Goal: Transaction & Acquisition: Purchase product/service

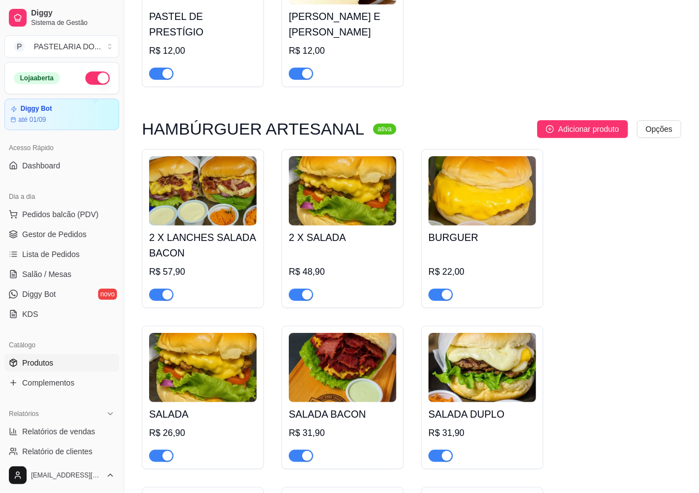
scroll to position [2810, 0]
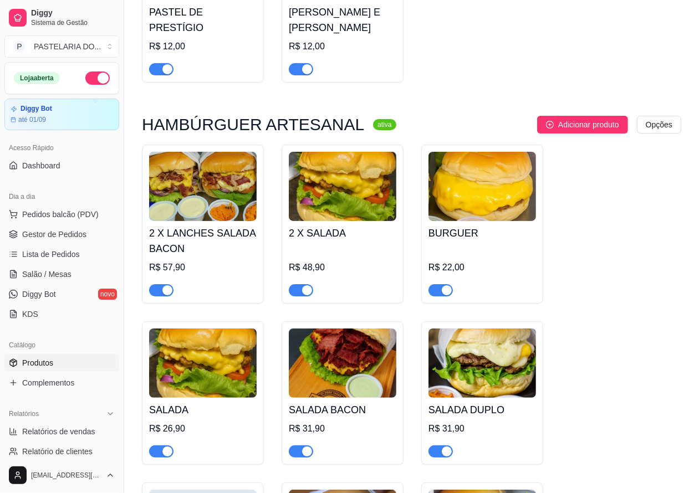
click at [154, 292] on span "button" at bounding box center [161, 290] width 24 height 12
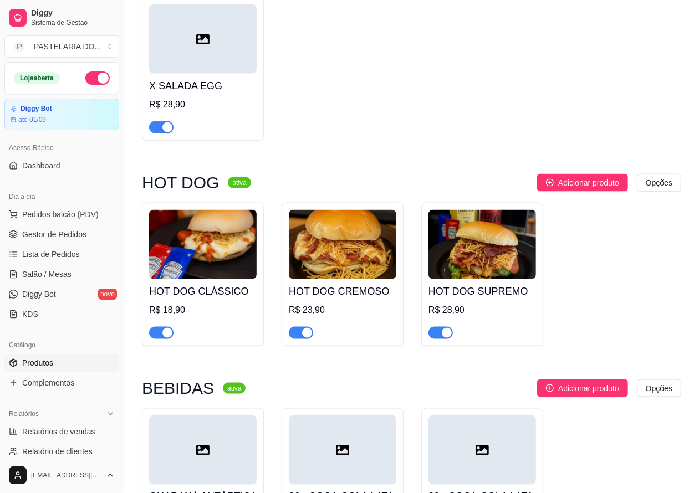
scroll to position [3796, 0]
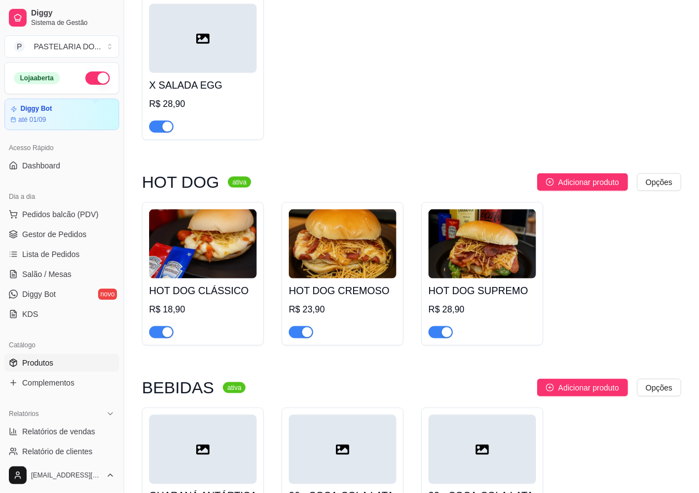
click at [655, 475] on iframe at bounding box center [349, 246] width 699 height 493
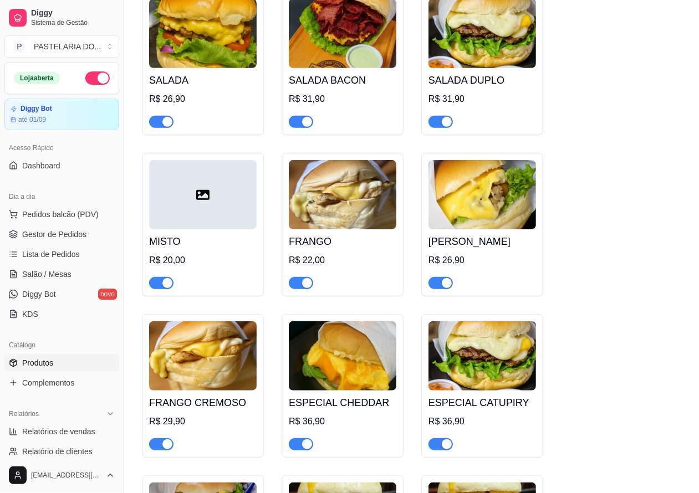
scroll to position [3103, 0]
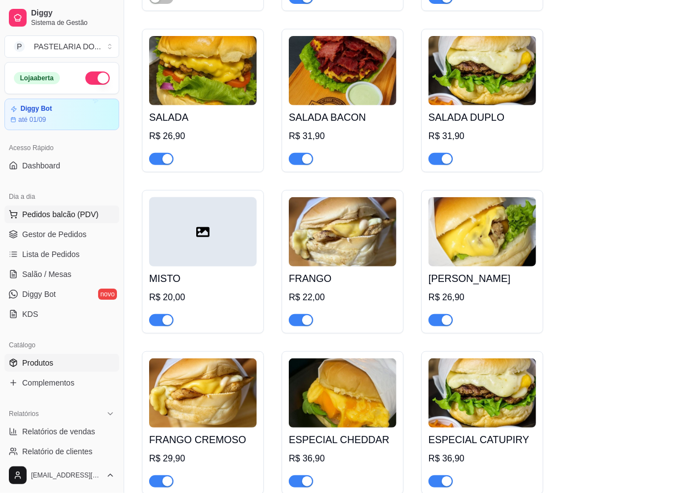
click at [62, 209] on span "Pedidos balcão (PDV)" at bounding box center [60, 214] width 77 height 11
click at [62, 212] on img at bounding box center [78, 210] width 102 height 69
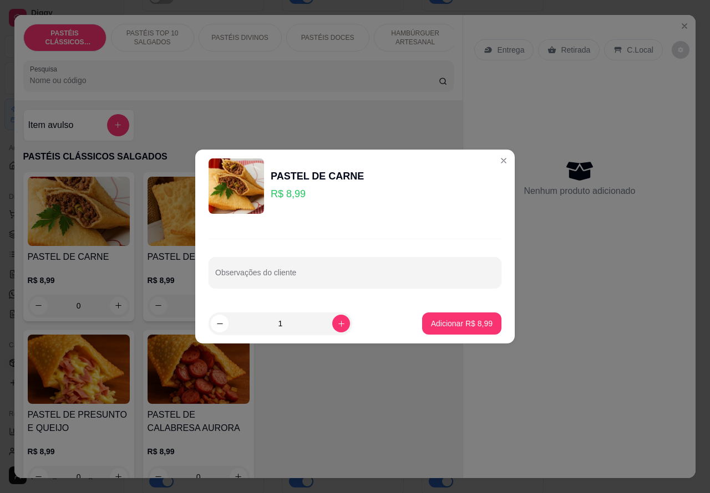
click at [493, 159] on div "Nenhum produto adicionado" at bounding box center [579, 177] width 210 height 217
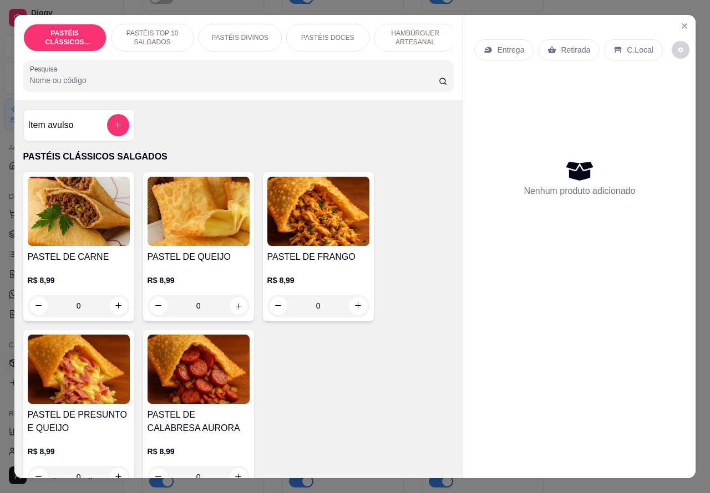
click at [234, 310] on icon "increase-product-quantity" at bounding box center [238, 306] width 8 height 8
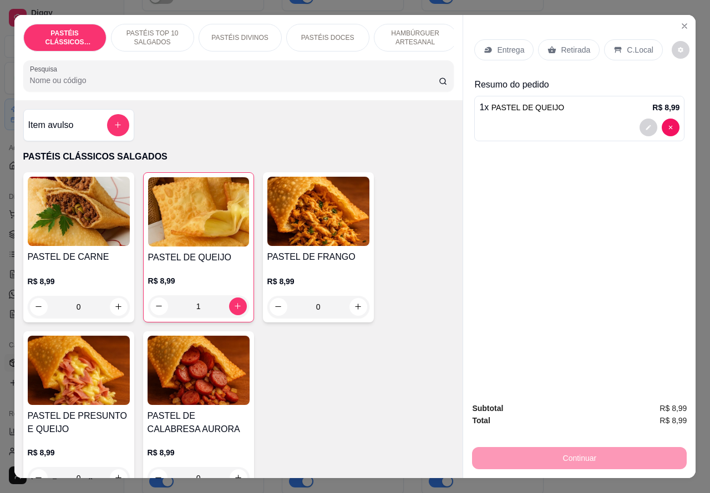
click at [235, 309] on icon "increase-product-quantity" at bounding box center [238, 306] width 6 height 6
click at [235, 309] on icon "increase-product-quantity" at bounding box center [238, 307] width 6 height 6
type input "3"
click at [564, 46] on p "Retirada" at bounding box center [575, 49] width 29 height 11
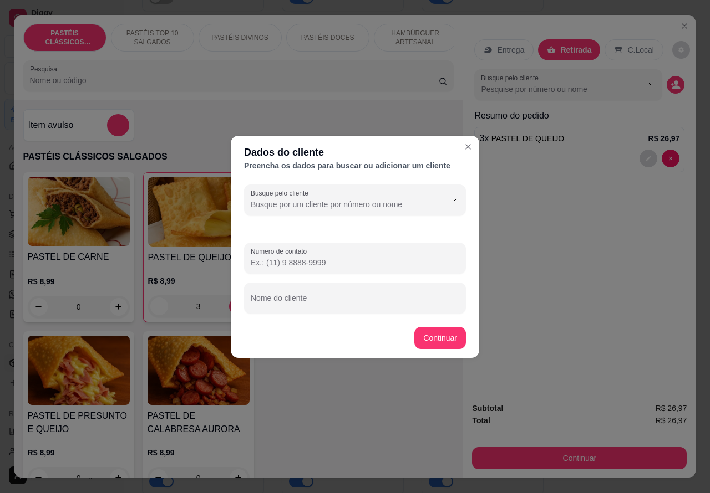
click at [303, 298] on div "Nome do cliente" at bounding box center [355, 298] width 222 height 31
type input "[PERSON_NAME]"
click at [444, 336] on div "Item avulso PASTÉIS CLÁSSICOS SALGADOS PASTEL DE CARNE R$ 8,99 0 PASTEL DE QUEI…" at bounding box center [238, 289] width 449 height 379
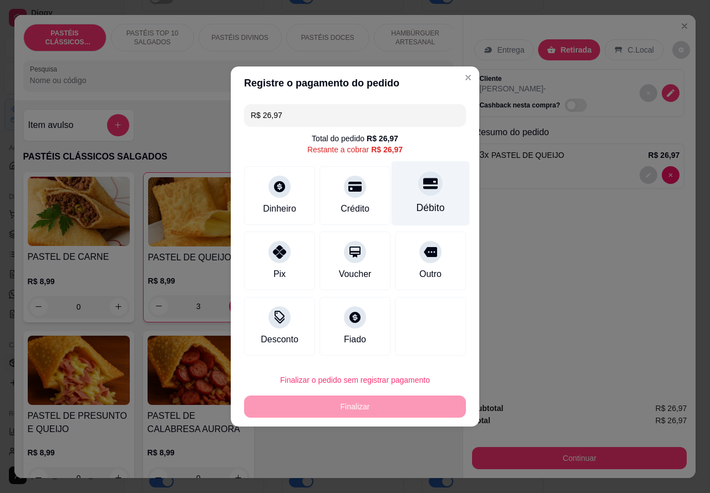
click at [423, 186] on icon at bounding box center [430, 184] width 14 height 11
type input "R$ 0,00"
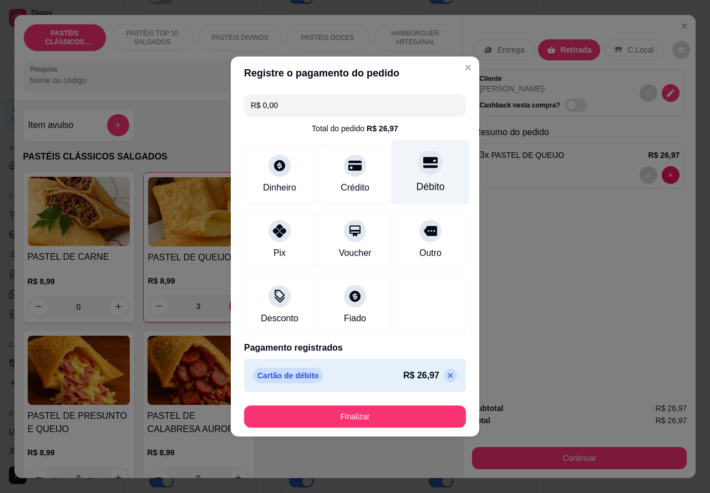
click at [370, 411] on button "Finalizar" at bounding box center [355, 417] width 222 height 22
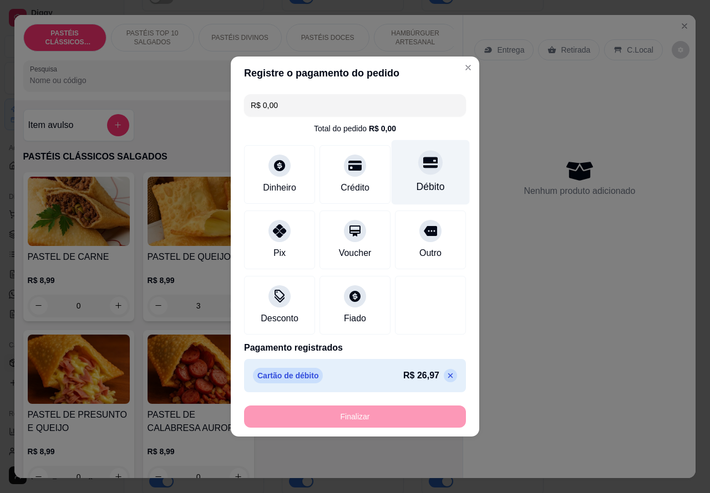
type input "0"
type input "-R$ 26,97"
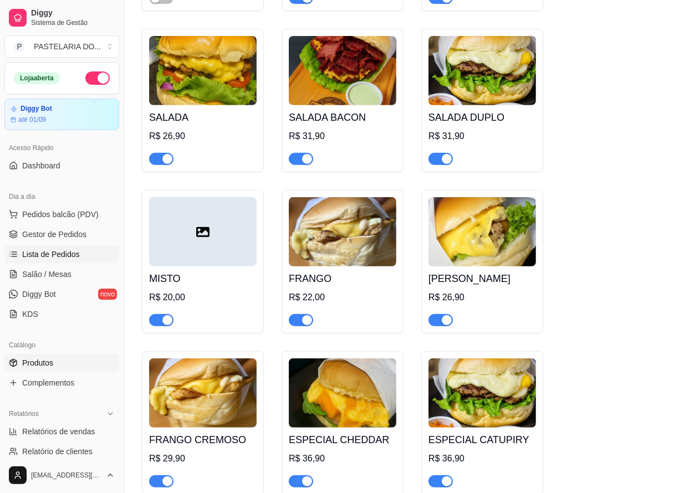
click at [61, 250] on span "Lista de Pedidos" at bounding box center [51, 254] width 58 height 11
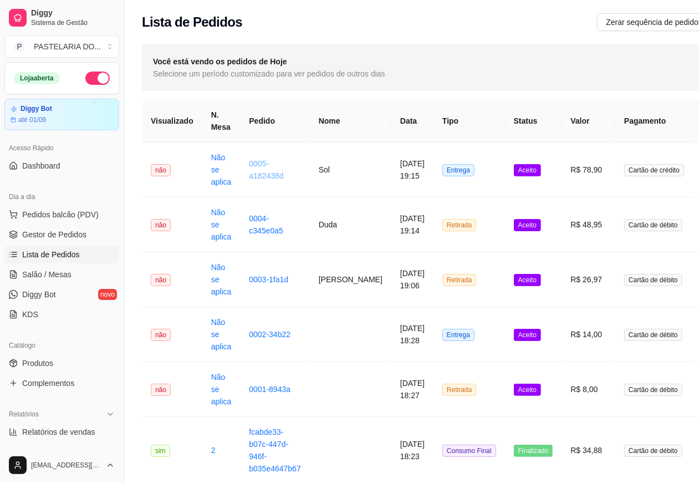
click at [251, 167] on link "0005-a182438d" at bounding box center [266, 169] width 34 height 21
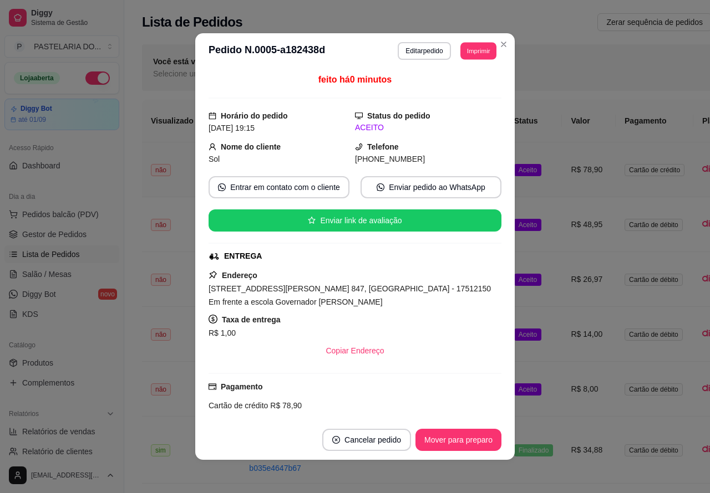
click at [472, 50] on button "Imprimir" at bounding box center [478, 50] width 36 height 17
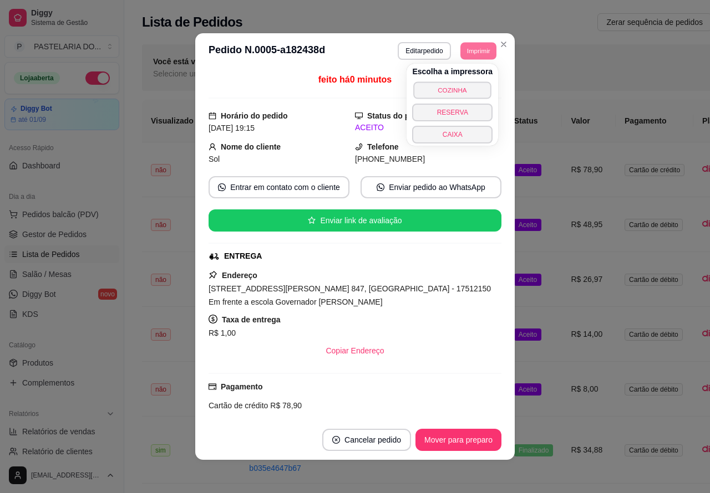
click at [464, 89] on button "COZINHA" at bounding box center [453, 90] width 78 height 17
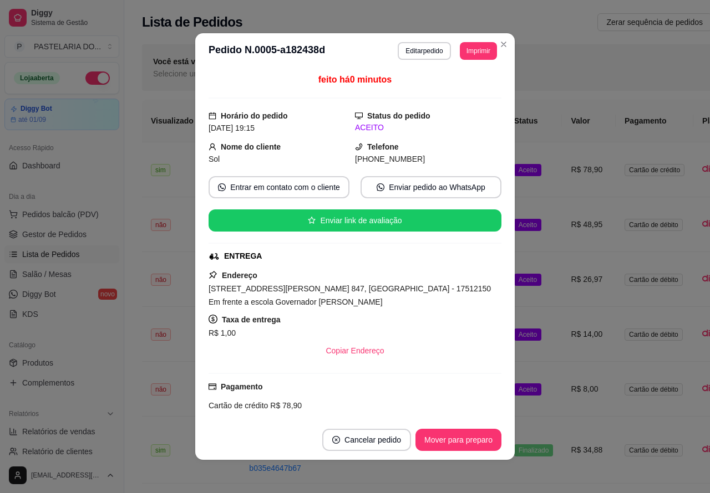
click at [500, 40] on div "**********" at bounding box center [473, 346] width 699 height 617
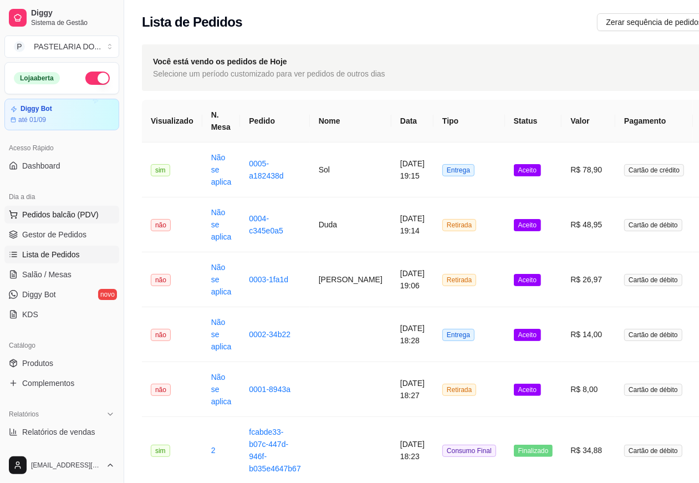
click at [57, 212] on span "Pedidos balcão (PDV)" at bounding box center [60, 214] width 77 height 11
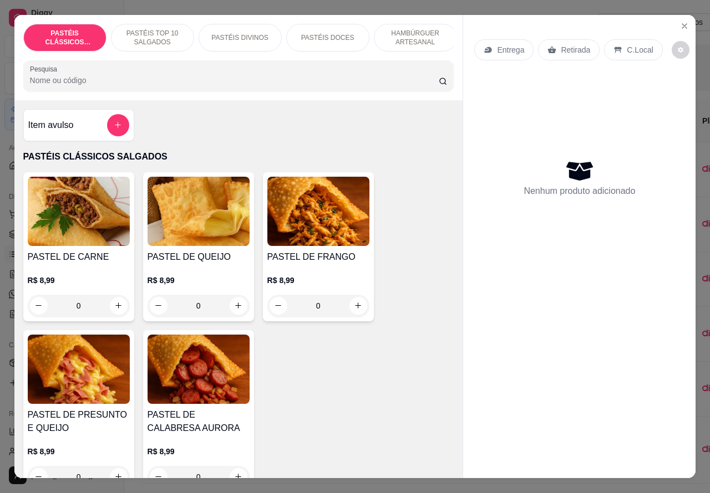
click at [502, 44] on p "Entrega" at bounding box center [510, 49] width 27 height 11
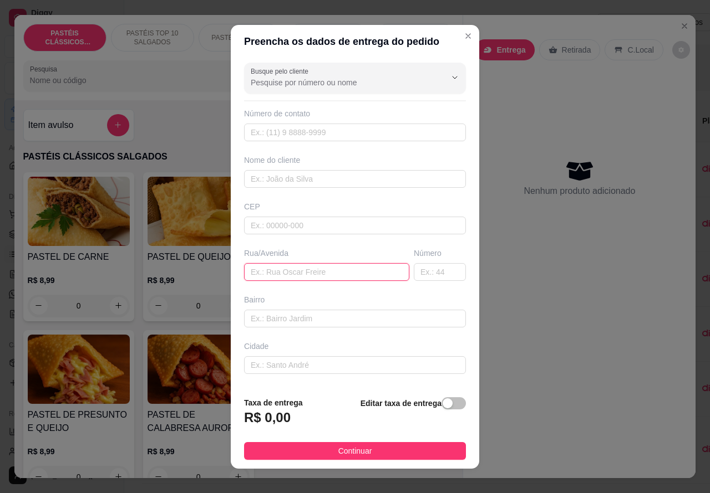
click at [292, 268] on input "text" at bounding box center [326, 272] width 165 height 18
paste input "[STREET_ADDRESS][PERSON_NAME]"
type input "[STREET_ADDRESS][PERSON_NAME]"
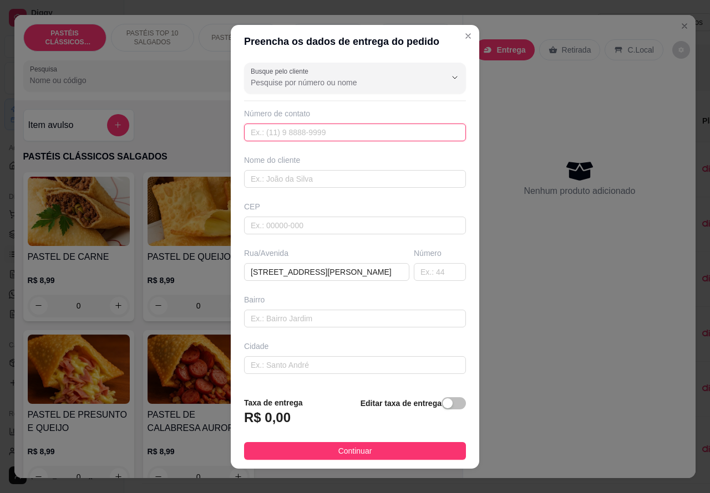
click at [305, 130] on input "text" at bounding box center [355, 133] width 222 height 18
paste input "(14) 99786-2223"
type input "(14) 99786-2223"
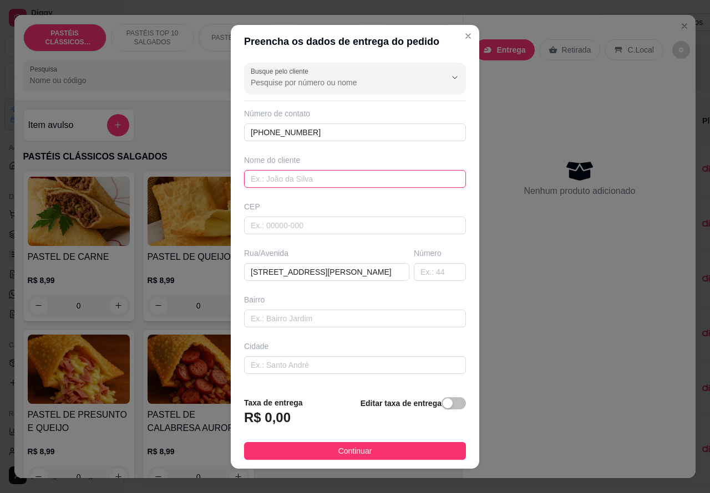
click at [322, 176] on input "text" at bounding box center [355, 179] width 222 height 18
type input "DAIENE"
click at [441, 404] on span "button" at bounding box center [453, 404] width 24 height 12
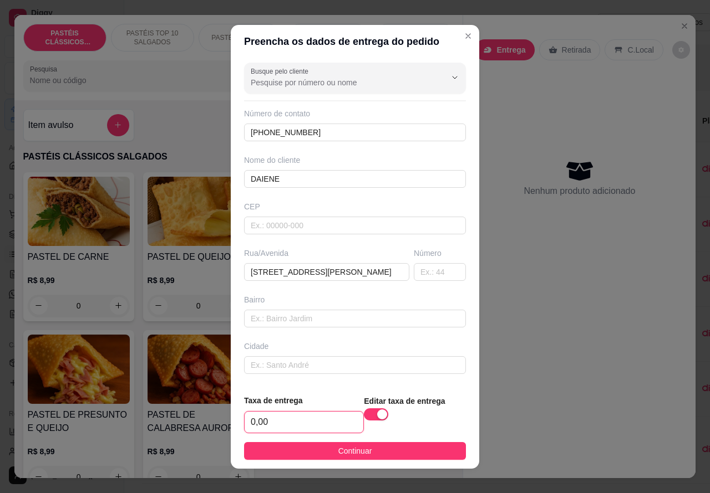
click at [250, 418] on input "0,00" at bounding box center [304, 422] width 119 height 21
type input "6,00"
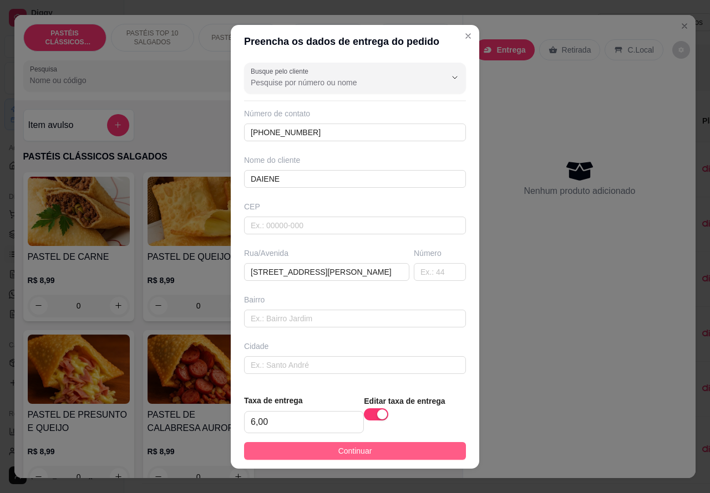
click at [370, 447] on button "Continuar" at bounding box center [355, 451] width 222 height 18
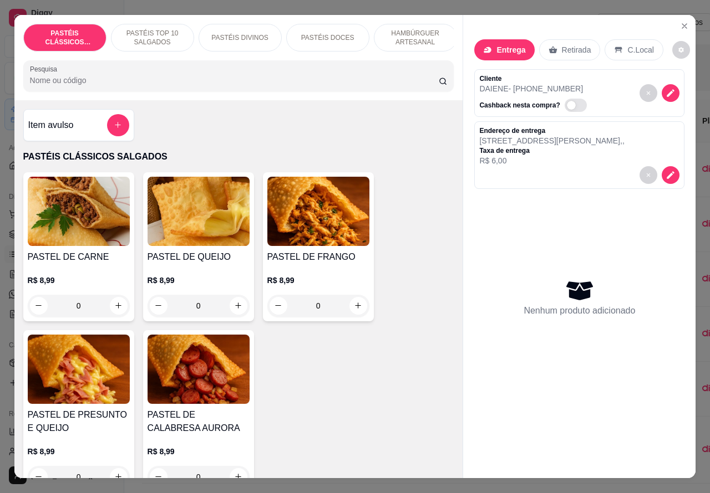
click at [416, 30] on p "HAMBÚRGUER ARTESANAL" at bounding box center [415, 38] width 64 height 18
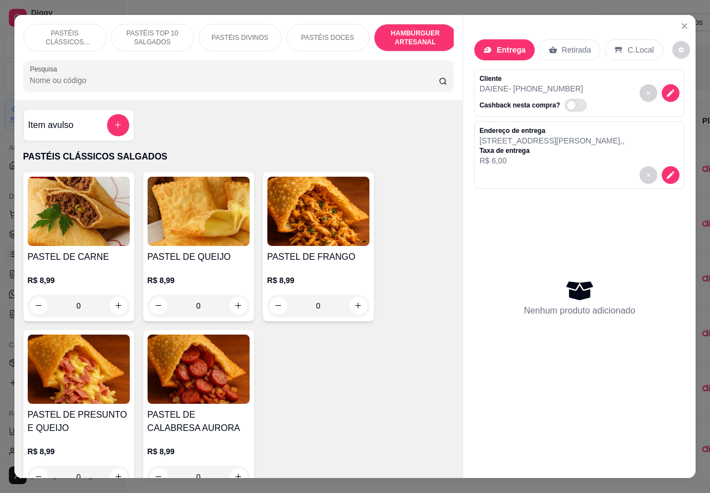
scroll to position [26, 0]
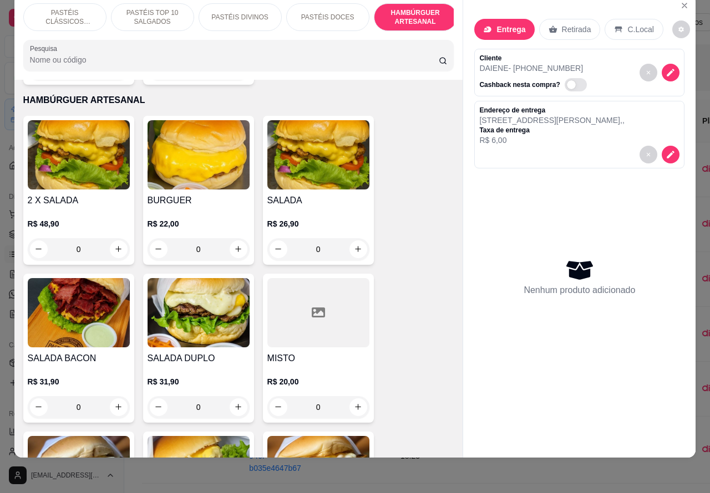
click at [119, 238] on div "0" at bounding box center [79, 249] width 102 height 22
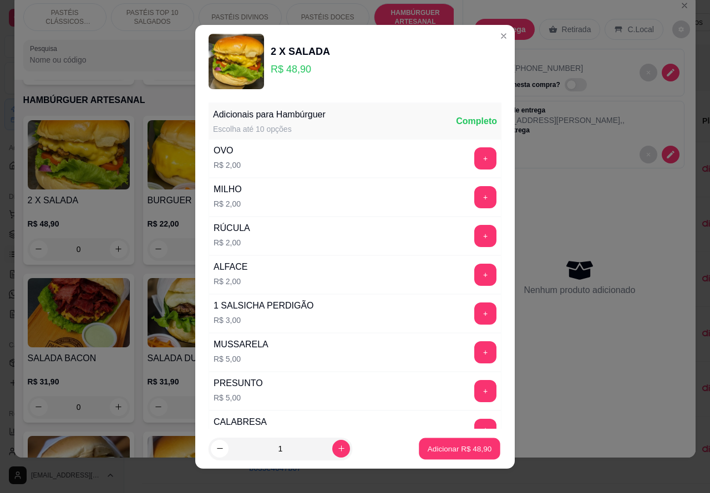
click at [441, 447] on p "Adicionar R$ 48,90" at bounding box center [460, 449] width 64 height 11
type input "1"
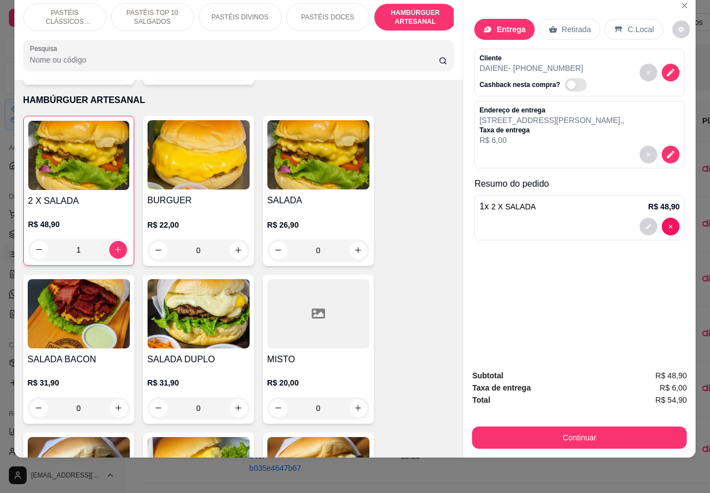
click at [348, 240] on div "0" at bounding box center [318, 251] width 102 height 22
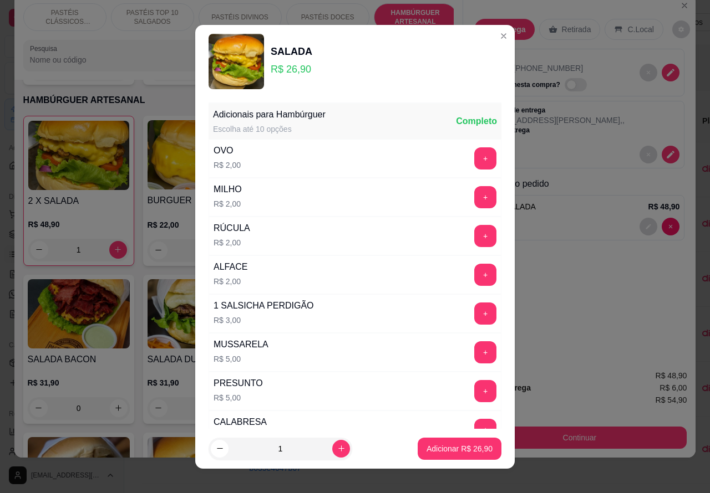
click at [474, 154] on button "+" at bounding box center [485, 158] width 22 height 22
click at [441, 447] on p "Adicionar R$ 28,90" at bounding box center [459, 449] width 66 height 11
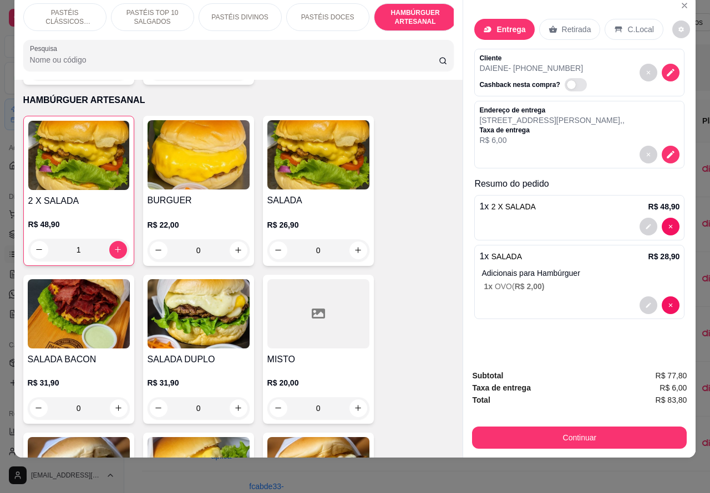
click at [583, 427] on button "Continuar" at bounding box center [579, 438] width 215 height 22
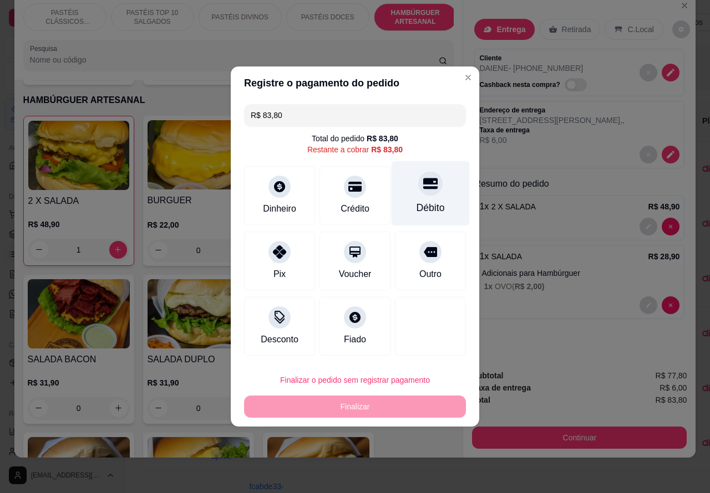
click at [425, 193] on div at bounding box center [430, 183] width 24 height 24
type input "R$ 0,00"
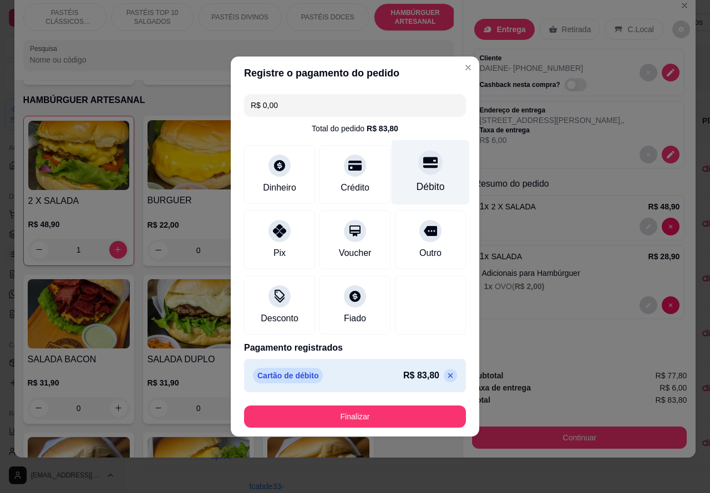
click at [418, 411] on button "Finalizar" at bounding box center [355, 417] width 222 height 22
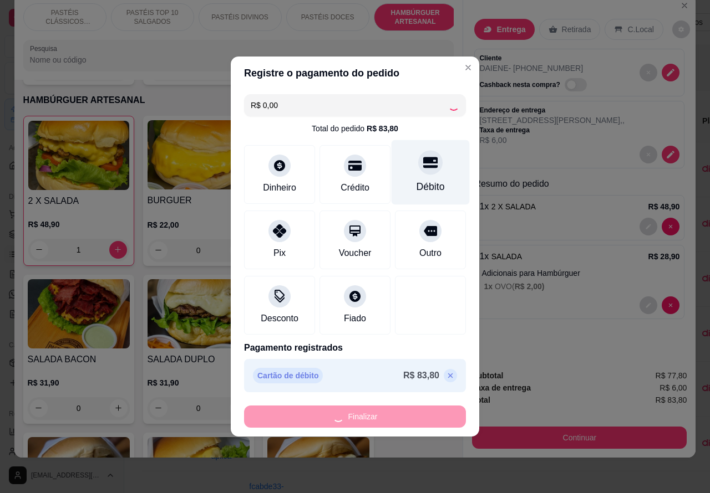
type input "0"
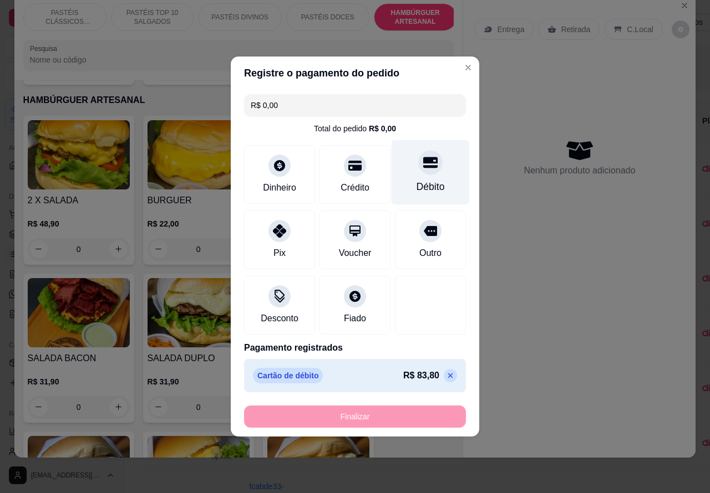
type input "-R$ 83,80"
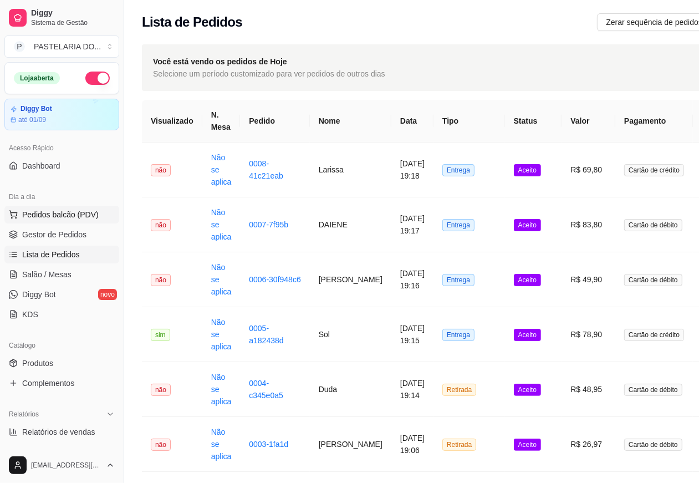
click at [73, 214] on span "Pedidos balcão (PDV)" at bounding box center [60, 214] width 77 height 11
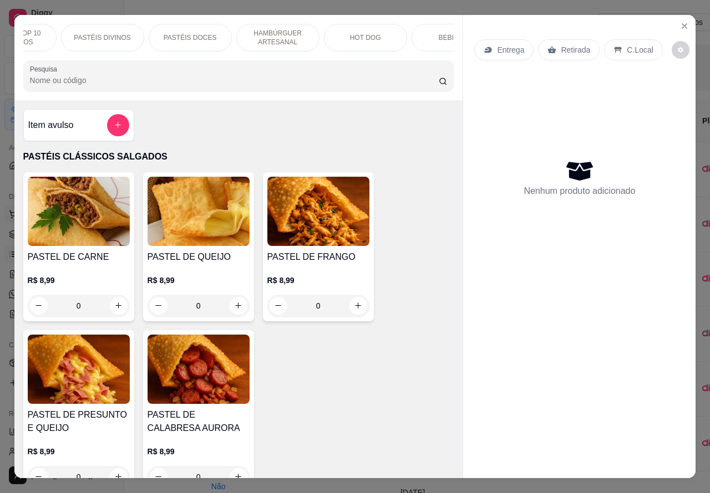
scroll to position [0, 140]
click at [364, 36] on p "HOT DOG" at bounding box center [362, 37] width 31 height 9
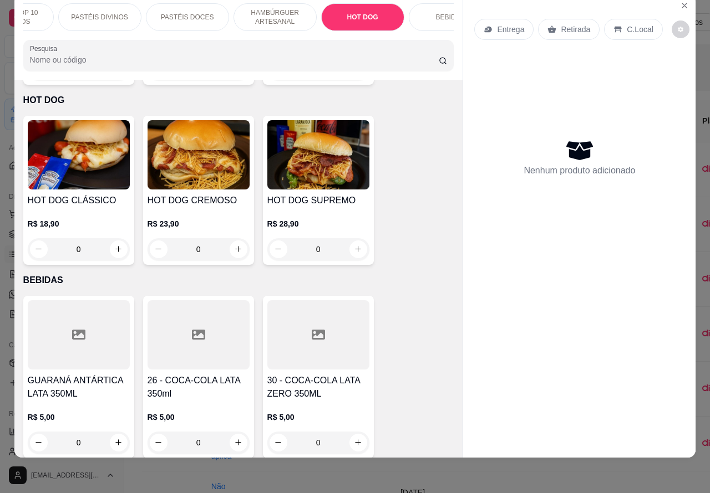
scroll to position [0, 0]
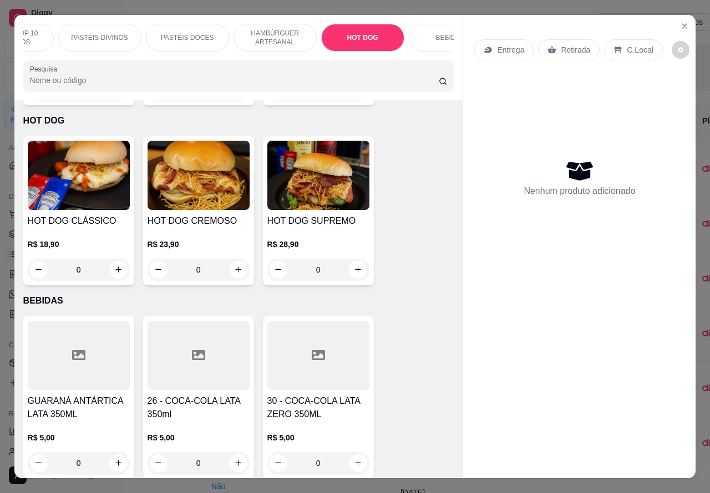
click at [564, 45] on p "Retirada" at bounding box center [575, 49] width 29 height 11
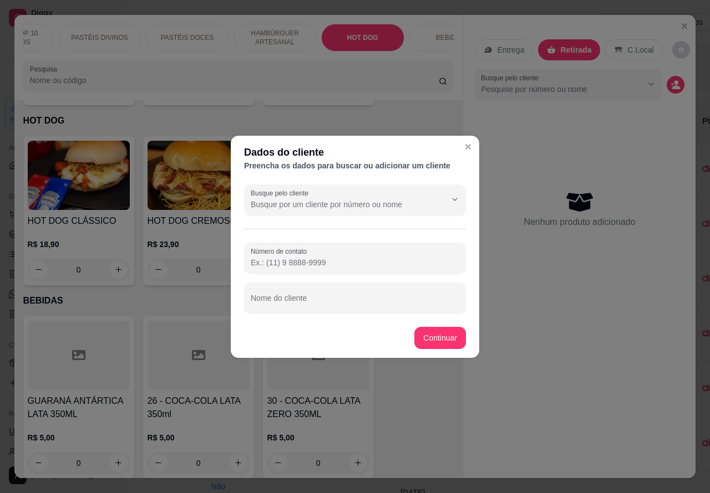
click at [353, 301] on input "Nome do cliente" at bounding box center [355, 302] width 208 height 11
type input "sueli aguardando"
click at [439, 337] on div "Item avulso PASTÉIS CLÁSSICOS SALGADOS PASTEL DE CARNE R$ 8,99 0 PASTEL DE QUEI…" at bounding box center [238, 289] width 449 height 379
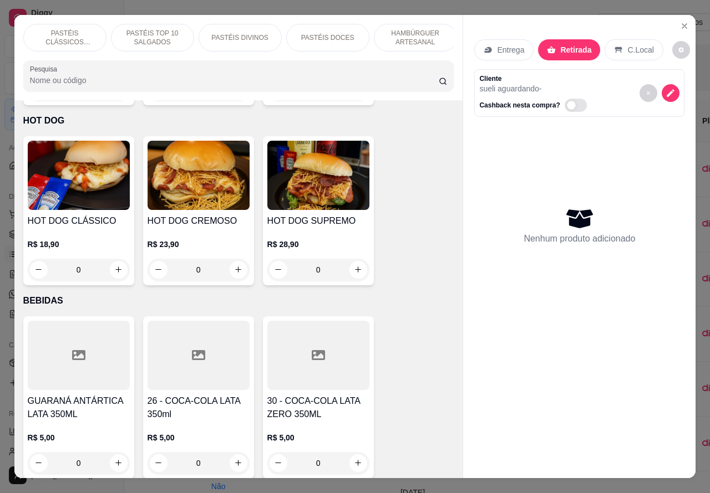
click at [152, 32] on p "PASTÉIS TOP 10 SALGADOS" at bounding box center [152, 38] width 64 height 18
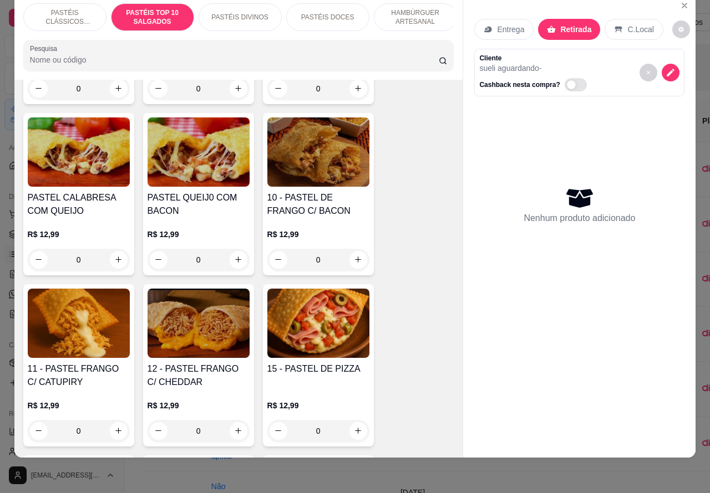
scroll to position [933, 0]
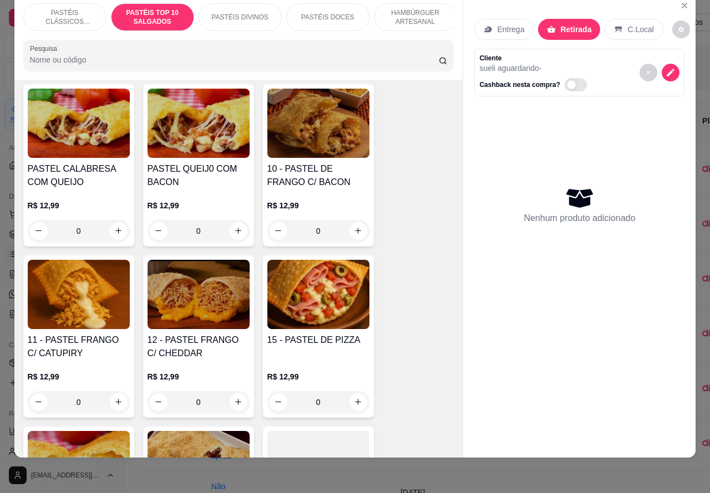
click at [348, 401] on div "0" at bounding box center [318, 402] width 102 height 22
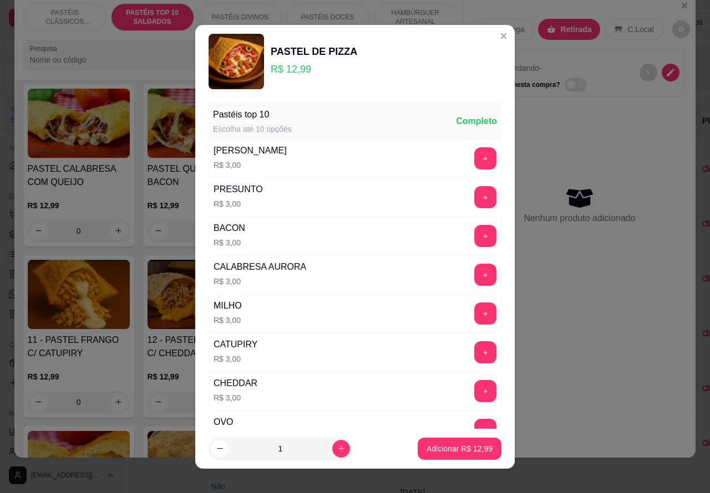
click at [454, 447] on p "Adicionar R$ 12,99" at bounding box center [459, 449] width 66 height 11
type input "1"
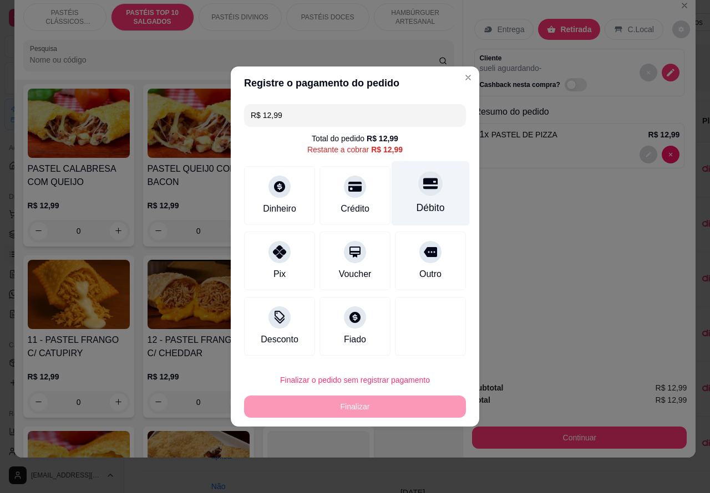
click at [425, 190] on icon at bounding box center [430, 184] width 14 height 11
type input "R$ 0,00"
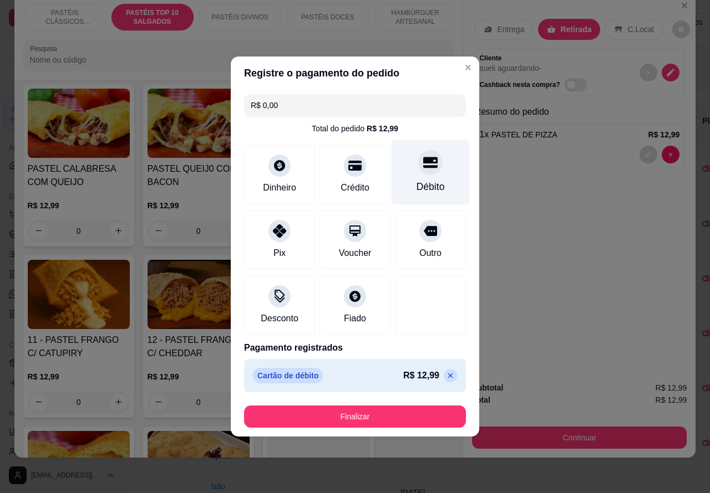
click at [398, 412] on button "Finalizar" at bounding box center [355, 417] width 222 height 22
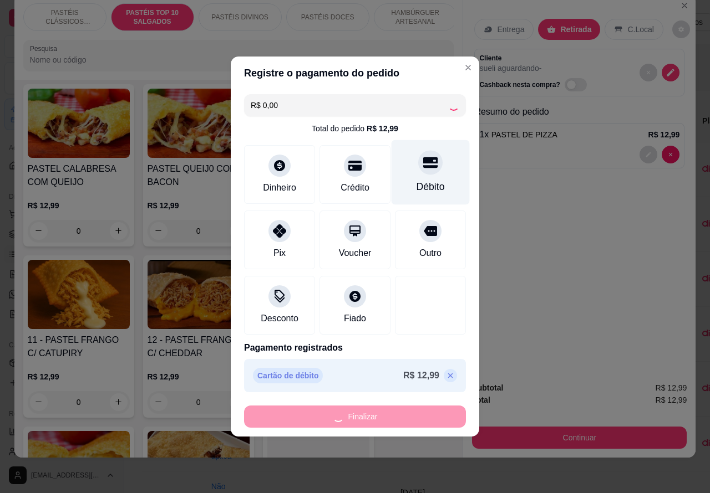
type input "0"
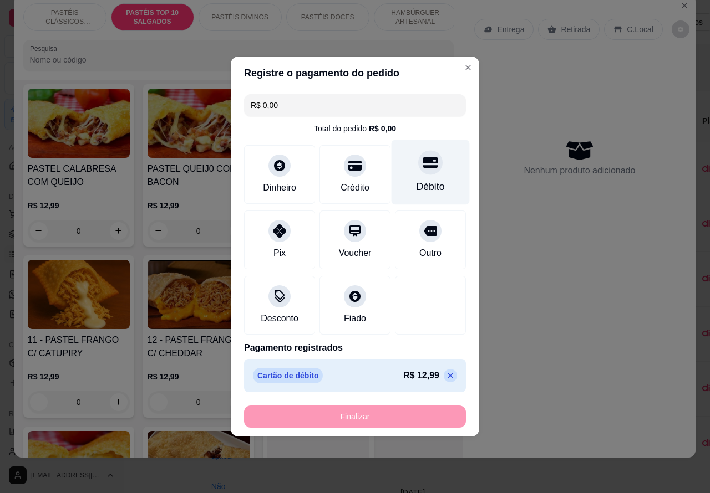
type input "-R$ 12,99"
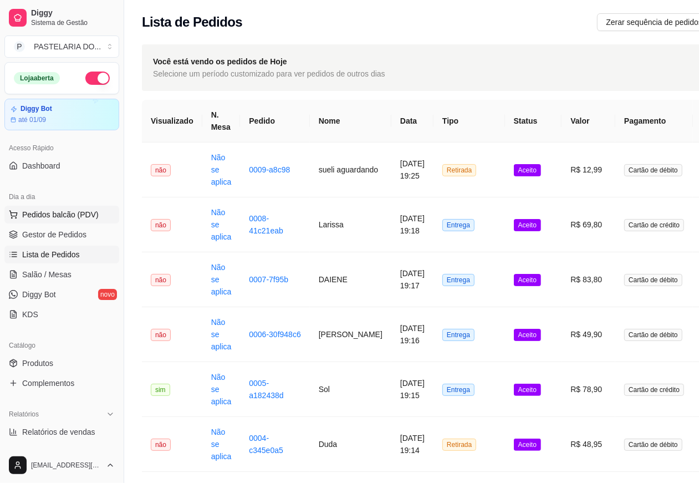
click at [67, 209] on span "Pedidos balcão (PDV)" at bounding box center [60, 214] width 77 height 11
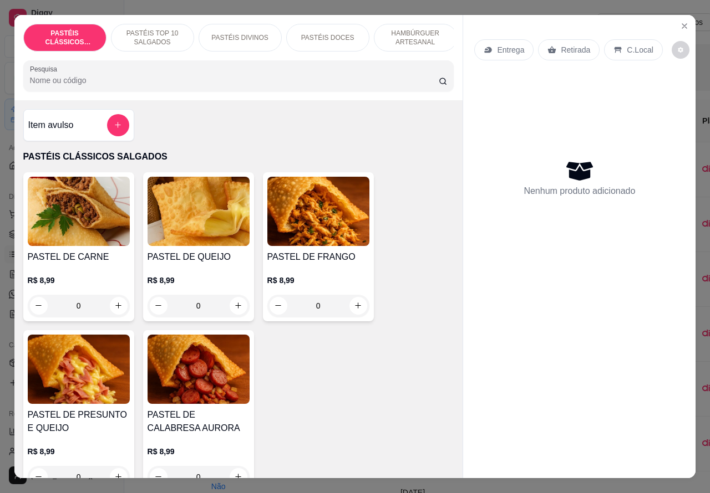
click at [509, 44] on p "Entrega" at bounding box center [510, 49] width 27 height 11
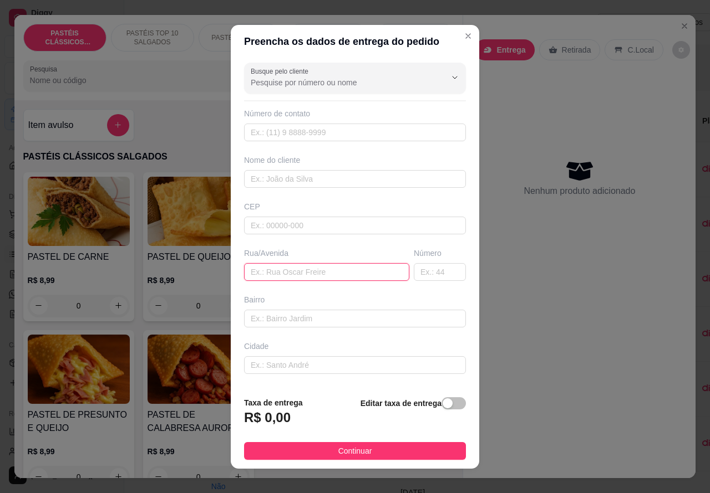
click at [297, 267] on input "text" at bounding box center [326, 272] width 165 height 18
paste input "[PERSON_NAME] 701"
type input "[PERSON_NAME] 701"
click at [441, 400] on span "button" at bounding box center [453, 404] width 24 height 12
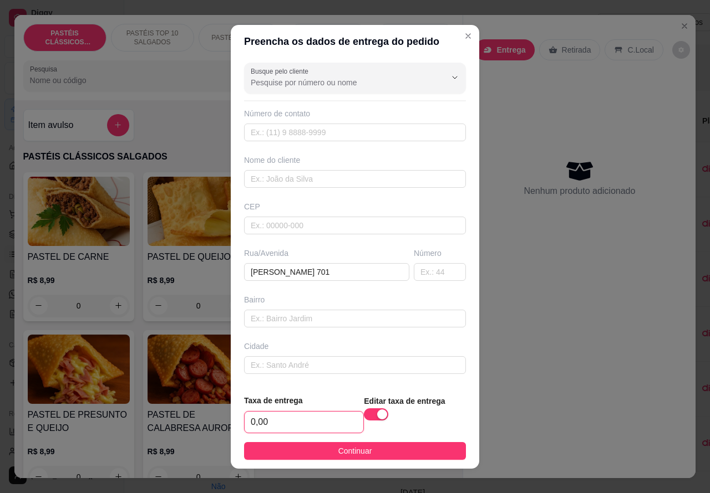
click at [247, 419] on input "0,00" at bounding box center [304, 422] width 119 height 21
click at [253, 420] on input "0,00" at bounding box center [304, 422] width 119 height 21
type input "2,00"
click at [322, 178] on input "text" at bounding box center [355, 179] width 222 height 18
type input "w"
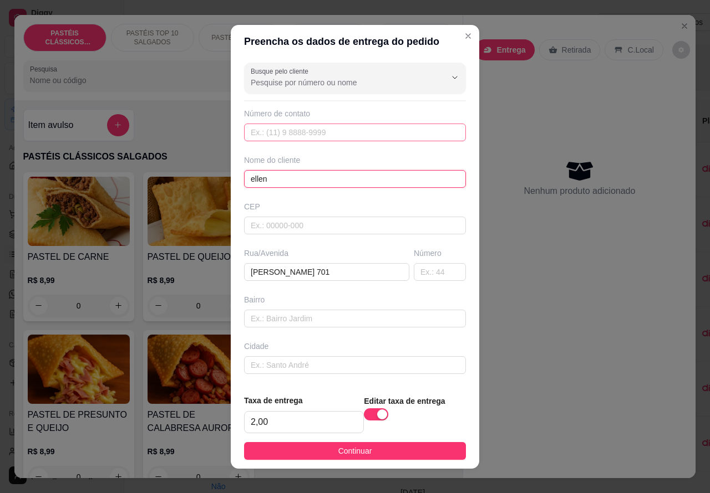
type input "ellen"
click at [334, 129] on input "text" at bounding box center [355, 133] width 222 height 18
paste input "(14) 99698-0503"
type input "(14) 99698-0503"
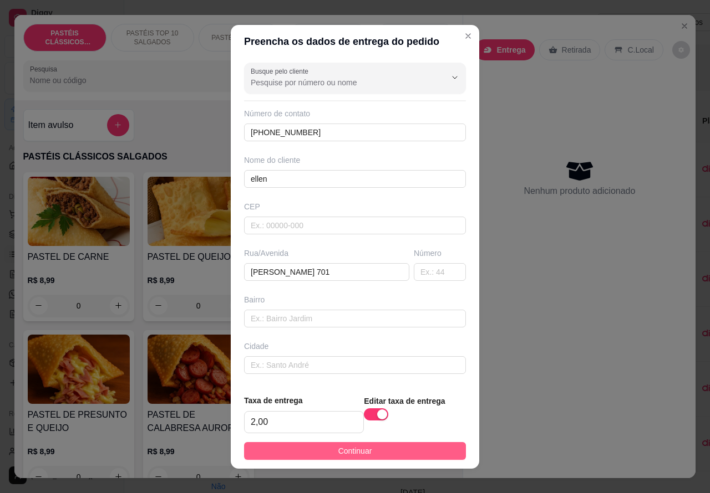
click at [386, 448] on button "Continuar" at bounding box center [355, 451] width 222 height 18
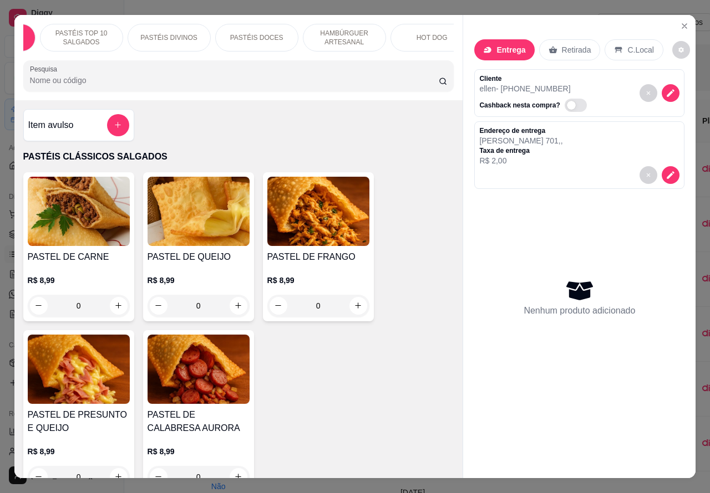
scroll to position [0, 90]
click at [409, 33] on p "HOT DOG" at bounding box center [412, 37] width 31 height 9
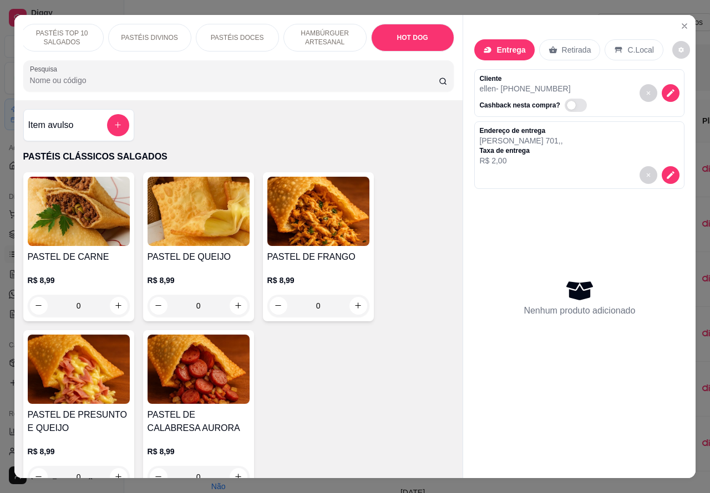
scroll to position [26, 0]
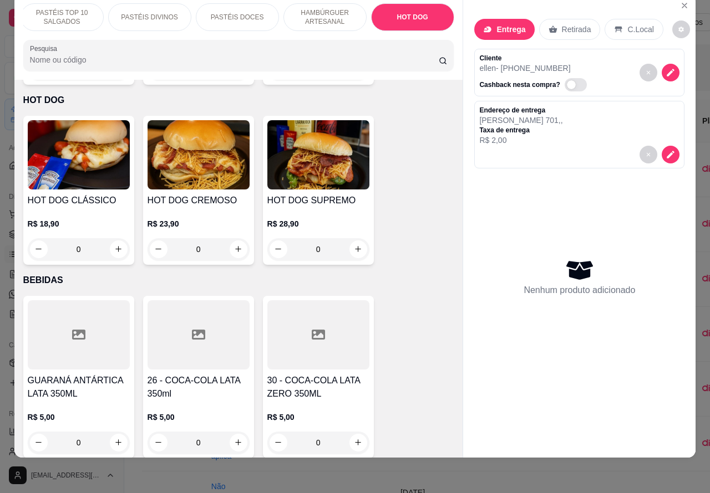
click at [352, 238] on div "0" at bounding box center [318, 249] width 102 height 22
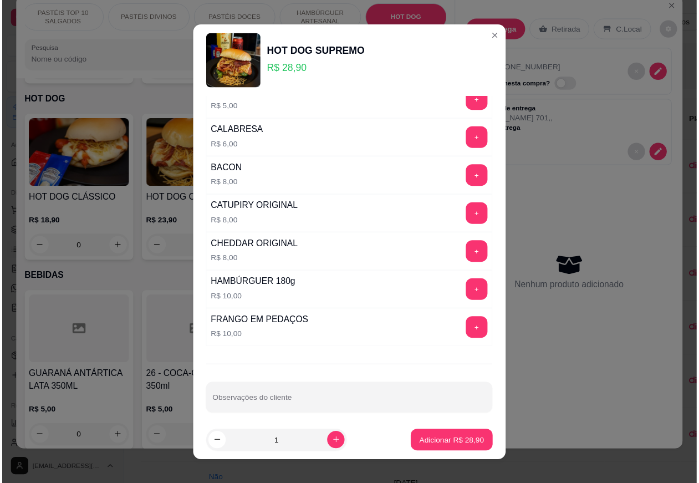
scroll to position [301, 0]
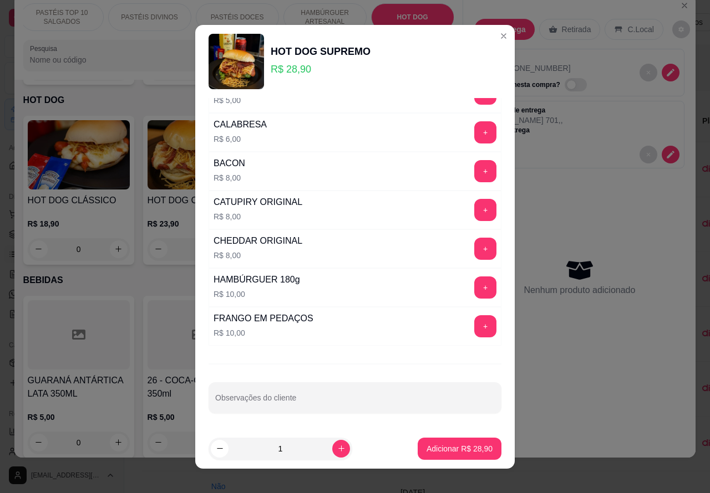
click at [347, 400] on input "Observações do cliente" at bounding box center [354, 402] width 279 height 11
type input "CORTAR AO MEIO>>>>>>>>>>"
click at [455, 442] on button "Adicionar R$ 28,90" at bounding box center [460, 449] width 84 height 22
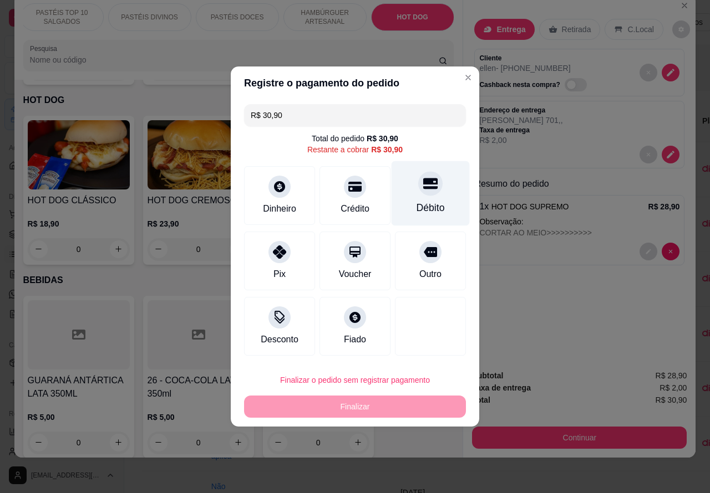
click at [423, 195] on div at bounding box center [430, 183] width 24 height 24
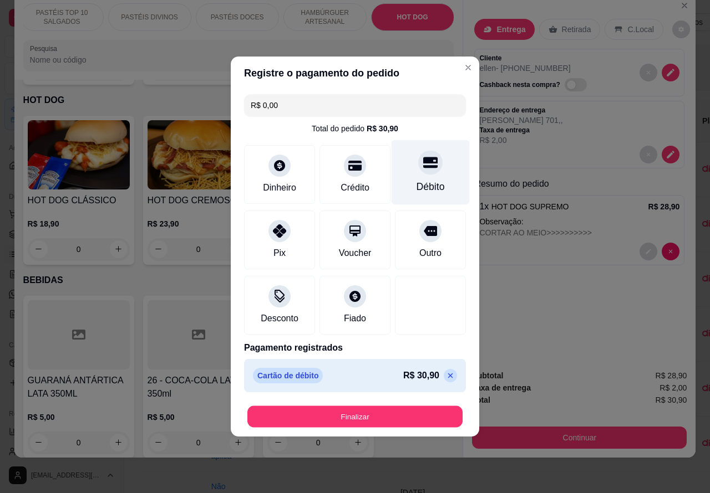
click at [396, 410] on button "Finalizar" at bounding box center [354, 417] width 215 height 22
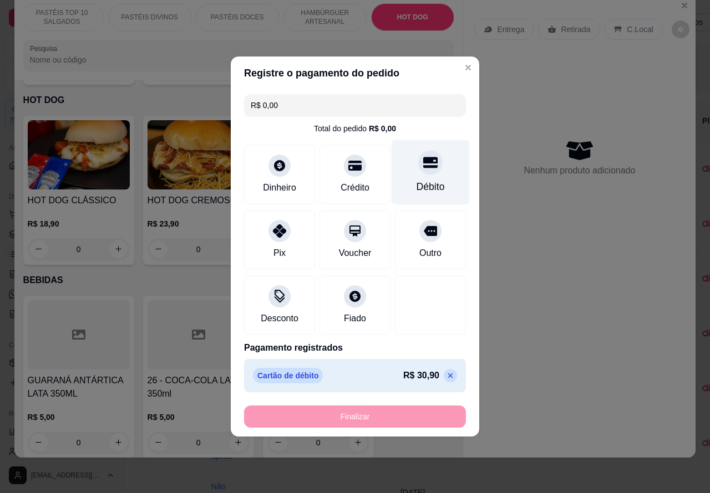
type input "-R$ 30,90"
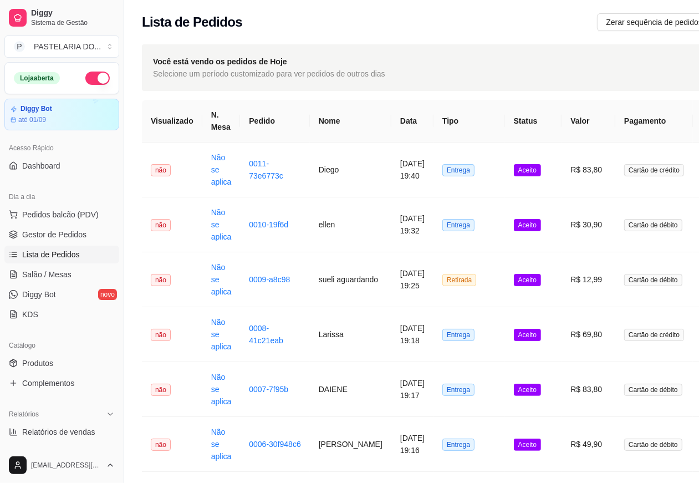
click at [54, 256] on span "Lista de Pedidos" at bounding box center [51, 254] width 58 height 11
click at [258, 164] on link "0011-73e6773c" at bounding box center [266, 169] width 34 height 21
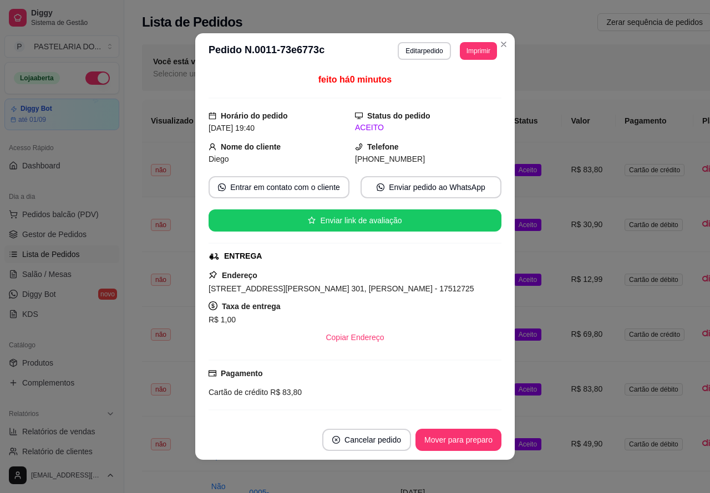
click at [474, 54] on button "Imprimir" at bounding box center [478, 51] width 37 height 18
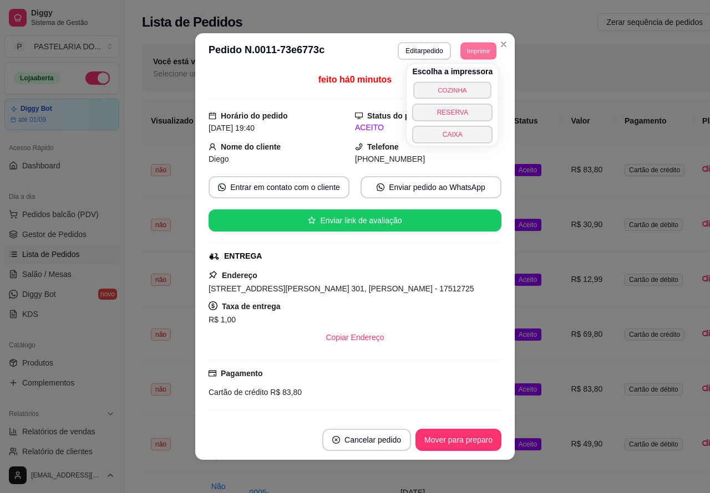
click at [464, 86] on button "COZINHA" at bounding box center [453, 90] width 78 height 17
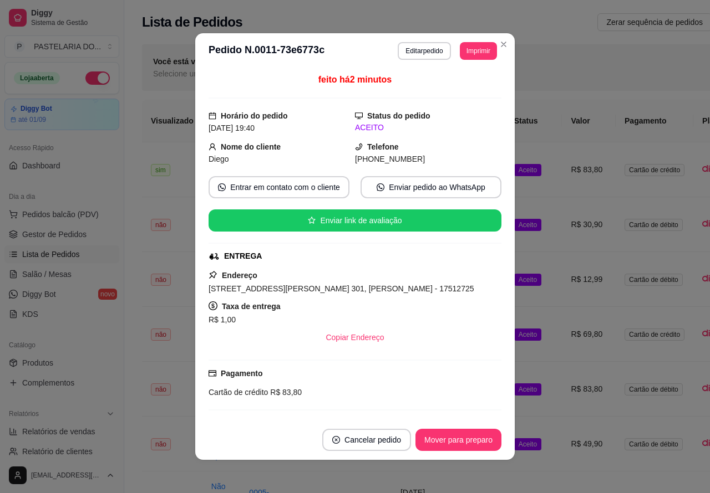
click at [122, 375] on button "Toggle Sidebar" at bounding box center [123, 246] width 9 height 493
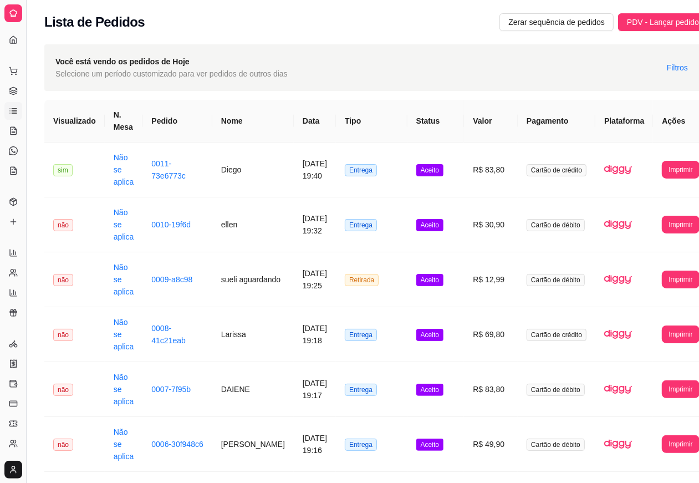
click at [26, 440] on button "Toggle Sidebar" at bounding box center [26, 241] width 9 height 483
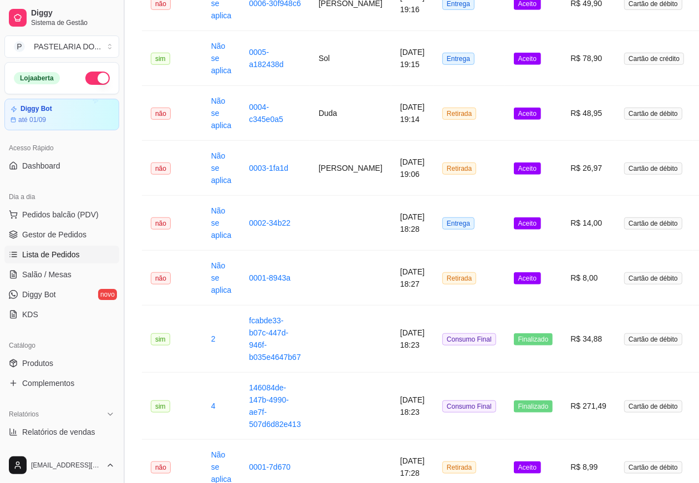
scroll to position [534, 0]
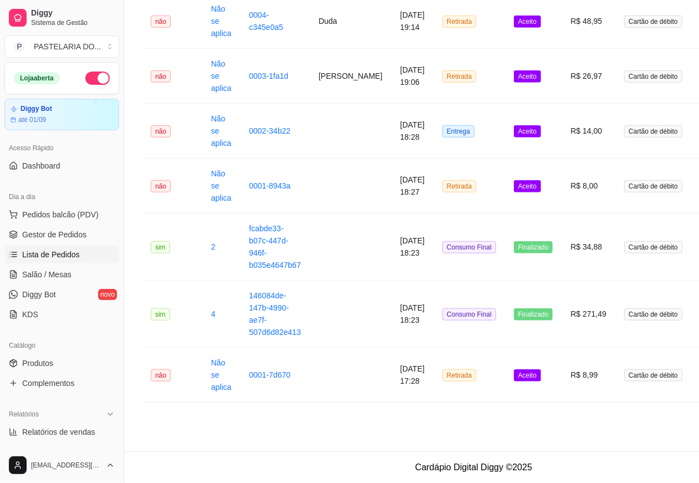
click at [514, 370] on span "Aceito" at bounding box center [527, 375] width 27 height 12
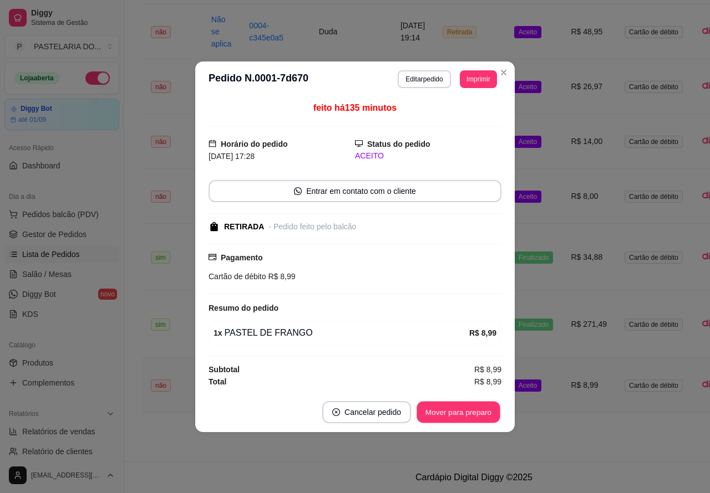
click at [464, 412] on button "Mover para preparo" at bounding box center [457, 412] width 83 height 22
click at [461, 415] on button "Mover para retirada disponível" at bounding box center [440, 412] width 123 height 22
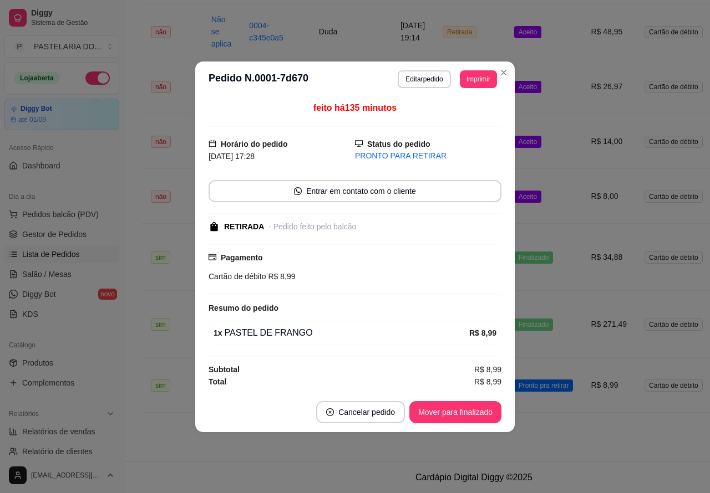
click at [465, 413] on button "Mover para finalizado" at bounding box center [455, 412] width 92 height 22
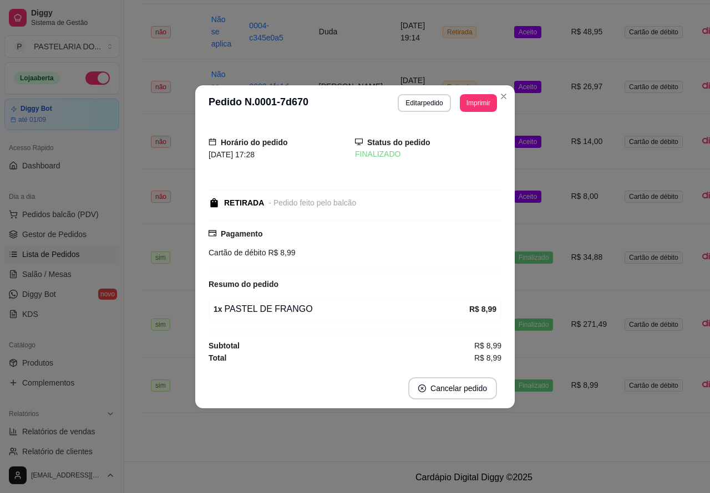
click at [530, 197] on td "Aceito" at bounding box center [533, 196] width 57 height 55
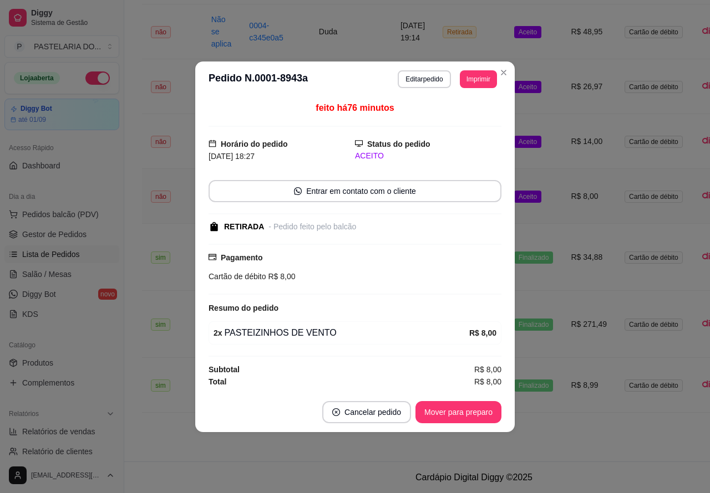
click at [470, 414] on button "Mover para preparo" at bounding box center [458, 412] width 86 height 22
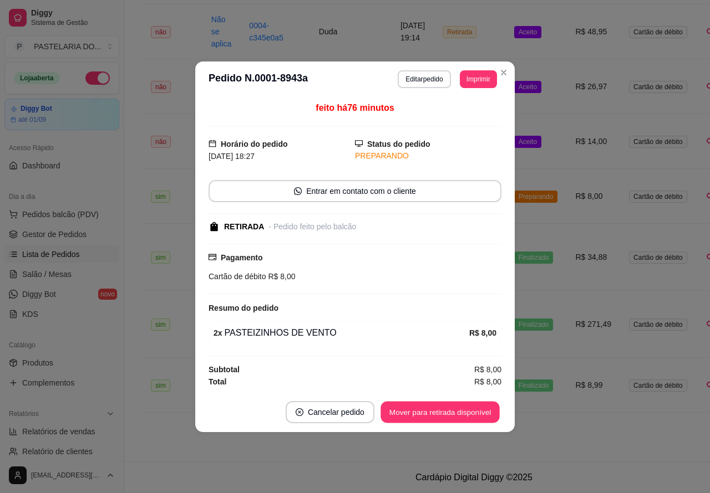
click at [466, 414] on button "Mover para retirada disponível" at bounding box center [439, 412] width 119 height 22
click at [478, 411] on button "Mover para finalizado" at bounding box center [455, 412] width 92 height 22
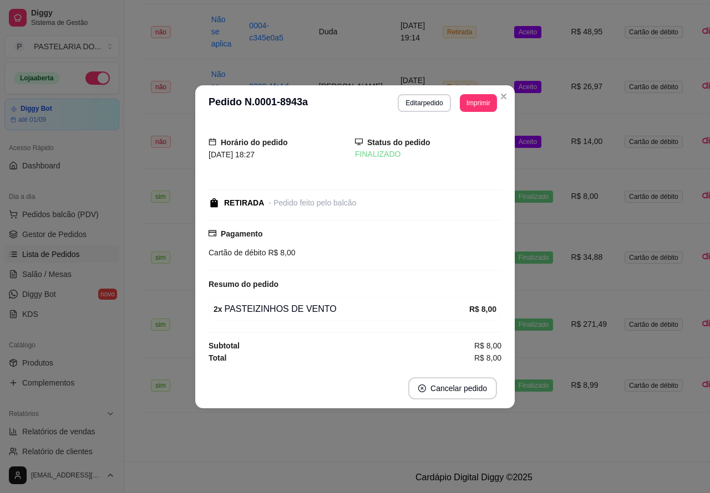
click at [536, 139] on td "Aceito" at bounding box center [533, 141] width 57 height 55
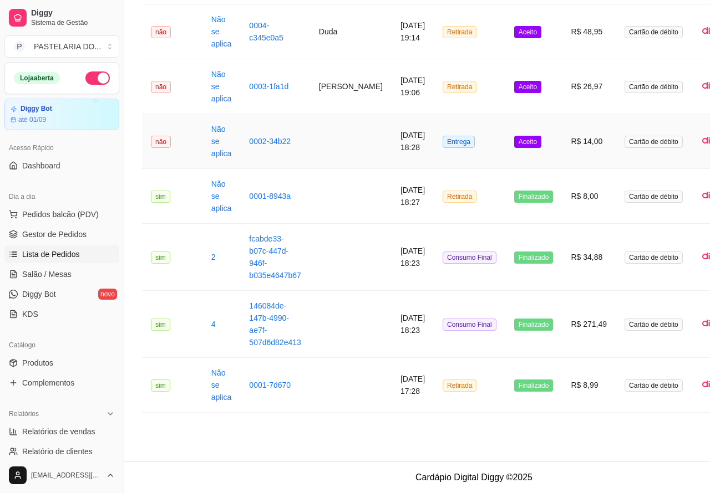
click at [455, 439] on button "Mover para preparo" at bounding box center [458, 440] width 86 height 22
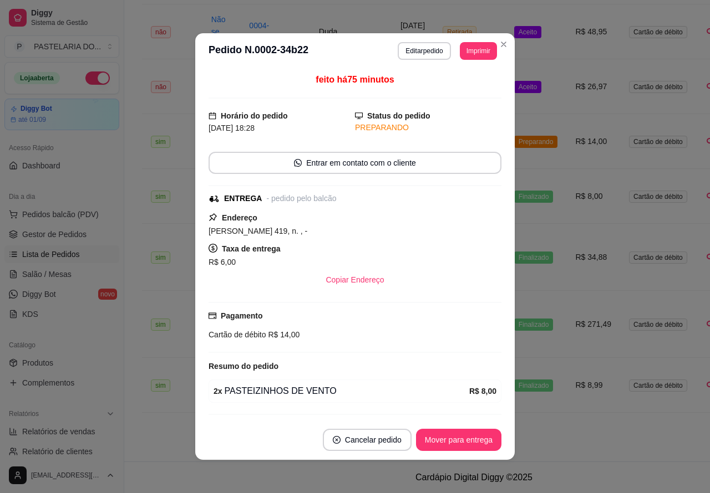
click at [461, 440] on button "Mover para entrega" at bounding box center [458, 440] width 85 height 22
click at [460, 438] on button "Mover para finalizado" at bounding box center [455, 441] width 89 height 22
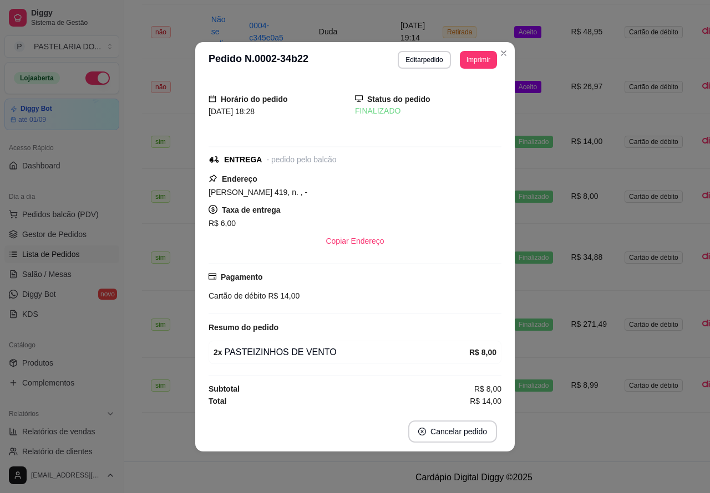
click at [534, 86] on td "Aceito" at bounding box center [533, 86] width 57 height 55
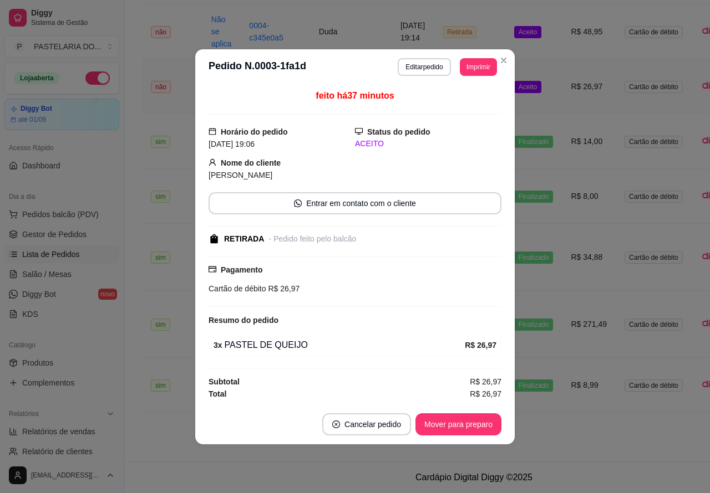
click at [456, 421] on button "Mover para preparo" at bounding box center [458, 425] width 86 height 22
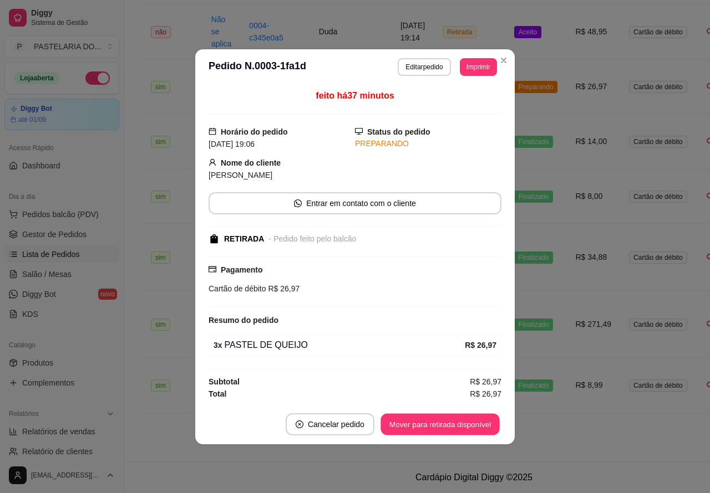
click at [462, 425] on button "Mover para retirada disponível" at bounding box center [439, 425] width 119 height 22
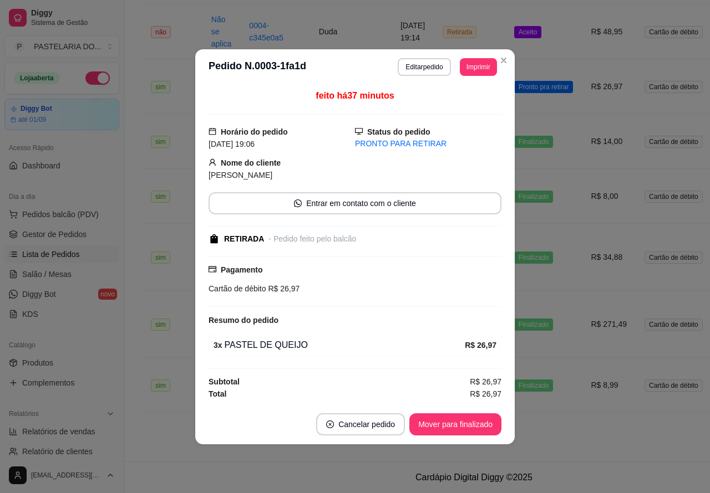
click at [457, 426] on button "Mover para finalizado" at bounding box center [455, 425] width 92 height 22
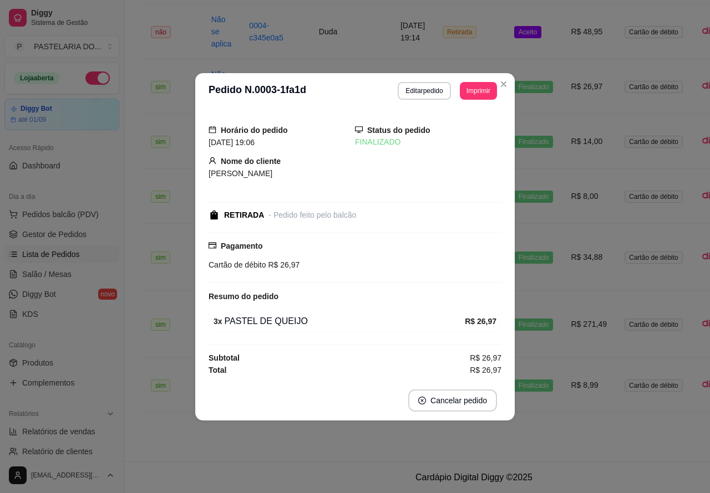
click at [526, 34] on span "Aceito" at bounding box center [527, 32] width 27 height 12
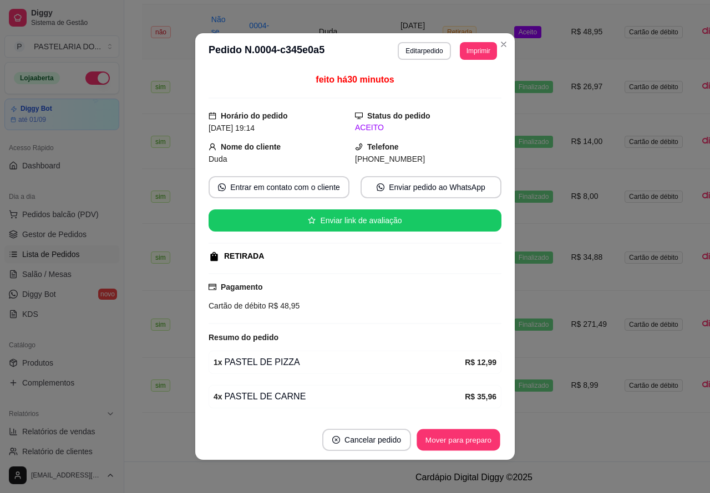
click at [466, 439] on button "Mover para preparo" at bounding box center [457, 441] width 83 height 22
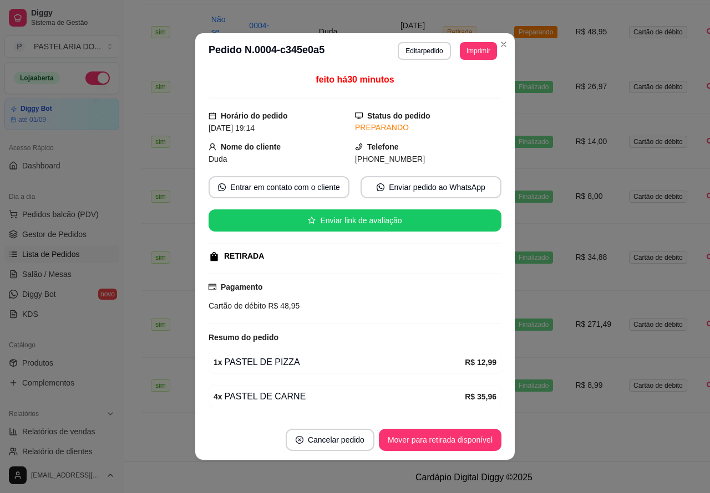
click at [457, 439] on button "Mover para retirada disponível" at bounding box center [440, 440] width 123 height 22
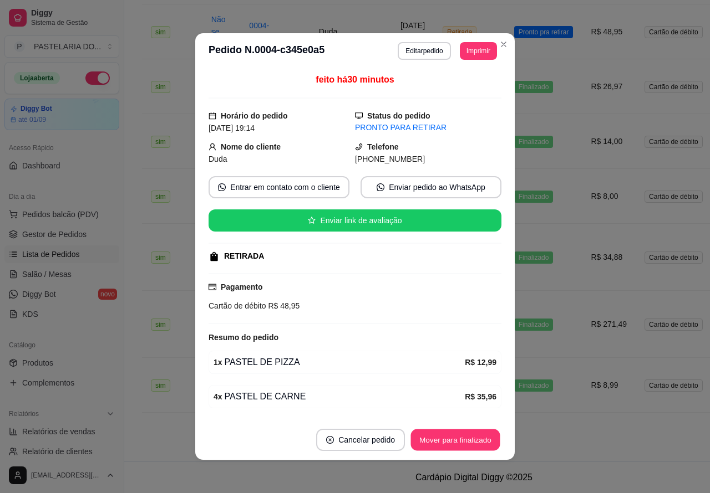
click at [465, 434] on button "Mover para finalizado" at bounding box center [455, 441] width 89 height 22
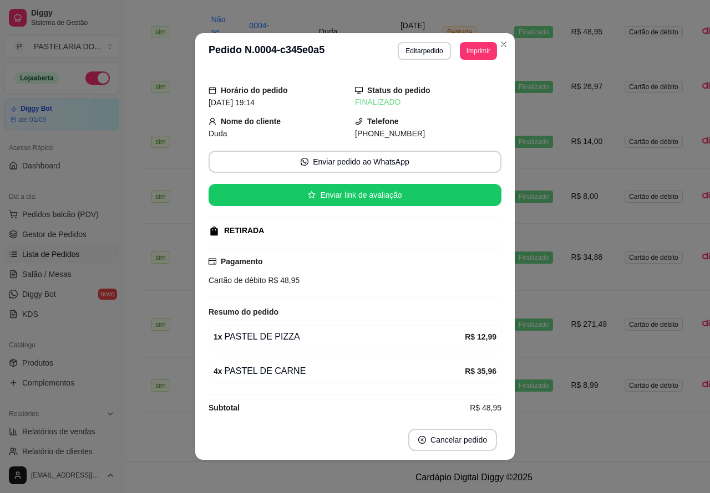
click at [120, 401] on button "Toggle Sidebar" at bounding box center [123, 246] width 9 height 493
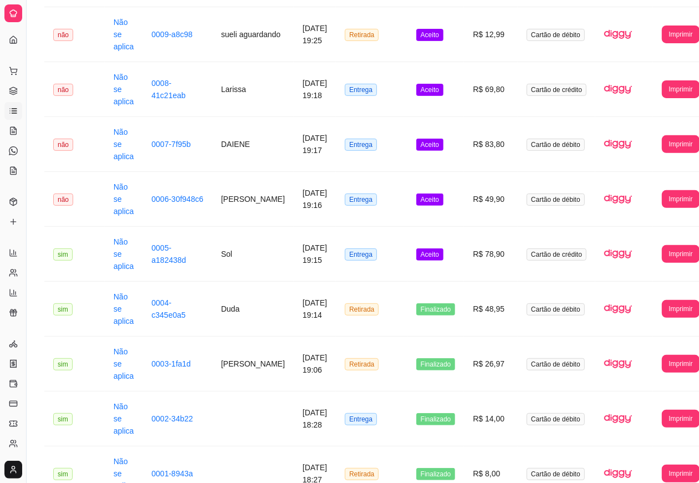
scroll to position [236, 0]
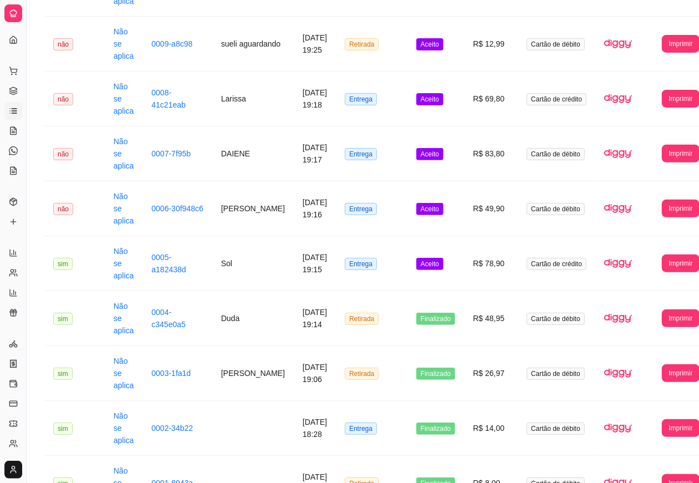
click at [422, 261] on span "Aceito" at bounding box center [429, 264] width 27 height 12
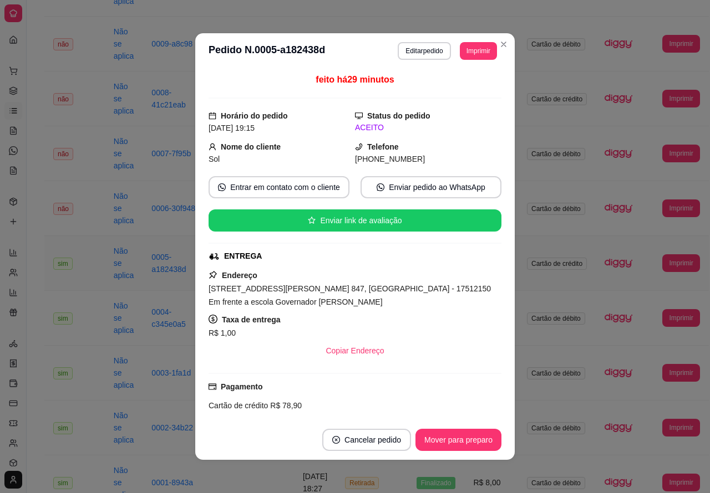
click at [451, 441] on button "Mover para preparo" at bounding box center [458, 440] width 86 height 22
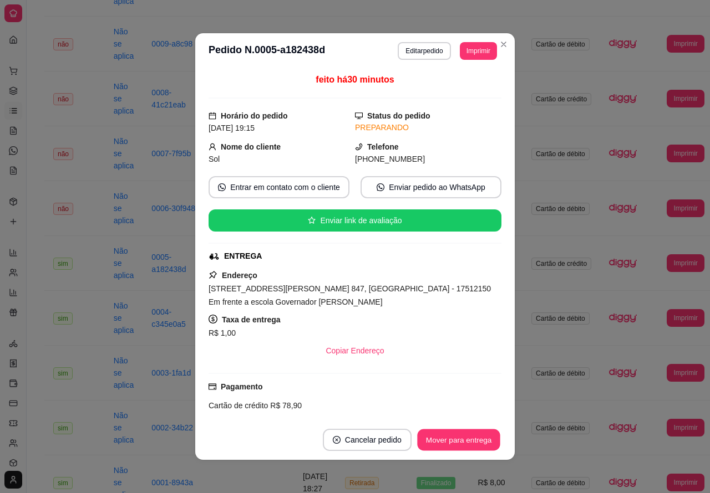
click at [445, 439] on button "Mover para entrega" at bounding box center [458, 441] width 83 height 22
click at [449, 439] on button "Mover para finalizado" at bounding box center [455, 441] width 89 height 22
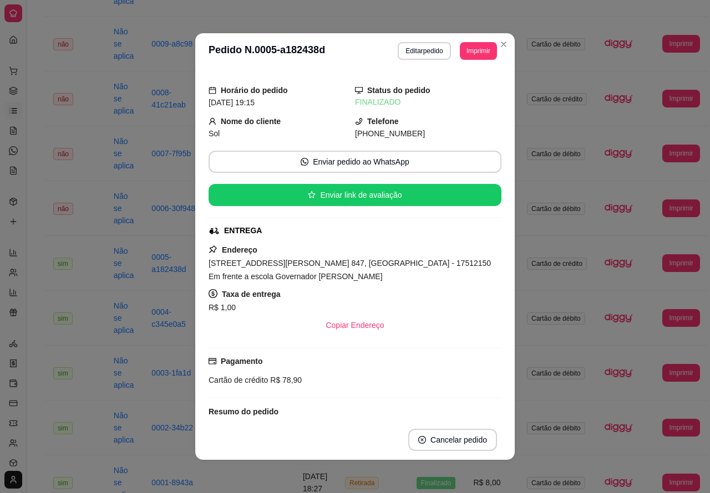
click at [29, 391] on button "Toggle Sidebar" at bounding box center [26, 246] width 9 height 493
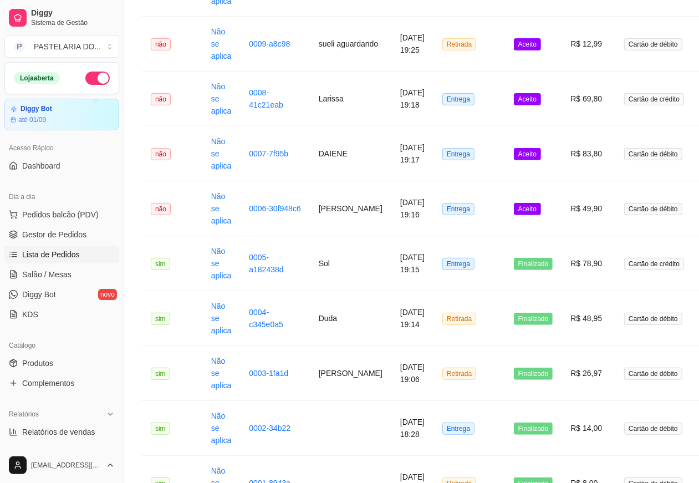
click at [517, 208] on span "Aceito" at bounding box center [527, 209] width 27 height 12
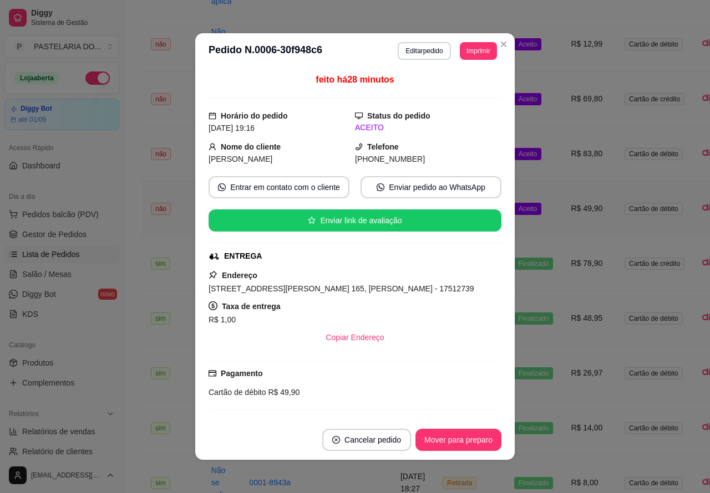
click at [462, 441] on button "Mover para preparo" at bounding box center [458, 440] width 86 height 22
click at [464, 436] on button "Mover para entrega" at bounding box center [458, 441] width 83 height 22
click at [465, 436] on button "Mover para finalizado" at bounding box center [455, 440] width 92 height 22
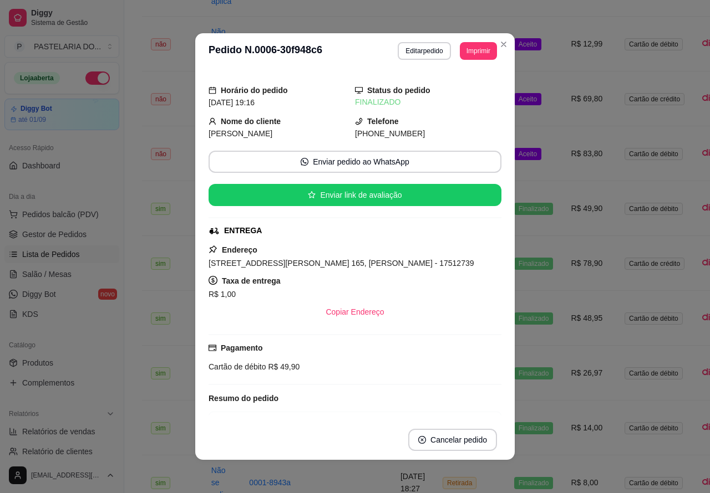
click at [536, 156] on td "Aceito" at bounding box center [533, 153] width 57 height 55
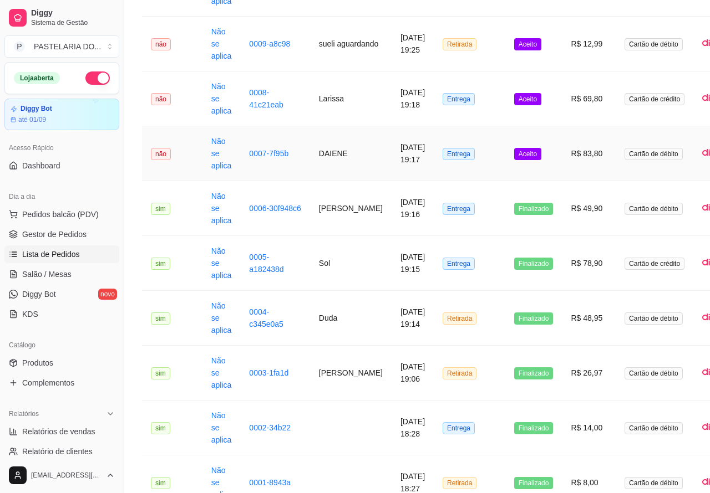
click at [466, 437] on button "Mover para preparo" at bounding box center [458, 440] width 86 height 22
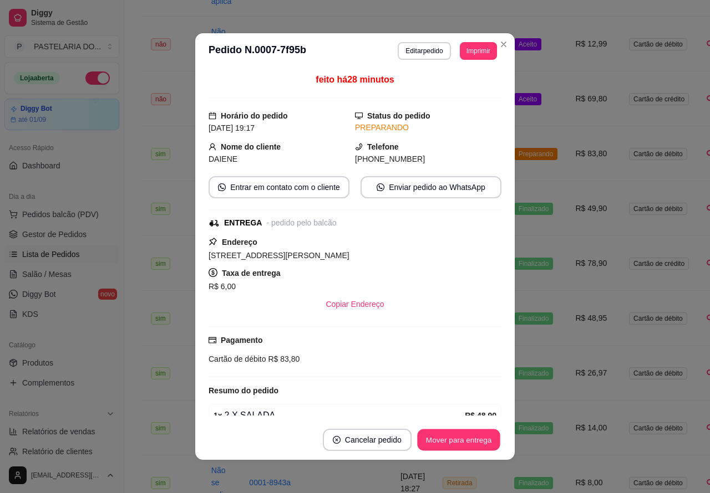
click at [465, 435] on button "Mover para entrega" at bounding box center [458, 441] width 83 height 22
click at [466, 440] on button "Mover para finalizado" at bounding box center [455, 441] width 89 height 22
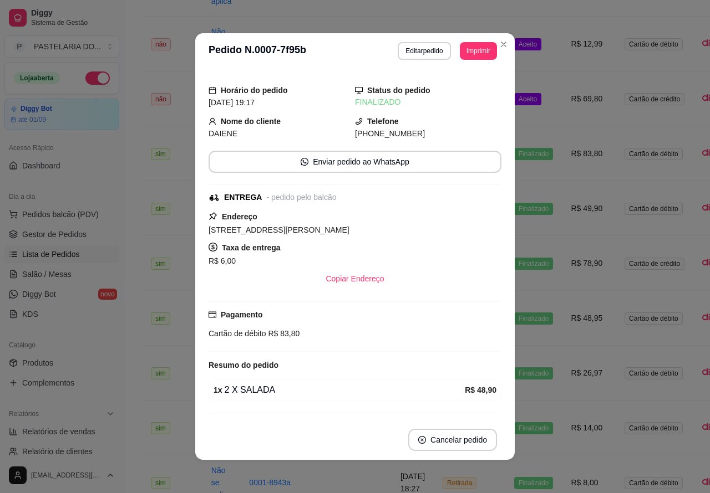
click at [531, 93] on td "Aceito" at bounding box center [533, 99] width 57 height 55
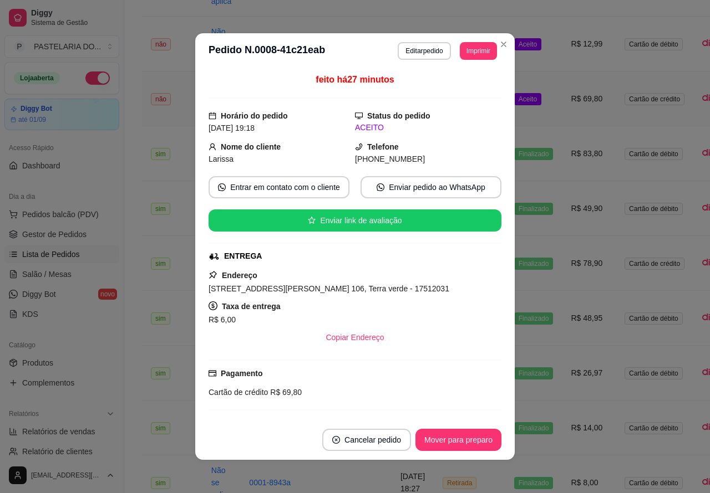
click at [481, 441] on button "Mover para preparo" at bounding box center [458, 440] width 86 height 22
click at [464, 436] on button "Mover para entrega" at bounding box center [458, 440] width 85 height 22
click at [470, 437] on button "Mover para finalizado" at bounding box center [455, 440] width 92 height 22
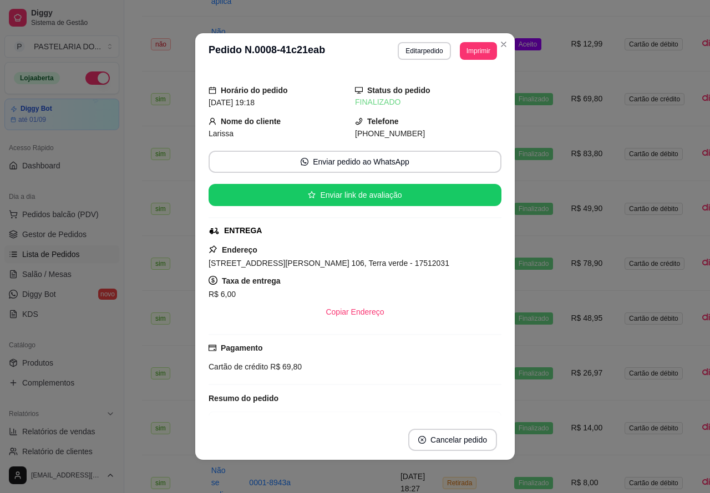
click at [535, 43] on td "Aceito" at bounding box center [533, 44] width 57 height 55
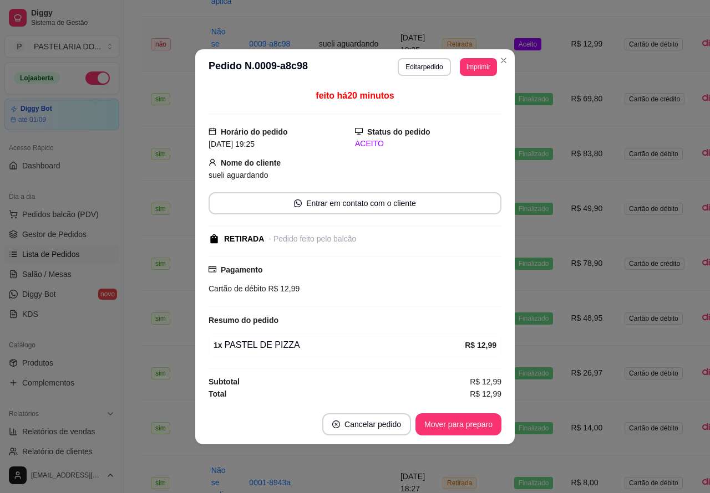
click at [470, 422] on button "Mover para preparo" at bounding box center [458, 425] width 86 height 22
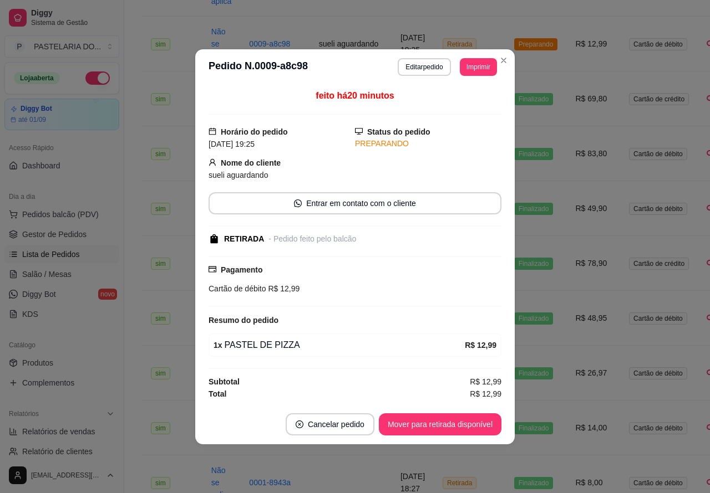
click at [470, 423] on button "Mover para retirada disponível" at bounding box center [440, 425] width 123 height 22
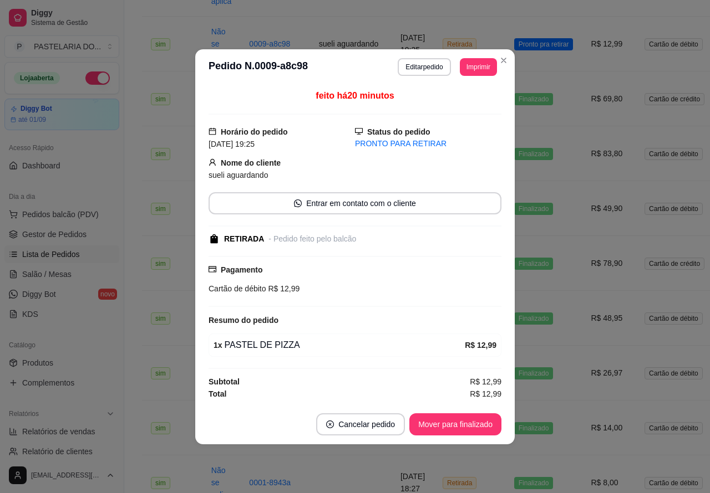
click at [480, 425] on button "Mover para finalizado" at bounding box center [455, 425] width 92 height 22
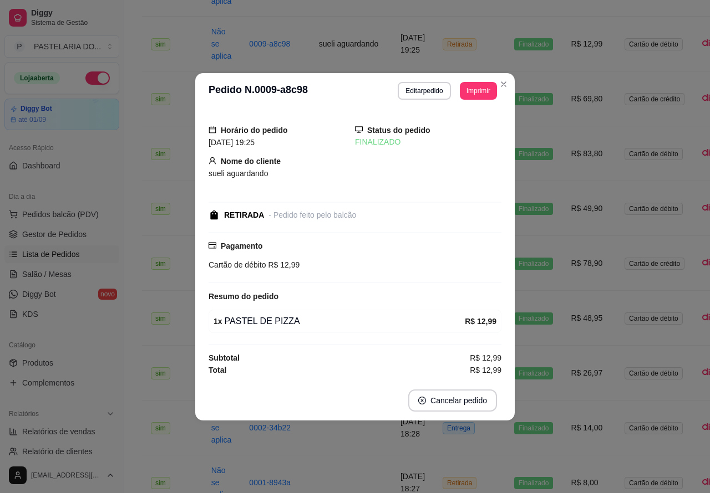
click at [125, 399] on button "Toggle Sidebar" at bounding box center [123, 246] width 9 height 493
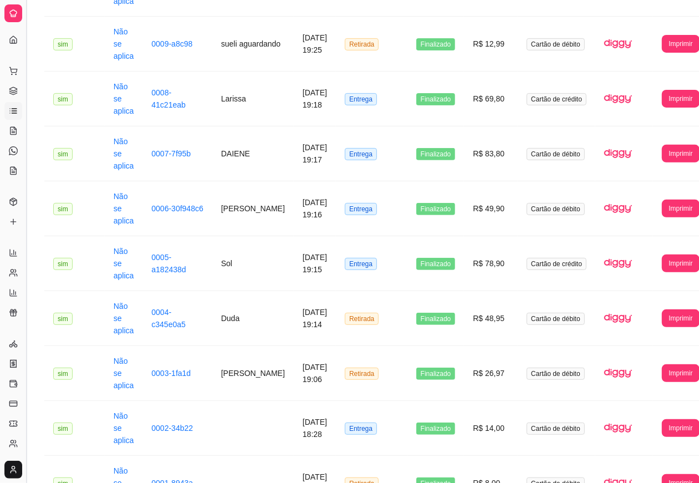
click at [26, 401] on button "Toggle Sidebar" at bounding box center [26, 241] width 9 height 483
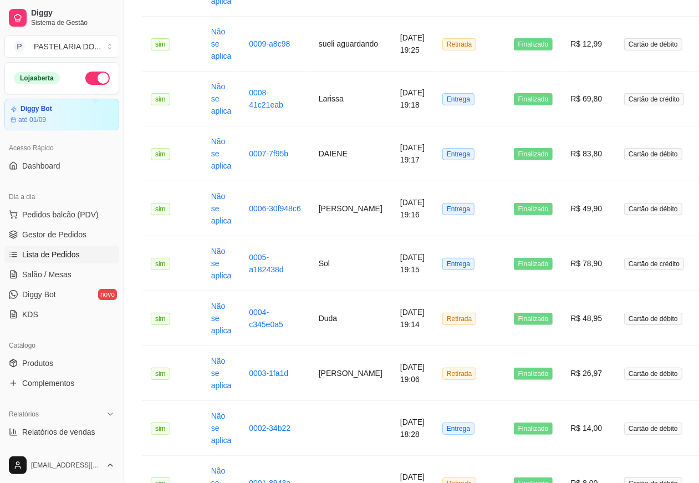
click at [190, 445] on td "sim" at bounding box center [172, 428] width 60 height 55
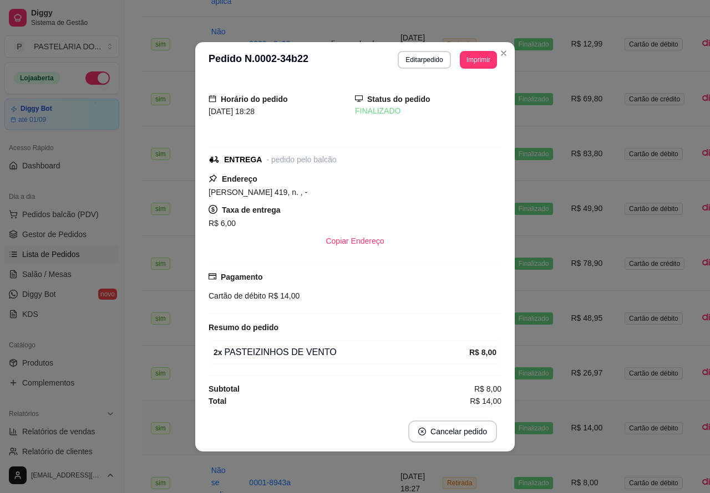
click at [128, 343] on button "Toggle Sidebar" at bounding box center [123, 246] width 9 height 493
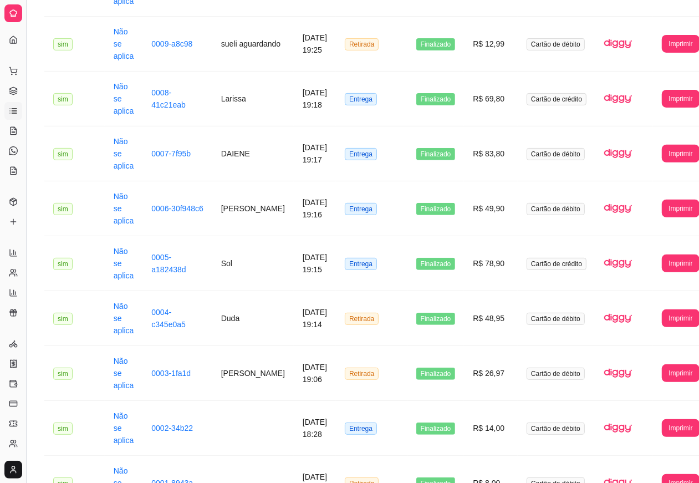
click at [26, 336] on button "Toggle Sidebar" at bounding box center [26, 241] width 9 height 483
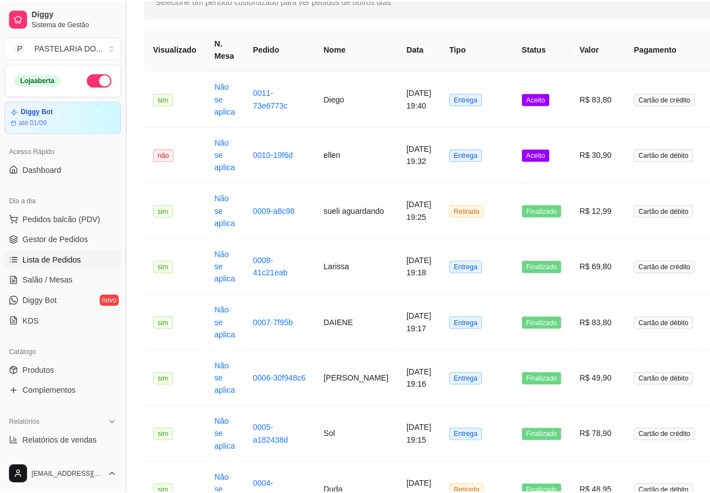
scroll to position [0, 0]
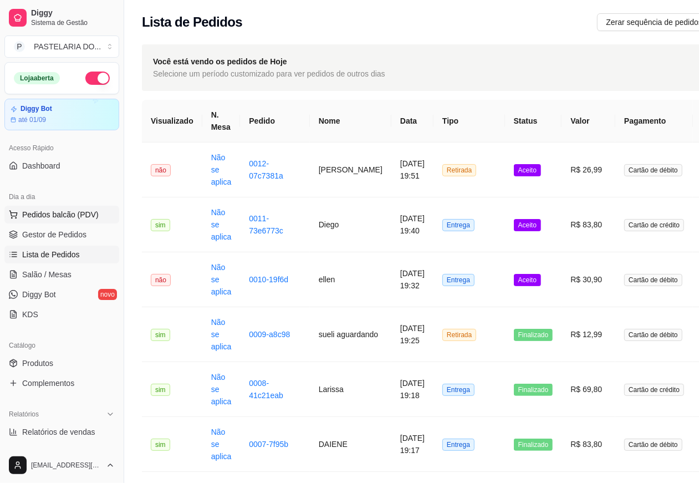
click at [56, 212] on span "Pedidos balcão (PDV)" at bounding box center [60, 214] width 77 height 11
click at [65, 215] on img at bounding box center [75, 211] width 103 height 70
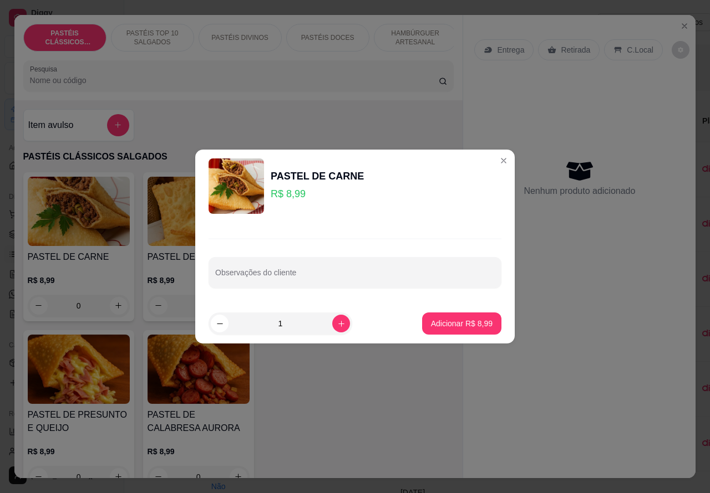
click at [494, 156] on div "Nenhum produto adicionado" at bounding box center [579, 177] width 210 height 217
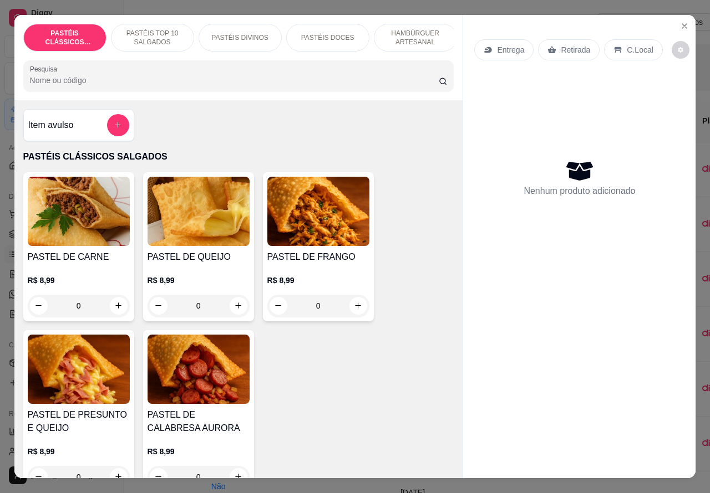
click at [581, 44] on p "Retirada" at bounding box center [575, 49] width 29 height 11
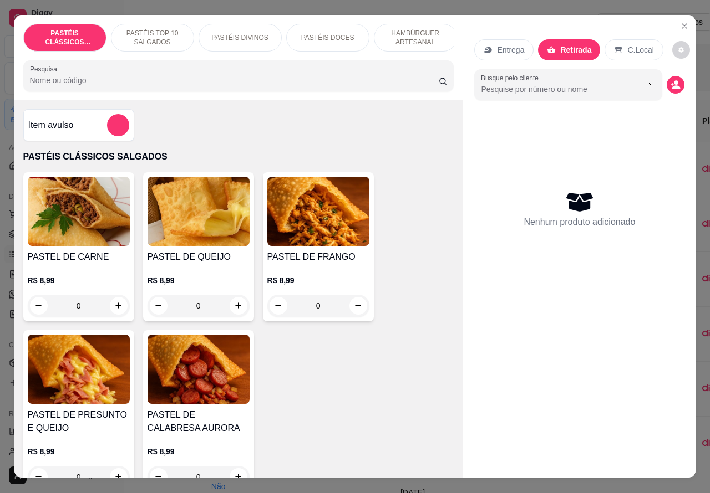
click at [564, 45] on p "Retirada" at bounding box center [575, 49] width 31 height 11
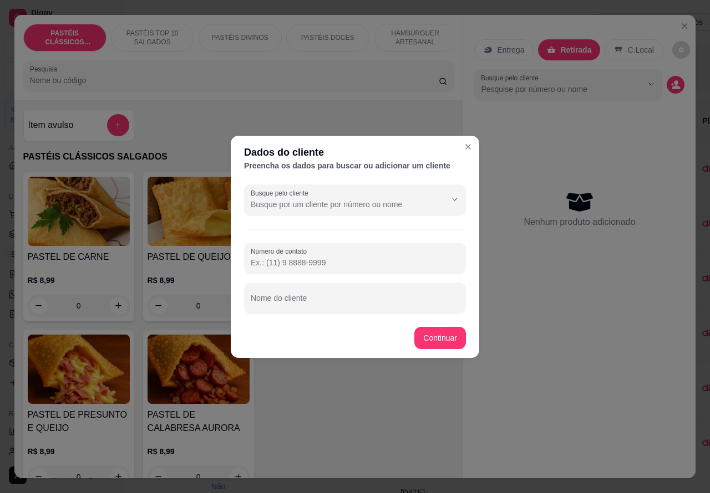
click at [322, 300] on input "Nome do cliente" at bounding box center [355, 302] width 208 height 11
type input "tamires via wats"
click at [319, 264] on input "Número de contato" at bounding box center [355, 262] width 208 height 11
paste input "(14) 99705-4244"
type input "(14) 99705-4244"
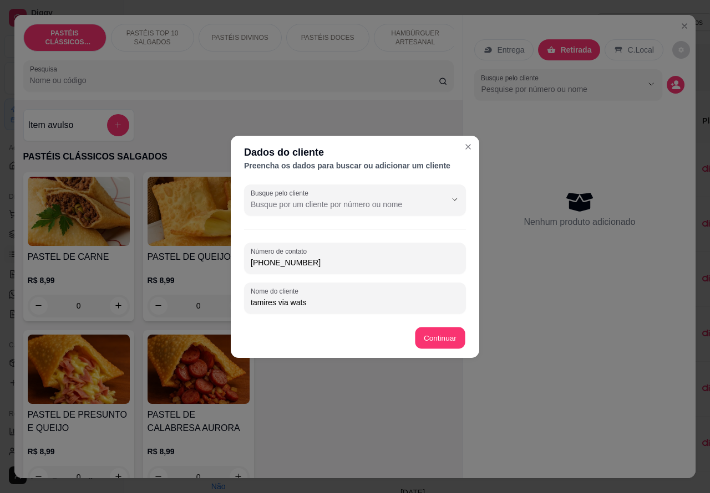
click at [441, 337] on div "Item avulso PASTÉIS CLÁSSICOS SALGADOS PASTEL DE CARNE R$ 8,99 0 PASTEL DE QUEI…" at bounding box center [238, 289] width 449 height 379
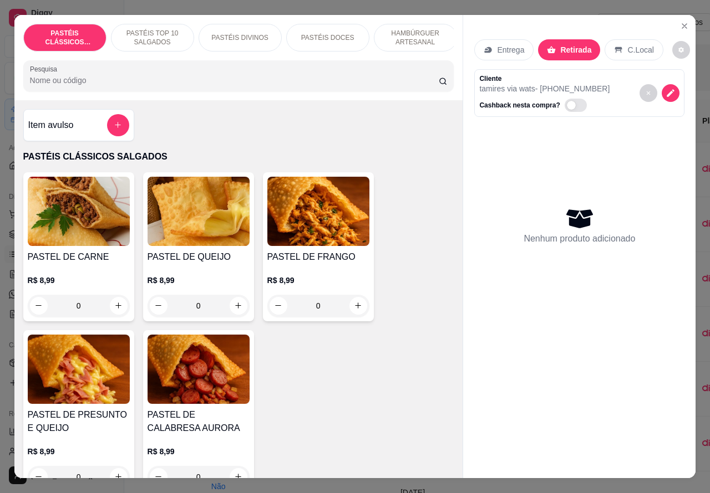
click at [234, 310] on icon "increase-product-quantity" at bounding box center [238, 306] width 8 height 8
type input "1"
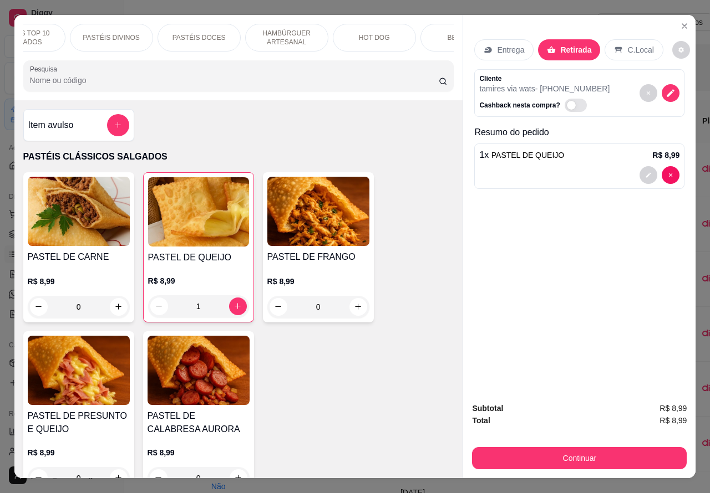
scroll to position [0, 131]
click at [373, 33] on p "HOT DOG" at bounding box center [371, 37] width 31 height 9
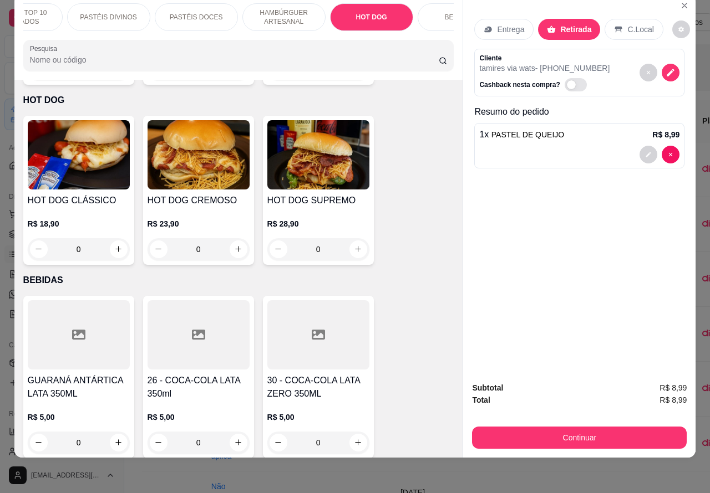
click at [352, 238] on div "0" at bounding box center [318, 249] width 102 height 22
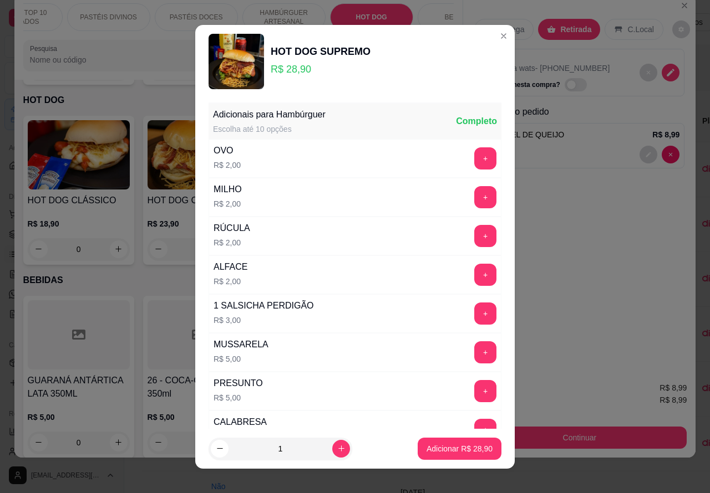
click at [434, 447] on p "Adicionar R$ 28,90" at bounding box center [459, 449] width 66 height 11
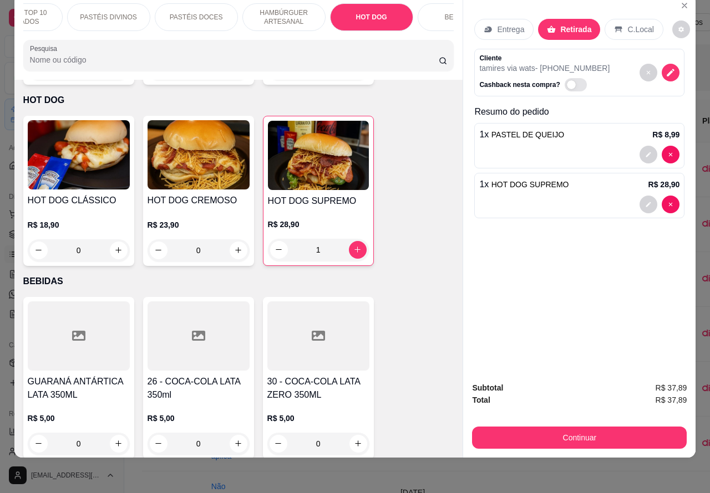
type input "1"
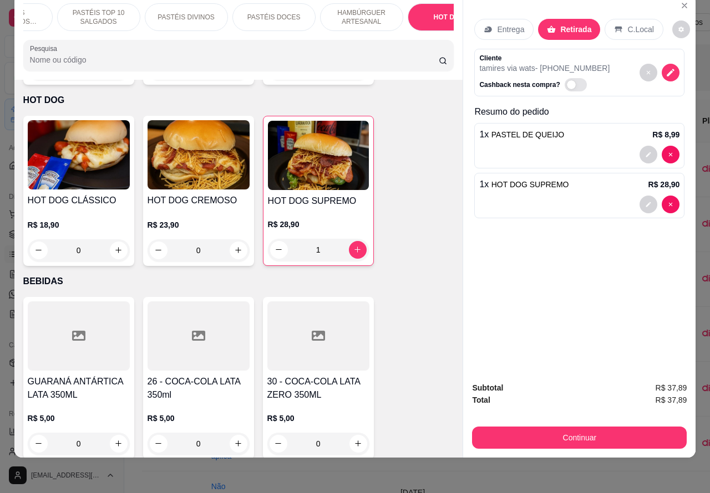
scroll to position [0, 0]
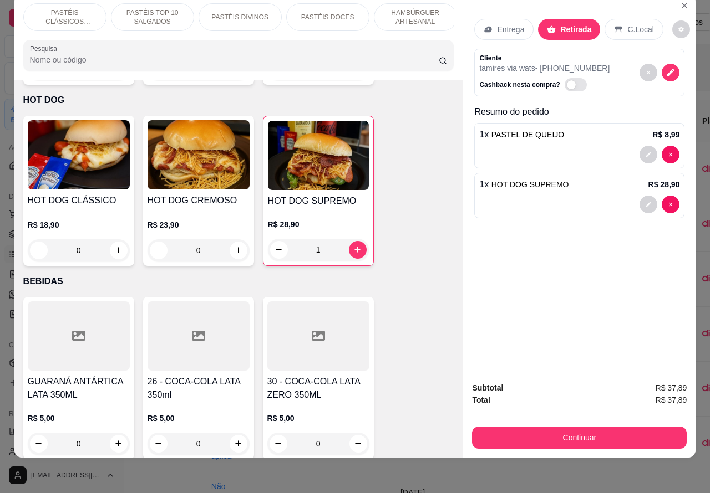
click at [151, 9] on p "PASTÉIS TOP 10 SALGADOS" at bounding box center [152, 17] width 64 height 18
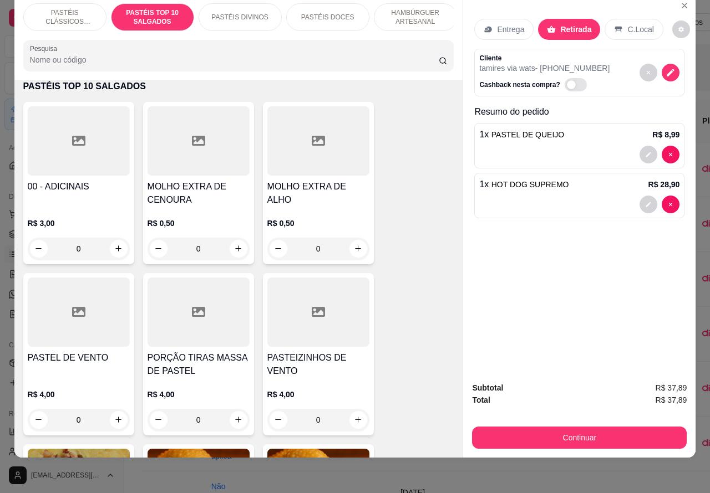
click at [354, 252] on icon "increase-product-quantity" at bounding box center [358, 249] width 8 height 8
type input "1"
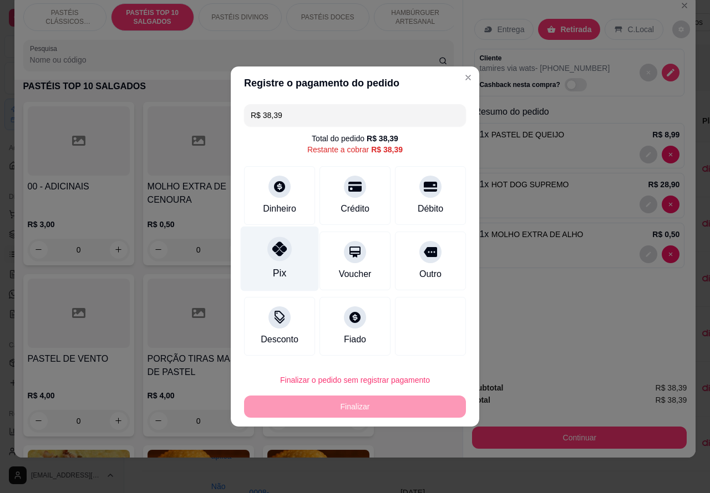
click at [279, 253] on icon at bounding box center [279, 249] width 14 height 14
type input "R$ 0,00"
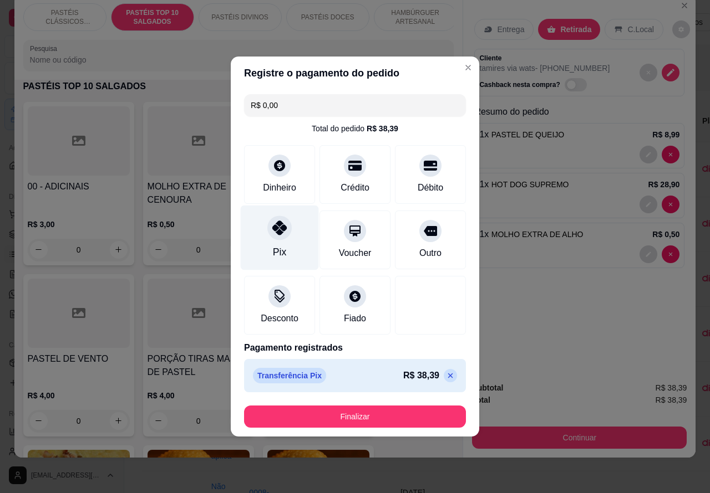
click at [419, 411] on button "Finalizar" at bounding box center [355, 417] width 222 height 22
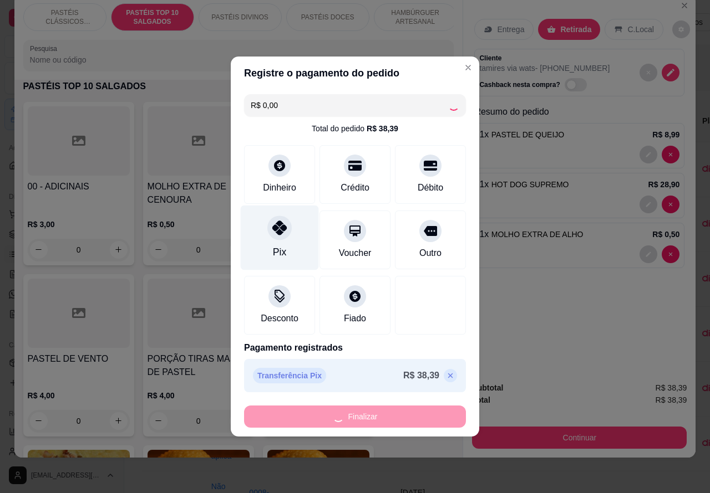
type input "0"
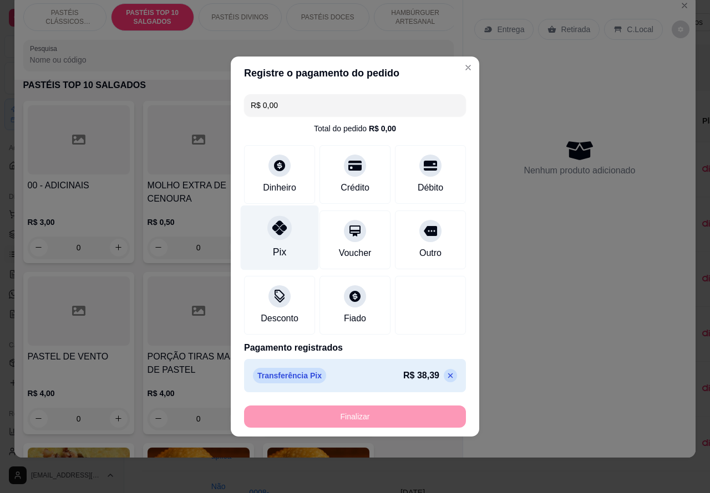
type input "-R$ 38,39"
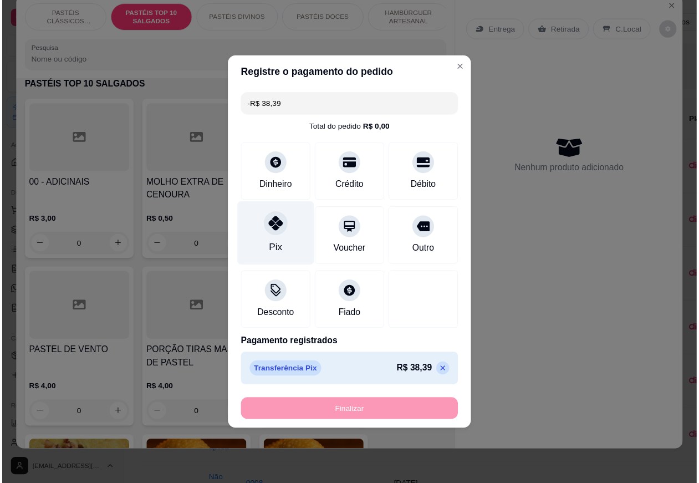
scroll to position [401, 0]
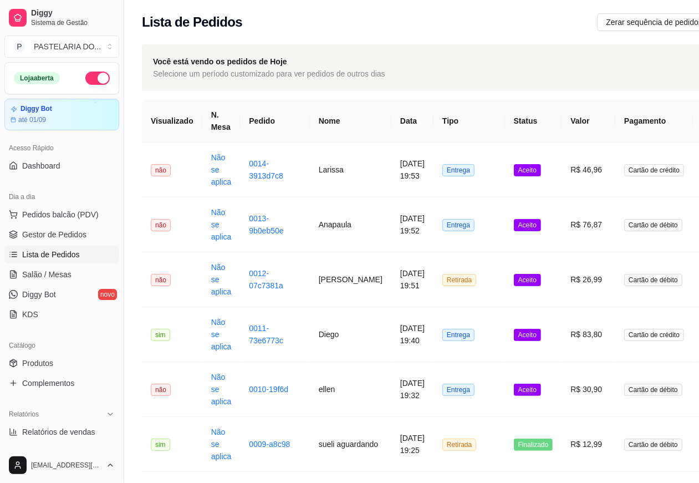
click at [59, 253] on span "Lista de Pedidos" at bounding box center [51, 254] width 58 height 11
click at [256, 218] on link "0013-9b0eb50e" at bounding box center [266, 224] width 34 height 21
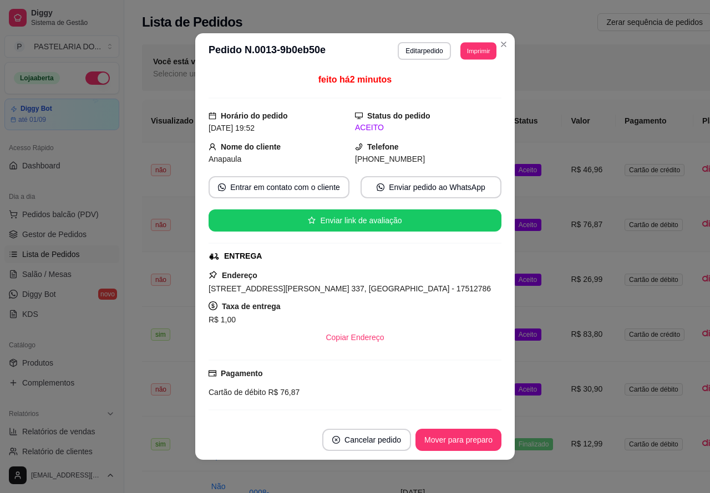
click at [474, 53] on button "Imprimir" at bounding box center [478, 50] width 36 height 17
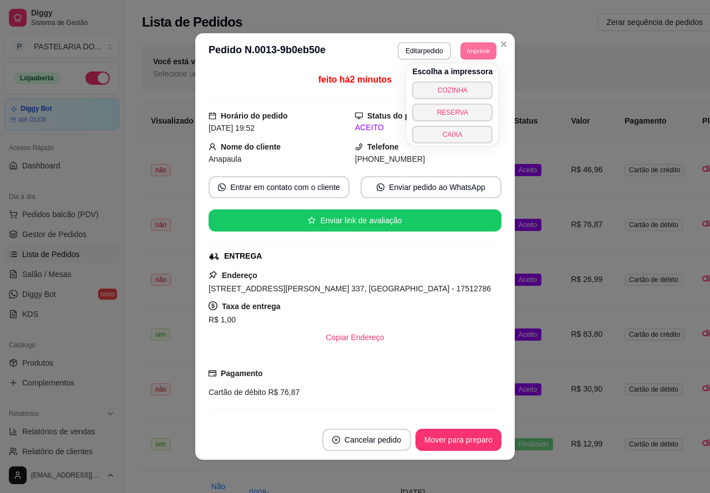
click at [466, 86] on button "COZINHA" at bounding box center [452, 91] width 80 height 18
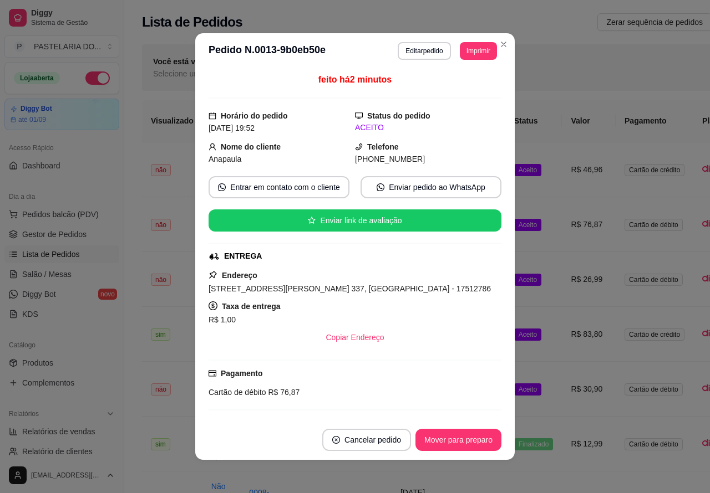
click at [126, 367] on button "Toggle Sidebar" at bounding box center [123, 246] width 9 height 493
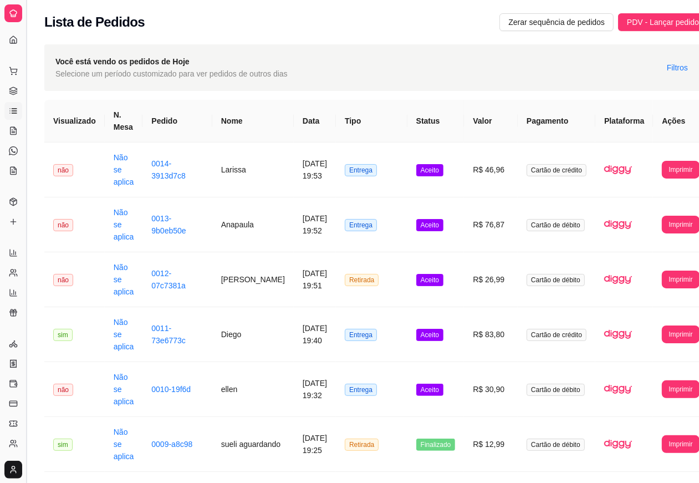
click at [26, 412] on button "Toggle Sidebar" at bounding box center [26, 241] width 9 height 483
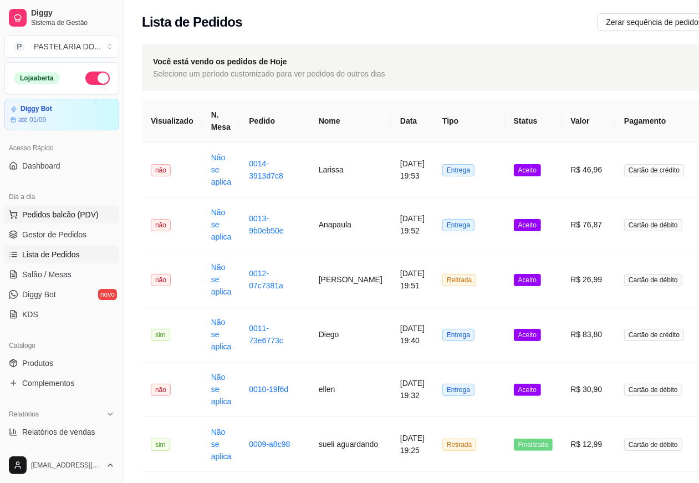
click at [59, 209] on span "Pedidos balcão (PDV)" at bounding box center [60, 214] width 77 height 11
click at [67, 211] on img at bounding box center [76, 211] width 103 height 70
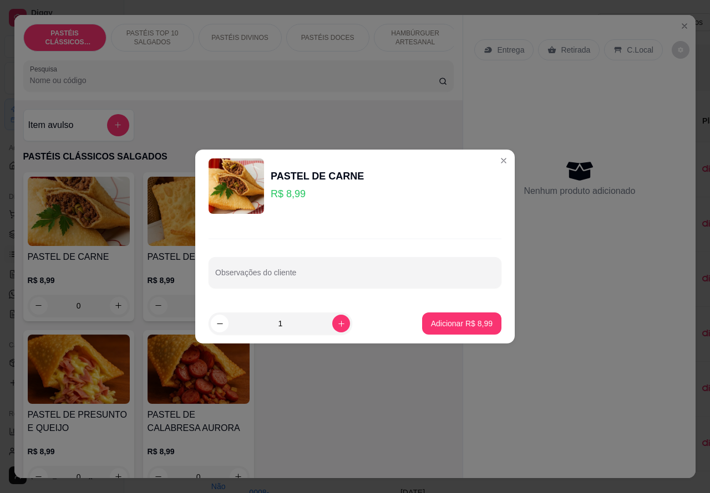
click at [680, 22] on icon "Close" at bounding box center [684, 26] width 9 height 9
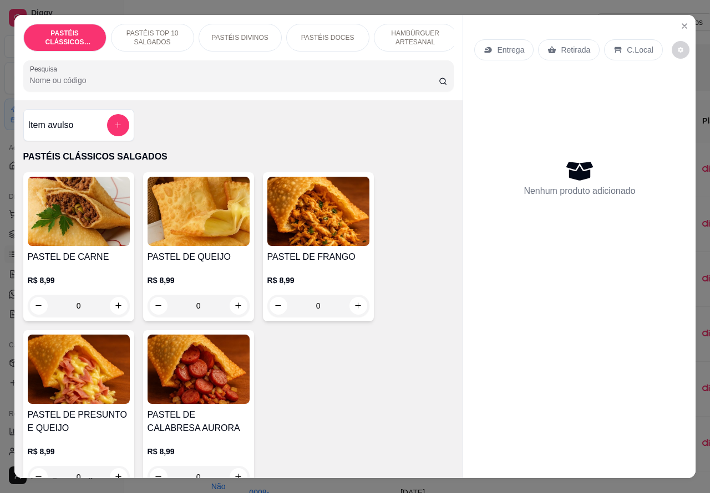
click at [681, 25] on icon "Close" at bounding box center [684, 26] width 9 height 9
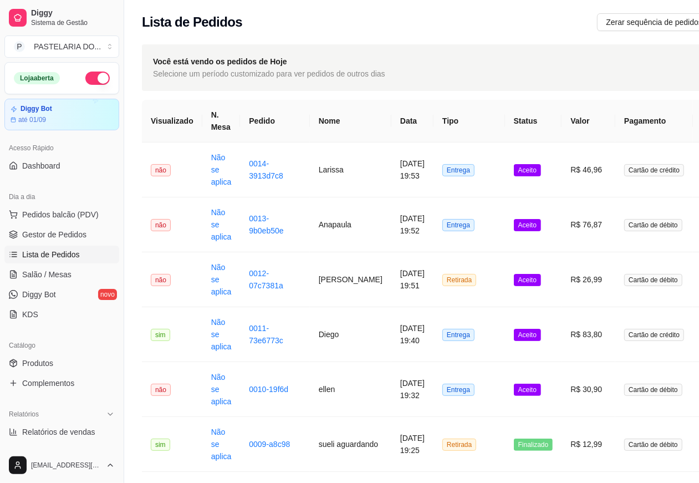
click at [58, 254] on span "Lista de Pedidos" at bounding box center [51, 254] width 58 height 11
click at [69, 216] on span "Pedidos balcão (PDV)" at bounding box center [60, 214] width 77 height 11
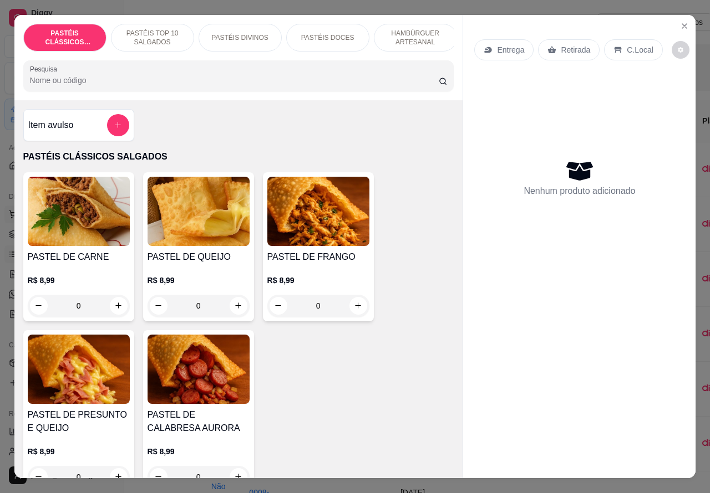
click at [683, 23] on icon "Close" at bounding box center [684, 26] width 9 height 9
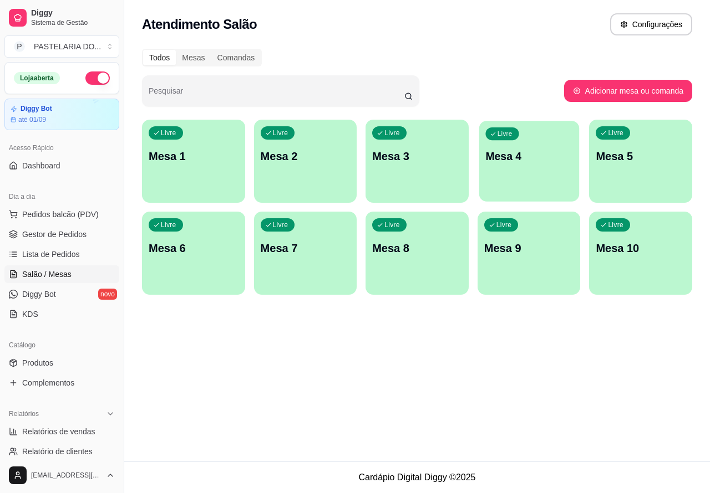
click at [528, 170] on div "Livre Mesa 4" at bounding box center [529, 155] width 100 height 68
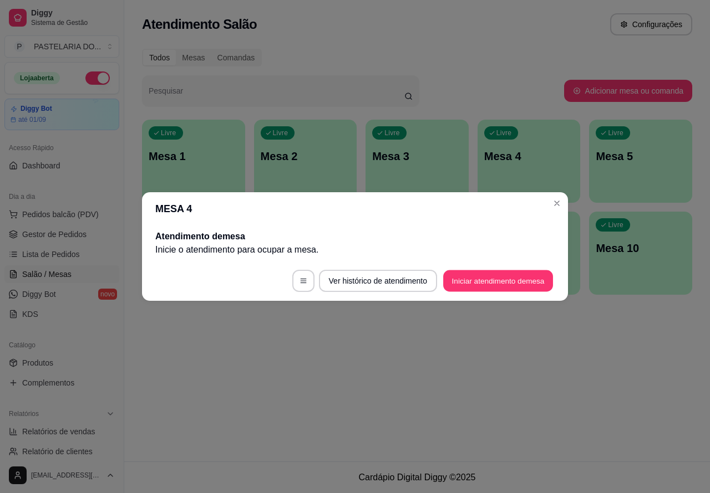
click at [506, 276] on button "Iniciar atendimento de mesa" at bounding box center [498, 282] width 110 height 22
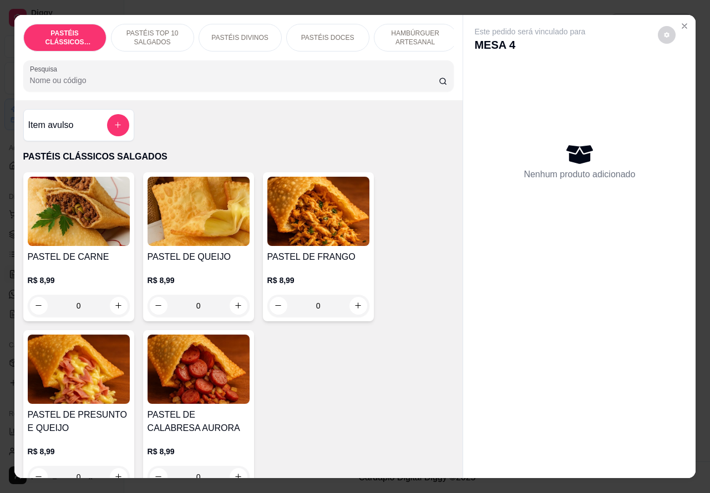
click at [680, 22] on icon "Close" at bounding box center [684, 26] width 9 height 9
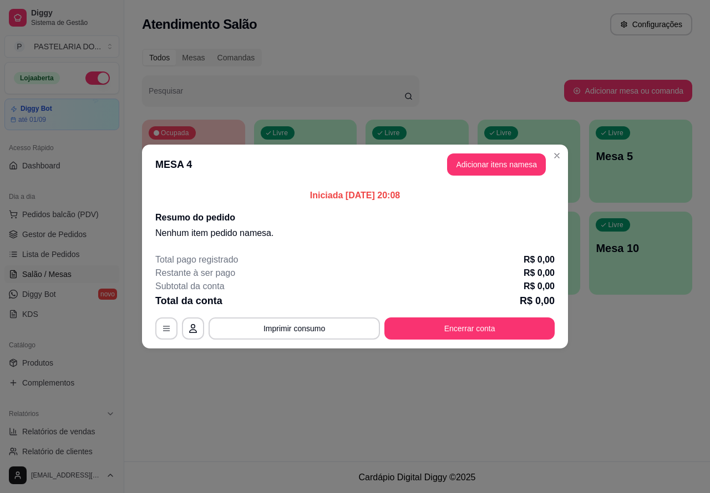
click at [556, 156] on p "Mesa 3" at bounding box center [529, 157] width 90 height 16
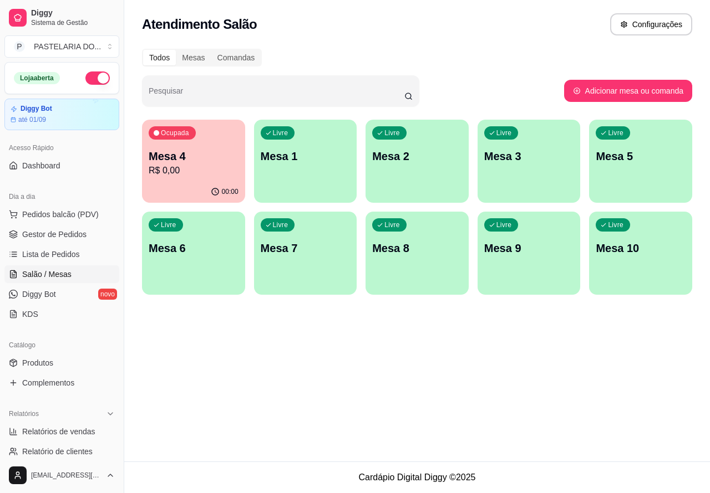
click at [296, 162] on p "Mesa 1" at bounding box center [306, 157] width 90 height 16
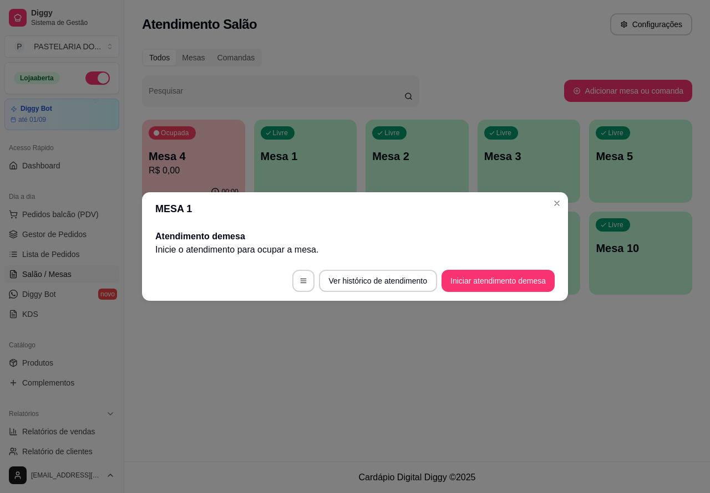
click at [513, 279] on button "Iniciar atendimento de mesa" at bounding box center [497, 281] width 113 height 22
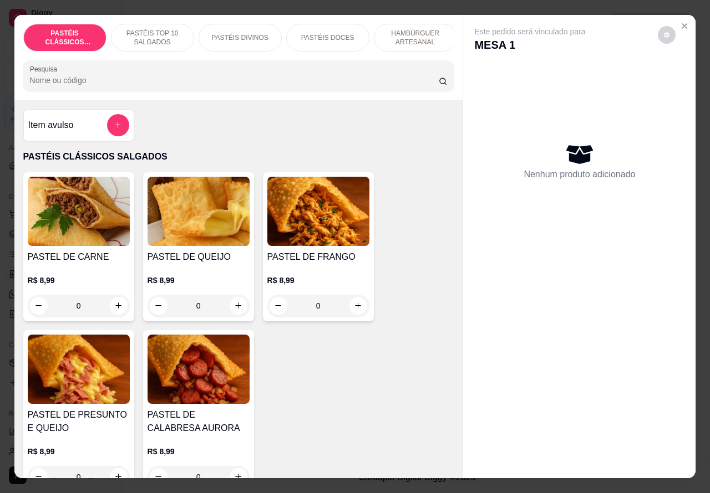
click at [155, 30] on p "PASTÉIS TOP 10 SALGADOS" at bounding box center [152, 38] width 64 height 18
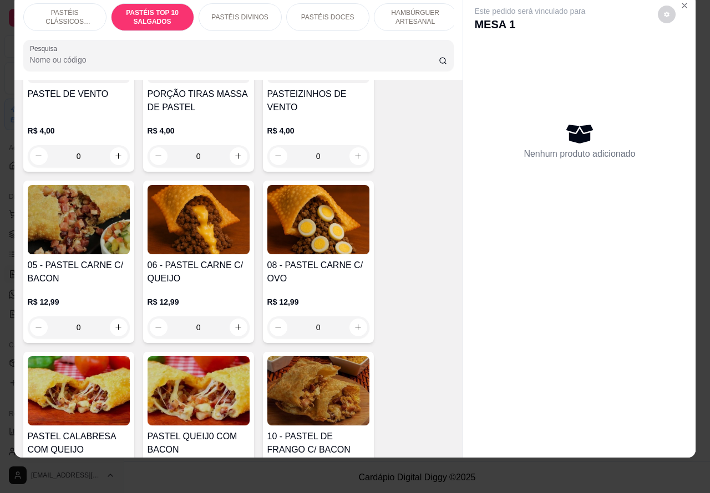
scroll to position [677, 0]
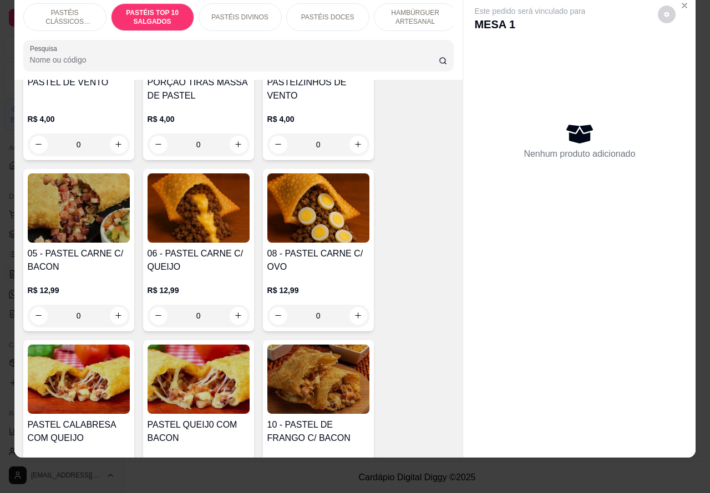
click at [114, 311] on div "0" at bounding box center [79, 316] width 102 height 22
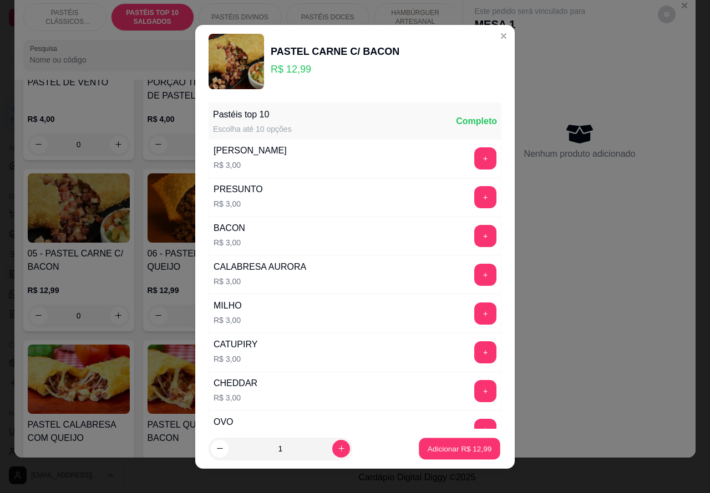
click at [439, 448] on p "Adicionar R$ 12,99" at bounding box center [460, 449] width 64 height 11
type input "1"
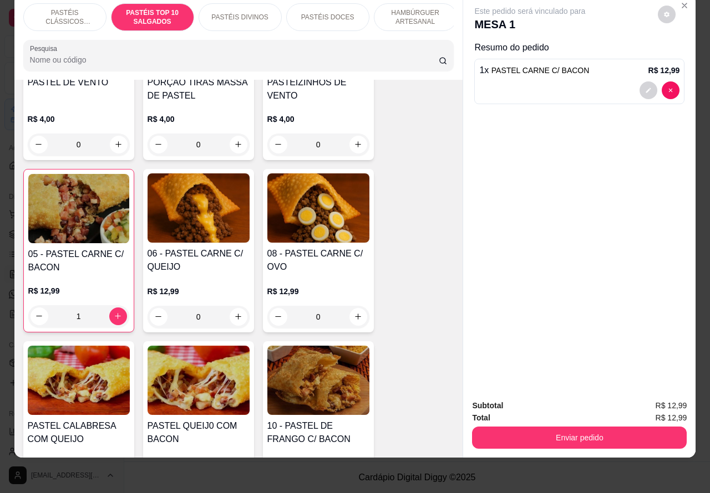
click at [436, 8] on p "HAMBÚRGUER ARTESANAL" at bounding box center [415, 17] width 64 height 18
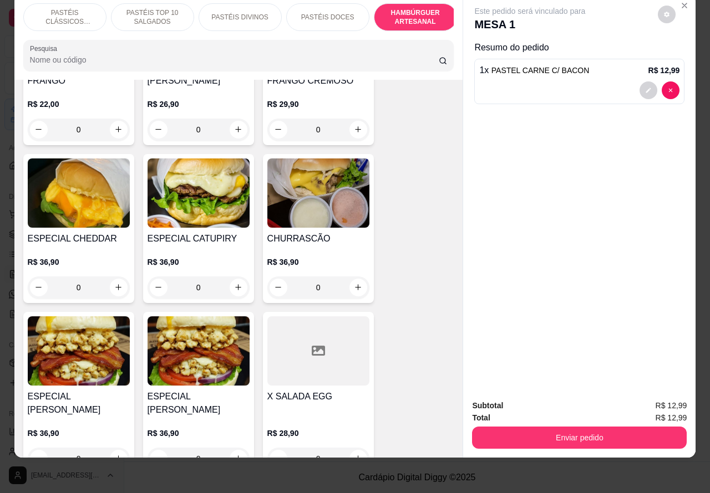
scroll to position [2949, 0]
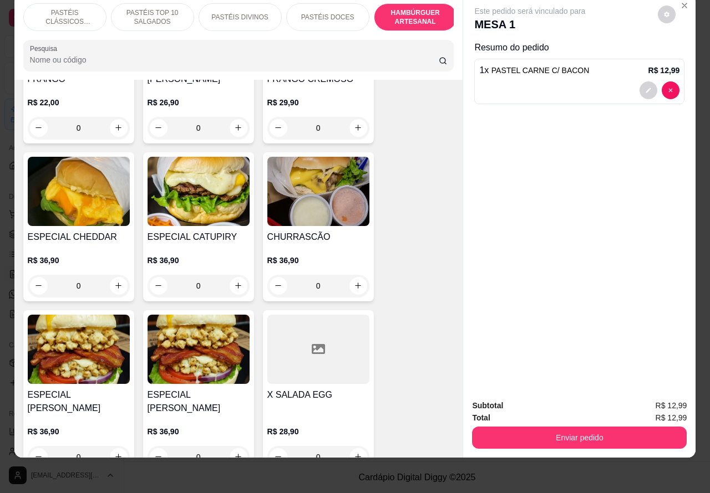
click at [231, 275] on div "0" at bounding box center [198, 286] width 102 height 22
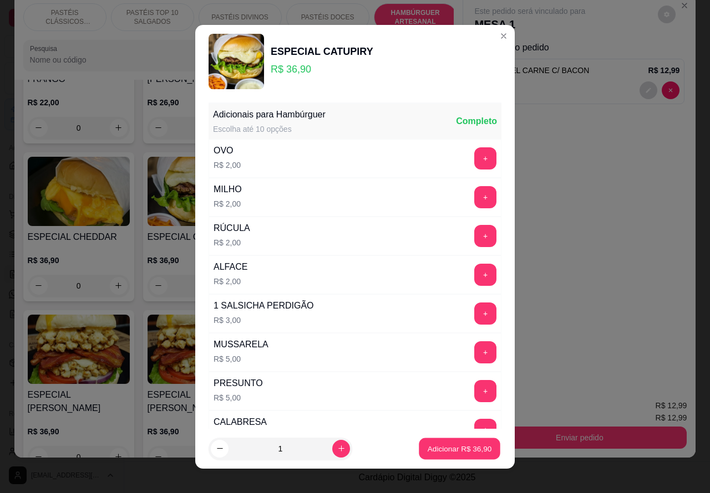
click at [440, 450] on p "Adicionar R$ 36,90" at bounding box center [460, 449] width 64 height 11
type input "1"
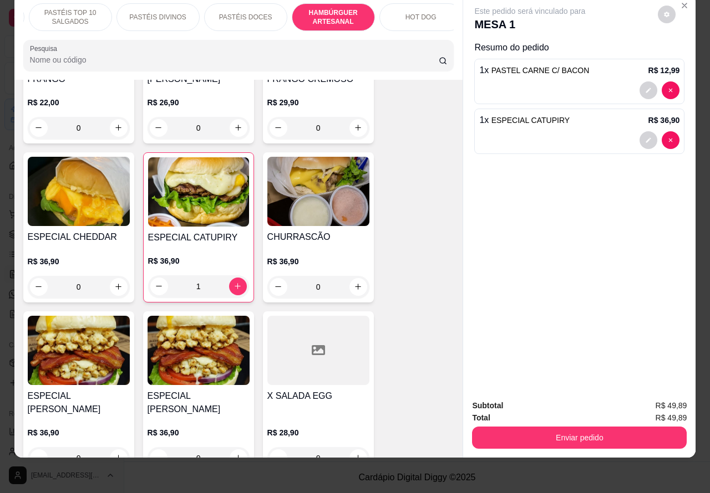
scroll to position [0, 140]
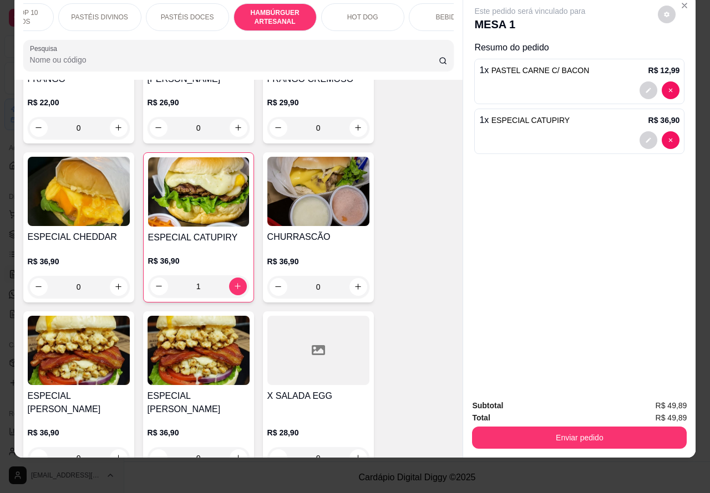
click at [362, 13] on p "HOT DOG" at bounding box center [362, 17] width 31 height 9
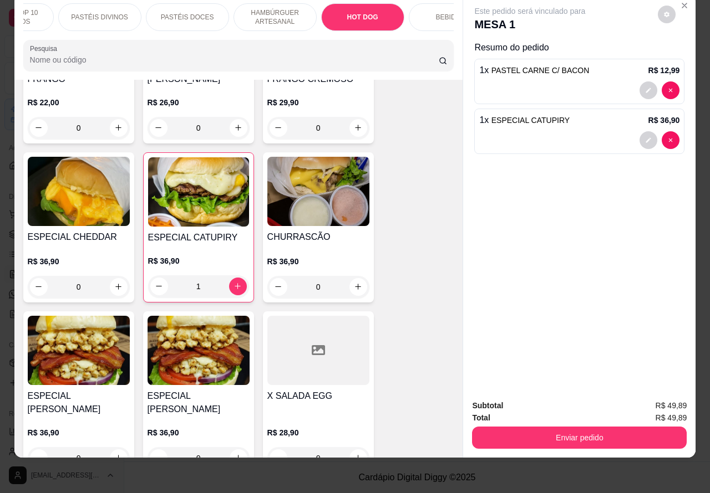
scroll to position [3339, 0]
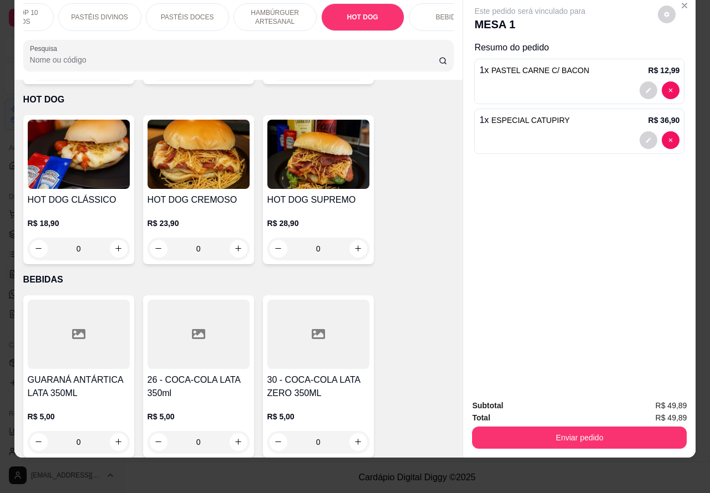
click at [111, 238] on div "0" at bounding box center [79, 249] width 102 height 22
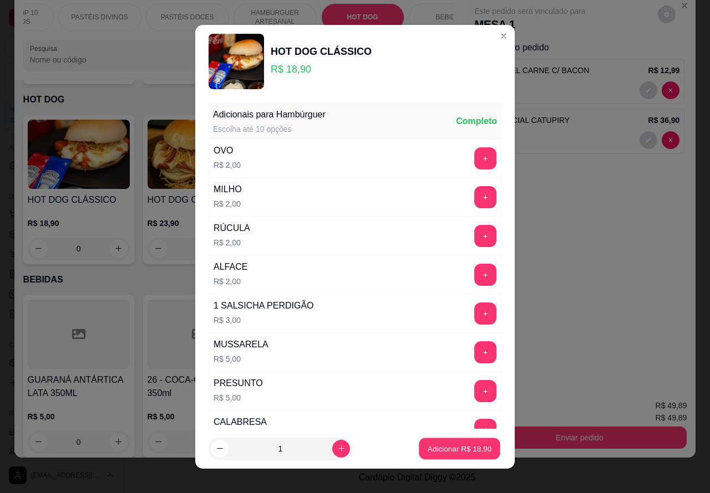
click at [447, 447] on p "Adicionar R$ 18,90" at bounding box center [460, 449] width 64 height 11
type input "1"
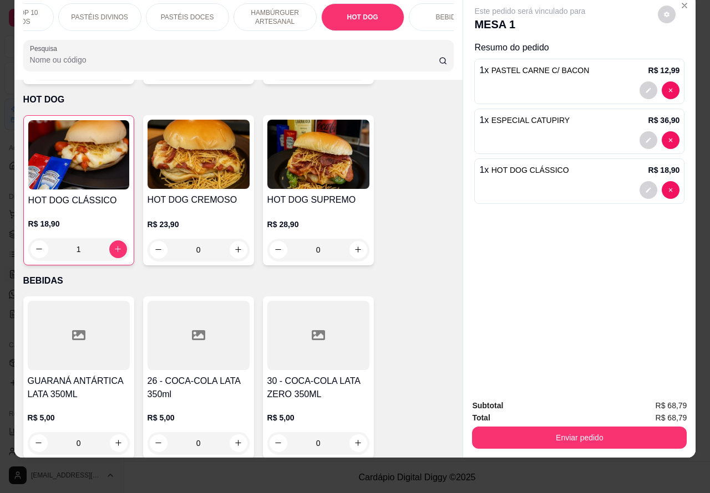
click at [352, 239] on div "0" at bounding box center [318, 250] width 102 height 22
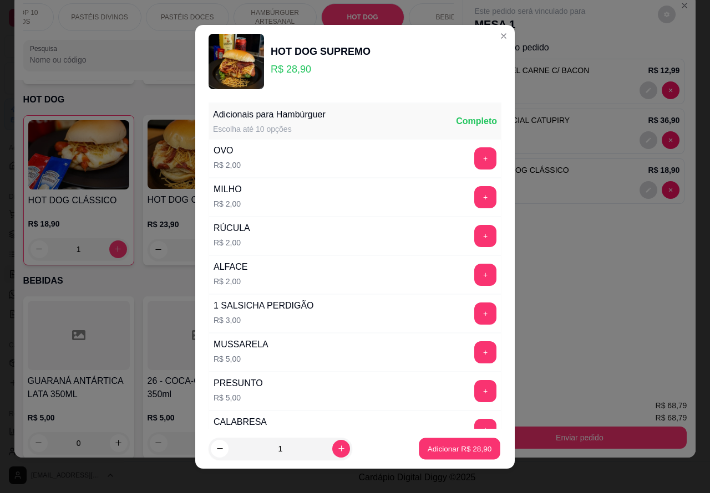
click at [444, 444] on p "Adicionar R$ 28,90" at bounding box center [460, 449] width 64 height 11
type input "1"
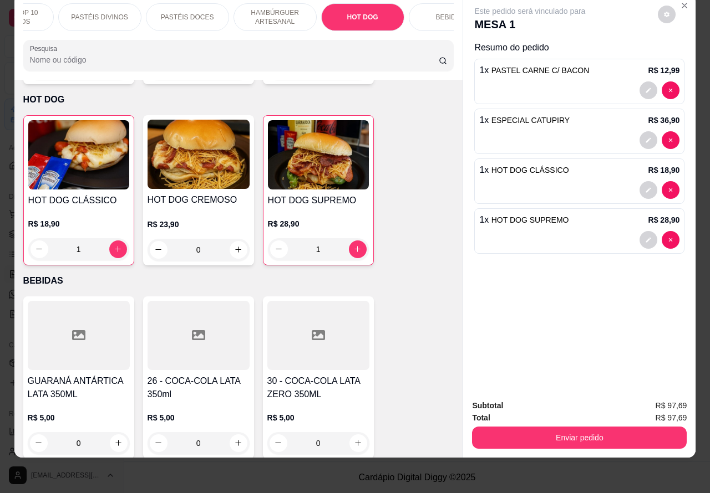
click at [228, 239] on div "0" at bounding box center [198, 250] width 102 height 22
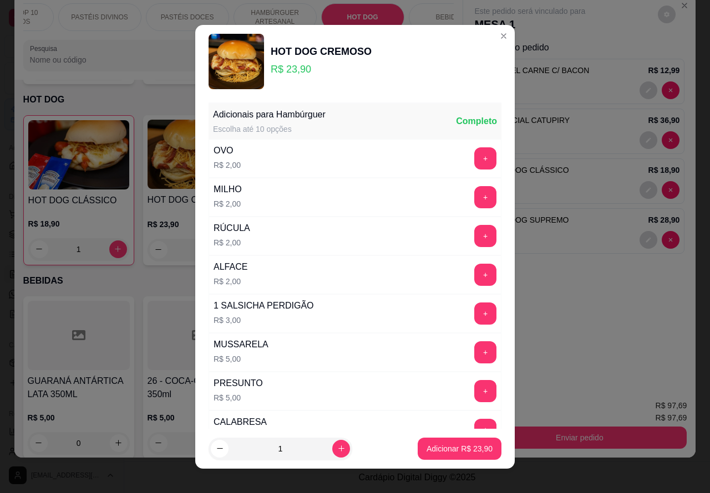
click at [337, 450] on icon "increase-product-quantity" at bounding box center [341, 449] width 8 height 8
type input "2"
click at [442, 450] on p "Adicionar R$ 47,80" at bounding box center [459, 449] width 66 height 11
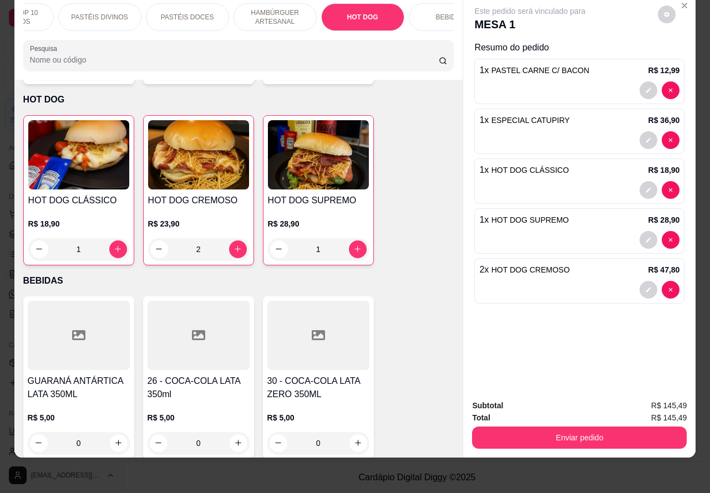
type input "2"
click at [585, 428] on button "Enviar pedido" at bounding box center [579, 439] width 208 height 22
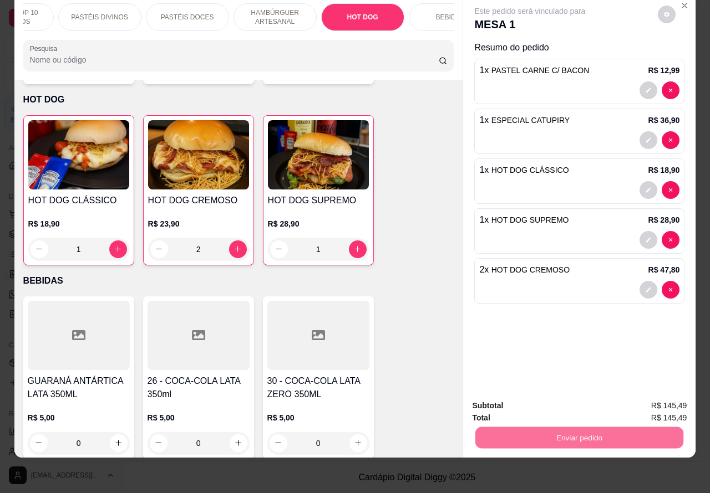
click at [560, 401] on button "Não registrar e enviar pedido" at bounding box center [541, 400] width 115 height 21
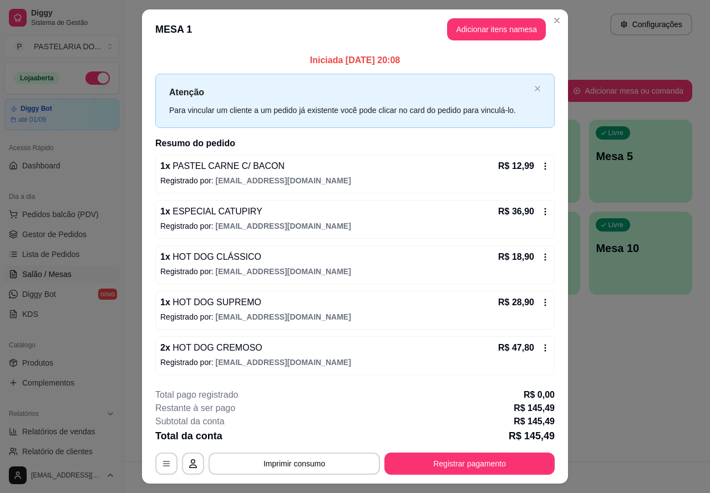
click at [552, 20] on div "Atendimento Salão Configurações" at bounding box center [417, 24] width 550 height 22
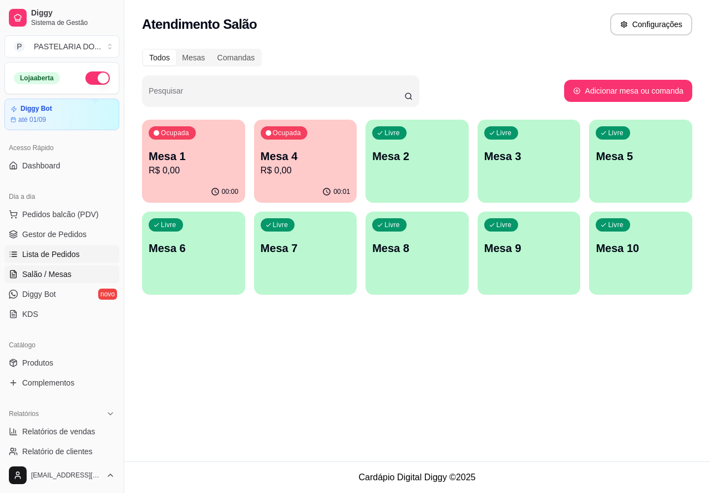
click at [57, 254] on span "Lista de Pedidos" at bounding box center [51, 254] width 58 height 11
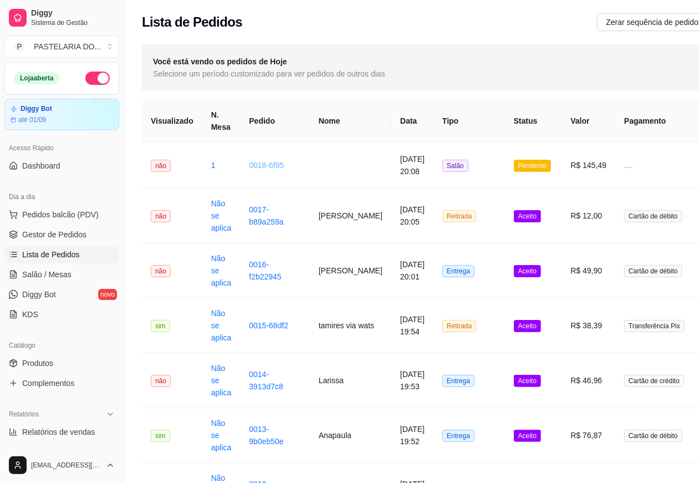
click at [265, 165] on link "0018-6f95" at bounding box center [266, 165] width 35 height 9
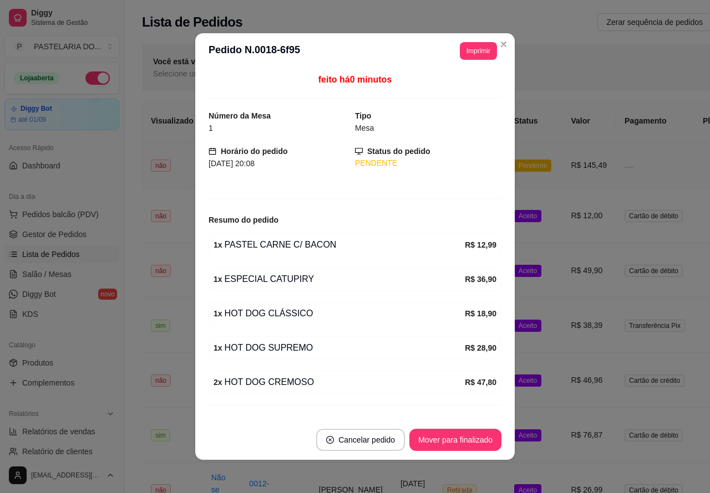
click at [479, 54] on button "Imprimir" at bounding box center [478, 51] width 37 height 18
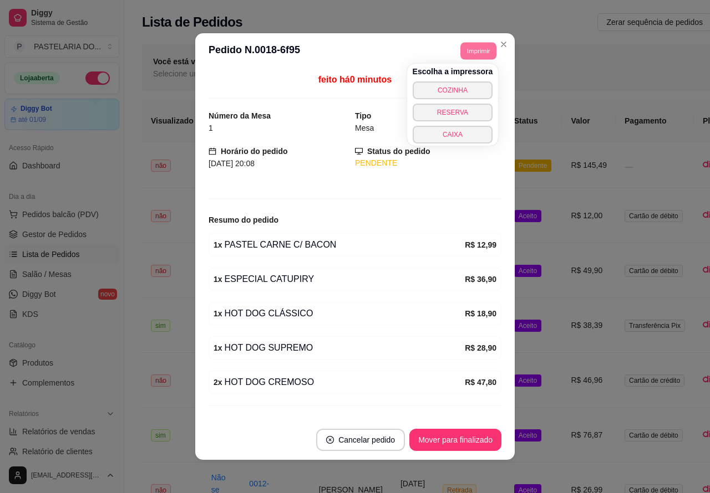
click at [467, 86] on button "COZINHA" at bounding box center [453, 91] width 80 height 18
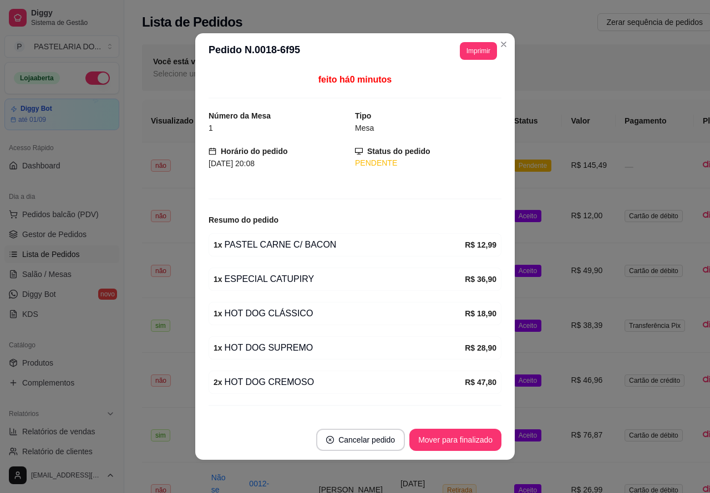
click at [498, 44] on div "Você está vendo os pedidos de Hoje Selecione um período customizado para ver pe…" at bounding box center [474, 67] width 664 height 47
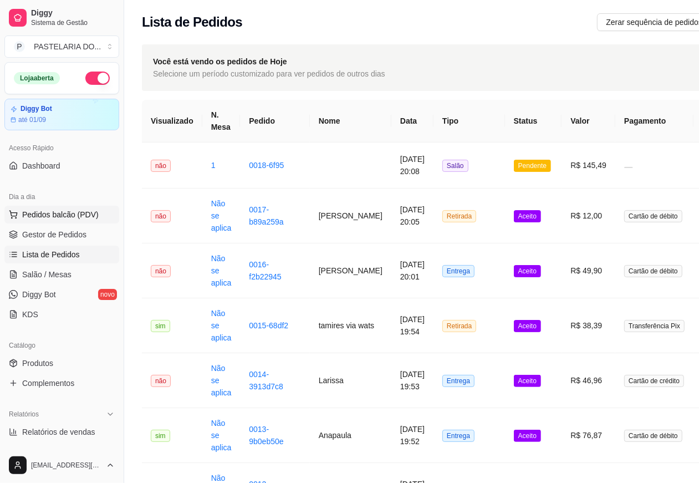
click at [65, 215] on span "Pedidos balcão (PDV)" at bounding box center [60, 214] width 77 height 11
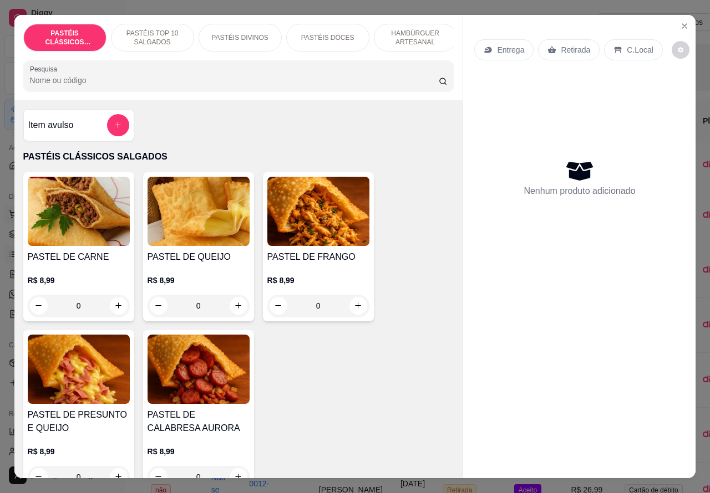
click at [682, 24] on icon "Close" at bounding box center [684, 26] width 4 height 4
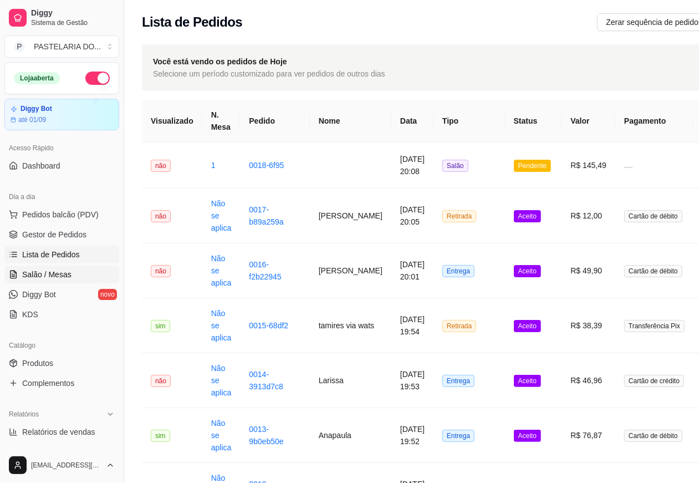
click at [48, 275] on span "Salão / Mesas" at bounding box center [46, 274] width 49 height 11
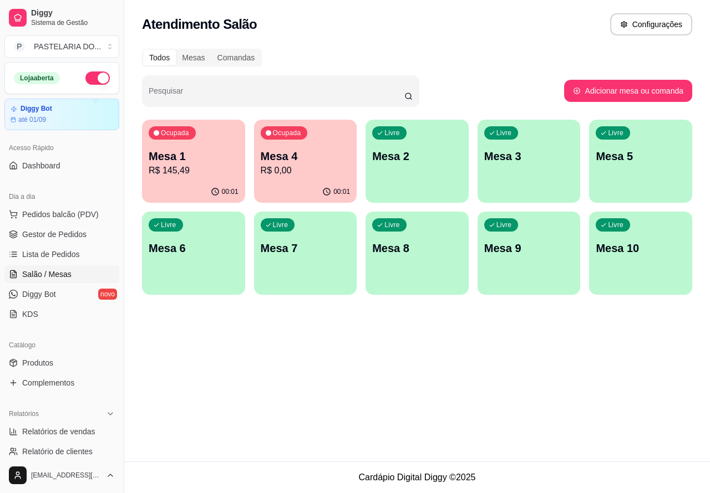
click at [317, 161] on p "Mesa 4" at bounding box center [306, 157] width 90 height 16
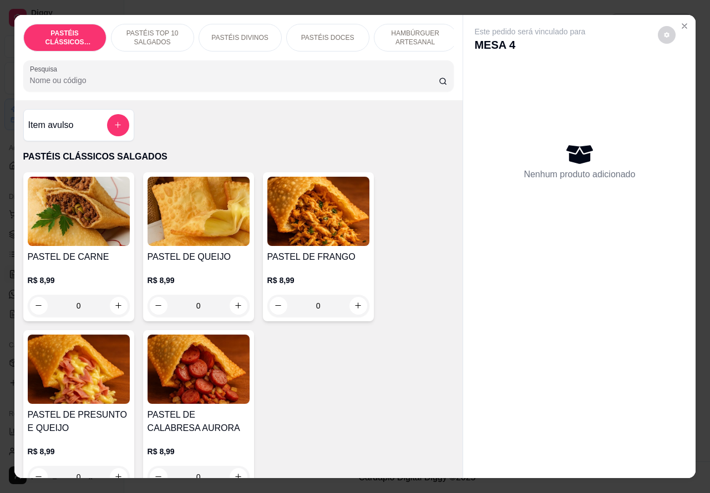
click at [419, 32] on p "HAMBÚRGUER ARTESANAL" at bounding box center [415, 38] width 64 height 18
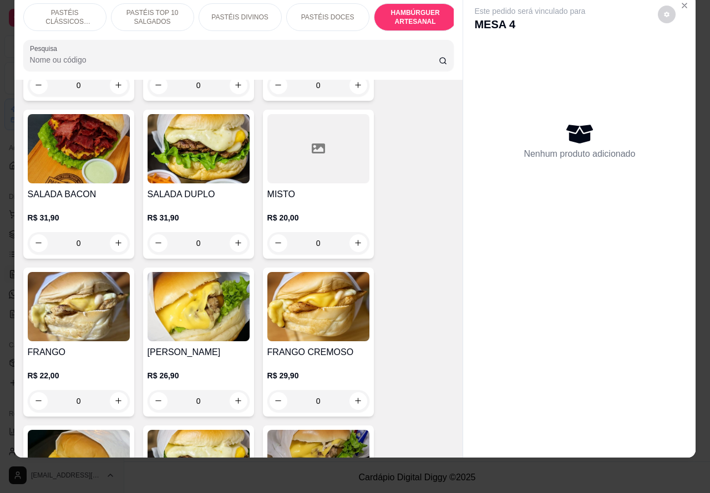
scroll to position [2743, 0]
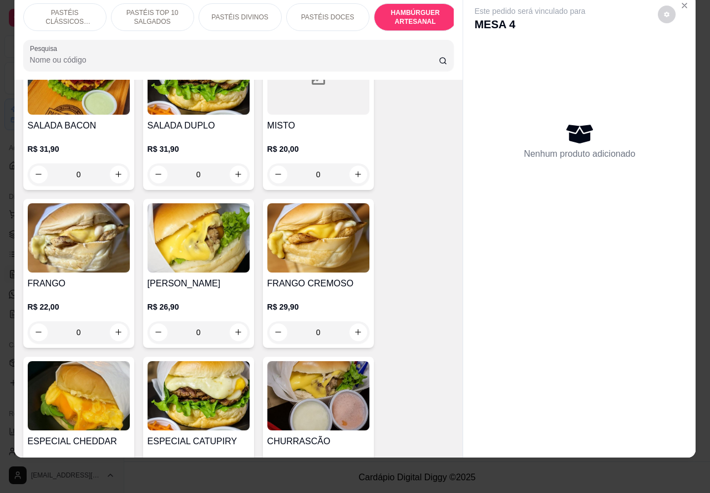
click at [87, 378] on img at bounding box center [79, 396] width 102 height 69
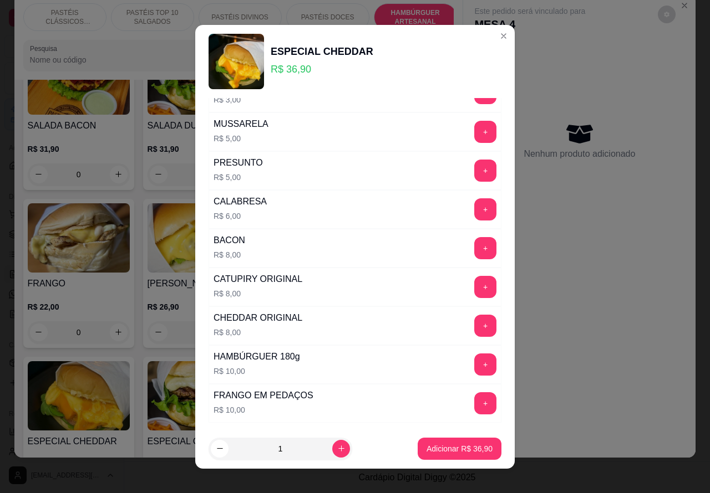
scroll to position [301, 0]
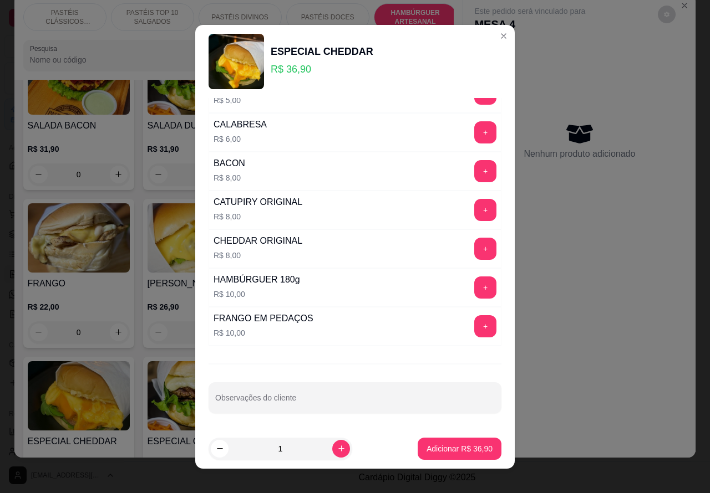
click at [333, 401] on input "Observações do cliente" at bounding box center [354, 402] width 279 height 11
type input "[PERSON_NAME]"
click at [436, 454] on p "Adicionar R$ 36,90" at bounding box center [459, 449] width 66 height 11
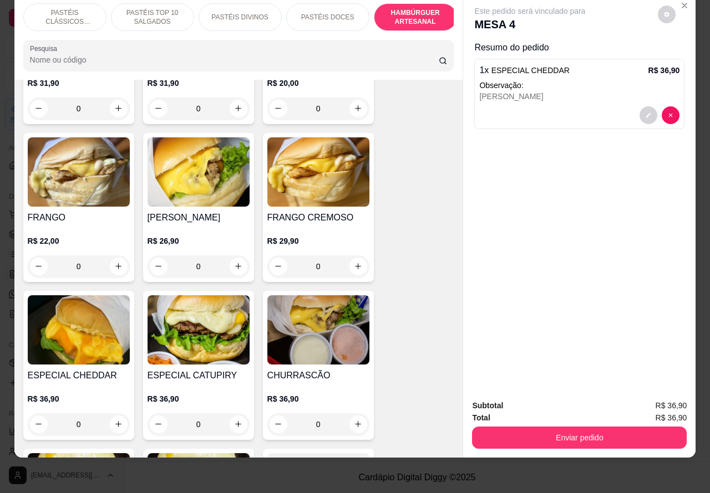
scroll to position [2852, 0]
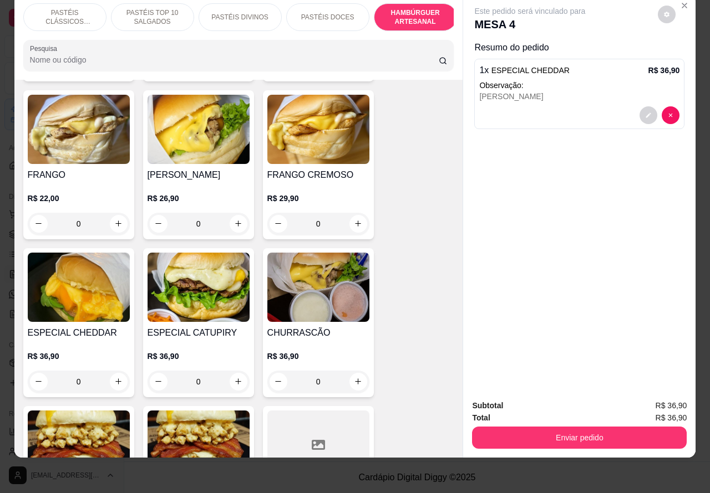
click at [113, 371] on div "0" at bounding box center [79, 382] width 102 height 22
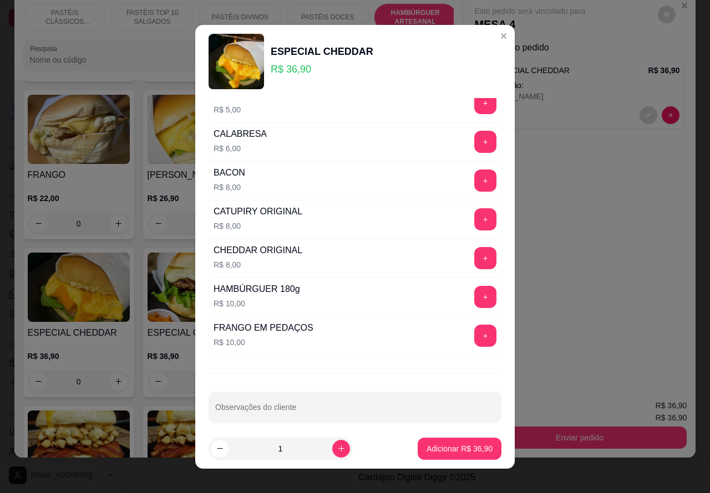
scroll to position [301, 0]
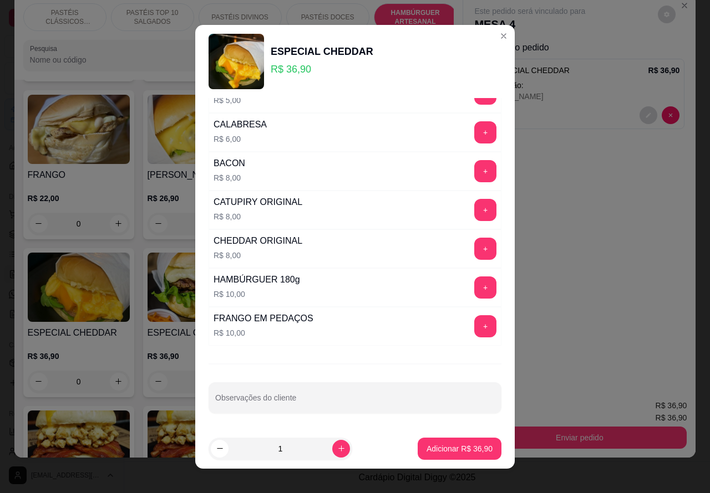
click at [298, 401] on input "Observações do cliente" at bounding box center [354, 402] width 279 height 11
type input "ERI - COM POUCO CHEDAR"
click at [447, 451] on p "Adicionar R$ 36,90" at bounding box center [459, 449] width 66 height 11
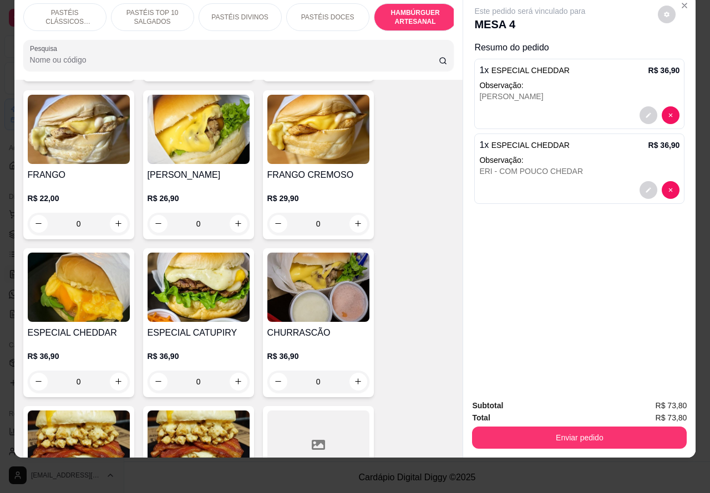
click at [62, 9] on p "PASTÉIS CLÁSSICOS SALGADOS" at bounding box center [65, 17] width 64 height 18
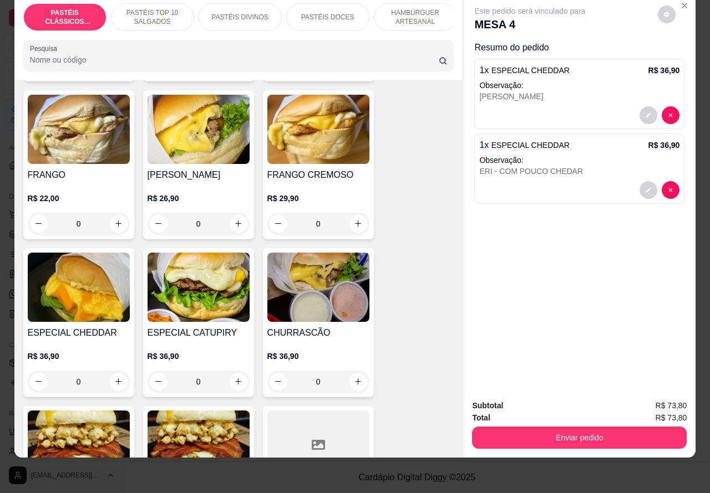
scroll to position [50, 0]
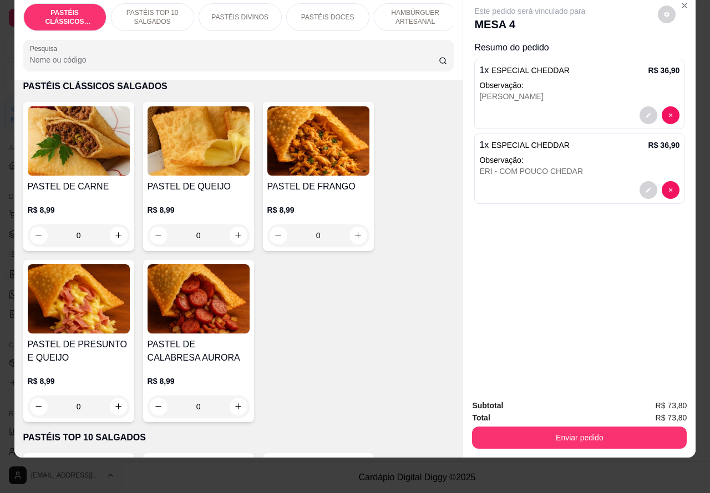
click at [154, 9] on p "PASTÉIS TOP 10 SALGADOS" at bounding box center [152, 17] width 64 height 18
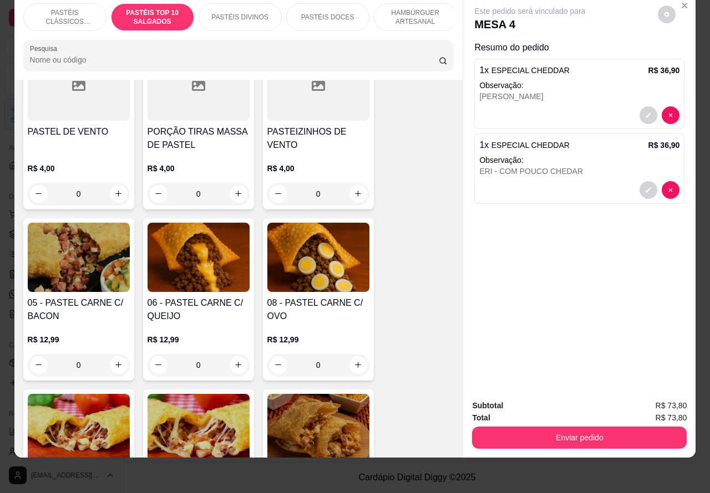
scroll to position [630, 0]
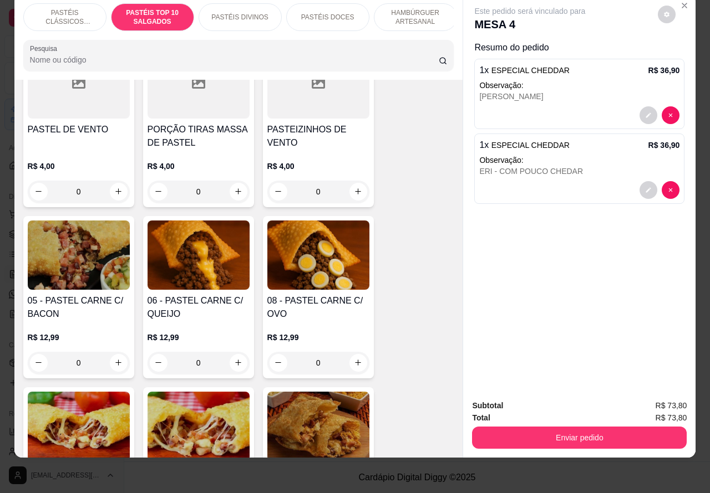
click at [109, 360] on div "0" at bounding box center [79, 363] width 102 height 22
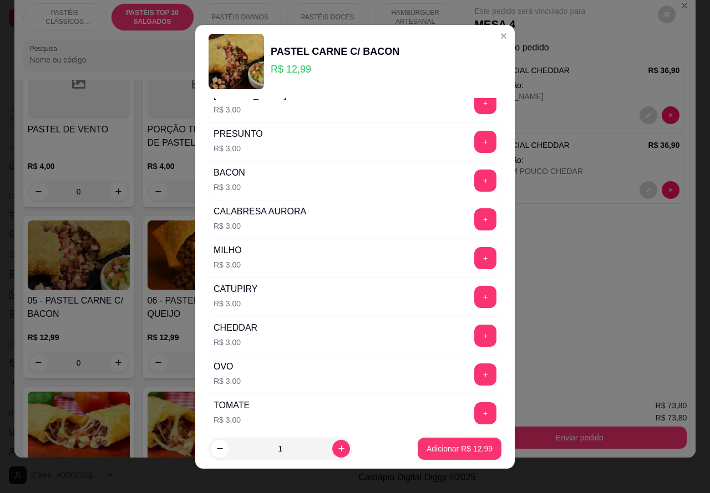
scroll to position [75, 0]
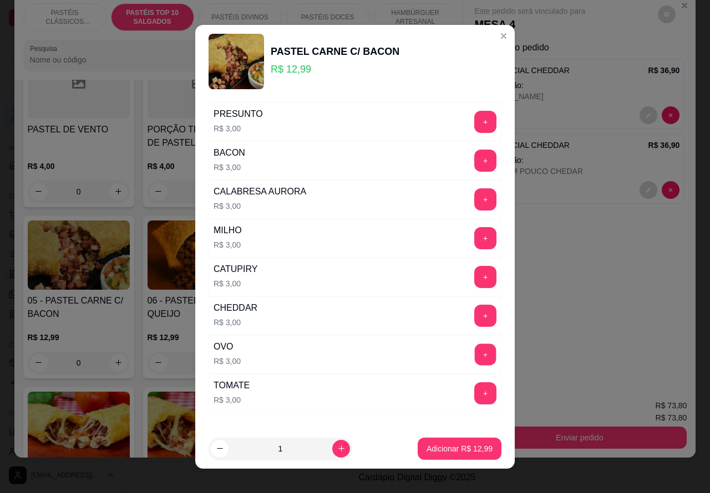
click at [475, 355] on button "+" at bounding box center [486, 355] width 22 height 22
click at [440, 445] on p "Adicionar R$ 15,99" at bounding box center [460, 449] width 64 height 11
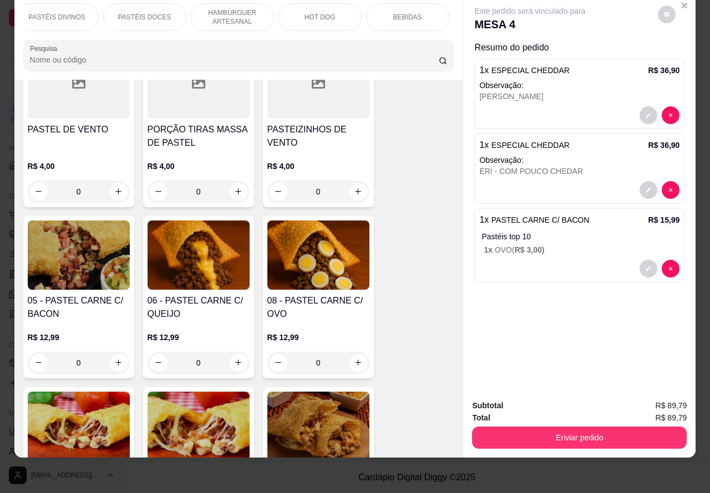
scroll to position [0, 217]
click at [375, 12] on div "BEBIDAS" at bounding box center [373, 17] width 83 height 28
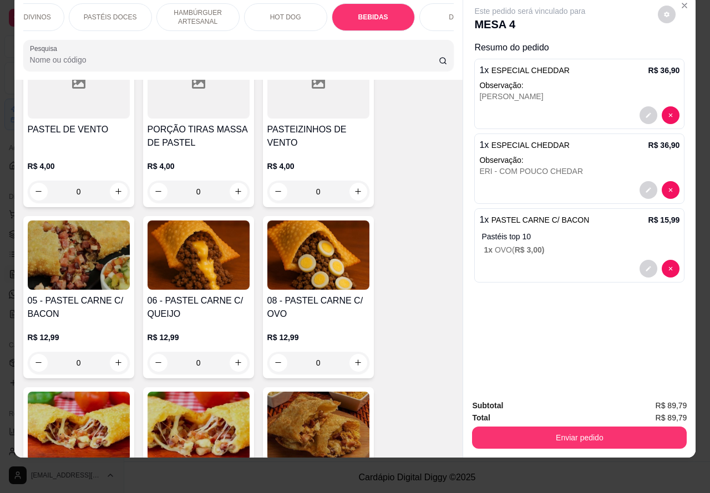
scroll to position [3516, 0]
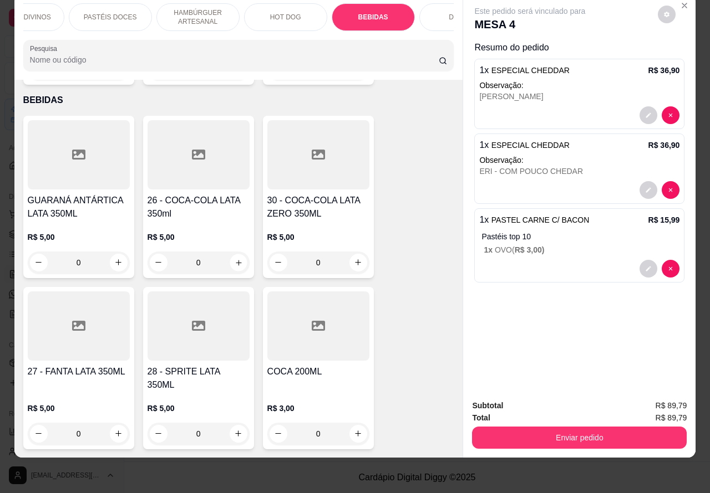
click at [234, 258] on icon "increase-product-quantity" at bounding box center [238, 262] width 8 height 8
type input "1"
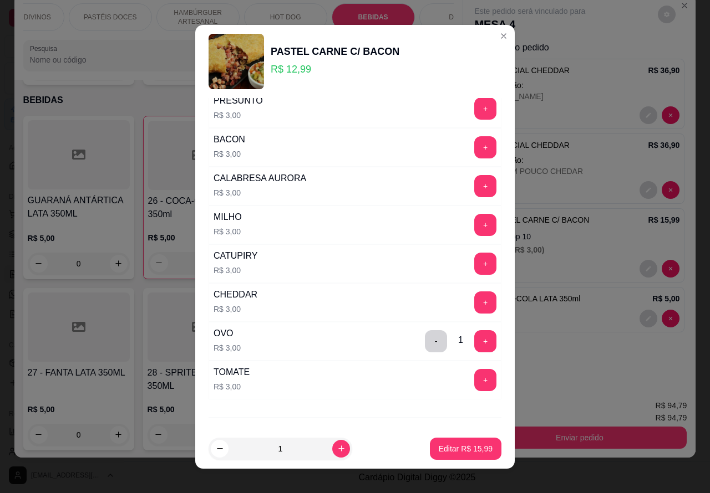
scroll to position [145, 0]
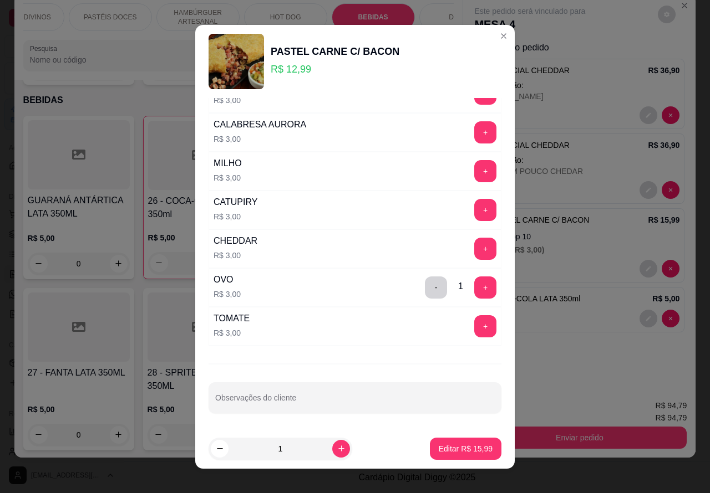
click at [323, 404] on input "Observações do cliente" at bounding box center [354, 402] width 279 height 11
type input "CRIS"
click at [447, 445] on p "Editar R$ 15,99" at bounding box center [465, 449] width 52 height 11
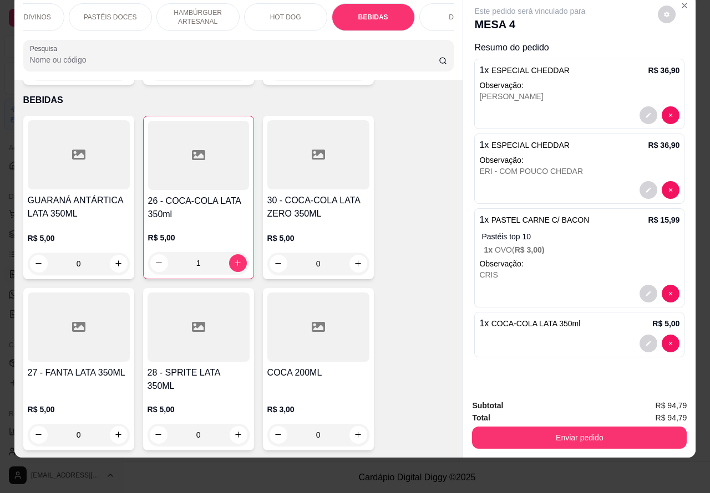
click at [204, 8] on p "HAMBÚRGUER ARTESANAL" at bounding box center [198, 17] width 64 height 18
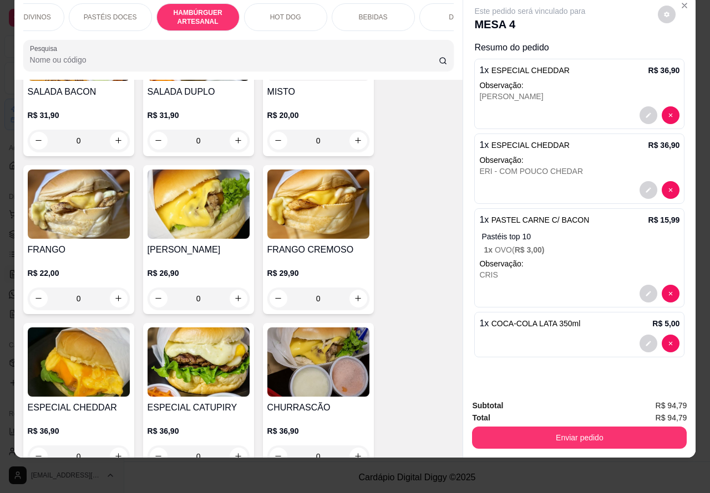
scroll to position [2793, 0]
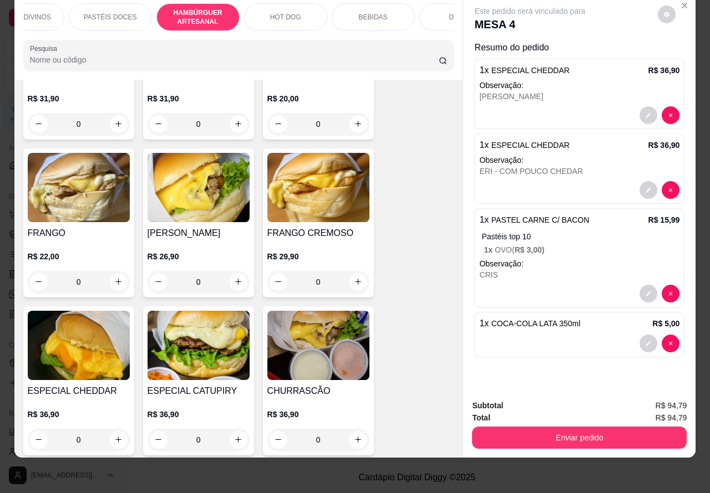
click at [111, 271] on div "0" at bounding box center [79, 282] width 102 height 22
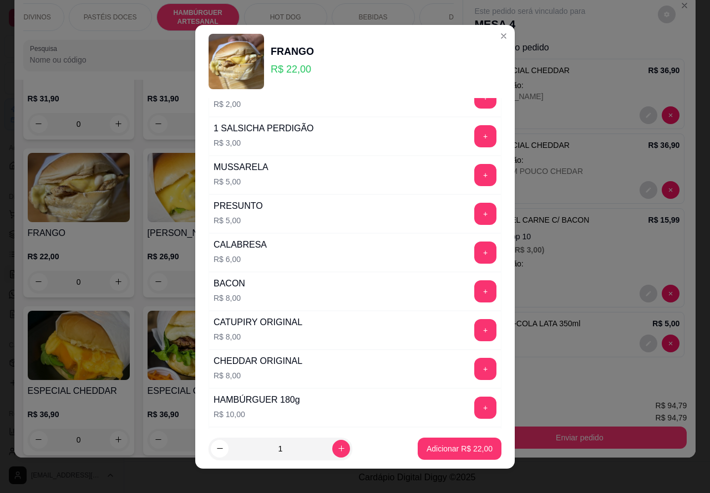
scroll to position [202, 0]
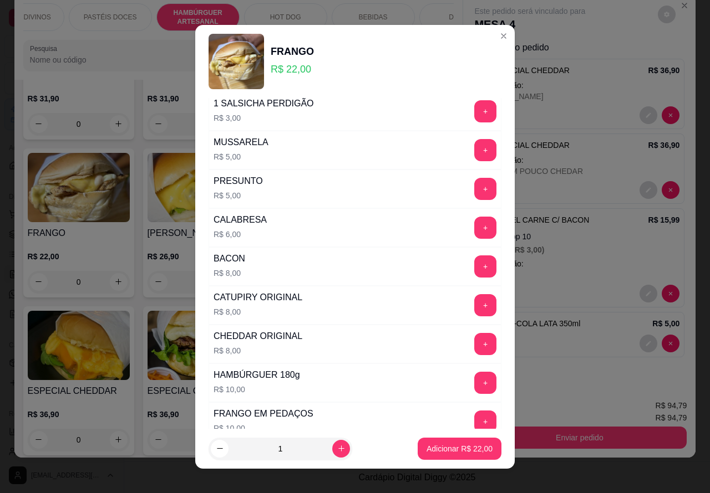
click at [488, 41] on p "Resumo do pedido" at bounding box center [579, 47] width 210 height 13
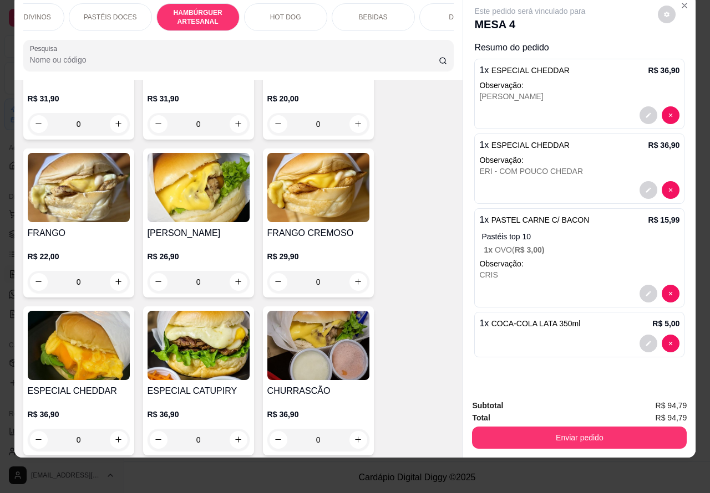
click at [106, 13] on p "PASTÉIS DOCES" at bounding box center [110, 17] width 53 height 9
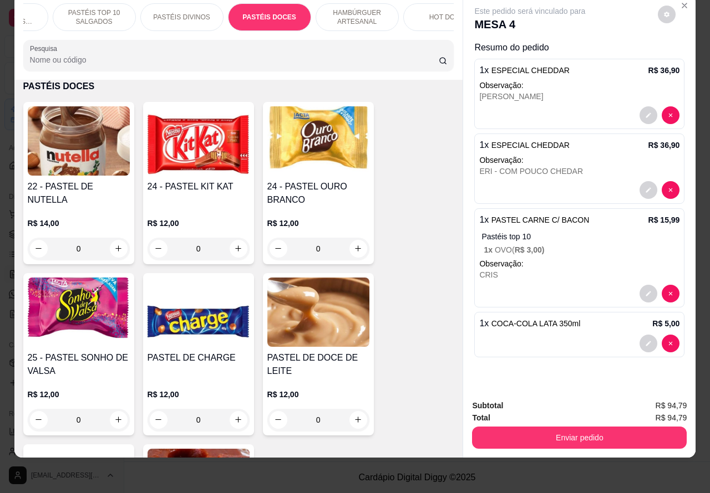
scroll to position [0, 0]
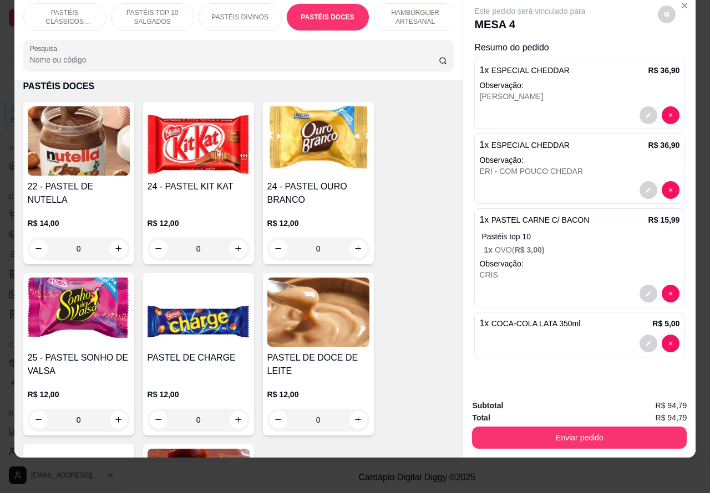
click at [157, 8] on p "PASTÉIS TOP 10 SALGADOS" at bounding box center [152, 17] width 64 height 18
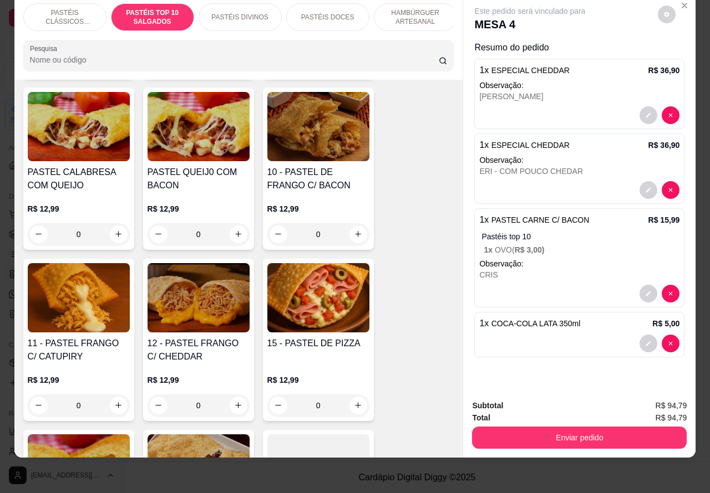
scroll to position [970, 0]
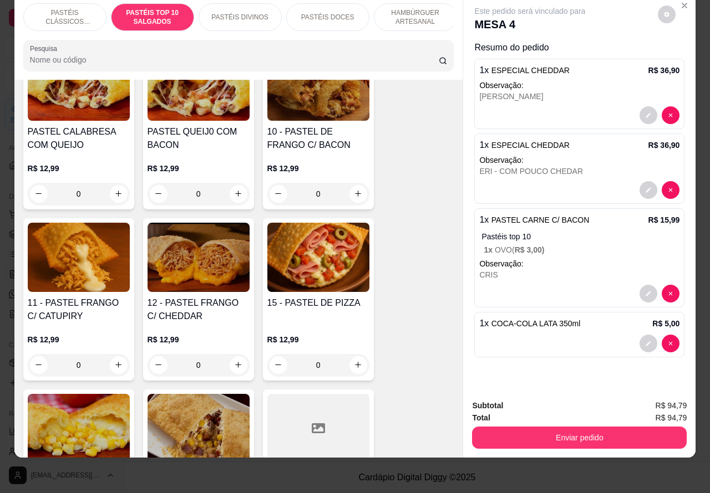
click at [229, 363] on div "0" at bounding box center [198, 365] width 102 height 22
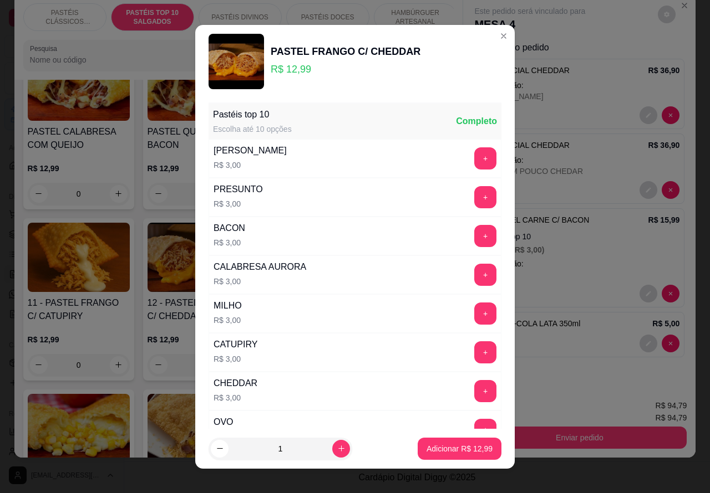
click at [446, 444] on p "Adicionar R$ 12,99" at bounding box center [459, 449] width 66 height 11
type input "1"
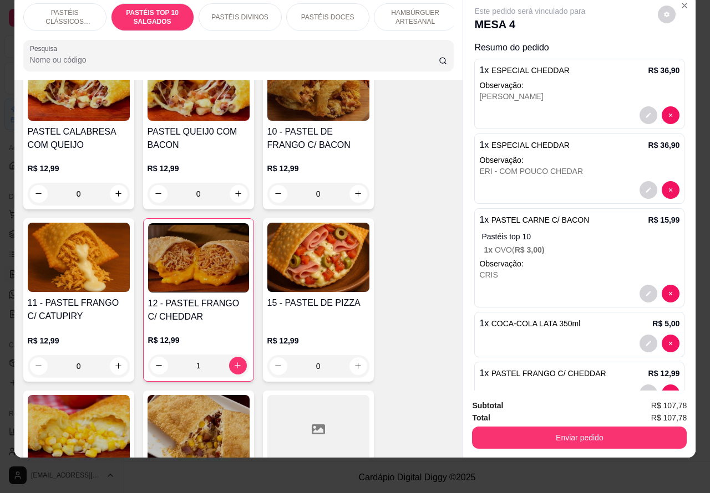
click at [416, 10] on p "HAMBÚRGUER ARTESANAL" at bounding box center [415, 17] width 64 height 18
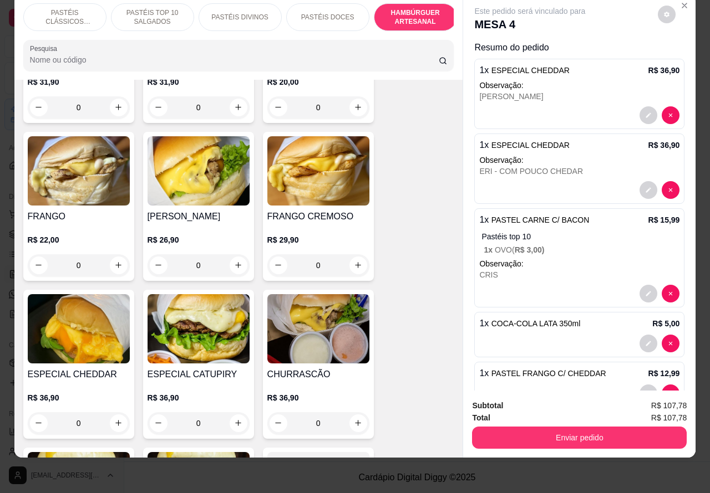
scroll to position [2859, 0]
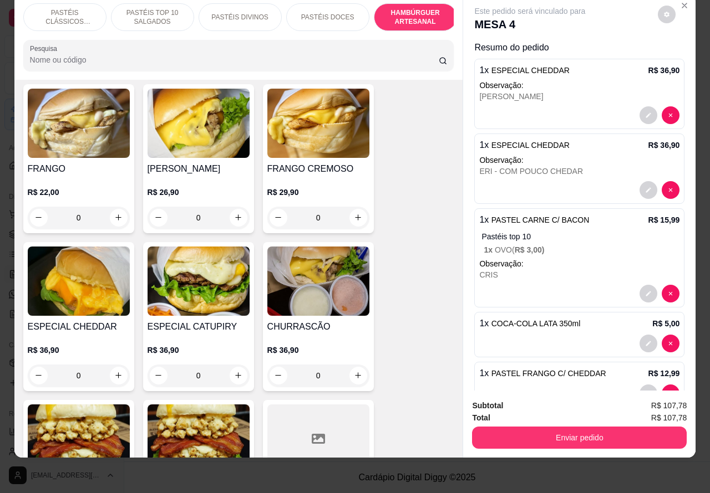
click at [109, 365] on div "0" at bounding box center [79, 376] width 102 height 22
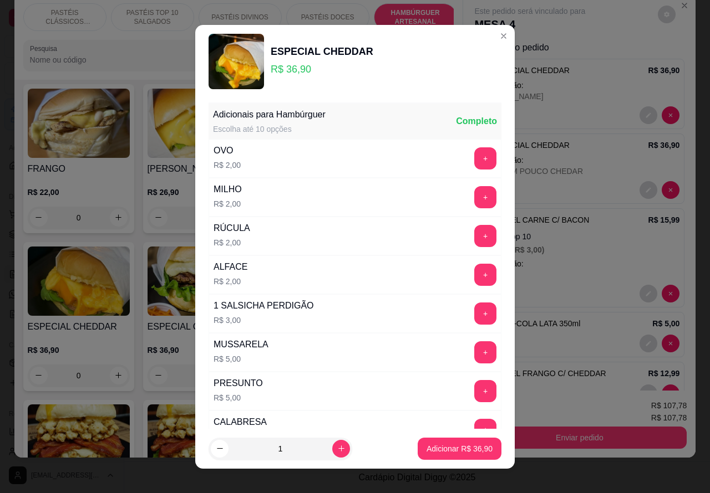
scroll to position [301, 0]
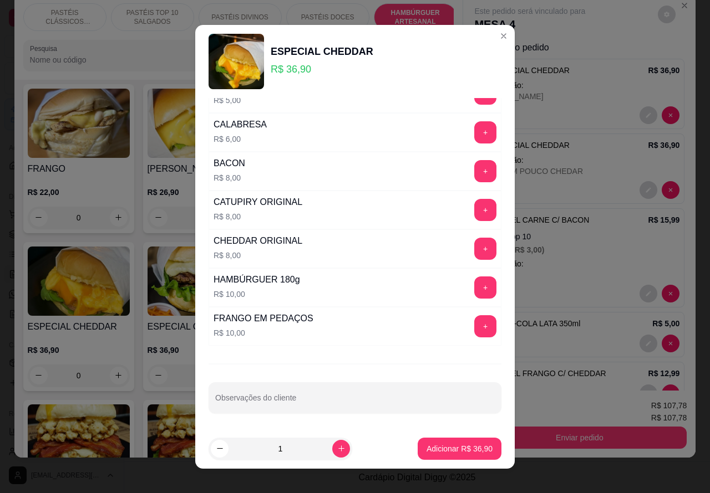
click at [320, 398] on input "Observações do cliente" at bounding box center [354, 402] width 279 height 11
type input "KARINA"
click at [449, 445] on p "Adicionar R$ 36,90" at bounding box center [460, 449] width 64 height 11
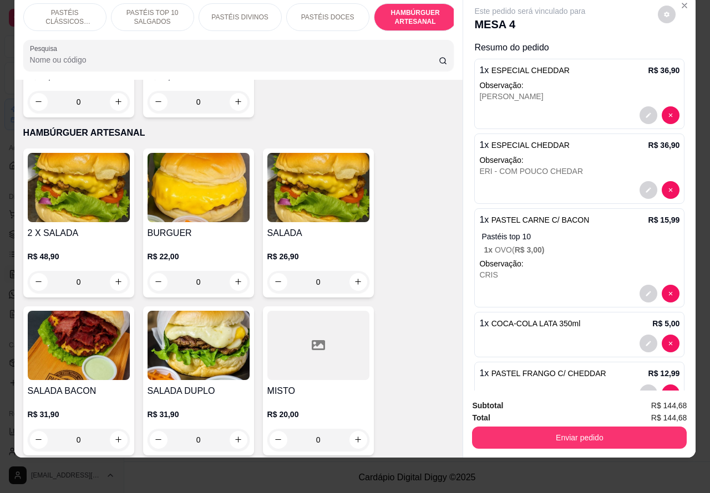
scroll to position [2474, 0]
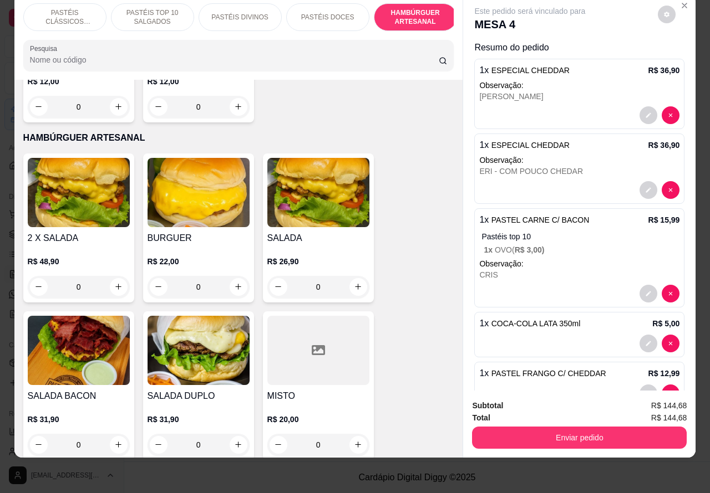
click at [353, 276] on div "0" at bounding box center [318, 287] width 102 height 22
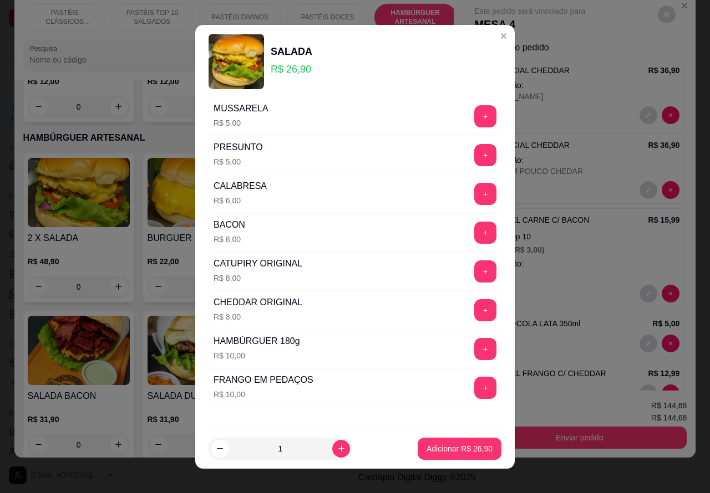
scroll to position [301, 0]
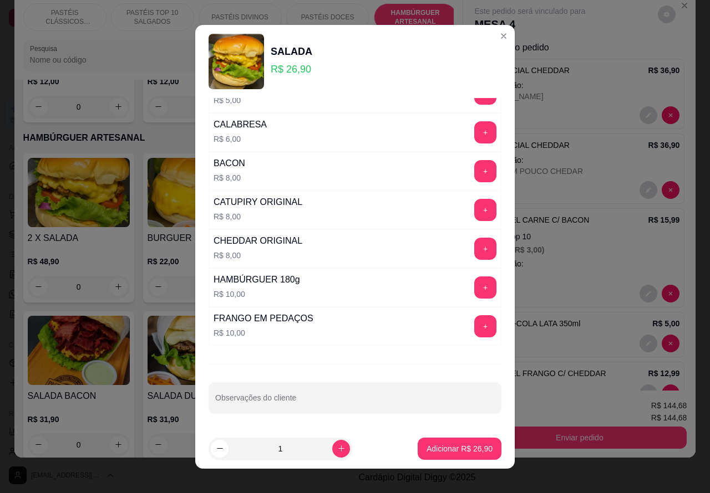
click at [364, 402] on input "Observações do cliente" at bounding box center [354, 402] width 279 height 11
click at [240, 400] on input "[PERSON_NAME] PARA VIAGEM SEM CEBOLA" at bounding box center [354, 402] width 279 height 11
type input "[PERSON_NAME] (KA) PARA VIAGEM SEM CEBOLA"
click at [446, 449] on p "Adicionar R$ 26,90" at bounding box center [459, 449] width 66 height 11
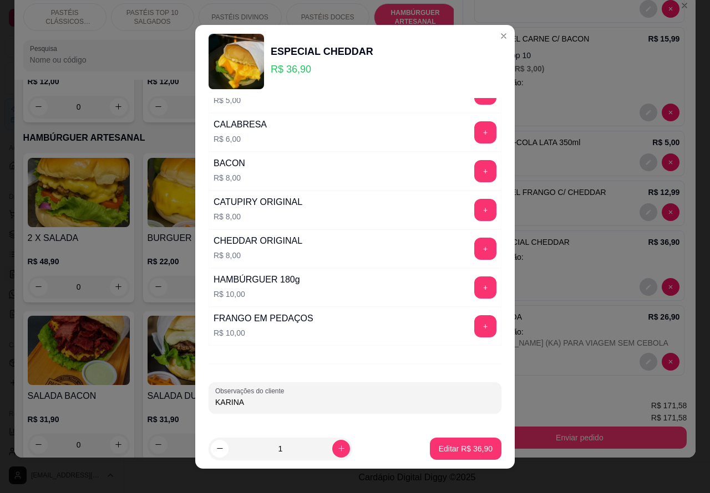
click at [297, 401] on input "KARINA" at bounding box center [354, 402] width 279 height 11
type input "KARINA COM RUCULA E ALFACE"
click at [458, 447] on p "Editar R$ 36,90" at bounding box center [466, 449] width 54 height 11
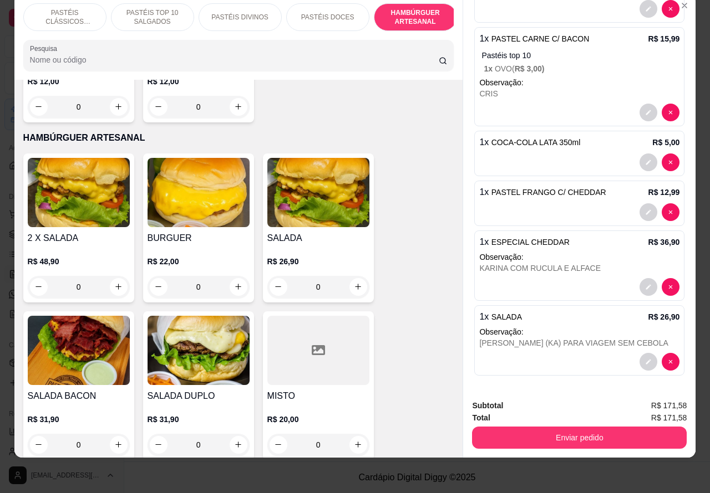
click at [151, 8] on p "PASTÉIS TOP 10 SALGADOS" at bounding box center [152, 17] width 64 height 18
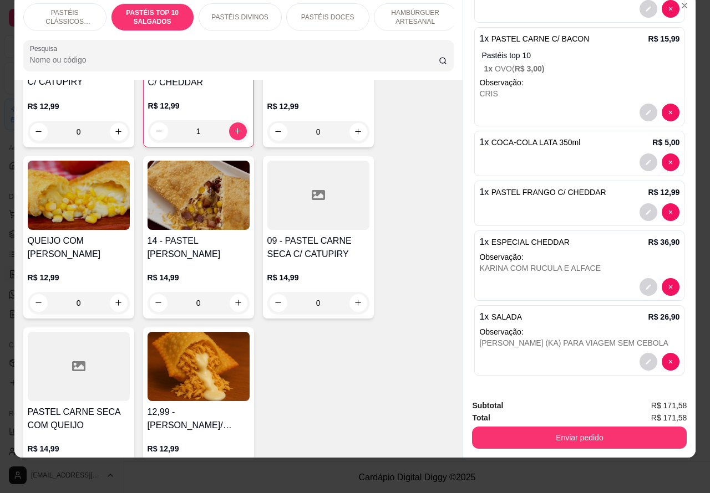
scroll to position [1206, 0]
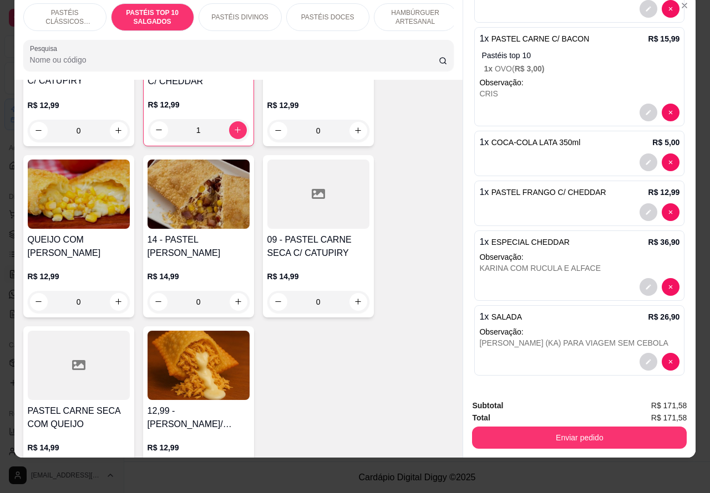
click at [352, 300] on div "0" at bounding box center [318, 302] width 102 height 22
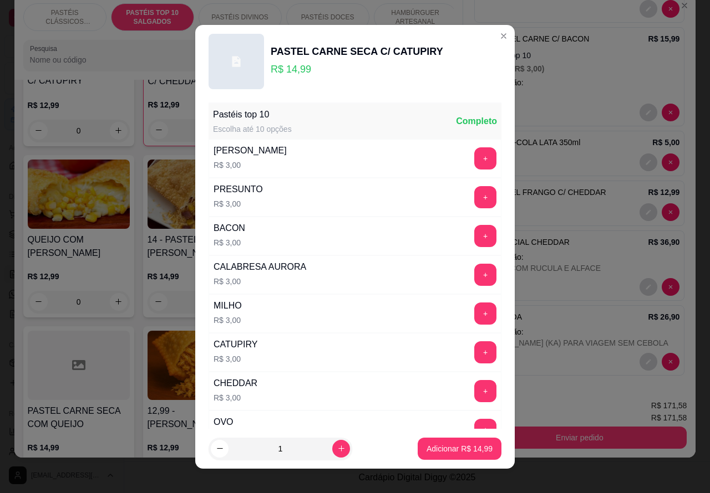
click at [444, 445] on p "Adicionar R$ 14,99" at bounding box center [459, 449] width 66 height 11
type input "1"
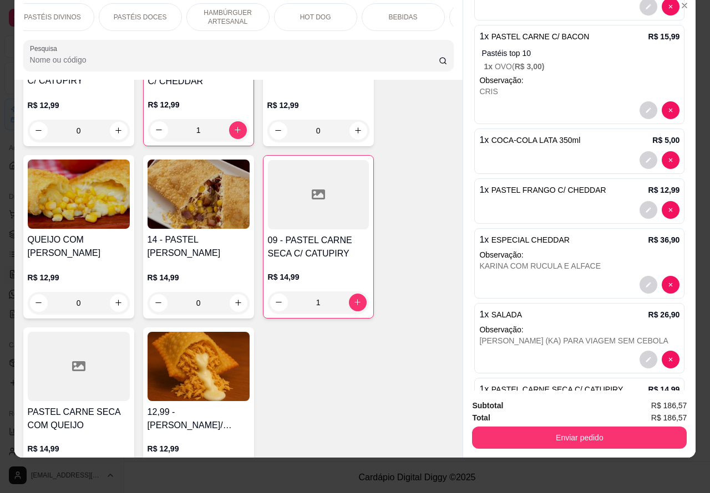
scroll to position [0, 221]
click at [367, 13] on p "BEBIDAS" at bounding box center [369, 17] width 29 height 9
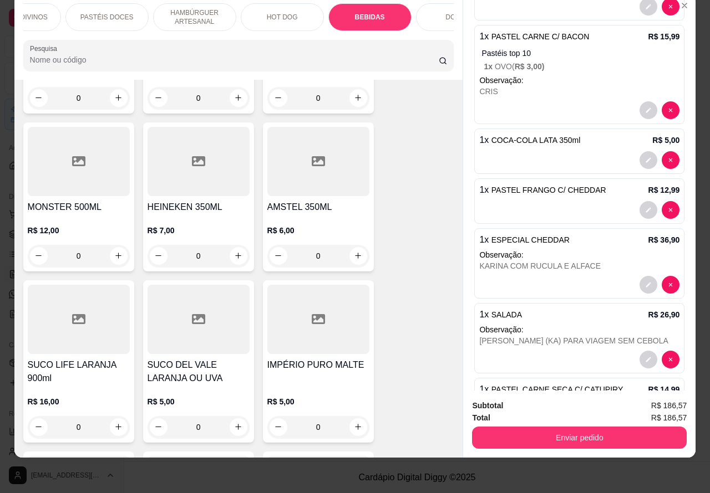
scroll to position [4191, 0]
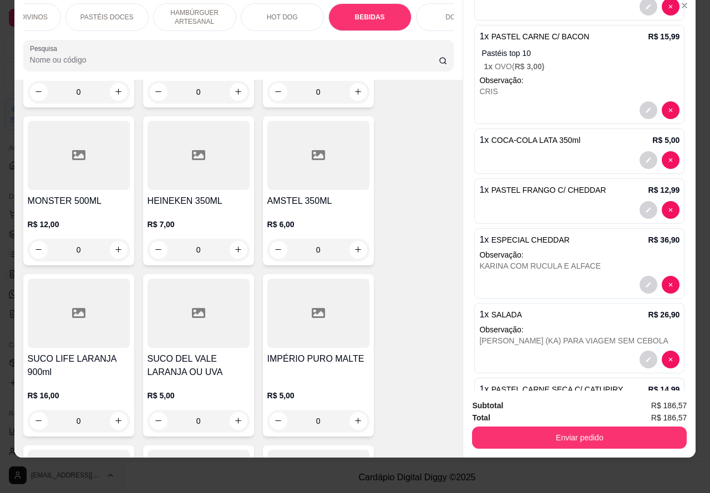
click at [115, 418] on icon "increase-product-quantity" at bounding box center [118, 421] width 6 height 6
type input "1"
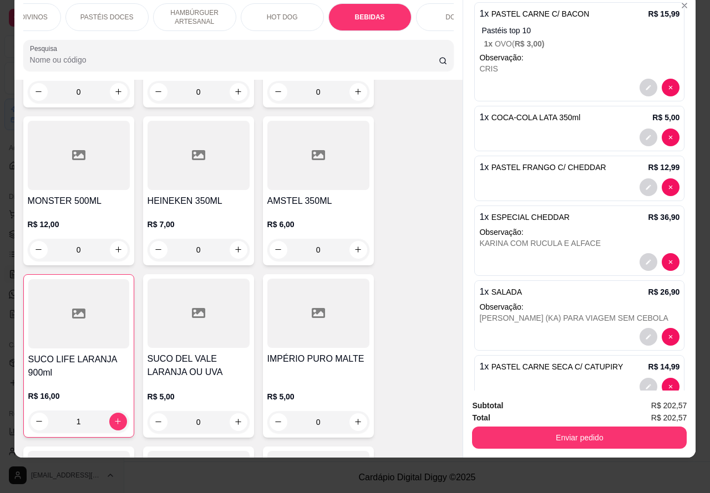
scroll to position [283, 0]
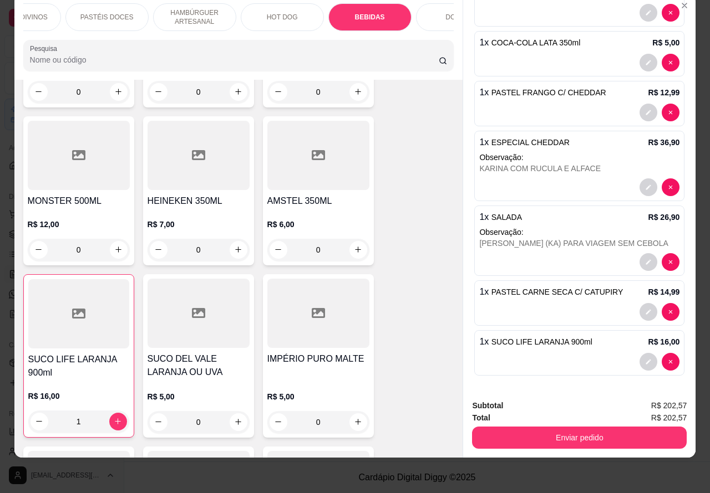
click at [554, 291] on div "1 x PASTEL CARNE SECA C/ CATUPIRY R$ 14,99" at bounding box center [579, 303] width 210 height 45
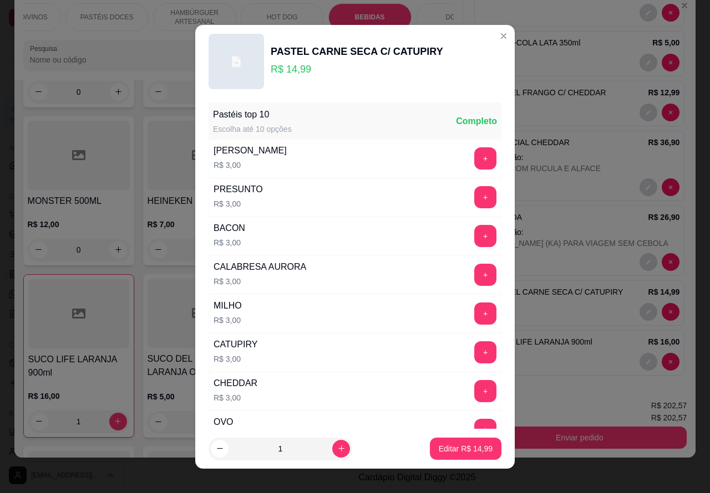
click at [645, 309] on icon "decrease-product-quantity" at bounding box center [648, 312] width 7 height 7
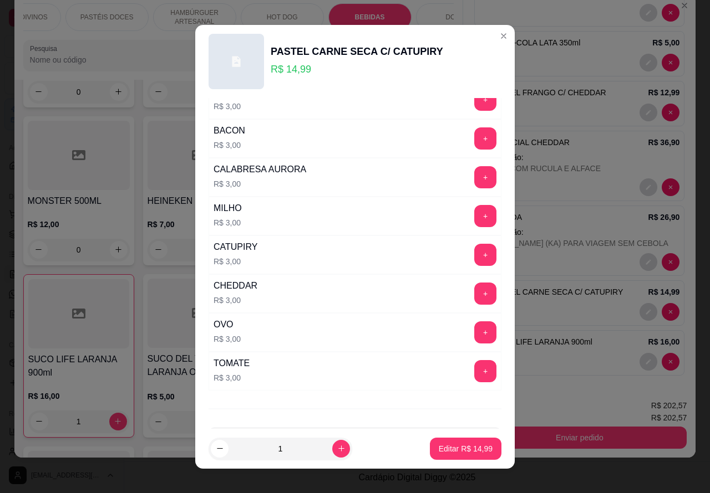
scroll to position [145, 0]
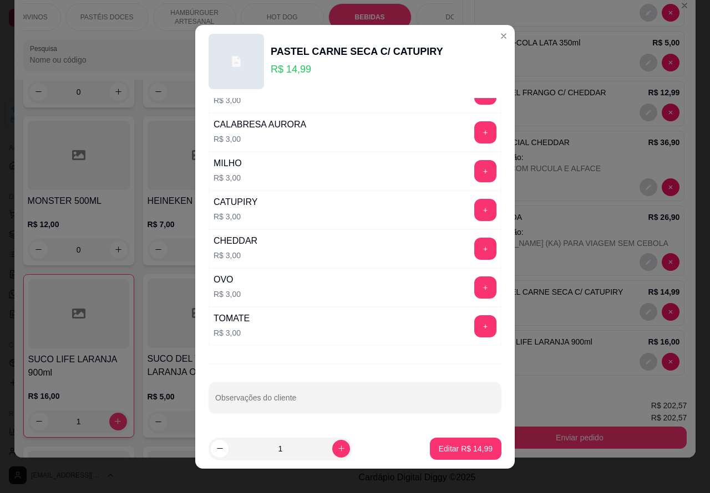
click at [344, 400] on input "Observações do cliente" at bounding box center [354, 402] width 279 height 11
type input "FABI"
click at [456, 448] on p "Editar R$ 14,99" at bounding box center [465, 449] width 52 height 11
type input "0"
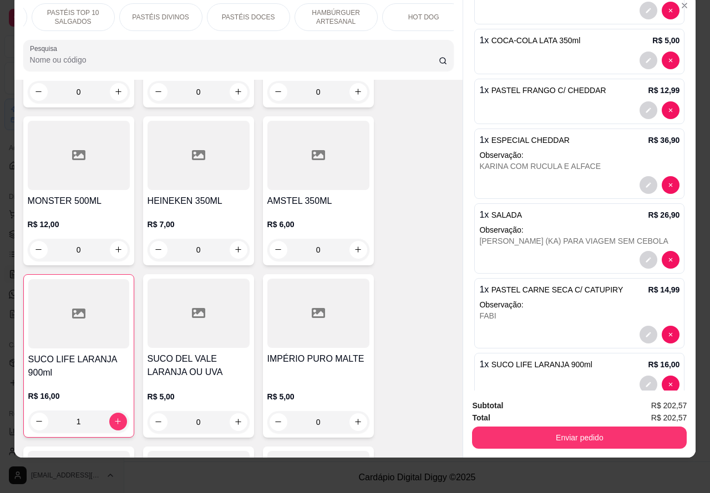
scroll to position [0, 0]
click at [74, 8] on p "PASTÉIS CLÁSSICOS SALGADOS" at bounding box center [65, 17] width 64 height 18
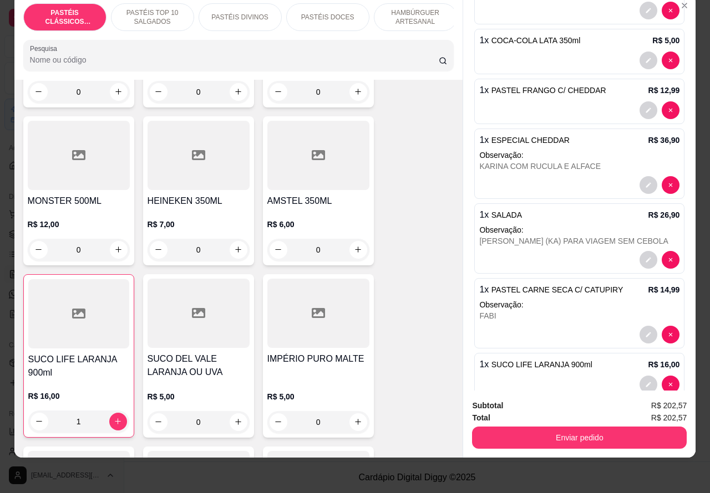
scroll to position [50, 0]
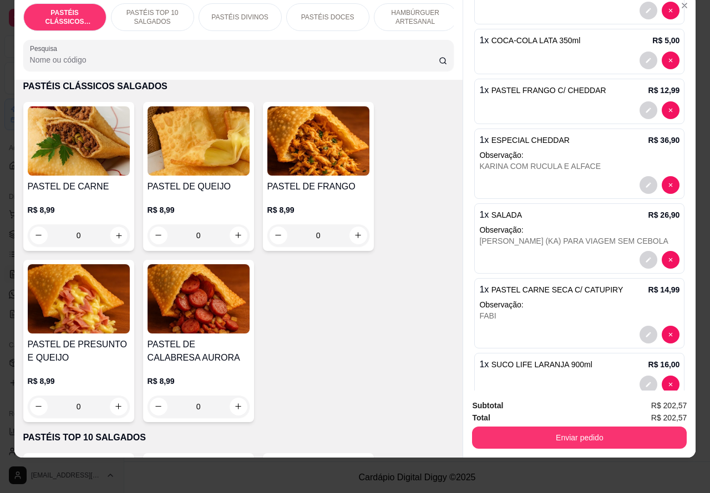
click at [117, 231] on icon "increase-product-quantity" at bounding box center [118, 235] width 8 height 8
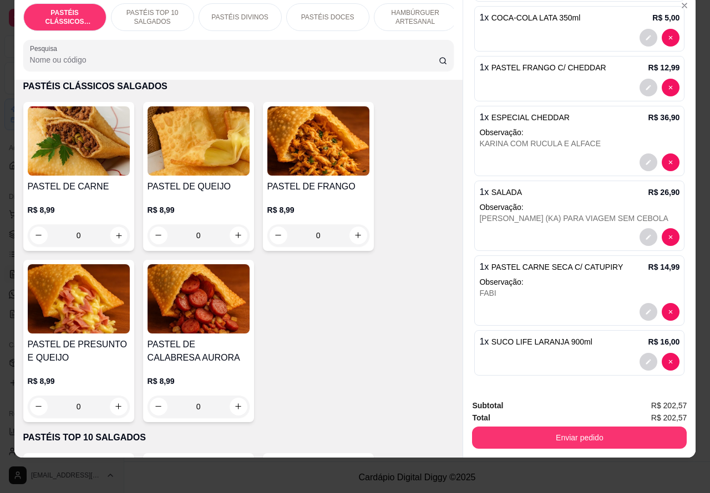
click at [116, 236] on icon "increase-product-quantity" at bounding box center [119, 236] width 6 height 6
type input "1"
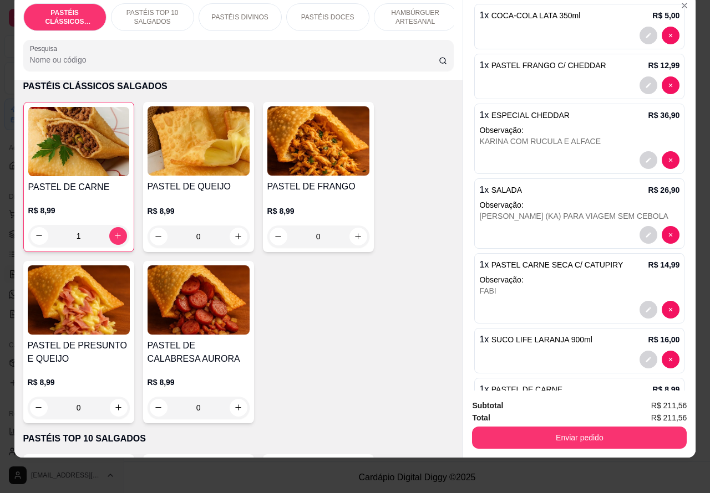
click at [151, 10] on p "PASTÉIS TOP 10 SALGADOS" at bounding box center [152, 17] width 64 height 18
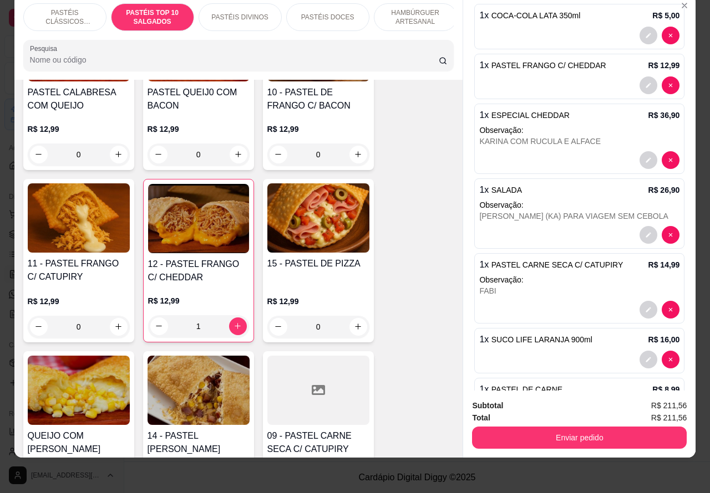
scroll to position [1014, 0]
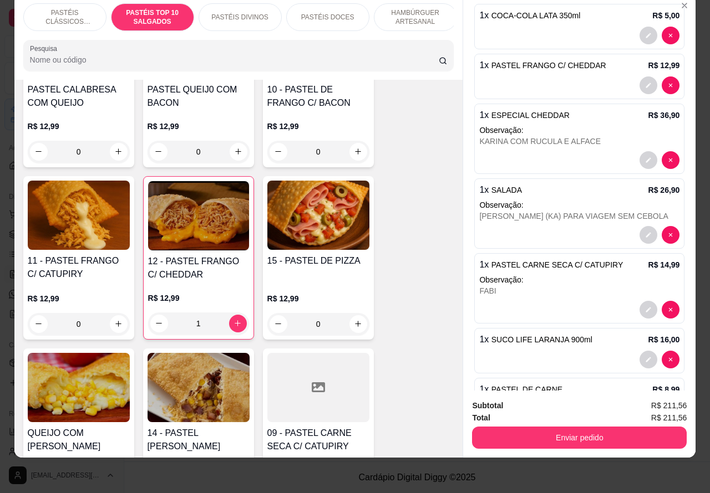
click at [109, 323] on div "0" at bounding box center [79, 324] width 102 height 22
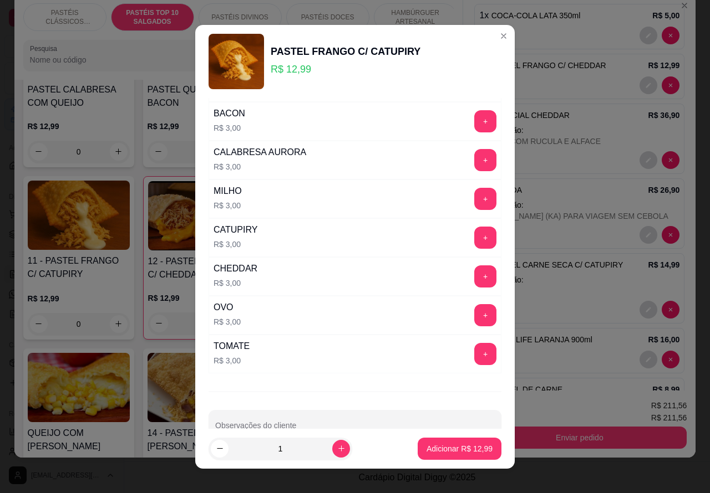
scroll to position [145, 0]
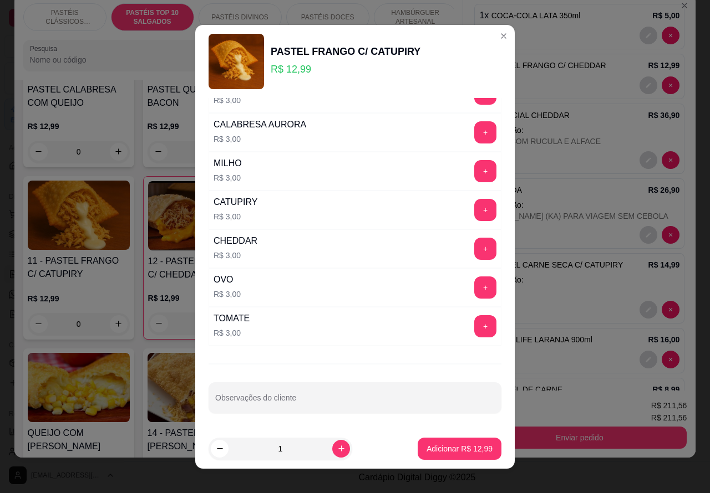
click at [325, 401] on input "Observações do cliente" at bounding box center [354, 402] width 279 height 11
type input "ALDI"
click at [441, 444] on p "Adicionar R$ 12,99" at bounding box center [459, 449] width 66 height 11
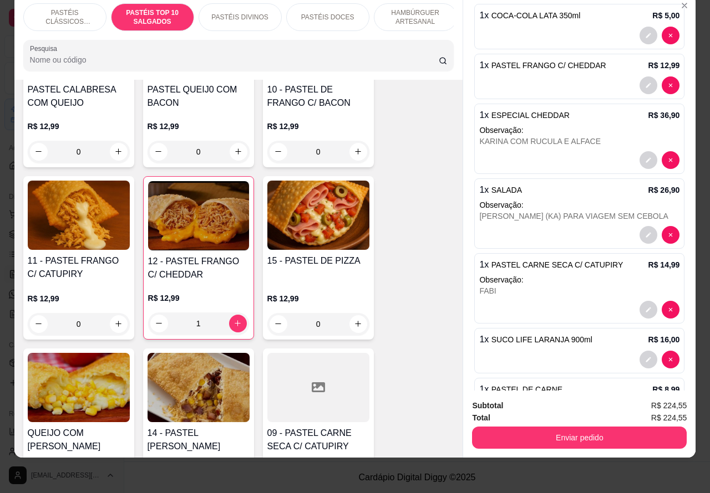
scroll to position [434, 0]
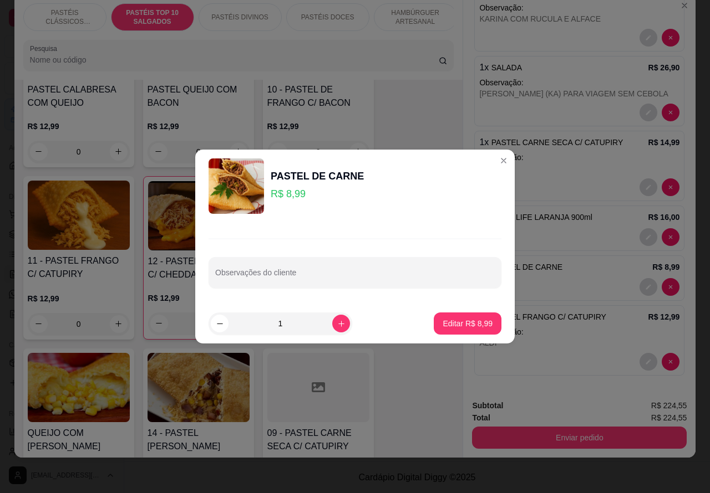
click at [367, 275] on input "Observações do cliente" at bounding box center [354, 277] width 279 height 11
type input "ALDI"
click at [463, 322] on p "Editar R$ 8,99" at bounding box center [468, 323] width 48 height 11
type input "0"
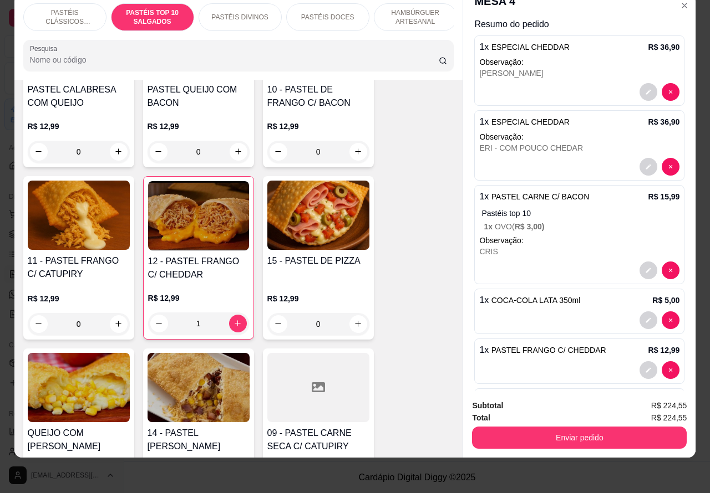
scroll to position [0, 0]
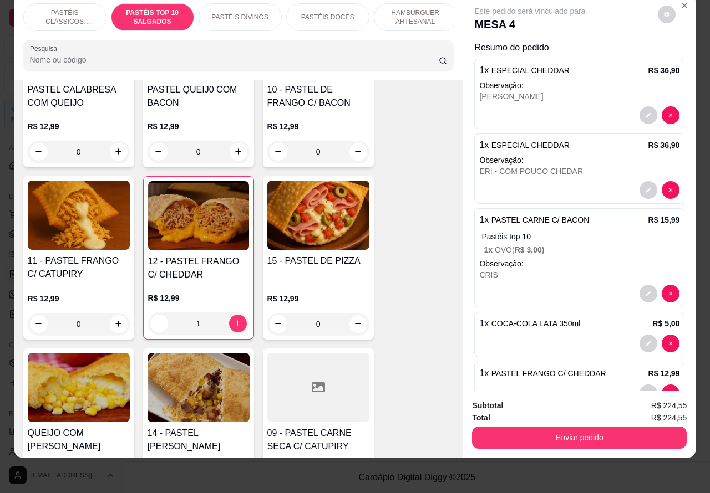
click at [586, 427] on button "Enviar pedido" at bounding box center [579, 438] width 215 height 22
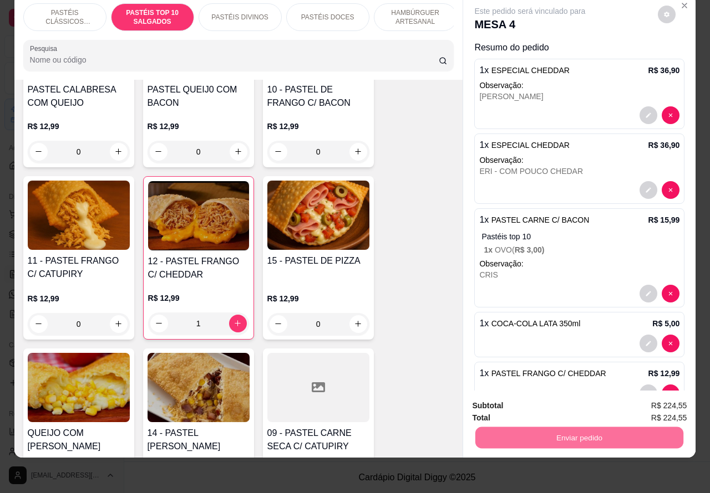
click at [549, 396] on button "Não registrar e enviar pedido" at bounding box center [541, 400] width 115 height 21
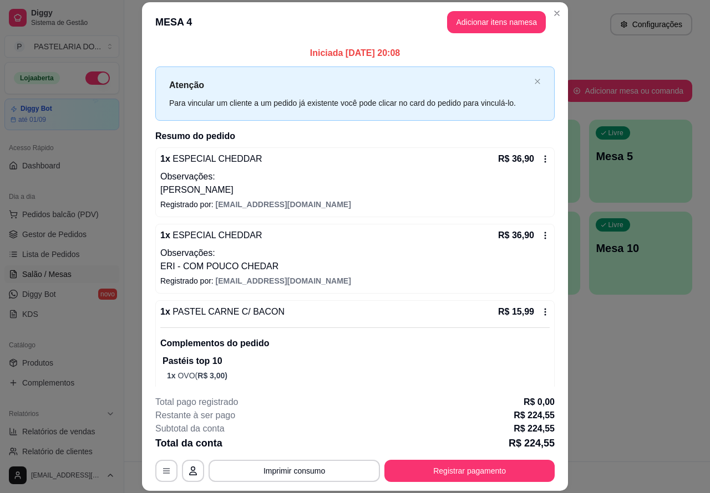
click at [552, 13] on div "Atendimento Salão Configurações" at bounding box center [417, 24] width 550 height 22
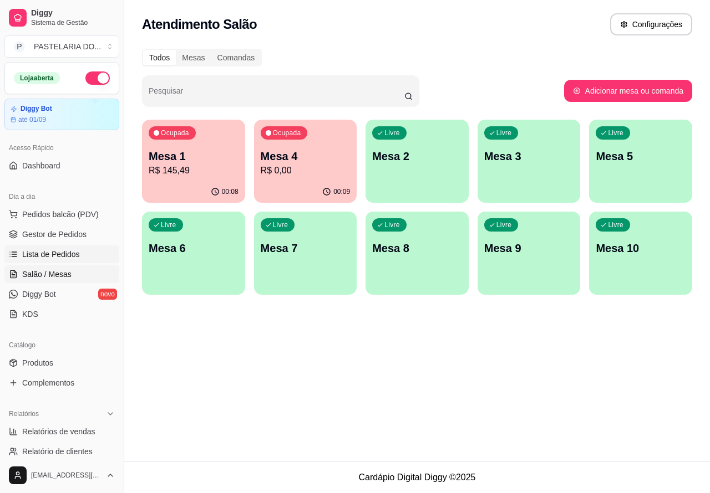
click at [54, 253] on span "Lista de Pedidos" at bounding box center [51, 254] width 58 height 11
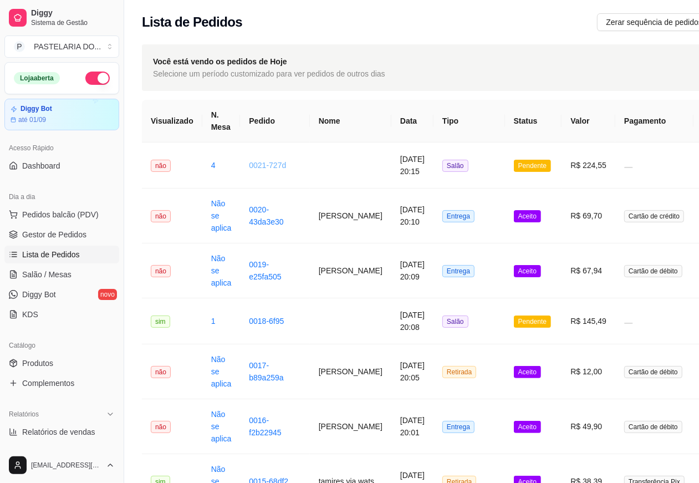
click at [268, 164] on link "0021-727d" at bounding box center [267, 165] width 37 height 9
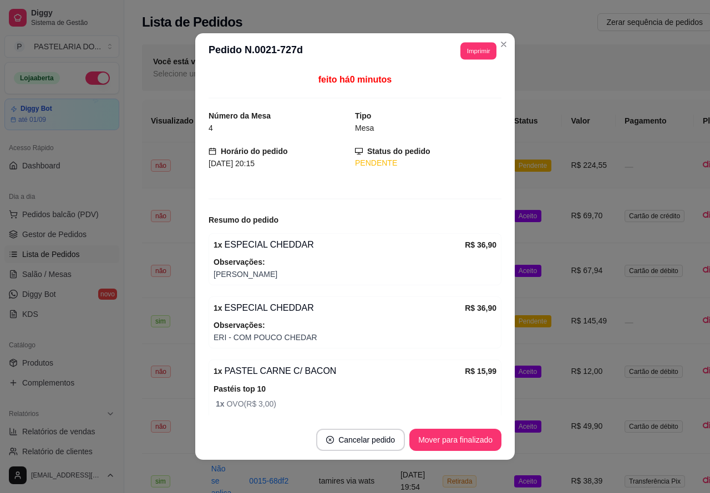
click at [472, 50] on button "Imprimir" at bounding box center [478, 50] width 36 height 17
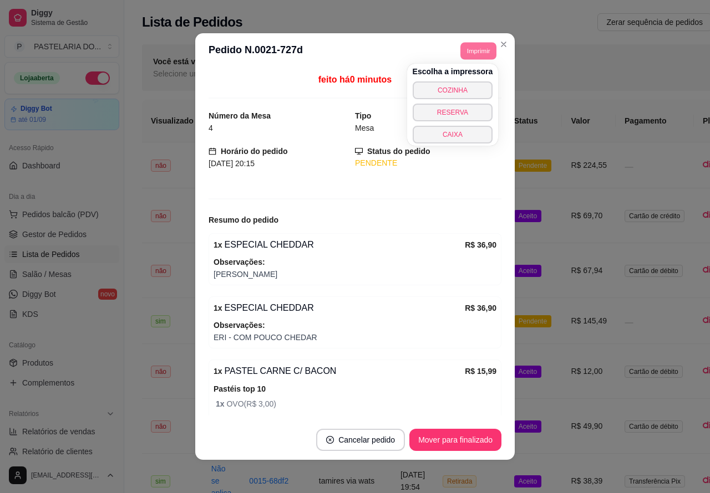
click at [466, 86] on button "COZINHA" at bounding box center [453, 91] width 80 height 18
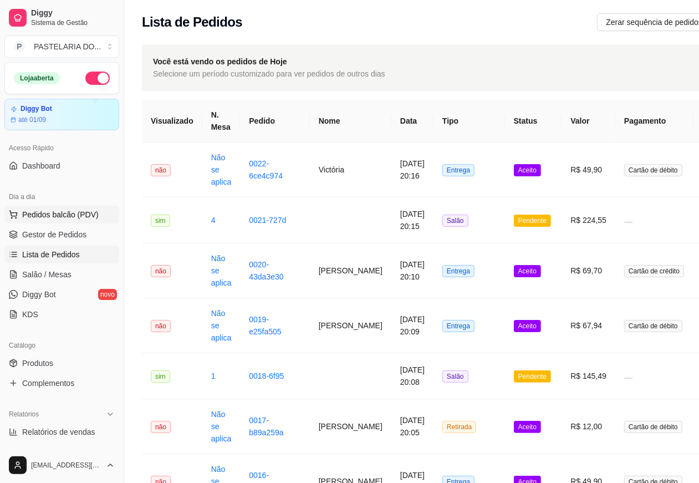
click at [76, 209] on span "Pedidos balcão (PDV)" at bounding box center [60, 214] width 77 height 11
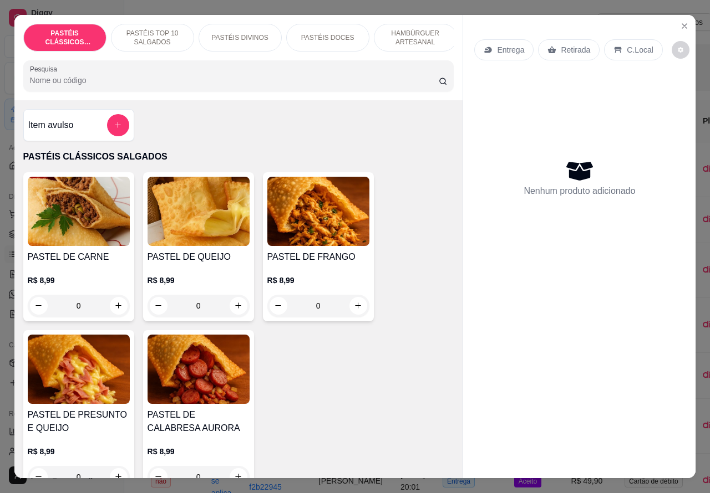
click at [569, 44] on p "Retirada" at bounding box center [575, 49] width 29 height 11
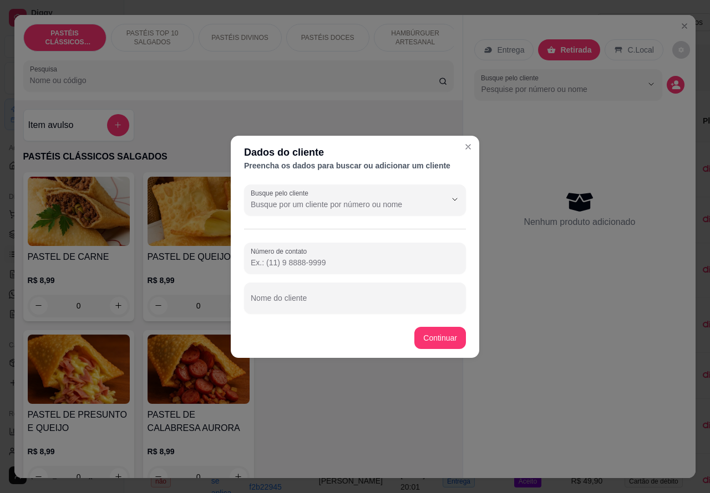
click at [326, 301] on input "Nome do cliente" at bounding box center [355, 302] width 208 height 11
type input "EWERTON"
click at [441, 328] on div "Item avulso PASTÉIS CLÁSSICOS SALGADOS PASTEL DE CARNE R$ 8,99 0 PASTEL DE QUEI…" at bounding box center [238, 289] width 449 height 379
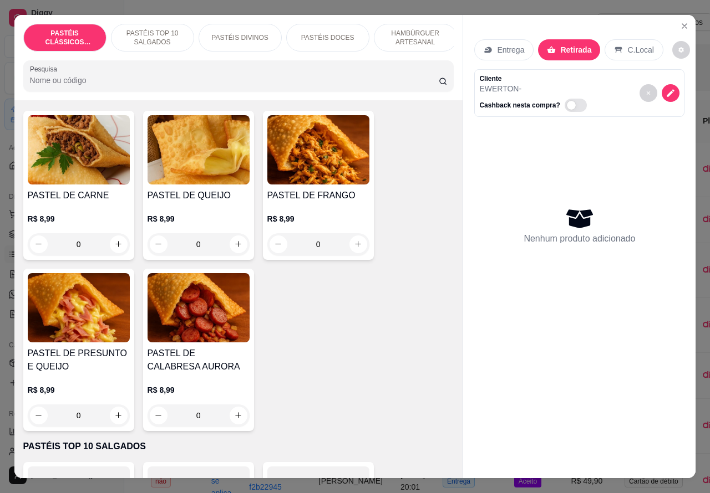
scroll to position [84, 0]
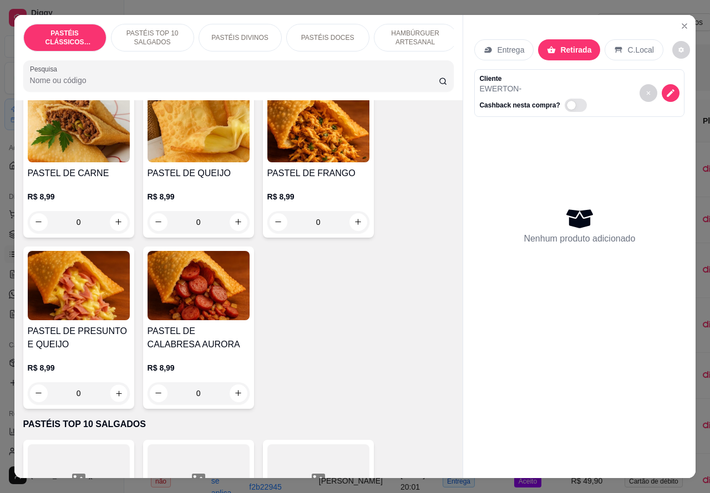
click at [114, 398] on icon "increase-product-quantity" at bounding box center [118, 393] width 8 height 8
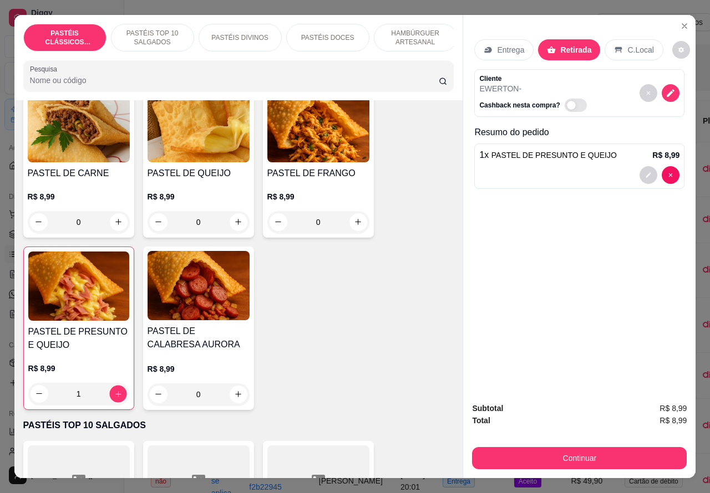
click at [114, 398] on icon "increase-product-quantity" at bounding box center [118, 394] width 8 height 8
type input "2"
click at [155, 32] on p "PASTÉIS TOP 10 SALGADOS" at bounding box center [152, 38] width 64 height 18
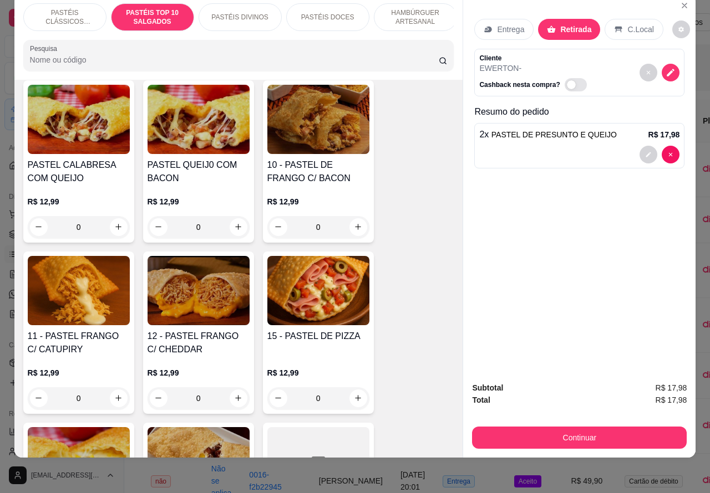
scroll to position [968, 0]
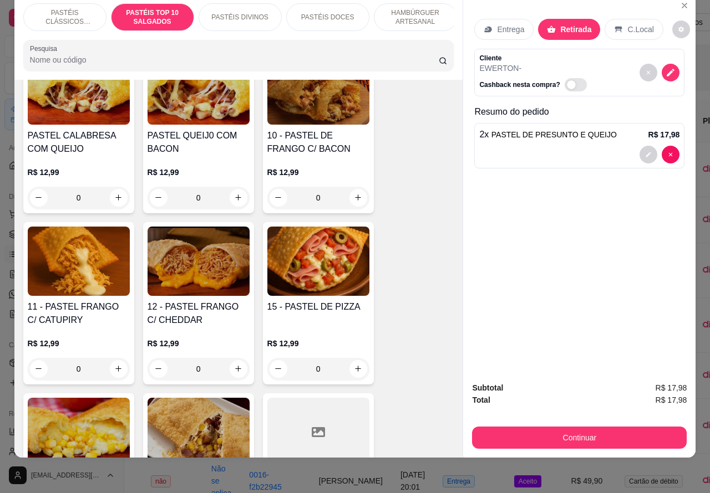
click at [117, 370] on div "0" at bounding box center [79, 369] width 102 height 22
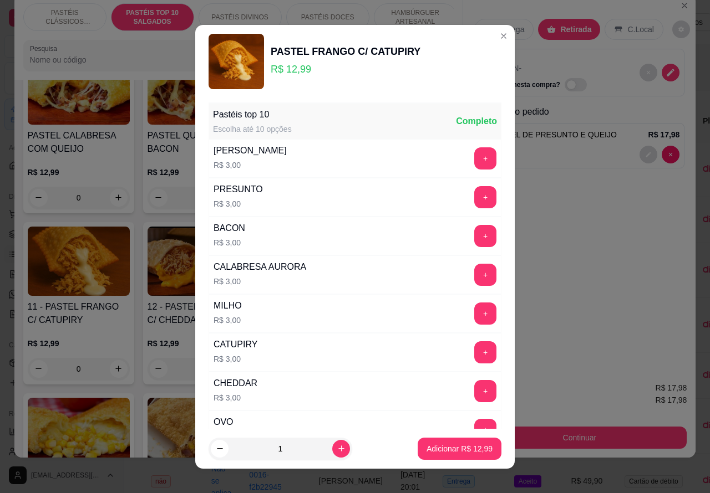
click at [445, 442] on button "Adicionar R$ 12,99" at bounding box center [460, 449] width 84 height 22
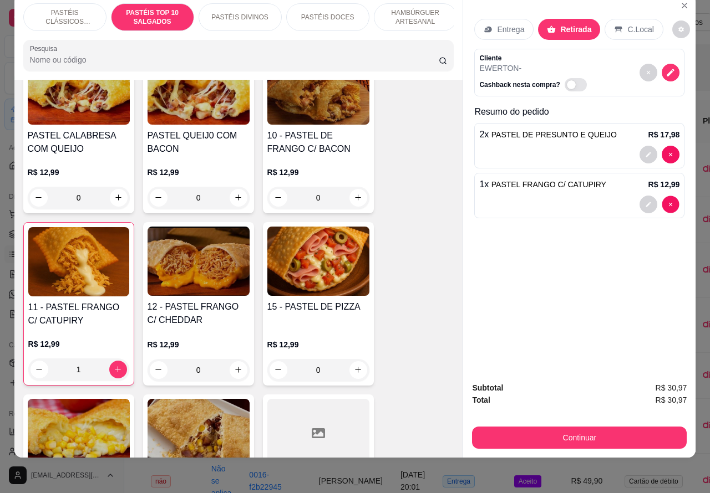
click at [665, 195] on div "Entrega Retirada C.Local Cliente EWERTON - Cashback nesta compra? Resumo do ped…" at bounding box center [579, 183] width 232 height 379
type input "0"
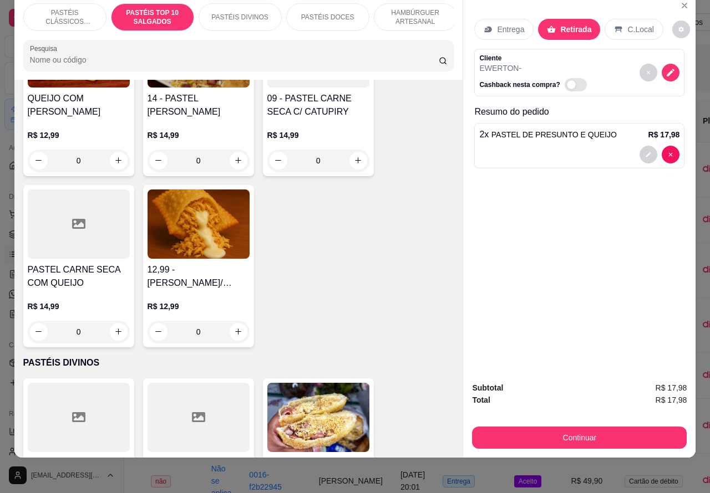
scroll to position [1348, 0]
click at [354, 156] on div "0" at bounding box center [318, 160] width 102 height 22
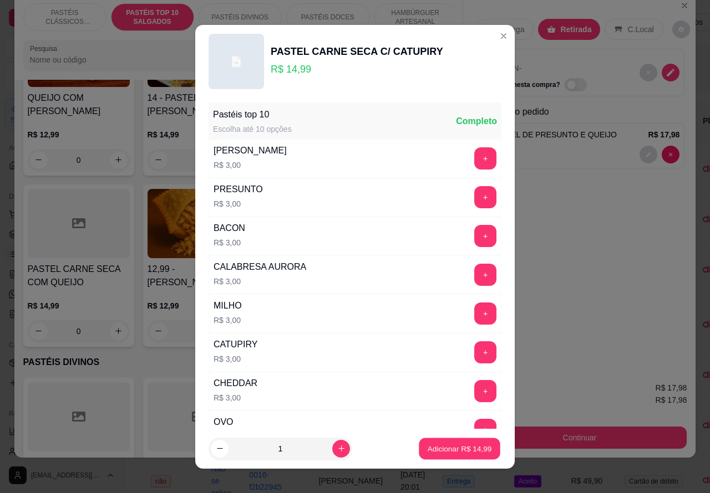
click at [460, 445] on p "Adicionar R$ 14,99" at bounding box center [460, 449] width 64 height 11
type input "1"
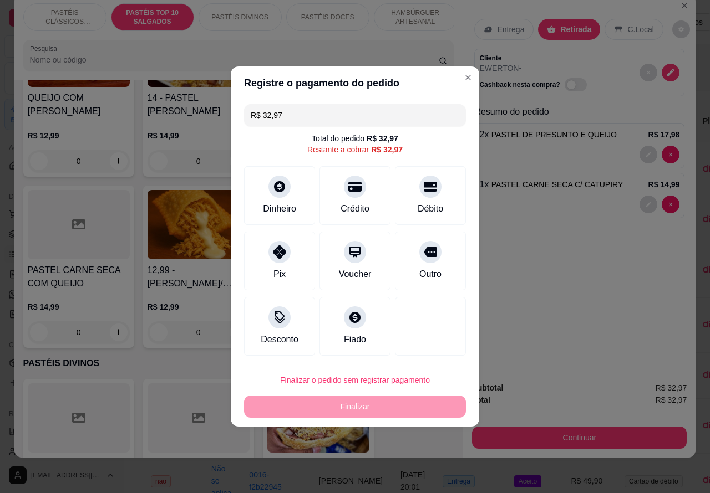
click at [625, 280] on div "Entrega Retirada C.Local Cliente EWERTON - Cashback nesta compra? Resumo do ped…" at bounding box center [579, 183] width 232 height 379
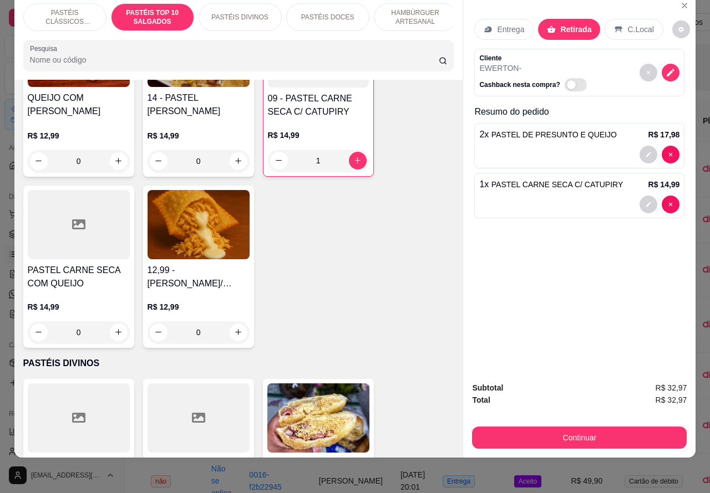
click at [56, 8] on p "PASTÉIS CLÁSSICOS SALGADOS" at bounding box center [65, 17] width 64 height 18
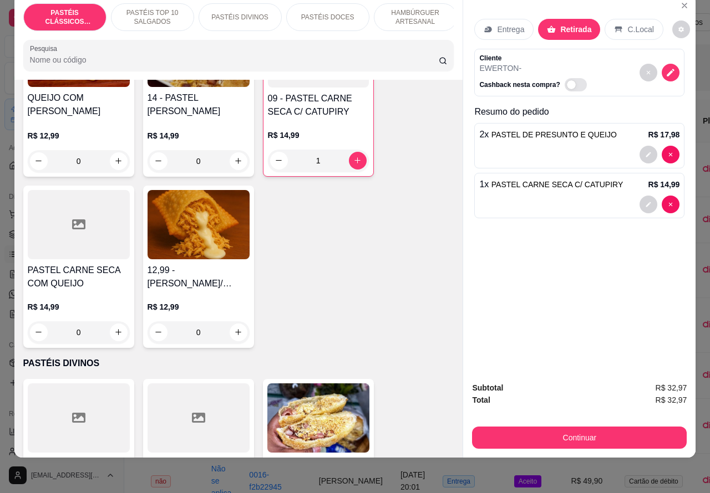
scroll to position [50, 0]
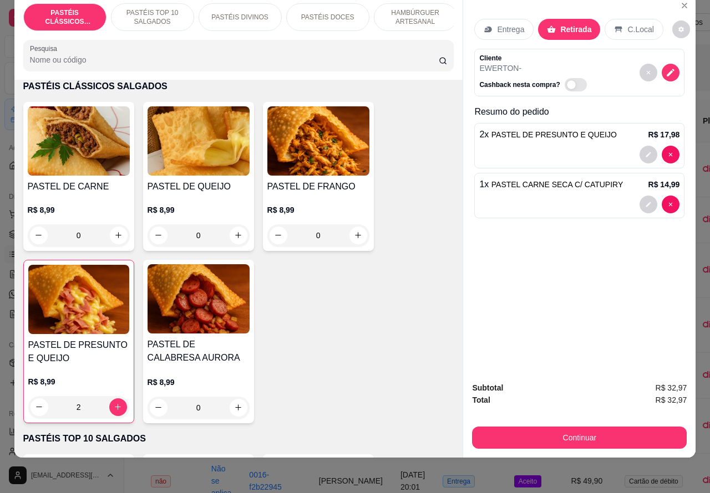
click at [234, 233] on icon "increase-product-quantity" at bounding box center [238, 235] width 8 height 8
type input "1"
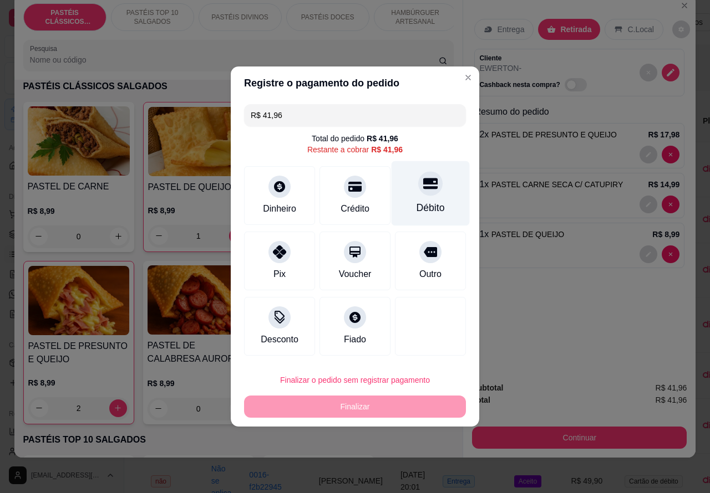
click at [423, 186] on icon at bounding box center [430, 184] width 14 height 11
type input "R$ 0,00"
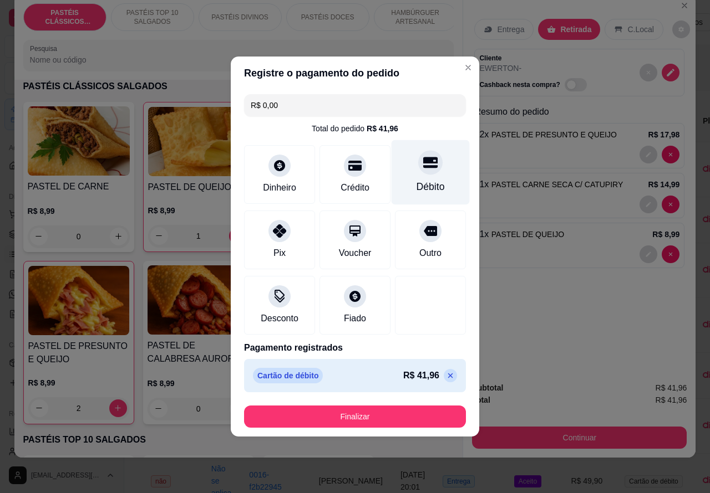
click at [397, 414] on button "Finalizar" at bounding box center [355, 417] width 222 height 22
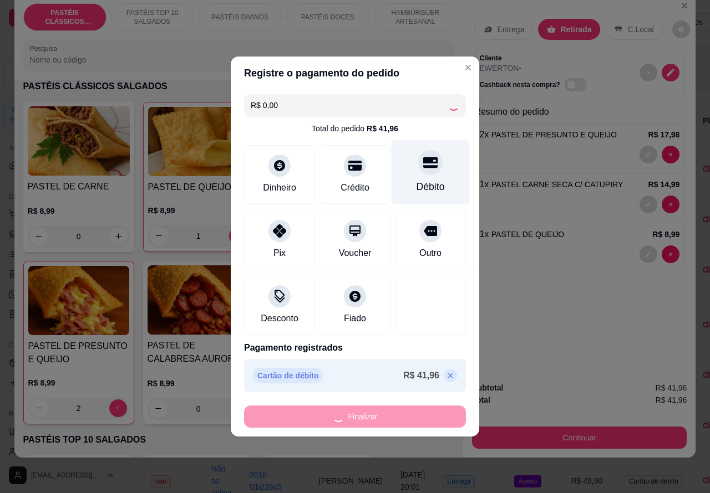
type input "0"
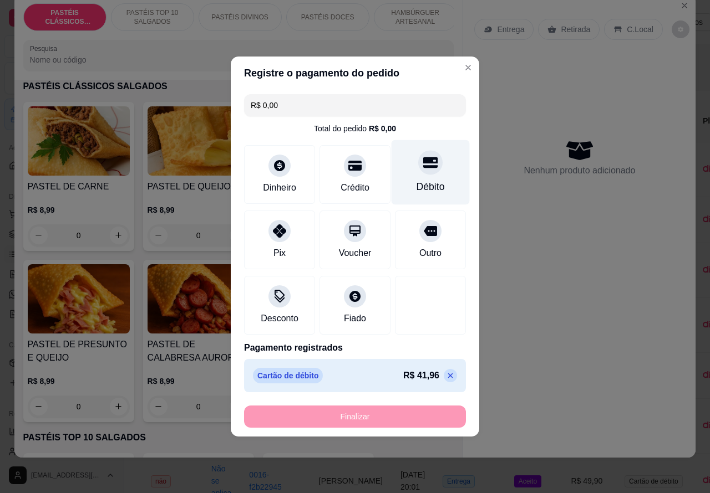
type input "-R$ 41,96"
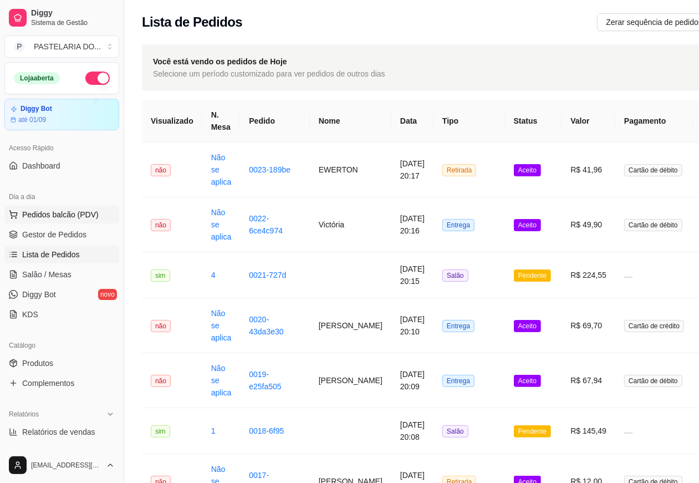
click at [59, 212] on span "Pedidos balcão (PDV)" at bounding box center [60, 214] width 77 height 11
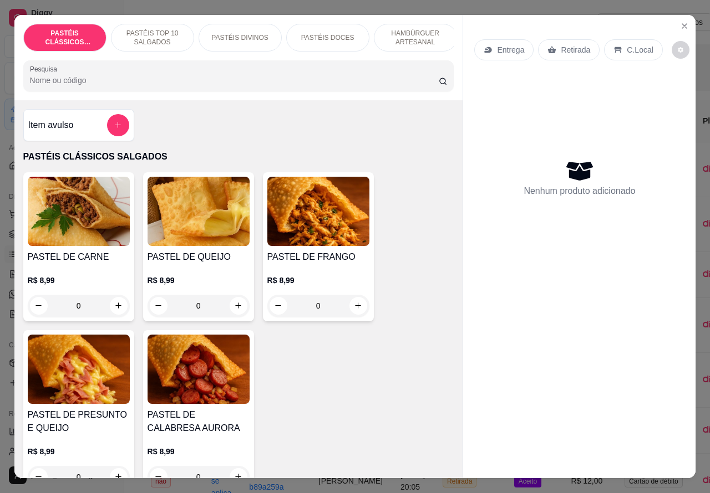
click at [416, 29] on p "HAMBÚRGUER ARTESANAL" at bounding box center [415, 38] width 64 height 18
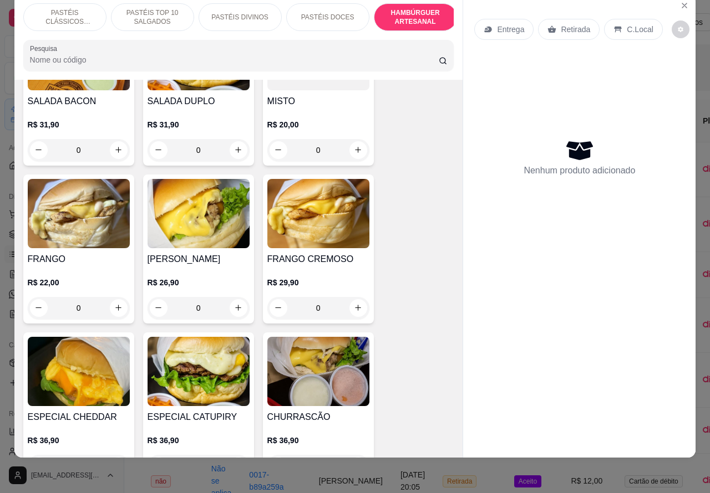
scroll to position [2770, 0]
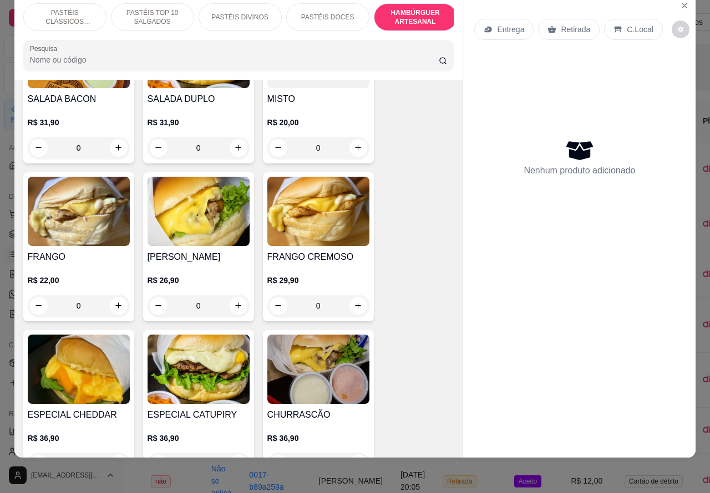
click at [228, 295] on div "0" at bounding box center [198, 306] width 102 height 22
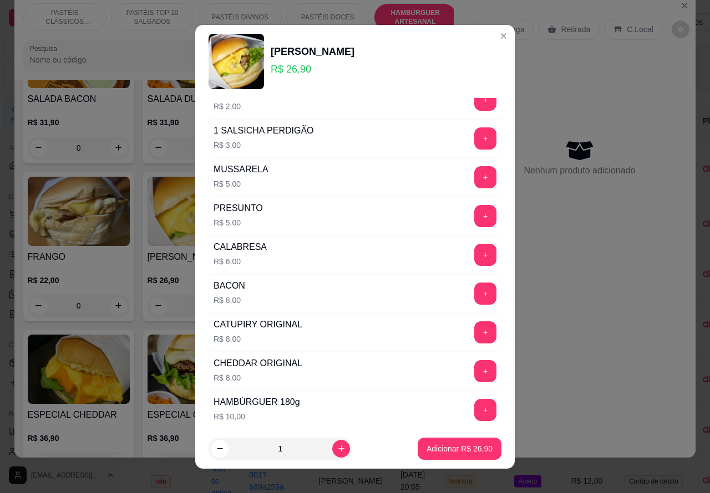
scroll to position [186, 0]
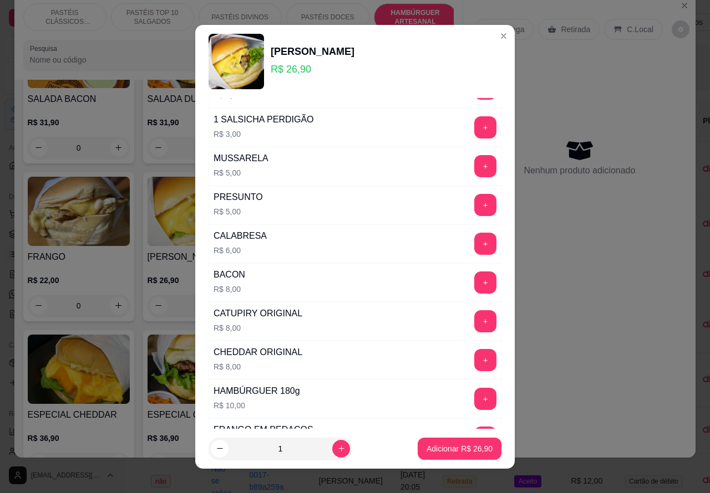
click at [474, 284] on button "+" at bounding box center [485, 283] width 22 height 22
click at [488, 37] on div "Entrega Retirada C.Local" at bounding box center [579, 29] width 210 height 39
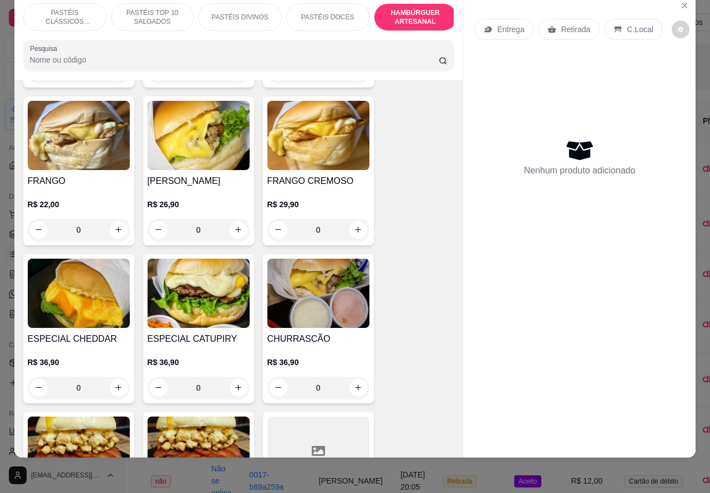
scroll to position [2836, 0]
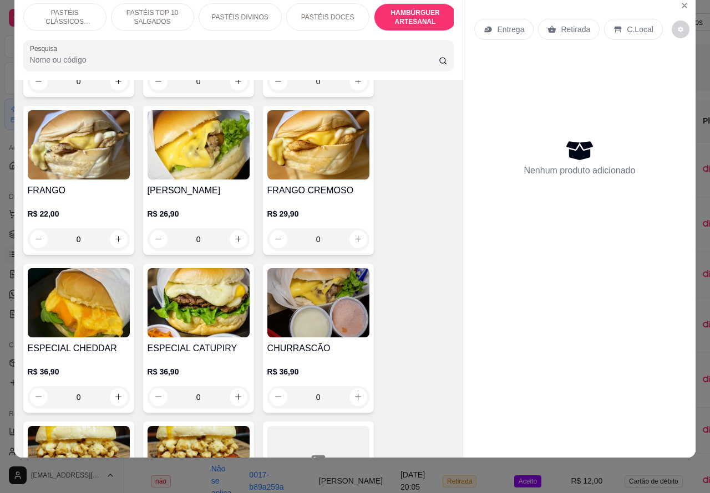
click at [226, 228] on div "0" at bounding box center [198, 239] width 102 height 22
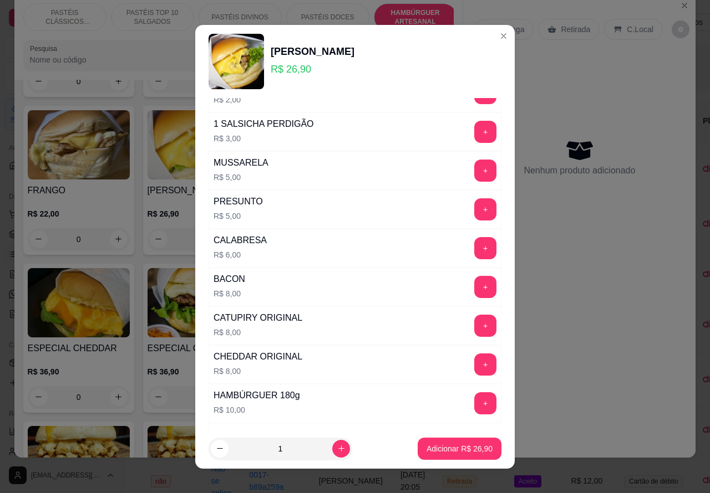
scroll to position [183, 0]
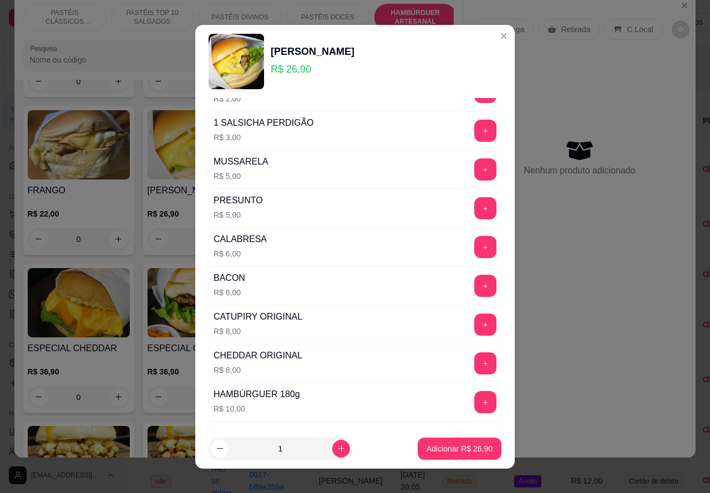
click at [474, 287] on button "+" at bounding box center [485, 286] width 22 height 22
click at [441, 447] on p "Adicionar R$ 34,90" at bounding box center [459, 449] width 66 height 11
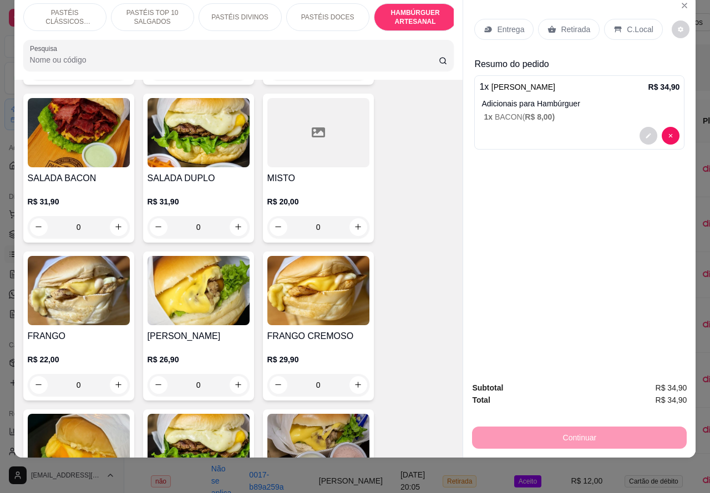
scroll to position [2631, 0]
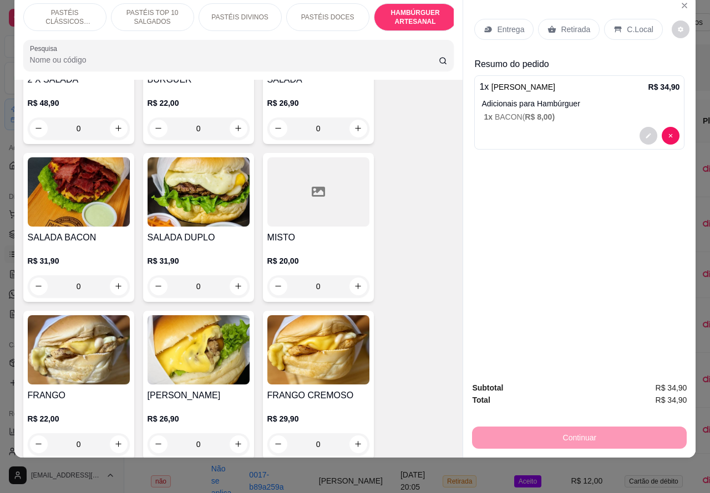
click at [115, 276] on div "0" at bounding box center [79, 287] width 102 height 22
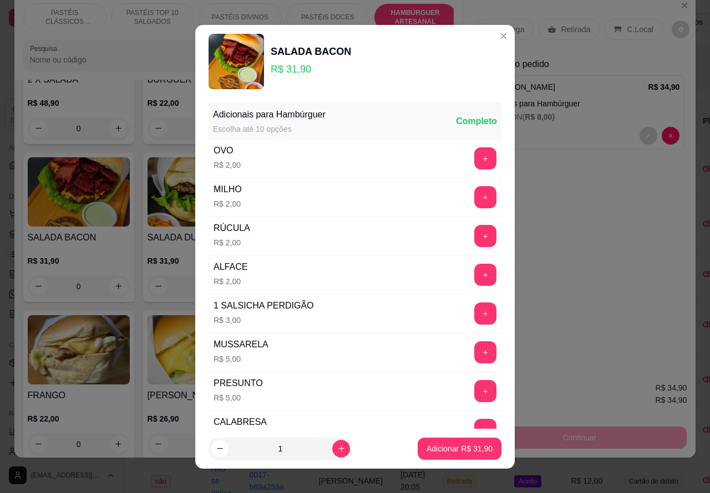
click at [459, 445] on p "Adicionar R$ 31,90" at bounding box center [459, 449] width 66 height 11
type input "1"
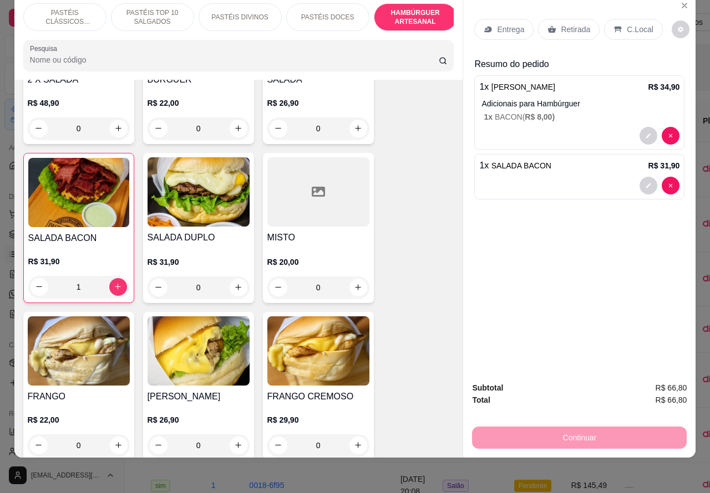
click at [505, 24] on p "Entrega" at bounding box center [510, 29] width 27 height 11
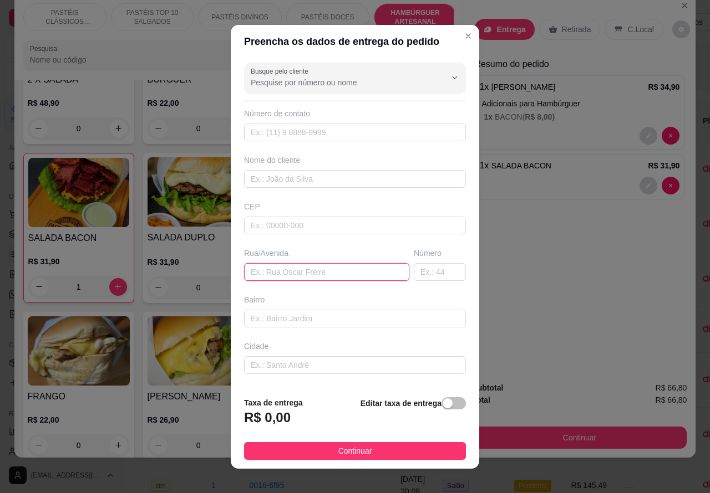
click at [292, 270] on input "text" at bounding box center [326, 272] width 165 height 18
paste input "Aberto Nardi 105"
type input "Aberto Nardi 105 [PERSON_NAME]"
click at [441, 402] on span "button" at bounding box center [453, 404] width 24 height 12
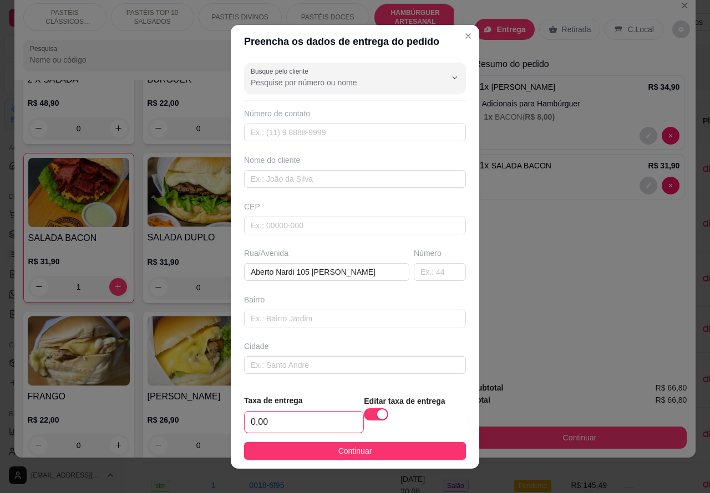
click at [251, 417] on input "0,00" at bounding box center [304, 422] width 119 height 21
type input "5,00"
click at [353, 133] on input "text" at bounding box center [355, 133] width 222 height 18
paste input "[PHONE_NUMBER]"
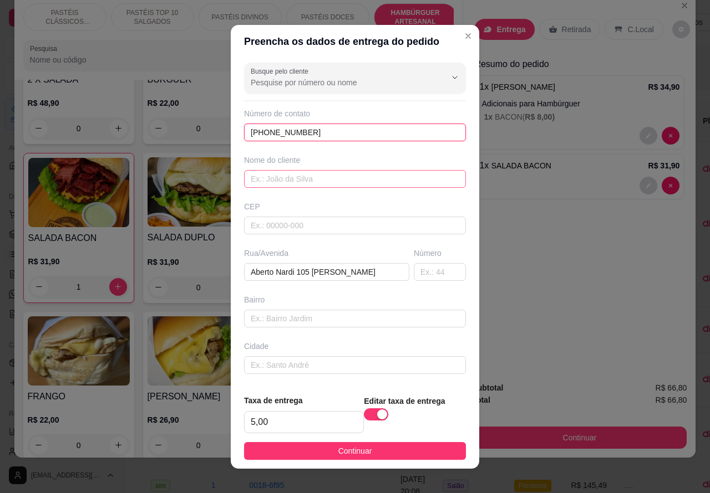
type input "[PHONE_NUMBER]"
click at [335, 175] on input "text" at bounding box center [355, 179] width 222 height 18
type input "[PERSON_NAME]"
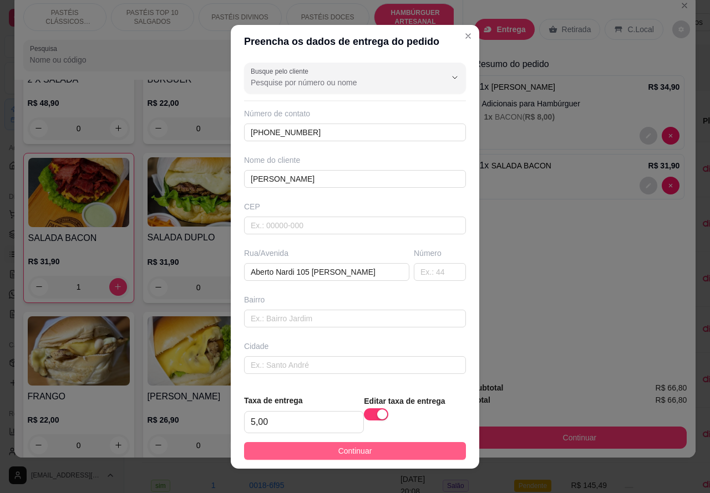
click at [370, 450] on button "Continuar" at bounding box center [355, 451] width 222 height 18
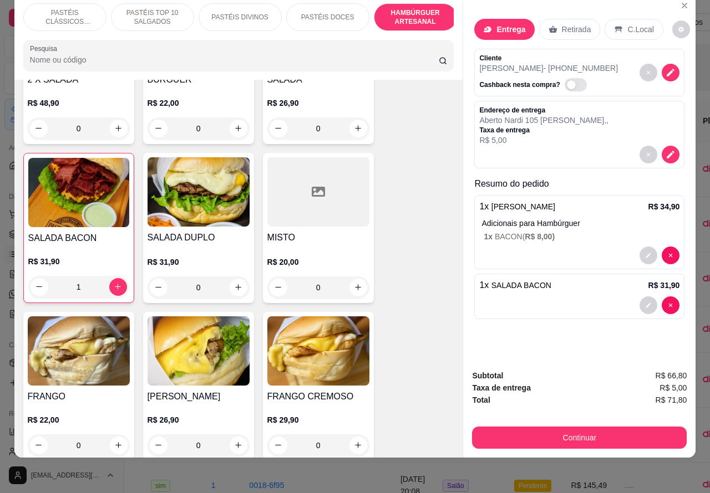
click at [423, 187] on icon at bounding box center [430, 183] width 14 height 14
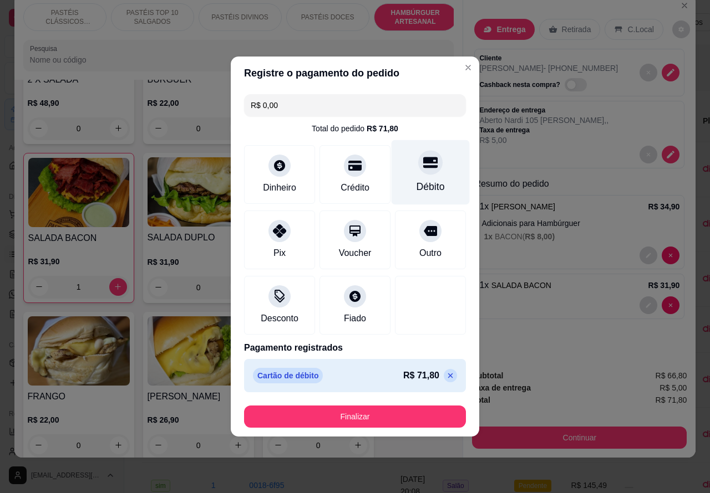
type input "R$ 0,00"
click at [393, 408] on button "Finalizar" at bounding box center [355, 417] width 222 height 22
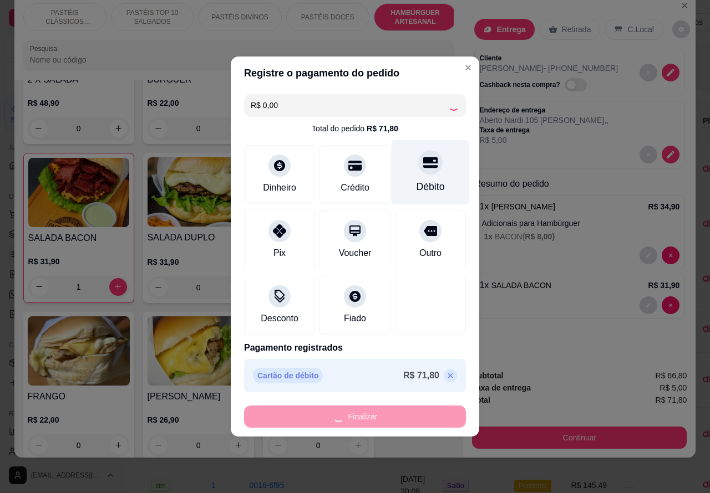
type input "0"
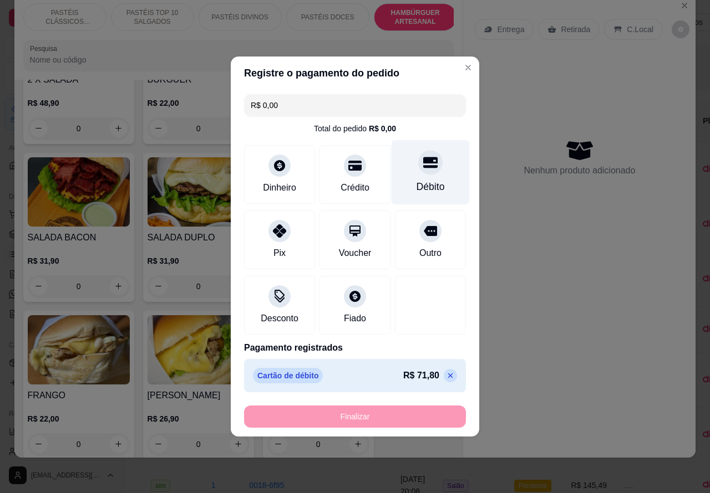
type input "-R$ 71,80"
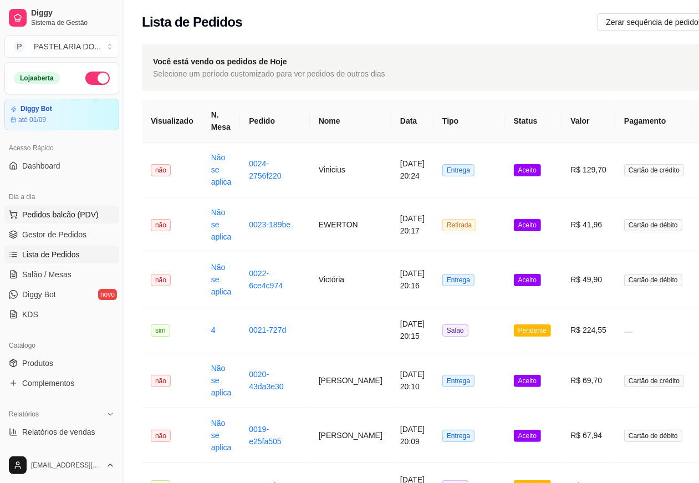
click at [57, 208] on button "Pedidos balcão (PDV)" at bounding box center [61, 215] width 115 height 18
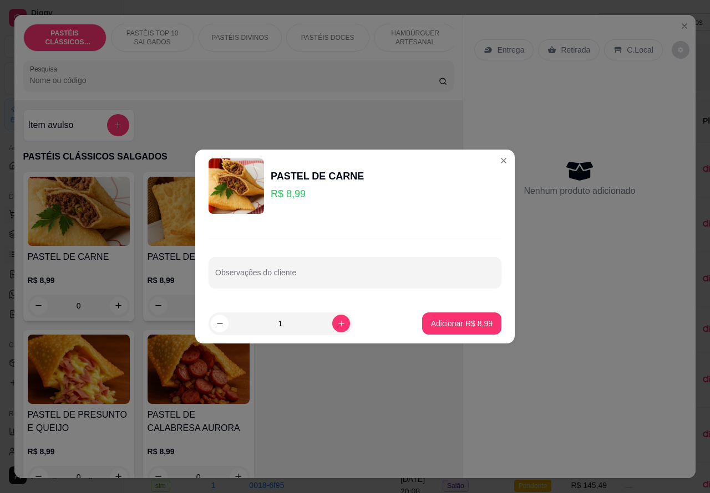
click at [495, 161] on div "Nenhum produto adicionado" at bounding box center [579, 177] width 210 height 217
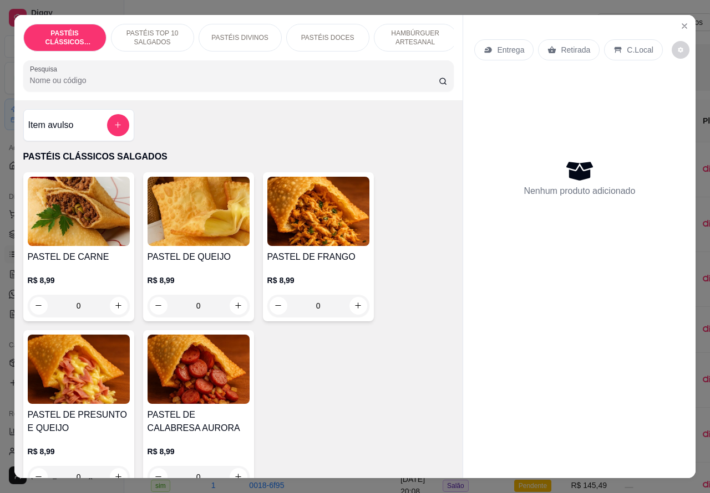
click at [566, 44] on p "Retirada" at bounding box center [575, 49] width 29 height 11
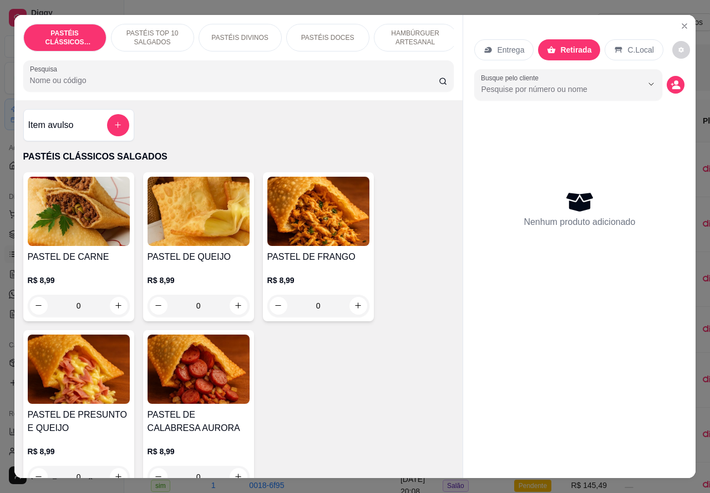
click at [154, 32] on p "PASTÉIS TOP 10 SALGADOS" at bounding box center [152, 38] width 64 height 18
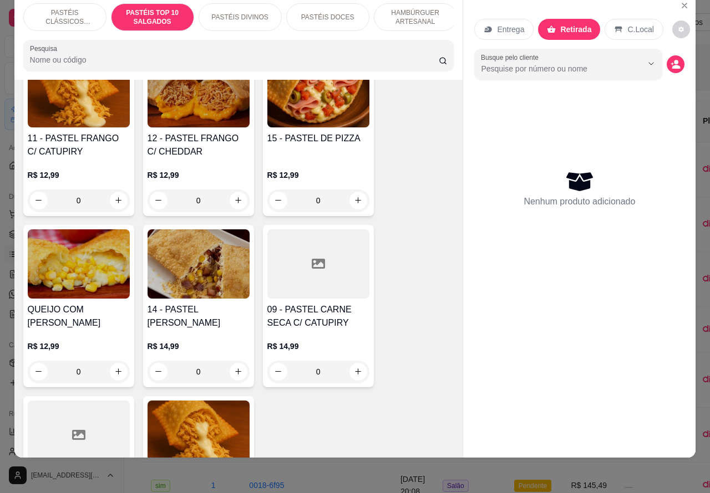
scroll to position [1159, 0]
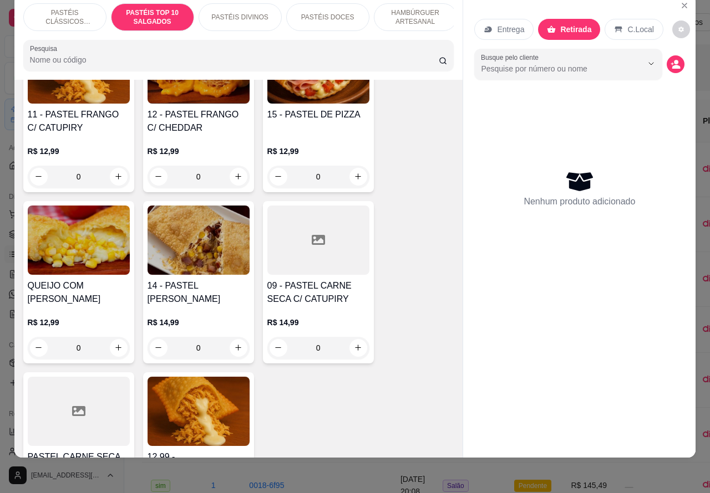
click at [352, 344] on div "0" at bounding box center [318, 348] width 102 height 22
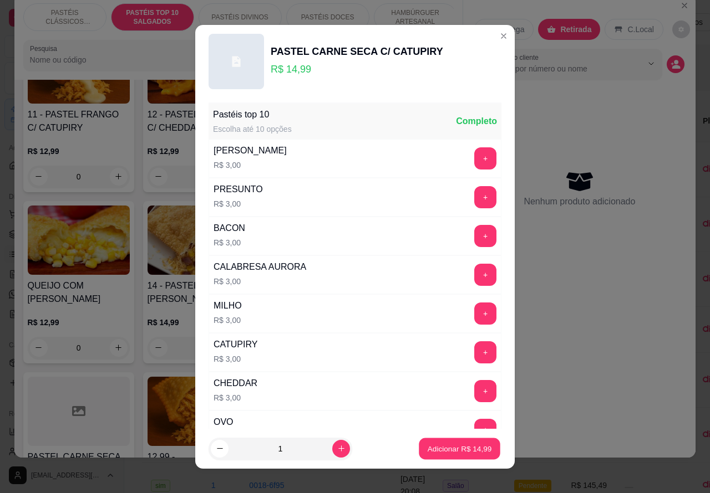
click at [463, 445] on p "Adicionar R$ 14,99" at bounding box center [460, 449] width 64 height 11
type input "1"
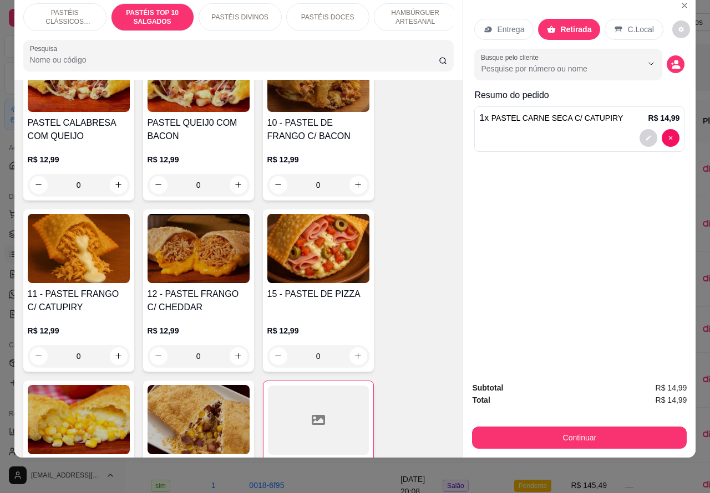
scroll to position [977, 0]
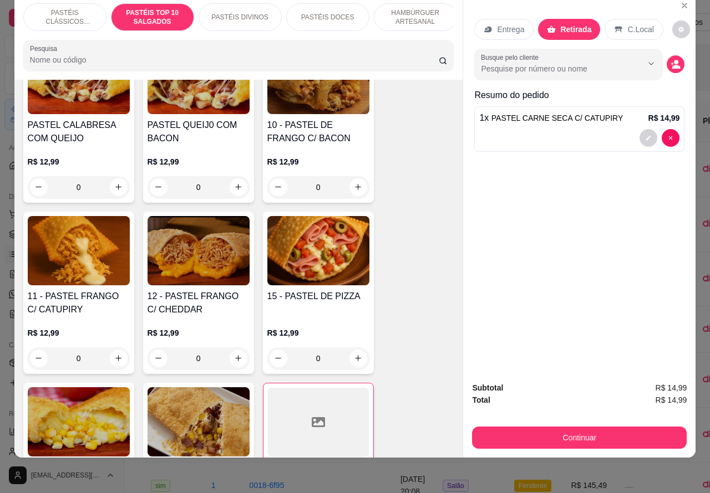
click at [111, 354] on div "0" at bounding box center [79, 359] width 102 height 22
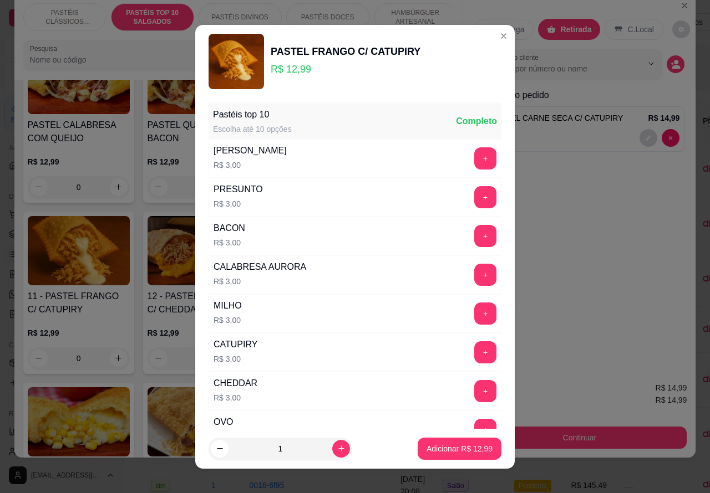
click at [445, 445] on p "Adicionar R$ 12,99" at bounding box center [459, 449] width 66 height 11
type input "1"
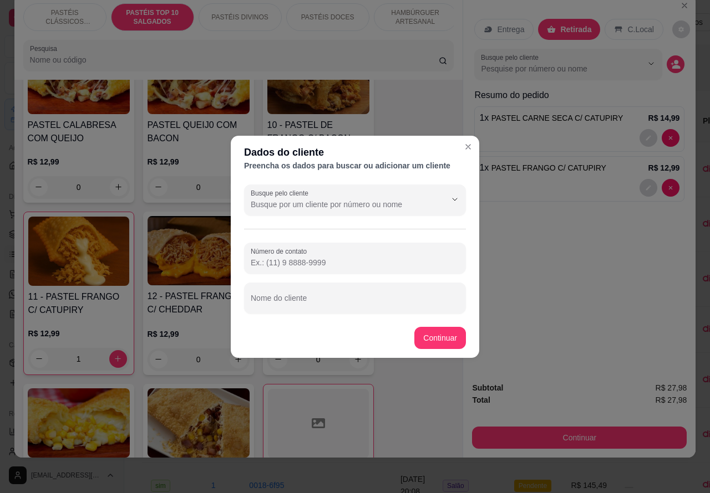
click at [361, 301] on input "Nome do cliente" at bounding box center [355, 302] width 208 height 11
type input "caua aguardando"
click at [442, 341] on div "Item avulso PASTÉIS CLÁSSICOS SALGADOS PASTEL DE CARNE R$ 8,99 0 PASTEL DE QUEI…" at bounding box center [238, 269] width 449 height 379
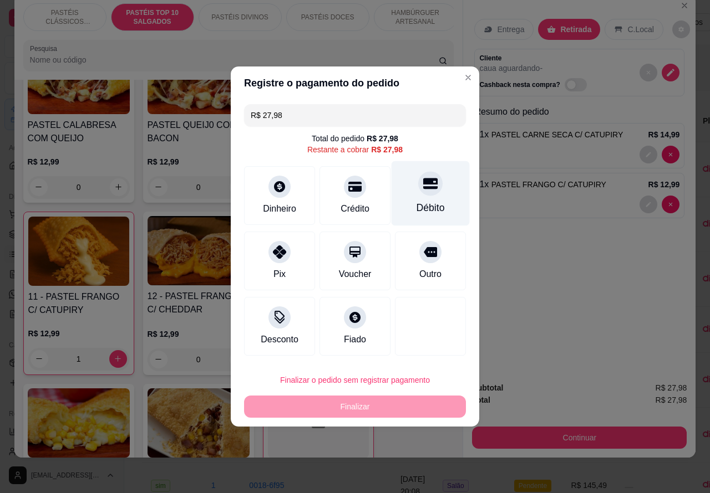
click at [423, 184] on icon at bounding box center [430, 184] width 14 height 11
type input "R$ 0,00"
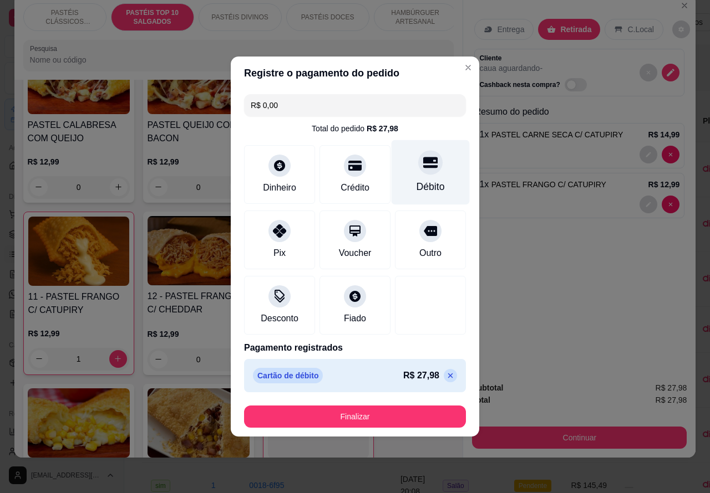
click at [406, 413] on button "Finalizar" at bounding box center [355, 417] width 222 height 22
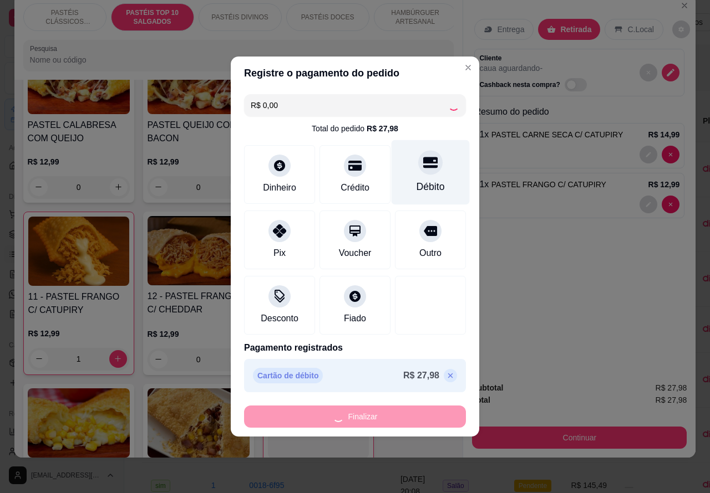
type input "0"
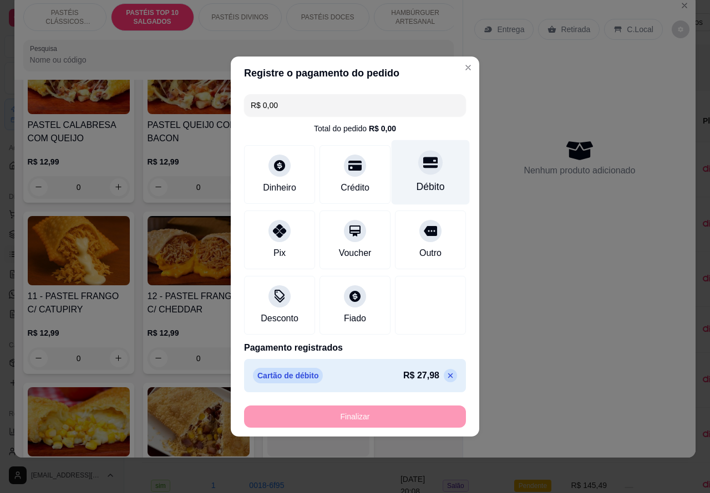
type input "-R$ 27,98"
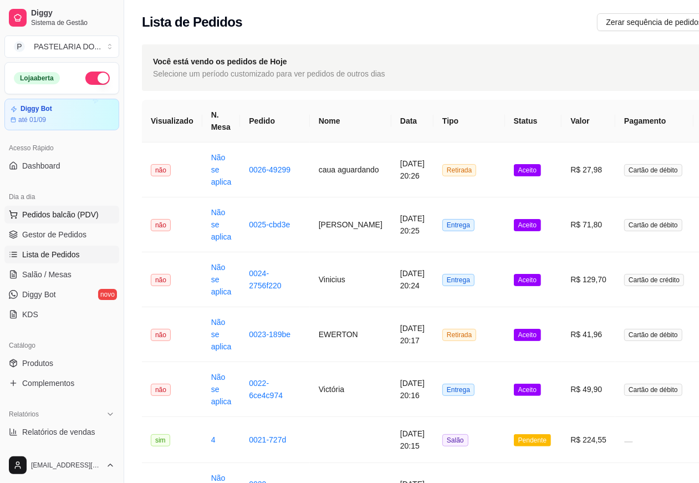
click at [72, 211] on span "Pedidos balcão (PDV)" at bounding box center [60, 214] width 77 height 11
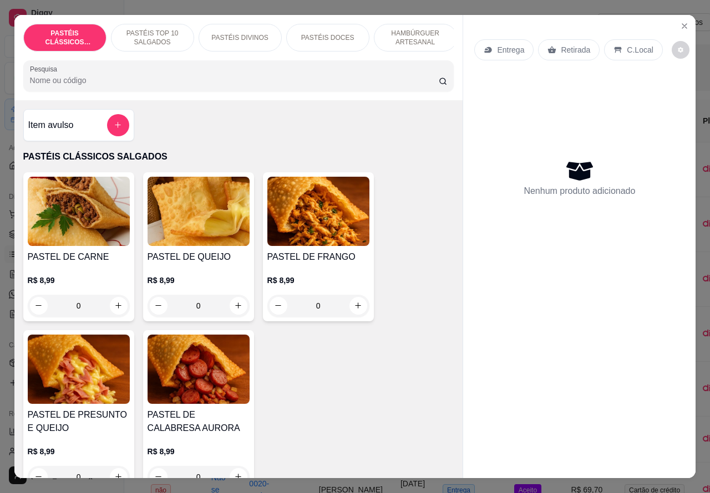
click at [567, 47] on p "Retirada" at bounding box center [575, 49] width 29 height 11
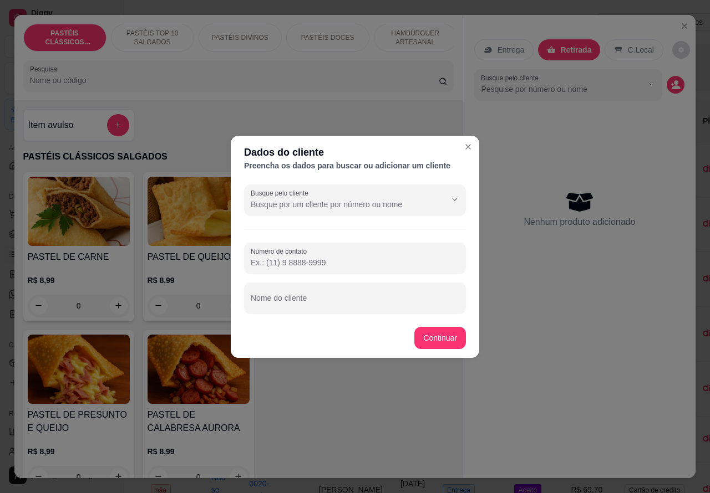
click at [348, 299] on input "Nome do cliente" at bounding box center [355, 302] width 208 height 11
type input "[PERSON_NAME]"
click at [439, 336] on div "Item avulso PASTÉIS CLÁSSICOS SALGADOS PASTEL DE CARNE R$ 8,99 0 PASTEL DE QUEI…" at bounding box center [238, 289] width 449 height 379
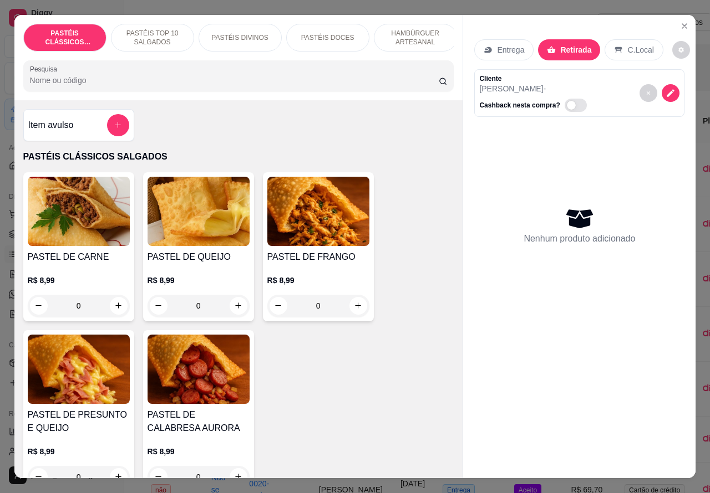
click at [115, 309] on icon "increase-product-quantity" at bounding box center [118, 306] width 6 height 6
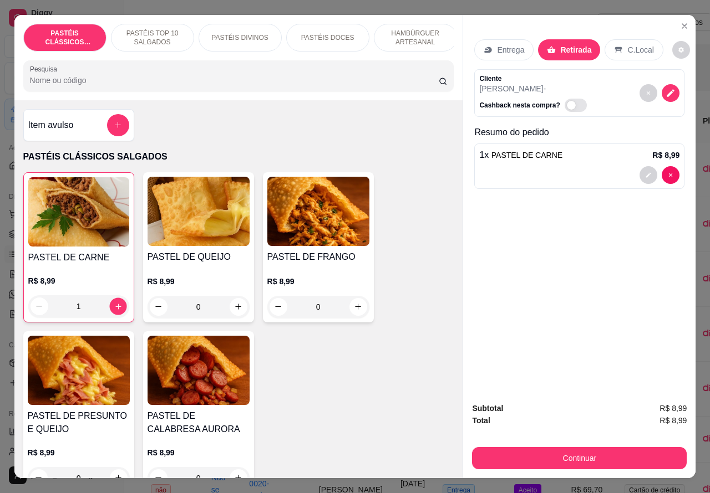
click at [114, 309] on icon "increase-product-quantity" at bounding box center [118, 306] width 8 height 8
click at [114, 311] on icon "increase-product-quantity" at bounding box center [118, 306] width 8 height 8
type input "3"
click at [234, 311] on icon "increase-product-quantity" at bounding box center [238, 307] width 8 height 8
type input "1"
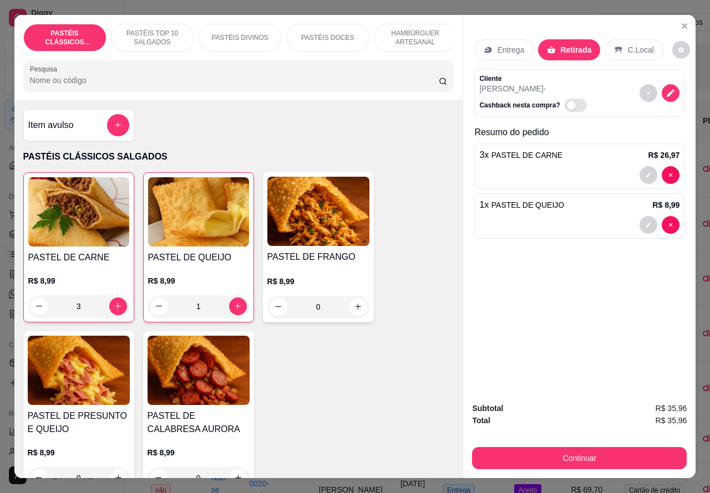
click at [152, 29] on p "PASTÉIS TOP 10 SALGADOS" at bounding box center [152, 38] width 64 height 18
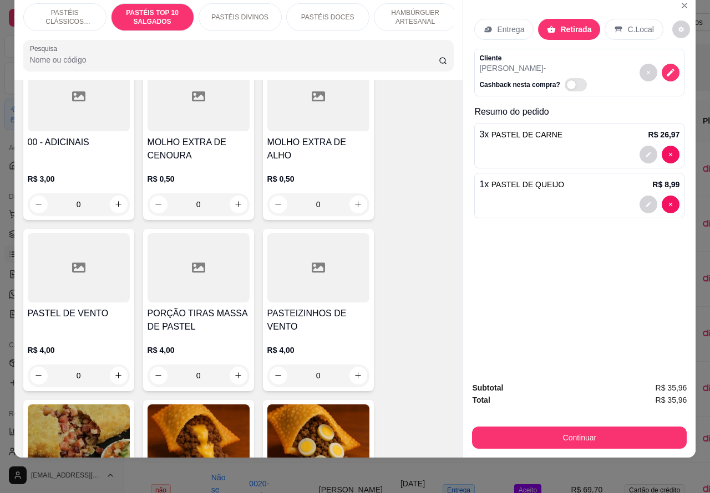
scroll to position [500, 0]
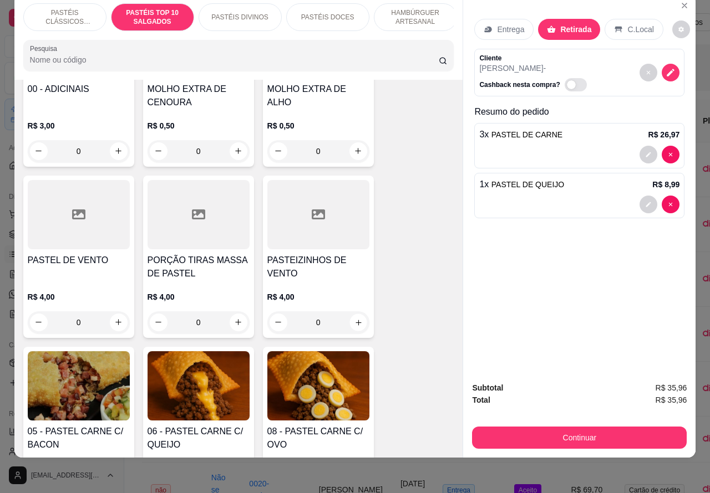
click at [355, 323] on icon "increase-product-quantity" at bounding box center [358, 323] width 6 height 6
type input "1"
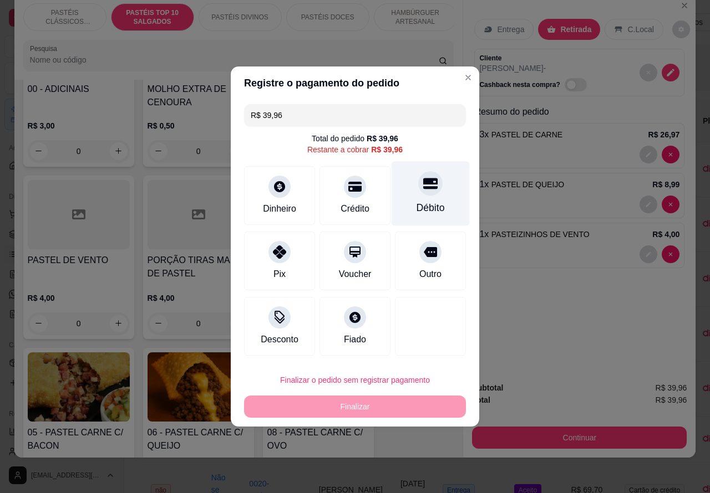
click at [423, 191] on icon at bounding box center [430, 183] width 14 height 14
type input "R$ 0,00"
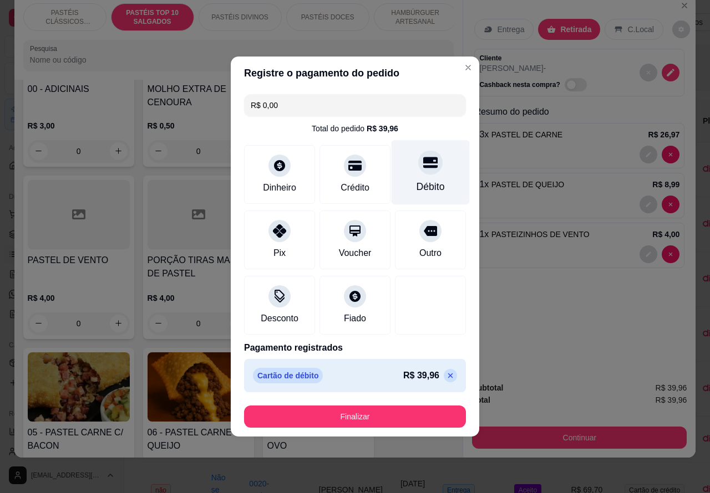
click at [404, 406] on button "Finalizar" at bounding box center [355, 417] width 222 height 22
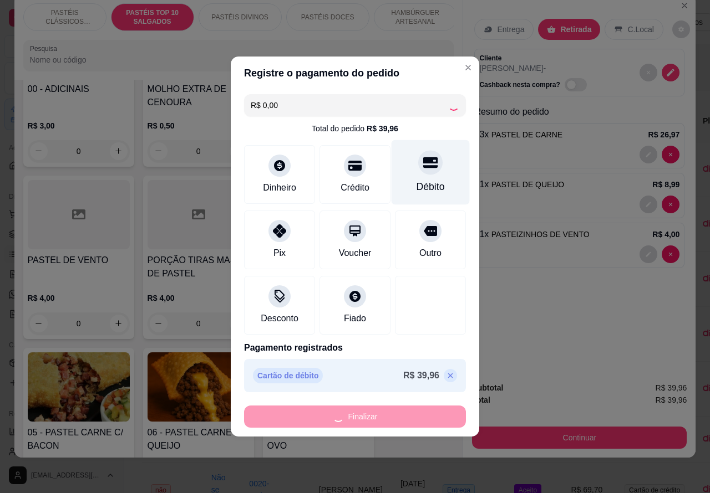
type input "0"
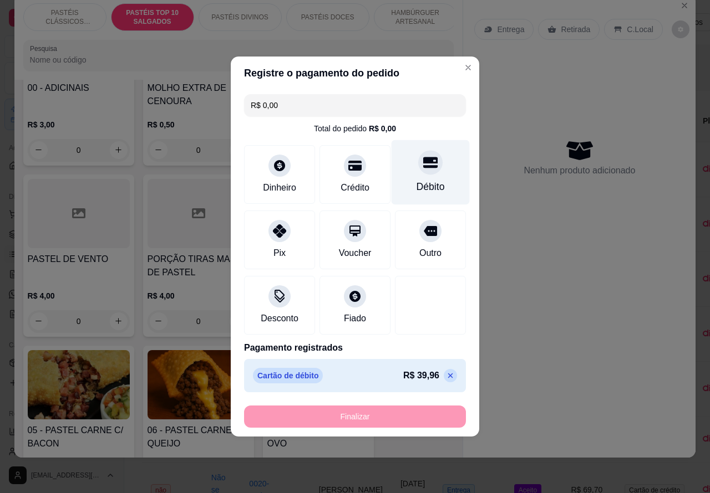
type input "-R$ 39,96"
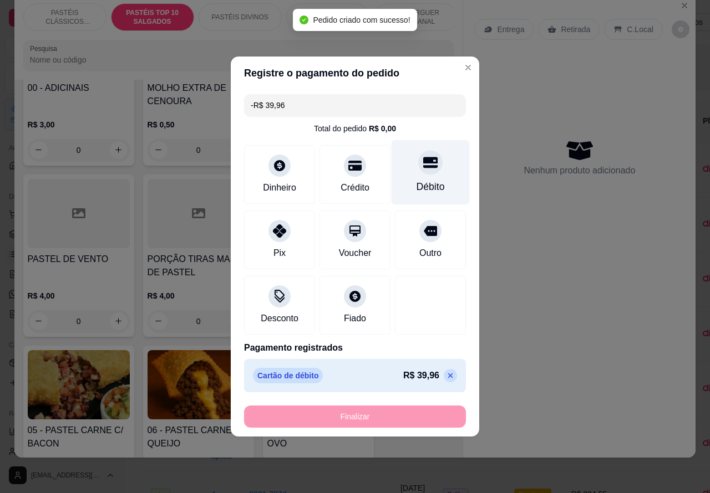
scroll to position [499, 0]
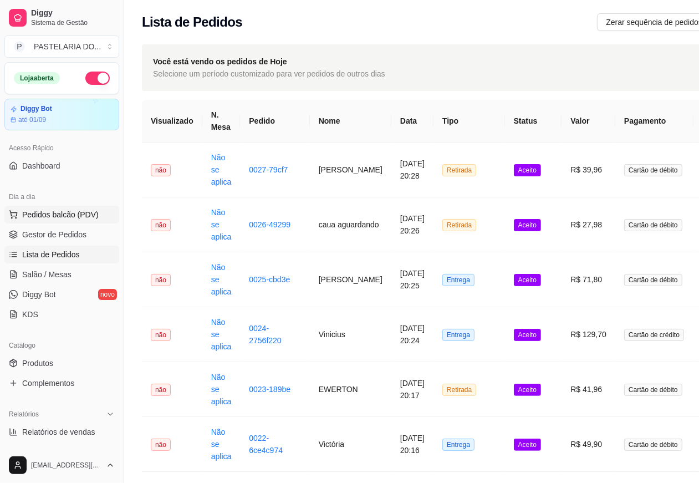
click at [72, 214] on span "Pedidos balcão (PDV)" at bounding box center [60, 214] width 77 height 11
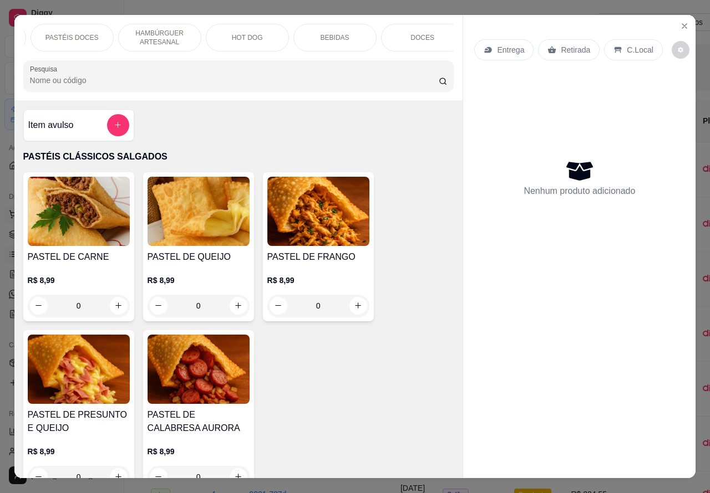
scroll to position [0, 265]
click at [409, 33] on p "DOCES" at bounding box center [413, 37] width 24 height 9
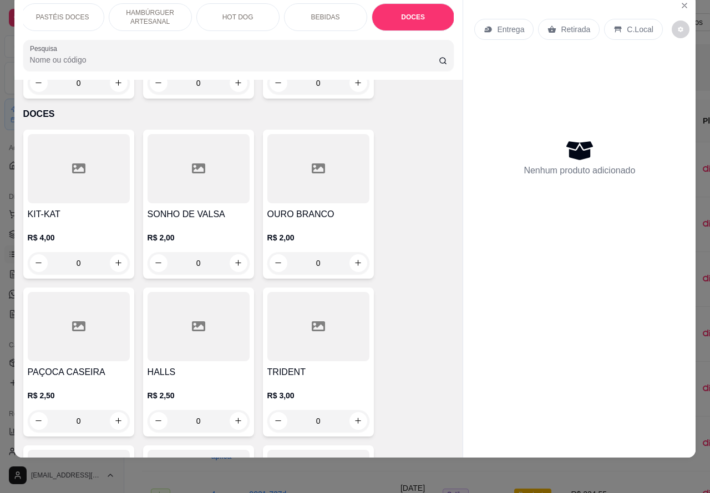
click at [114, 417] on icon "increase-product-quantity" at bounding box center [118, 421] width 8 height 8
type input "1"
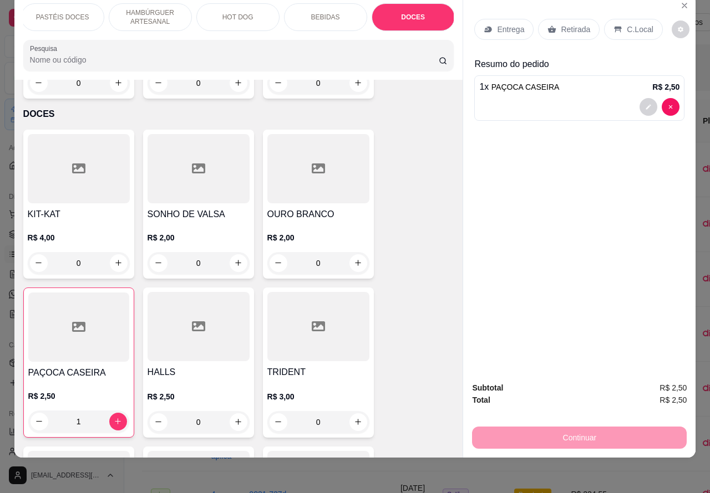
click at [563, 24] on p "Retirada" at bounding box center [575, 29] width 29 height 11
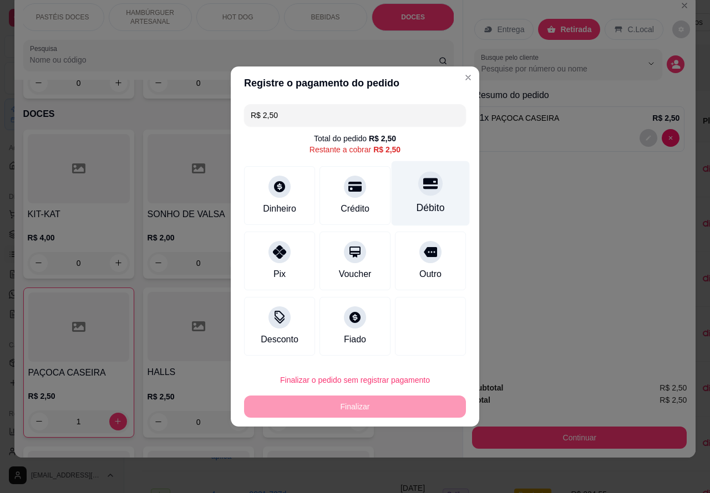
click at [419, 199] on div "Débito" at bounding box center [430, 193] width 78 height 65
type input "R$ 0,00"
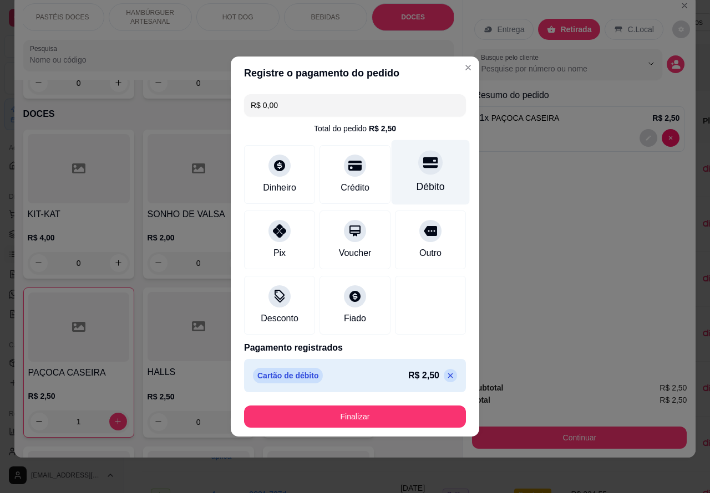
click at [392, 411] on button "Finalizar" at bounding box center [355, 417] width 222 height 22
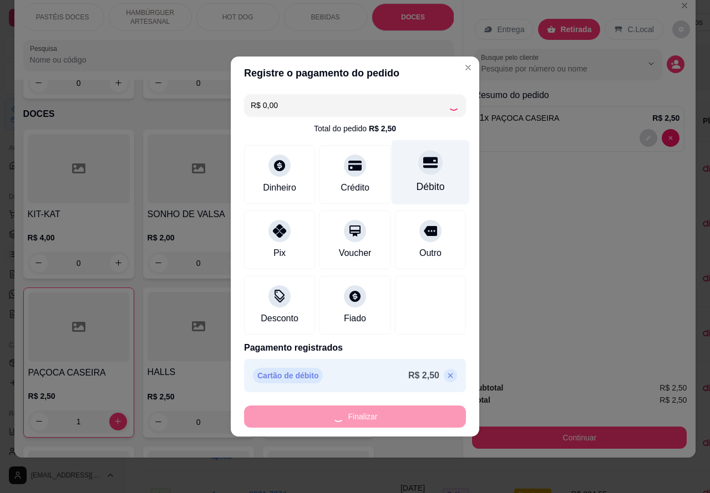
type input "0"
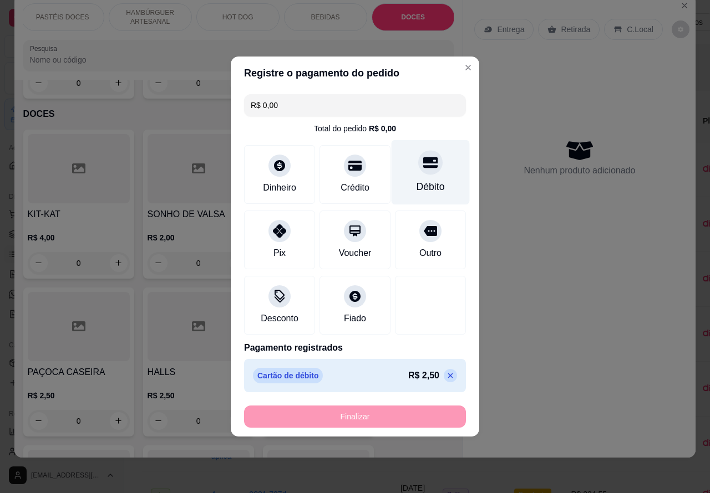
type input "-R$ 2,50"
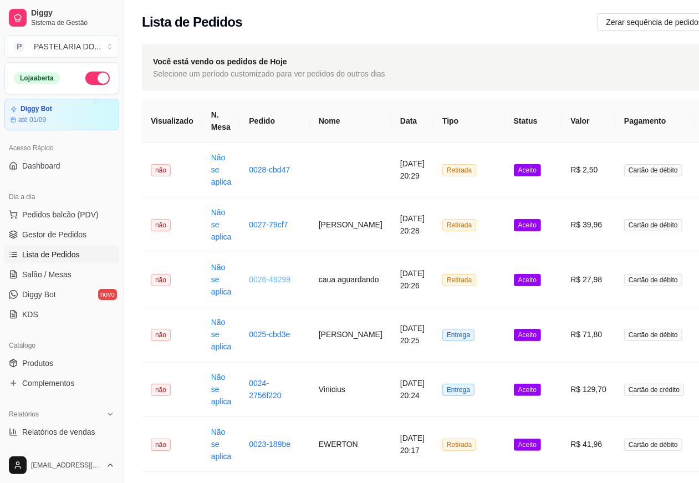
click at [261, 280] on link "0026-49299" at bounding box center [270, 279] width 42 height 9
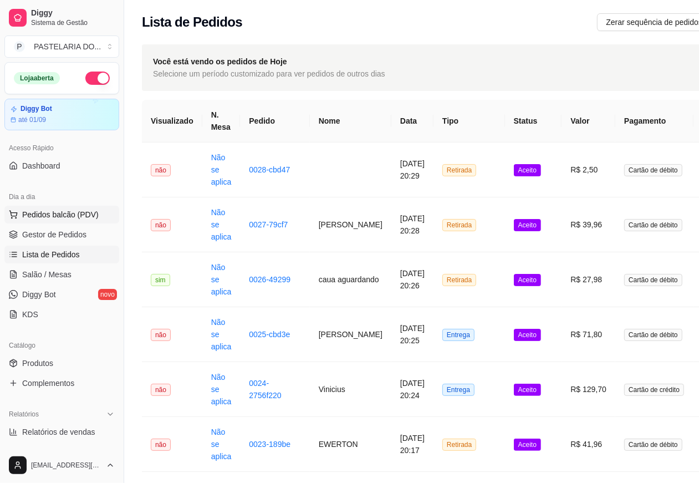
click at [60, 212] on span "Pedidos balcão (PDV)" at bounding box center [60, 214] width 77 height 11
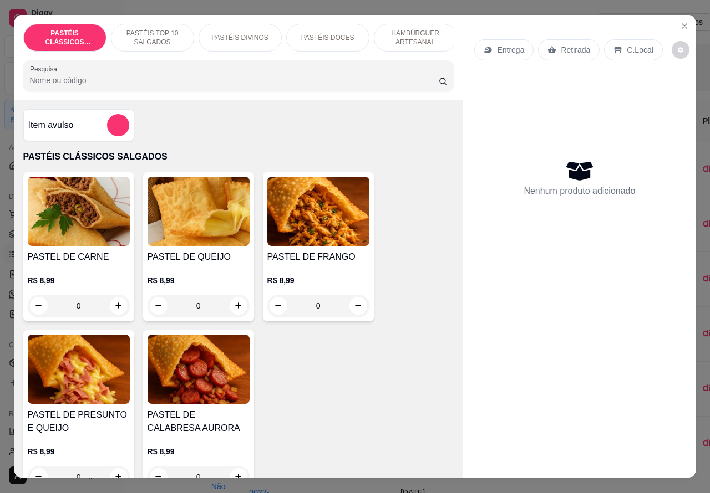
click at [564, 44] on p "Retirada" at bounding box center [575, 49] width 29 height 11
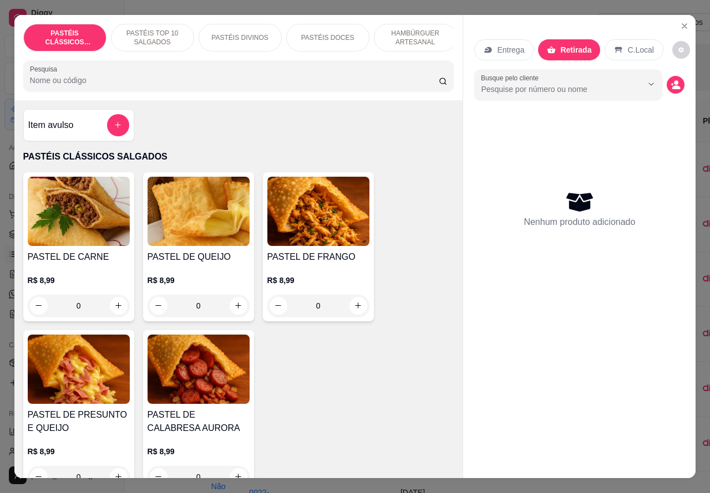
click at [416, 30] on p "HAMBÚRGUER ARTESANAL" at bounding box center [415, 38] width 64 height 18
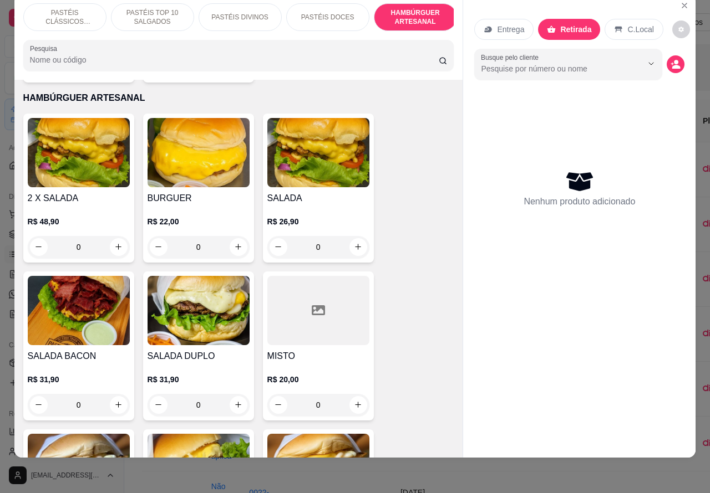
scroll to position [2507, 0]
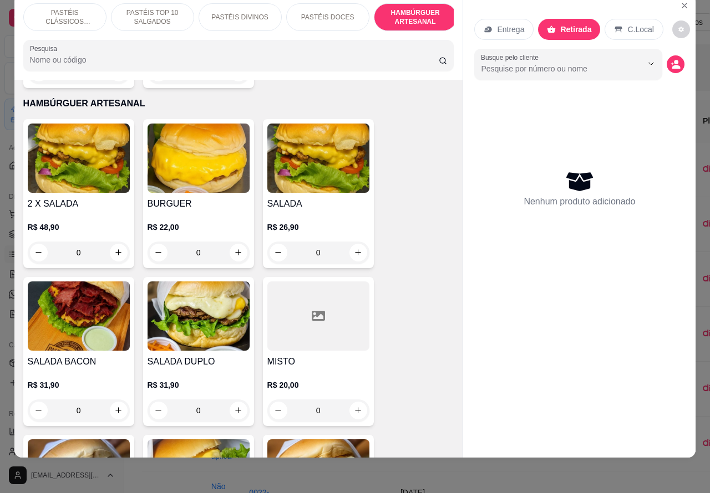
click at [231, 242] on div "0" at bounding box center [198, 253] width 102 height 22
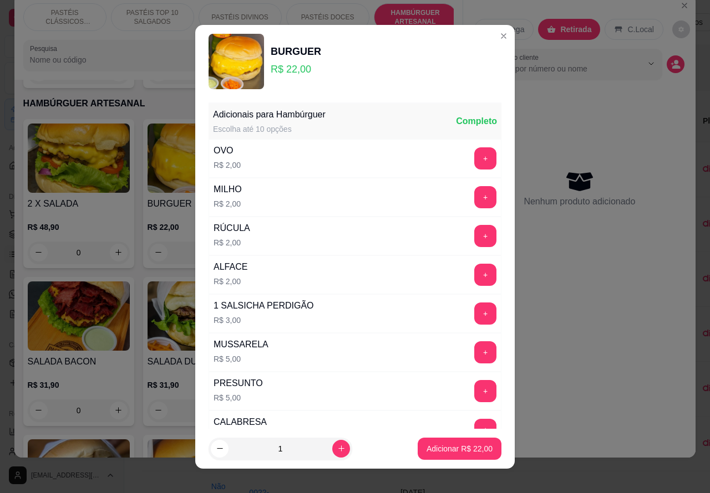
click at [474, 155] on button "+" at bounding box center [485, 158] width 22 height 22
click at [438, 447] on p "Adicionar R$ 24,00" at bounding box center [459, 449] width 66 height 11
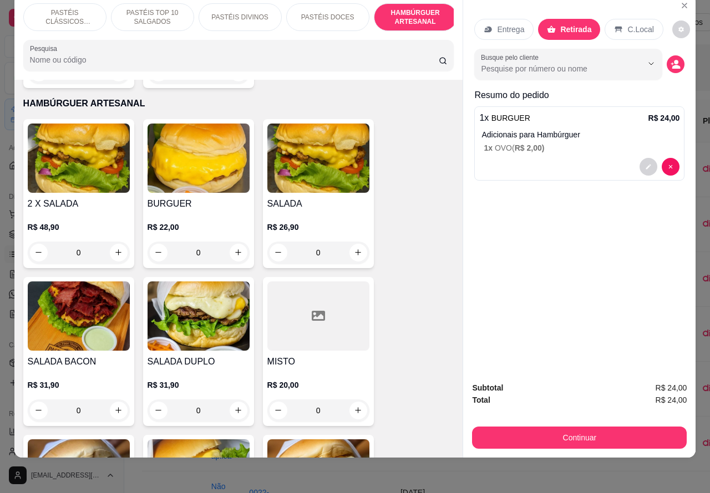
click at [230, 242] on div "0" at bounding box center [198, 253] width 102 height 22
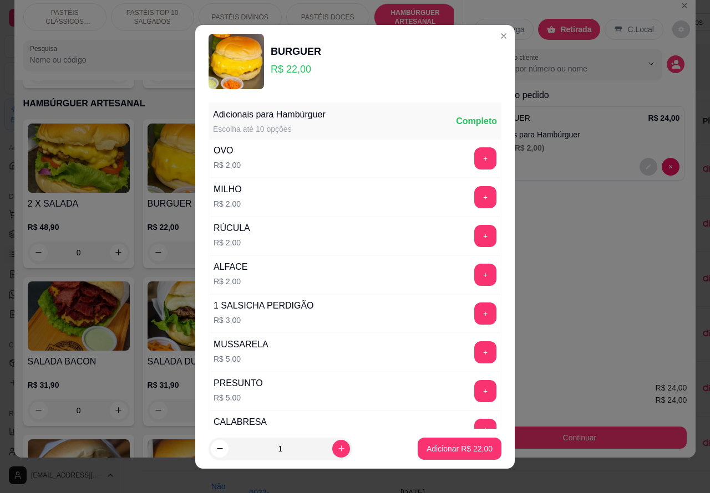
click at [433, 444] on p "Adicionar R$ 22,00" at bounding box center [459, 449] width 66 height 11
type input "1"
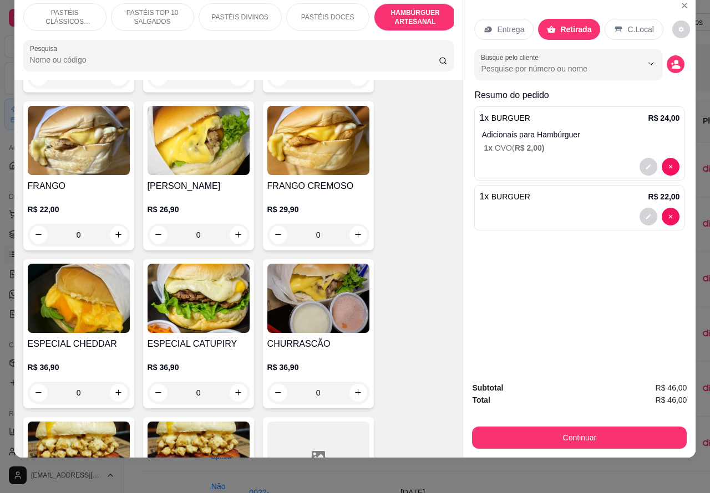
scroll to position [2850, 0]
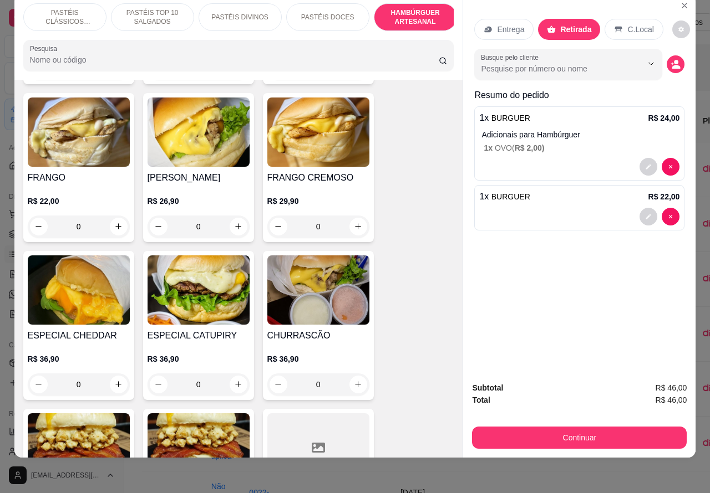
click at [350, 216] on div "0" at bounding box center [318, 227] width 102 height 22
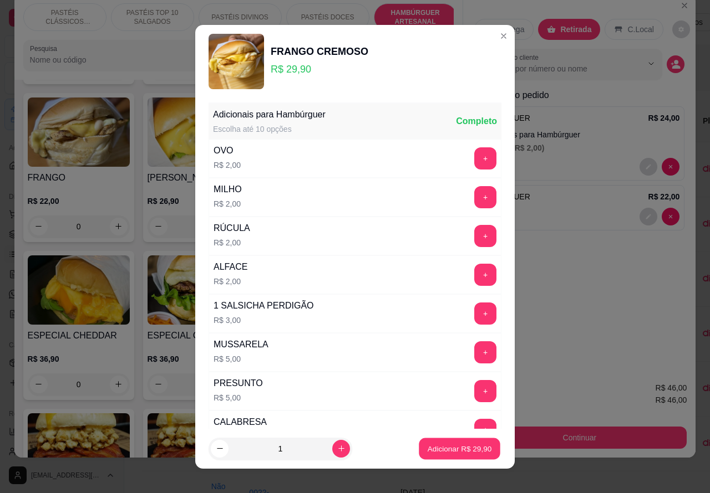
click at [431, 446] on p "Adicionar R$ 29,90" at bounding box center [460, 449] width 64 height 11
type input "1"
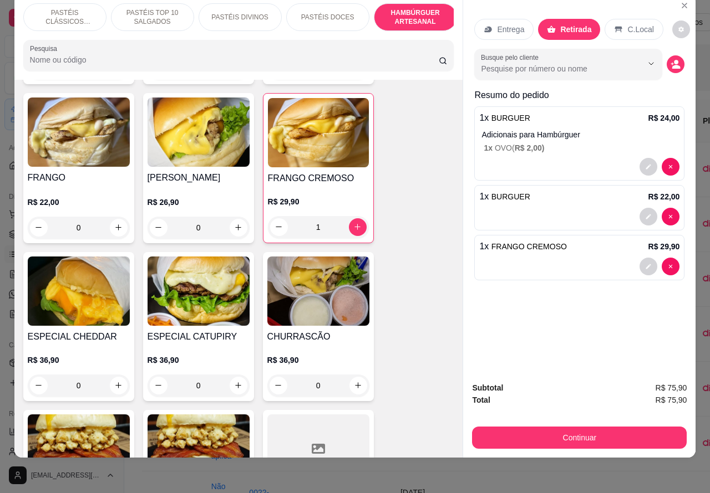
click at [111, 217] on div "0" at bounding box center [79, 228] width 102 height 22
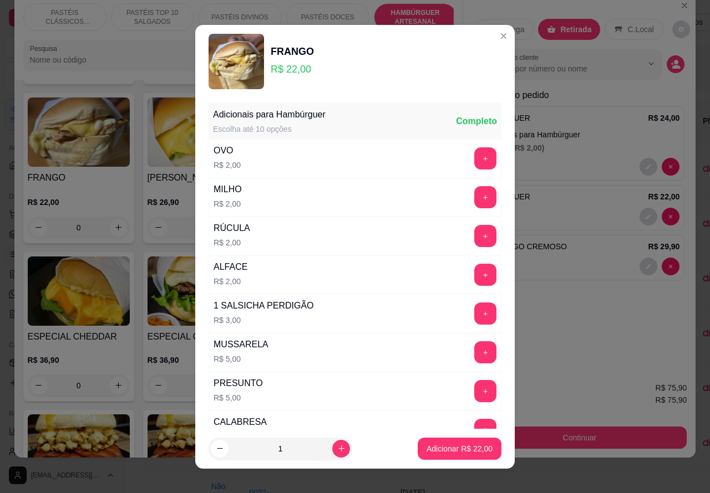
click at [446, 448] on p "Adicionar R$ 22,00" at bounding box center [459, 449] width 66 height 11
type input "1"
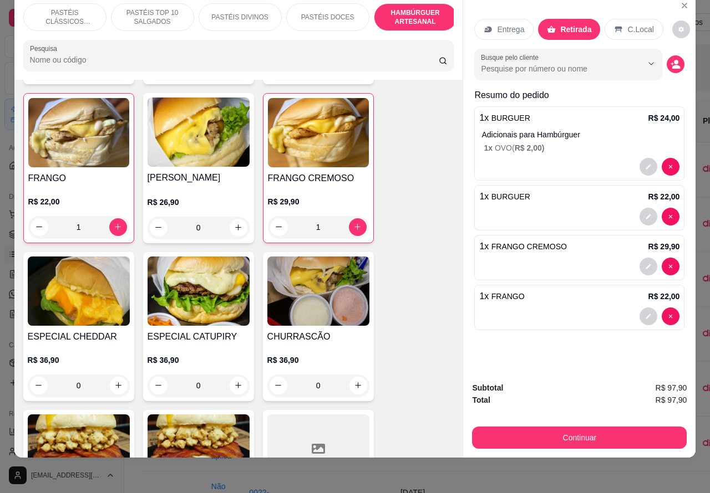
scroll to position [2851, 0]
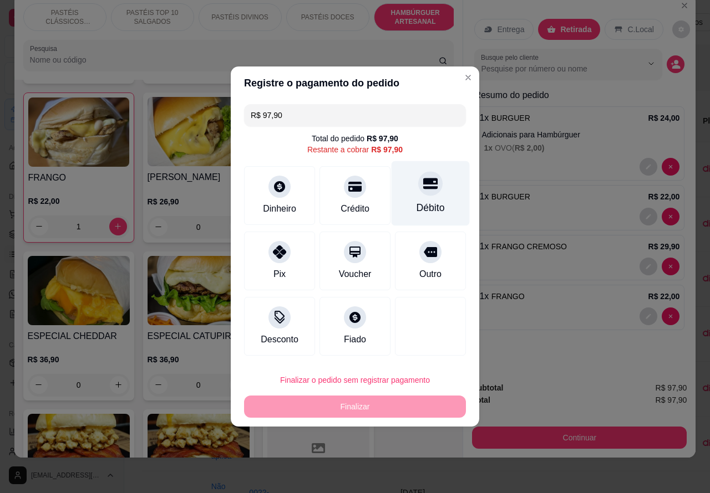
click at [423, 193] on div at bounding box center [430, 183] width 24 height 24
type input "R$ 0,00"
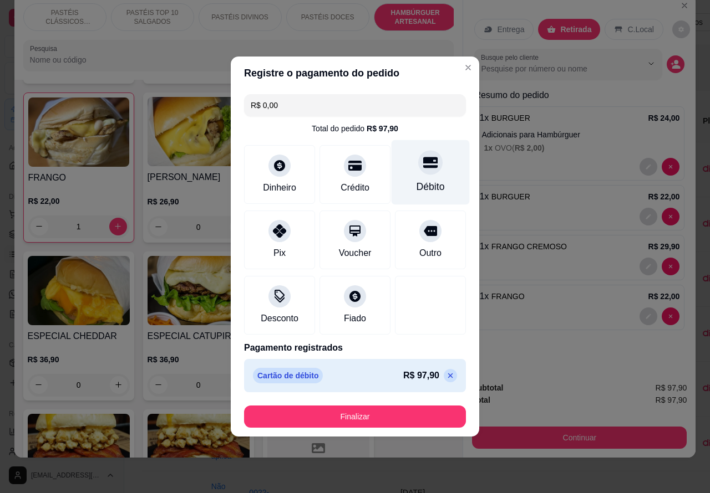
click at [421, 420] on button "Finalizar" at bounding box center [355, 417] width 222 height 22
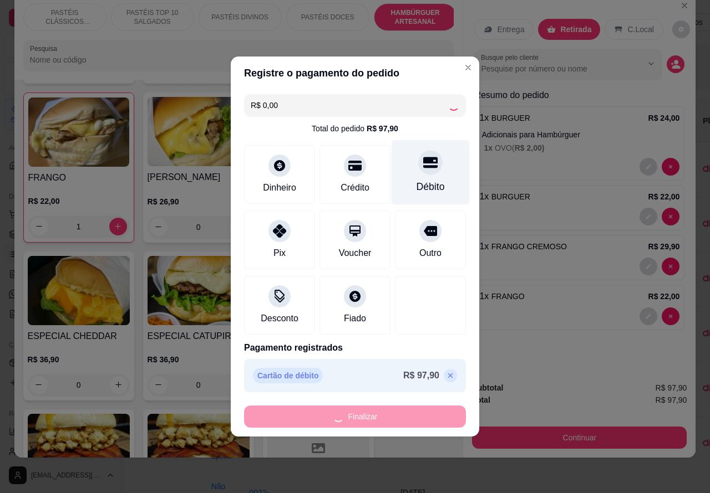
type input "0"
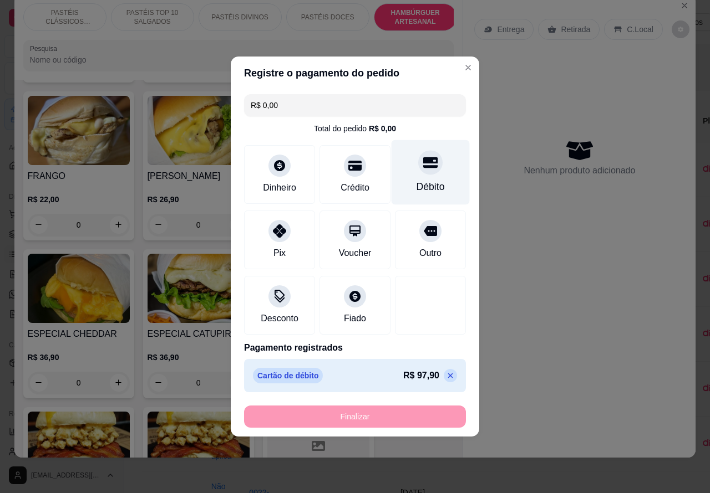
type input "-R$ 97,90"
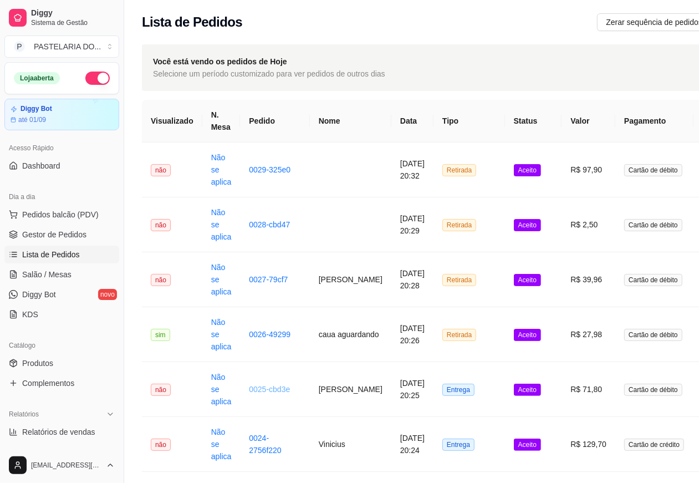
click at [267, 391] on link "0025-cbd3e" at bounding box center [269, 389] width 41 height 9
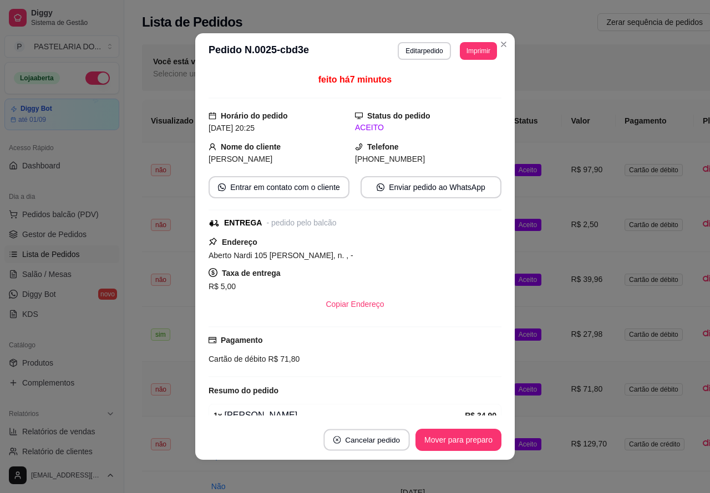
click at [364, 440] on button "Cancelar pedido" at bounding box center [366, 441] width 86 height 22
click at [394, 414] on button "Sim" at bounding box center [392, 412] width 44 height 22
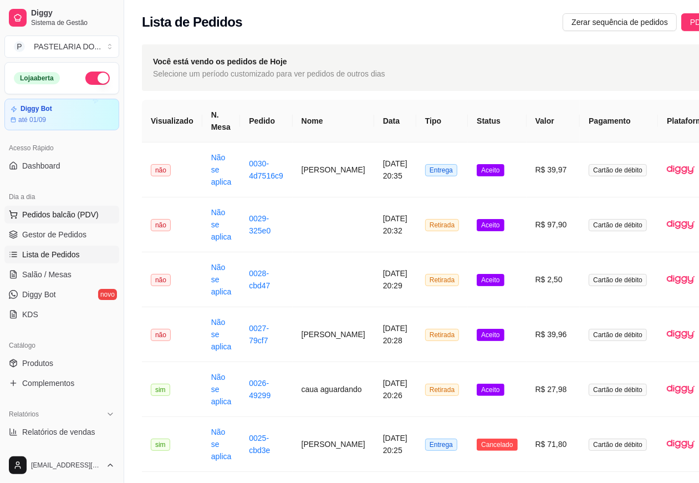
click at [59, 212] on span "Pedidos balcão (PDV)" at bounding box center [60, 214] width 77 height 11
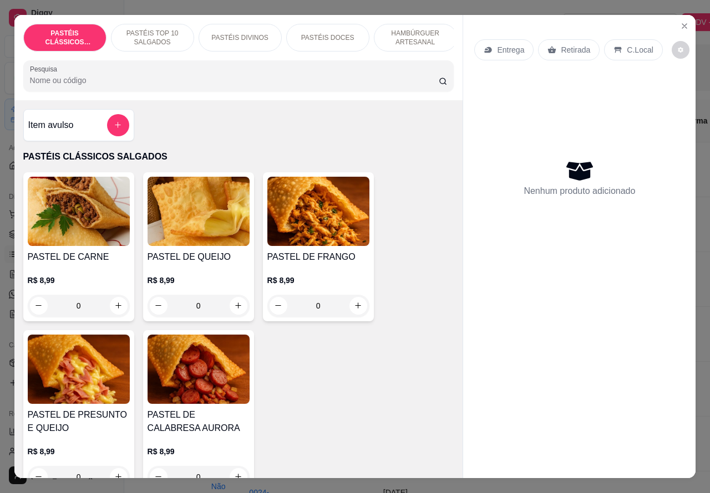
click at [503, 44] on p "Entrega" at bounding box center [510, 49] width 27 height 11
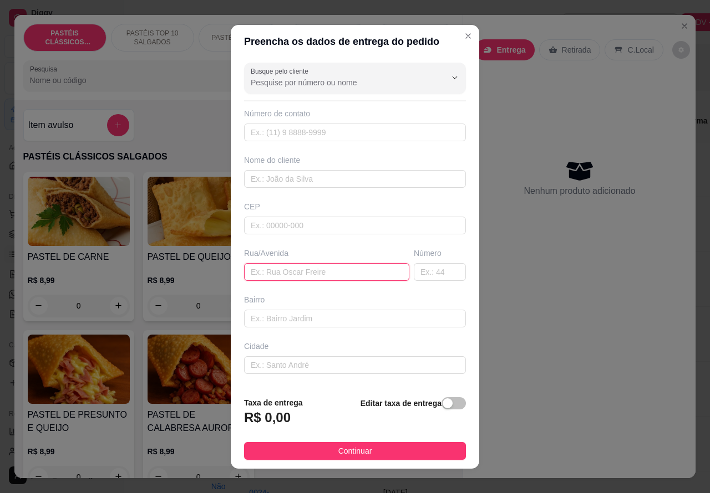
click at [294, 267] on input "text" at bounding box center [326, 272] width 165 height 18
paste input "[STREET_ADDRESS]"
type input "[STREET_ADDRESS]"
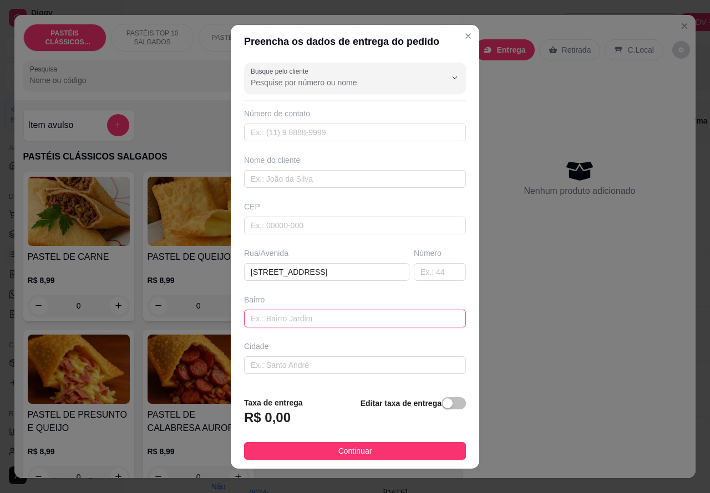
click at [334, 317] on input "text" at bounding box center [355, 319] width 222 height 18
type input "condominio morada do bosque"
click at [441, 405] on span "button" at bounding box center [453, 404] width 24 height 12
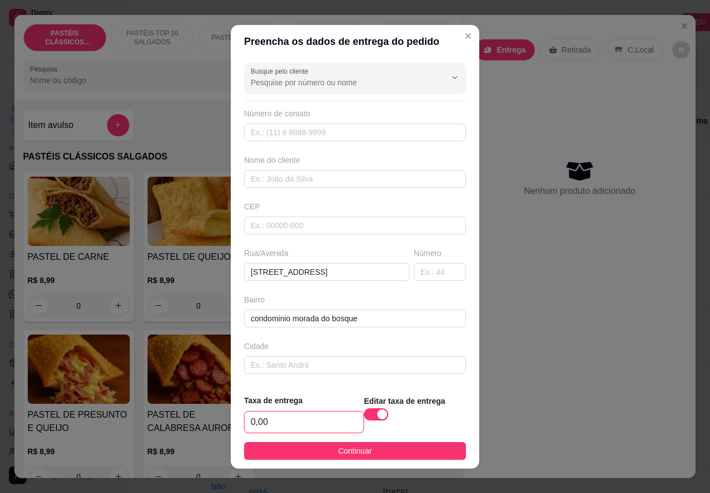
click at [264, 422] on input "0,00" at bounding box center [304, 422] width 119 height 21
type input "9,00"
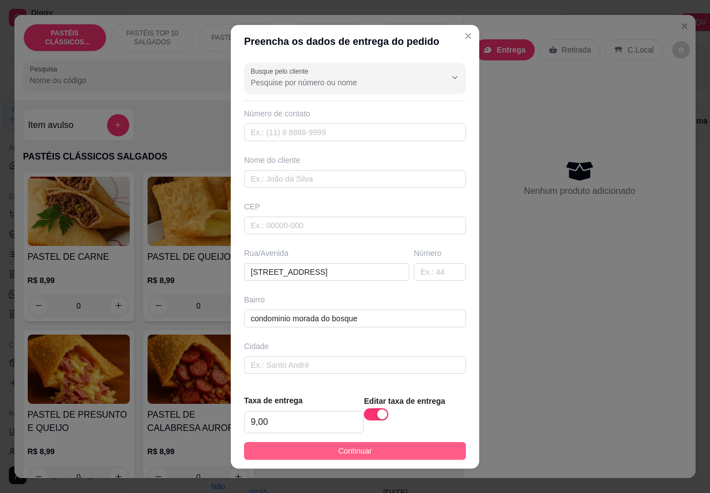
click at [384, 448] on button "Continuar" at bounding box center [355, 451] width 222 height 18
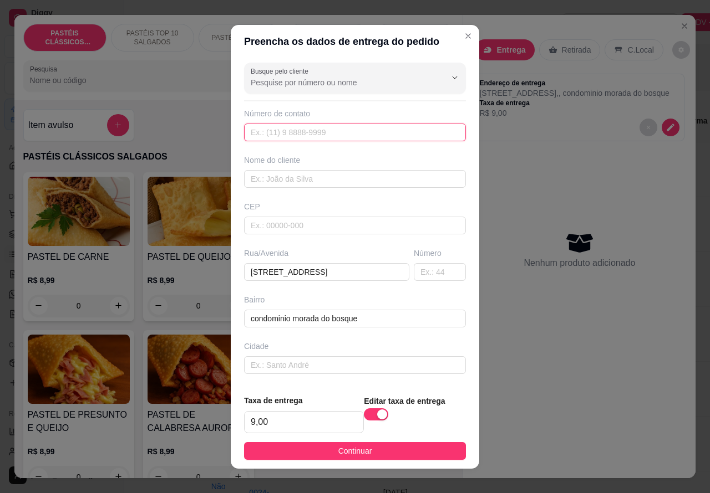
click at [328, 129] on input "text" at bounding box center [355, 133] width 222 height 18
paste input "[PHONE_NUMBER]"
type input "[PHONE_NUMBER]"
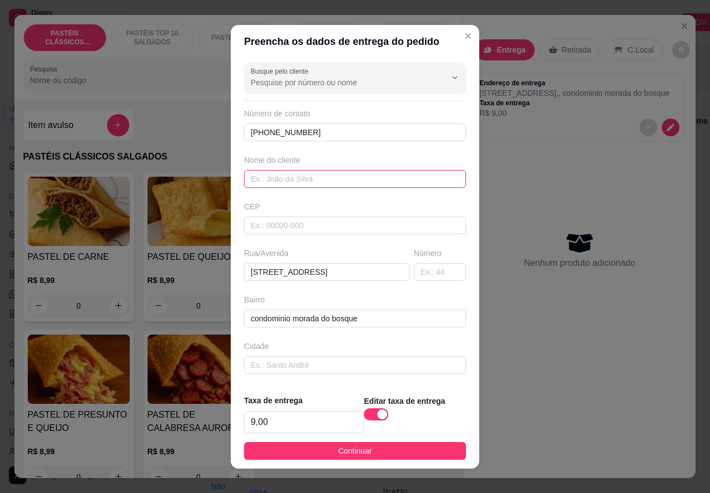
click at [325, 176] on input "text" at bounding box center [355, 179] width 222 height 18
type input "renan sanches"
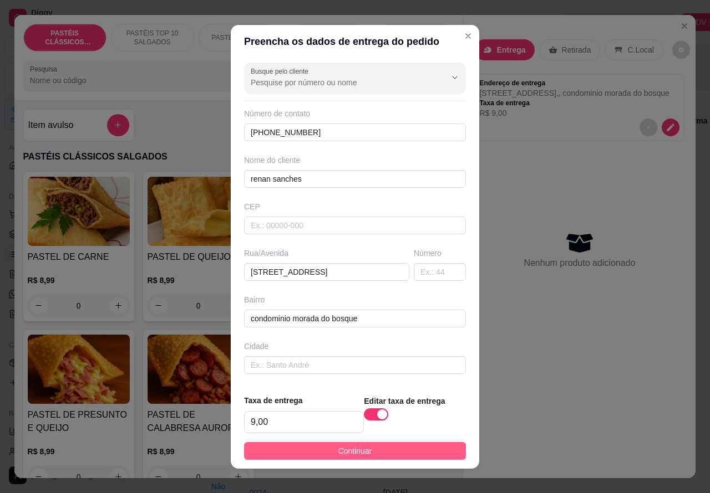
click at [362, 455] on button "Continuar" at bounding box center [355, 451] width 222 height 18
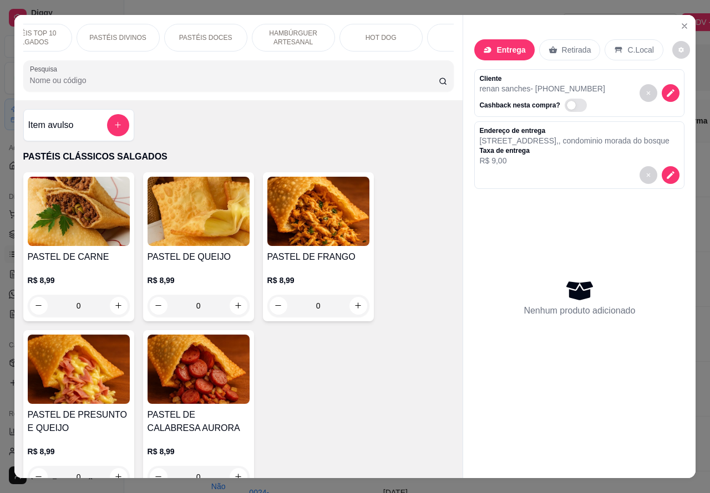
scroll to position [0, 130]
click at [370, 34] on p "HOT DOG" at bounding box center [372, 37] width 31 height 9
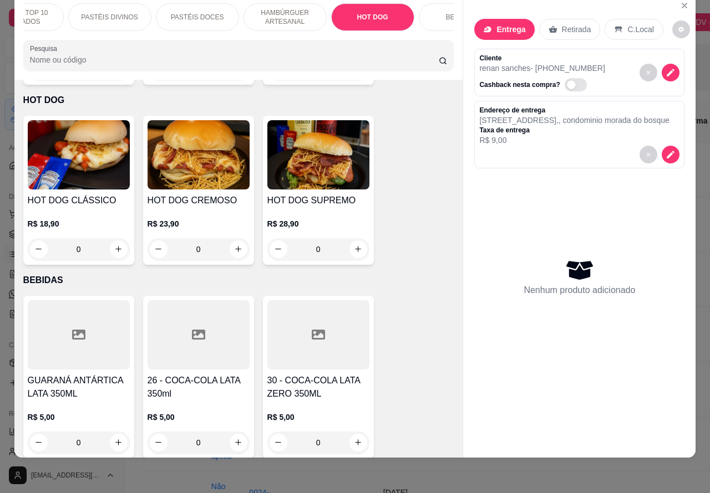
click at [353, 238] on div "0" at bounding box center [318, 249] width 102 height 22
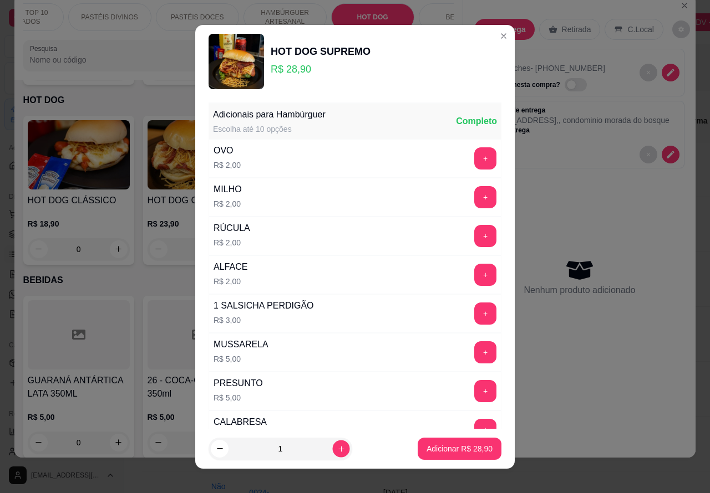
click at [337, 448] on icon "increase-product-quantity" at bounding box center [341, 449] width 8 height 8
type input "3"
click at [431, 444] on p "Adicionar R$ 86,70" at bounding box center [459, 449] width 66 height 11
type input "3"
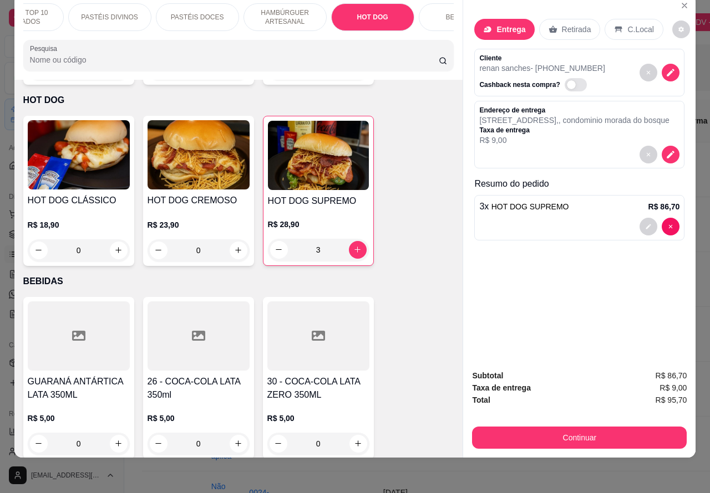
scroll to position [0, 266]
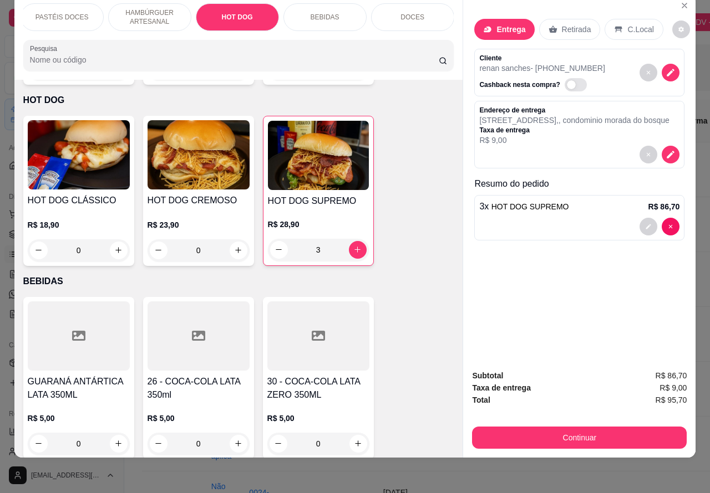
click at [330, 13] on p "BEBIDAS" at bounding box center [325, 17] width 29 height 9
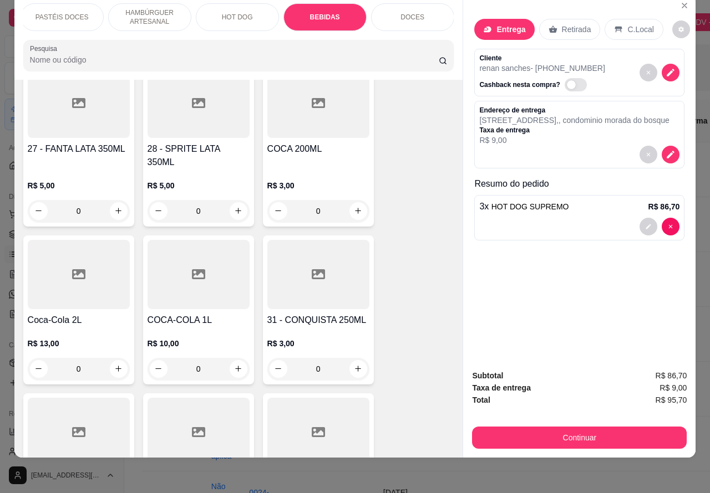
scroll to position [3756, 0]
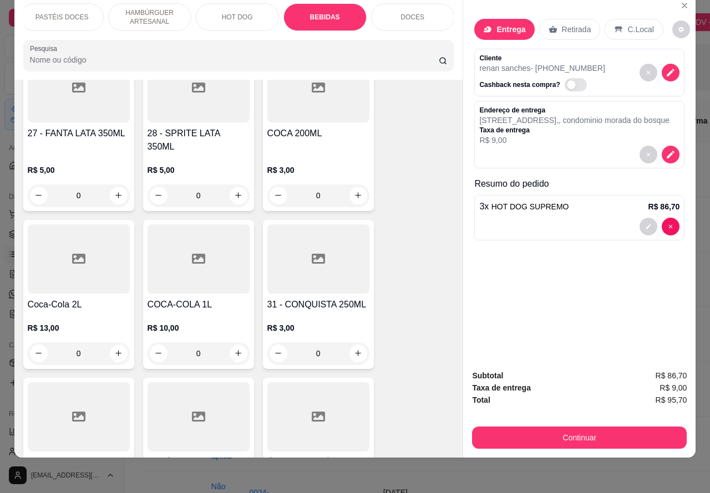
click at [114, 349] on icon "increase-product-quantity" at bounding box center [118, 353] width 8 height 8
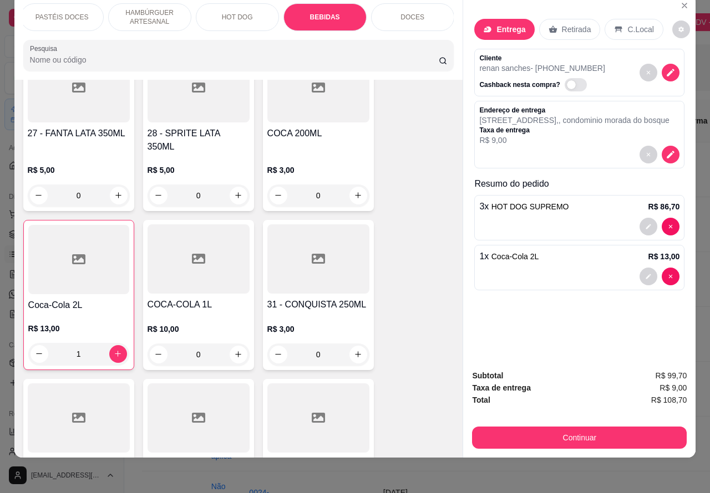
type input "1"
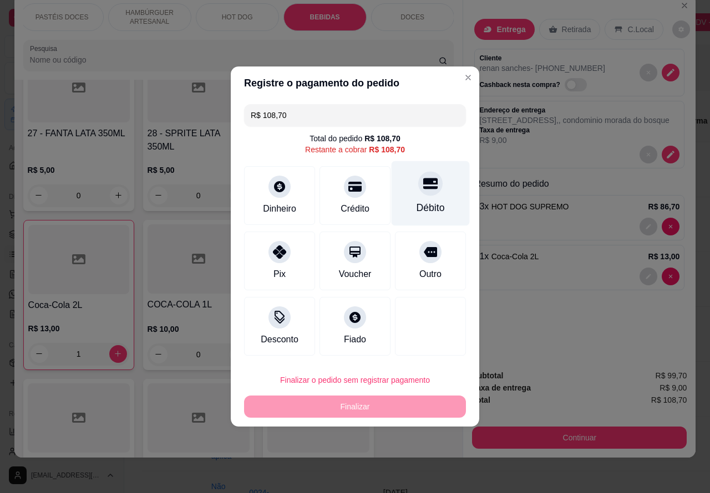
click at [424, 185] on icon at bounding box center [430, 184] width 14 height 11
type input "R$ 0,00"
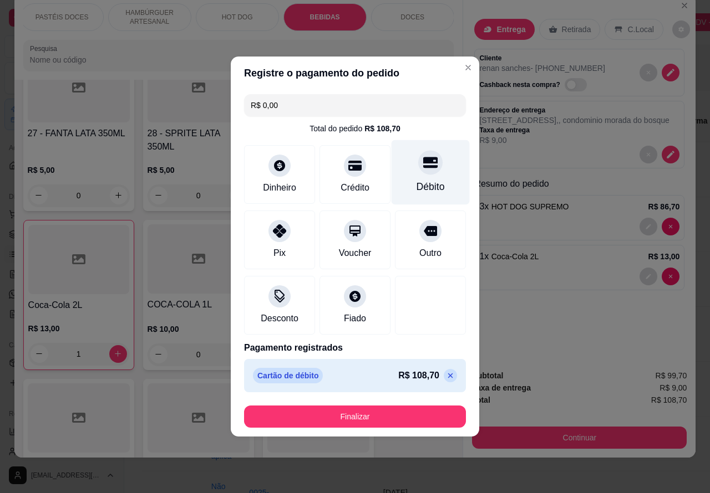
click at [366, 409] on button "Finalizar" at bounding box center [355, 417] width 222 height 22
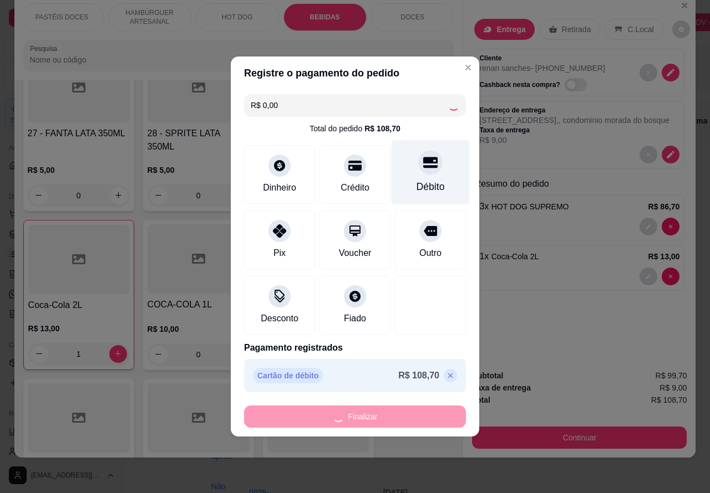
type input "0"
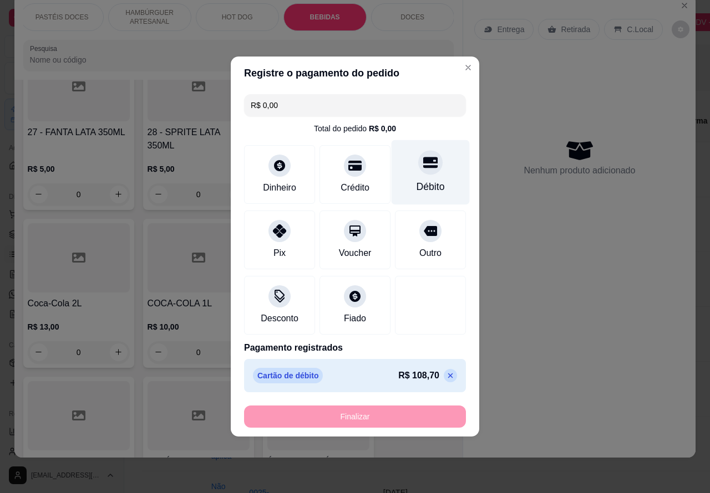
type input "-R$ 108,70"
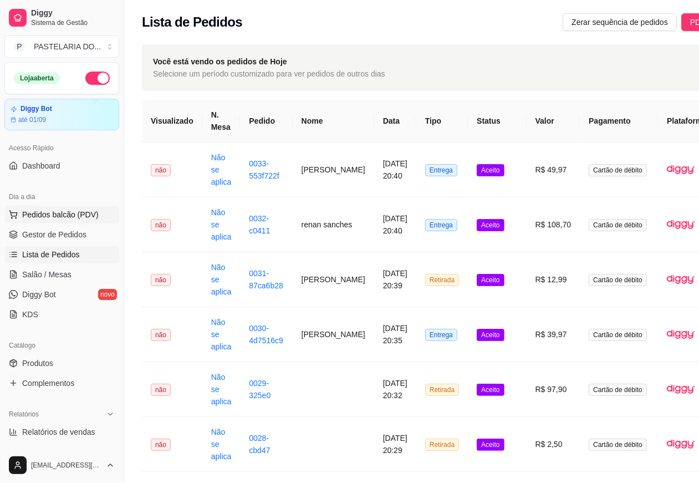
click at [72, 215] on span "Pedidos balcão (PDV)" at bounding box center [60, 214] width 77 height 11
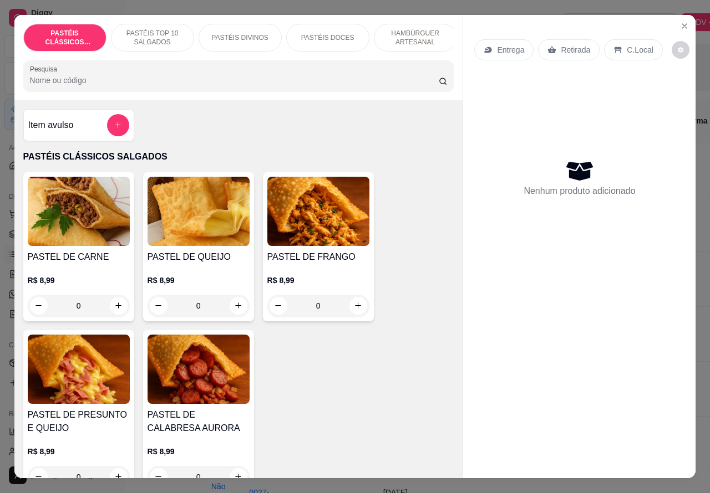
click at [506, 49] on p "Entrega" at bounding box center [510, 49] width 27 height 11
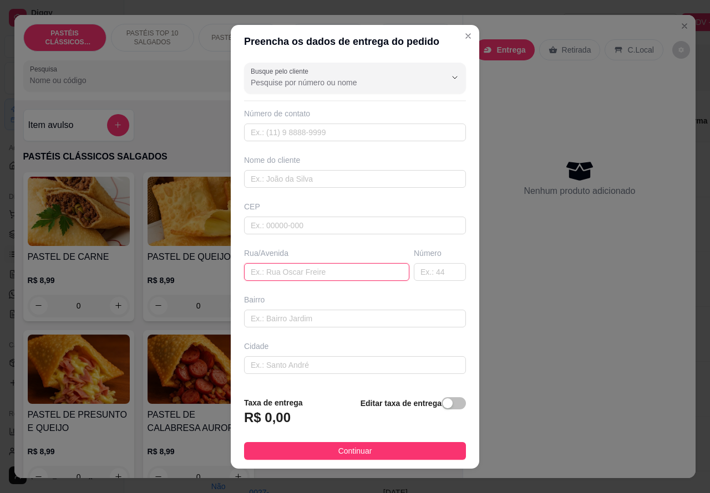
click at [297, 268] on input "text" at bounding box center [326, 272] width 165 height 18
paste input "[STREET_ADDRESS][PERSON_NAME]"
type input "[STREET_ADDRESS][PERSON_NAME]"
click at [441, 403] on span "button" at bounding box center [453, 404] width 24 height 12
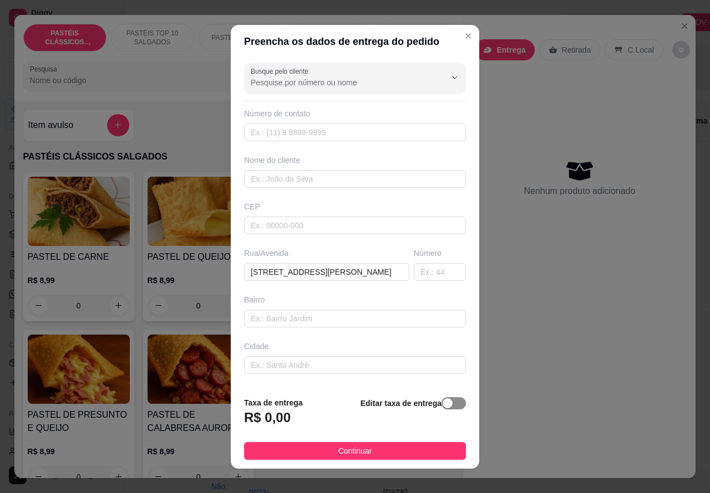
scroll to position [0, 0]
click at [248, 418] on input "0,00" at bounding box center [304, 422] width 119 height 21
type input "2,00"
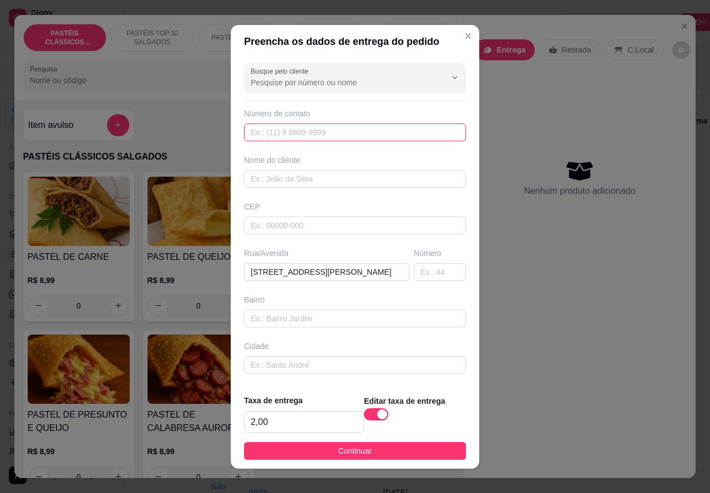
click at [319, 129] on input "text" at bounding box center [355, 133] width 222 height 18
paste input "[PHONE_NUMBER]"
type input "[PHONE_NUMBER]"
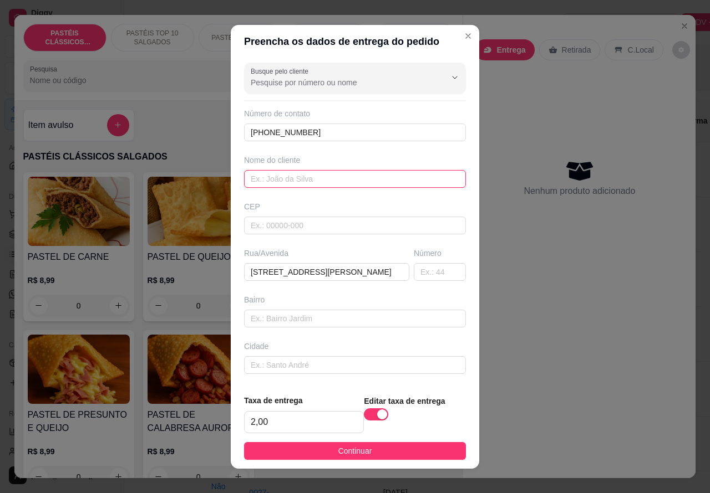
click at [307, 179] on input "text" at bounding box center [355, 179] width 222 height 18
type input "andreia"
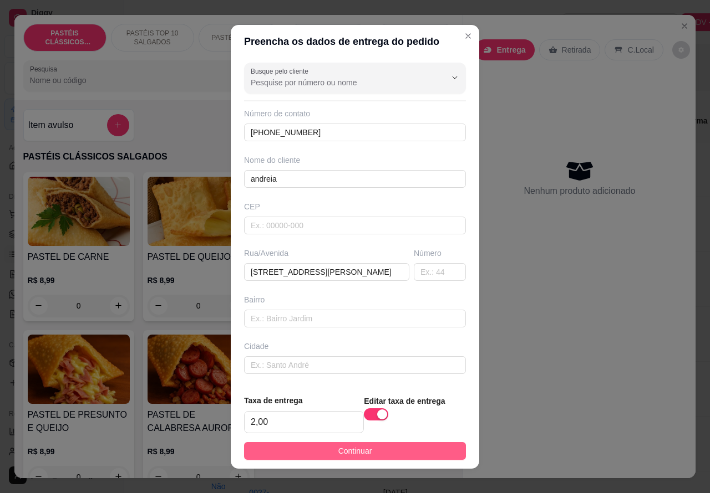
click at [366, 444] on button "Continuar" at bounding box center [355, 451] width 222 height 18
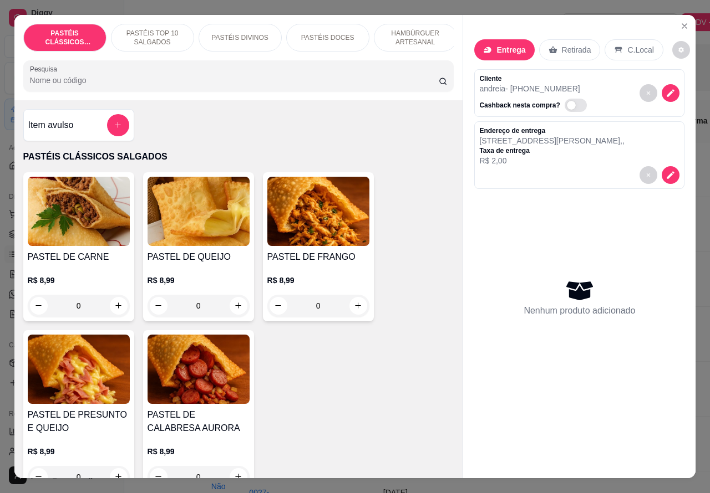
click at [414, 35] on p "HAMBÚRGUER ARTESANAL" at bounding box center [415, 38] width 64 height 18
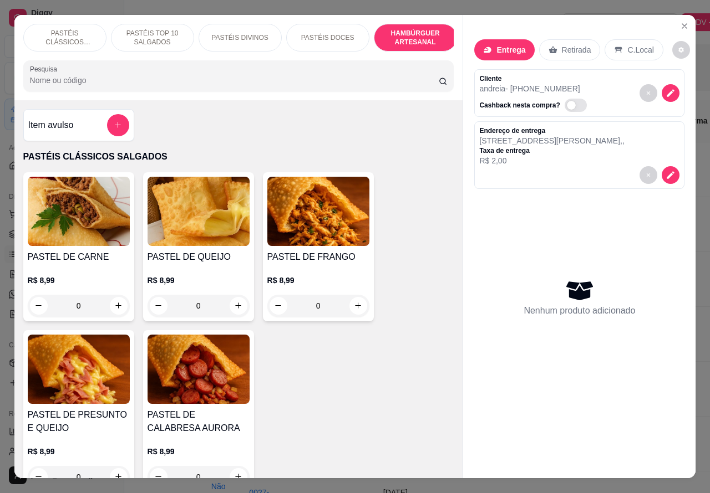
scroll to position [26, 0]
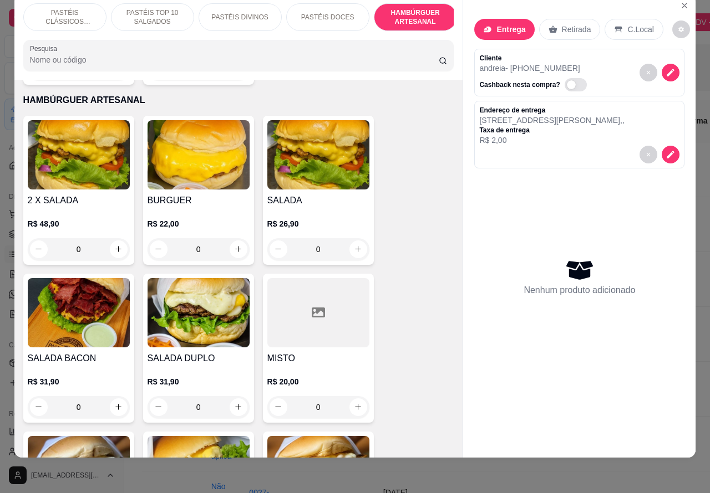
click at [114, 238] on div "0" at bounding box center [79, 249] width 102 height 22
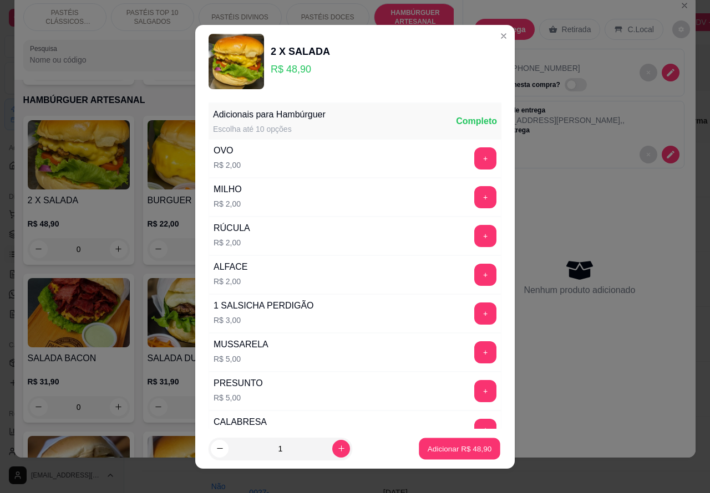
click at [452, 447] on p "Adicionar R$ 48,90" at bounding box center [460, 449] width 64 height 11
type input "1"
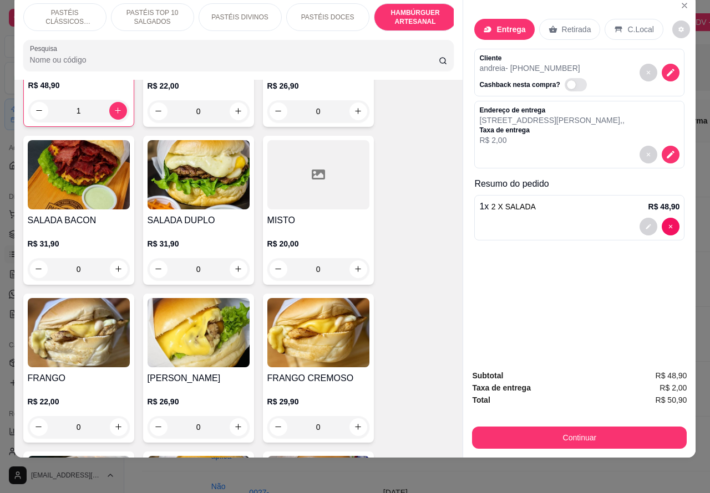
scroll to position [2651, 0]
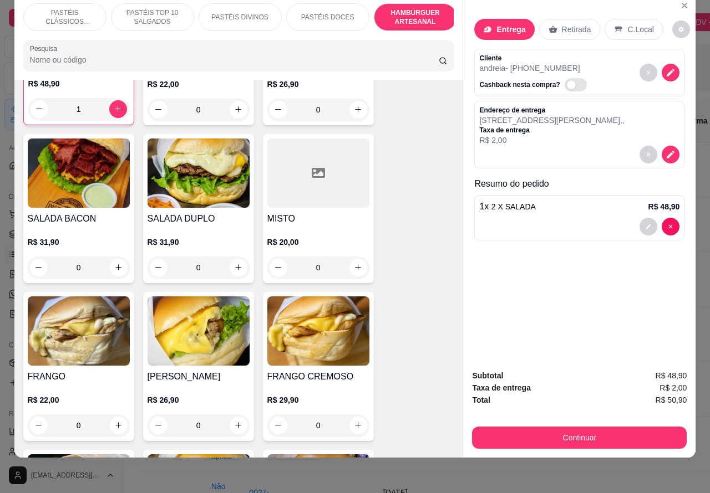
click at [229, 415] on div "0" at bounding box center [198, 426] width 102 height 22
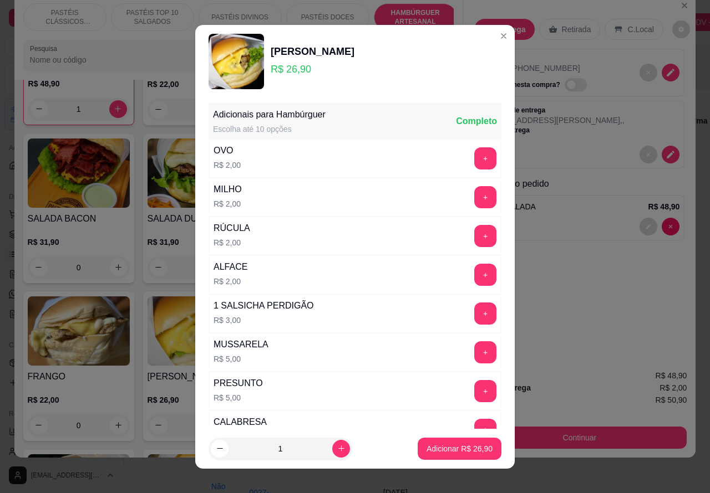
click at [446, 447] on p "Adicionar R$ 26,90" at bounding box center [459, 449] width 66 height 11
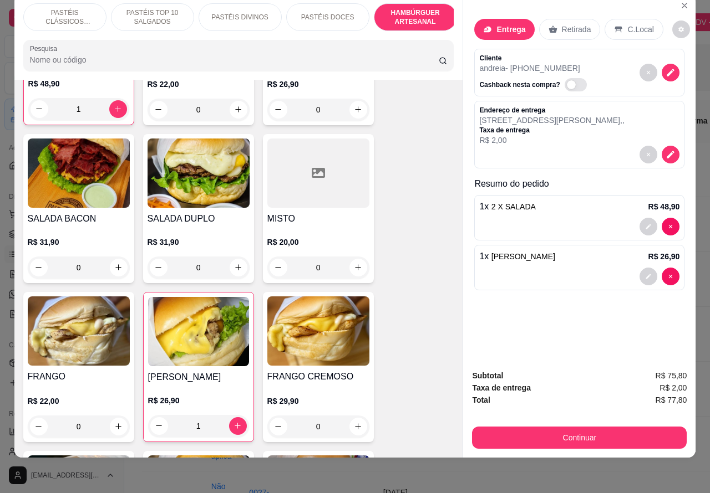
click at [665, 270] on div "Entrega Retirada C.Local Cliente [PERSON_NAME] - [PHONE_NUMBER] Cashback nesta …" at bounding box center [579, 177] width 232 height 367
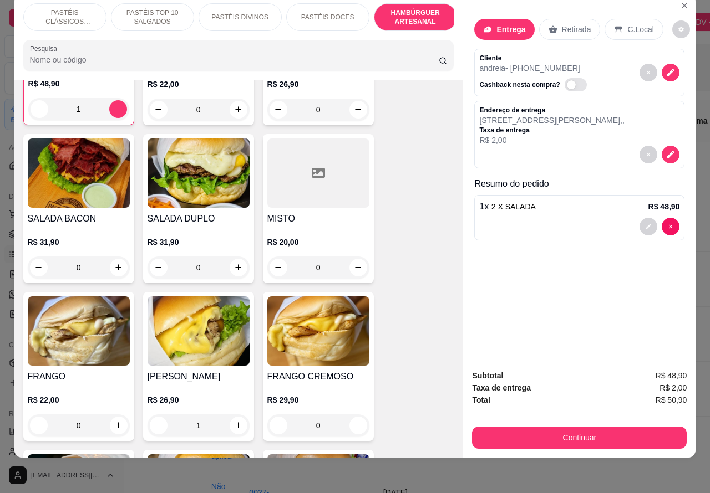
type input "0"
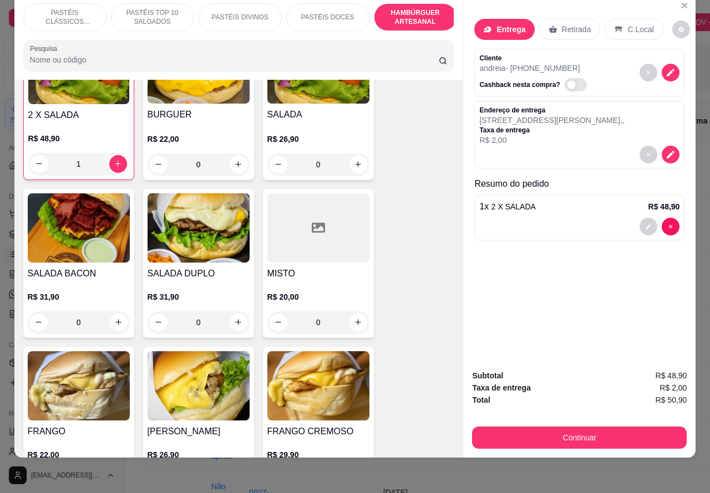
scroll to position [2666, 0]
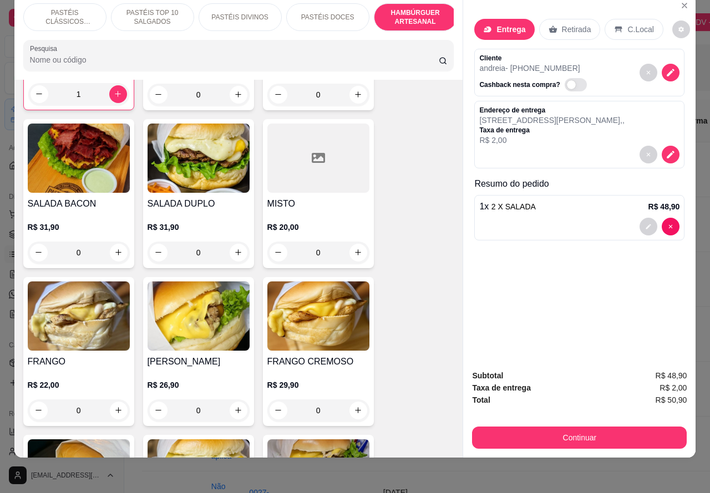
click at [118, 400] on div "0" at bounding box center [79, 411] width 102 height 22
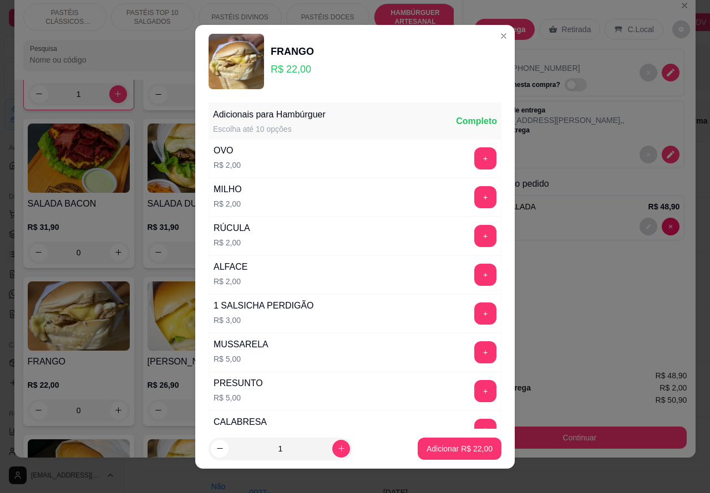
click at [431, 445] on p "Adicionar R$ 22,00" at bounding box center [459, 449] width 66 height 11
type input "1"
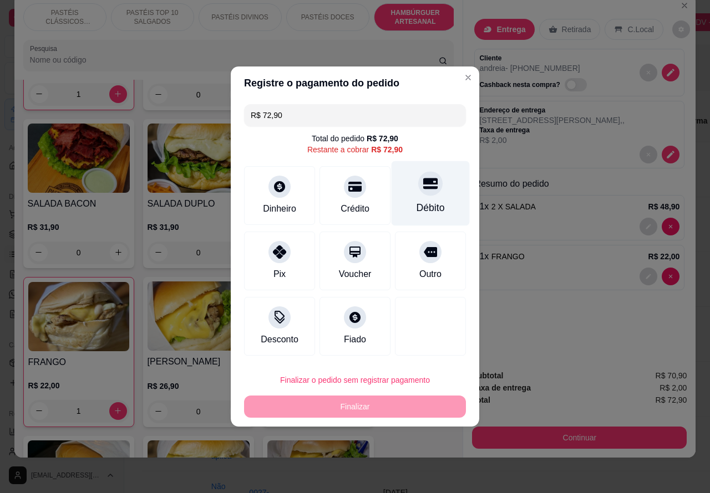
click at [423, 186] on icon at bounding box center [430, 184] width 14 height 11
type input "R$ 0,00"
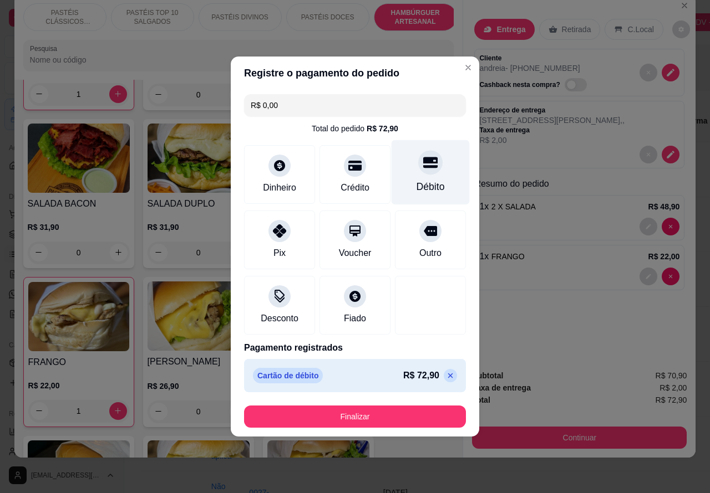
click at [410, 408] on button "Finalizar" at bounding box center [355, 417] width 222 height 22
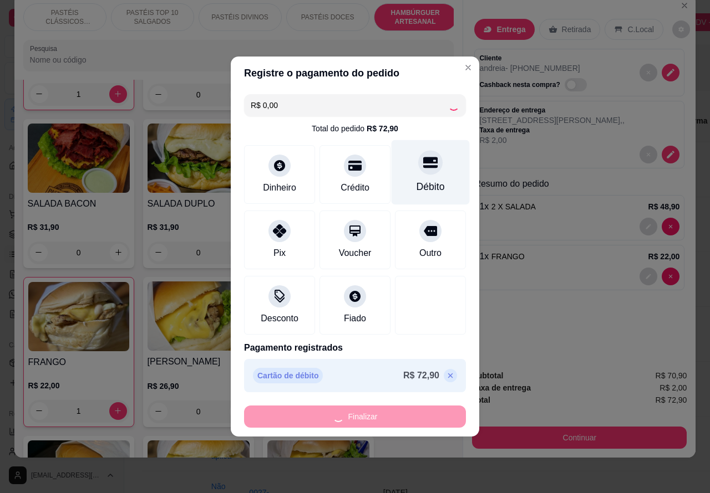
type input "0"
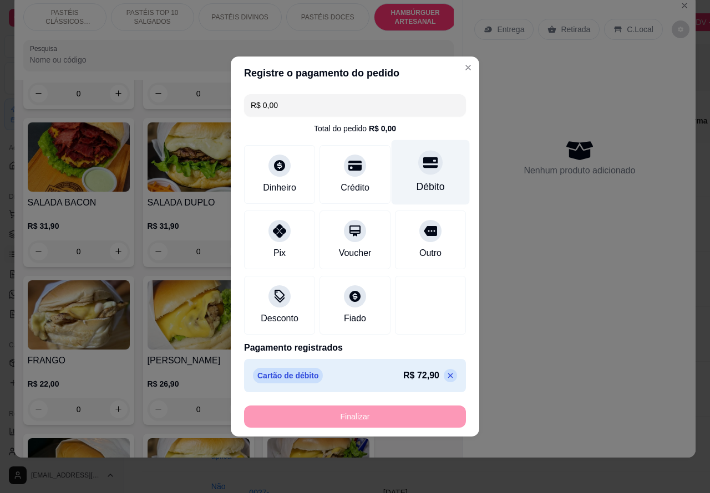
type input "-R$ 72,90"
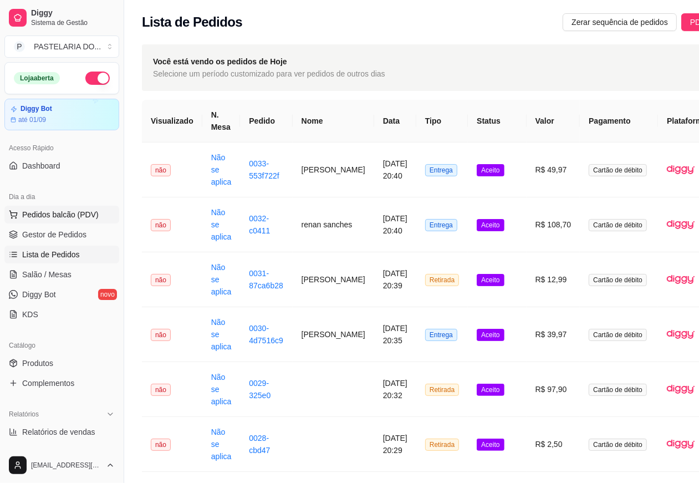
click at [63, 211] on span "Pedidos balcão (PDV)" at bounding box center [60, 214] width 77 height 11
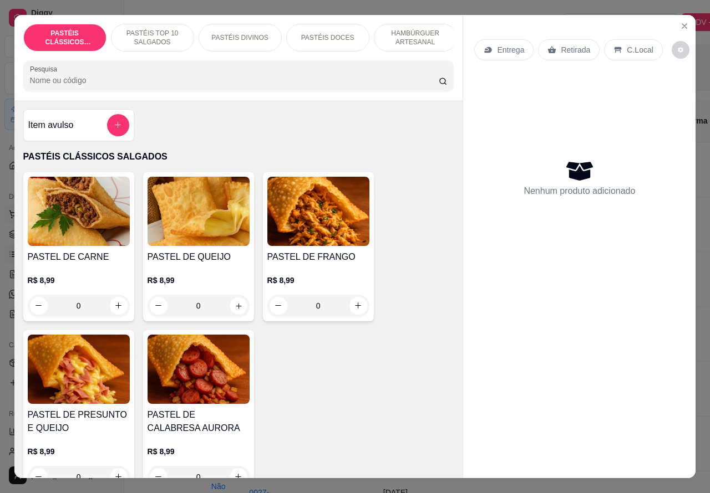
click at [234, 310] on icon "increase-product-quantity" at bounding box center [238, 306] width 8 height 8
type input "1"
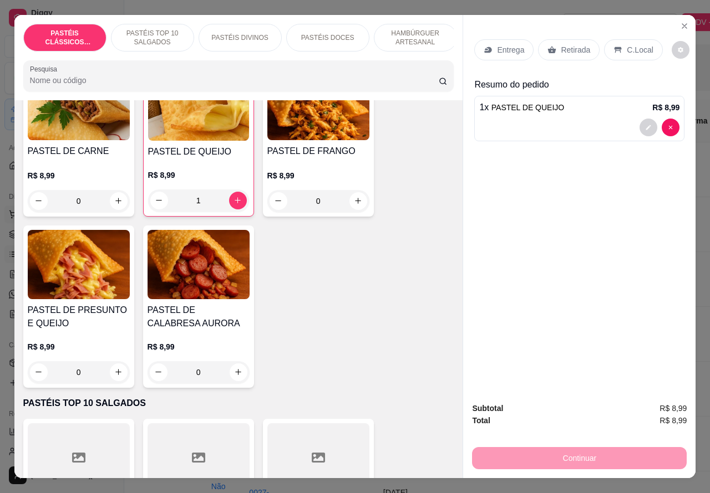
scroll to position [113, 0]
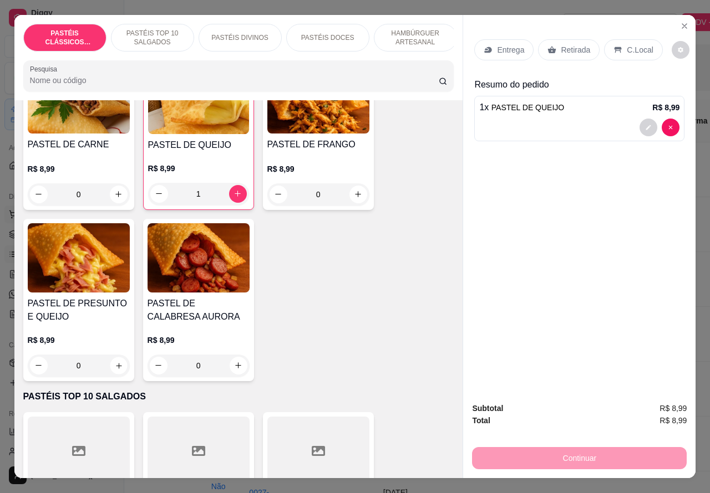
click at [114, 370] on icon "increase-product-quantity" at bounding box center [118, 366] width 8 height 8
type input "1"
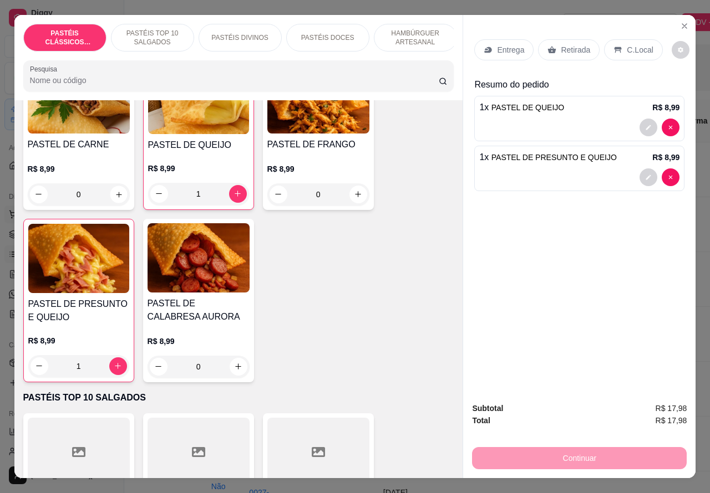
click at [114, 199] on icon "increase-product-quantity" at bounding box center [118, 194] width 8 height 8
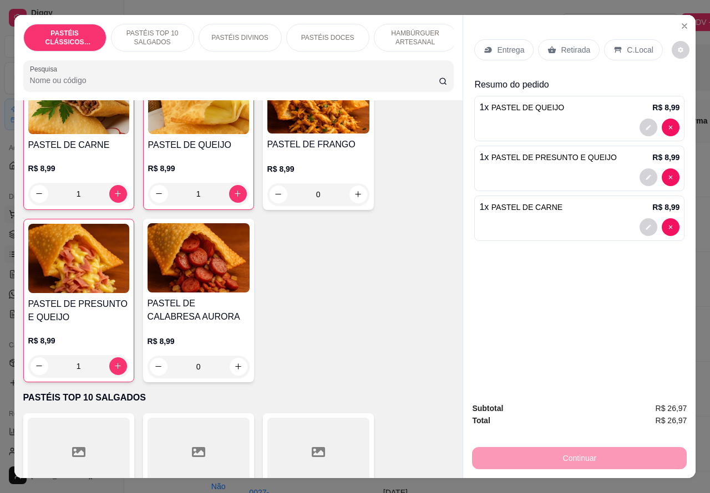
scroll to position [114, 0]
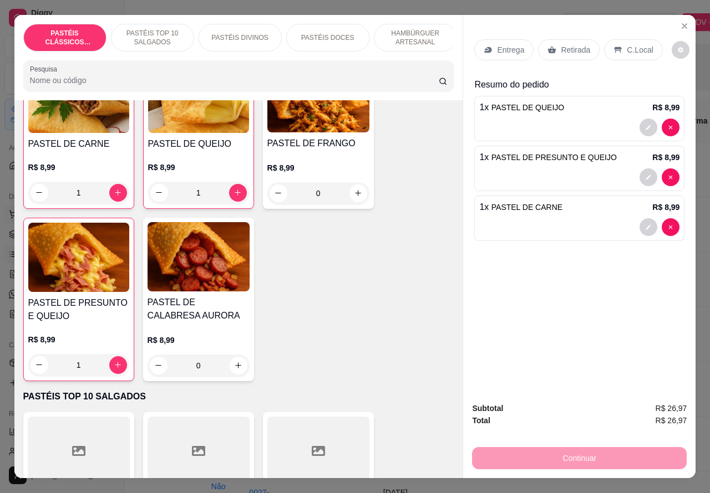
click at [35, 197] on icon "decrease-product-quantity" at bounding box center [39, 193] width 8 height 8
type input "0"
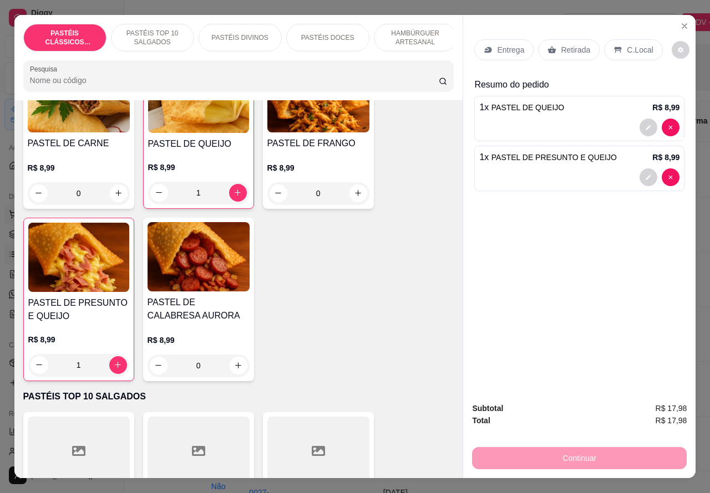
scroll to position [113, 0]
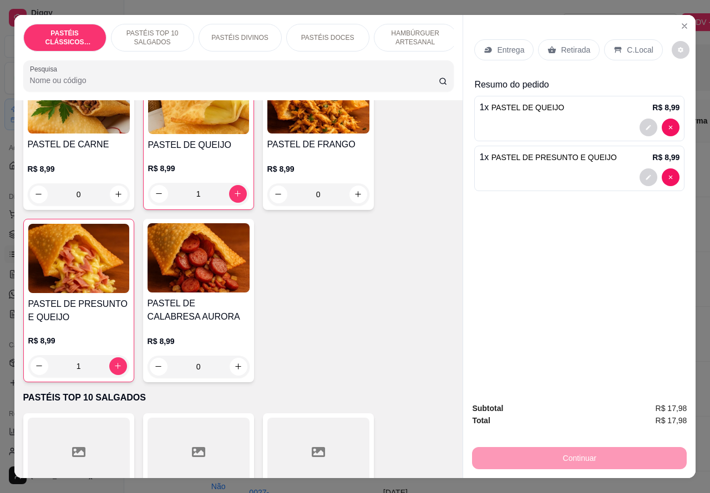
click at [151, 29] on p "PASTÉIS TOP 10 SALGADOS" at bounding box center [152, 38] width 64 height 18
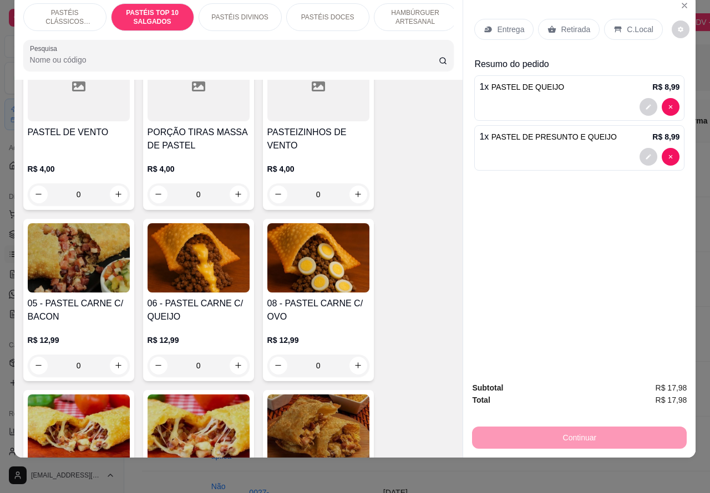
scroll to position [630, 0]
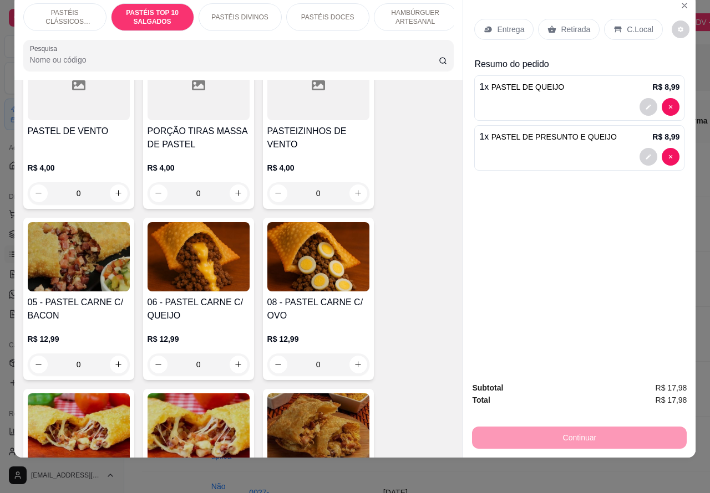
click at [232, 364] on div "0" at bounding box center [198, 365] width 102 height 22
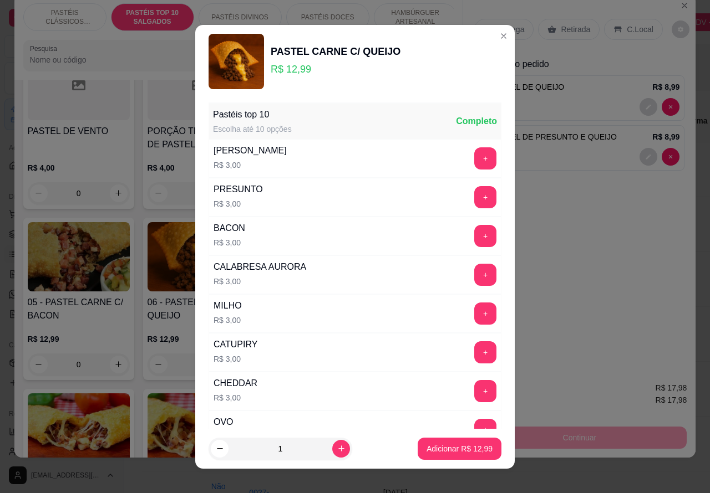
click at [474, 193] on button "+" at bounding box center [485, 197] width 22 height 22
click at [441, 450] on p "Adicionar R$ 15,99" at bounding box center [459, 449] width 66 height 11
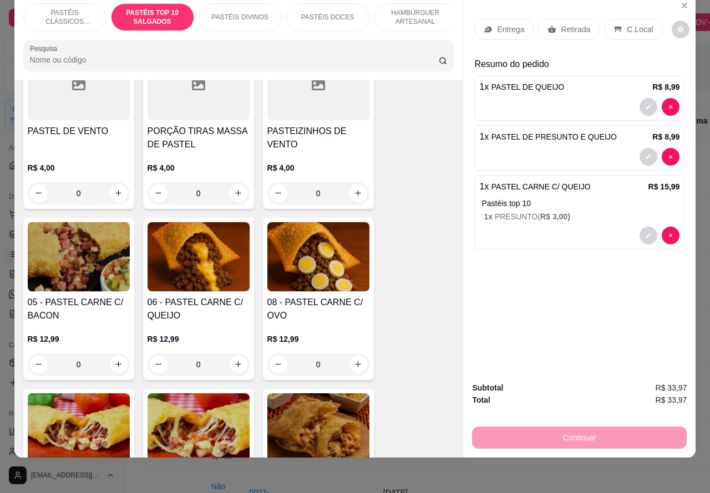
click at [563, 24] on p "Retirada" at bounding box center [575, 29] width 29 height 11
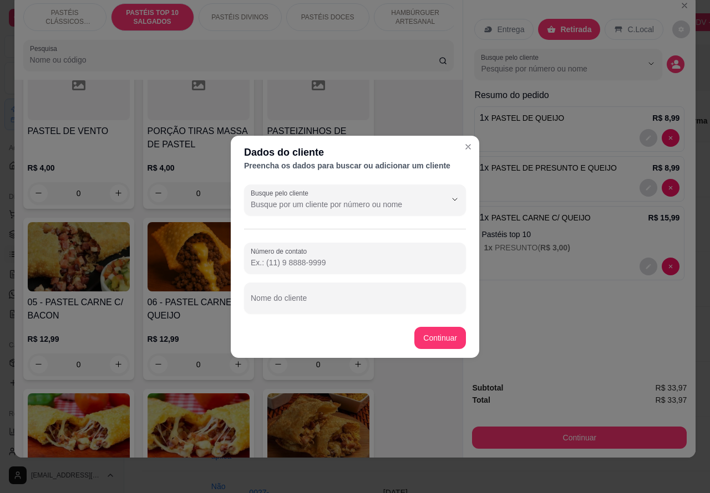
click at [378, 300] on input "Nome do cliente" at bounding box center [355, 302] width 208 height 11
type input "andre"
click at [434, 331] on button "Continuar" at bounding box center [440, 338] width 52 height 22
click at [441, 337] on div "Item avulso PASTÉIS CLÁSSICOS SALGADOS PASTEL DE CARNE R$ 8,99 0 PASTEL DE QUEI…" at bounding box center [238, 269] width 449 height 379
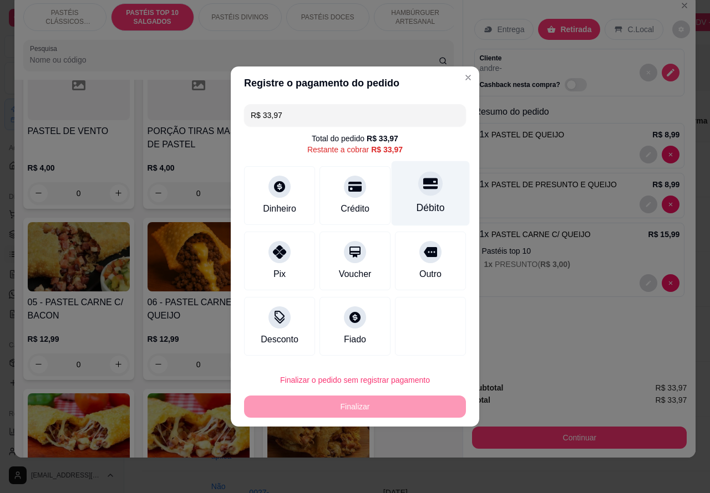
click at [423, 187] on icon at bounding box center [430, 183] width 14 height 14
type input "R$ 0,00"
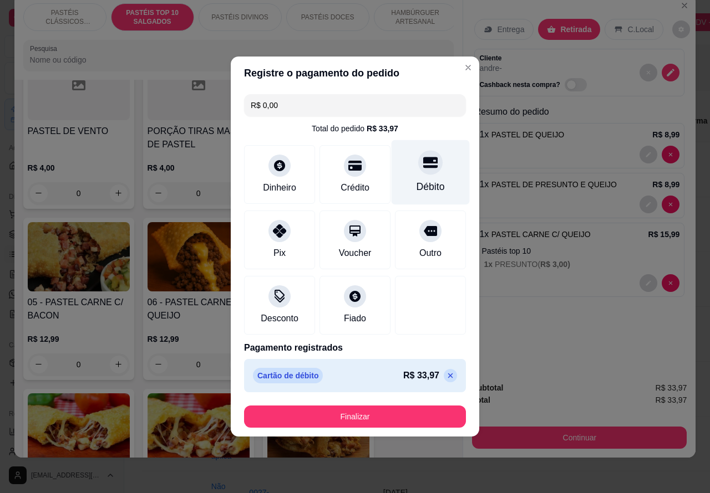
click at [405, 420] on button "Finalizar" at bounding box center [355, 417] width 222 height 22
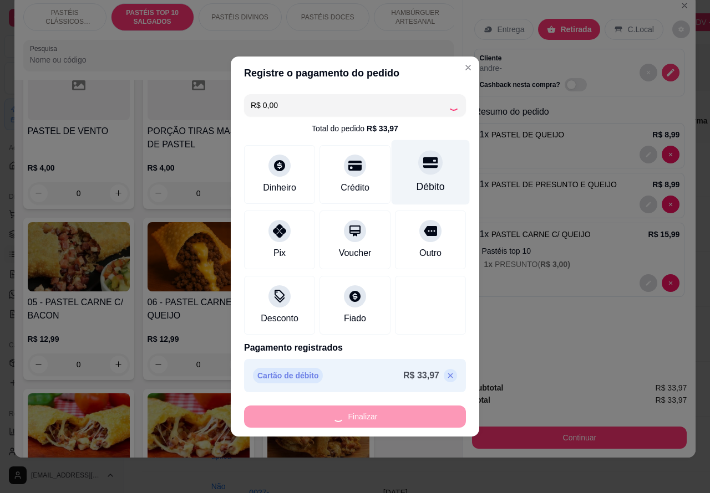
type input "0"
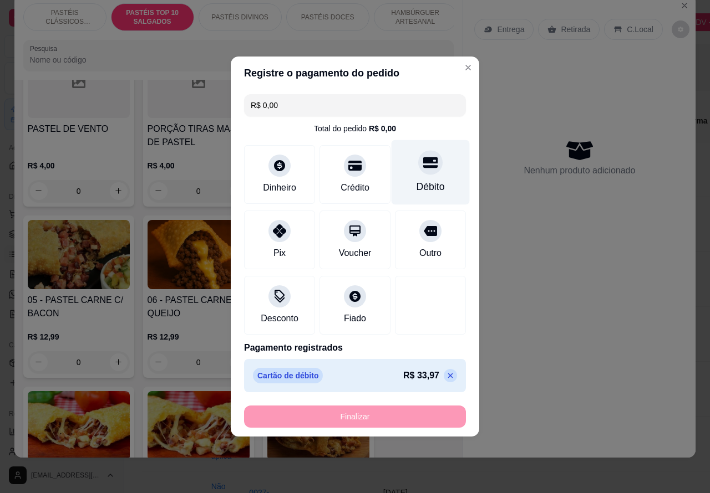
type input "-R$ 33,97"
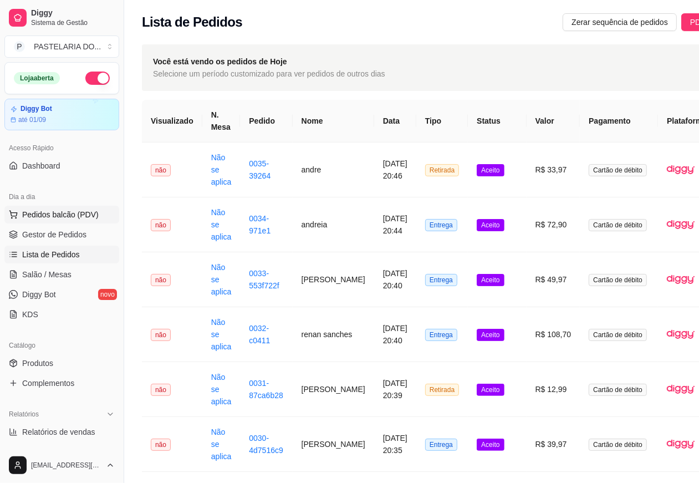
click at [58, 214] on span "Pedidos balcão (PDV)" at bounding box center [60, 214] width 77 height 11
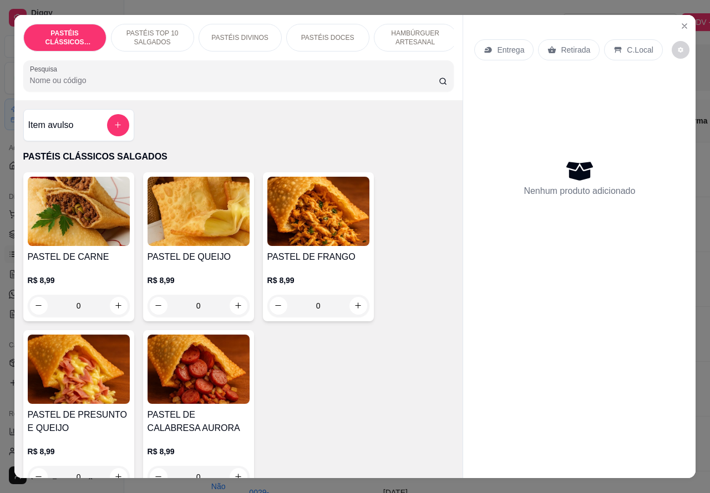
click at [497, 44] on p "Entrega" at bounding box center [510, 49] width 27 height 11
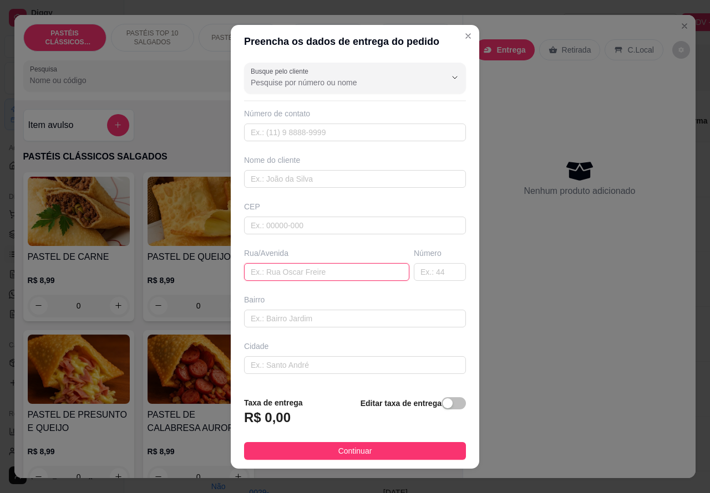
click at [325, 272] on input "text" at bounding box center [326, 272] width 165 height 18
paste input "Aberto Nardi 105 [PERSON_NAME],"
type input "Aberto Nardi 105 [PERSON_NAME],"
click at [445, 410] on span "button" at bounding box center [453, 404] width 24 height 12
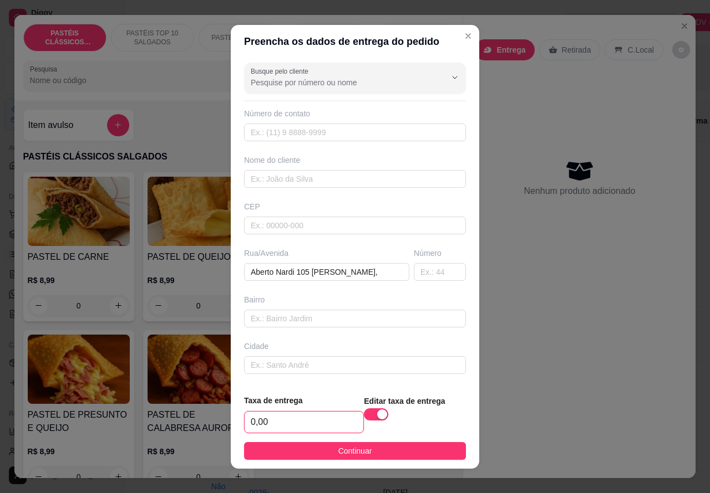
click at [247, 424] on input "0,00" at bounding box center [304, 422] width 119 height 21
click at [250, 417] on input "0,00" at bounding box center [304, 422] width 119 height 21
type input "5,00"
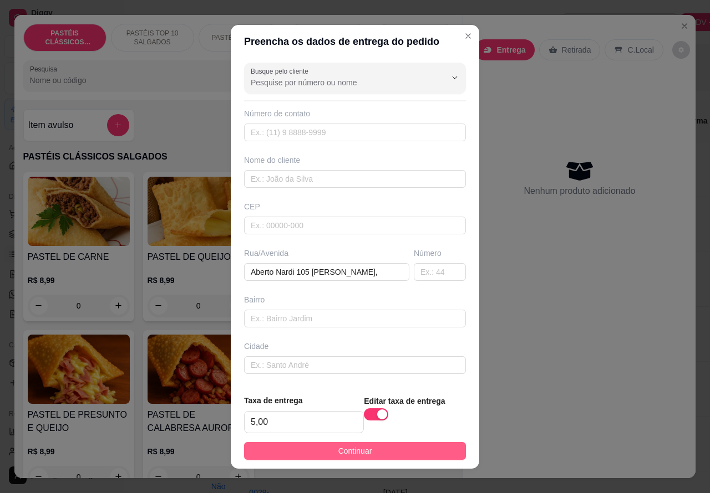
click at [386, 450] on button "Continuar" at bounding box center [355, 451] width 222 height 18
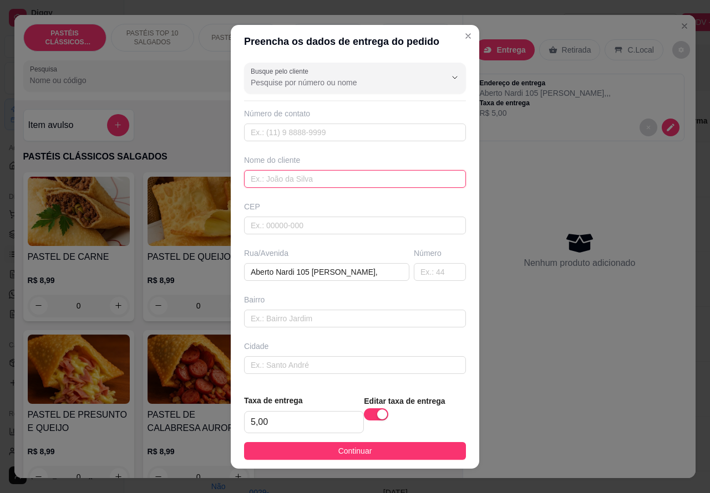
click at [350, 177] on input "text" at bounding box center [355, 179] width 222 height 18
type input "[PERSON_NAME]"
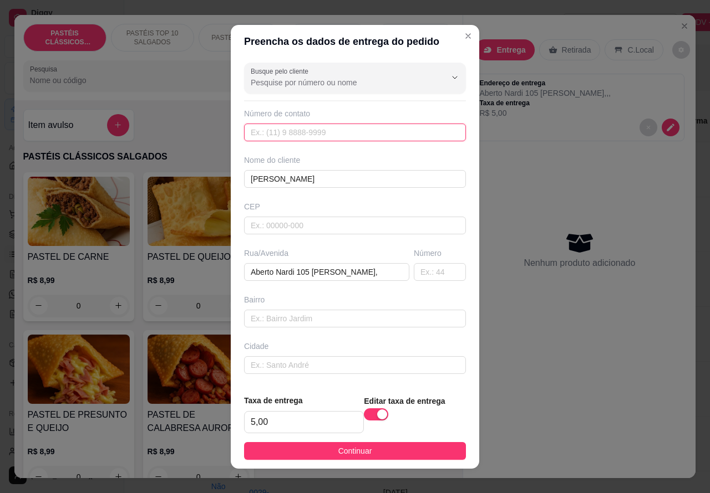
click at [323, 129] on input "text" at bounding box center [355, 133] width 222 height 18
paste input "[PHONE_NUMBER]"
type input "[PHONE_NUMBER]"
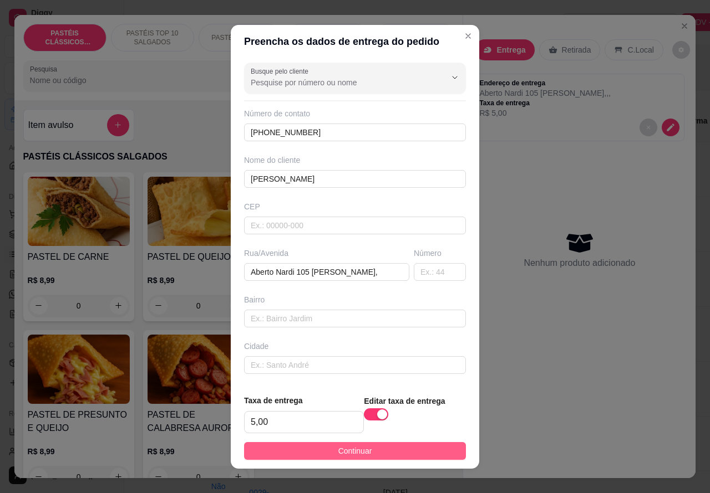
click at [362, 450] on button "Continuar" at bounding box center [355, 451] width 222 height 18
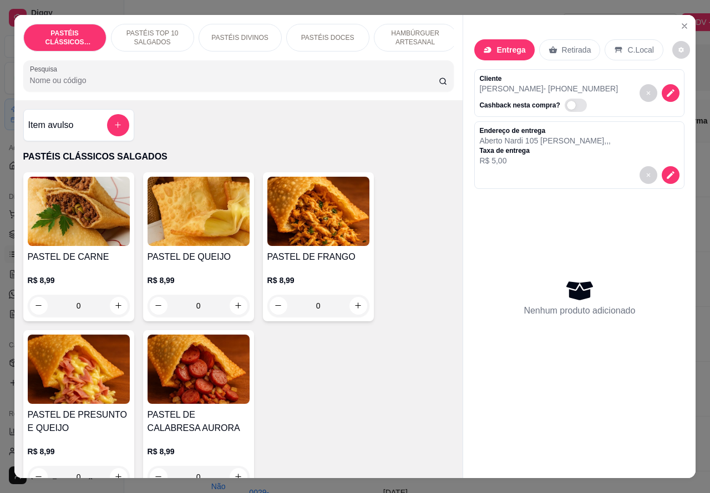
click at [419, 32] on p "HAMBÚRGUER ARTESANAL" at bounding box center [415, 38] width 64 height 18
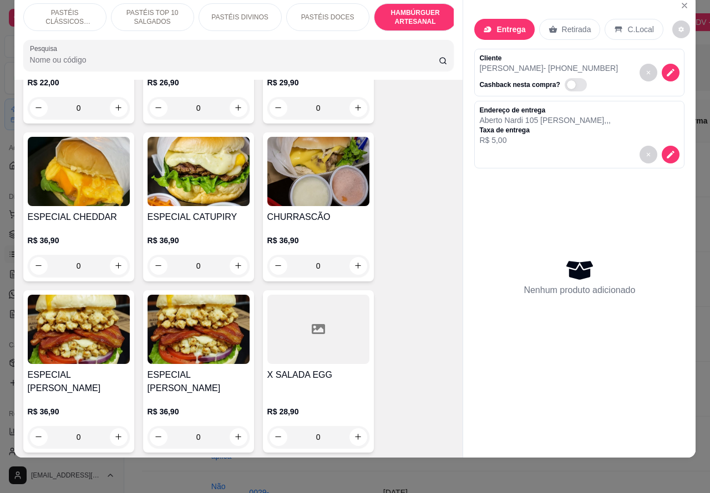
scroll to position [2959, 0]
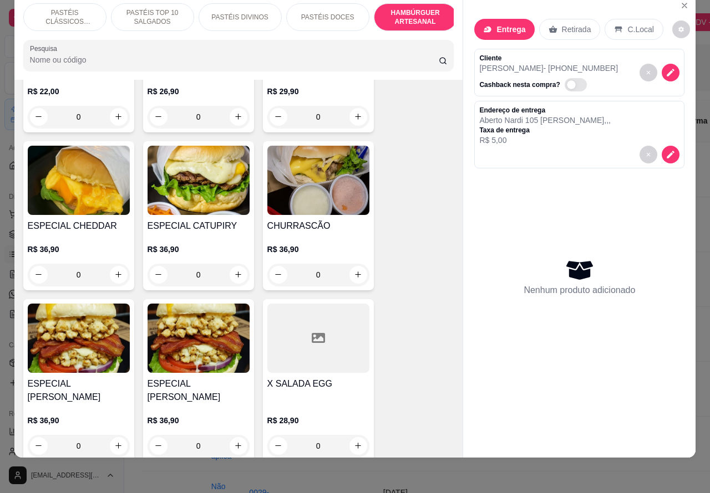
click at [349, 264] on div "0" at bounding box center [318, 275] width 102 height 22
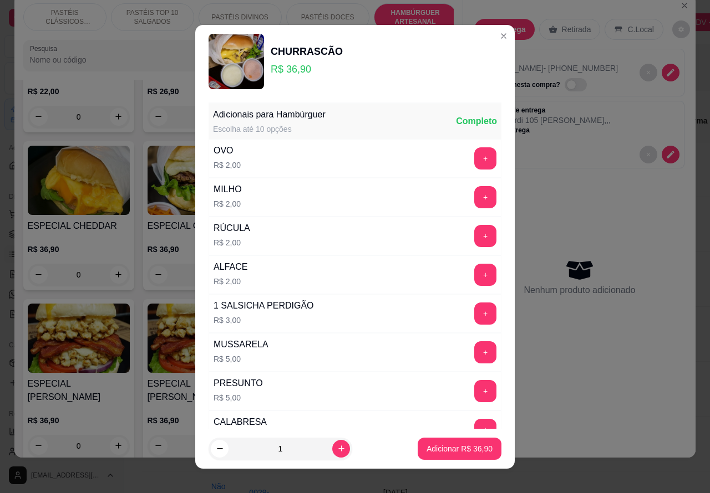
click at [441, 450] on p "Adicionar R$ 36,90" at bounding box center [459, 449] width 66 height 11
type input "1"
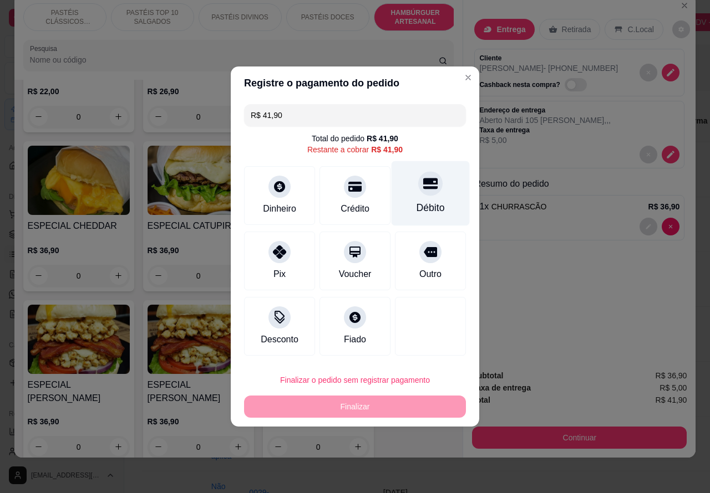
click at [423, 187] on icon at bounding box center [430, 183] width 14 height 14
type input "R$ 0,00"
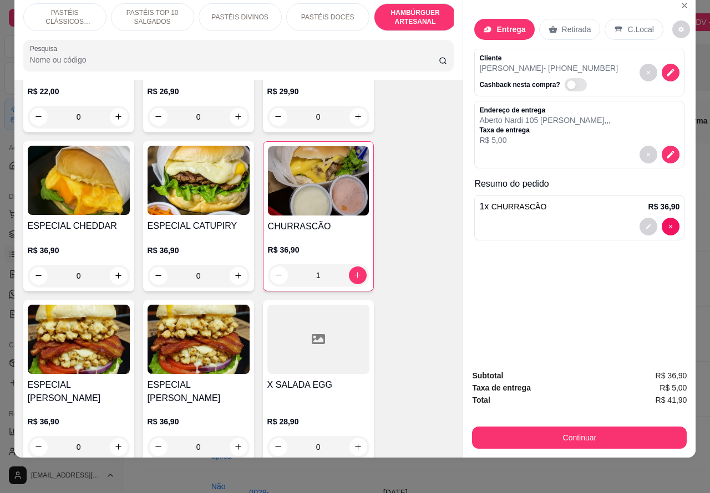
scroll to position [16, 0]
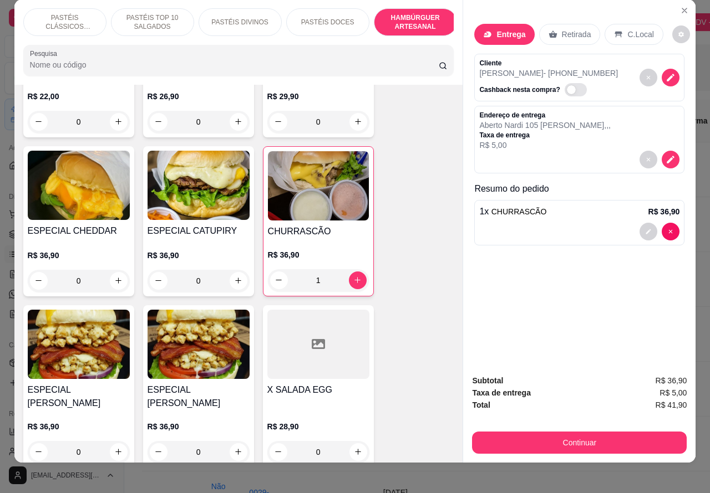
click at [681, 6] on icon "Close" at bounding box center [684, 10] width 9 height 9
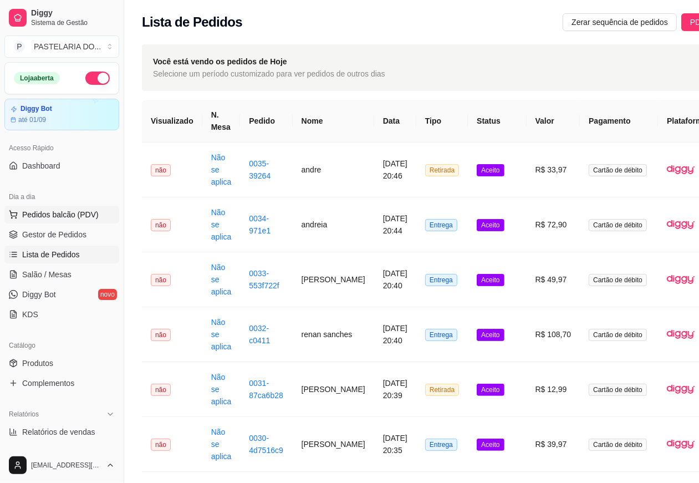
click at [60, 209] on span "Pedidos balcão (PDV)" at bounding box center [60, 214] width 77 height 11
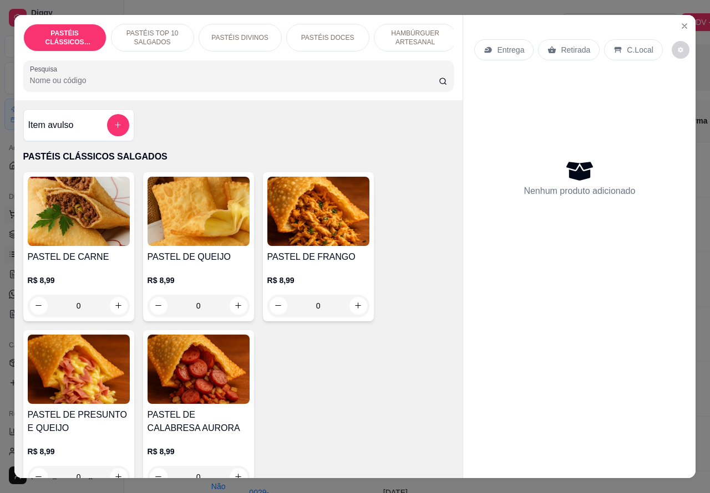
scroll to position [0, 83]
click at [410, 34] on p "HOT DOG" at bounding box center [419, 37] width 31 height 9
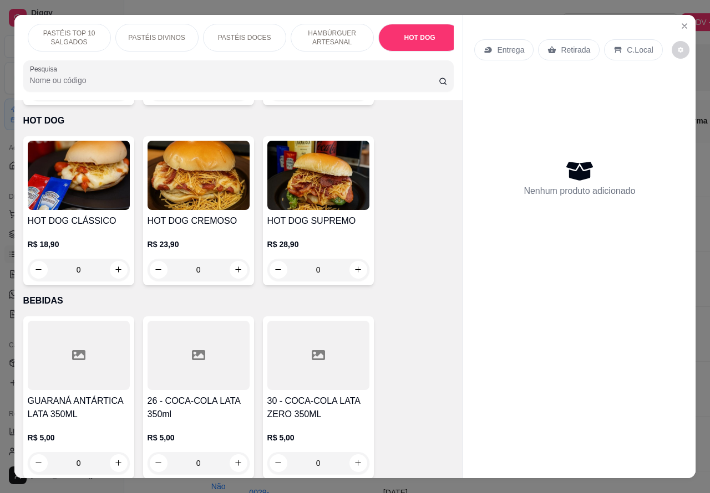
scroll to position [26, 0]
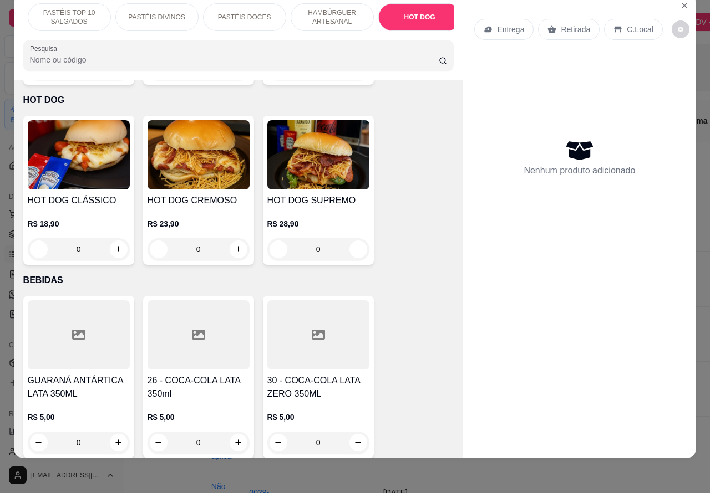
click at [227, 238] on div "0" at bounding box center [198, 249] width 102 height 22
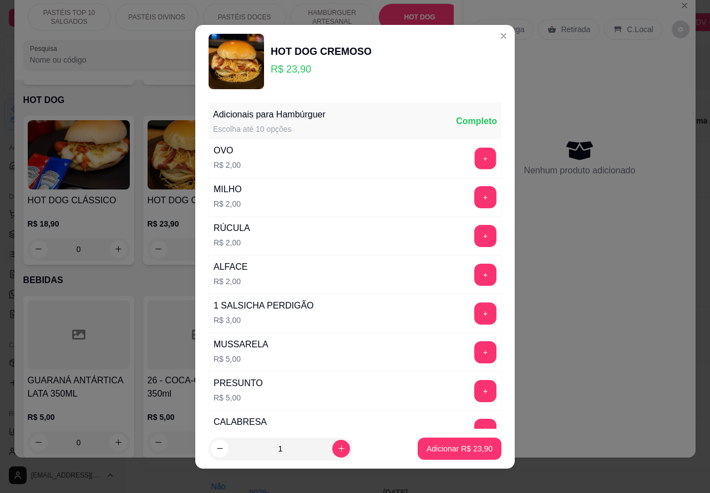
click at [475, 155] on button "+" at bounding box center [486, 158] width 22 height 22
click at [475, 156] on button "+" at bounding box center [486, 158] width 22 height 22
click at [429, 447] on p "Adicionar R$ 27,90" at bounding box center [460, 449] width 64 height 11
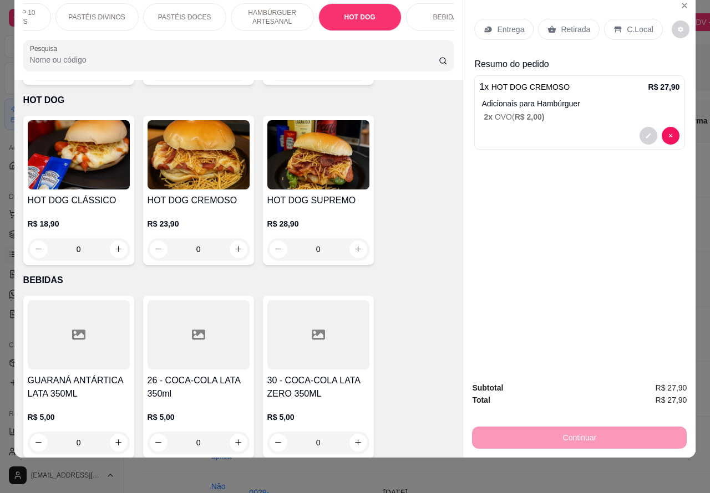
scroll to position [0, 192]
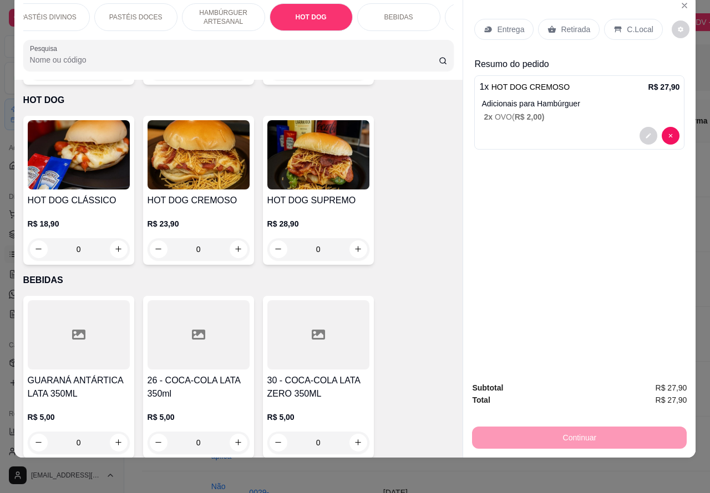
click at [396, 13] on p "BEBIDAS" at bounding box center [398, 17] width 29 height 9
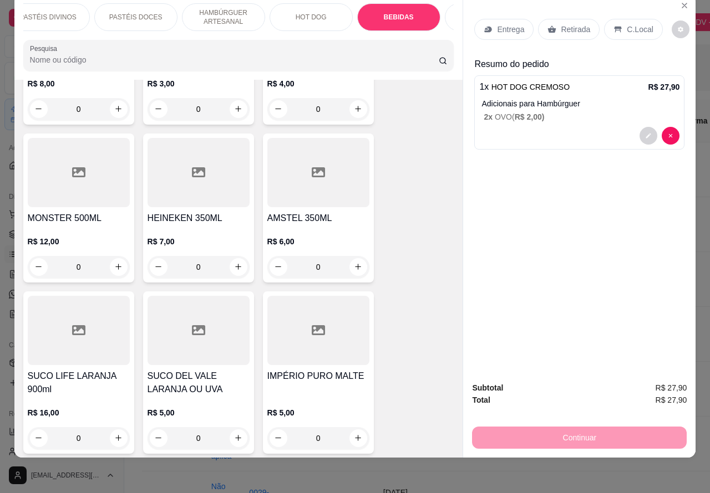
scroll to position [4012, 0]
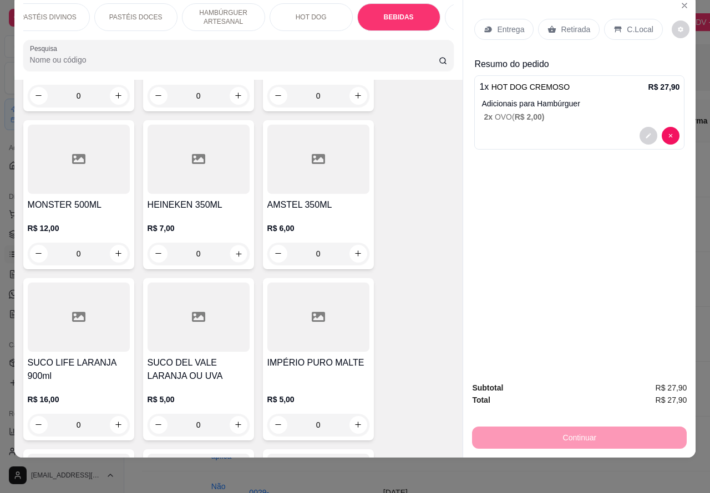
click at [236, 251] on icon "increase-product-quantity" at bounding box center [239, 254] width 6 height 6
type input "1"
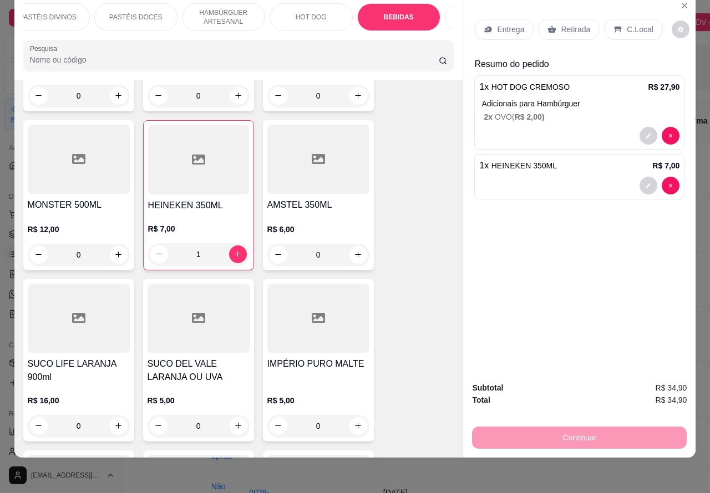
click at [566, 24] on p "Retirada" at bounding box center [575, 29] width 29 height 11
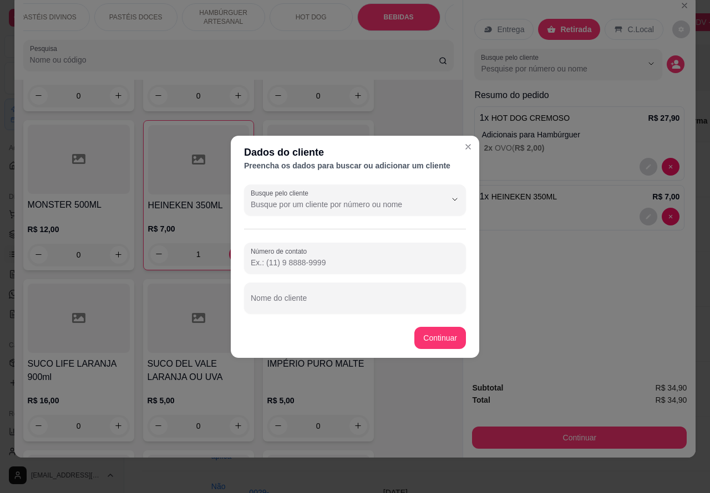
click at [341, 299] on input "Nome do cliente" at bounding box center [355, 302] width 208 height 11
type input "pai"
click at [439, 332] on div "Item avulso PASTÉIS CLÁSSICOS SALGADOS PASTEL DE CARNE R$ 8,99 0 PASTEL DE QUEI…" at bounding box center [238, 269] width 449 height 379
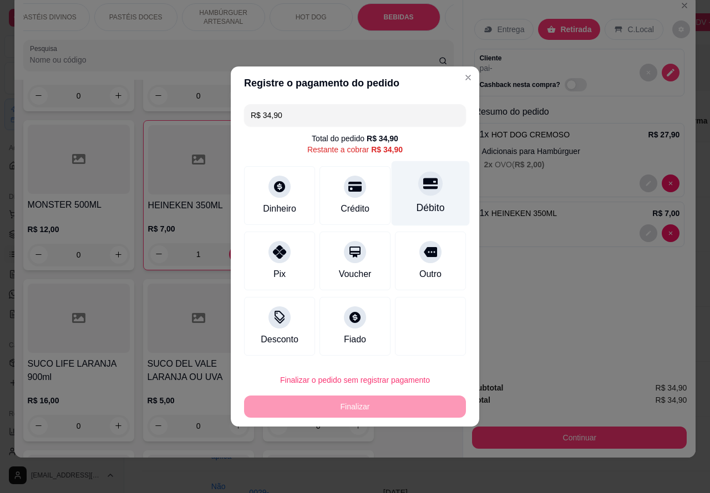
click at [431, 194] on div "Débito" at bounding box center [430, 193] width 78 height 65
type input "R$ 0,00"
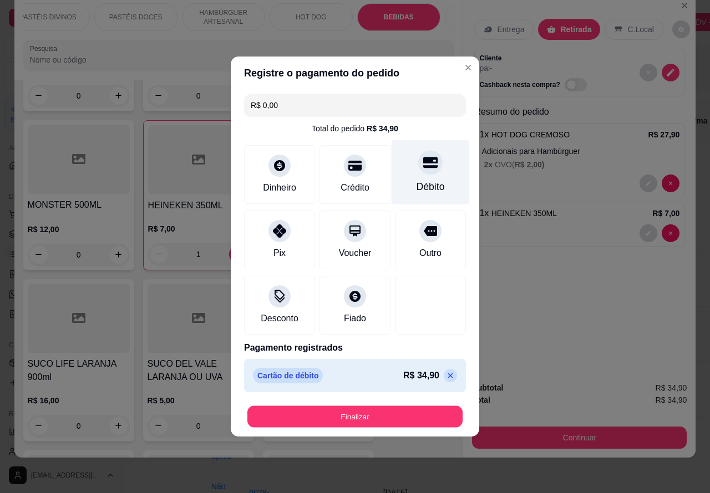
click at [395, 411] on button "Finalizar" at bounding box center [354, 417] width 215 height 22
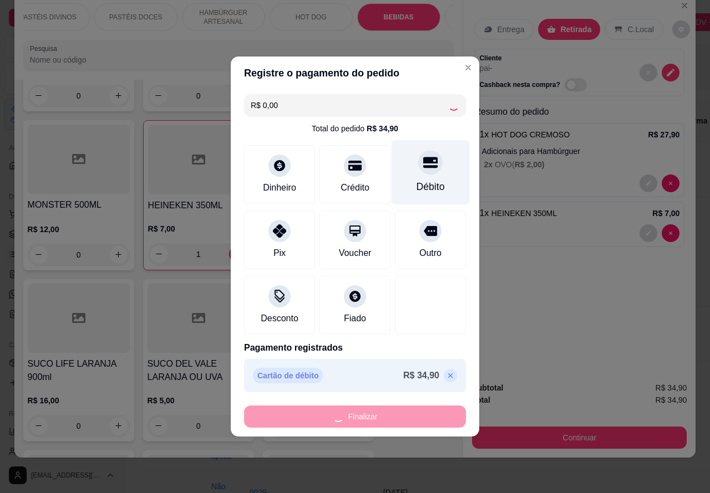
type input "0"
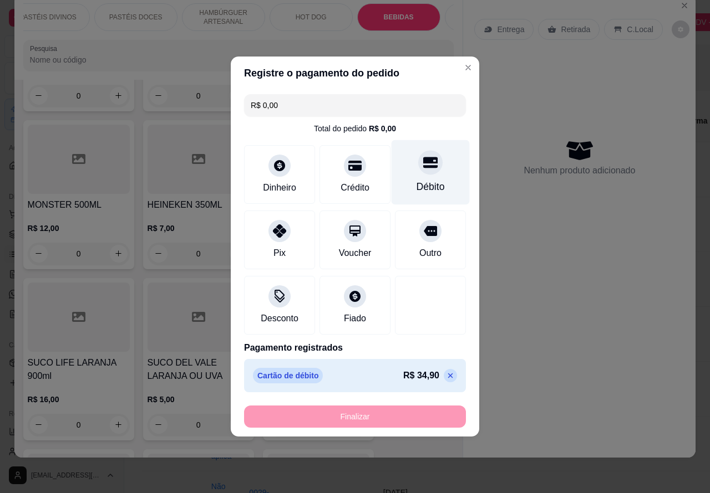
type input "-R$ 34,90"
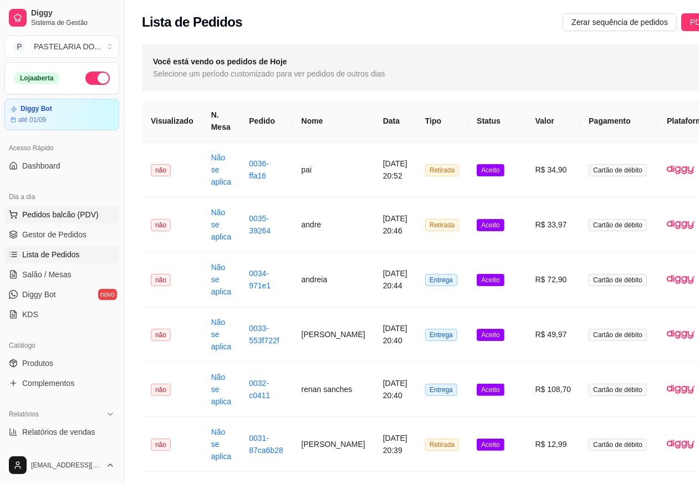
click at [77, 211] on span "Pedidos balcão (PDV)" at bounding box center [60, 214] width 77 height 11
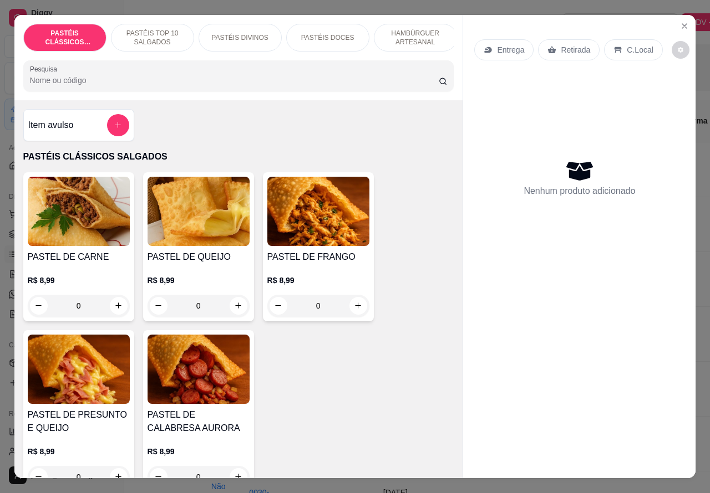
click at [417, 30] on p "HAMBÚRGUER ARTESANAL" at bounding box center [415, 38] width 64 height 18
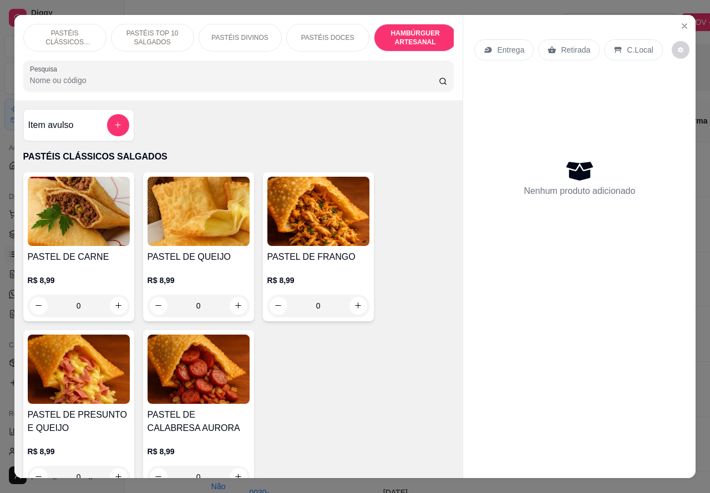
scroll to position [26, 0]
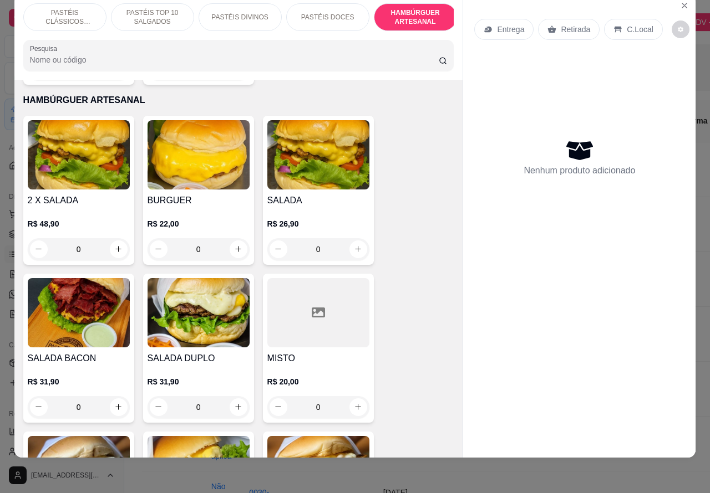
click at [108, 238] on div "0" at bounding box center [79, 249] width 102 height 22
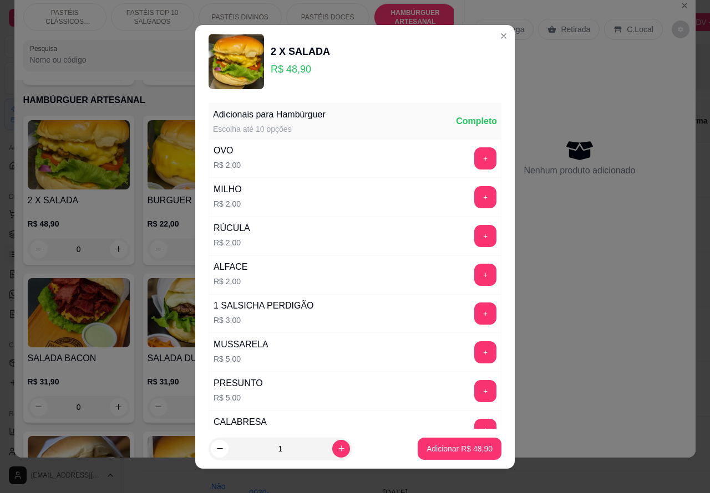
click at [337, 448] on icon "increase-product-quantity" at bounding box center [341, 449] width 8 height 8
type input "2"
click at [439, 445] on p "Adicionar R$ 97,80" at bounding box center [460, 449] width 64 height 11
type input "2"
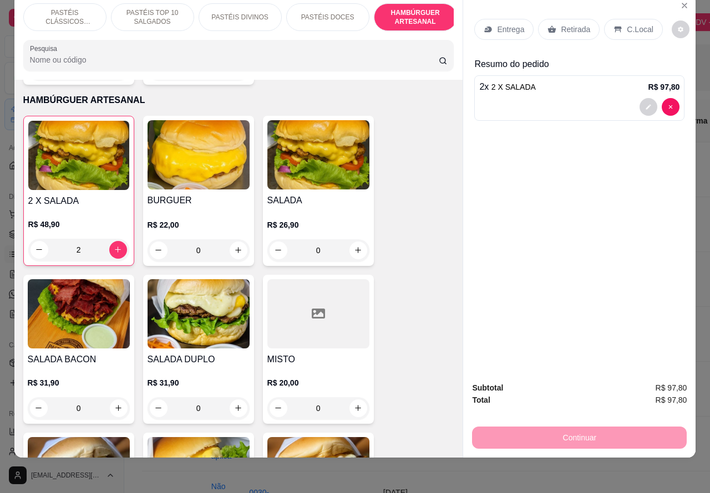
click at [567, 24] on p "Retirada" at bounding box center [575, 29] width 29 height 11
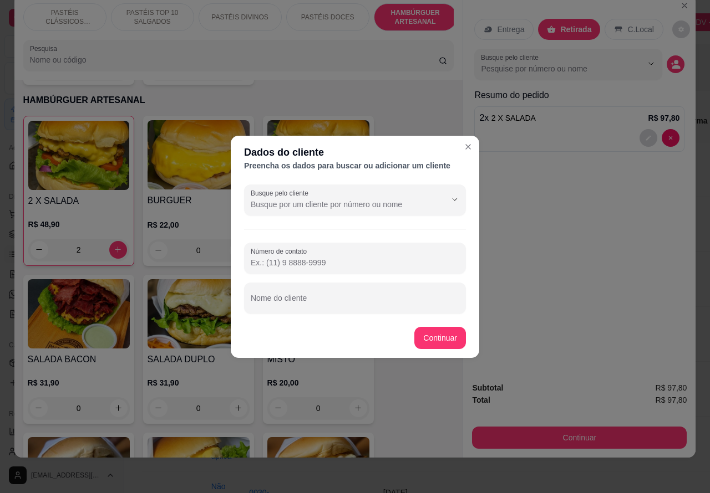
click at [348, 299] on input "Nome do cliente" at bounding box center [355, 302] width 208 height 11
type input "everton aguardando"
click at [445, 335] on div "Item avulso PASTÉIS CLÁSSICOS SALGADOS PASTEL DE CARNE R$ 8,99 0 PASTEL DE QUEI…" at bounding box center [238, 269] width 449 height 379
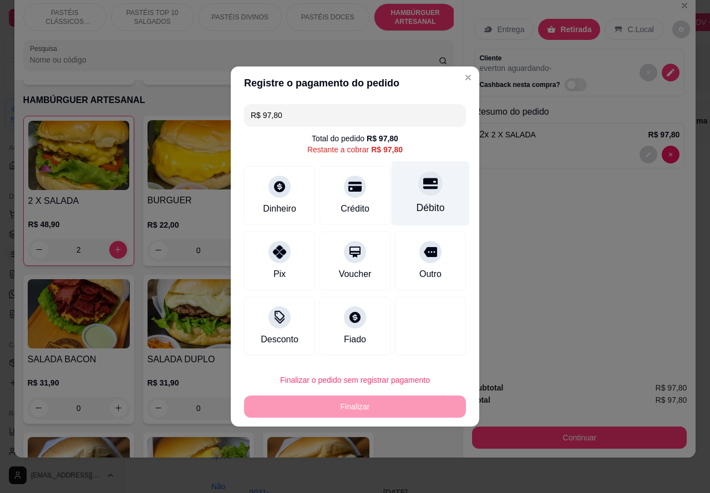
click at [423, 185] on icon at bounding box center [430, 184] width 14 height 11
type input "R$ 0,00"
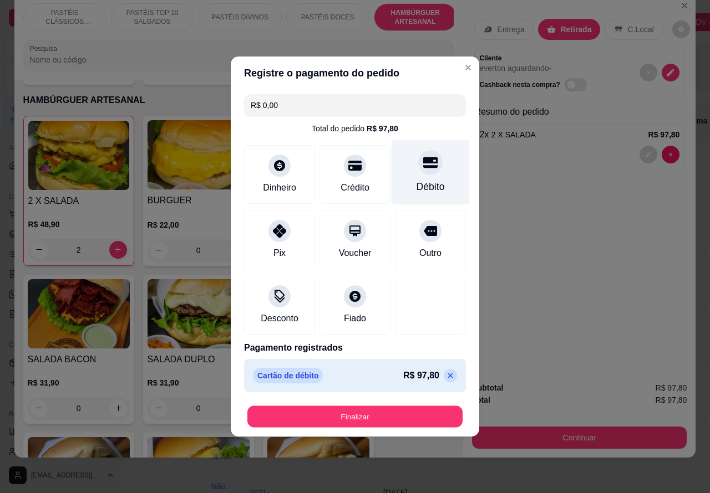
click at [399, 420] on button "Finalizar" at bounding box center [354, 417] width 215 height 22
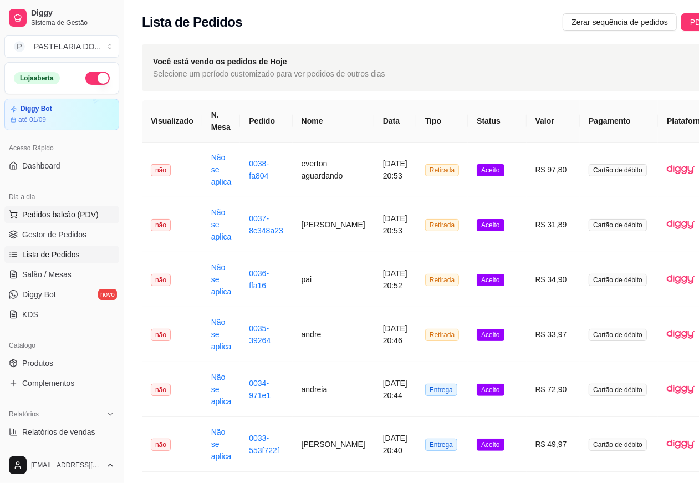
click at [52, 214] on span "Pedidos balcão (PDV)" at bounding box center [60, 214] width 77 height 11
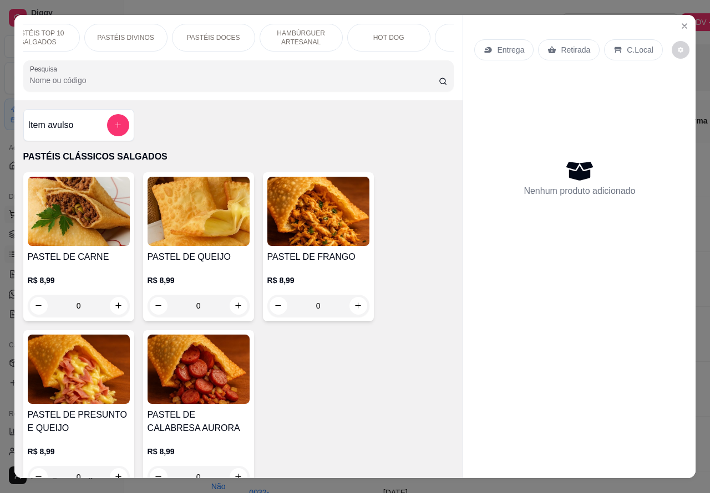
scroll to position [0, 150]
click at [436, 33] on p "BEBIDAS" at bounding box center [440, 37] width 29 height 9
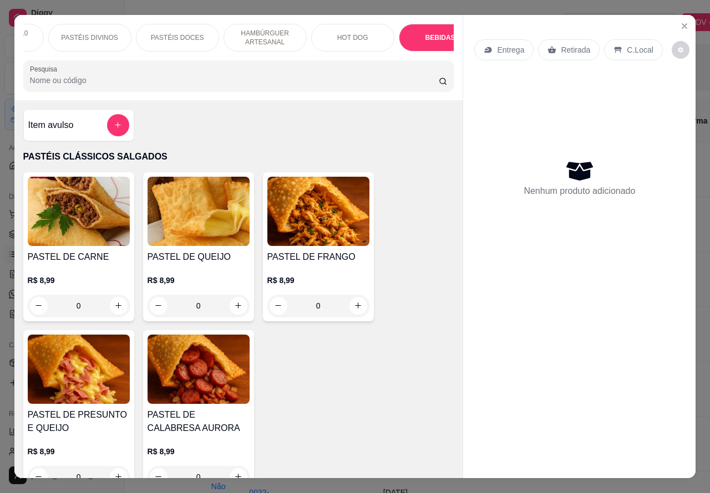
scroll to position [26, 0]
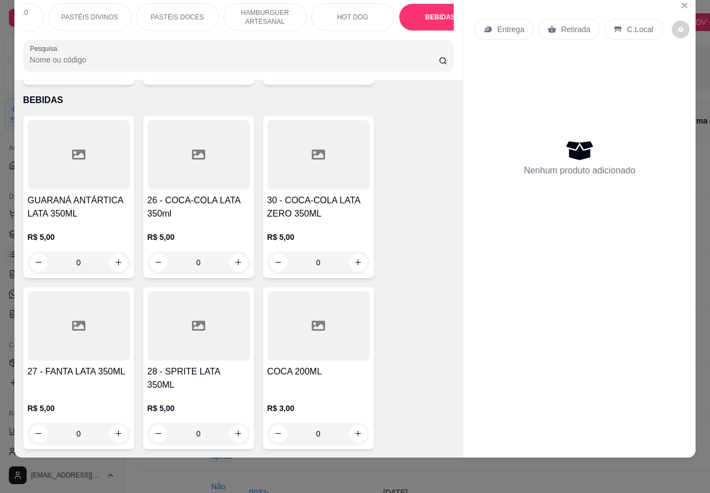
click at [234, 258] on icon "increase-product-quantity" at bounding box center [238, 262] width 8 height 8
type input "1"
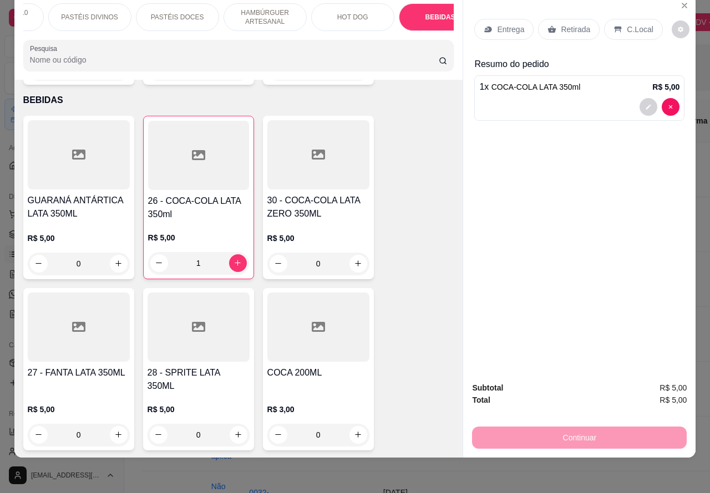
click at [566, 24] on p "Retirada" at bounding box center [575, 29] width 29 height 11
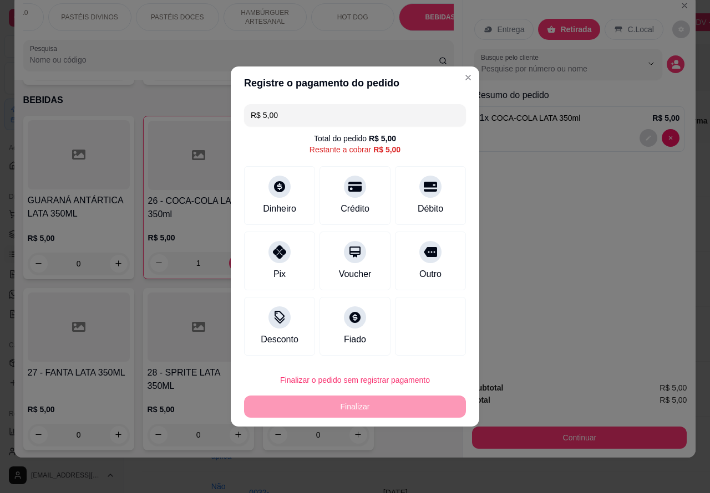
click at [605, 232] on div "Entrega Retirada C.Local Busque pelo cliente Resumo do pedido 1 x COCA-COLA LAT…" at bounding box center [579, 183] width 232 height 379
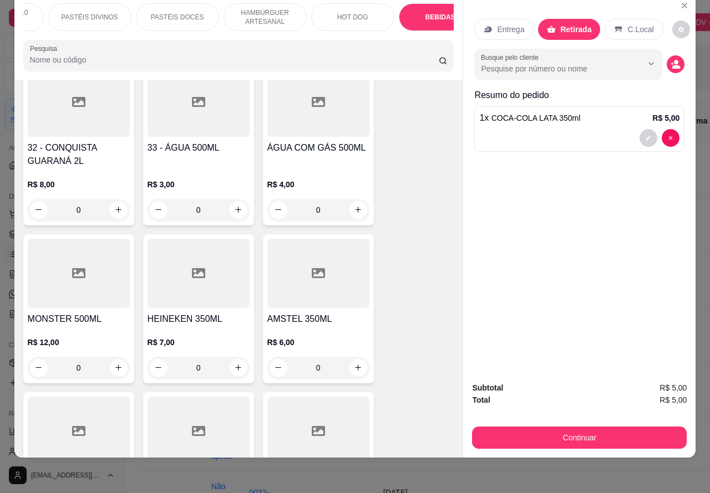
scroll to position [3916, 0]
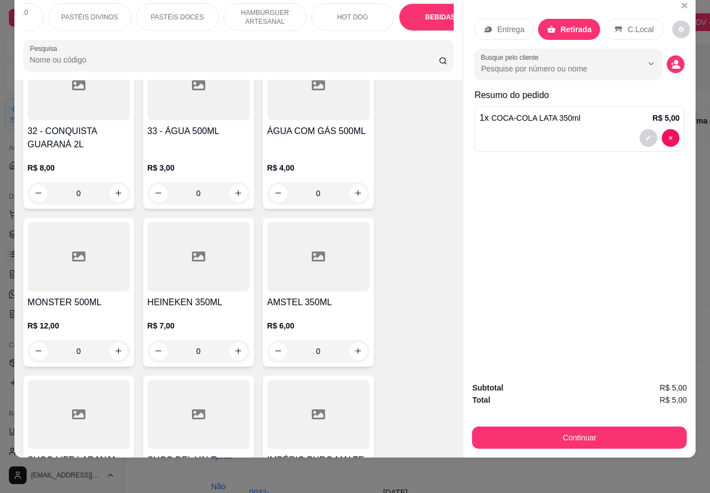
click at [234, 347] on icon "increase-product-quantity" at bounding box center [238, 351] width 8 height 8
type input "1"
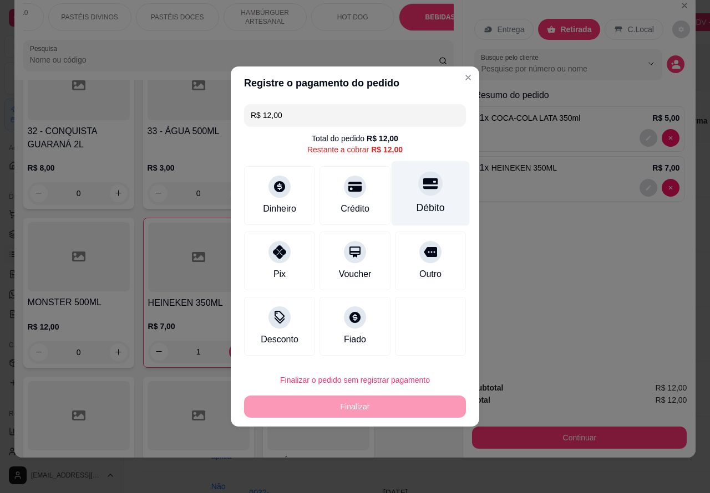
click at [423, 190] on icon at bounding box center [430, 184] width 14 height 11
type input "R$ 0,00"
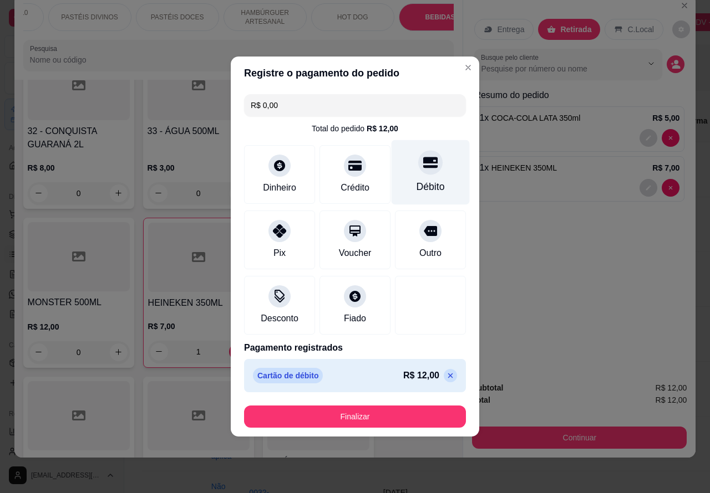
click at [411, 409] on button "Finalizar" at bounding box center [355, 417] width 222 height 22
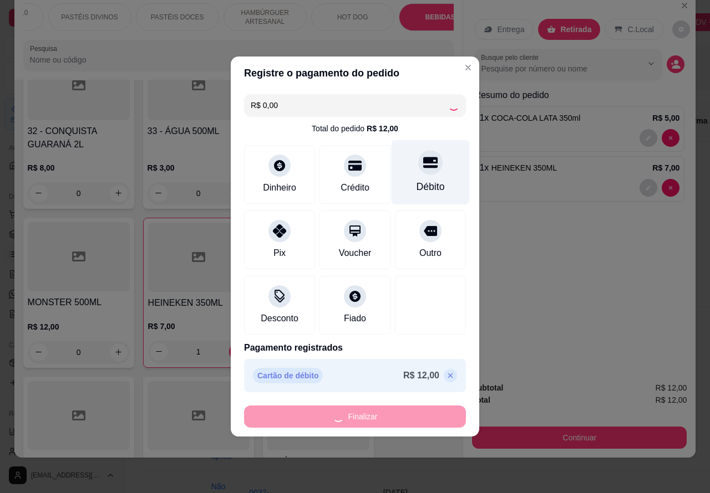
type input "0"
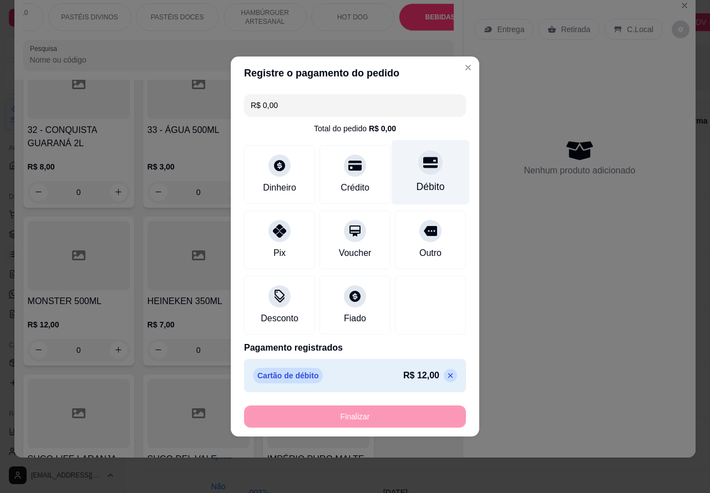
type input "-R$ 12,00"
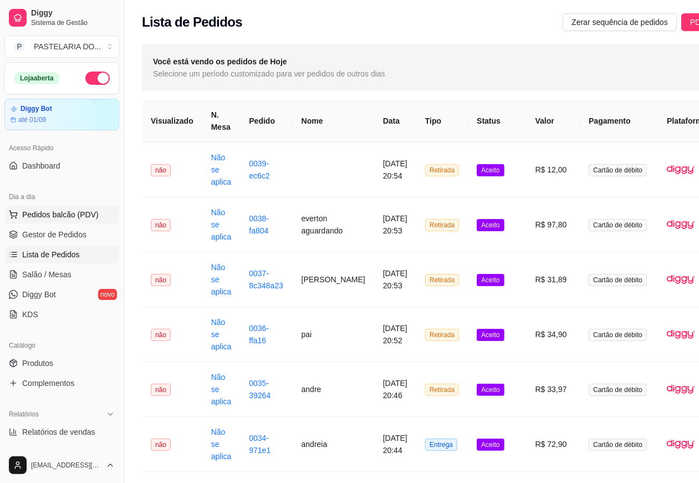
click at [71, 212] on span "Pedidos balcão (PDV)" at bounding box center [60, 214] width 77 height 11
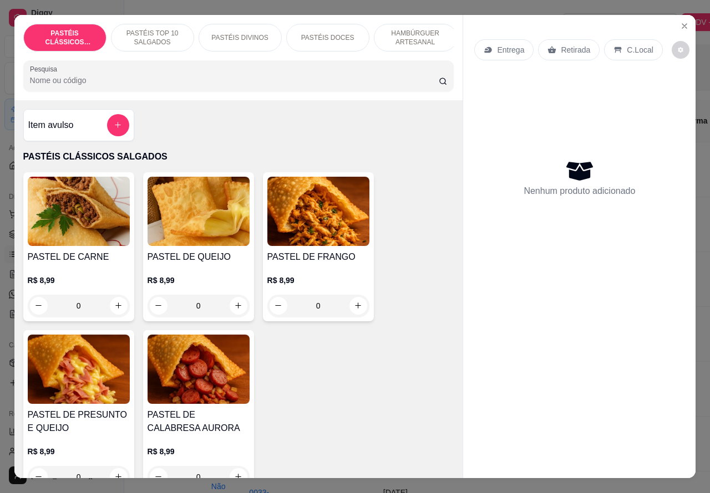
click at [57, 215] on img at bounding box center [79, 211] width 102 height 69
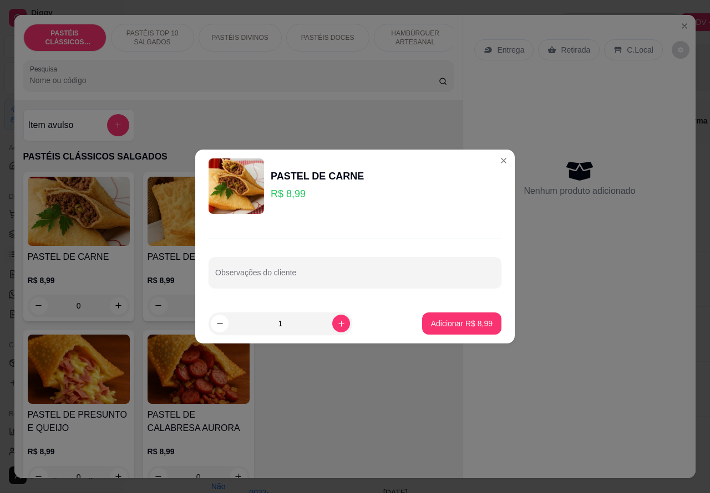
click at [401, 107] on div "Item avulso PASTÉIS CLÁSSICOS SALGADOS PASTEL DE CARNE R$ 8,99 0 PASTEL DE QUEI…" at bounding box center [238, 289] width 449 height 379
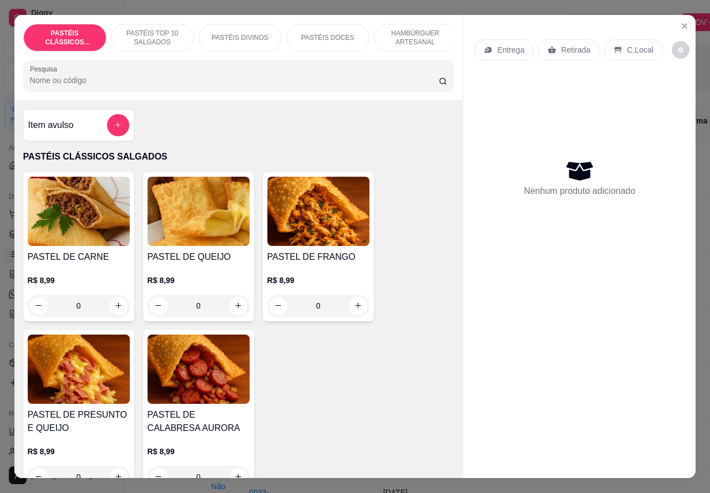
click at [417, 30] on p "HAMBÚRGUER ARTESANAL" at bounding box center [415, 38] width 64 height 18
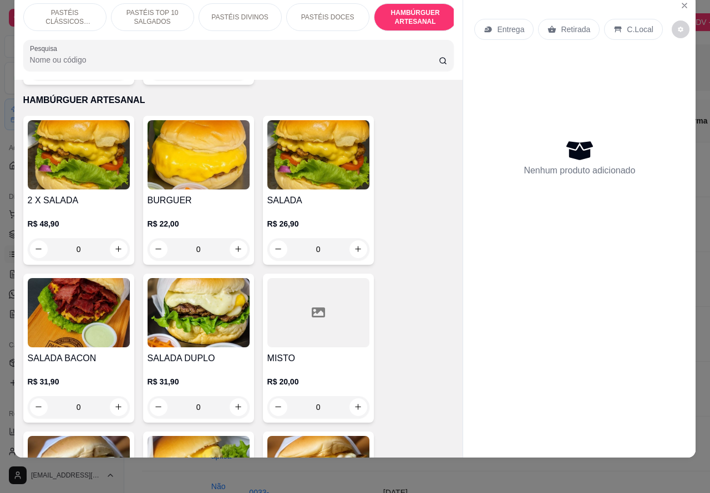
scroll to position [9, 0]
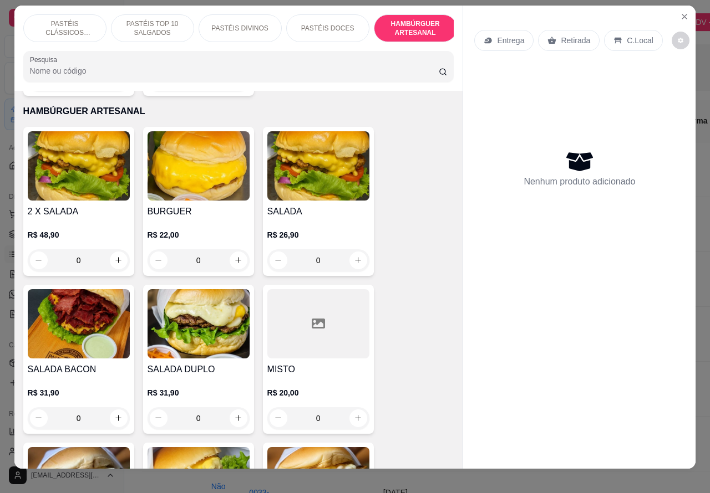
click at [688, 6] on div "Entrega Retirada C.Local Nenhum produto adicionado" at bounding box center [579, 229] width 232 height 446
click at [683, 12] on icon "Close" at bounding box center [684, 16] width 9 height 9
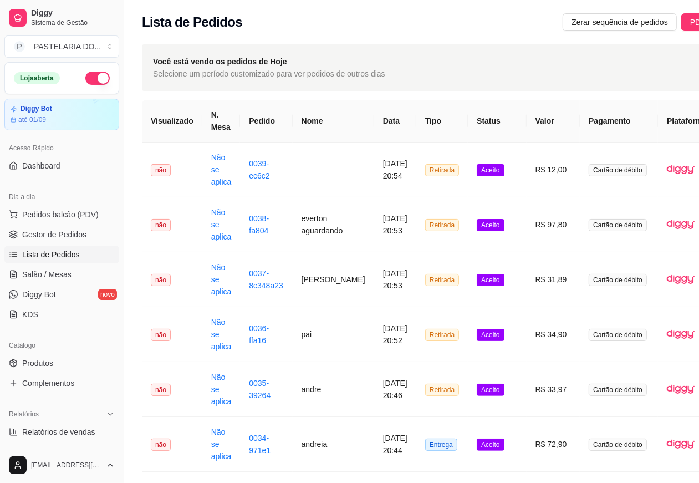
click at [62, 253] on span "Lista de Pedidos" at bounding box center [51, 254] width 58 height 11
click at [261, 273] on link "0037-8c348a23" at bounding box center [266, 279] width 34 height 21
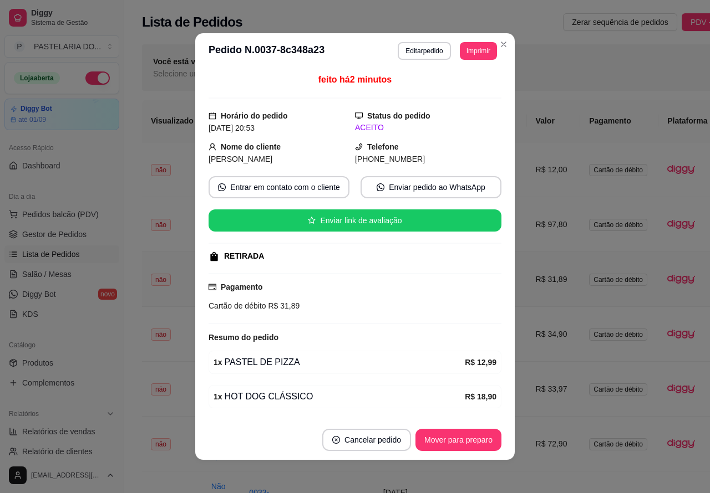
click at [467, 48] on button "Imprimir" at bounding box center [478, 51] width 37 height 18
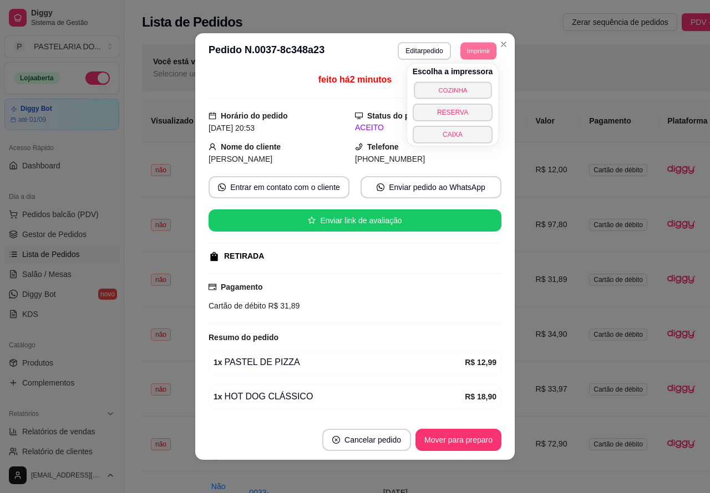
click at [470, 87] on button "COZINHA" at bounding box center [453, 90] width 78 height 17
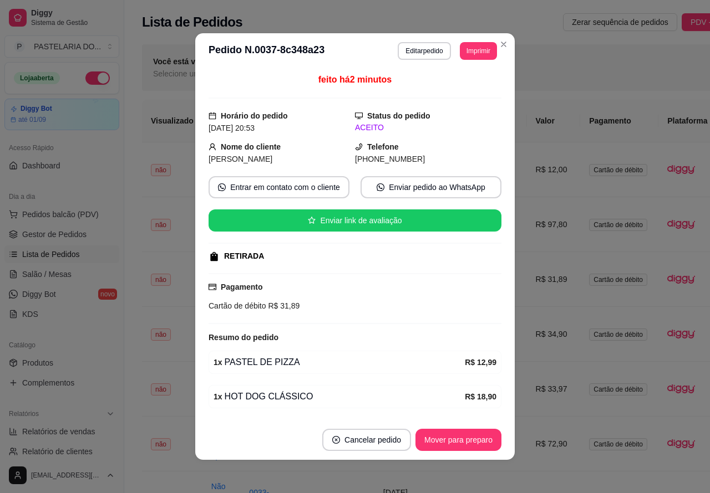
click at [149, 474] on td "não" at bounding box center [172, 499] width 60 height 55
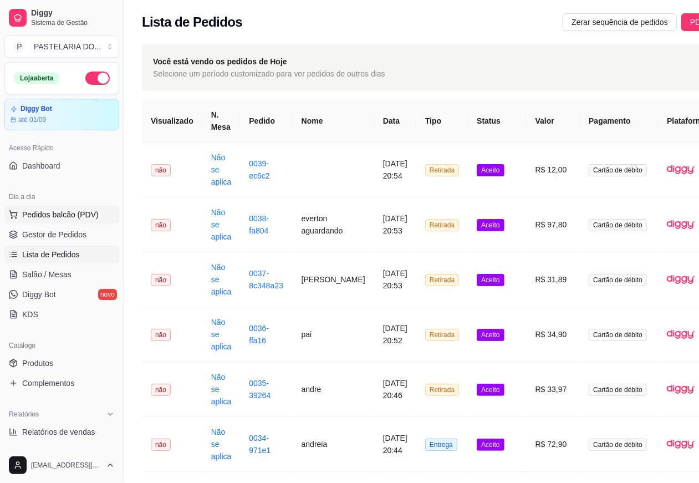
click at [58, 209] on span "Pedidos balcão (PDV)" at bounding box center [60, 214] width 77 height 11
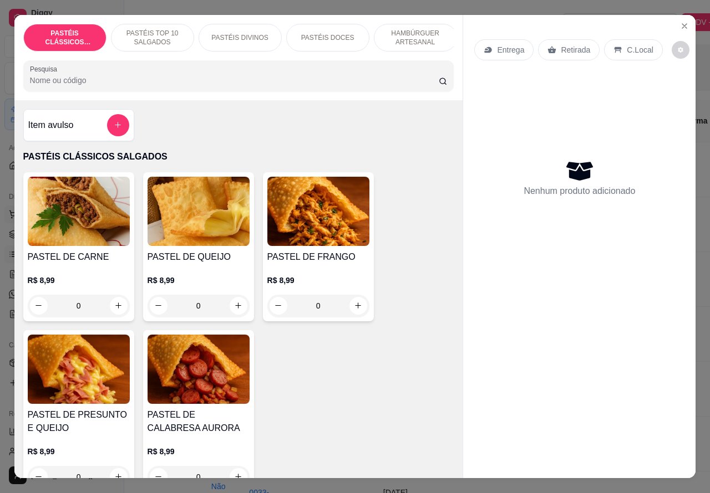
click at [235, 309] on icon "increase-product-quantity" at bounding box center [238, 306] width 6 height 6
type input "1"
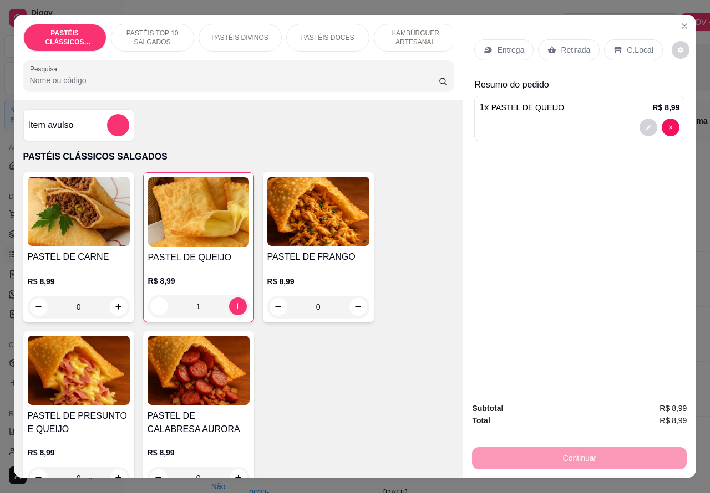
click at [564, 44] on p "Retirada" at bounding box center [575, 49] width 29 height 11
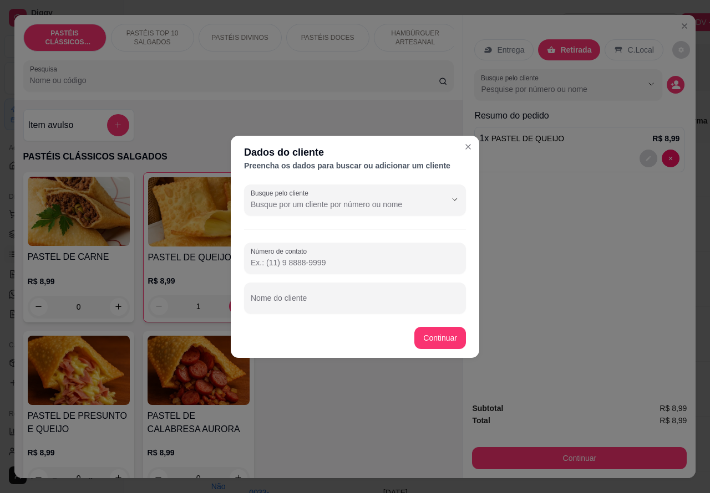
click at [362, 303] on input "Nome do cliente" at bounding box center [355, 302] width 208 height 11
type input "[PERSON_NAME]"
click at [441, 328] on div "Item avulso PASTÉIS CLÁSSICOS SALGADOS PASTEL DE CARNE R$ 8,99 0 PASTEL DE QUEI…" at bounding box center [238, 289] width 449 height 379
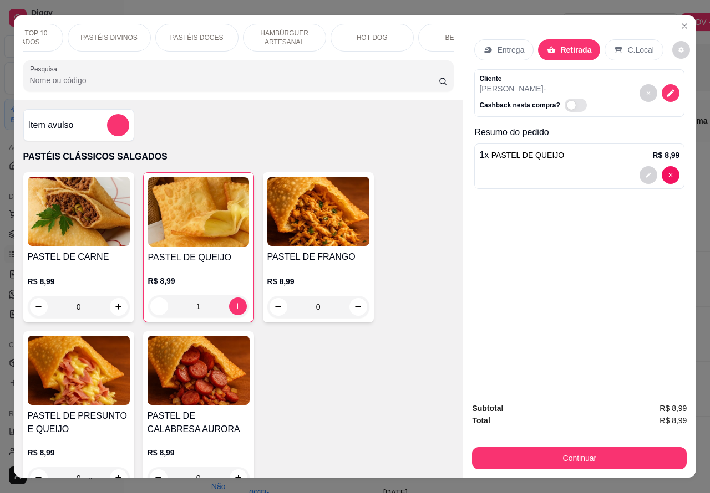
scroll to position [0, 201]
click at [391, 33] on p "BEBIDAS" at bounding box center [389, 37] width 29 height 9
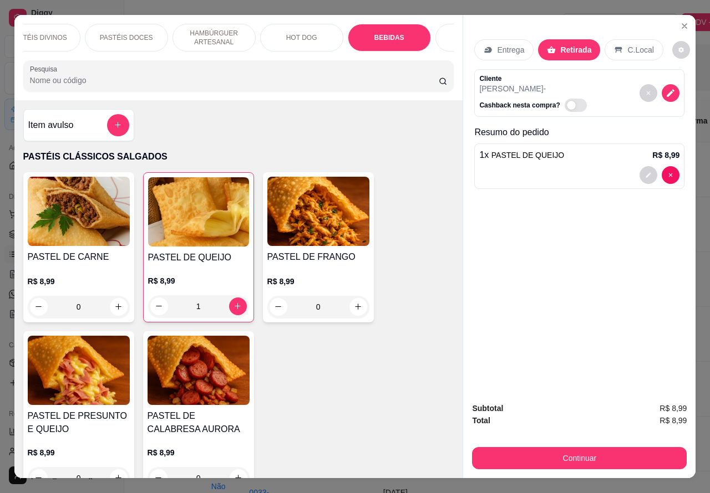
scroll to position [26, 0]
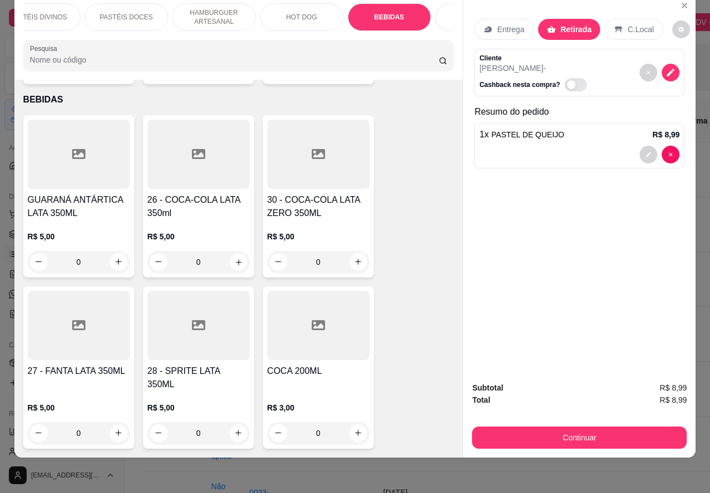
click at [234, 258] on icon "increase-product-quantity" at bounding box center [238, 262] width 8 height 8
type input "1"
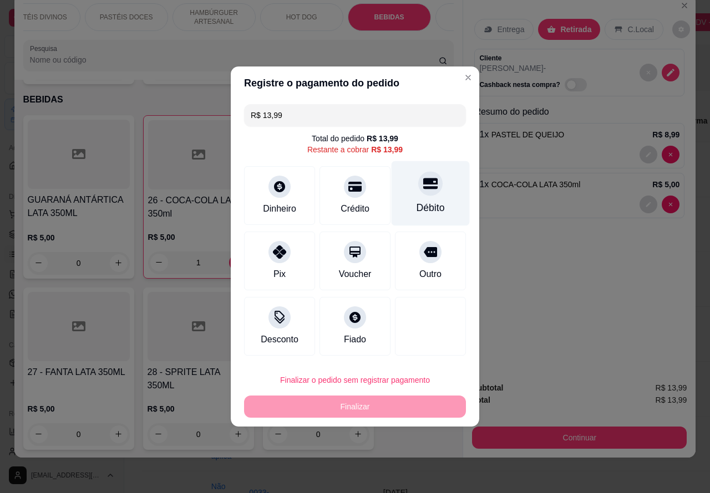
click at [430, 190] on div at bounding box center [430, 183] width 24 height 24
type input "R$ 0,00"
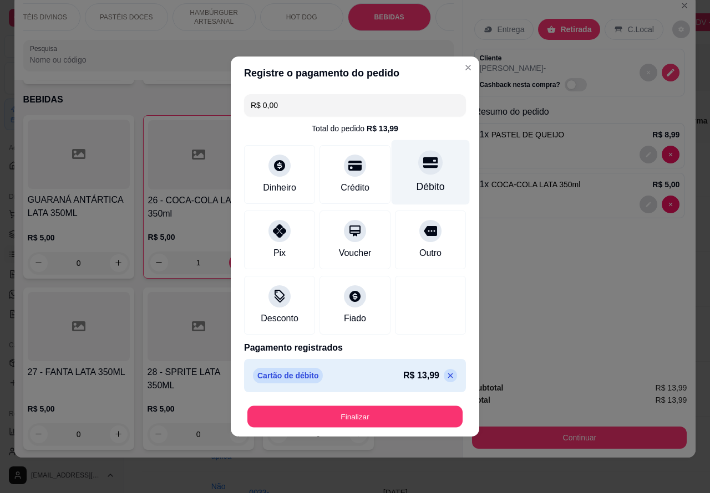
click at [393, 412] on button "Finalizar" at bounding box center [354, 417] width 215 height 22
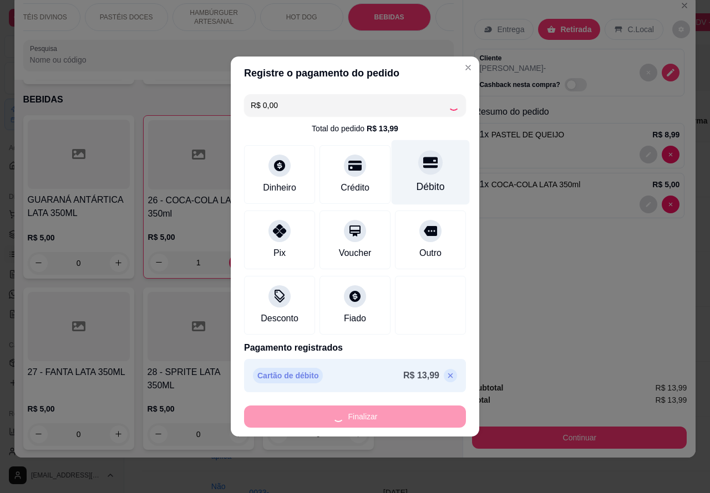
type input "0"
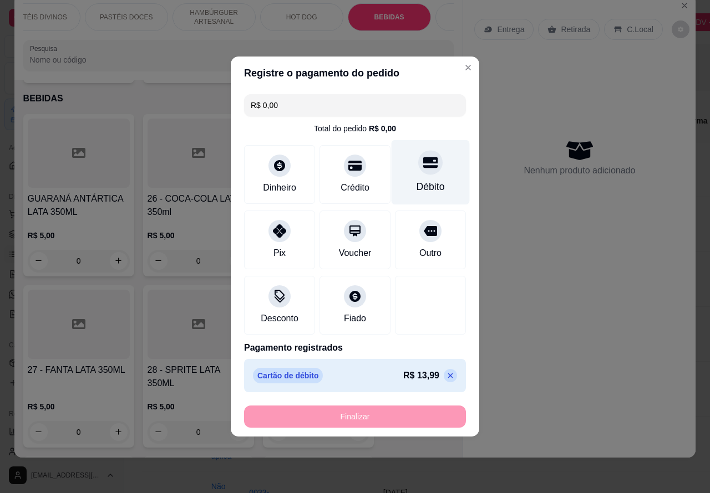
type input "-R$ 13,99"
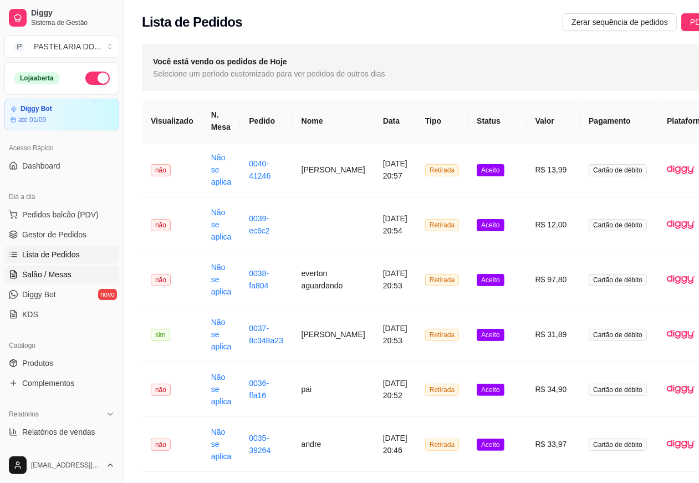
click at [58, 275] on span "Salão / Mesas" at bounding box center [46, 274] width 49 height 11
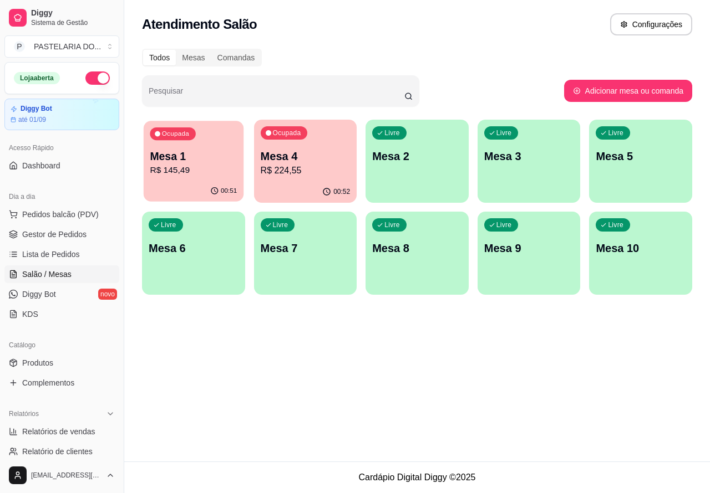
click at [194, 154] on p "Mesa 1" at bounding box center [193, 156] width 87 height 15
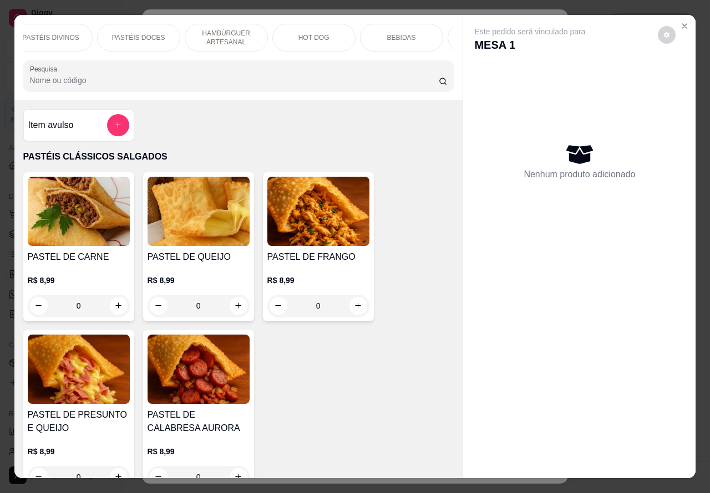
scroll to position [0, 215]
click at [368, 33] on p "BEBIDAS" at bounding box center [375, 37] width 29 height 9
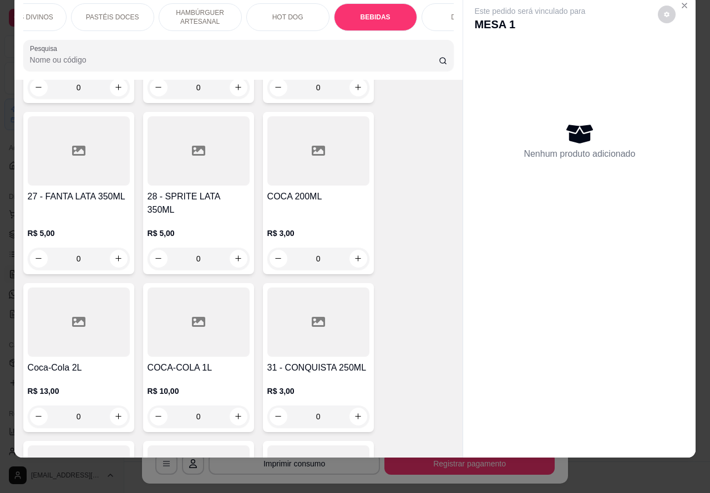
scroll to position [3559, 0]
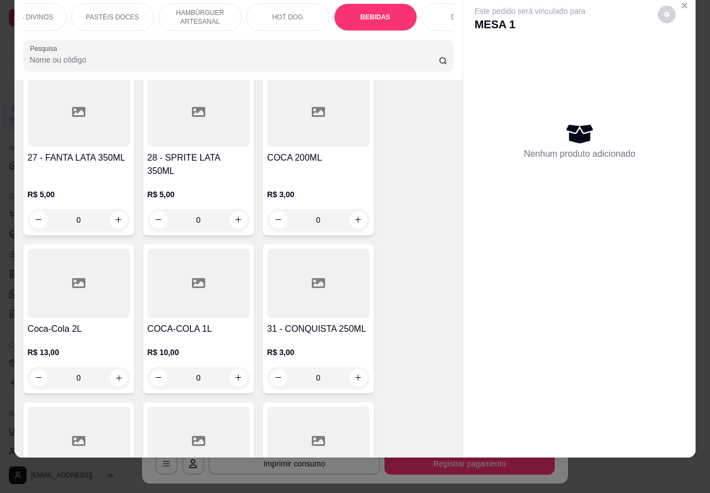
click at [114, 374] on icon "increase-product-quantity" at bounding box center [118, 378] width 8 height 8
type input "1"
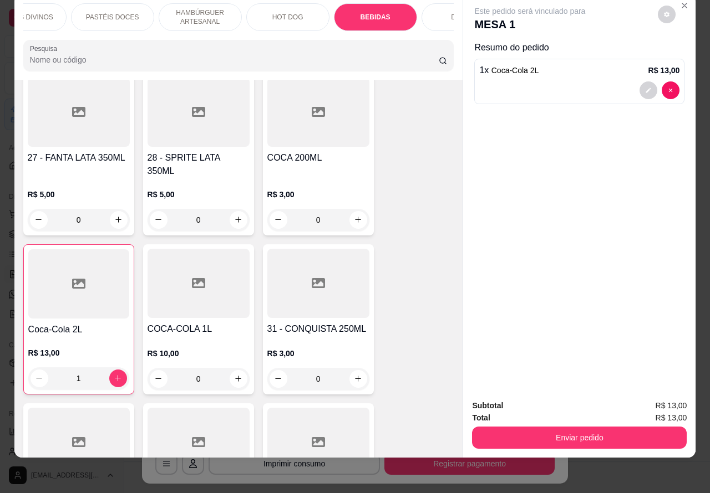
click at [579, 429] on button "Enviar pedido" at bounding box center [579, 438] width 215 height 22
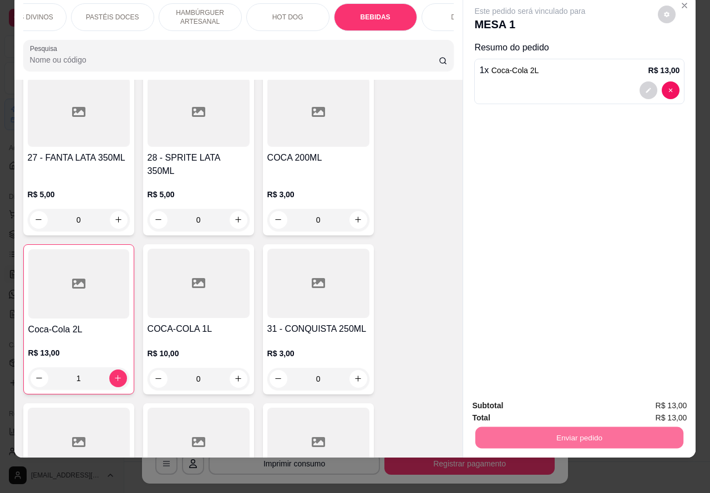
click at [550, 398] on button "Não registrar e enviar pedido" at bounding box center [542, 400] width 112 height 21
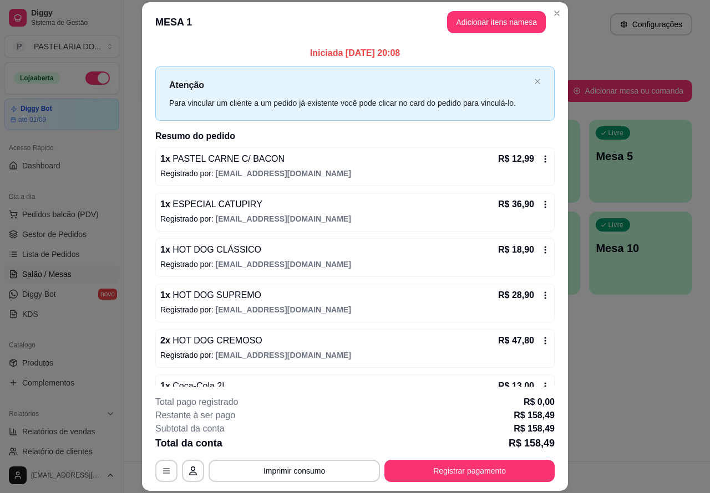
click at [303, 470] on button "Imprimir consumo" at bounding box center [293, 471] width 171 height 22
click at [388, 384] on div "1 x Coca-Cola 2L R$ 13,00" at bounding box center [354, 386] width 389 height 13
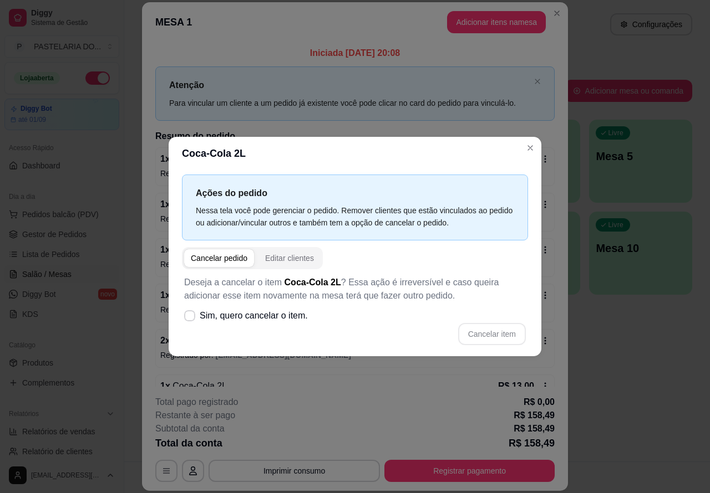
click at [495, 23] on button "Adicionar itens na mesa" at bounding box center [496, 22] width 99 height 22
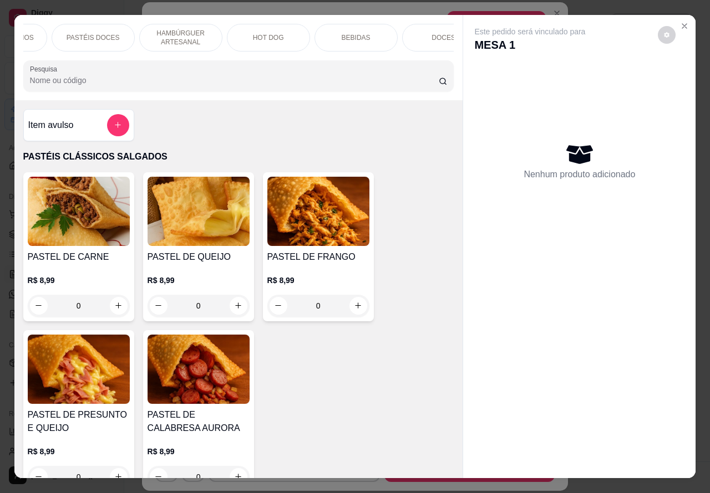
scroll to position [0, 236]
click at [359, 33] on p "BEBIDAS" at bounding box center [354, 37] width 29 height 9
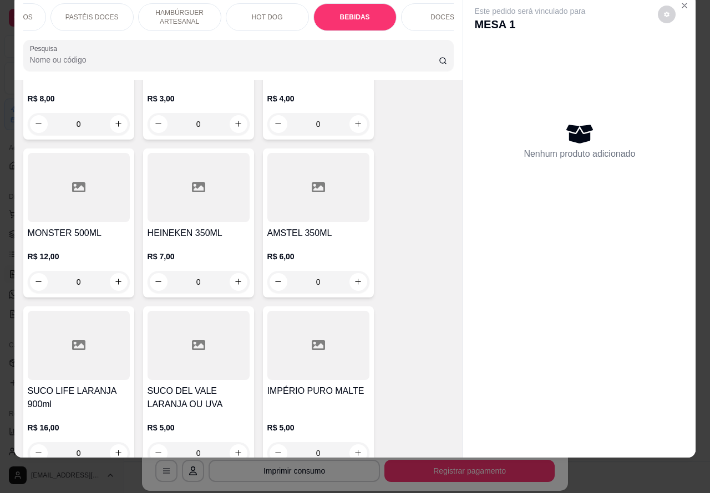
scroll to position [4045, 0]
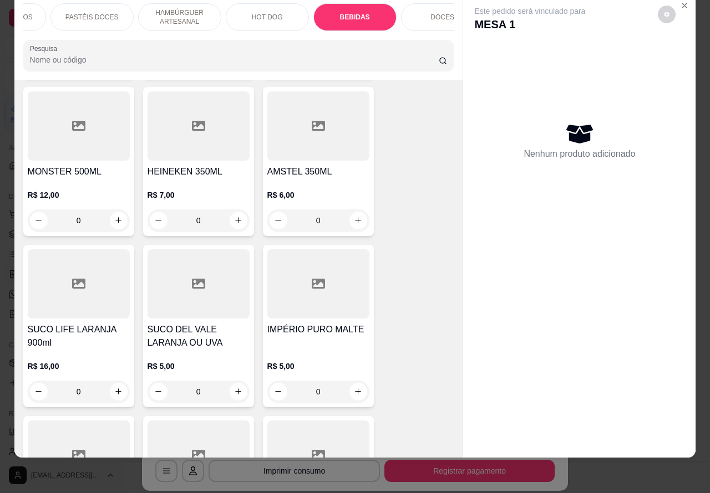
click at [114, 388] on icon "increase-product-quantity" at bounding box center [118, 392] width 8 height 8
type input "1"
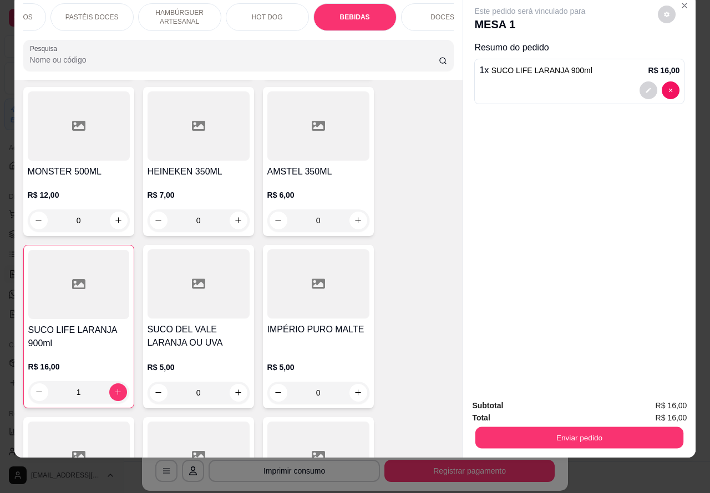
click at [599, 429] on button "Enviar pedido" at bounding box center [579, 439] width 208 height 22
click at [555, 396] on button "Não registrar e enviar pedido" at bounding box center [541, 400] width 115 height 21
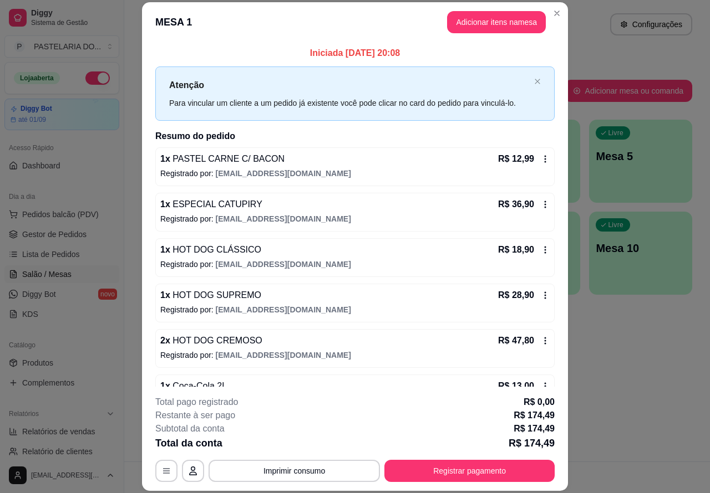
click at [123, 339] on button "Toggle Sidebar" at bounding box center [123, 246] width 9 height 493
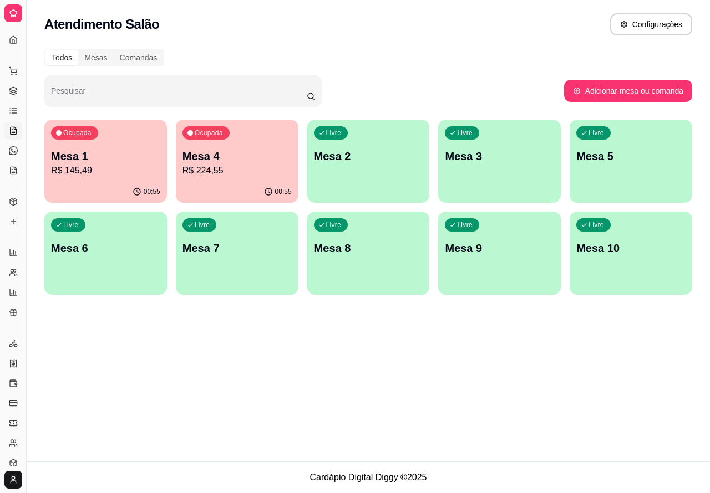
click at [26, 376] on button "Toggle Sidebar" at bounding box center [26, 246] width 9 height 493
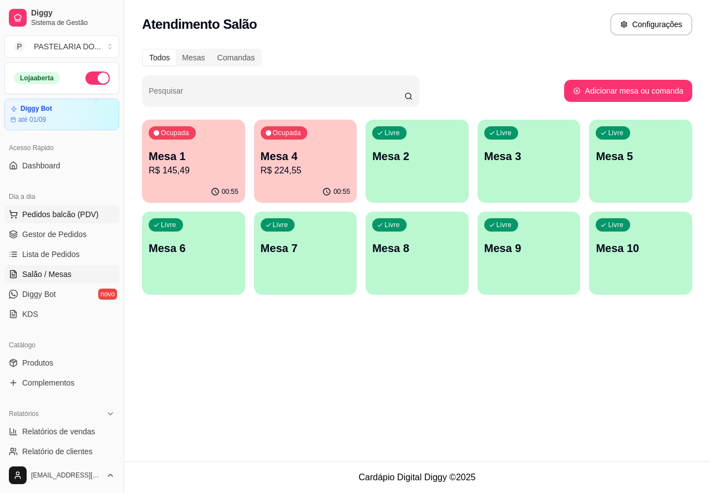
click at [61, 211] on span "Pedidos balcão (PDV)" at bounding box center [60, 214] width 77 height 11
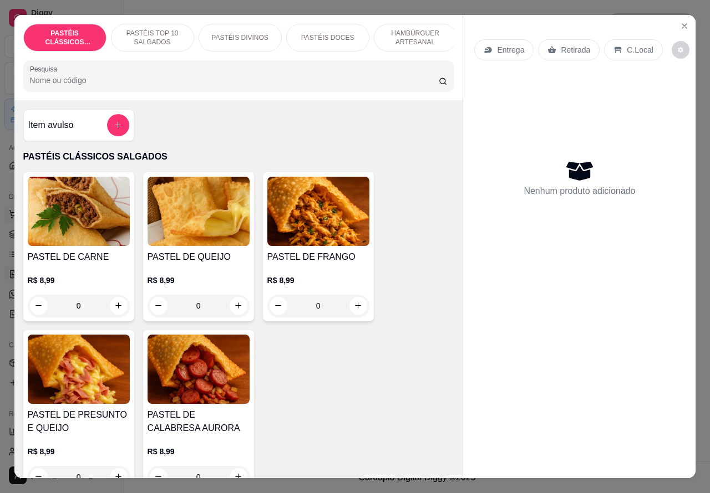
click at [681, 22] on icon "Close" at bounding box center [684, 26] width 9 height 9
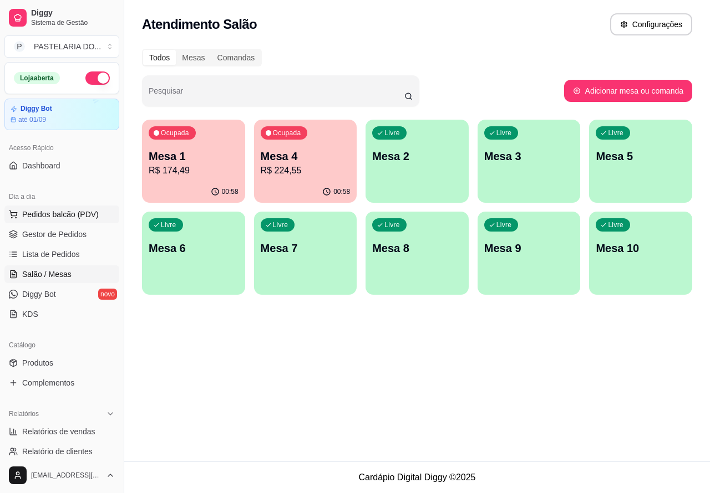
click at [64, 212] on span "Pedidos balcão (PDV)" at bounding box center [60, 214] width 77 height 11
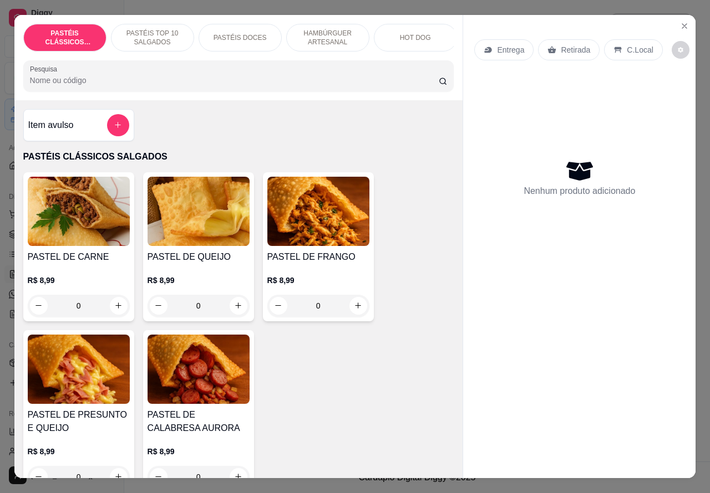
click at [613, 45] on icon at bounding box center [617, 49] width 9 height 9
click at [579, 44] on p "Retirada" at bounding box center [575, 49] width 29 height 11
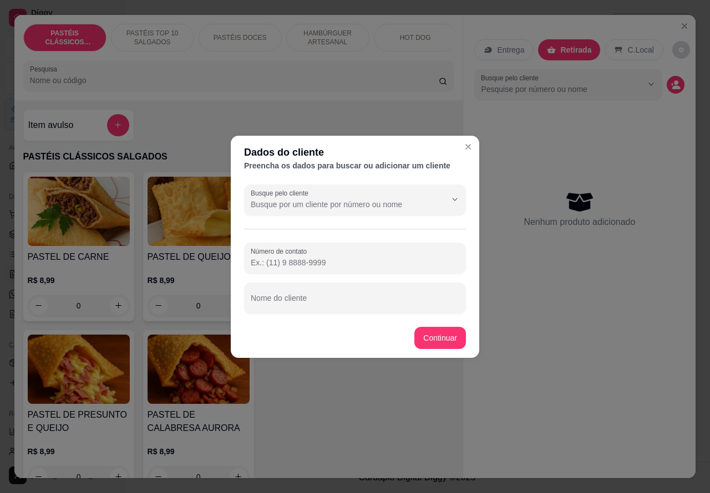
click at [383, 289] on div at bounding box center [355, 298] width 208 height 22
type input "[PERSON_NAME]"
click at [441, 334] on div "Item avulso PASTÉIS CLÁSSICOS SALGADOS PASTEL DE CARNE R$ 8,99 0 PASTEL DE QUEI…" at bounding box center [238, 289] width 449 height 379
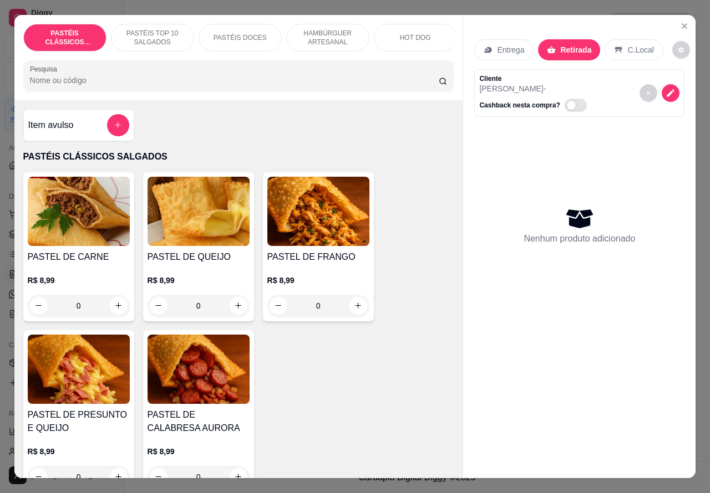
click at [234, 310] on icon "increase-product-quantity" at bounding box center [238, 306] width 8 height 8
type input "1"
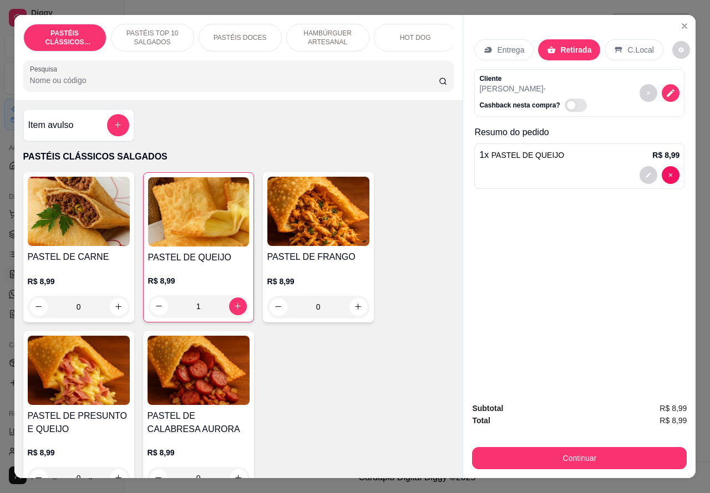
click at [148, 29] on p "PASTÉIS TOP 10 SALGADOS" at bounding box center [152, 38] width 64 height 18
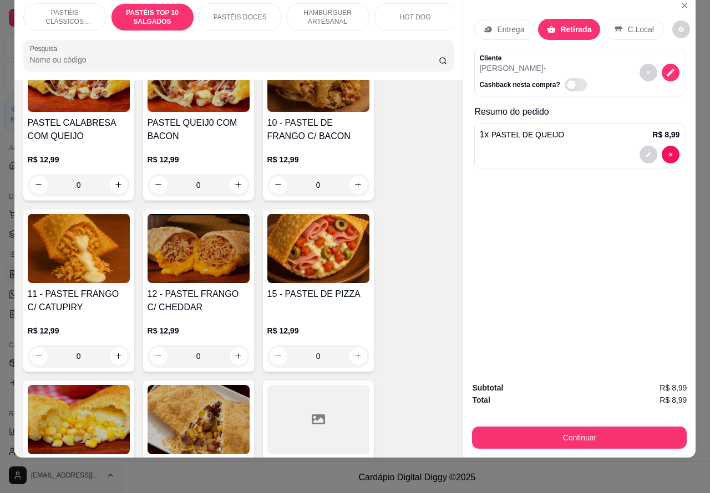
scroll to position [1052, 0]
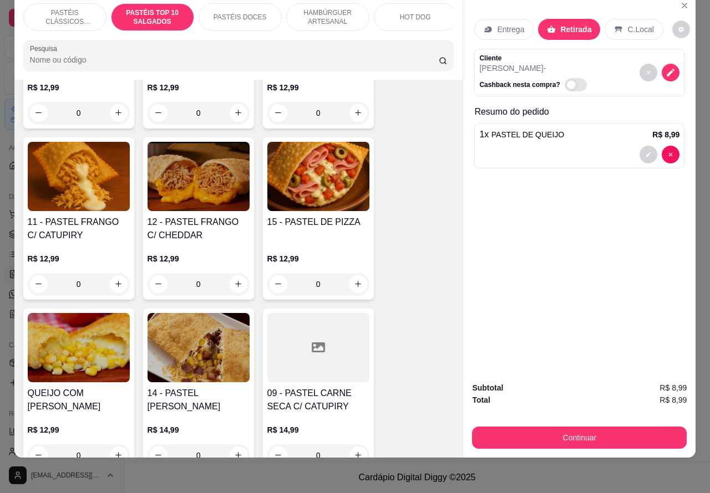
click at [348, 281] on div "0" at bounding box center [318, 284] width 102 height 22
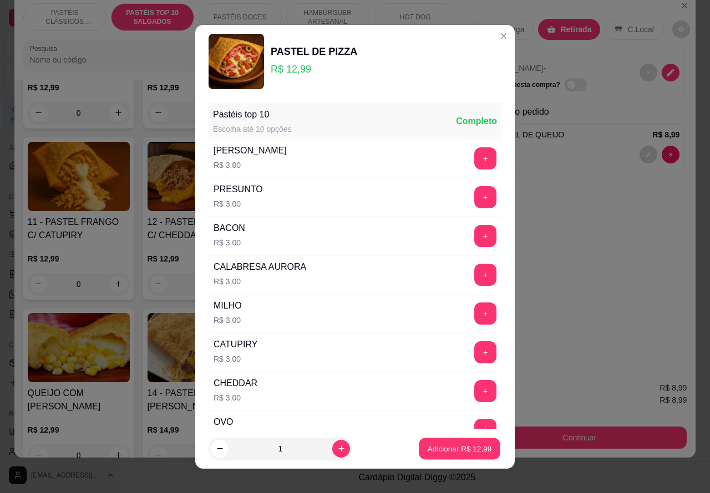
click at [440, 444] on p "Adicionar R$ 12,99" at bounding box center [460, 449] width 64 height 11
type input "1"
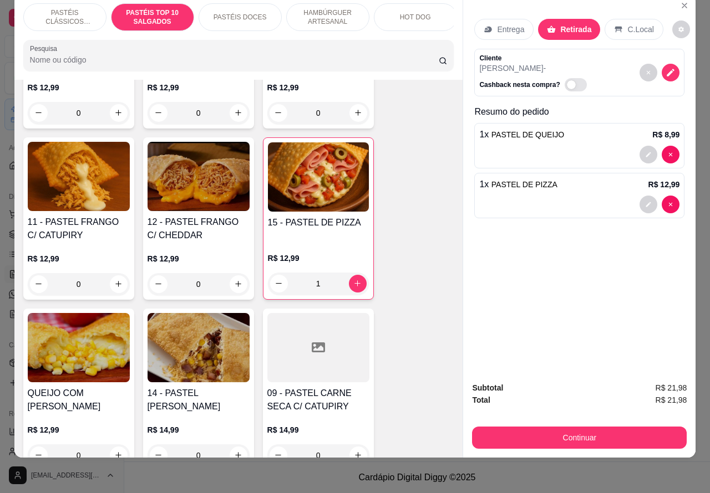
click at [258, 7] on div "PASTÉIS DOCES" at bounding box center [240, 17] width 83 height 28
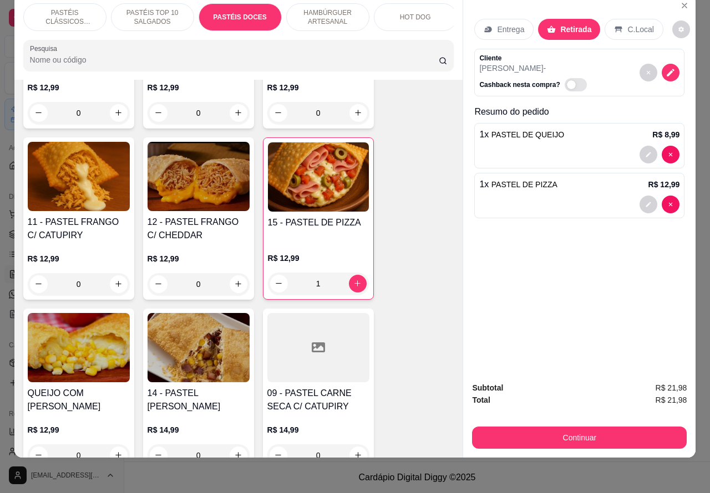
scroll to position [1624, 0]
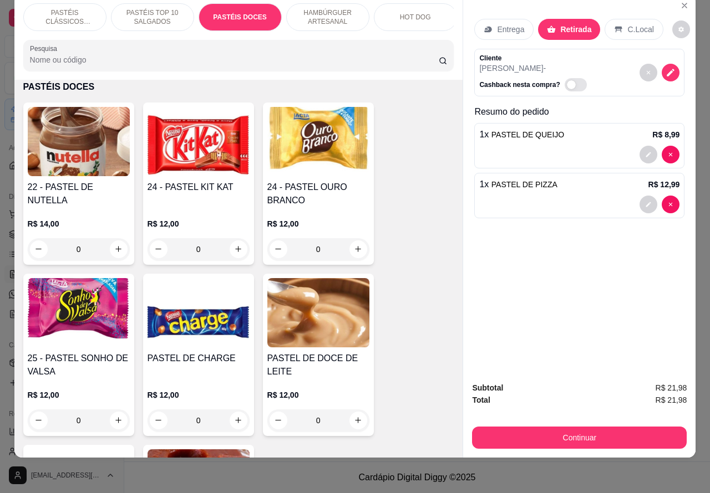
click at [114, 248] on icon "increase-product-quantity" at bounding box center [118, 249] width 8 height 8
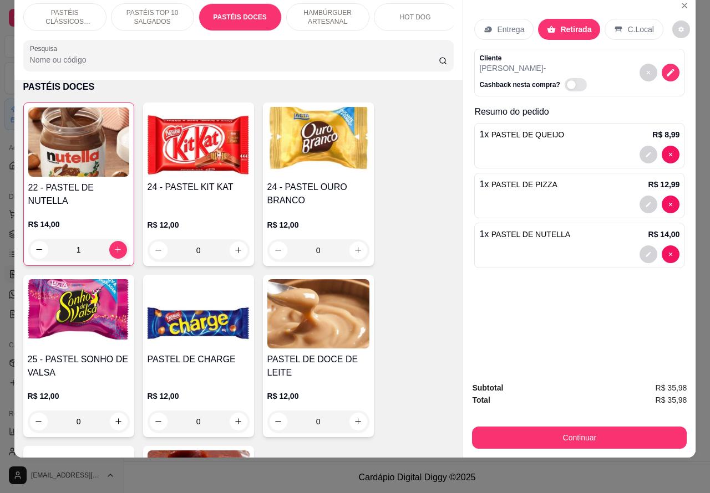
type input "1"
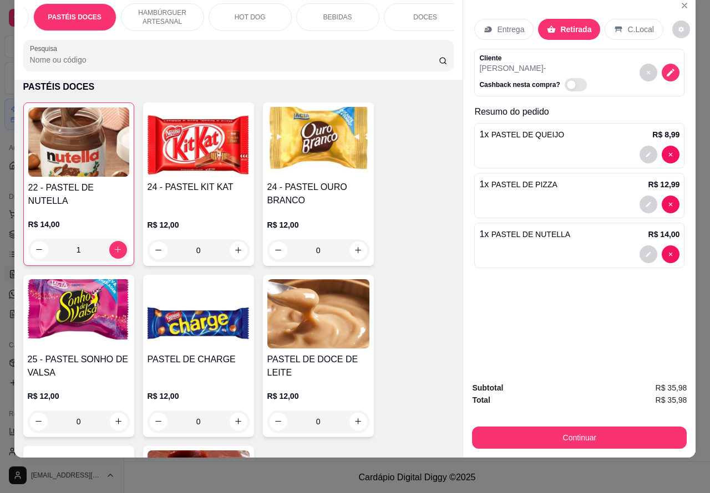
scroll to position [0, 167]
click at [345, 7] on div "BEBIDAS" at bounding box center [335, 17] width 83 height 28
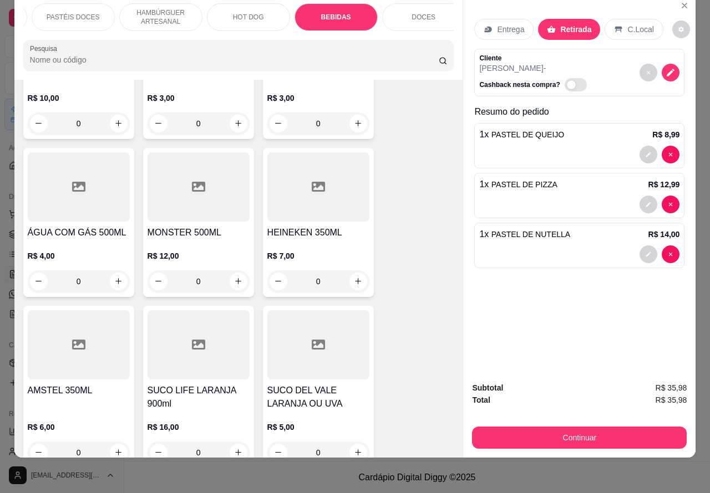
scroll to position [3697, 0]
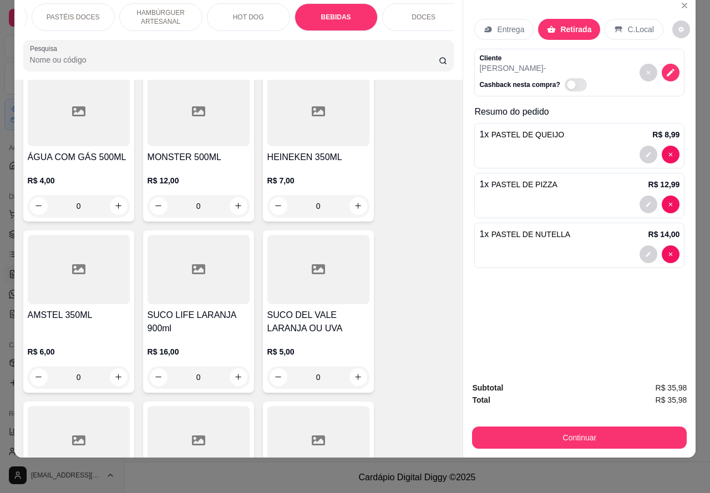
click at [355, 374] on icon "increase-product-quantity" at bounding box center [358, 377] width 6 height 6
type input "1"
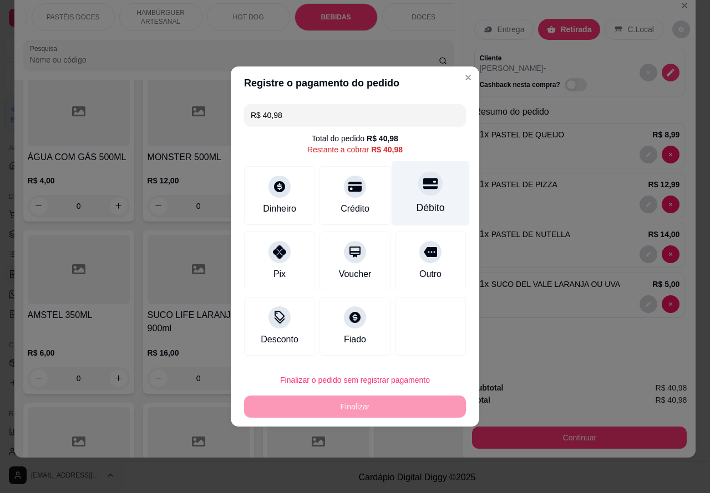
click at [425, 196] on div at bounding box center [430, 183] width 24 height 24
type input "R$ 0,00"
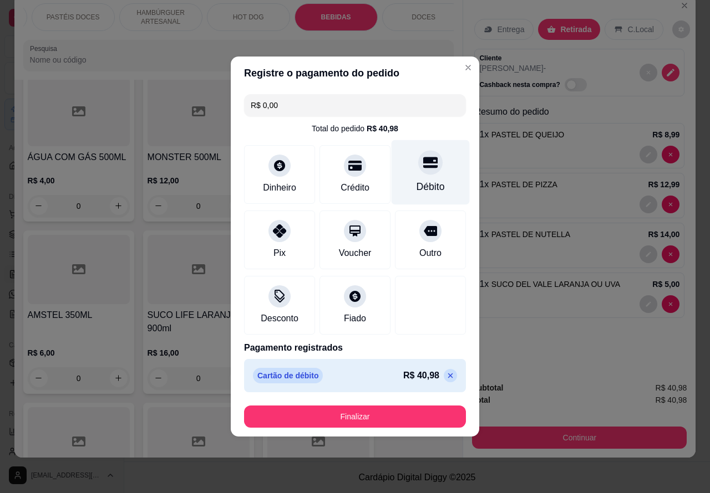
click at [383, 409] on button "Finalizar" at bounding box center [355, 417] width 222 height 22
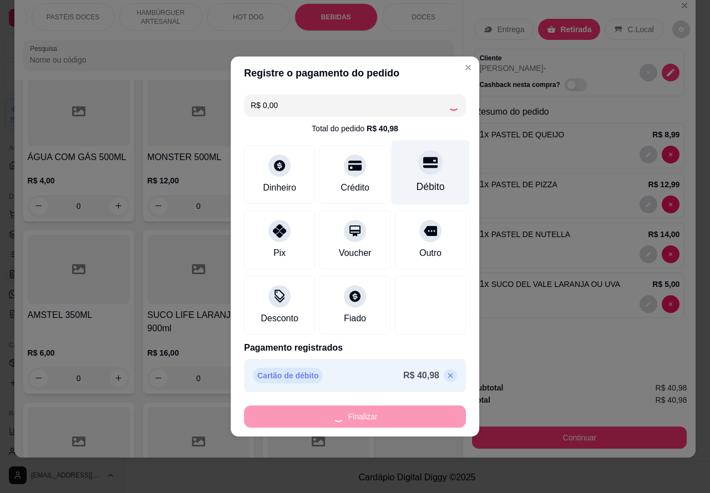
type input "0"
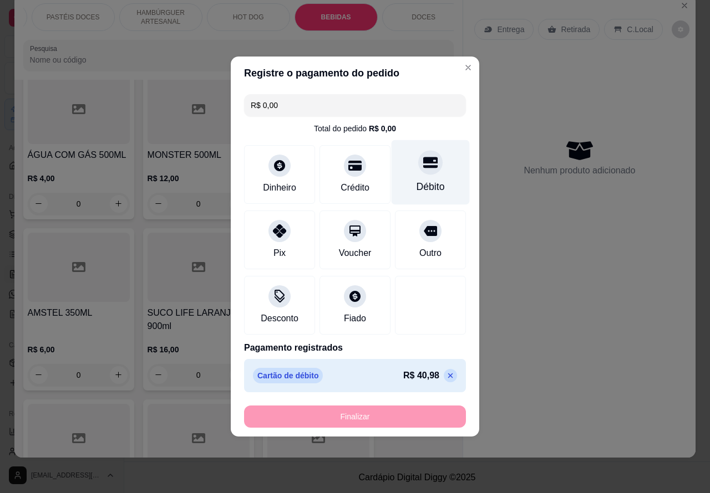
type input "-R$ 40,98"
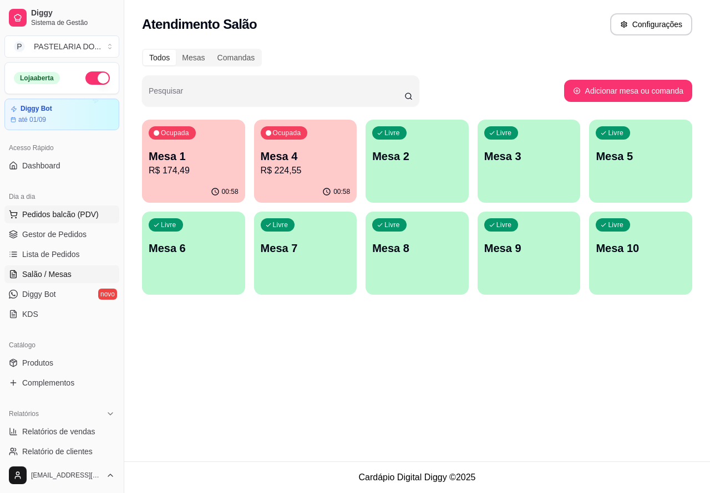
click at [72, 214] on span "Pedidos balcão (PDV)" at bounding box center [60, 214] width 77 height 11
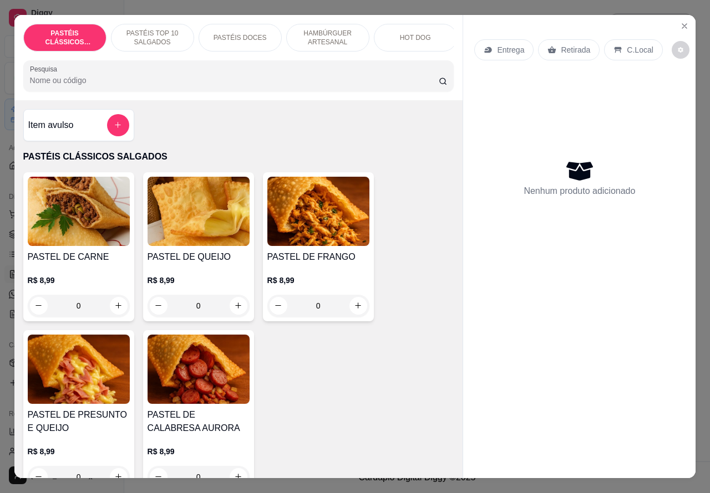
click at [151, 29] on p "PASTÉIS TOP 10 SALGADOS" at bounding box center [152, 38] width 64 height 18
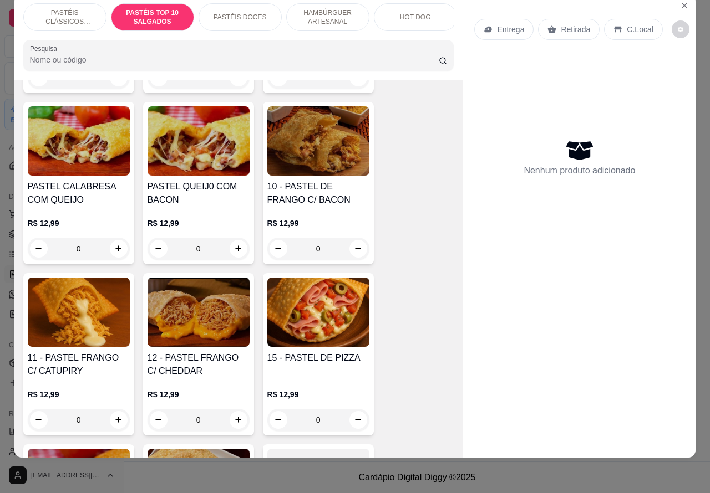
scroll to position [965, 0]
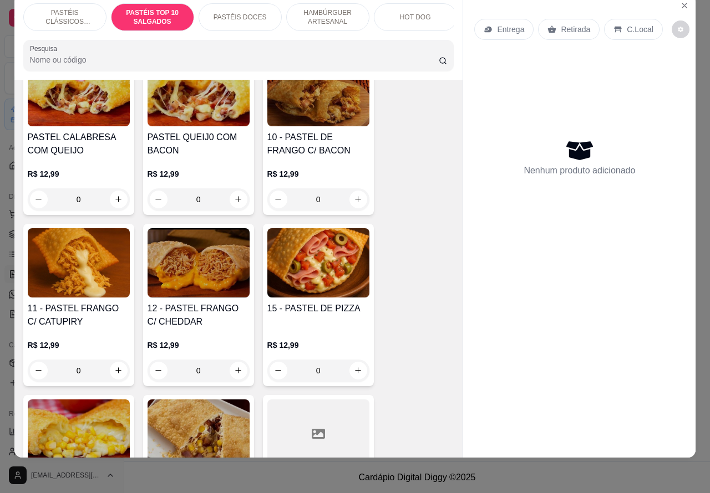
click at [118, 370] on div "0" at bounding box center [79, 371] width 102 height 22
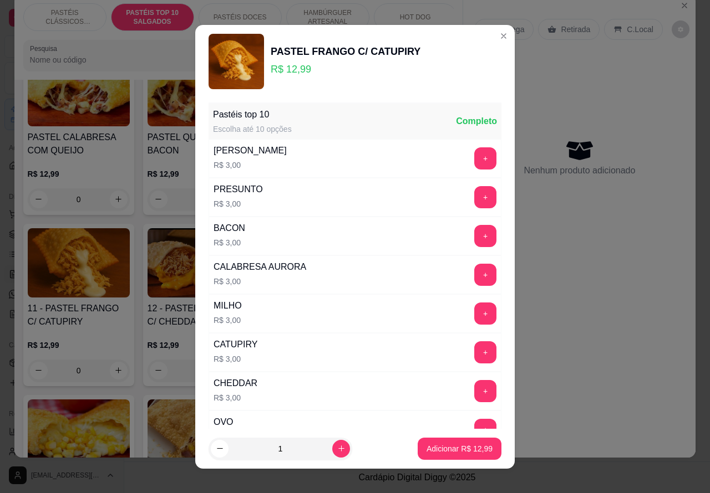
scroll to position [145, 0]
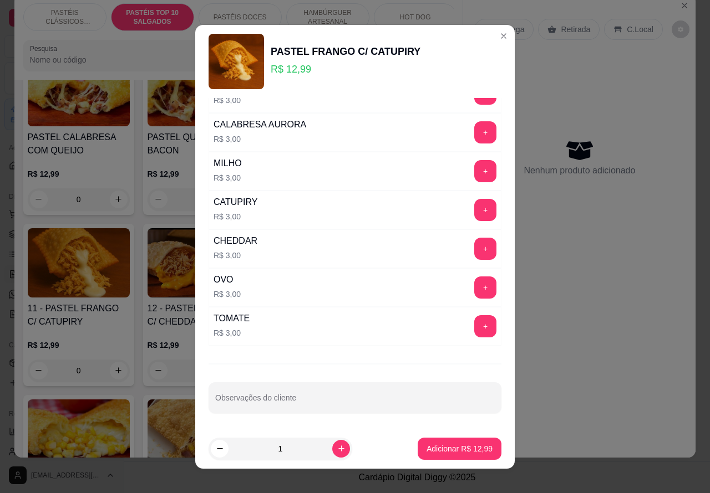
click at [344, 400] on input "Observações do cliente" at bounding box center [354, 402] width 279 height 11
type input "r"
type input "trocar por [PERSON_NAME]"
click at [436, 450] on p "Adicionar R$ 12,99" at bounding box center [460, 449] width 64 height 11
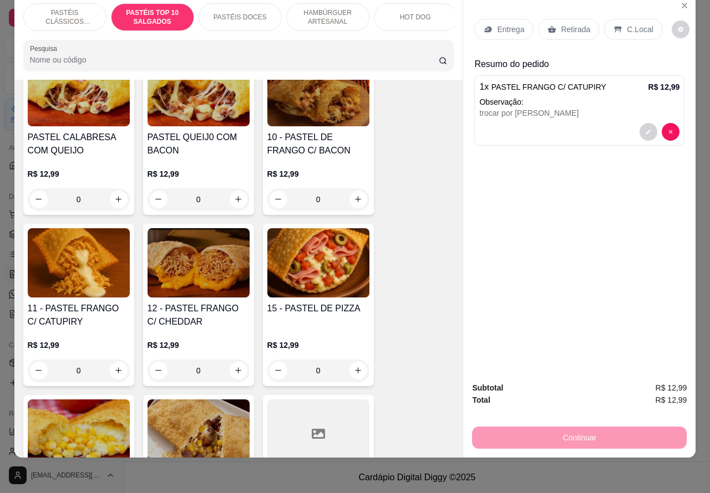
click at [331, 9] on p "HAMBÚRGUER ARTESANAL" at bounding box center [328, 17] width 64 height 18
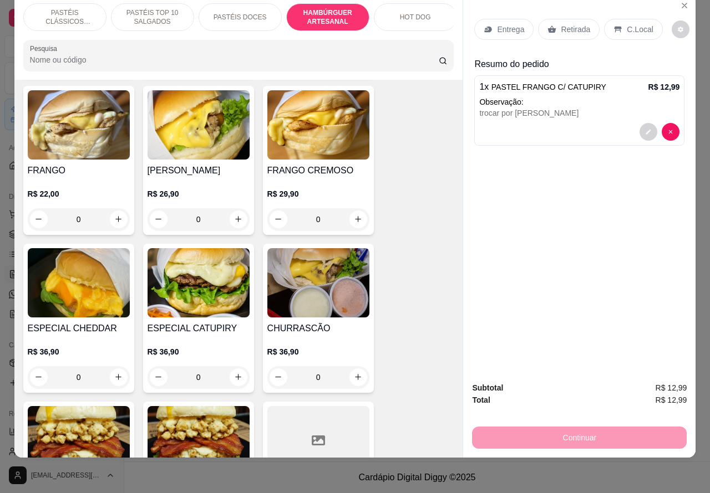
scroll to position [2517, 0]
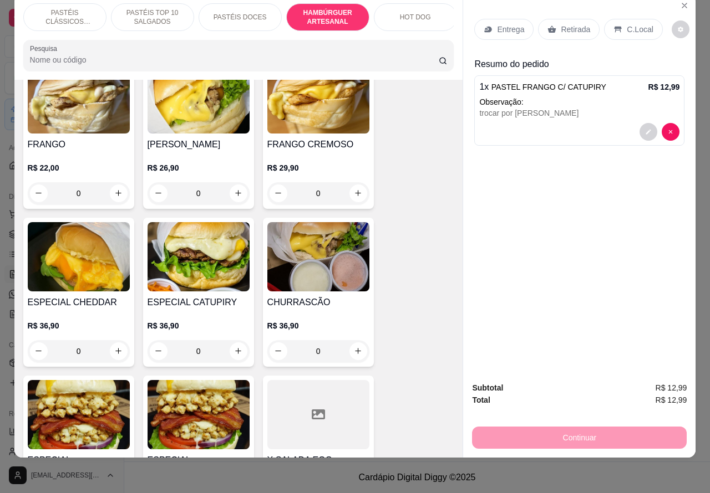
click at [111, 340] on div "0" at bounding box center [79, 351] width 102 height 22
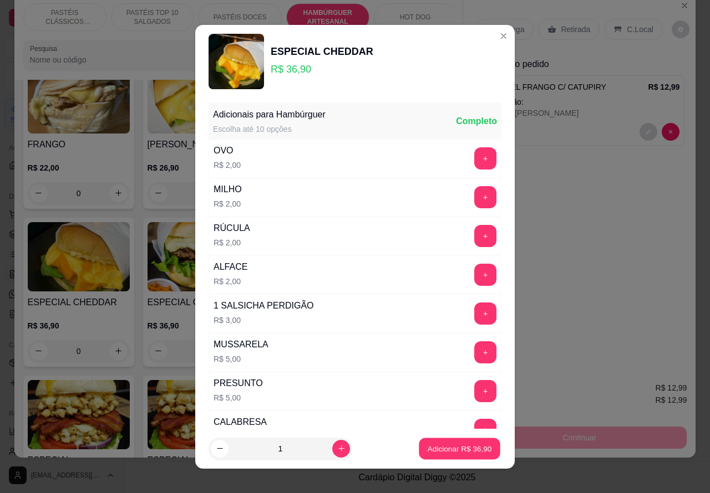
click at [441, 447] on p "Adicionar R$ 36,90" at bounding box center [460, 449] width 64 height 11
type input "1"
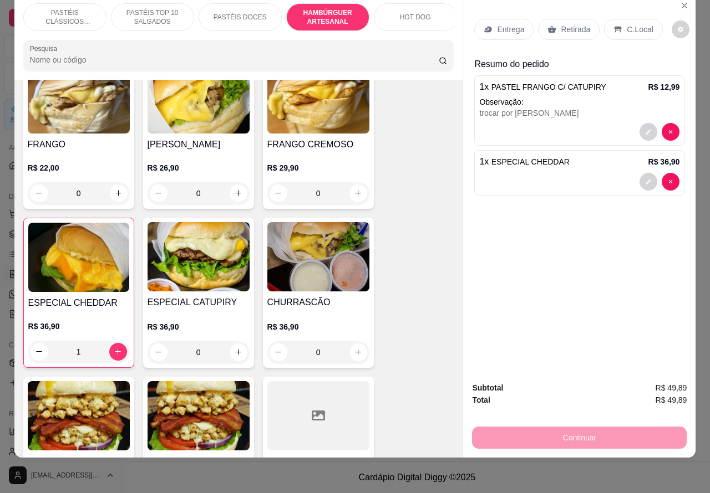
click at [563, 24] on p "Retirada" at bounding box center [575, 29] width 29 height 11
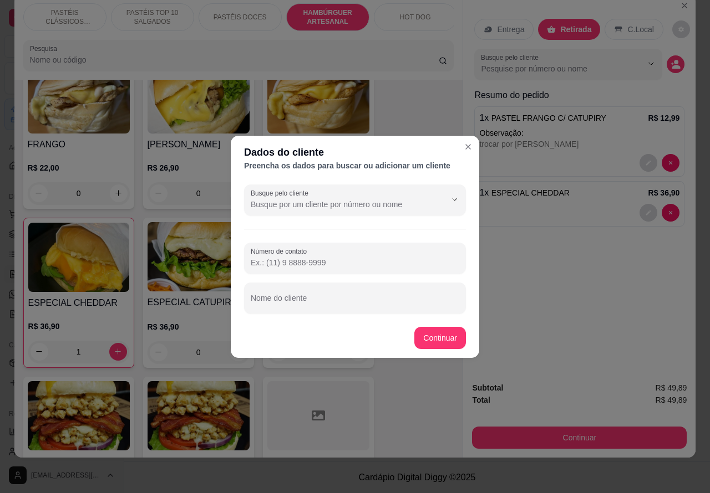
click at [370, 301] on input "Nome do cliente" at bounding box center [355, 302] width 208 height 11
type input "[PERSON_NAME]"
click at [439, 340] on div "Item avulso PASTÉIS CLÁSSICOS SALGADOS PASTEL DE CARNE R$ 8,99 0 PASTEL DE QUEI…" at bounding box center [238, 269] width 449 height 379
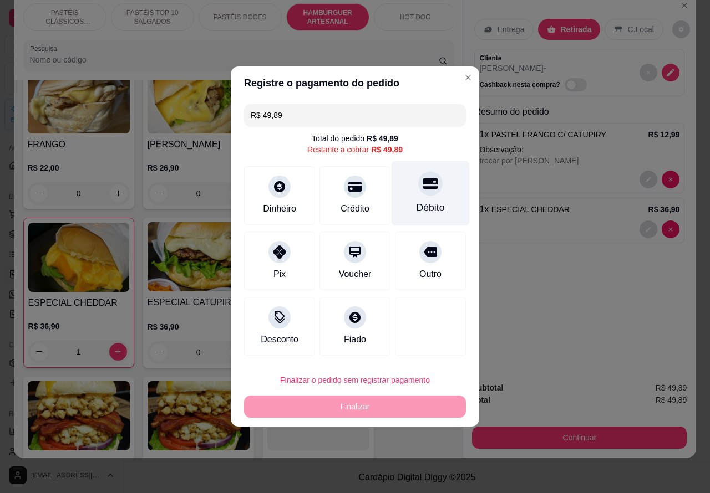
click at [431, 191] on div at bounding box center [430, 183] width 24 height 24
type input "R$ 0,00"
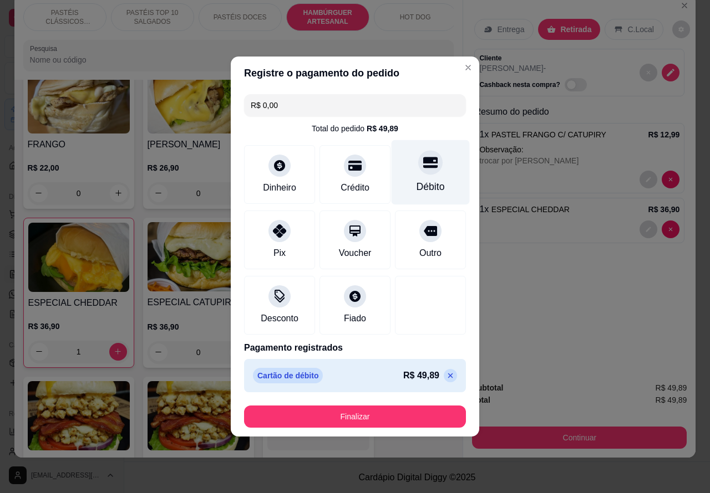
click at [411, 416] on button "Finalizar" at bounding box center [355, 417] width 222 height 22
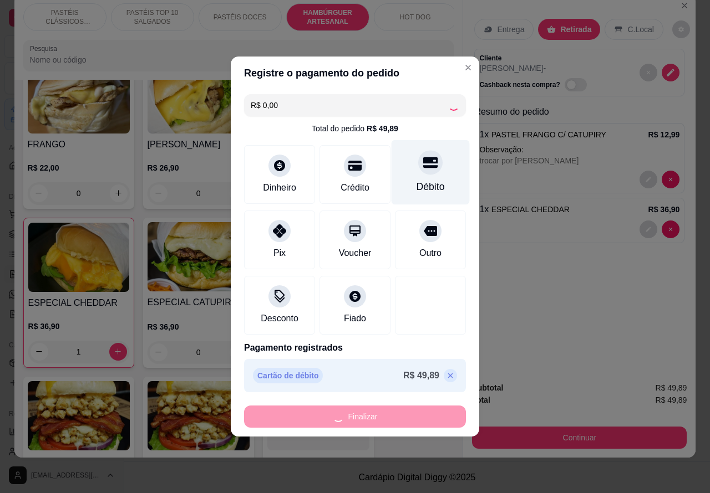
type input "0"
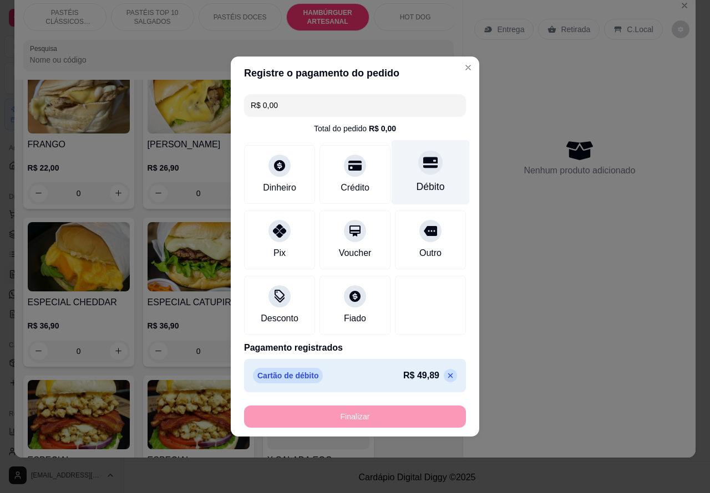
type input "-R$ 49,89"
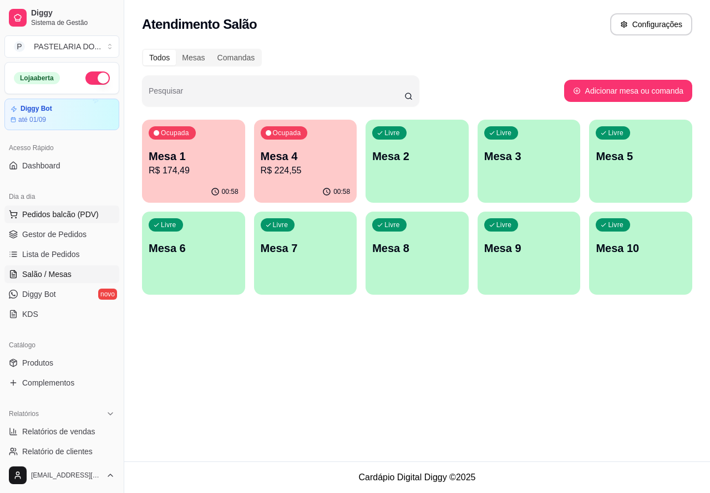
click at [78, 215] on span "Pedidos balcão (PDV)" at bounding box center [60, 214] width 77 height 11
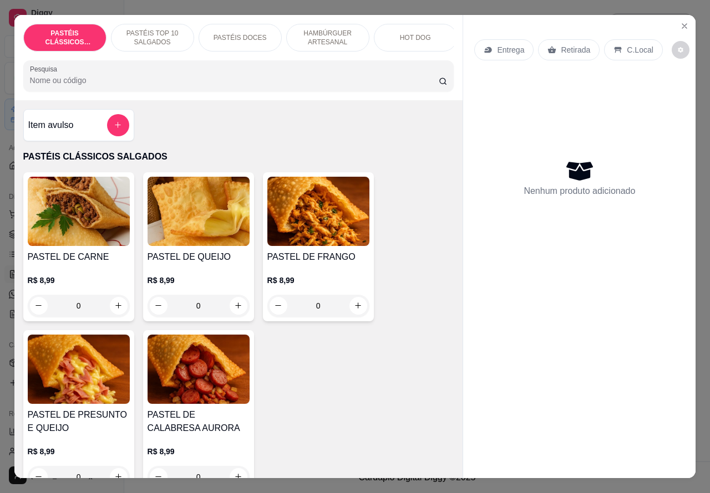
click at [507, 44] on p "Entrega" at bounding box center [510, 49] width 27 height 11
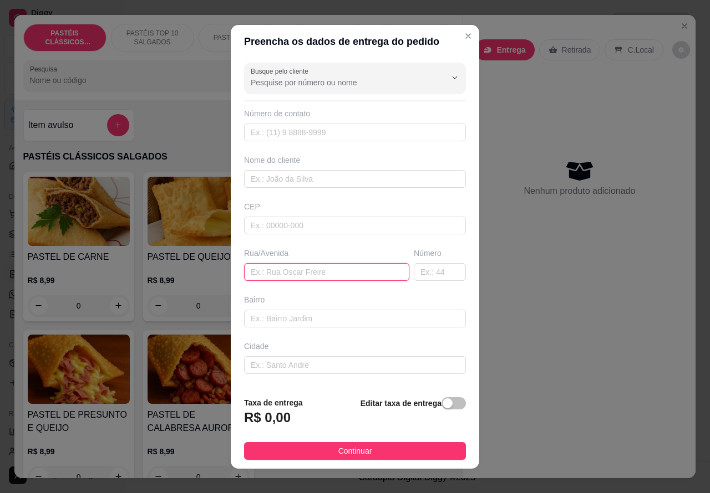
click at [325, 267] on input "text" at bounding box center [326, 272] width 165 height 18
paste input "Aberto Nardi 105 [PERSON_NAME], Número não informado,"
type input "Aberto Nardi 105 [PERSON_NAME], Número não informado,"
click at [441, 402] on span "button" at bounding box center [453, 404] width 24 height 12
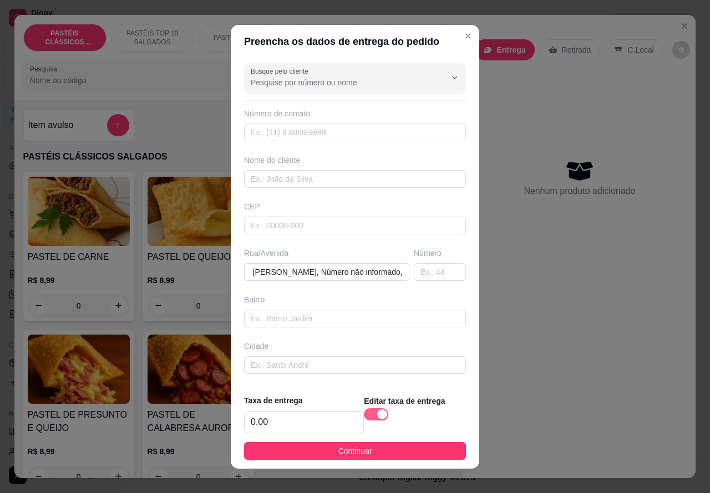
scroll to position [0, 0]
click at [250, 419] on input "0,00" at bounding box center [304, 422] width 119 height 21
type input "5,00"
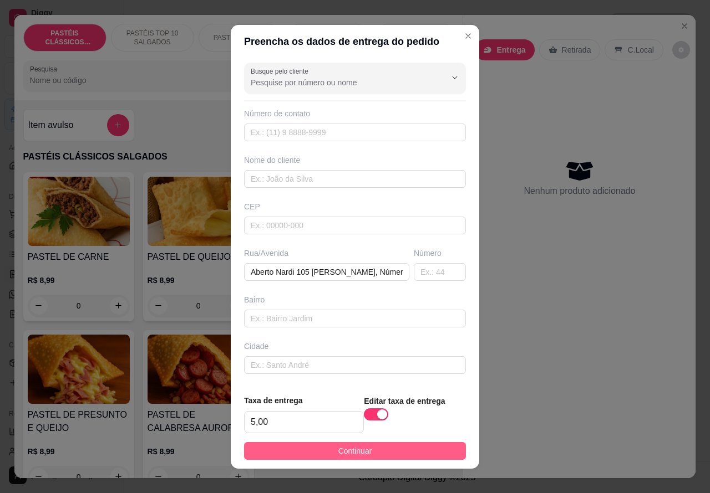
click at [368, 450] on button "Continuar" at bounding box center [355, 451] width 222 height 18
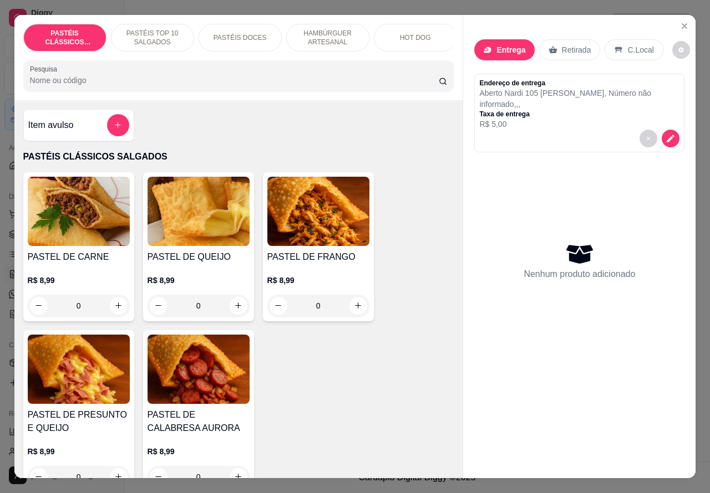
click at [329, 29] on p "HAMBÚRGUER ARTESANAL" at bounding box center [328, 38] width 64 height 18
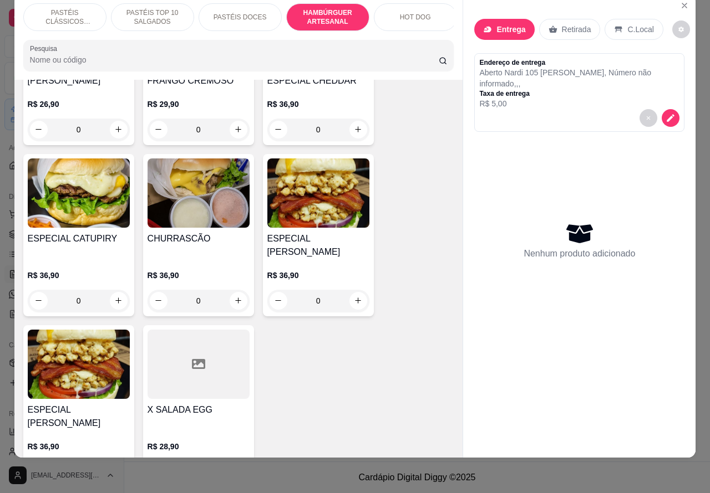
scroll to position [2620, 0]
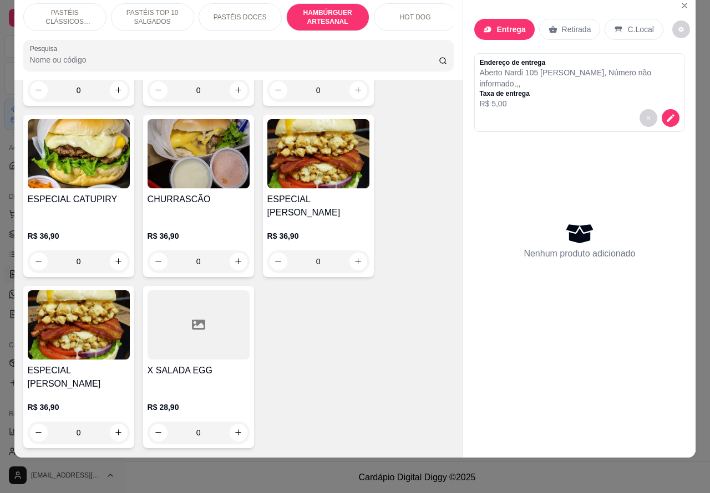
click at [236, 251] on div "0" at bounding box center [198, 262] width 102 height 22
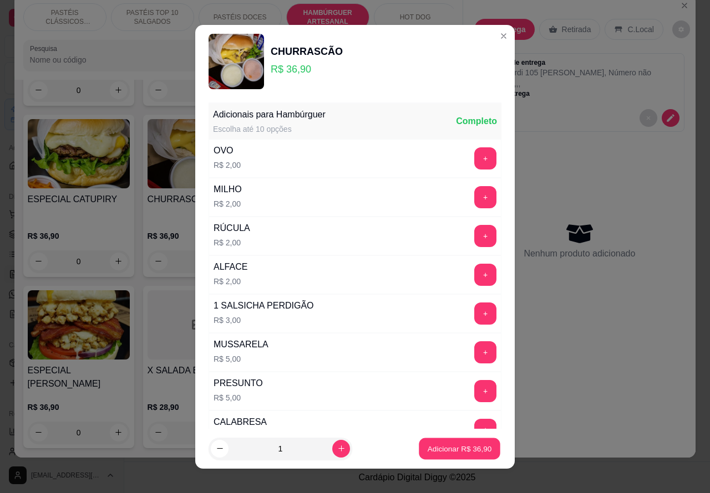
click at [446, 447] on p "Adicionar R$ 36,90" at bounding box center [460, 449] width 64 height 11
type input "1"
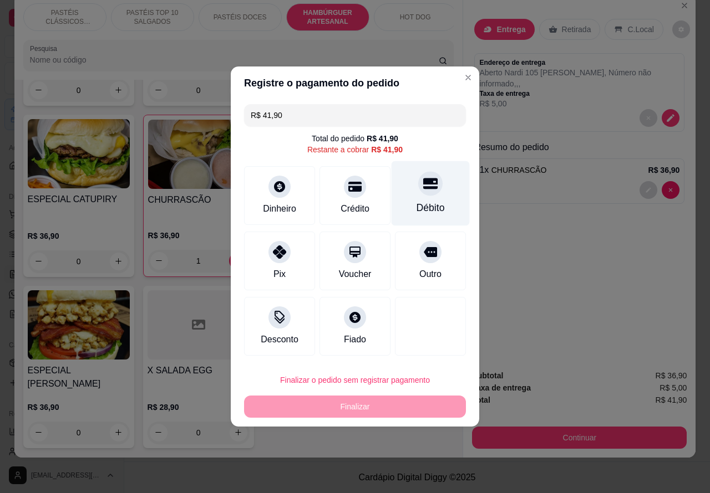
click at [423, 190] on icon at bounding box center [430, 184] width 14 height 11
type input "R$ 0,00"
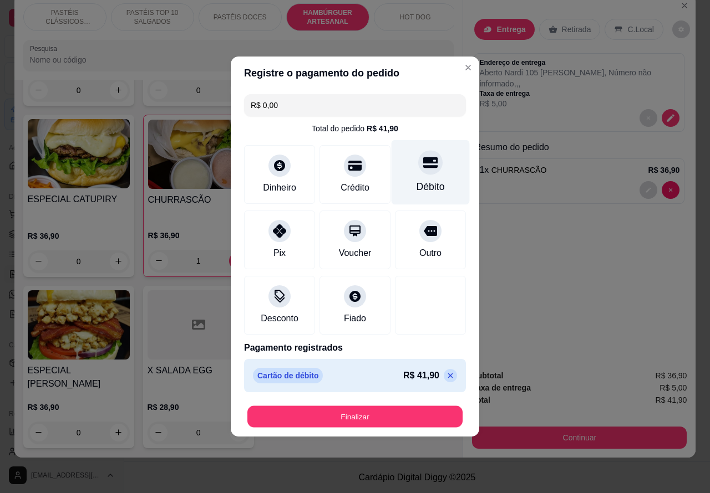
click at [400, 414] on button "Finalizar" at bounding box center [354, 417] width 215 height 22
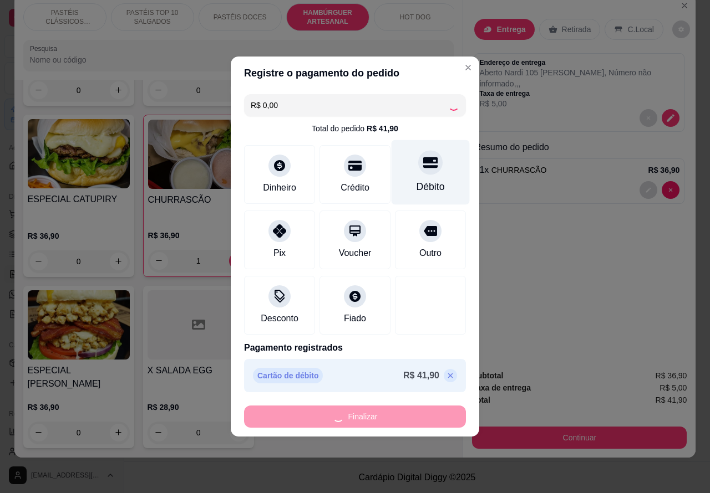
type input "0"
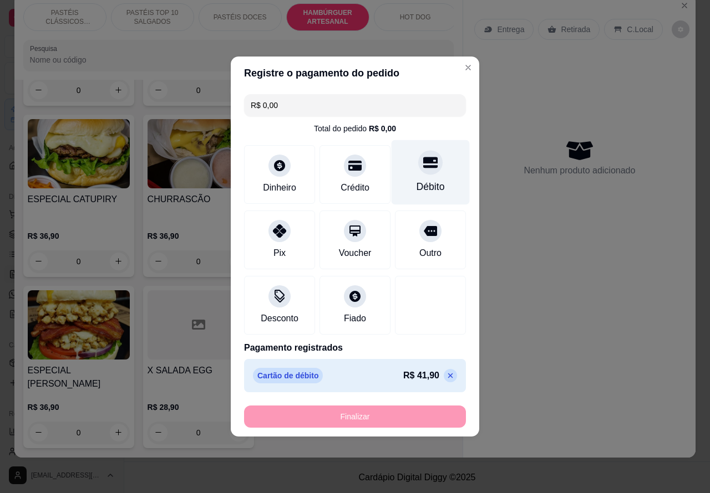
type input "-R$ 41,90"
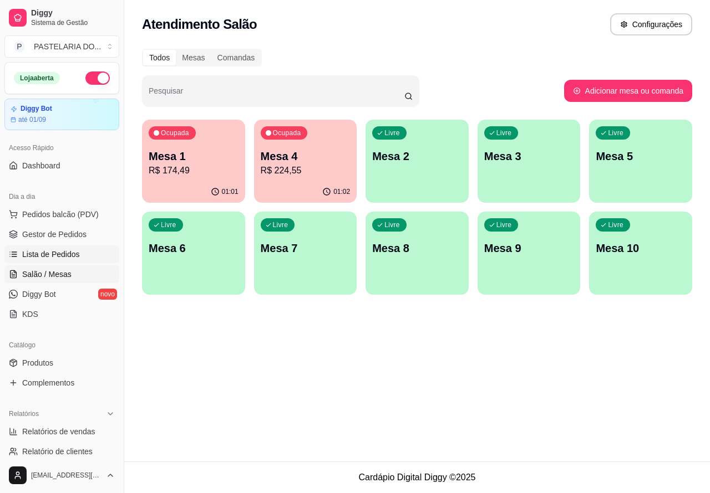
click at [58, 251] on span "Lista de Pedidos" at bounding box center [51, 254] width 58 height 11
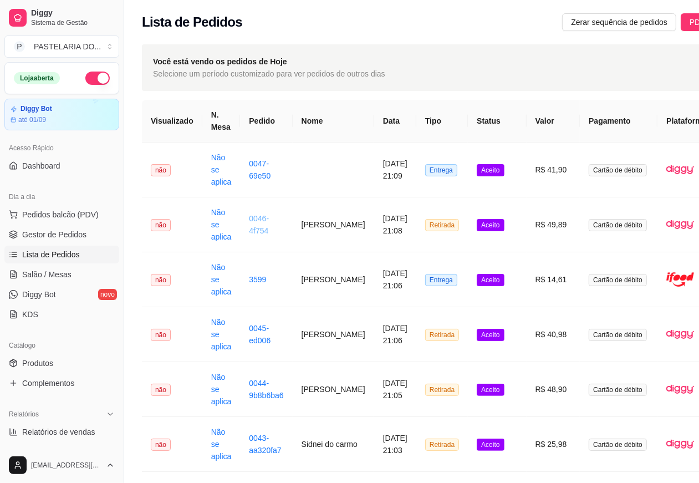
click at [253, 219] on link "0046-4f754" at bounding box center [259, 224] width 20 height 21
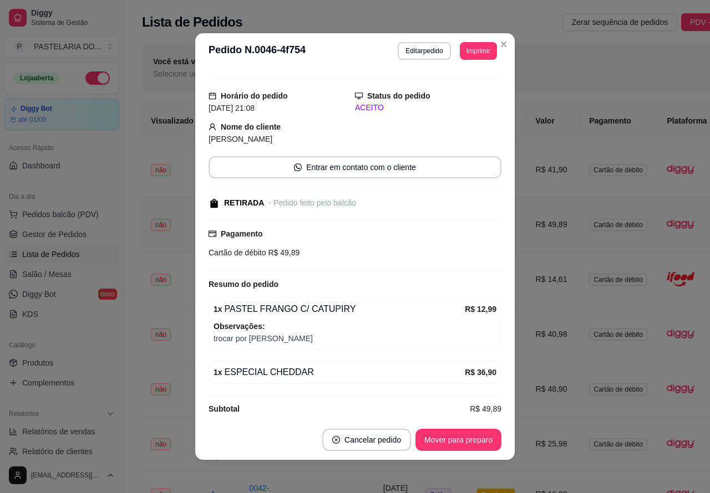
scroll to position [35, 0]
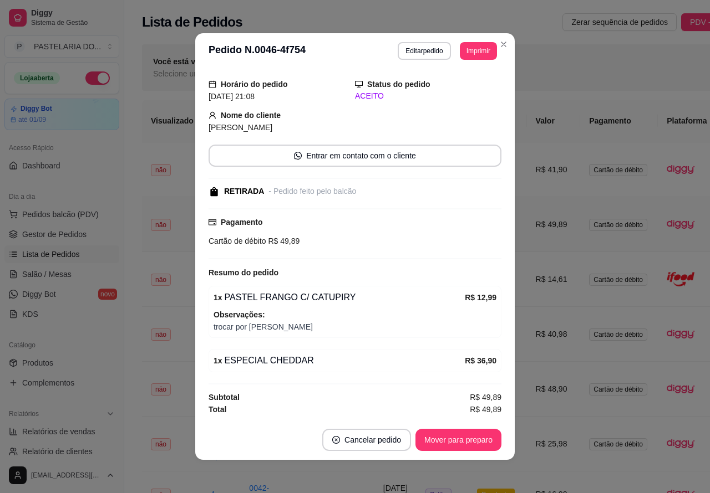
click at [340, 354] on div "1 x ESPECIAL CHEDDAR" at bounding box center [338, 360] width 251 height 13
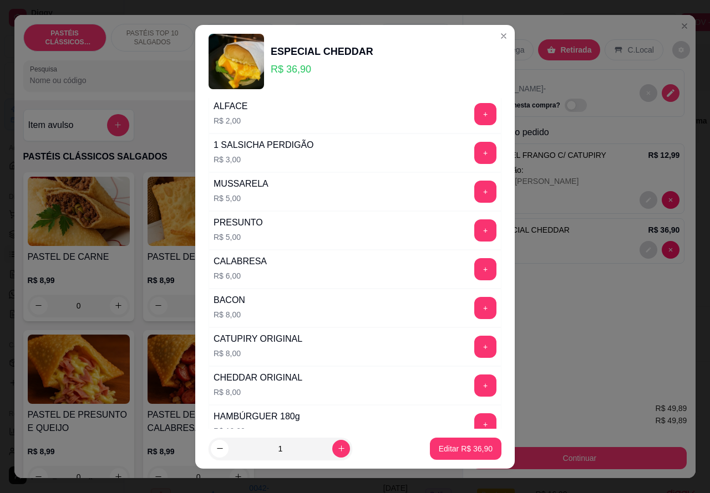
scroll to position [301, 0]
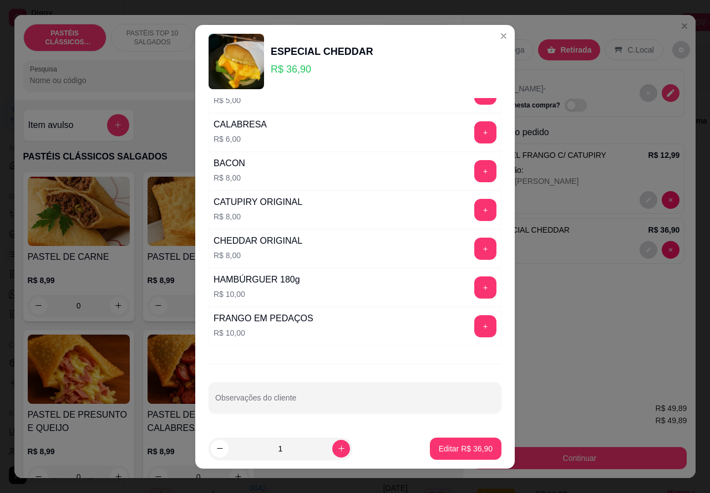
click at [342, 399] on input "Observações do cliente" at bounding box center [354, 402] width 279 height 11
type input "tirar tomate>>>>>>>>>>>>>>>>>"
click at [461, 448] on p "Editar R$ 36,90" at bounding box center [465, 449] width 52 height 11
type input "0"
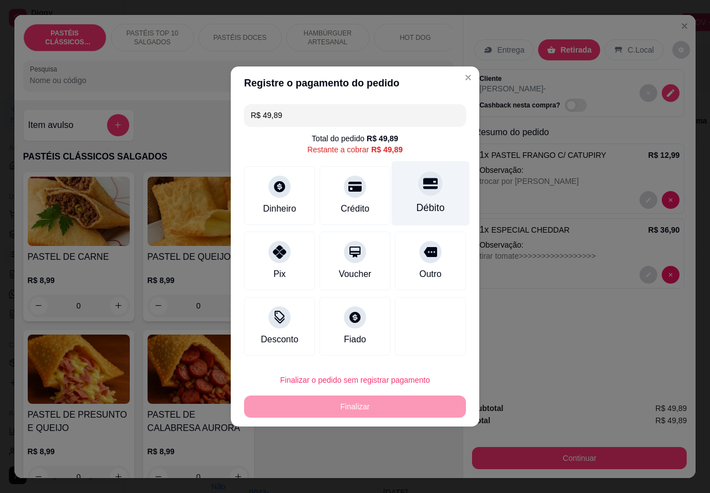
click at [421, 196] on div at bounding box center [430, 183] width 24 height 24
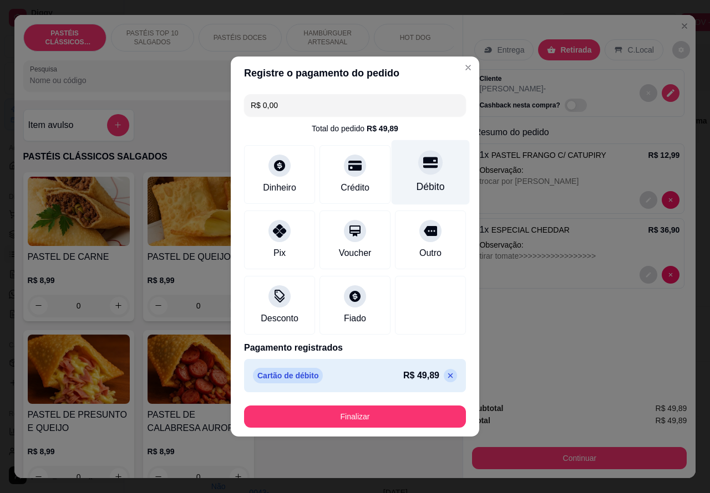
click at [391, 411] on button "Finalizar" at bounding box center [355, 417] width 222 height 22
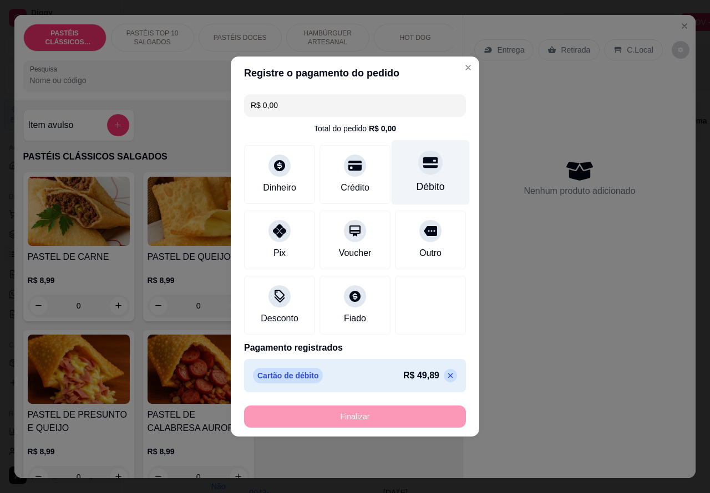
type input "-R$ 49,89"
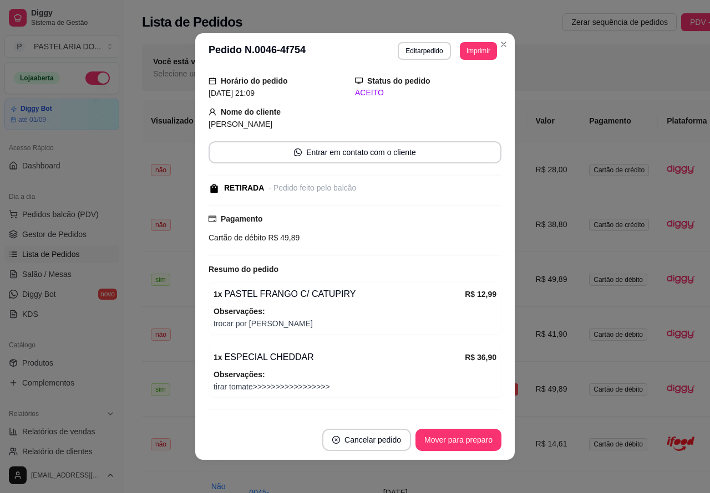
click at [126, 467] on button "Toggle Sidebar" at bounding box center [123, 246] width 9 height 493
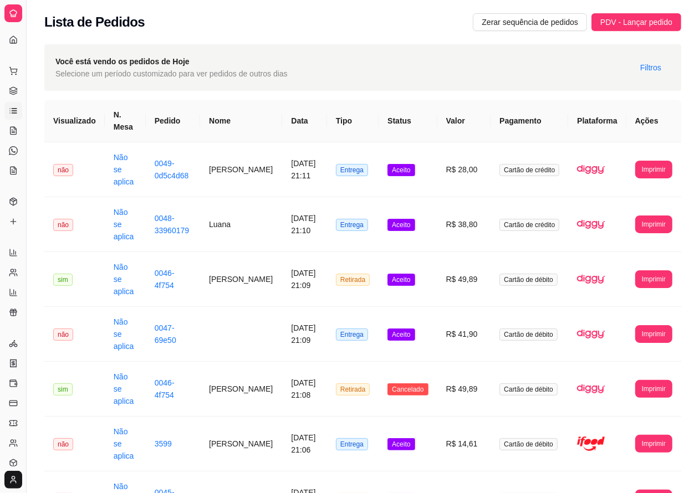
click at [48, 270] on td "sim" at bounding box center [74, 279] width 60 height 55
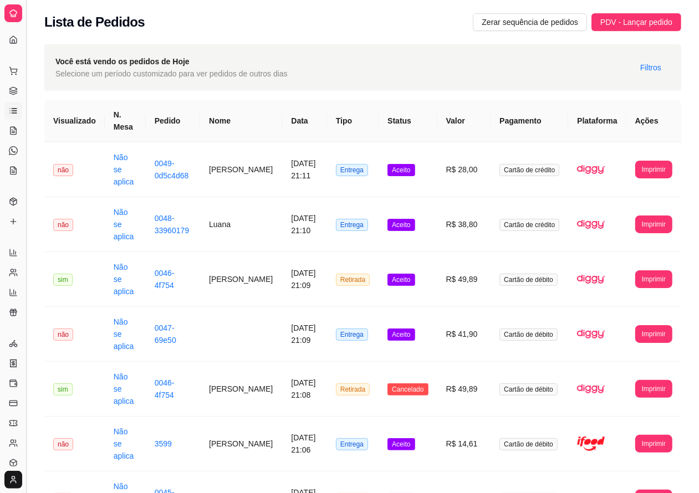
click at [26, 419] on button "Toggle Sidebar" at bounding box center [26, 246] width 9 height 493
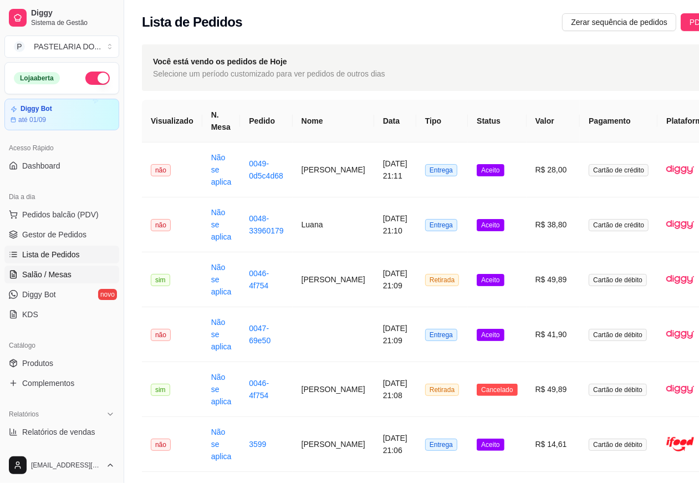
click at [53, 272] on span "Salão / Mesas" at bounding box center [46, 274] width 49 height 11
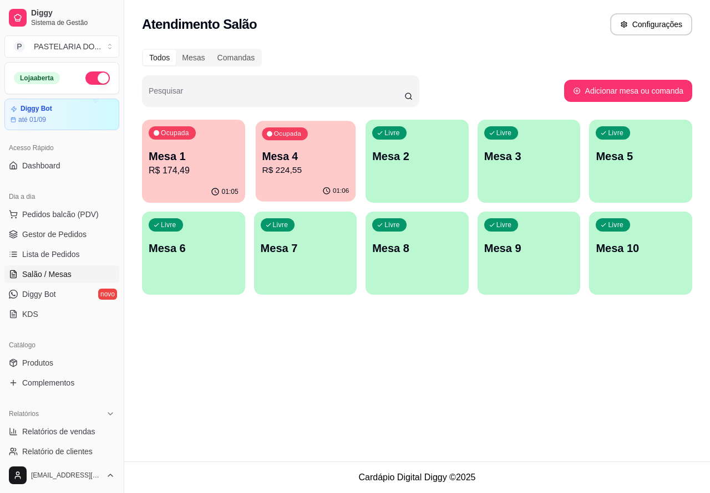
click at [309, 155] on p "Mesa 4" at bounding box center [305, 156] width 87 height 15
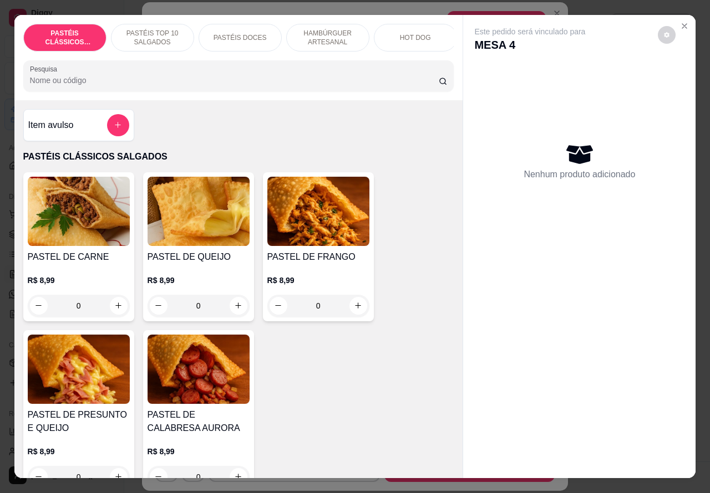
click at [320, 34] on p "HAMBÚRGUER ARTESANAL" at bounding box center [328, 38] width 64 height 18
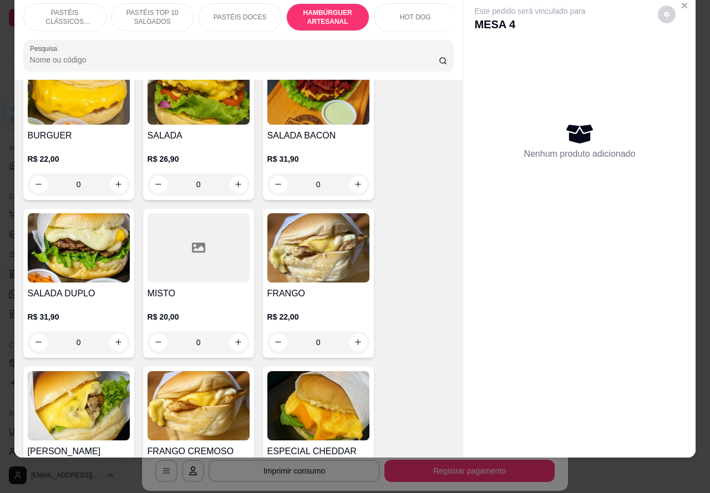
scroll to position [2104, 0]
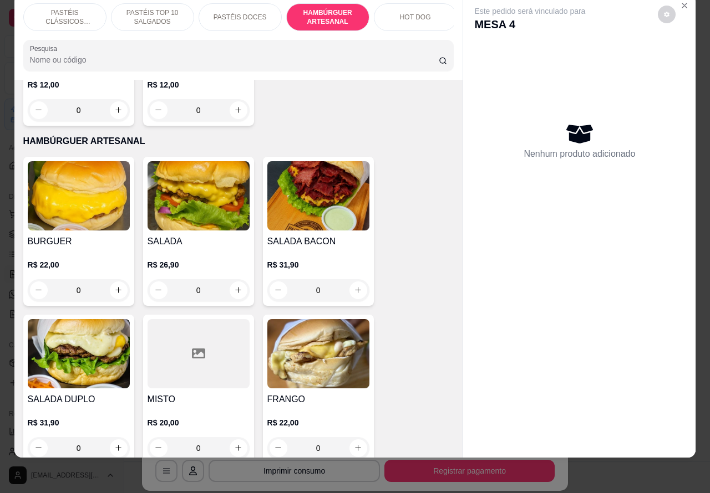
click at [351, 279] on div "0" at bounding box center [318, 290] width 102 height 22
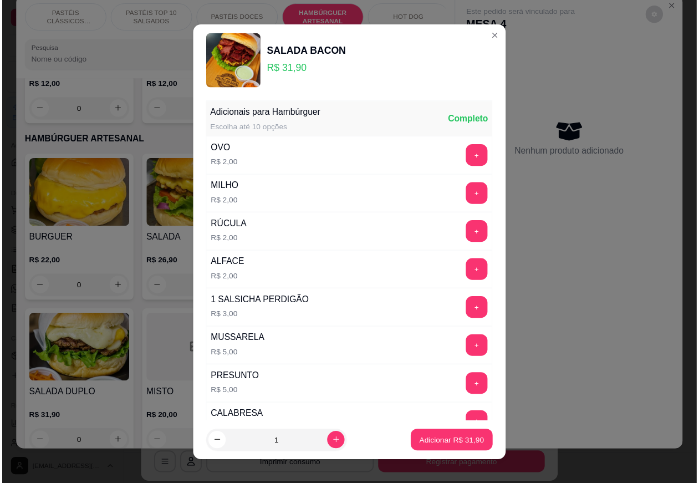
scroll to position [301, 0]
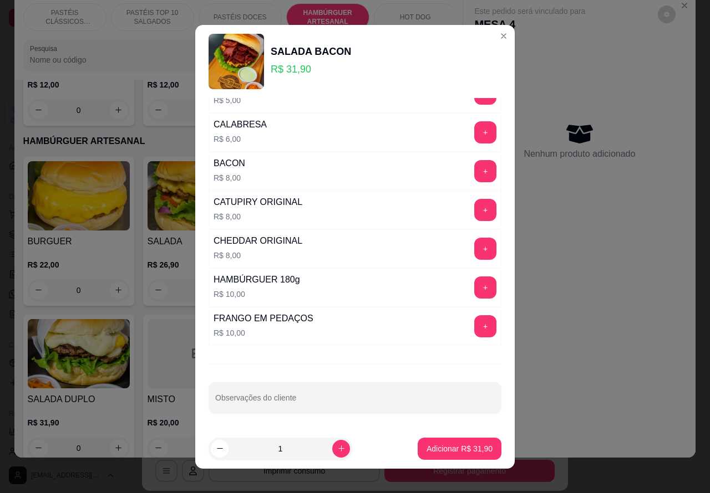
click at [323, 398] on input "Observações do cliente" at bounding box center [354, 402] width 279 height 11
type input "cortar ao meio MARIA"
click at [433, 451] on p "Adicionar R$ 31,90" at bounding box center [459, 449] width 66 height 11
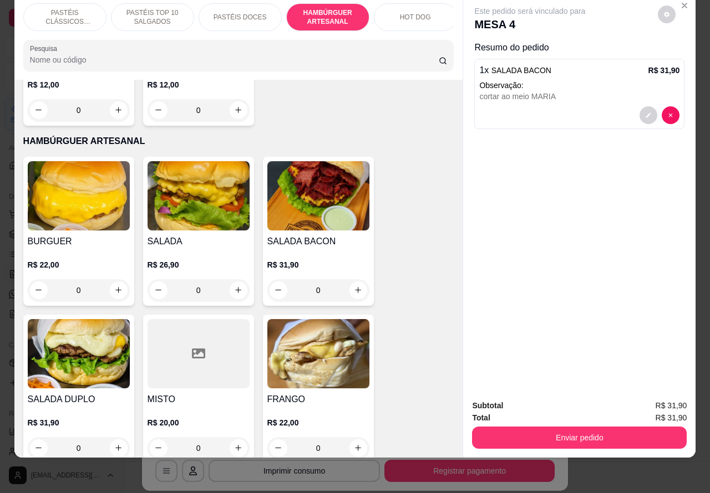
click at [583, 427] on button "Enviar pedido" at bounding box center [579, 438] width 215 height 22
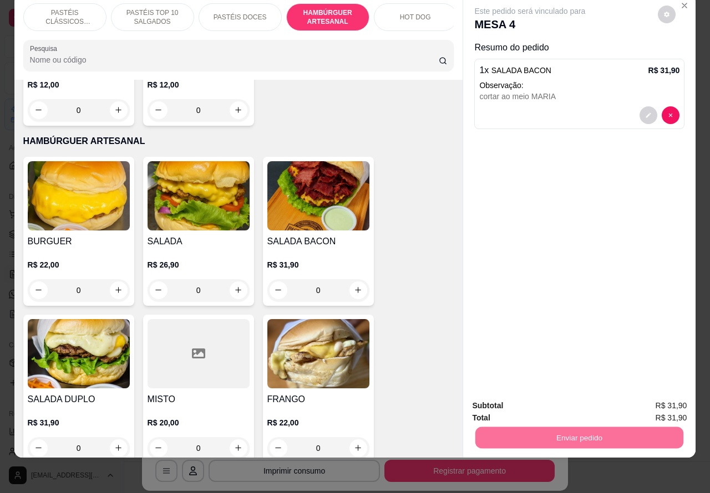
click at [553, 404] on button "Não registrar e enviar pedido" at bounding box center [541, 400] width 115 height 21
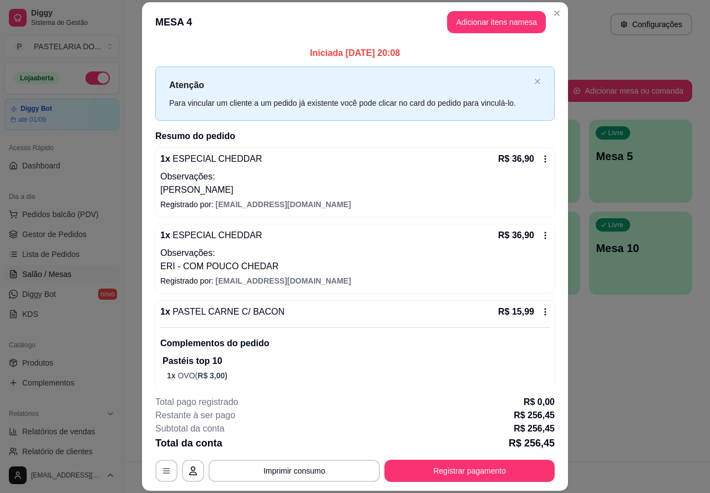
click at [663, 372] on div "Atendimento Salão Configurações Todos Mesas Comandas Pesquisar Adicionar mesa o…" at bounding box center [417, 231] width 586 height 462
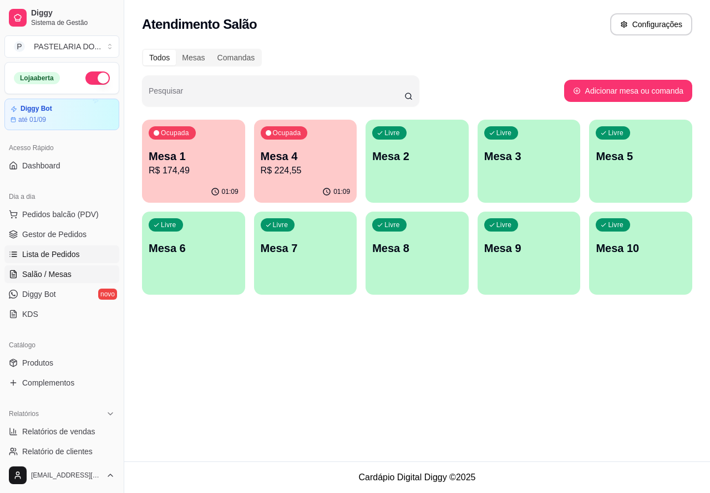
click at [60, 254] on span "Lista de Pedidos" at bounding box center [51, 254] width 58 height 11
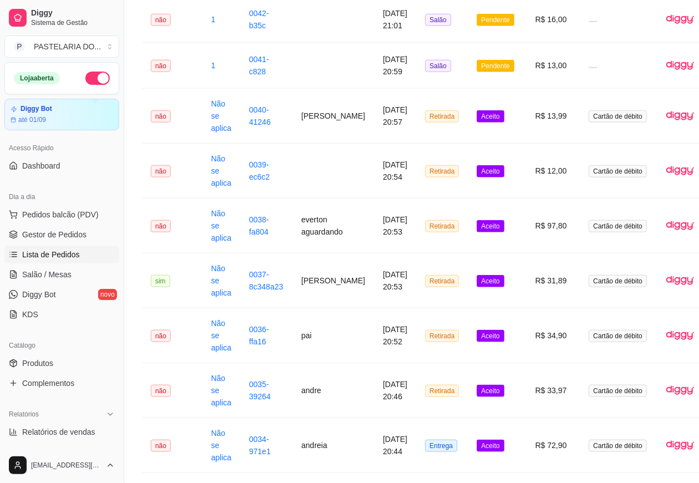
scroll to position [741, 0]
click at [93, 75] on button "button" at bounding box center [97, 78] width 24 height 13
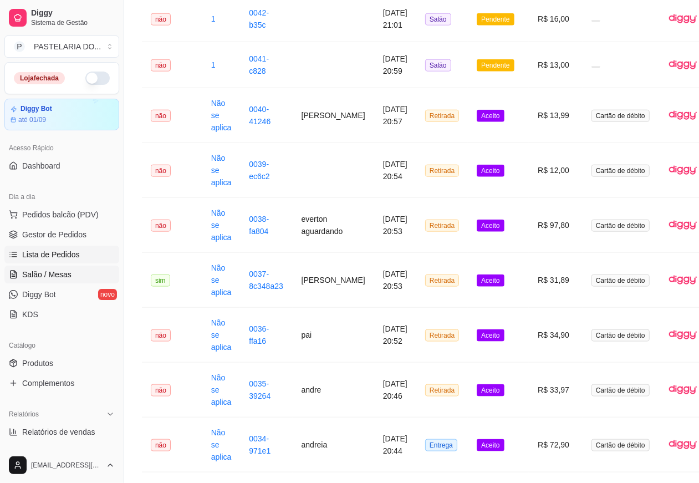
click at [55, 277] on span "Salão / Mesas" at bounding box center [46, 274] width 49 height 11
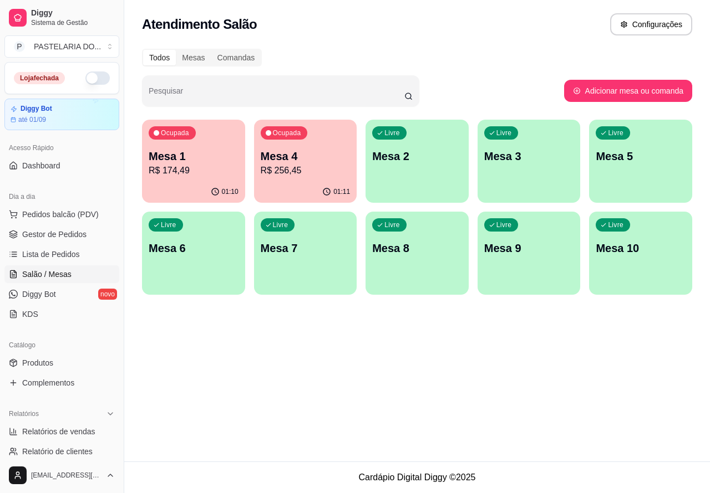
click at [314, 156] on p "Mesa 4" at bounding box center [306, 157] width 90 height 16
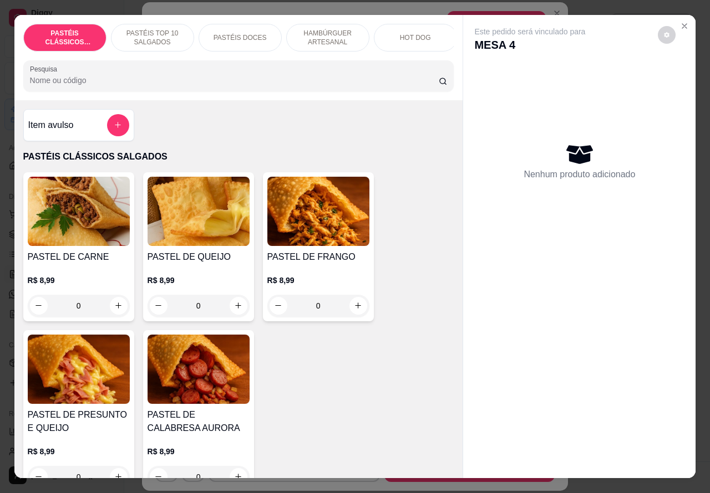
scroll to position [0, 99]
click at [148, 33] on p "PASTÉIS DOCES" at bounding box center [141, 37] width 53 height 9
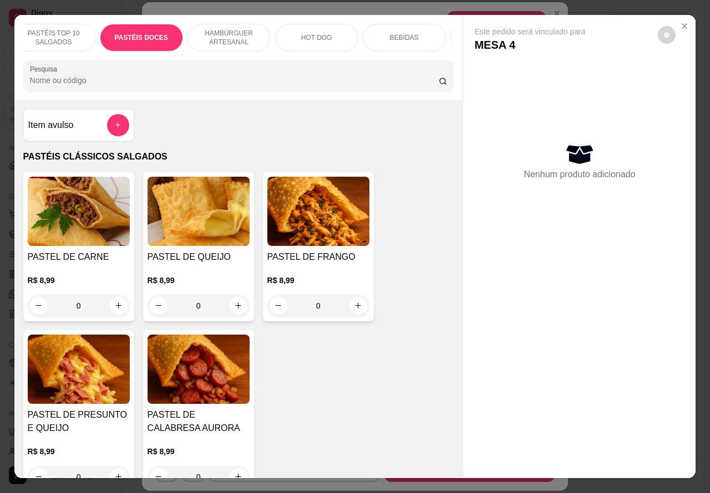
scroll to position [26, 0]
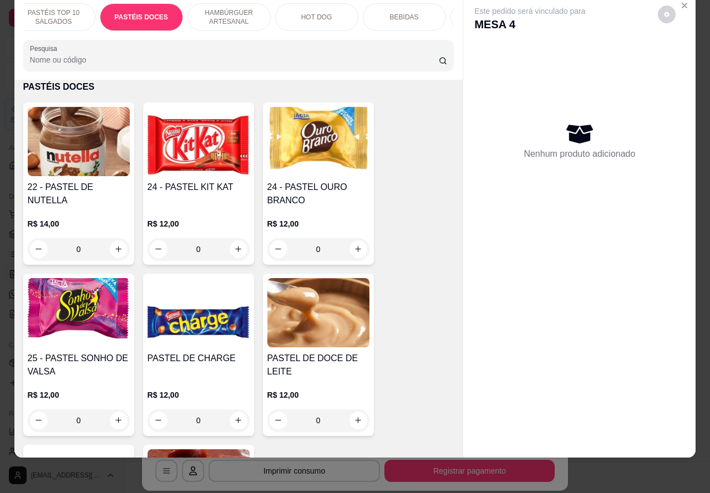
click at [323, 312] on img at bounding box center [318, 312] width 102 height 69
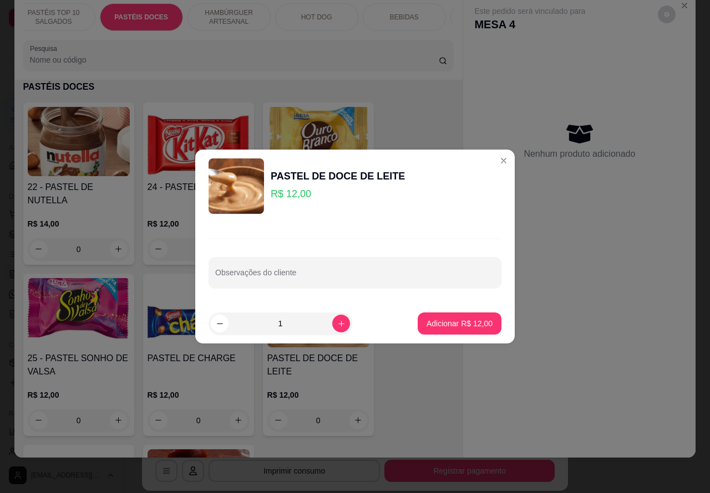
click at [389, 274] on input "Observações do cliente" at bounding box center [354, 277] width 279 height 11
type input "[PERSON_NAME] PARA VIAGEM>>>>>>>>>>>"
click at [451, 323] on p "Adicionar R$ 12,00" at bounding box center [459, 323] width 66 height 11
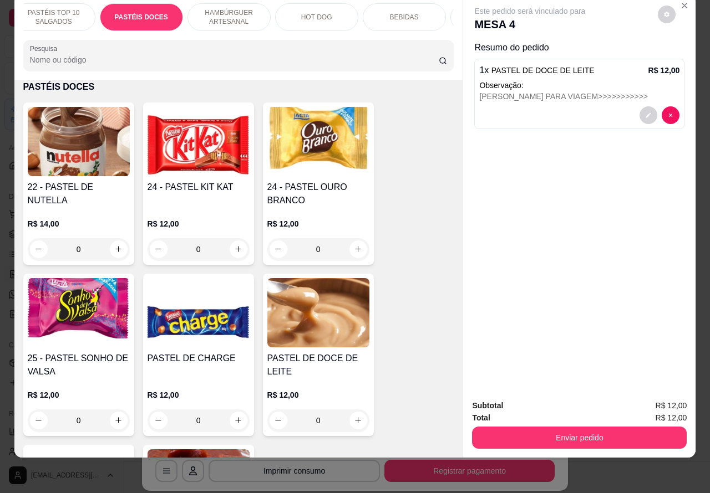
click at [599, 427] on button "Enviar pedido" at bounding box center [579, 438] width 215 height 22
click at [605, 427] on button "Enviar pedido" at bounding box center [579, 438] width 215 height 22
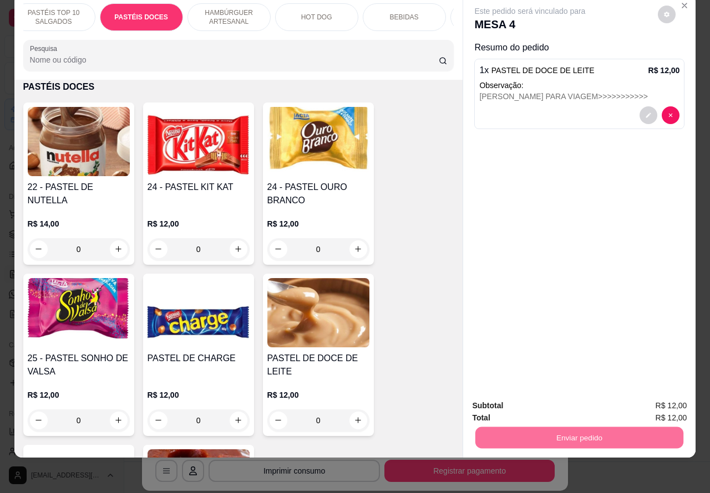
click at [560, 401] on button "Não registrar e enviar pedido" at bounding box center [541, 400] width 115 height 21
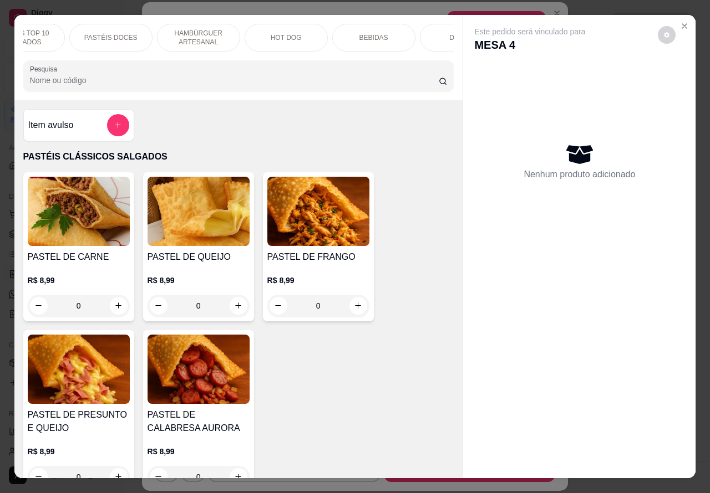
scroll to position [0, 178]
click at [318, 33] on p "BEBIDAS" at bounding box center [325, 37] width 29 height 9
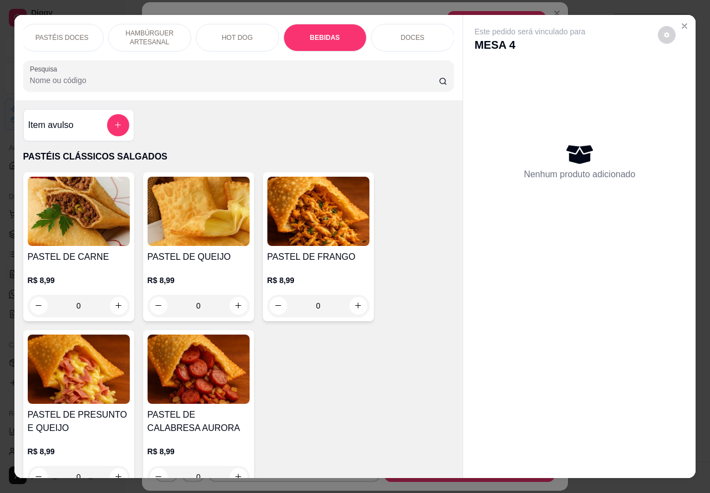
scroll to position [26, 0]
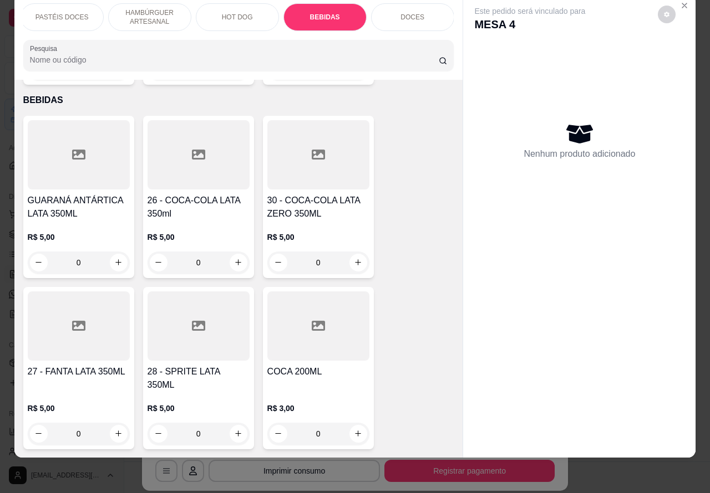
click at [411, 13] on p "DOCES" at bounding box center [412, 17] width 24 height 9
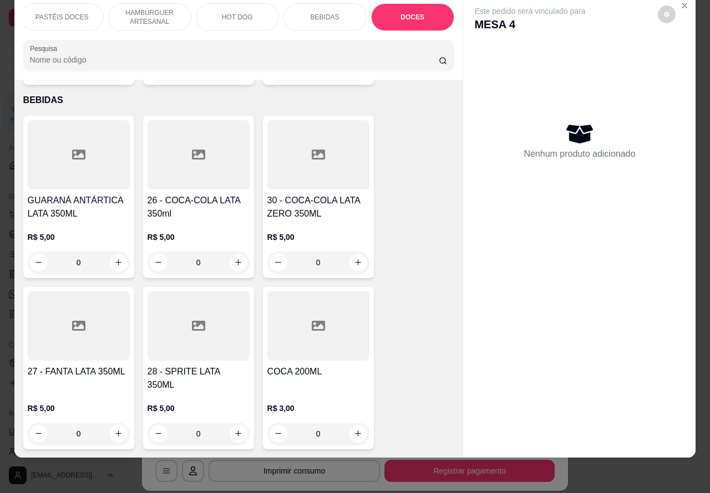
scroll to position [4319, 0]
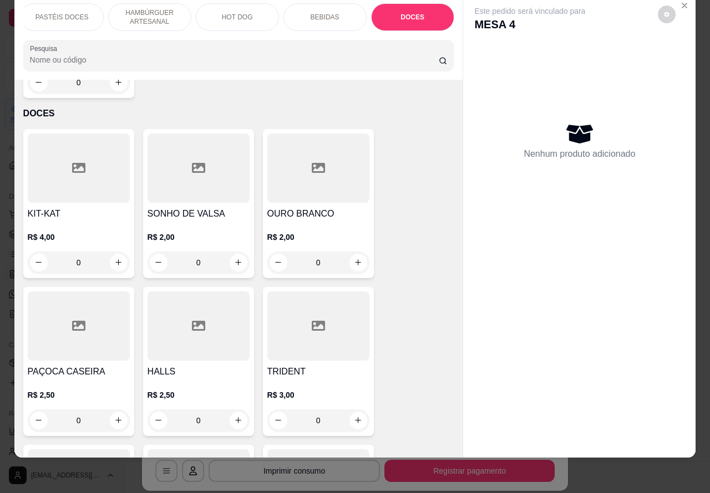
click at [114, 258] on icon "increase-product-quantity" at bounding box center [118, 262] width 8 height 8
type input "1"
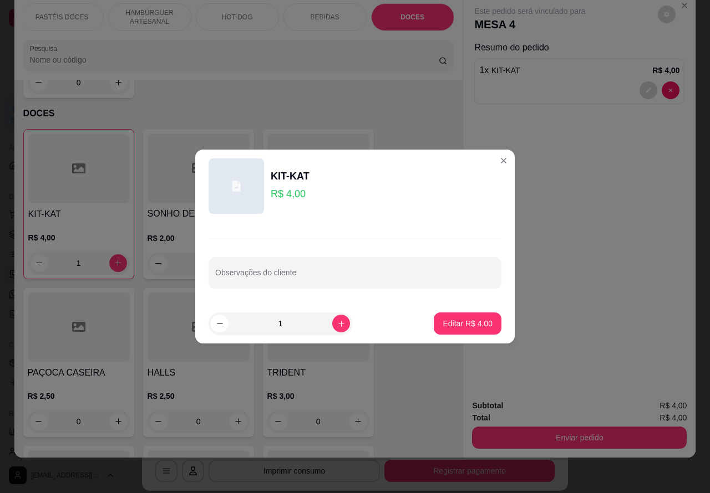
click at [421, 276] on input "Observações do cliente" at bounding box center [354, 277] width 279 height 11
type input "FABI"
click at [461, 320] on p "Editar R$ 4,00" at bounding box center [468, 323] width 48 height 11
type input "0"
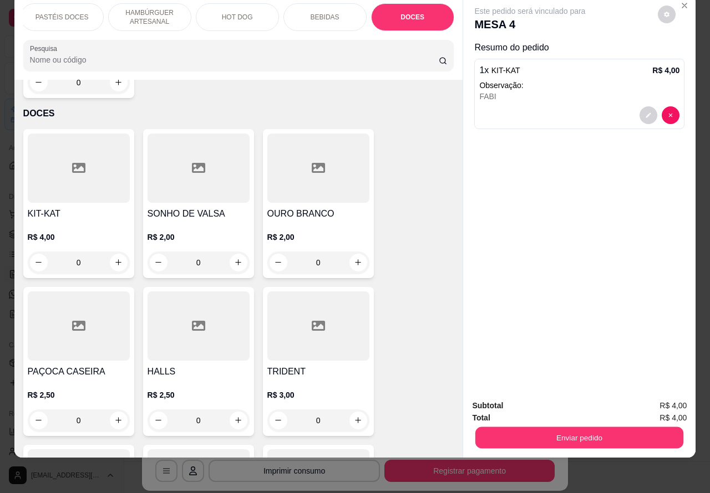
click at [589, 428] on button "Enviar pedido" at bounding box center [579, 439] width 208 height 22
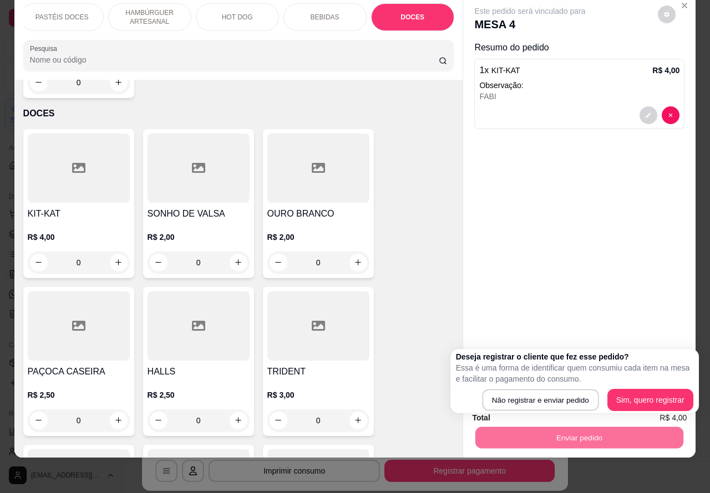
click at [568, 392] on button "Não registrar e enviar pedido" at bounding box center [540, 401] width 116 height 22
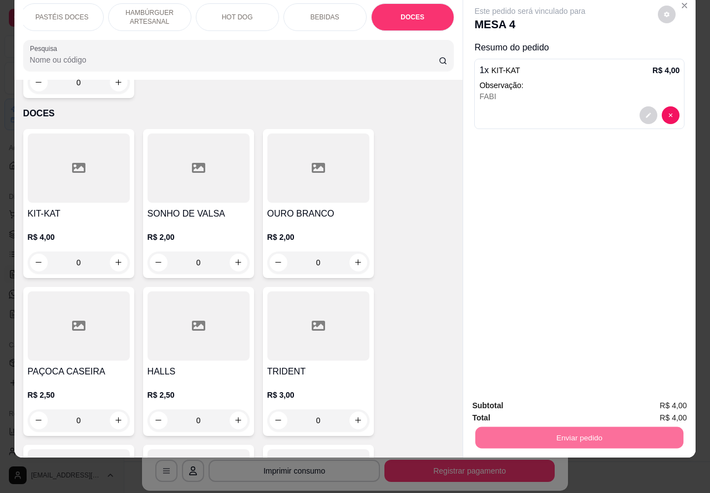
click at [562, 397] on button "Não registrar e enviar pedido" at bounding box center [541, 400] width 115 height 21
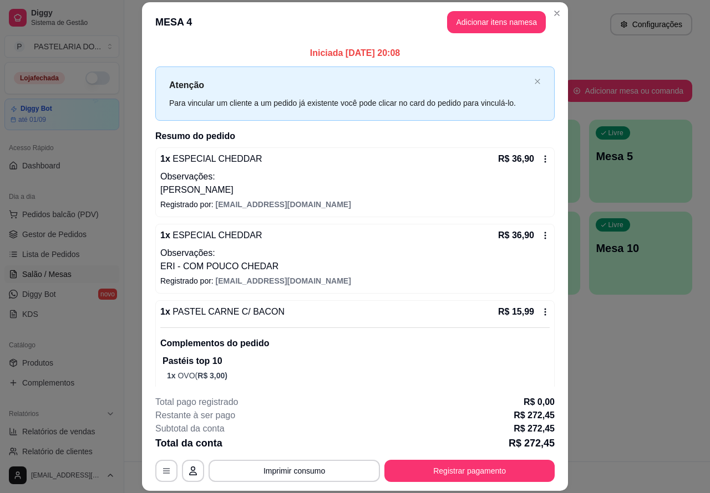
click at [628, 373] on div "Atendimento Salão Configurações Todos Mesas Comandas Pesquisar Adicionar mesa o…" at bounding box center [417, 231] width 586 height 462
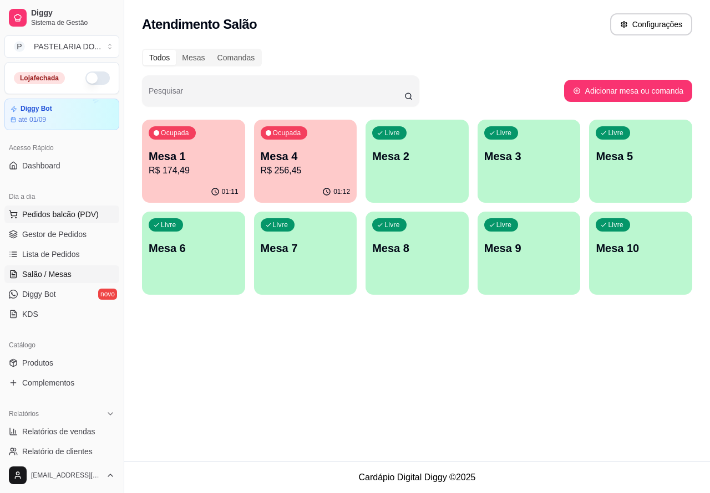
click at [64, 212] on span "Pedidos balcão (PDV)" at bounding box center [60, 214] width 77 height 11
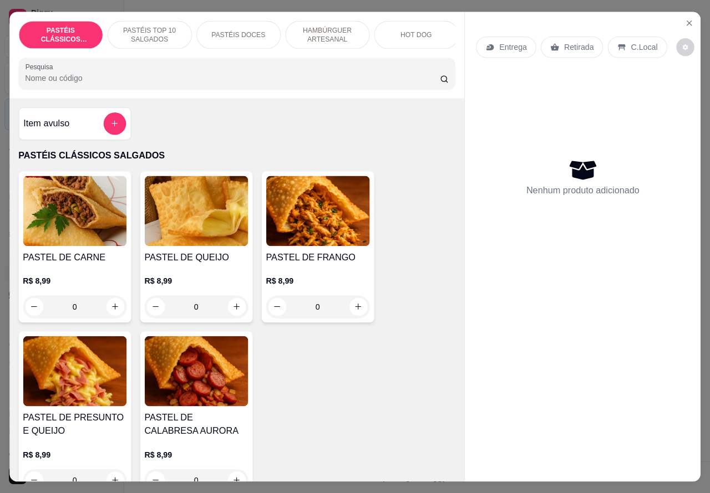
click at [59, 211] on img at bounding box center [75, 211] width 104 height 70
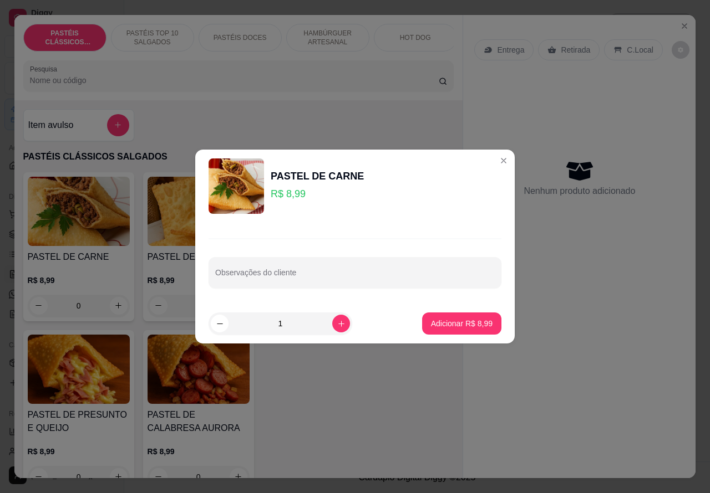
click at [492, 161] on div "Nenhum produto adicionado" at bounding box center [579, 177] width 210 height 217
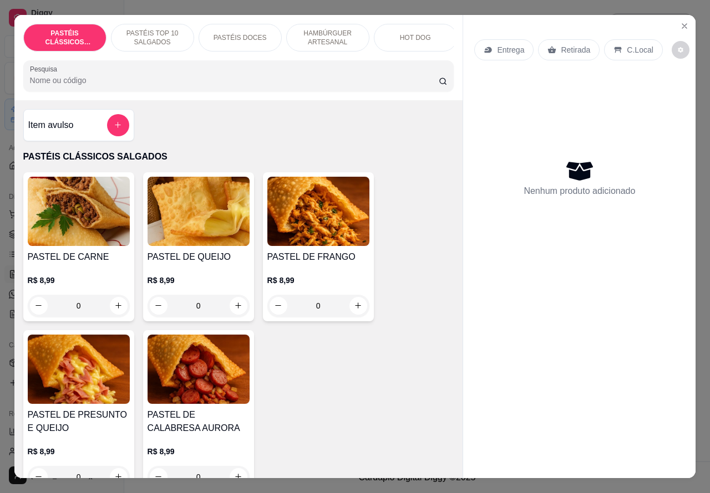
scroll to position [0, 114]
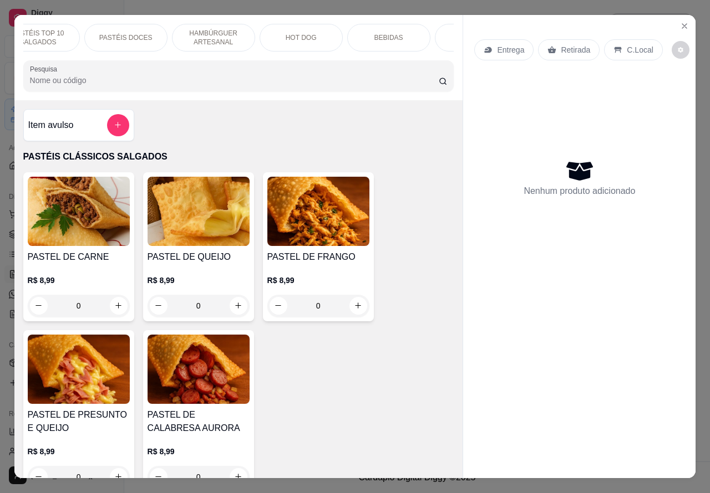
click at [220, 31] on p "HAMBÚRGUER ARTESANAL" at bounding box center [213, 38] width 64 height 18
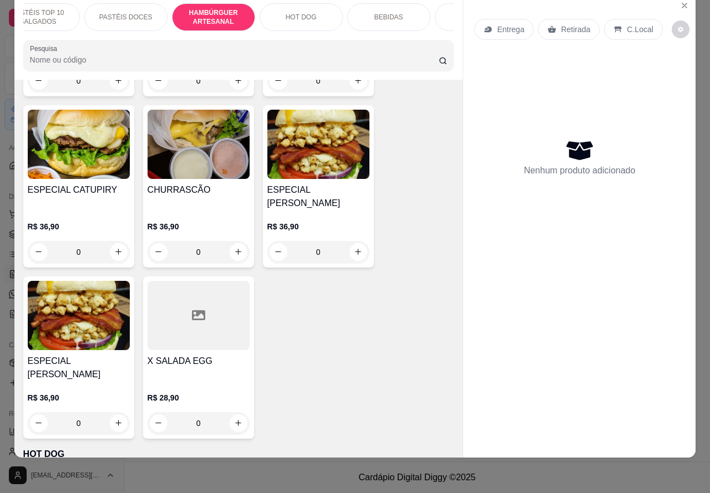
scroll to position [2632, 0]
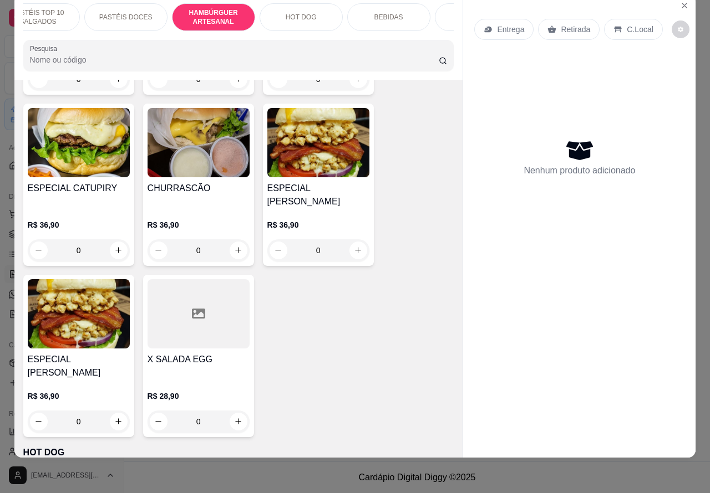
click at [228, 240] on div "0" at bounding box center [198, 251] width 102 height 22
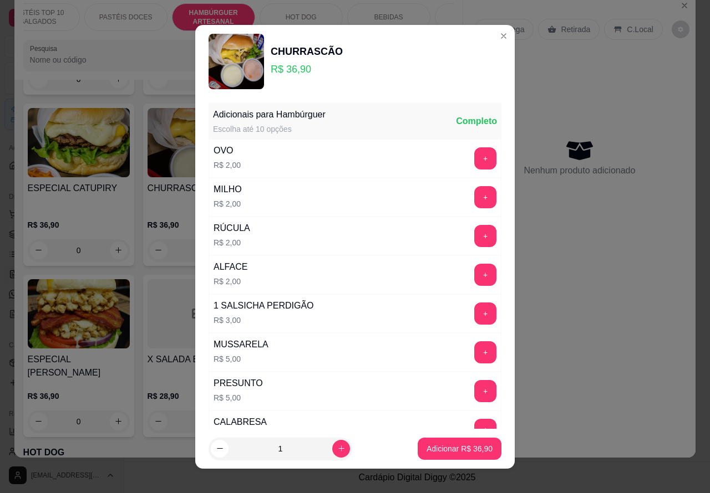
click at [440, 446] on p "Adicionar R$ 36,90" at bounding box center [459, 449] width 66 height 11
type input "1"
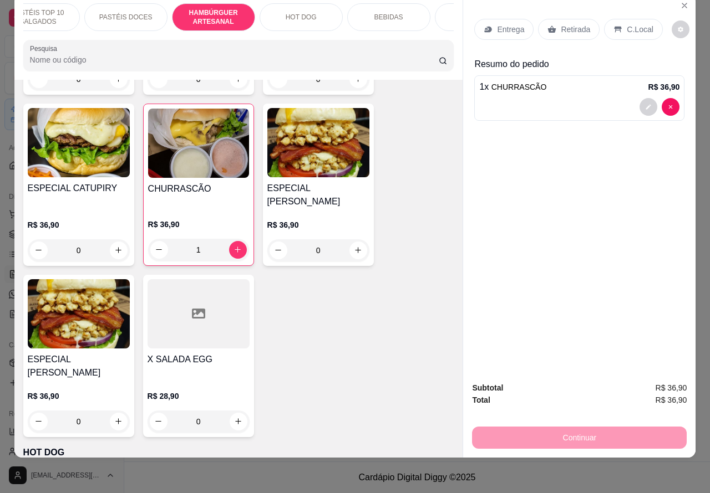
click at [564, 24] on p "Retirada" at bounding box center [575, 29] width 29 height 11
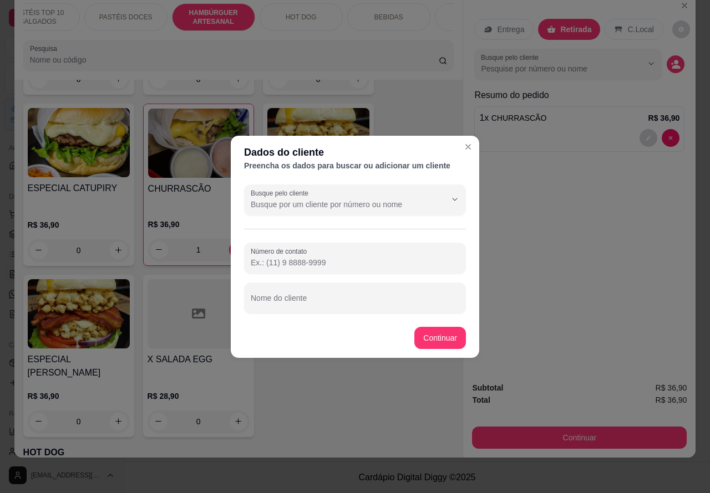
click at [348, 297] on input "Nome do cliente" at bounding box center [355, 302] width 208 height 11
type input "ADEIR"
click at [436, 335] on div "BURGUER R$ 22,00 0 SALADA R$ 26,90 0 SALADA BACON R$ 31,90 0 SALADA DUPLO R$ 31…" at bounding box center [238, 34] width 431 height 808
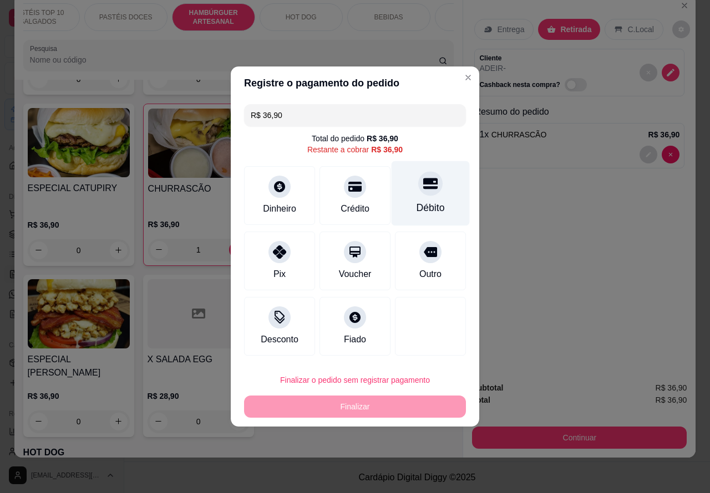
click at [420, 197] on div "Débito" at bounding box center [430, 193] width 78 height 65
type input "R$ 0,00"
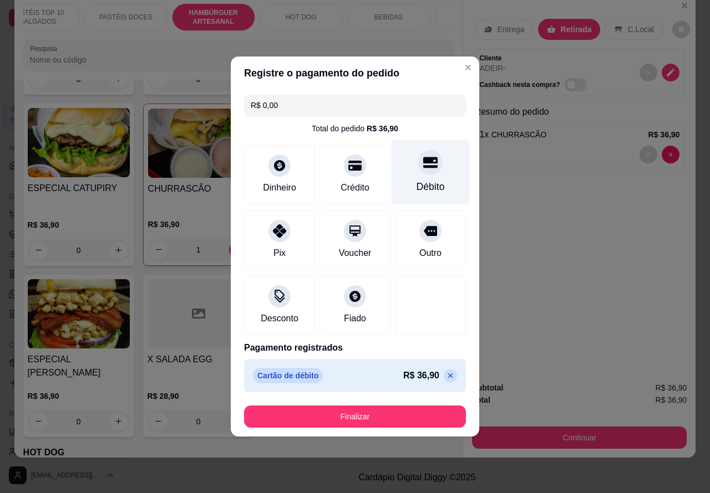
click at [391, 423] on button "Finalizar" at bounding box center [355, 417] width 222 height 22
click at [398, 409] on button "Finalizar" at bounding box center [355, 417] width 222 height 22
click at [414, 406] on button "Finalizar" at bounding box center [354, 417] width 215 height 22
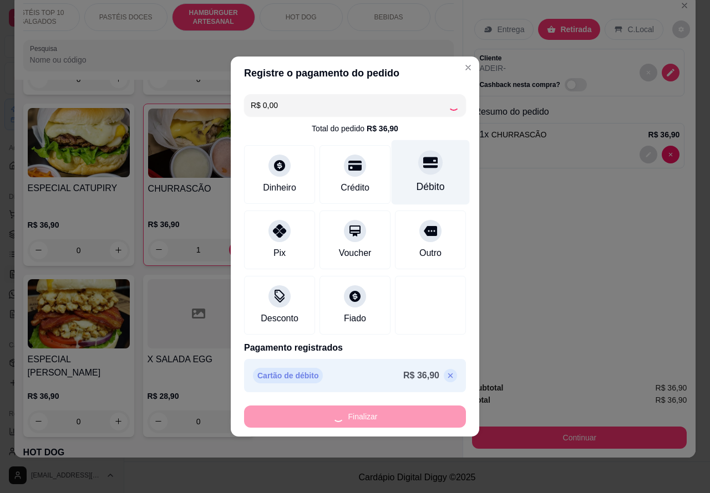
type input "0"
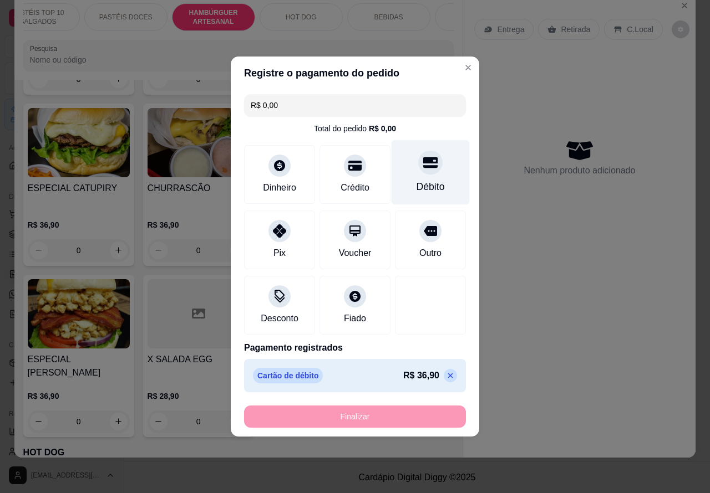
type input "-R$ 36,90"
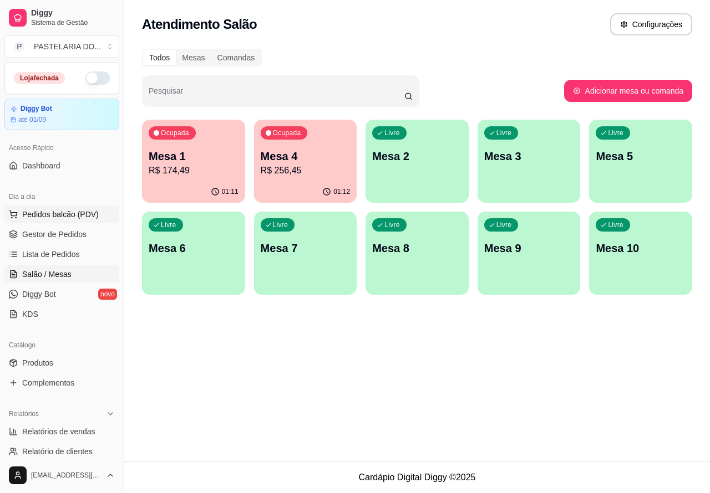
click at [77, 214] on span "Pedidos balcão (PDV)" at bounding box center [60, 214] width 77 height 11
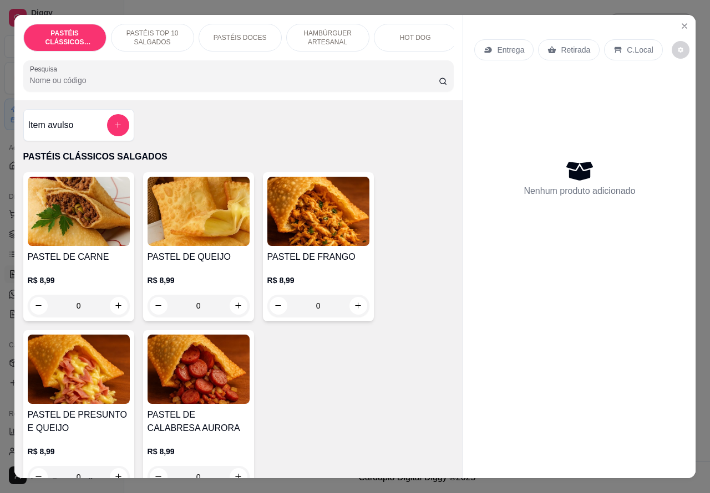
click at [568, 44] on p "Retirada" at bounding box center [575, 49] width 29 height 11
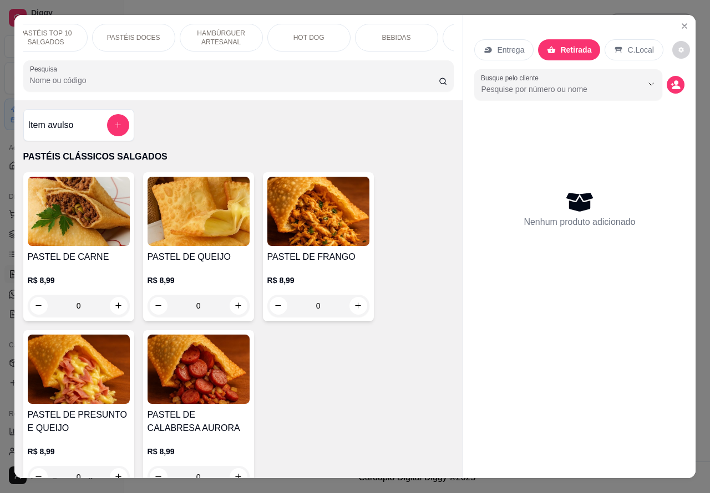
scroll to position [0, 178]
click at [325, 26] on div "BEBIDAS" at bounding box center [324, 38] width 83 height 28
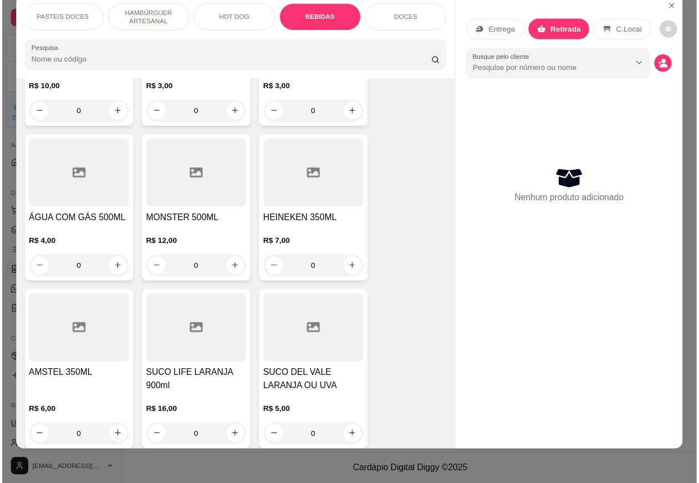
scroll to position [3661, 0]
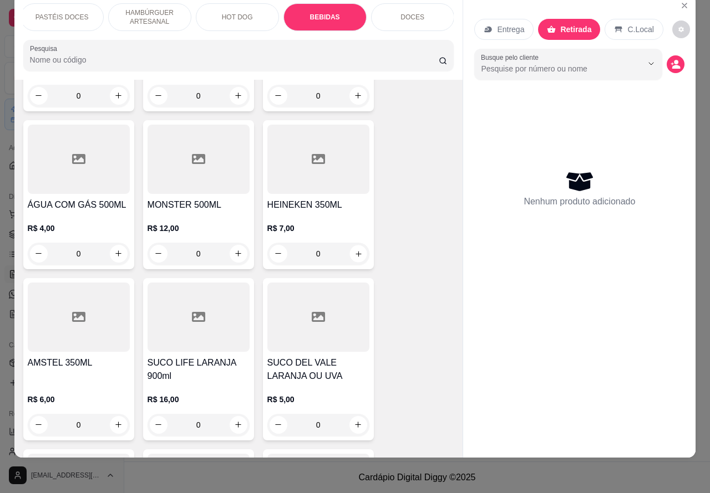
click at [356, 250] on icon "increase-product-quantity" at bounding box center [358, 254] width 8 height 8
click at [354, 250] on icon "increase-product-quantity" at bounding box center [358, 254] width 8 height 8
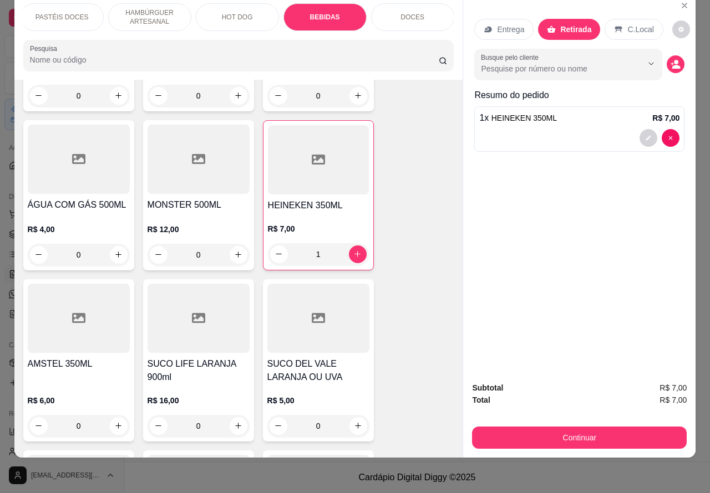
type input "1"
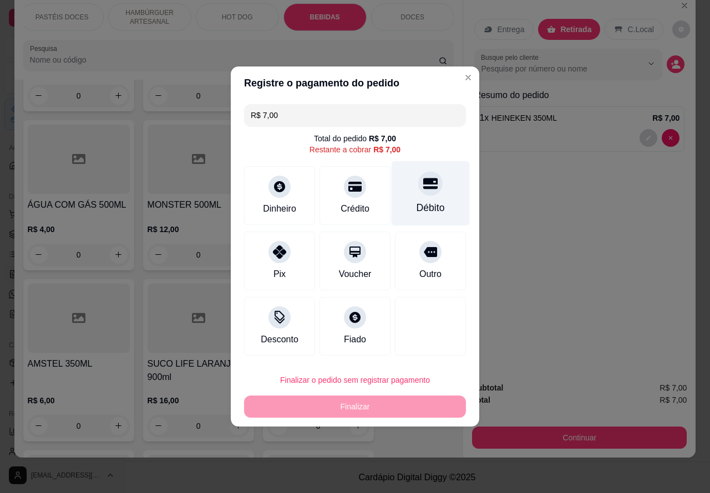
click at [421, 197] on div "Débito" at bounding box center [430, 193] width 78 height 65
type input "R$ 0,00"
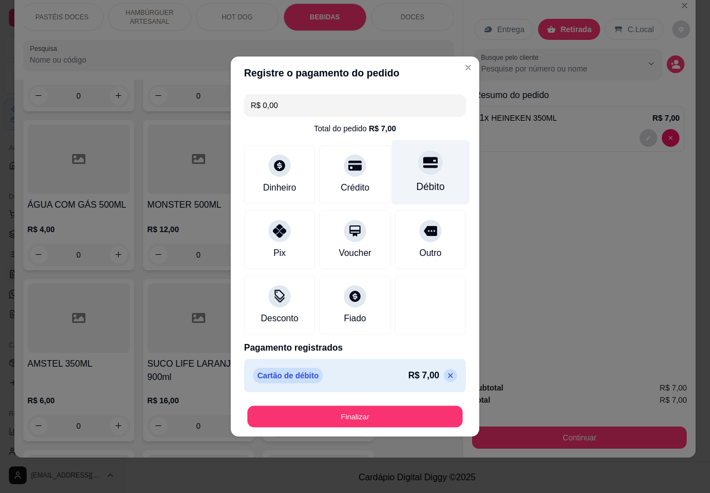
click at [397, 414] on button "Finalizar" at bounding box center [354, 417] width 215 height 22
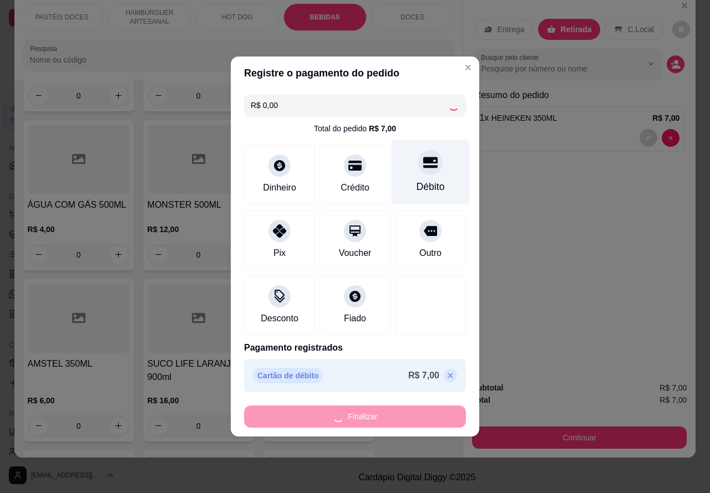
type input "0"
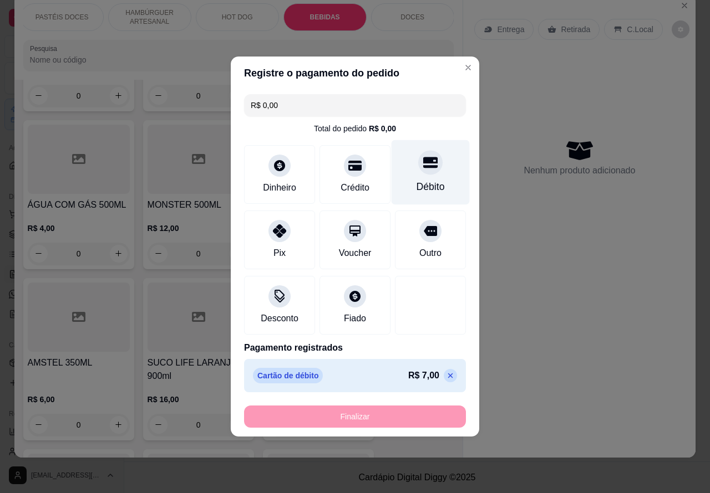
type input "-R$ 7,00"
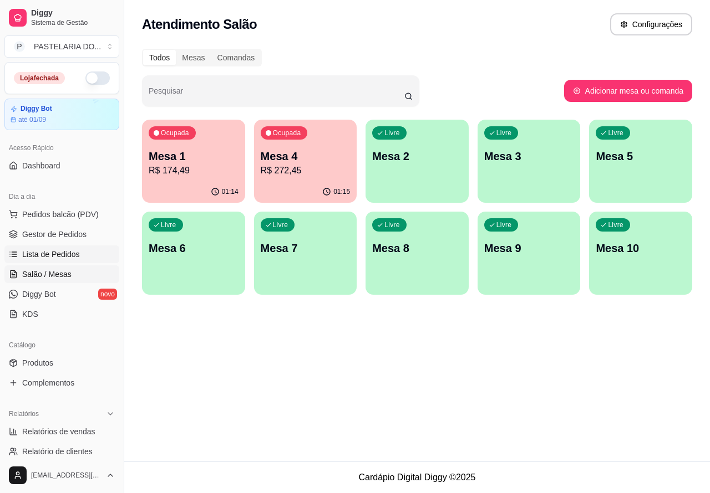
click at [59, 251] on span "Lista de Pedidos" at bounding box center [51, 254] width 58 height 11
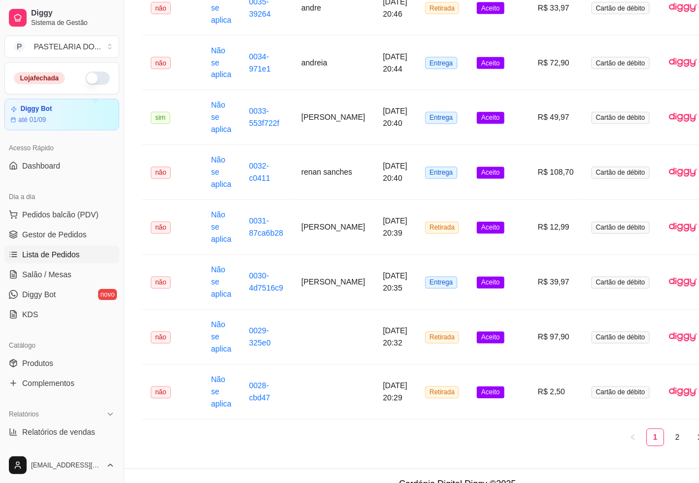
scroll to position [1346, 0]
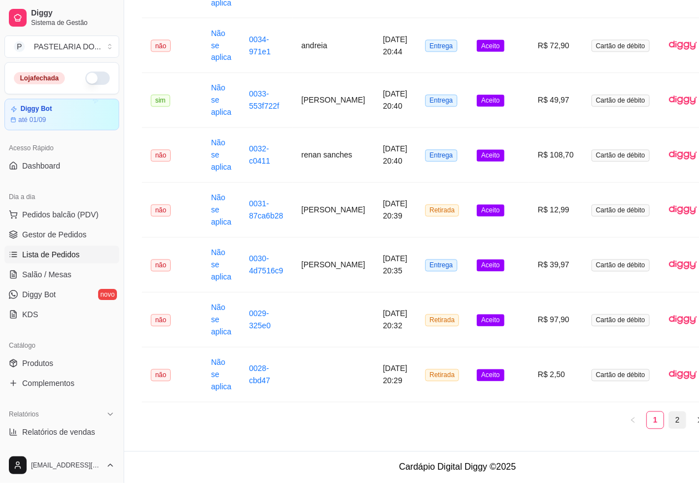
click at [669, 420] on link "2" at bounding box center [677, 420] width 17 height 17
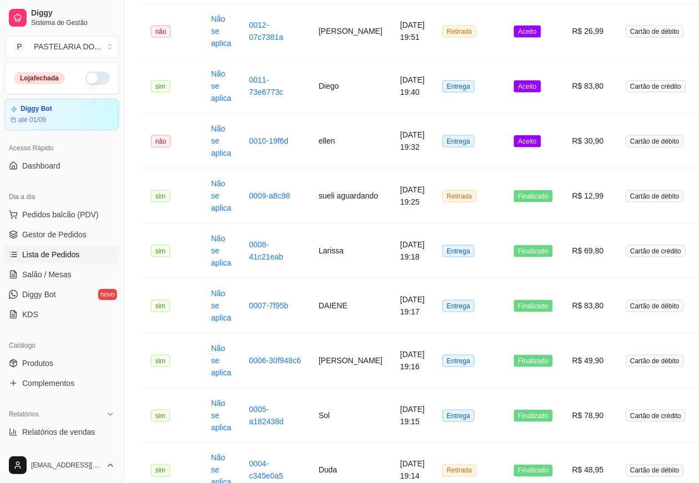
scroll to position [942, 0]
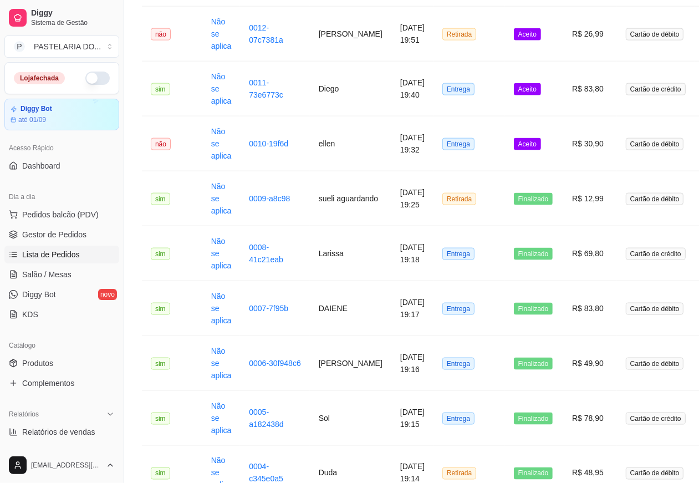
click at [514, 140] on span "Aceito" at bounding box center [527, 144] width 27 height 12
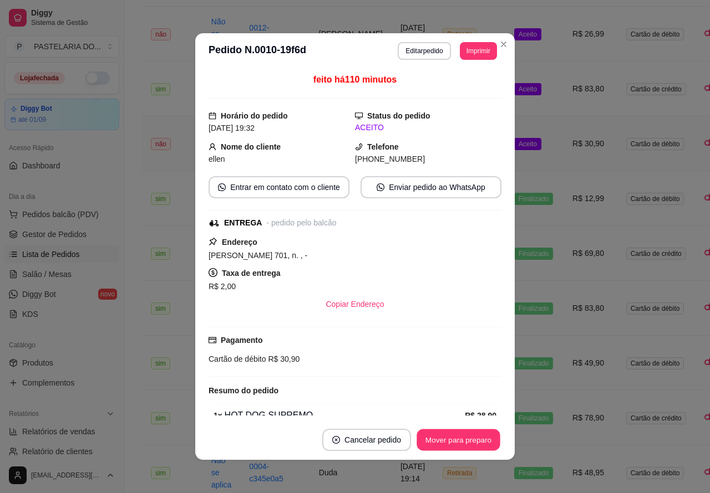
click at [461, 436] on button "Mover para preparo" at bounding box center [457, 441] width 83 height 22
click at [466, 436] on button "Mover para entrega" at bounding box center [458, 440] width 85 height 22
click at [460, 439] on button "Mover para finalizado" at bounding box center [455, 441] width 89 height 22
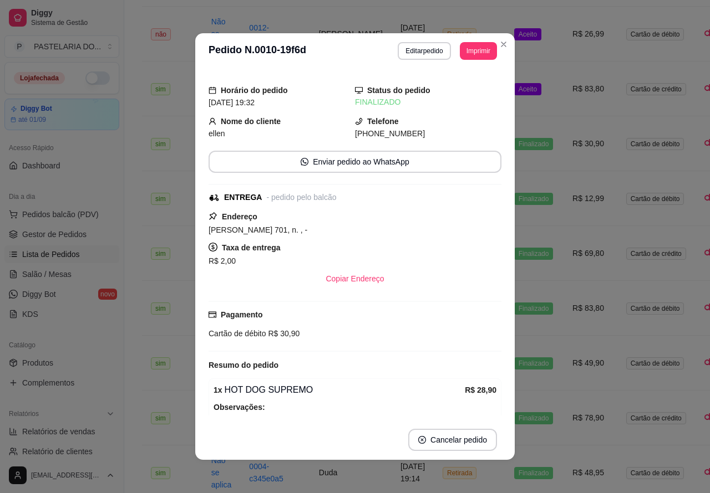
click at [534, 86] on td "Aceito" at bounding box center [534, 89] width 58 height 55
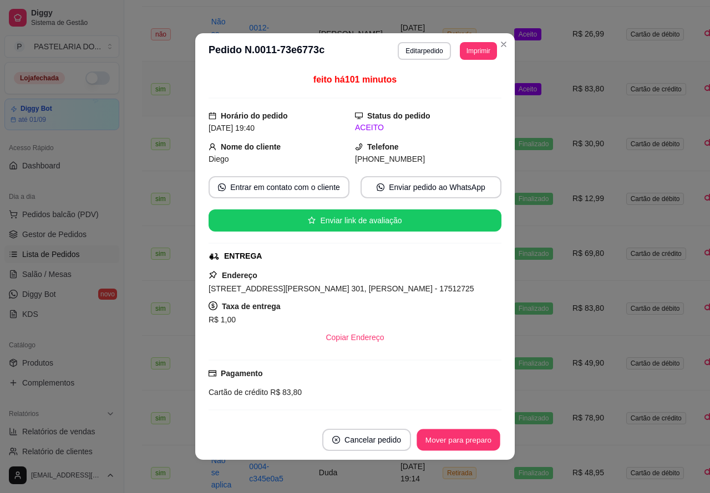
click at [460, 436] on button "Mover para preparo" at bounding box center [457, 441] width 83 height 22
click at [461, 437] on button "Mover para entrega" at bounding box center [458, 440] width 85 height 22
click at [463, 440] on button "Mover para finalizado" at bounding box center [455, 440] width 92 height 22
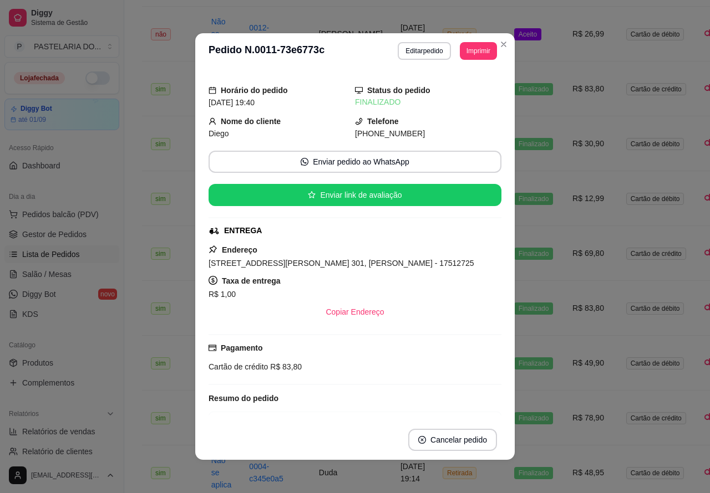
click at [536, 37] on td "Aceito" at bounding box center [534, 34] width 58 height 55
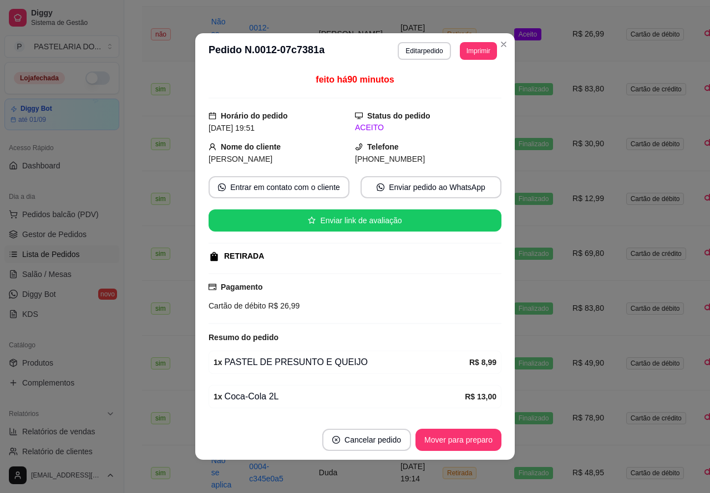
click at [463, 439] on button "Mover para preparo" at bounding box center [458, 440] width 86 height 22
click at [458, 439] on button "Mover para retirada disponível" at bounding box center [440, 440] width 123 height 22
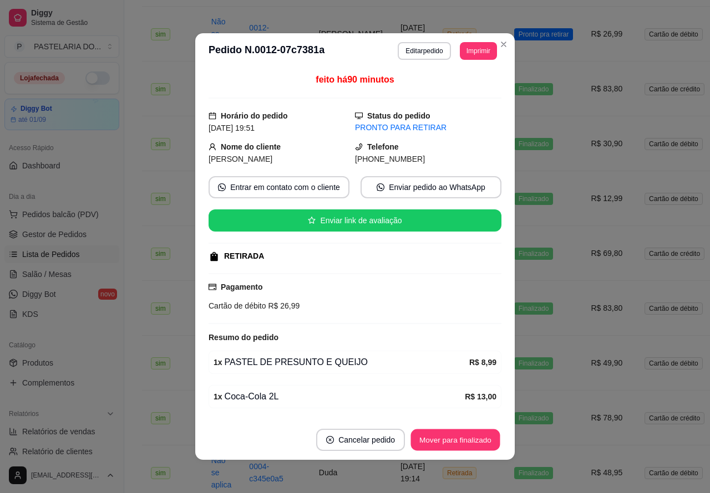
click at [467, 434] on button "Mover para finalizado" at bounding box center [455, 441] width 89 height 22
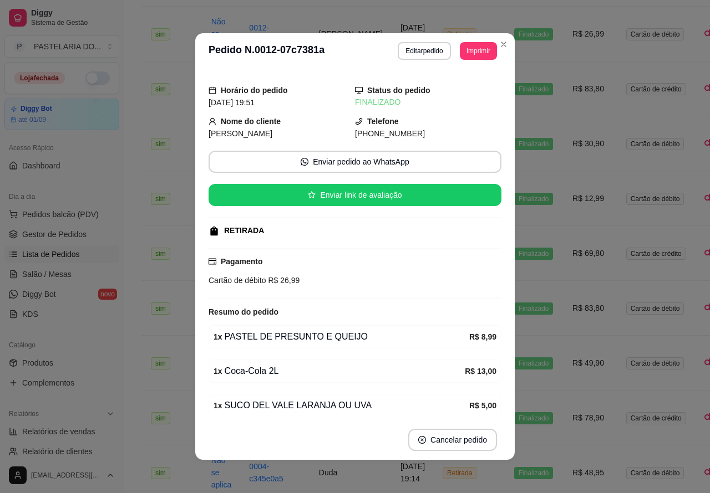
click at [168, 384] on td "sim" at bounding box center [172, 363] width 60 height 55
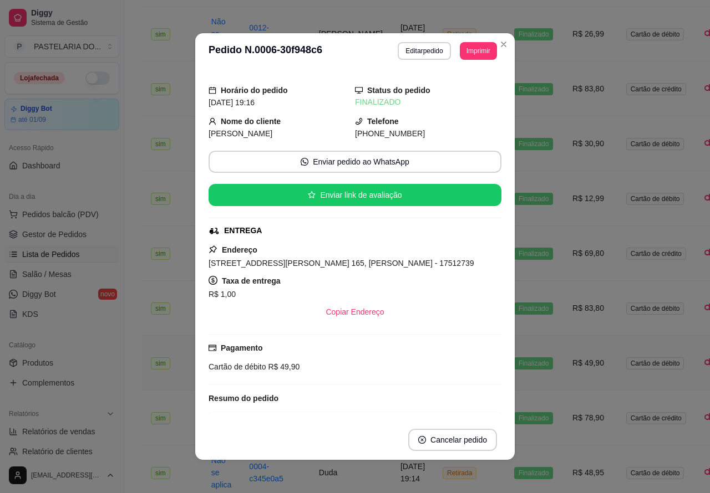
click at [59, 322] on link "KDS" at bounding box center [61, 315] width 115 height 18
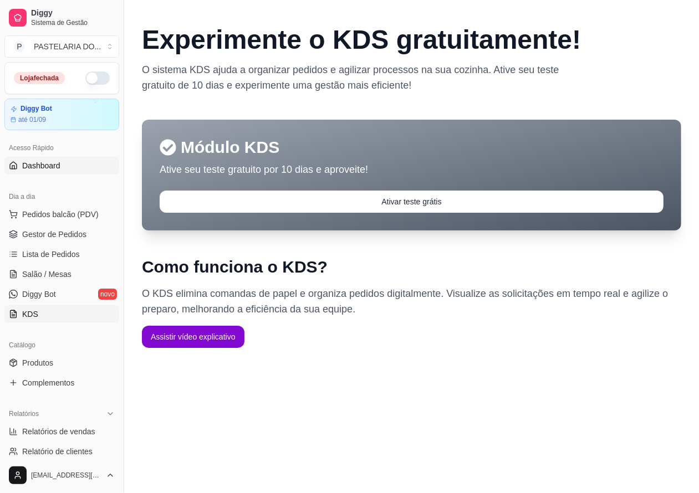
click at [82, 171] on link "Dashboard" at bounding box center [61, 166] width 115 height 18
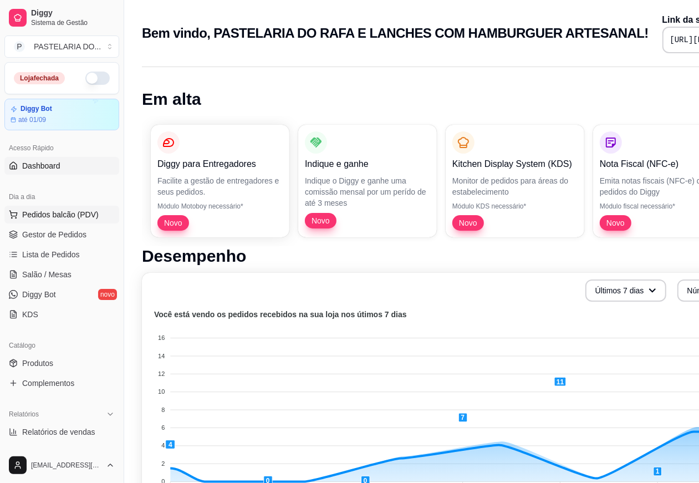
click at [59, 214] on span "Pedidos balcão (PDV)" at bounding box center [60, 214] width 77 height 11
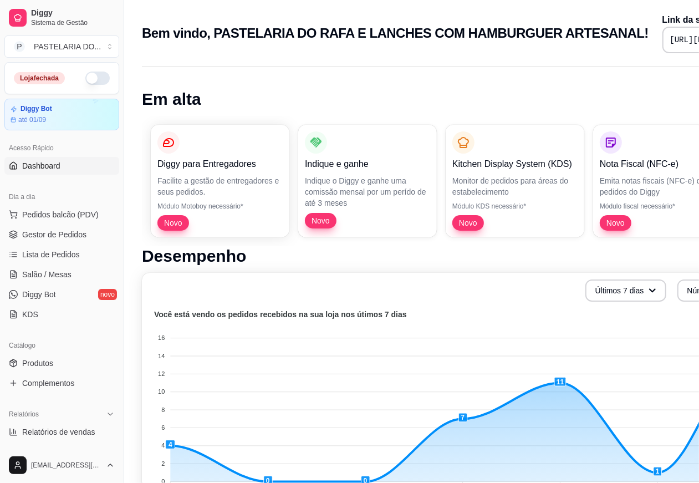
click at [55, 255] on div "PASTEL DE CARNE R$ 8,99 0" at bounding box center [78, 246] width 111 height 149
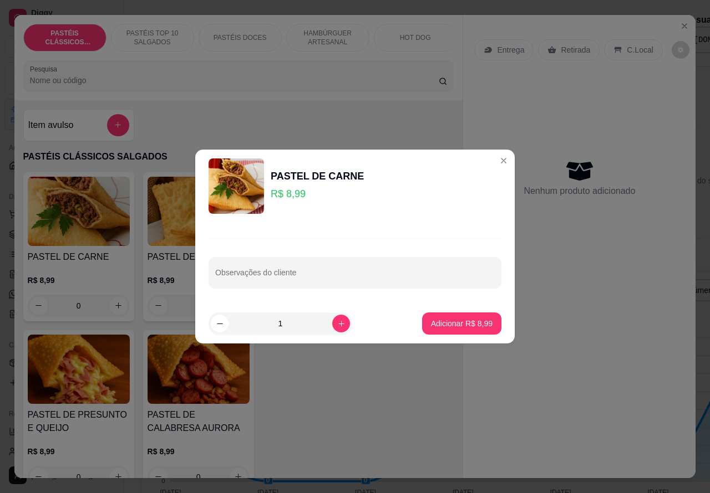
click at [489, 160] on div "Nenhum produto adicionado" at bounding box center [579, 177] width 210 height 217
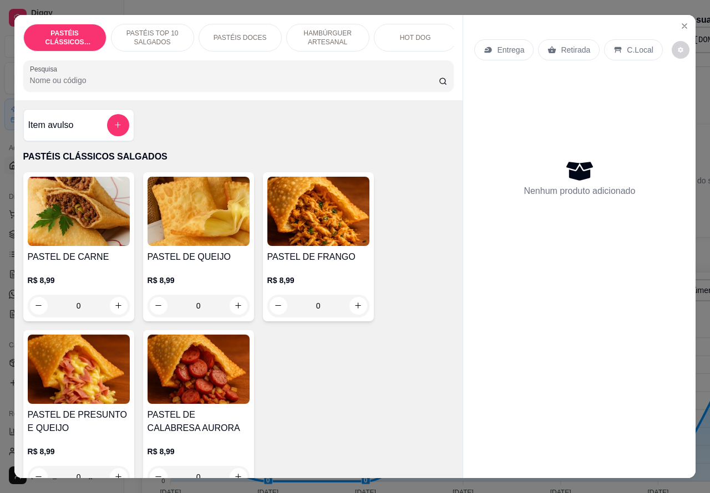
click at [682, 24] on icon "Close" at bounding box center [684, 26] width 4 height 4
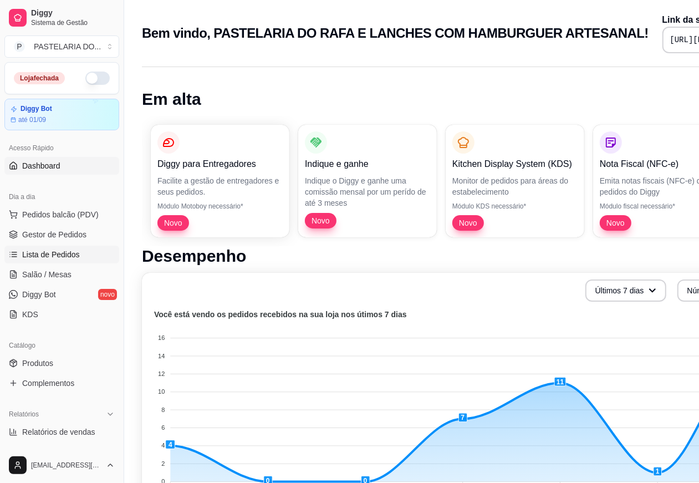
click at [59, 250] on span "Lista de Pedidos" at bounding box center [51, 254] width 58 height 11
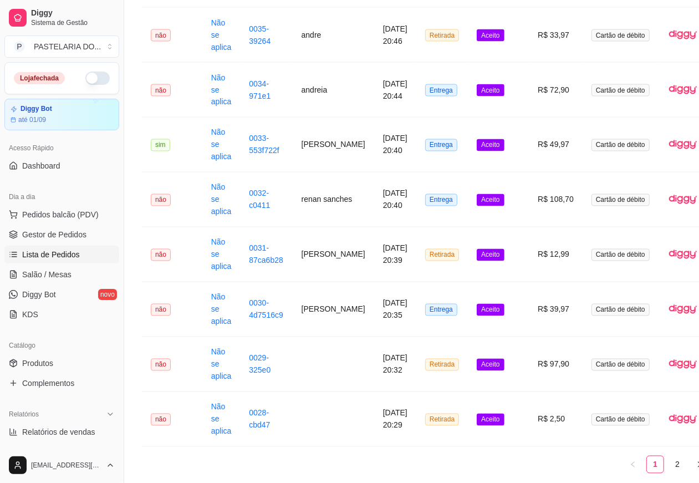
scroll to position [1346, 0]
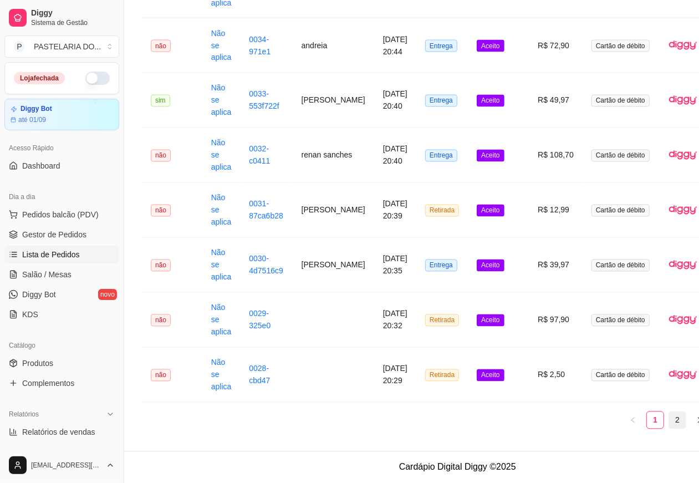
click at [669, 420] on link "2" at bounding box center [677, 420] width 17 height 17
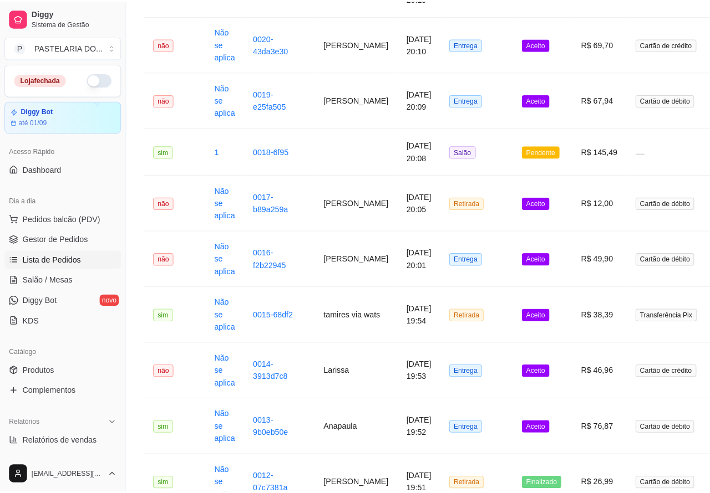
scroll to position [492, 0]
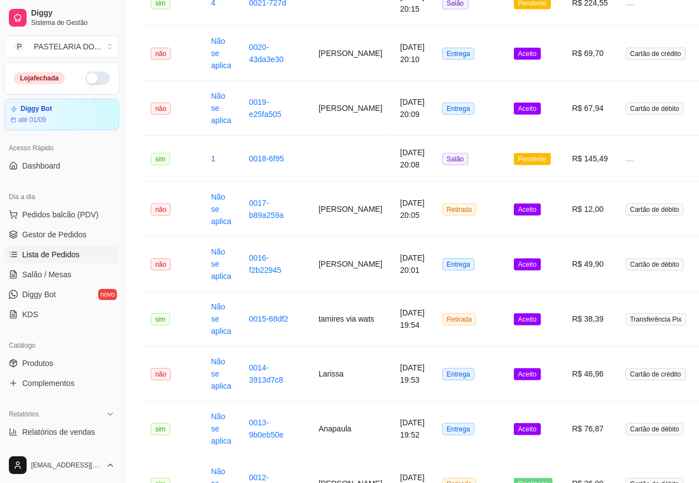
click at [517, 430] on span "Aceito" at bounding box center [527, 429] width 27 height 12
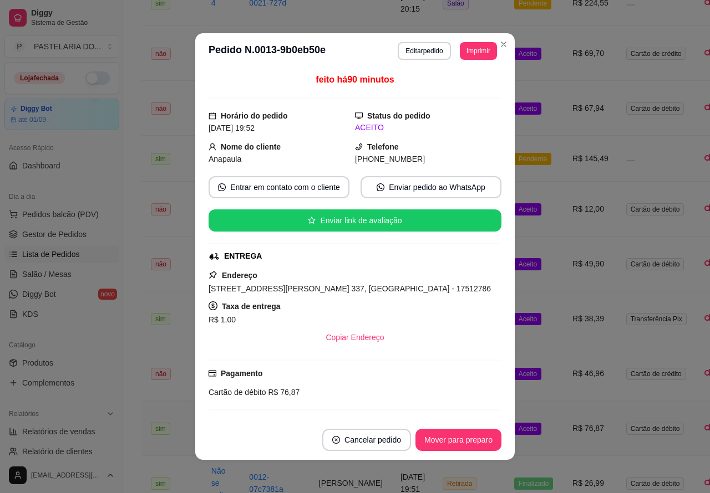
click at [470, 441] on button "Mover para preparo" at bounding box center [458, 440] width 86 height 22
click at [478, 441] on button "Mover para entrega" at bounding box center [458, 440] width 85 height 22
click at [553, 373] on td "Aceito" at bounding box center [535, 374] width 61 height 55
click at [477, 440] on button "Mover para preparo" at bounding box center [458, 440] width 86 height 22
click at [471, 436] on button "Mover para preparo" at bounding box center [458, 440] width 86 height 22
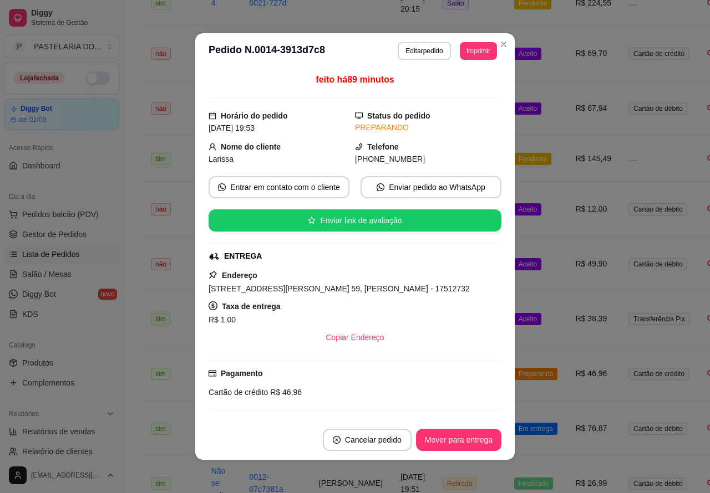
click at [470, 437] on button "Mover para entrega" at bounding box center [458, 440] width 85 height 22
click at [538, 428] on span "Em entrega" at bounding box center [535, 429] width 43 height 12
click at [469, 436] on button "Mover para finalizado" at bounding box center [455, 441] width 89 height 22
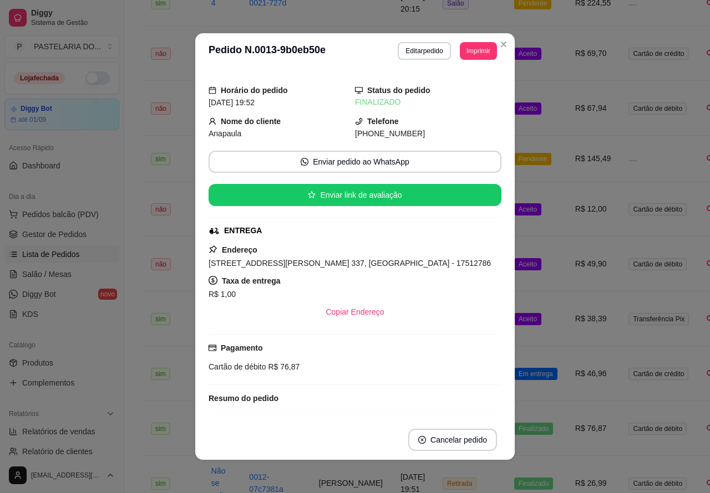
click at [566, 374] on td "R$ 46,96" at bounding box center [593, 374] width 54 height 55
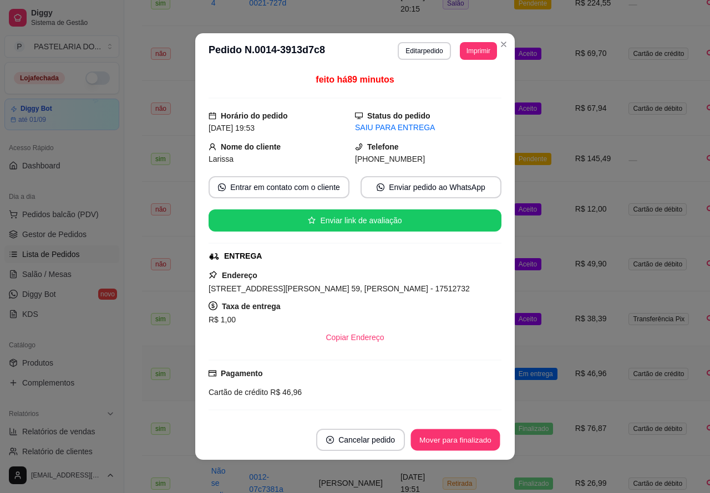
click at [475, 436] on button "Mover para finalizado" at bounding box center [455, 441] width 89 height 22
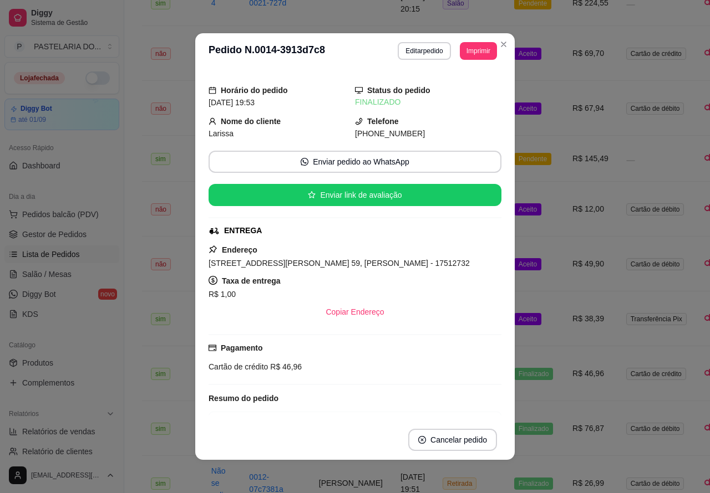
click at [541, 317] on td "Aceito" at bounding box center [534, 319] width 58 height 55
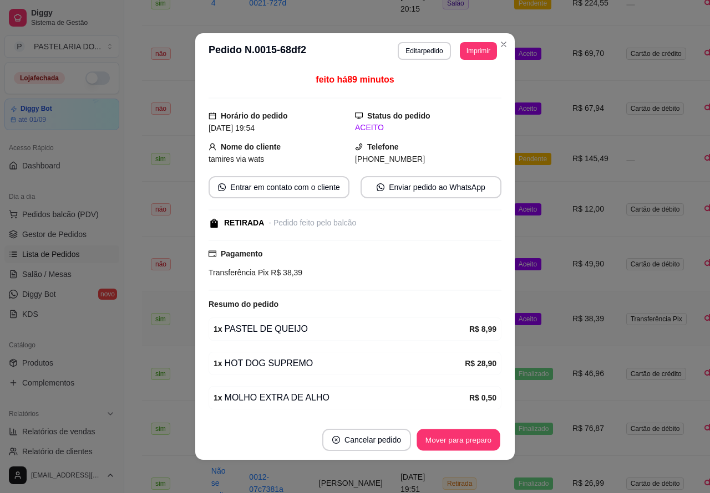
click at [470, 438] on button "Mover para preparo" at bounding box center [457, 441] width 83 height 22
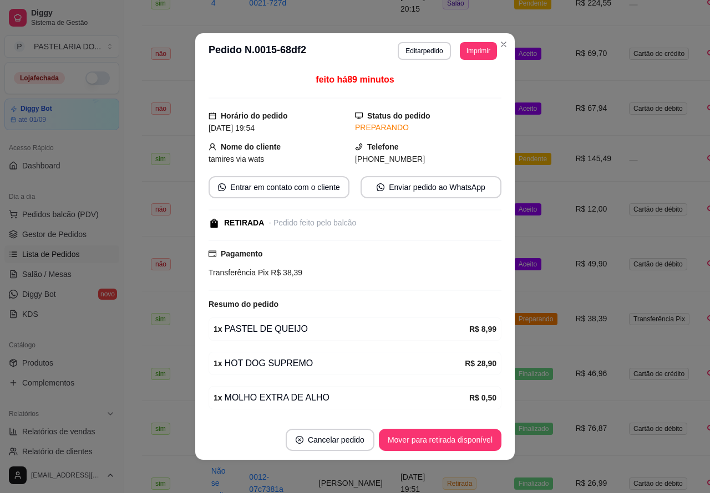
click at [475, 438] on button "Mover para retirada disponível" at bounding box center [440, 440] width 123 height 22
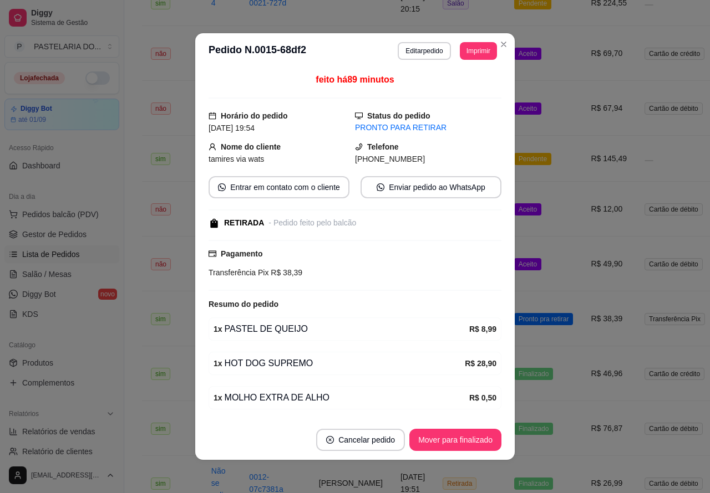
click at [467, 437] on button "Mover para finalizado" at bounding box center [455, 440] width 92 height 22
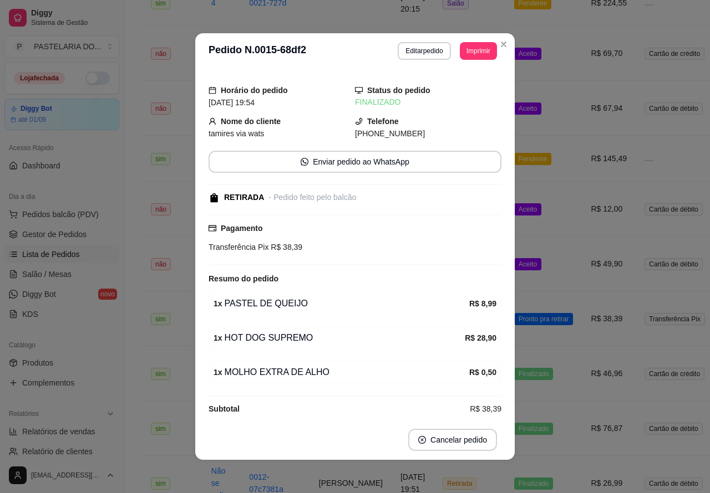
click at [560, 264] on td "Aceito" at bounding box center [543, 264] width 77 height 55
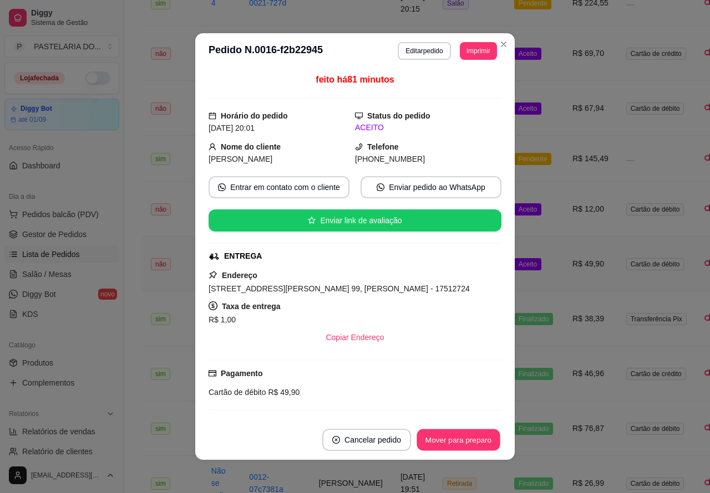
click at [469, 436] on button "Mover para preparo" at bounding box center [457, 441] width 83 height 22
click at [463, 436] on div "Mover para preparo" at bounding box center [450, 440] width 101 height 22
click at [466, 437] on button "Mover para entrega" at bounding box center [458, 441] width 83 height 22
click at [469, 439] on button "Mover para finalizado" at bounding box center [455, 441] width 89 height 22
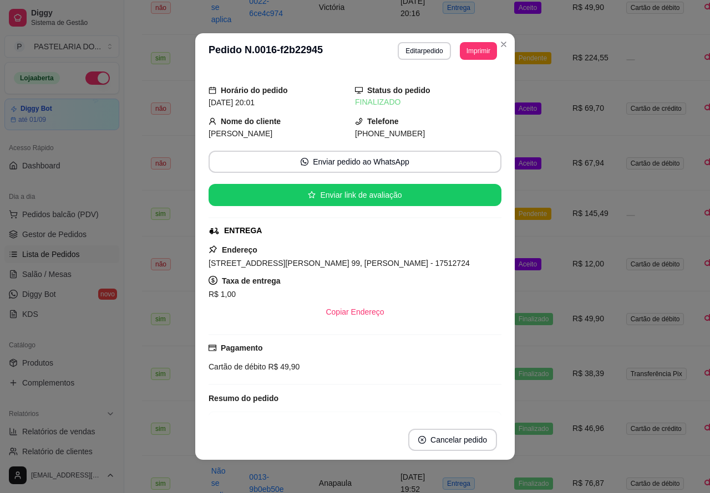
click at [59, 206] on button "Pedidos balcão (PDV)" at bounding box center [61, 215] width 115 height 18
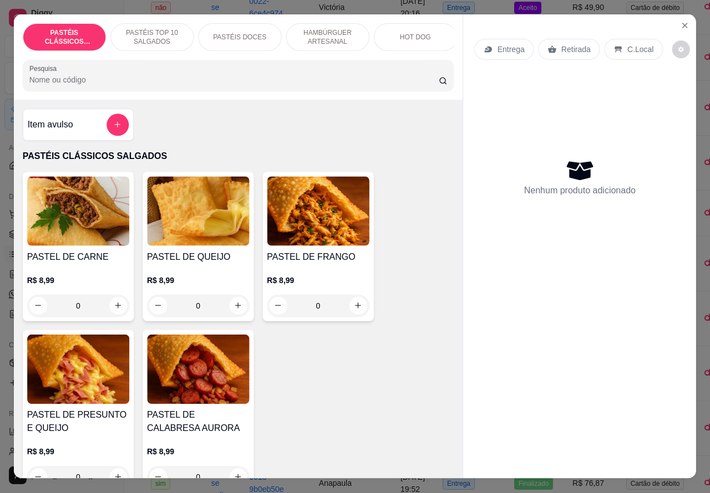
click at [62, 209] on img at bounding box center [78, 211] width 102 height 69
click at [561, 44] on p "Retirada" at bounding box center [575, 49] width 29 height 11
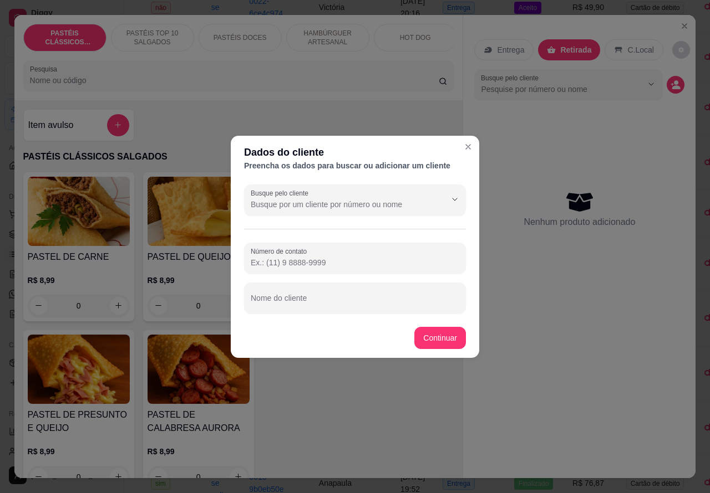
click at [367, 299] on input "Nome do cliente" at bounding box center [355, 302] width 208 height 11
type input "[PERSON_NAME]"
click at [439, 337] on div "Item avulso PASTÉIS CLÁSSICOS SALGADOS PASTEL DE CARNE R$ 8,99 0 PASTEL DE QUEI…" at bounding box center [238, 289] width 449 height 379
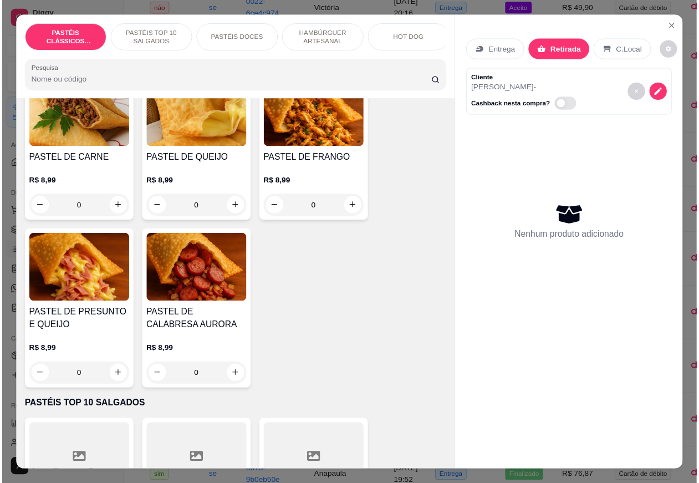
scroll to position [140, 0]
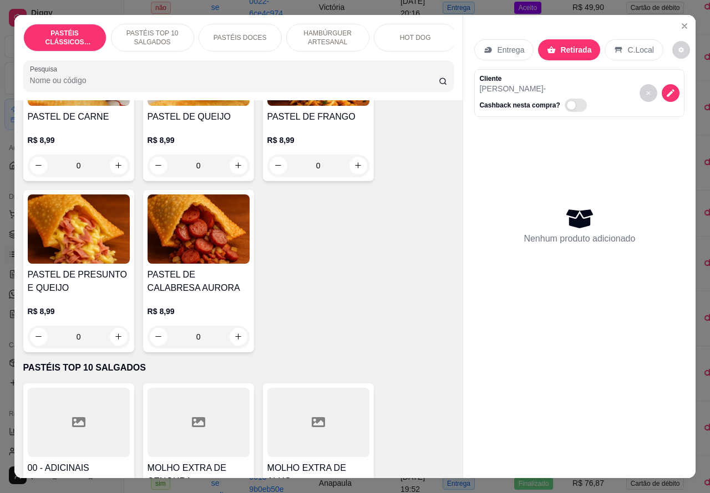
click at [114, 341] on icon "increase-product-quantity" at bounding box center [118, 337] width 8 height 8
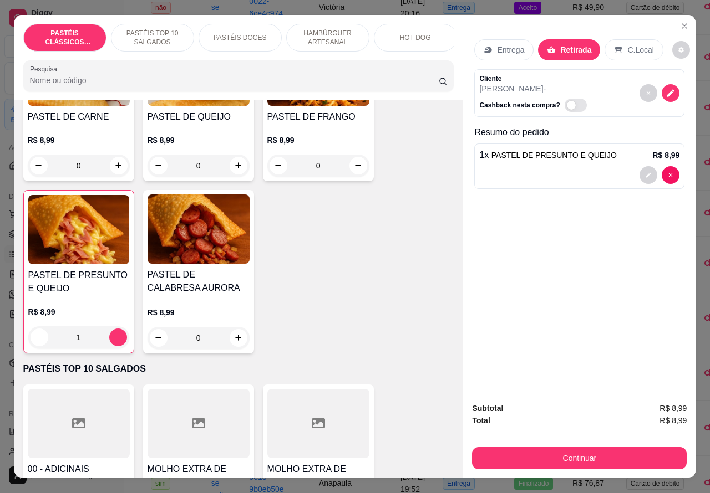
click at [114, 342] on icon "increase-product-quantity" at bounding box center [118, 337] width 8 height 8
type input "2"
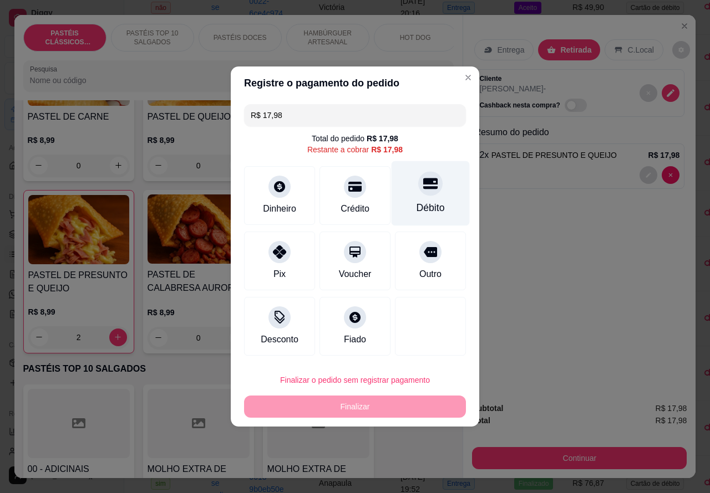
click at [431, 186] on div at bounding box center [430, 183] width 24 height 24
type input "R$ 0,00"
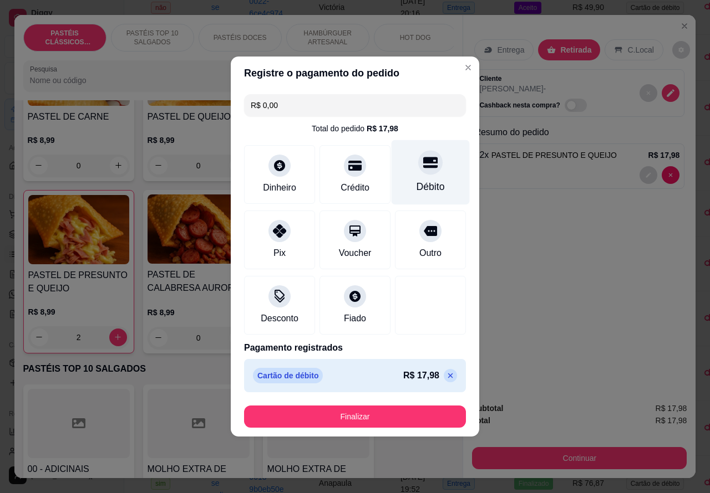
click at [414, 414] on button "Finalizar" at bounding box center [355, 417] width 222 height 22
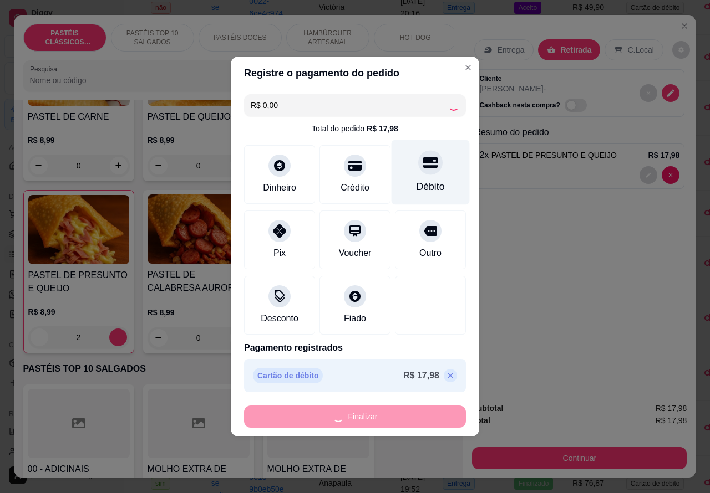
type input "0"
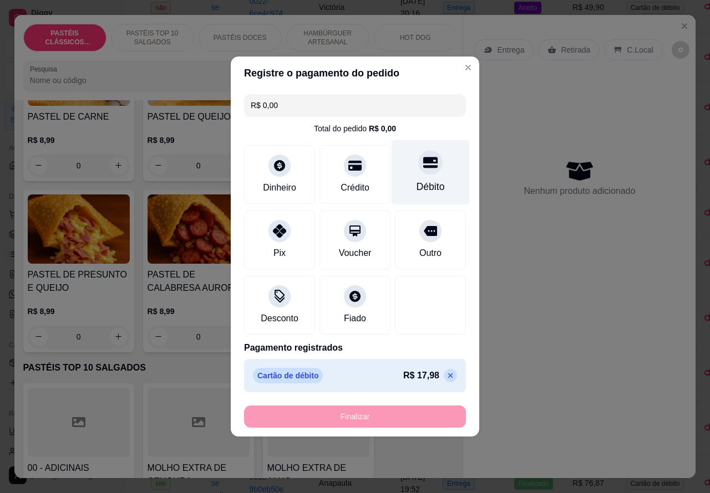
type input "-R$ 17,98"
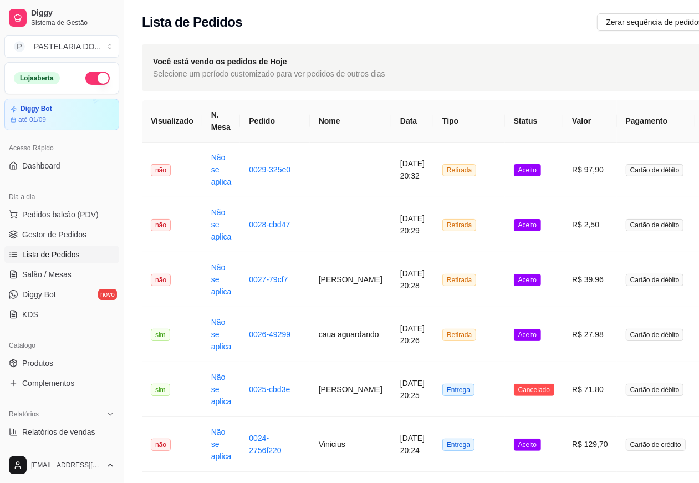
click at [391, 410] on td "[DATE] 20:25" at bounding box center [412, 389] width 42 height 55
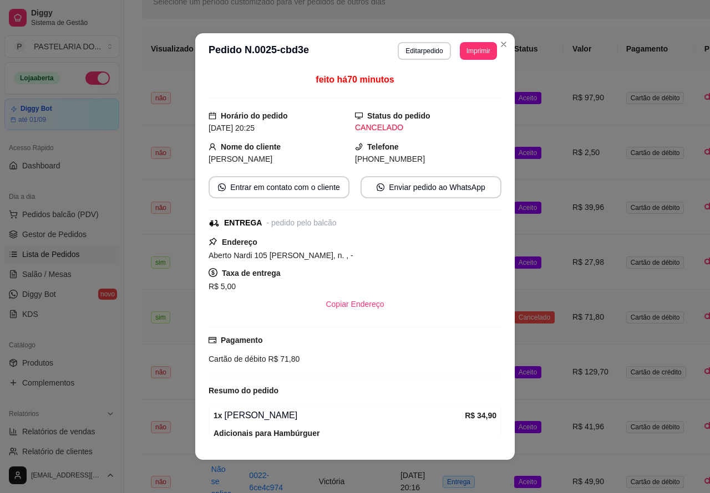
click at [125, 368] on button "Toggle Sidebar" at bounding box center [123, 246] width 9 height 493
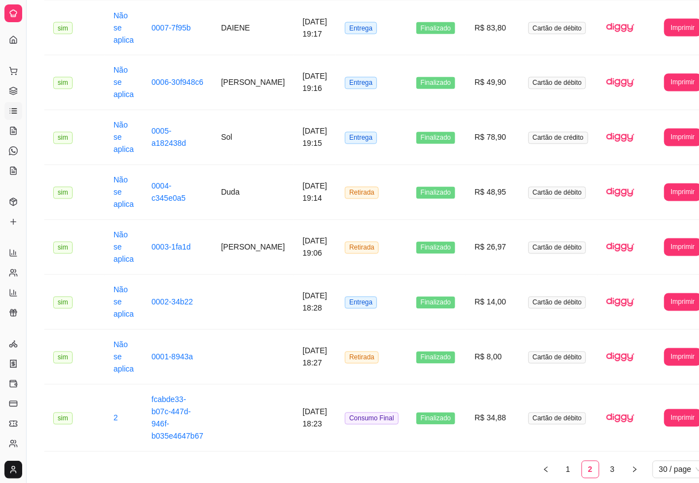
scroll to position [1385, 0]
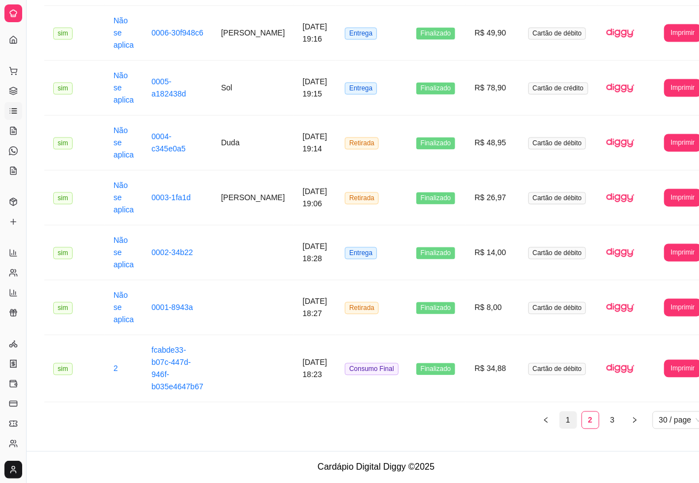
click at [560, 419] on link "1" at bounding box center [568, 420] width 17 height 17
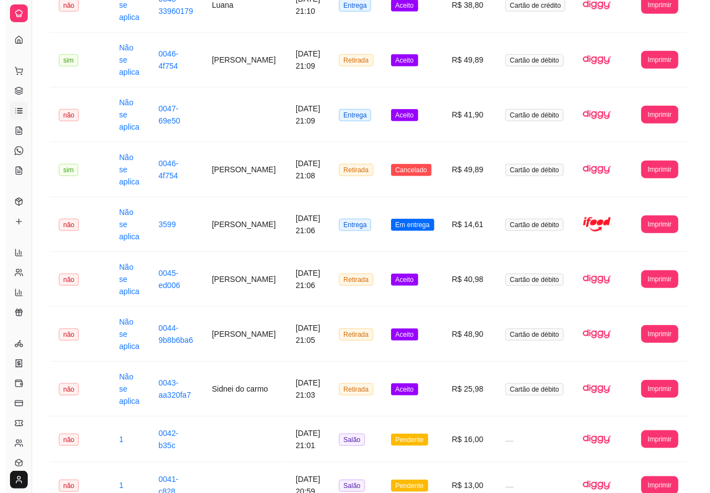
scroll to position [649, 0]
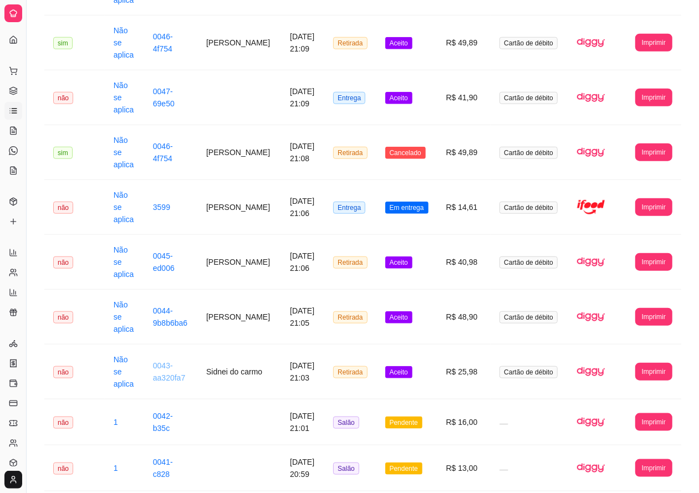
click at [170, 362] on link "0043-aa320fa7" at bounding box center [169, 372] width 32 height 21
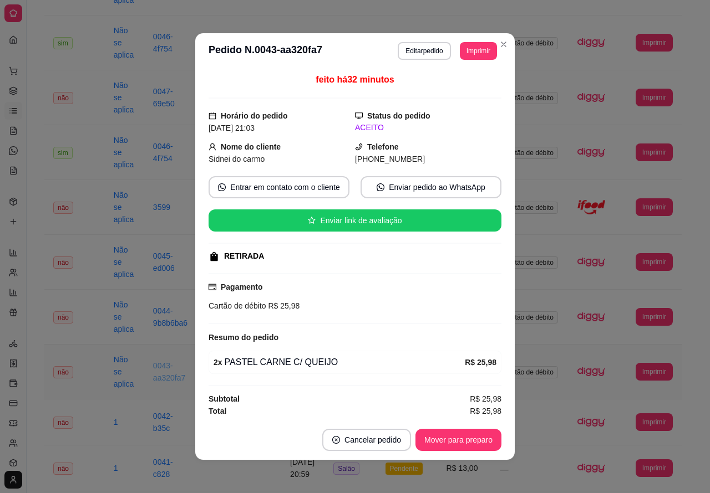
click at [456, 442] on button "Mover para preparo" at bounding box center [458, 440] width 86 height 22
click at [446, 436] on button "Mover para retirada disponível" at bounding box center [440, 440] width 123 height 22
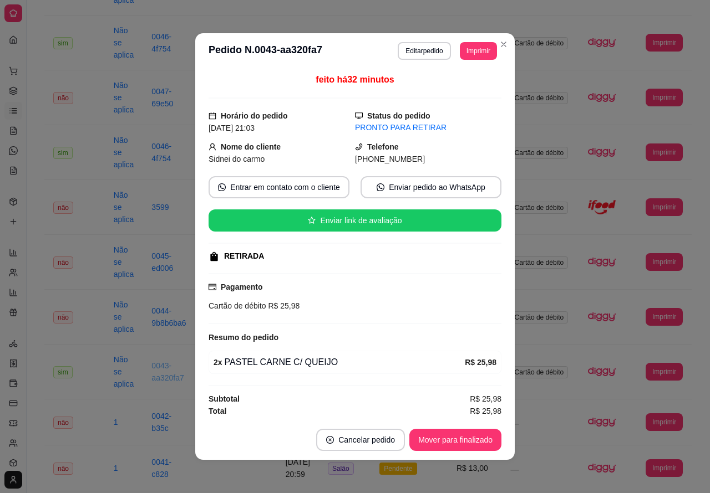
click at [455, 440] on button "Mover para finalizado" at bounding box center [455, 440] width 92 height 22
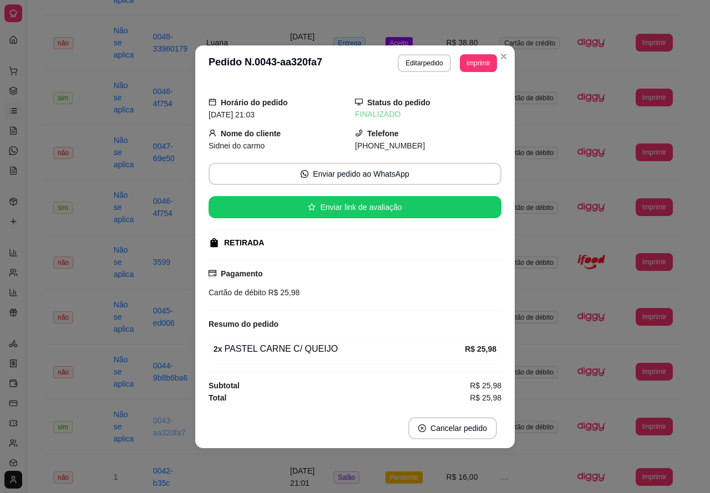
click at [503, 125] on td "Cartão de débito" at bounding box center [530, 152] width 78 height 55
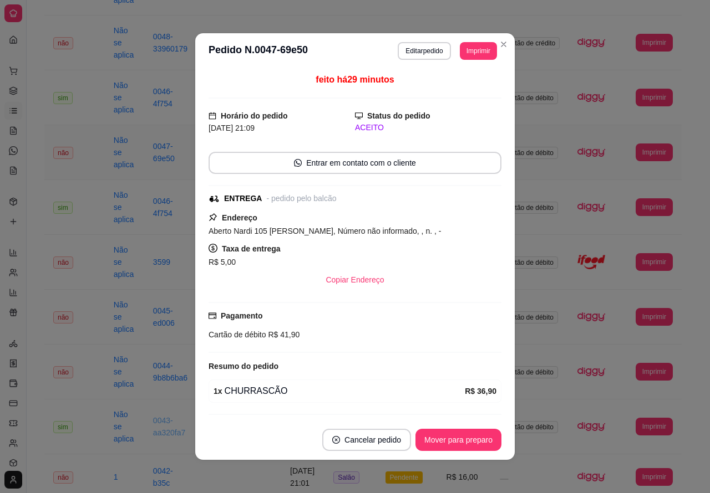
click at [37, 405] on div "**********" at bounding box center [363, 266] width 673 height 1756
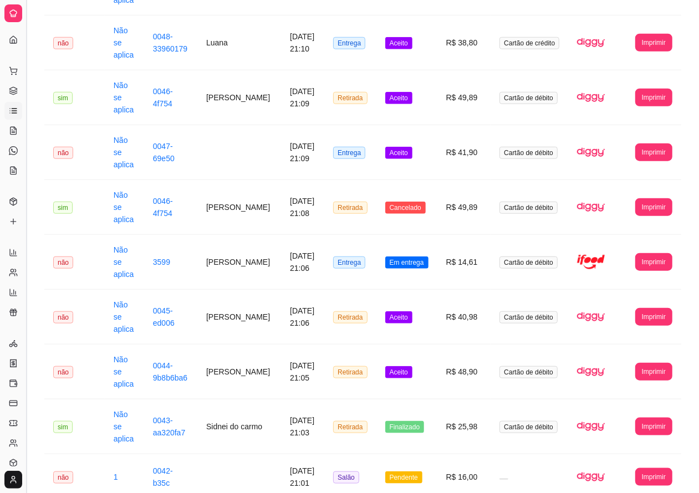
click at [26, 250] on button "Toggle Sidebar" at bounding box center [26, 246] width 9 height 493
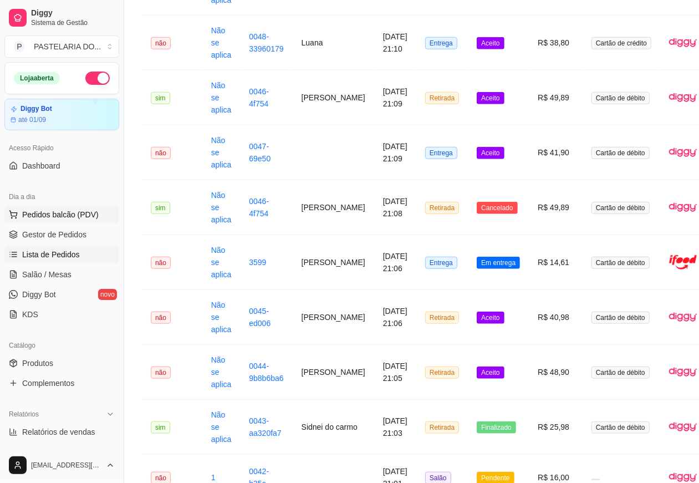
click at [64, 213] on span "Pedidos balcão (PDV)" at bounding box center [60, 214] width 77 height 11
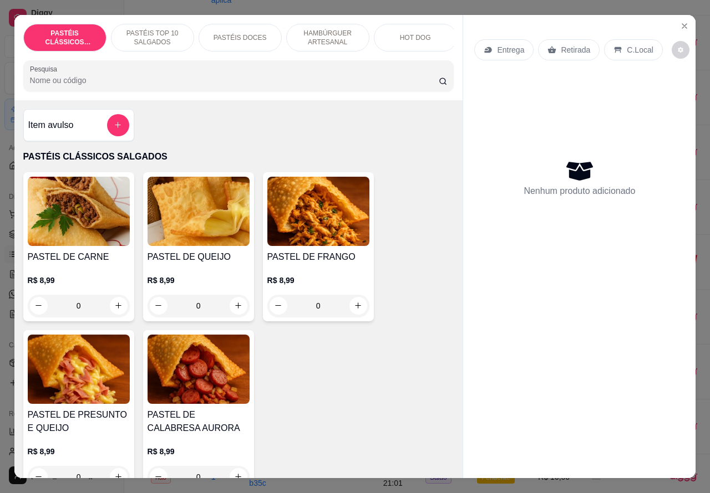
click at [572, 44] on p "Retirada" at bounding box center [575, 49] width 29 height 11
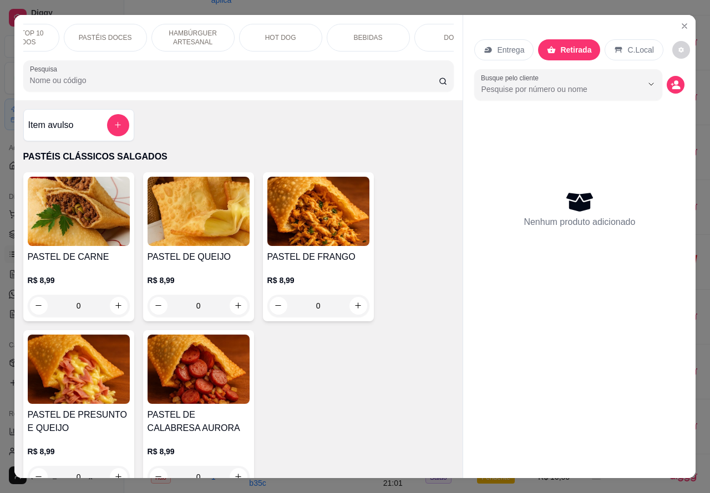
scroll to position [0, 178]
click at [323, 34] on p "BEBIDAS" at bounding box center [325, 37] width 29 height 9
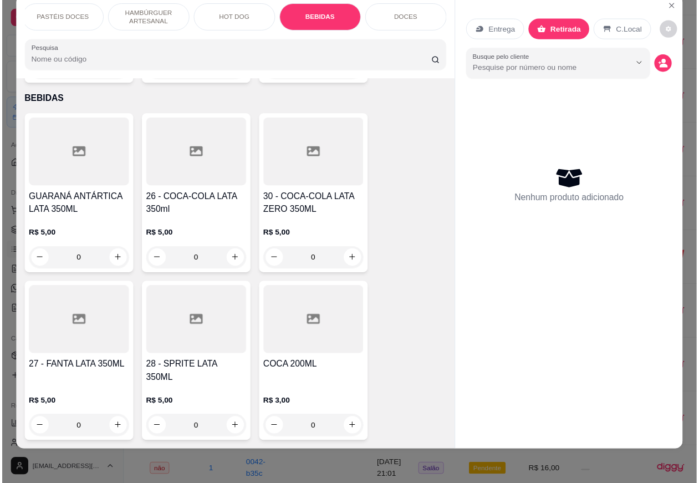
scroll to position [2628, 0]
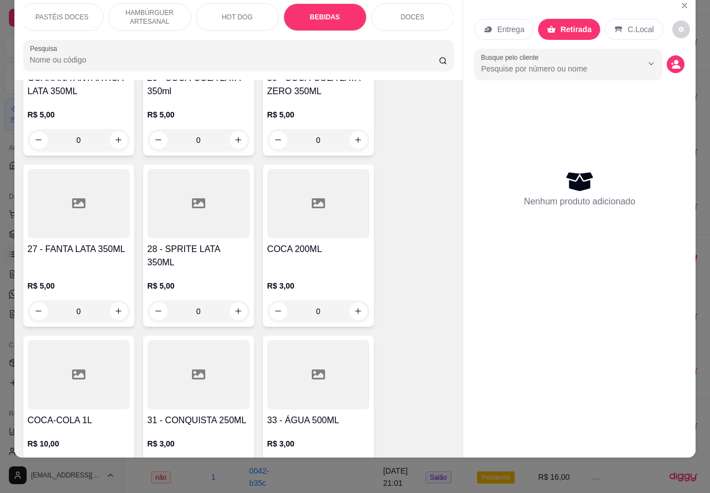
click at [114, 307] on icon "increase-product-quantity" at bounding box center [118, 311] width 8 height 8
type input "1"
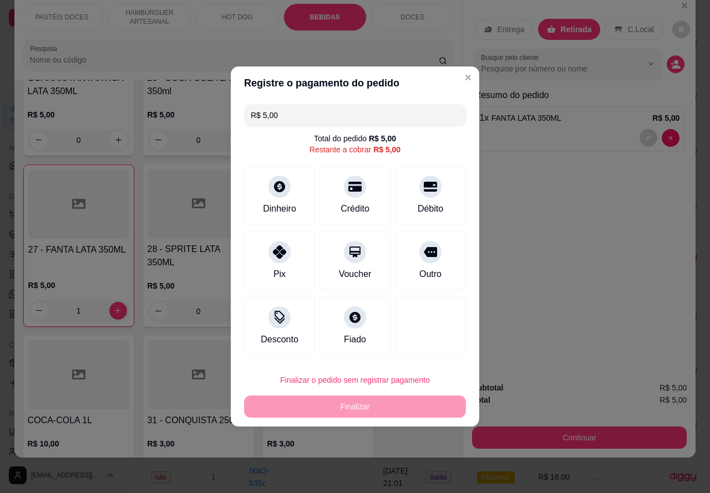
click at [381, 391] on div "Finalizar o pedido sem registrar pagamento Finalizar" at bounding box center [355, 393] width 222 height 49
click at [425, 194] on div at bounding box center [430, 183] width 24 height 24
type input "R$ 0,00"
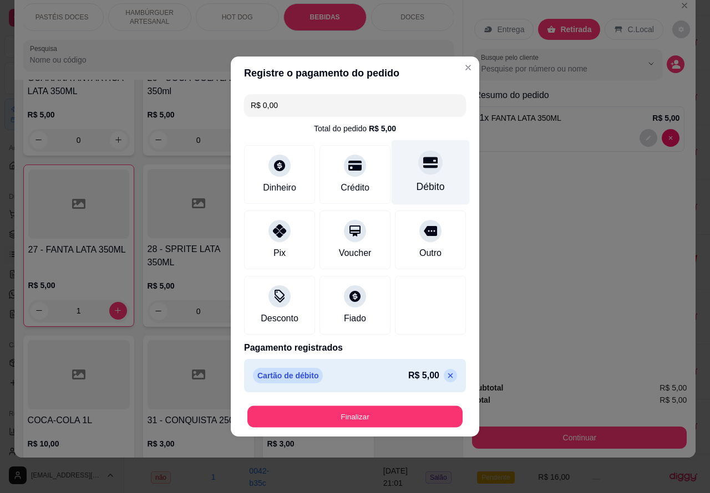
click at [375, 412] on button "Finalizar" at bounding box center [354, 417] width 215 height 22
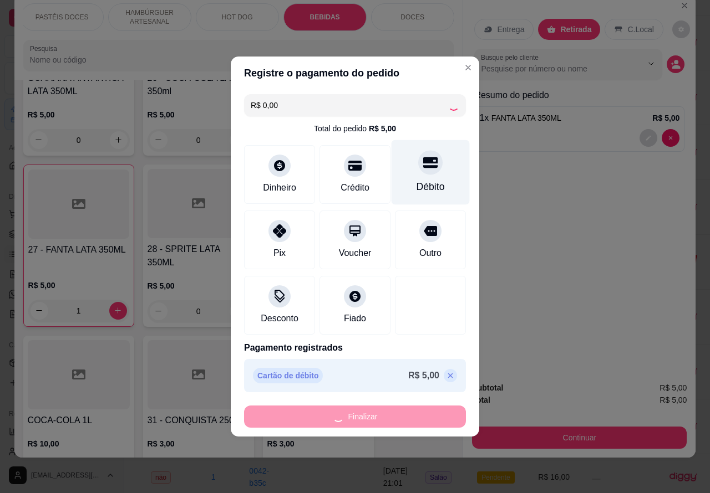
type input "0"
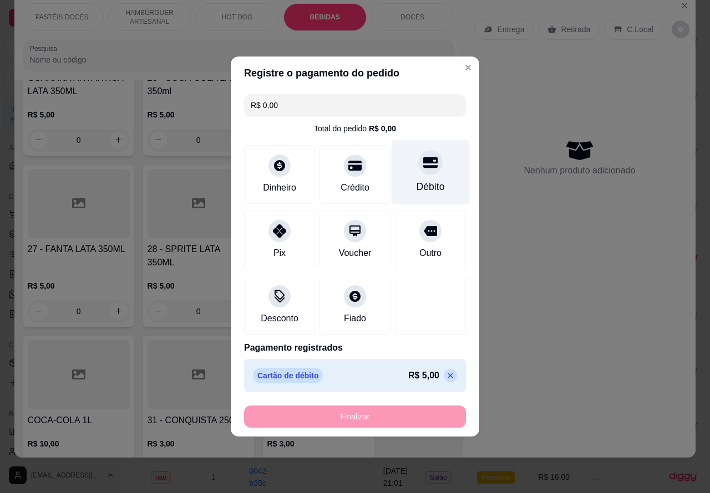
type input "-R$ 5,00"
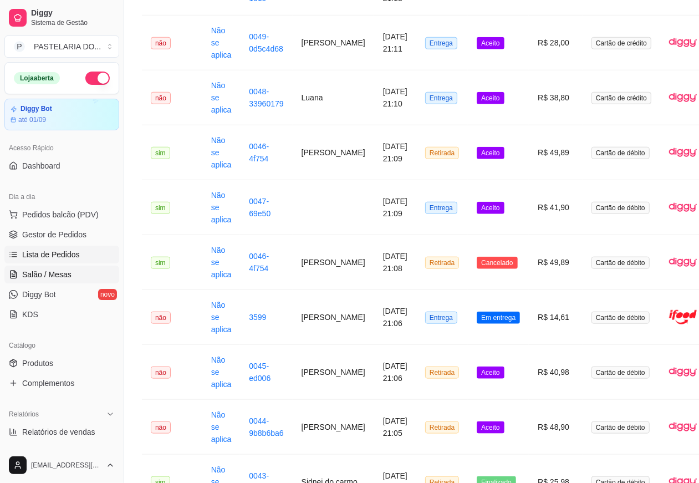
click at [59, 272] on span "Salão / Mesas" at bounding box center [46, 274] width 49 height 11
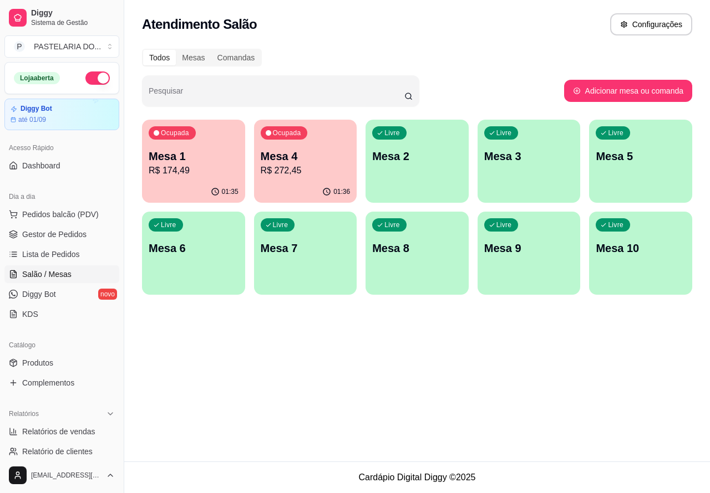
click at [306, 170] on p "R$ 272,45" at bounding box center [306, 170] width 90 height 13
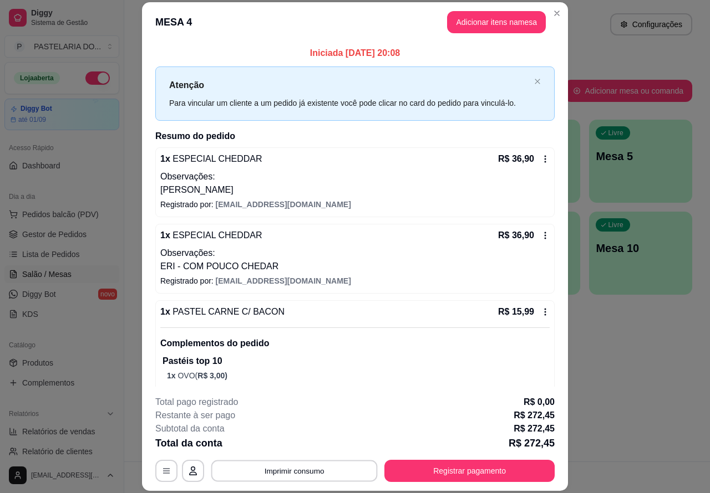
click at [308, 474] on button "Imprimir consumo" at bounding box center [294, 471] width 166 height 22
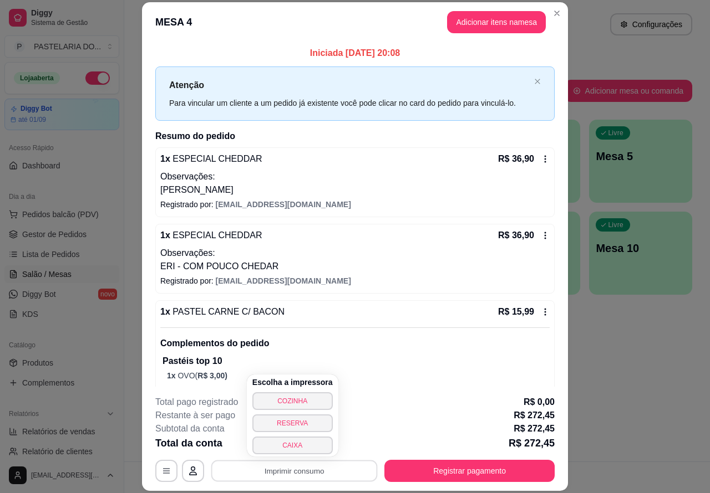
click at [303, 444] on button "CAIXA" at bounding box center [292, 446] width 80 height 18
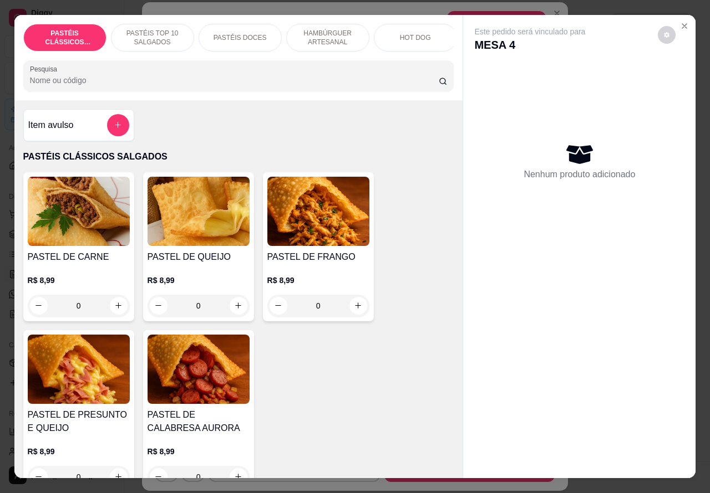
scroll to position [0, 178]
click at [334, 32] on div "BEBIDAS" at bounding box center [324, 38] width 83 height 28
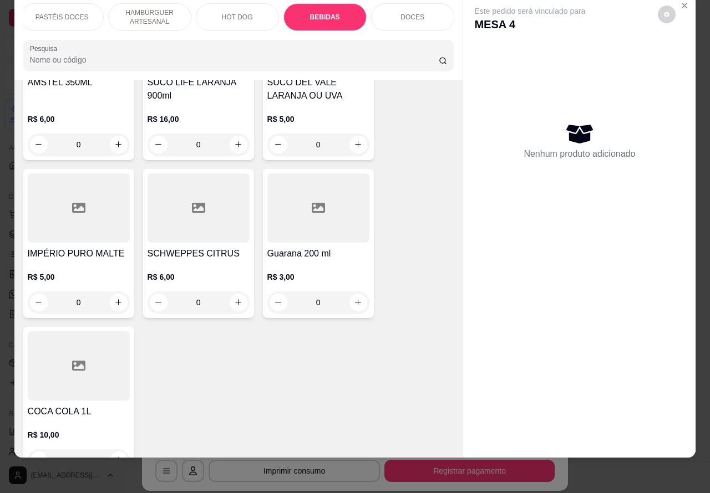
scroll to position [3284, 0]
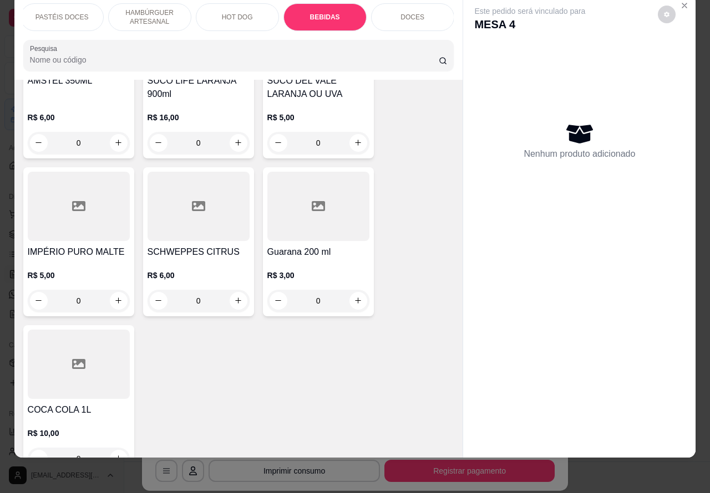
click at [234, 297] on icon "increase-product-quantity" at bounding box center [238, 301] width 8 height 8
type input "1"
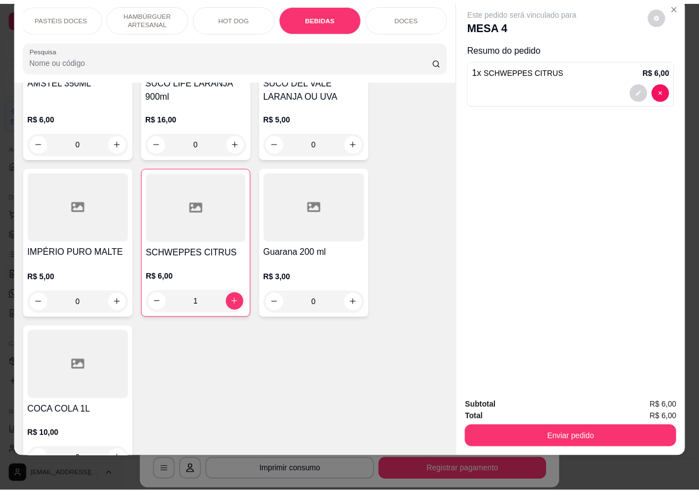
scroll to position [0, 0]
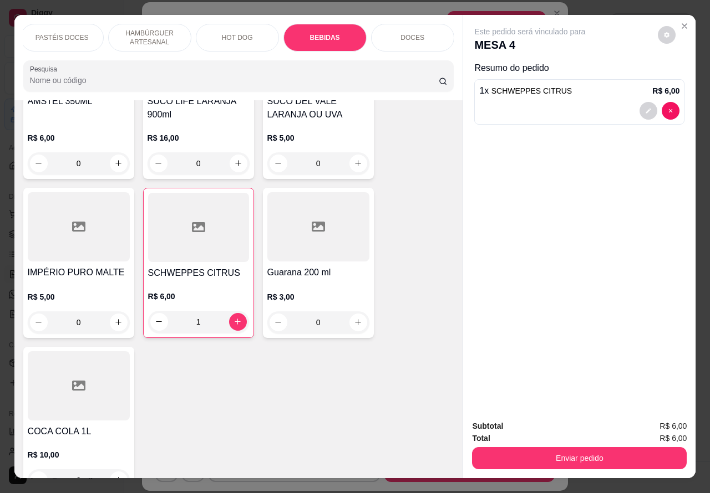
click at [584, 454] on button "Enviar pedido" at bounding box center [579, 458] width 215 height 22
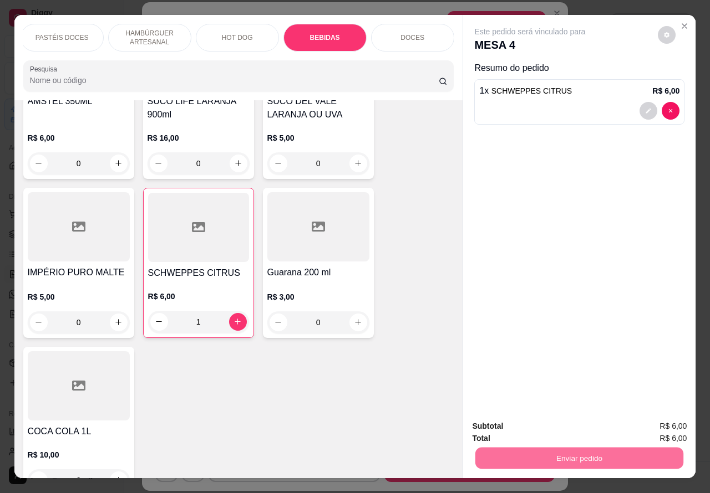
click at [540, 425] on button "Não registrar e enviar pedido" at bounding box center [541, 426] width 115 height 21
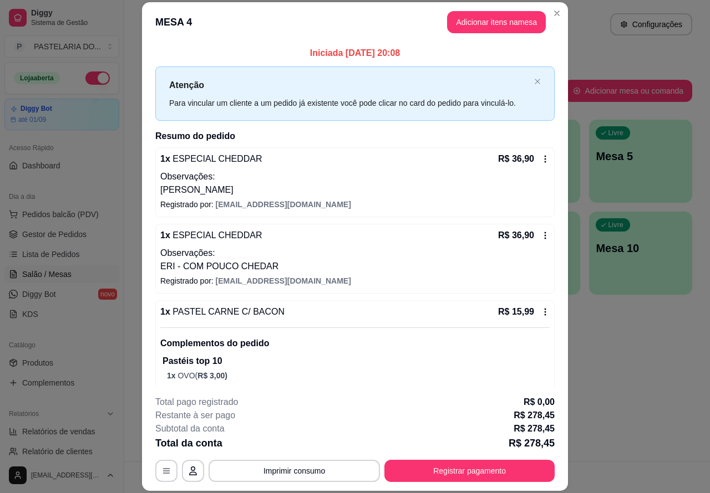
click at [560, 10] on div "Atendimento Salão Configurações" at bounding box center [417, 21] width 586 height 42
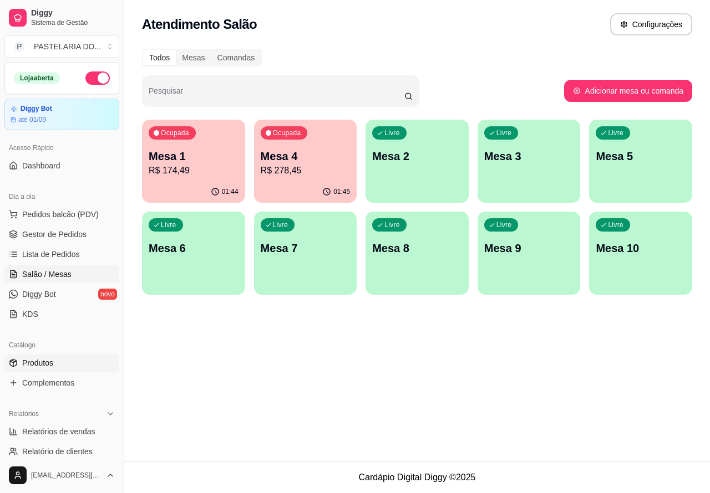
click at [58, 358] on link "Produtos" at bounding box center [61, 363] width 115 height 18
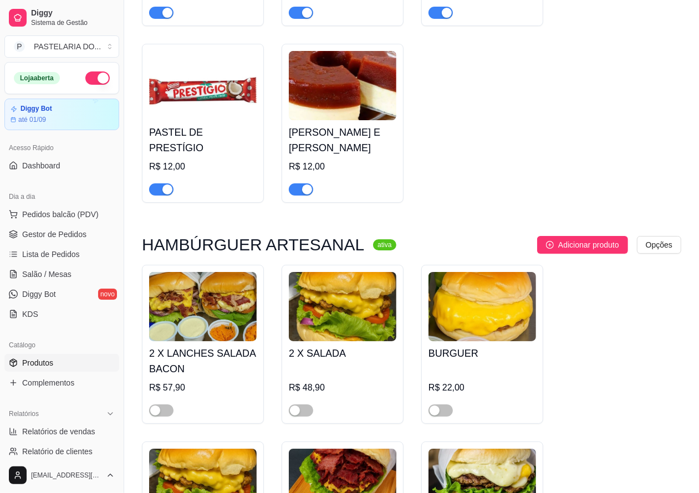
scroll to position [2832, 0]
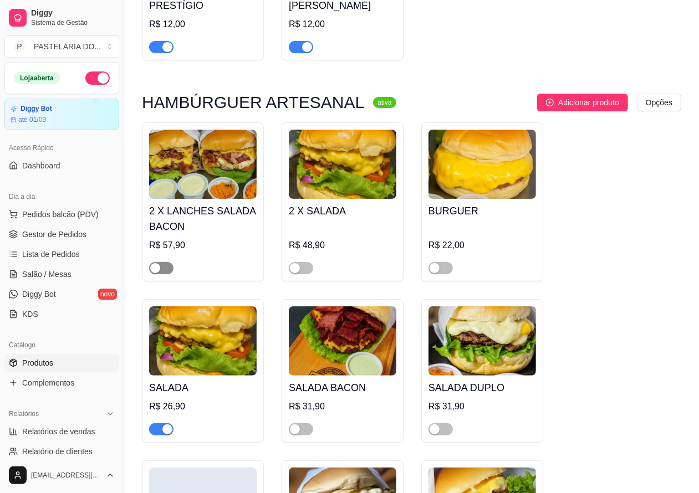
click at [155, 272] on div "button" at bounding box center [155, 268] width 10 height 10
click at [301, 269] on span "button" at bounding box center [301, 268] width 24 height 12
click at [435, 272] on div "button" at bounding box center [435, 268] width 10 height 10
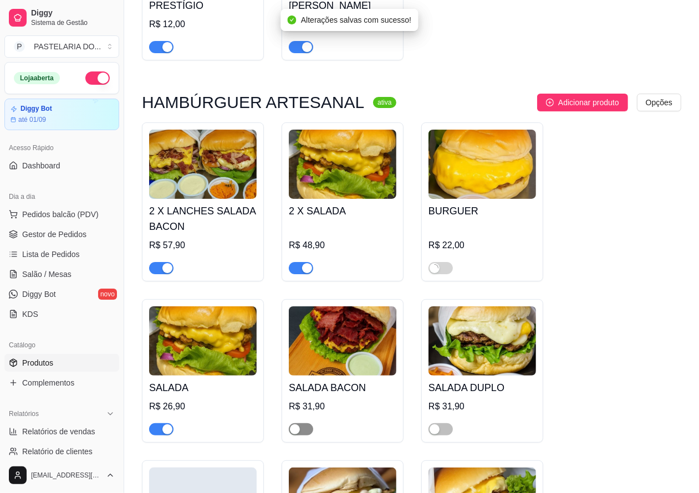
click at [298, 432] on div "button" at bounding box center [295, 430] width 10 height 10
click at [442, 433] on span "button" at bounding box center [441, 430] width 24 height 12
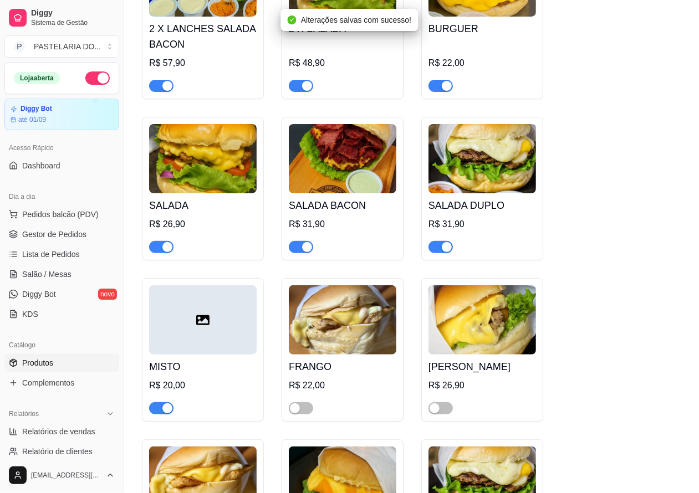
scroll to position [3036, 0]
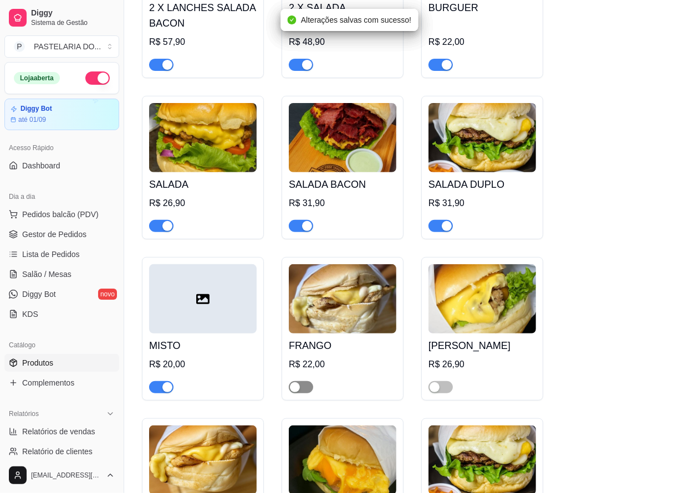
click at [297, 393] on div "button" at bounding box center [295, 388] width 10 height 10
click at [444, 389] on span "button" at bounding box center [441, 387] width 24 height 12
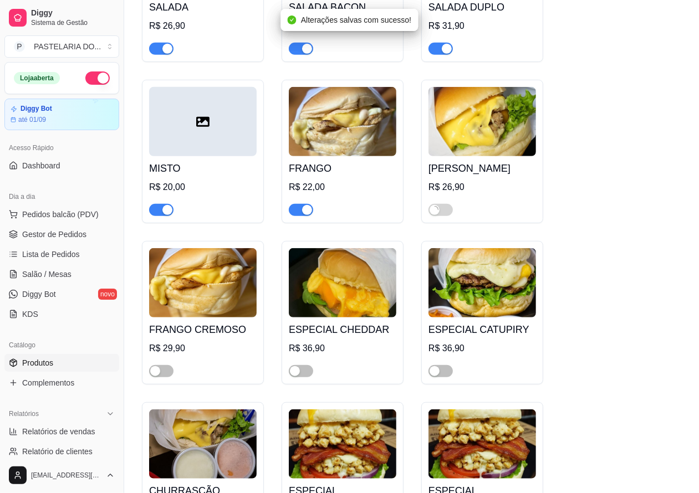
scroll to position [3217, 0]
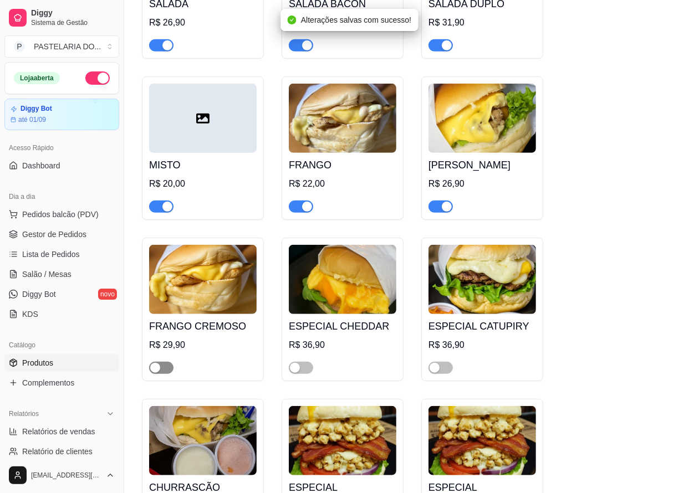
click at [154, 370] on div "button" at bounding box center [155, 368] width 10 height 10
click at [301, 373] on span "button" at bounding box center [301, 368] width 24 height 12
click at [434, 373] on div "button" at bounding box center [435, 368] width 10 height 10
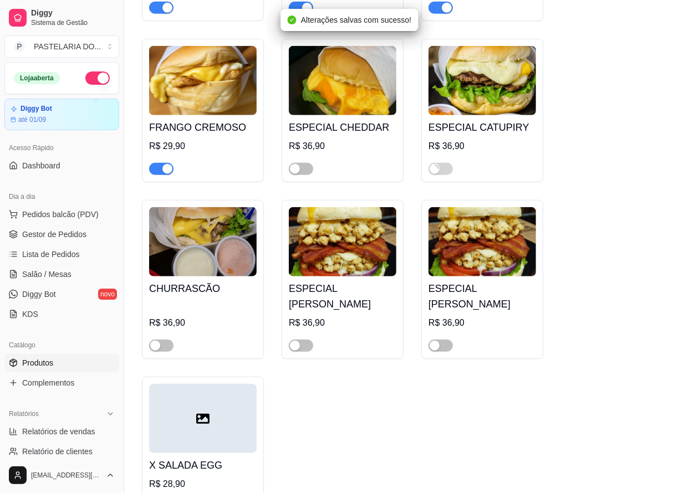
scroll to position [3428, 0]
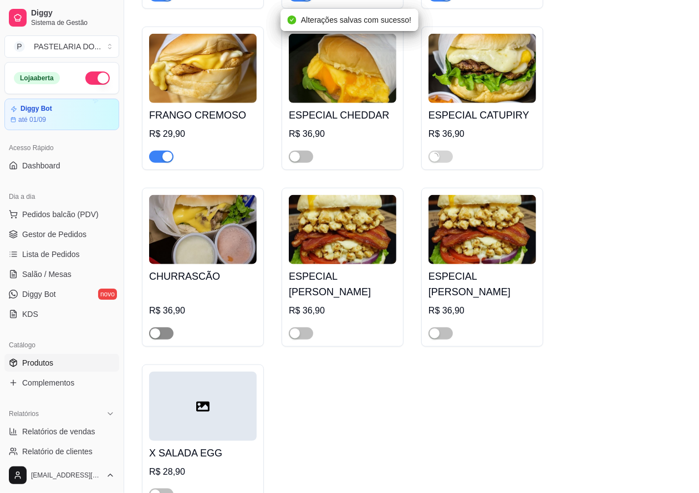
click at [164, 340] on span "button" at bounding box center [161, 334] width 24 height 12
click at [303, 340] on span "button" at bounding box center [301, 334] width 24 height 12
click at [434, 339] on div "button" at bounding box center [435, 334] width 10 height 10
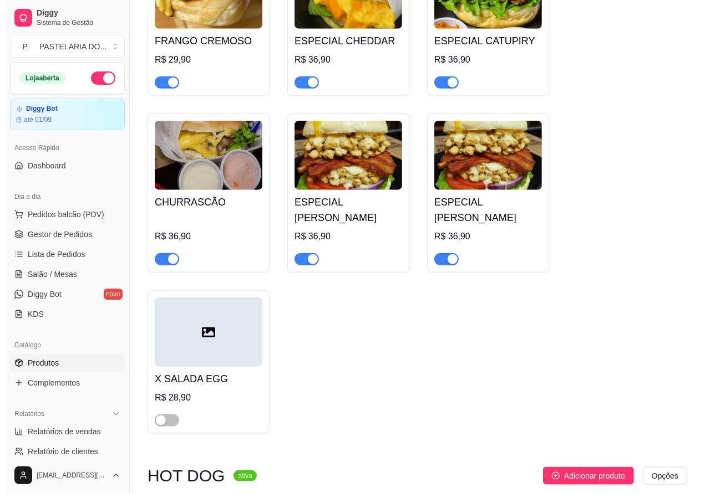
scroll to position [3535, 0]
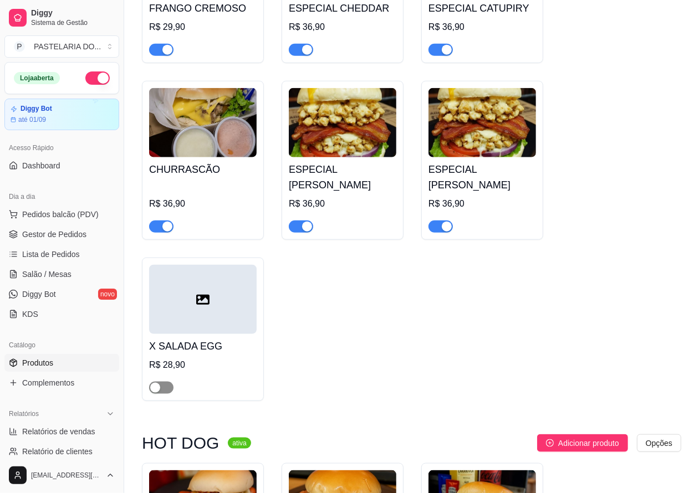
click at [164, 394] on span "button" at bounding box center [161, 388] width 24 height 12
click at [65, 213] on span "Pedidos balcão (PDV)" at bounding box center [60, 214] width 77 height 11
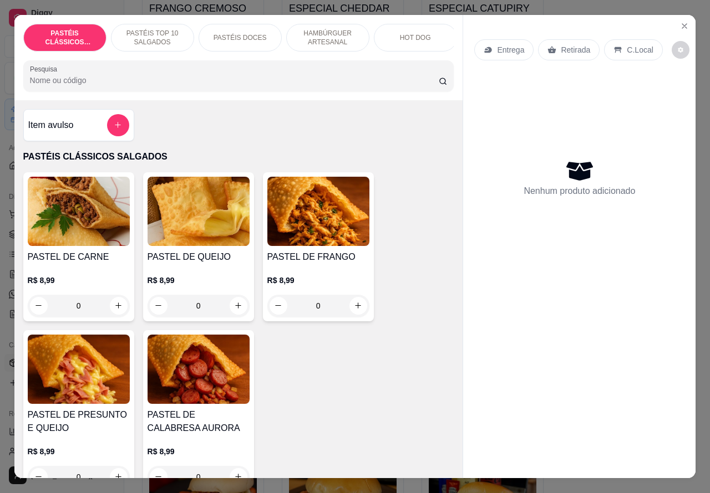
click at [563, 45] on p "Retirada" at bounding box center [575, 49] width 29 height 11
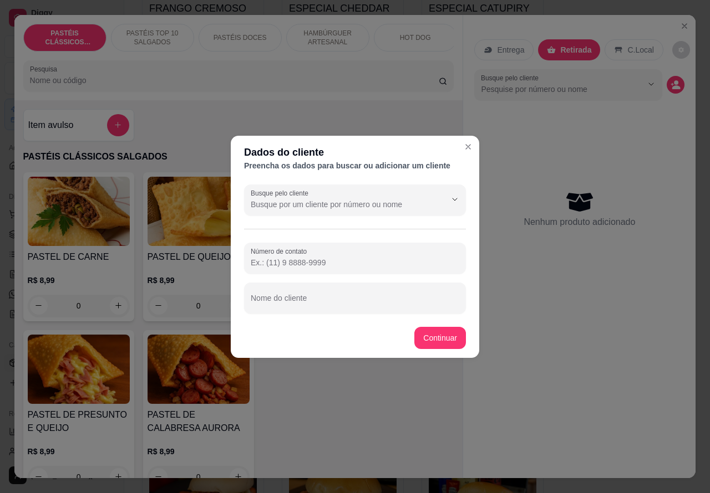
click at [343, 261] on input "Número de contato" at bounding box center [355, 262] width 208 height 11
paste input "[PHONE_NUMBER]"
type input "[PHONE_NUMBER]"
click at [301, 298] on div "Nome do cliente" at bounding box center [355, 298] width 222 height 31
type input "bruna"
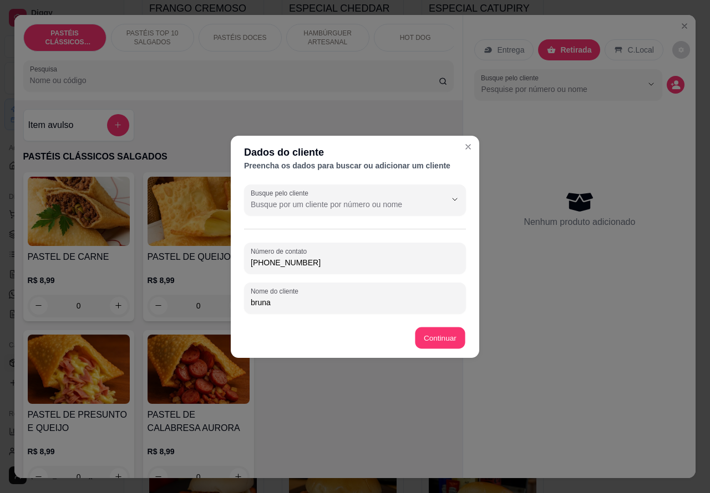
click at [442, 334] on div "Item avulso PASTÉIS CLÁSSICOS SALGADOS PASTEL DE CARNE R$ 8,99 0 PASTEL DE QUEI…" at bounding box center [238, 289] width 449 height 379
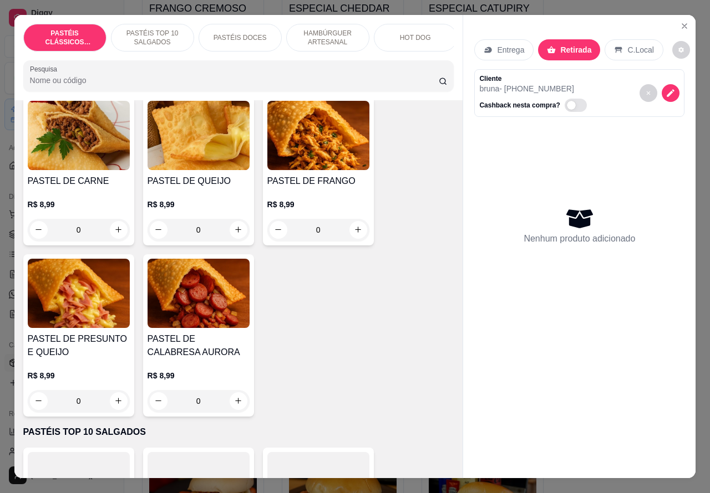
scroll to position [78, 0]
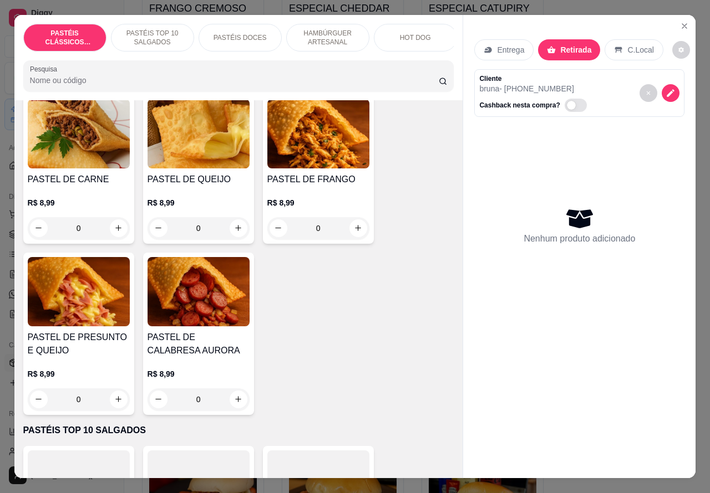
click at [115, 403] on icon "increase-product-quantity" at bounding box center [118, 399] width 6 height 6
type input "1"
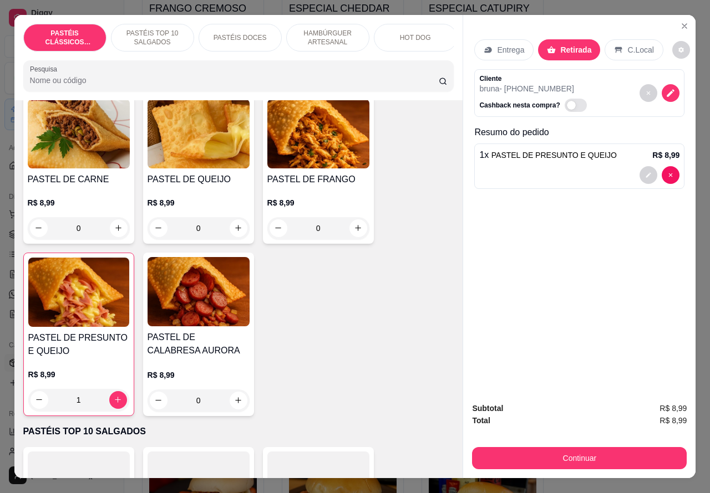
click at [147, 33] on p "PASTÉIS TOP 10 SALGADOS" at bounding box center [152, 38] width 64 height 18
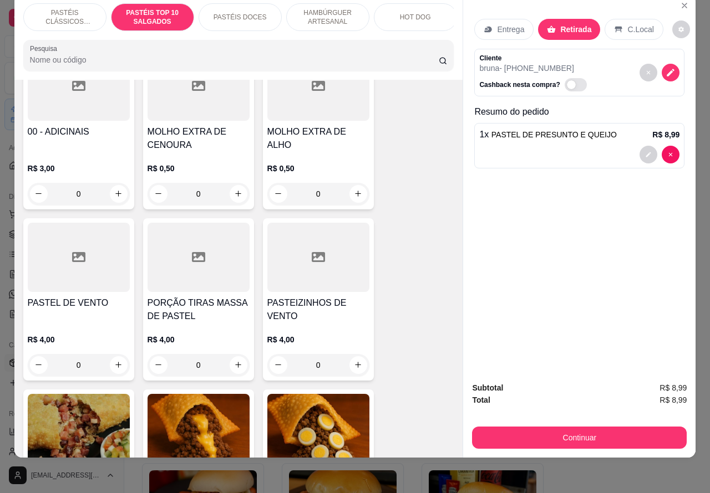
scroll to position [536, 0]
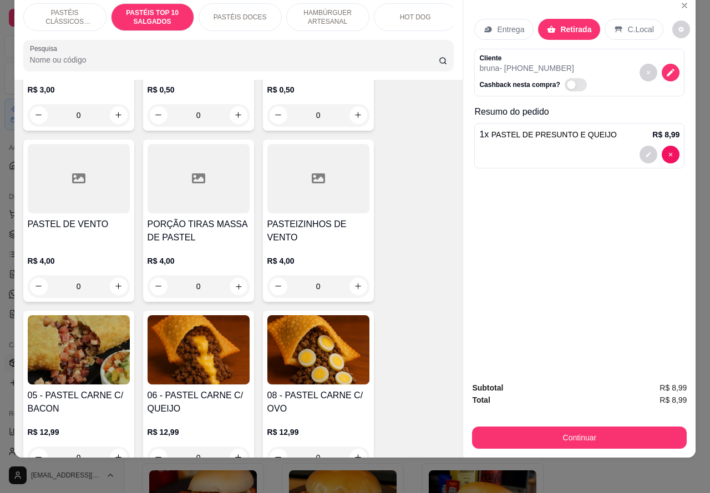
click at [234, 286] on icon "increase-product-quantity" at bounding box center [238, 286] width 8 height 8
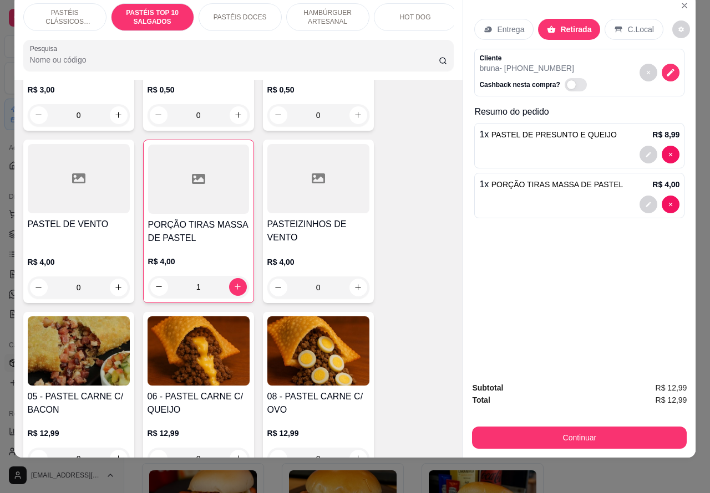
click at [665, 196] on div "Entrega Retirada C.Local Cliente bruna - [PHONE_NUMBER] Cashback nesta compra? …" at bounding box center [579, 183] width 232 height 379
type input "0"
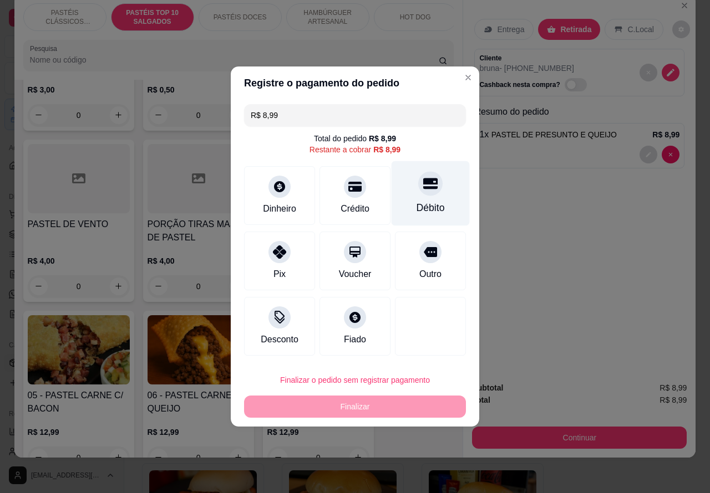
click at [425, 189] on icon at bounding box center [430, 184] width 14 height 11
type input "R$ 0,00"
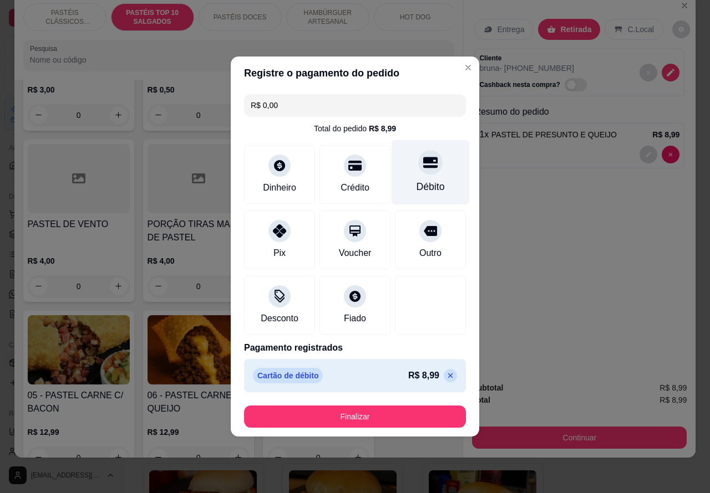
click at [414, 411] on button "Finalizar" at bounding box center [355, 417] width 222 height 22
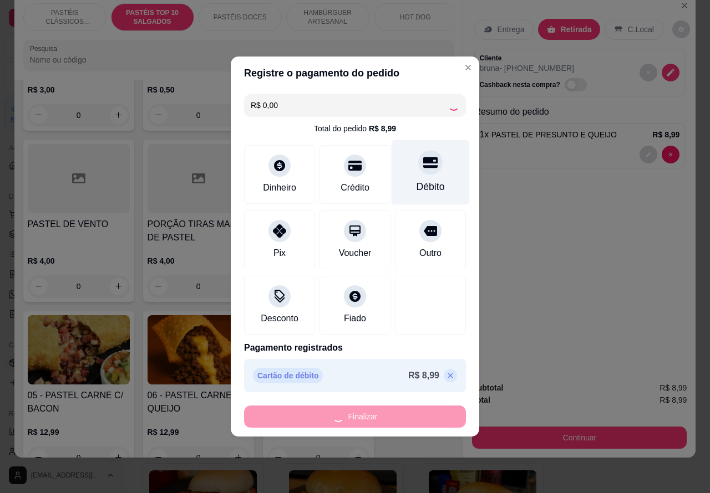
type input "0"
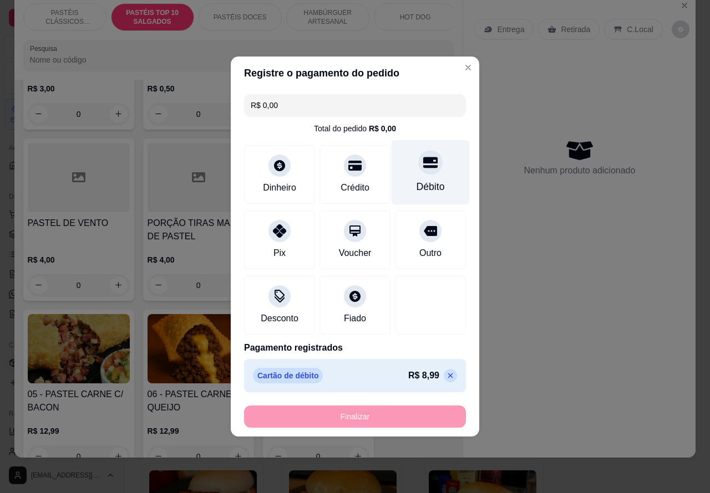
type input "-R$ 8,99"
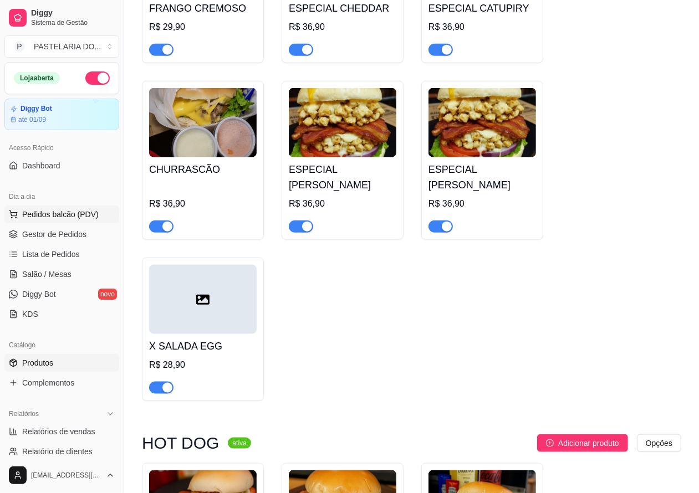
click at [60, 217] on span "Pedidos balcão (PDV)" at bounding box center [60, 214] width 77 height 11
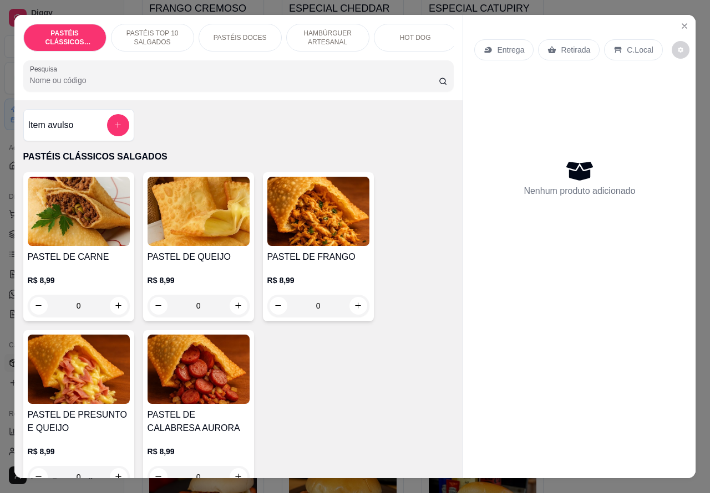
click at [500, 45] on p "Entrega" at bounding box center [510, 49] width 27 height 11
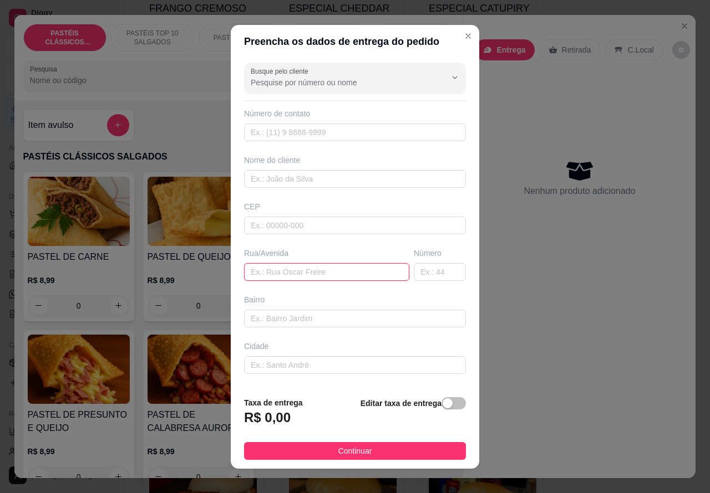
click at [320, 272] on input "text" at bounding box center [326, 272] width 165 height 18
paste input "[STREET_ADDRESS][PERSON_NAME],"
type input "[STREET_ADDRESS][PERSON_NAME],"
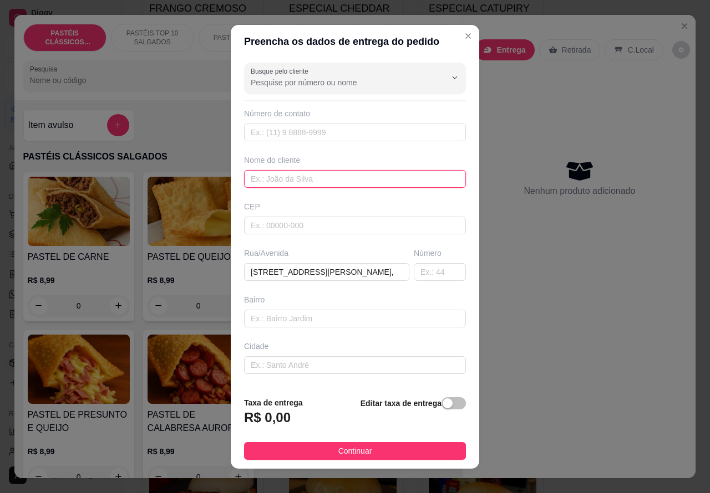
click at [317, 178] on input "text" at bounding box center [355, 179] width 222 height 18
type input "andreia"
click at [441, 405] on span "button" at bounding box center [453, 404] width 24 height 12
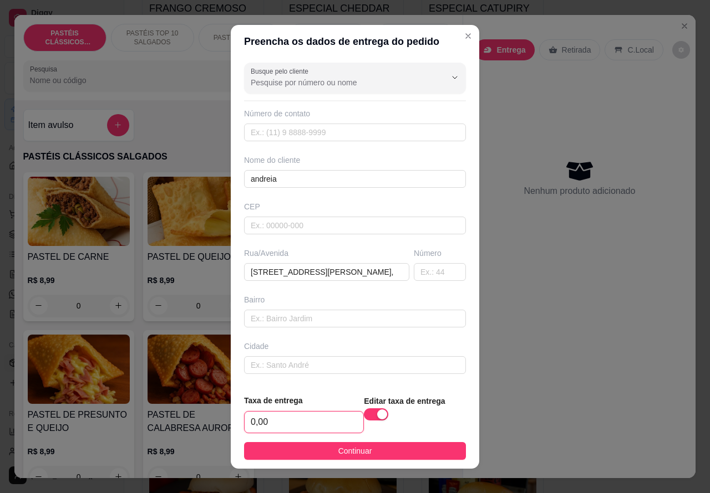
click at [252, 420] on input "0,00" at bounding box center [304, 422] width 119 height 21
type input "2,00"
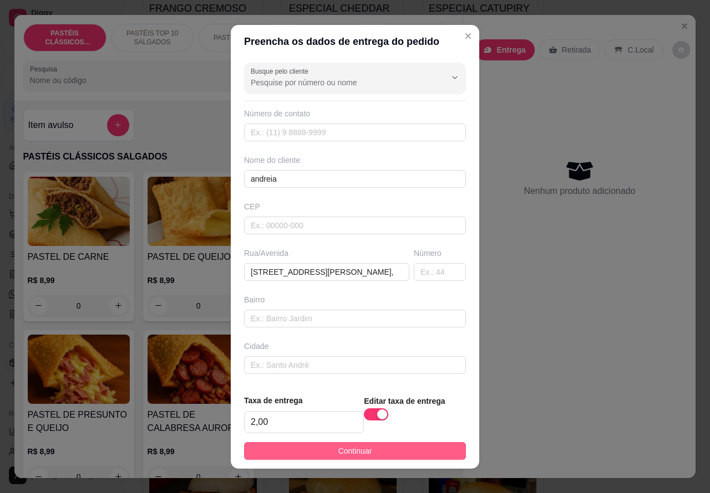
click at [365, 447] on button "Continuar" at bounding box center [355, 451] width 222 height 18
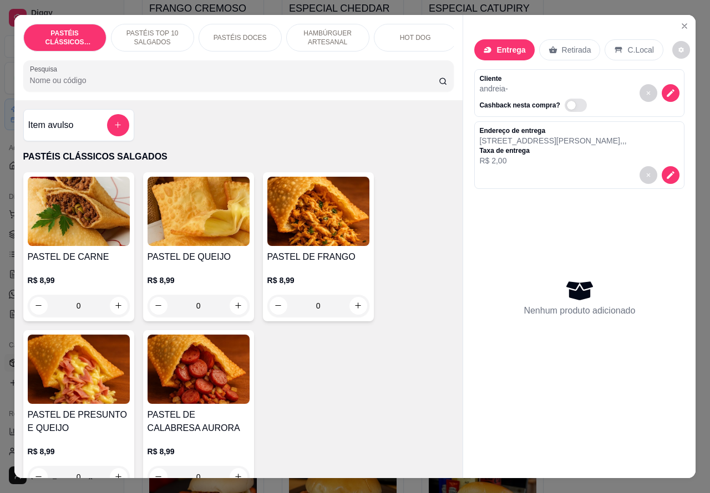
click at [114, 310] on icon "increase-product-quantity" at bounding box center [118, 306] width 8 height 8
type input "1"
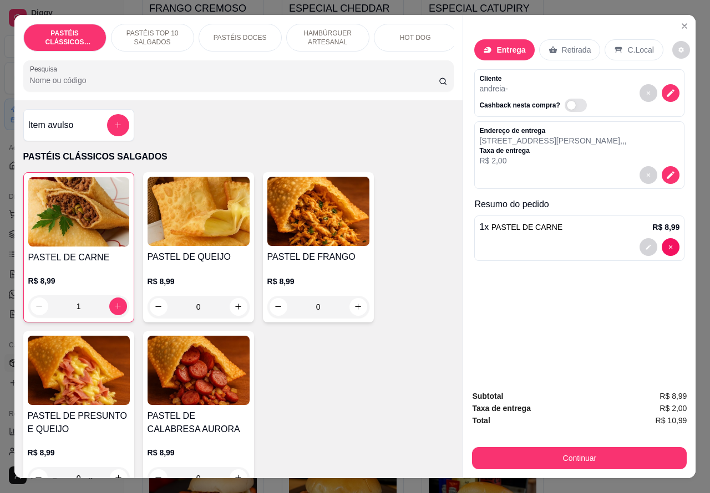
click at [421, 33] on p "HOT DOG" at bounding box center [415, 37] width 31 height 9
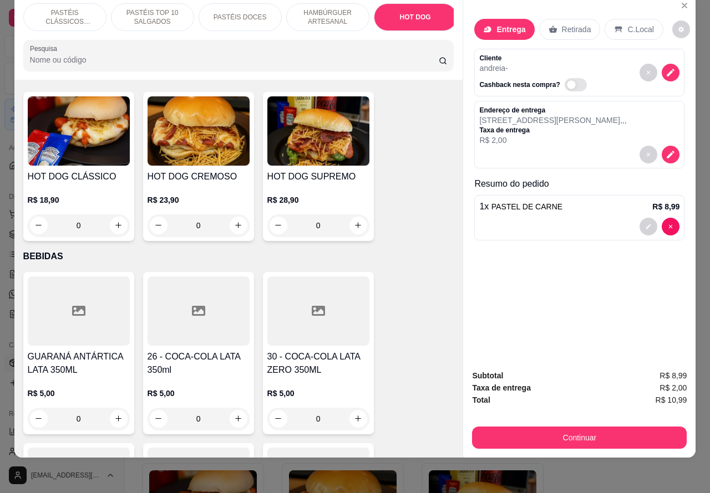
scroll to position [3164, 0]
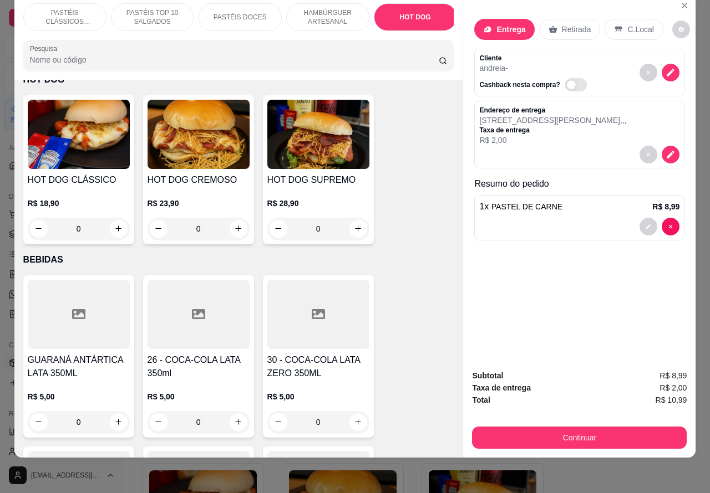
click at [336, 11] on p "HAMBÚRGUER ARTESANAL" at bounding box center [328, 17] width 64 height 18
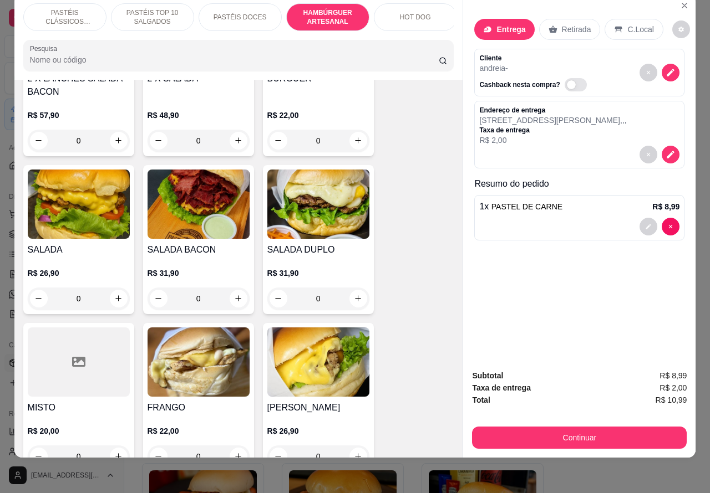
scroll to position [2327, 0]
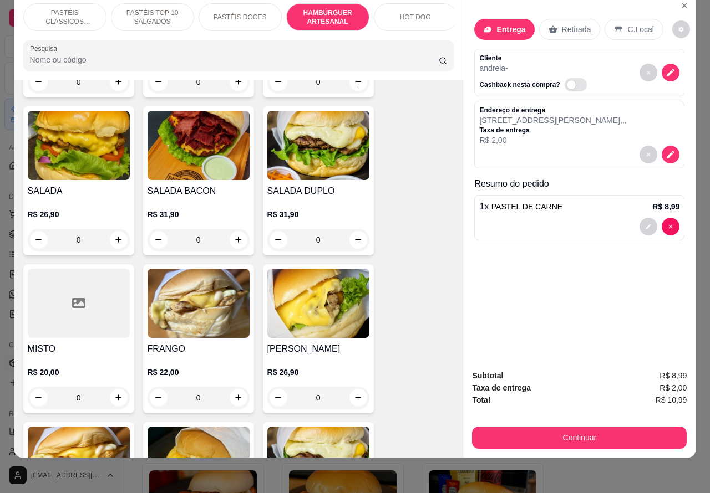
click at [352, 387] on div "0" at bounding box center [318, 398] width 102 height 22
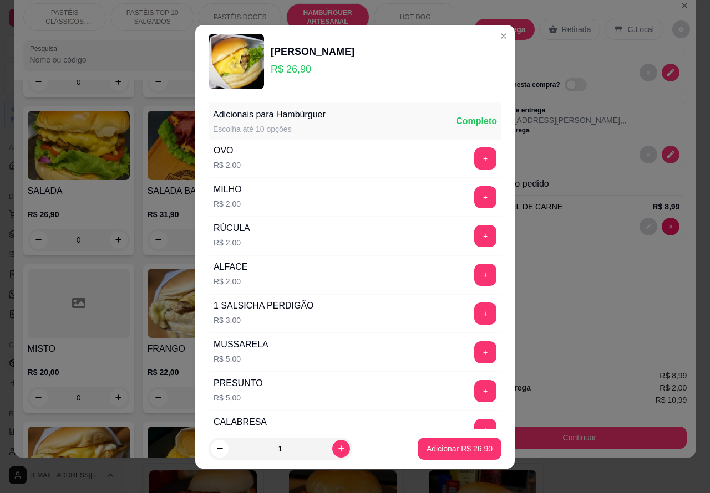
click at [457, 447] on p "Adicionar R$ 26,90" at bounding box center [459, 449] width 66 height 11
type input "1"
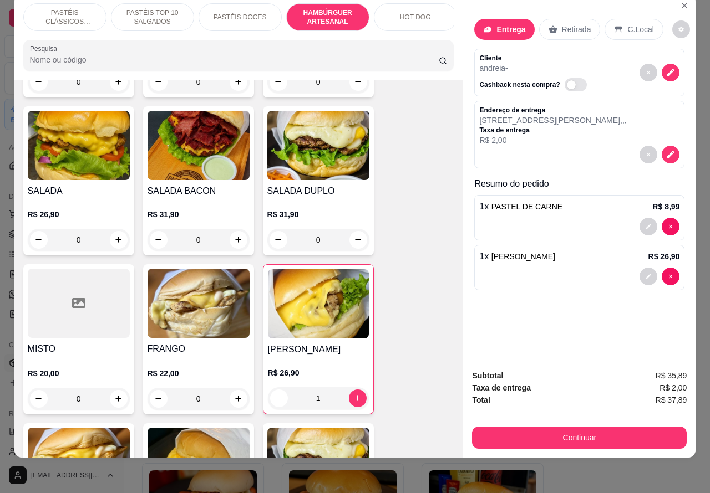
click at [596, 427] on button "Continuar" at bounding box center [579, 438] width 215 height 22
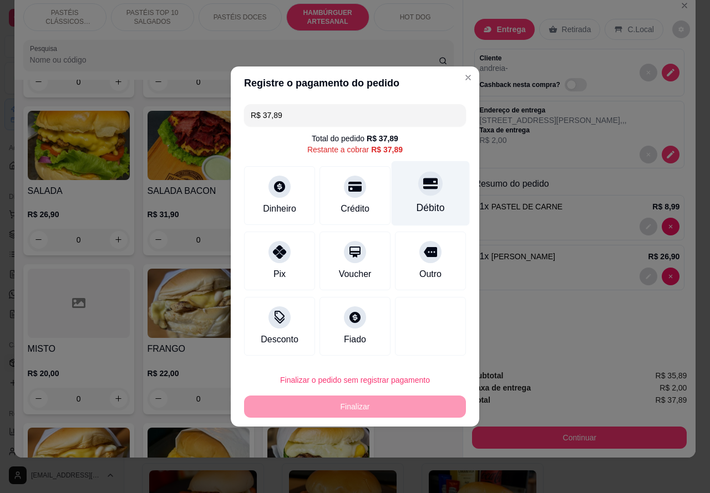
click at [426, 197] on div "Débito" at bounding box center [430, 193] width 78 height 65
type input "R$ 0,00"
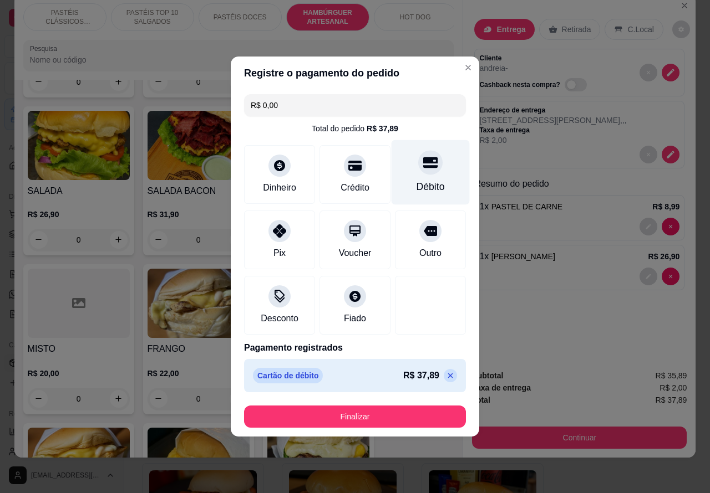
click at [399, 414] on button "Finalizar" at bounding box center [355, 417] width 222 height 22
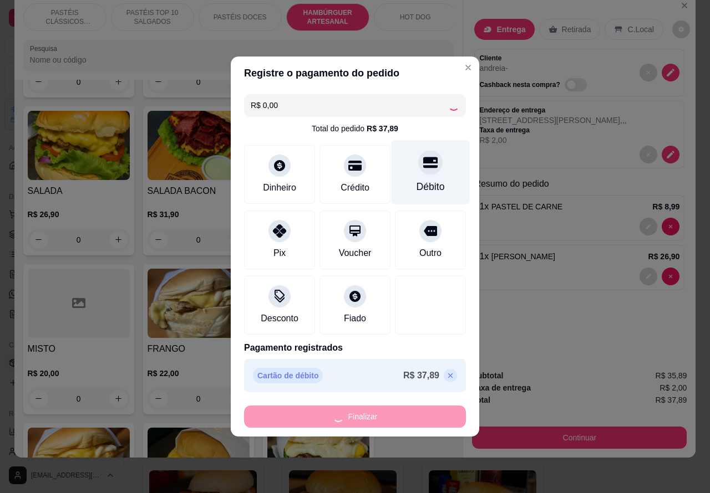
type input "0"
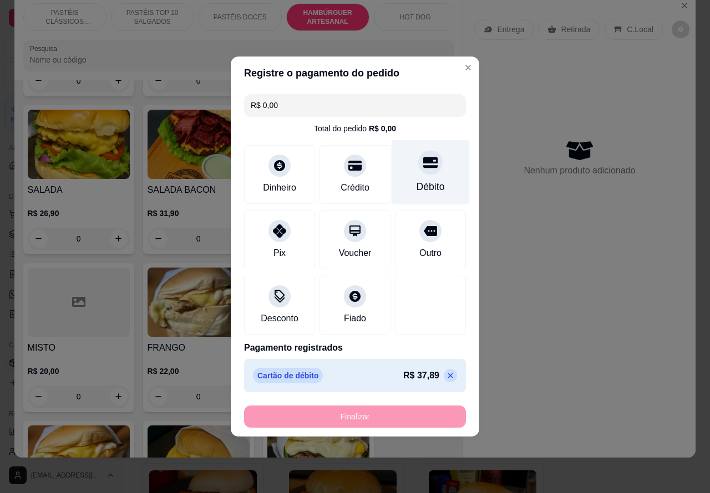
type input "-R$ 37,89"
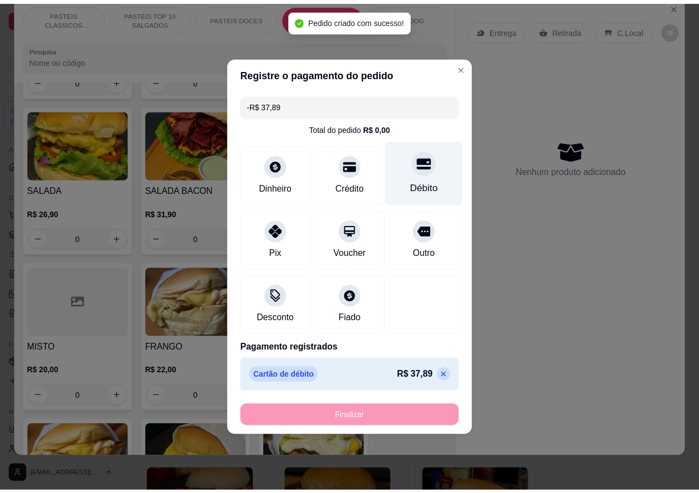
scroll to position [2326, 0]
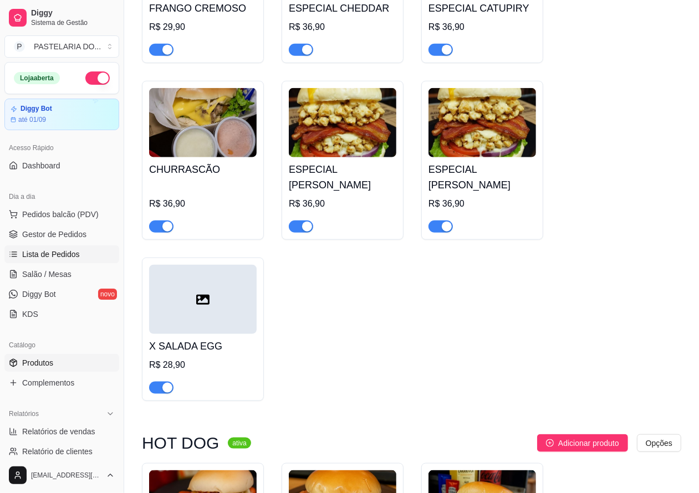
click at [70, 254] on span "Lista de Pedidos" at bounding box center [51, 254] width 58 height 11
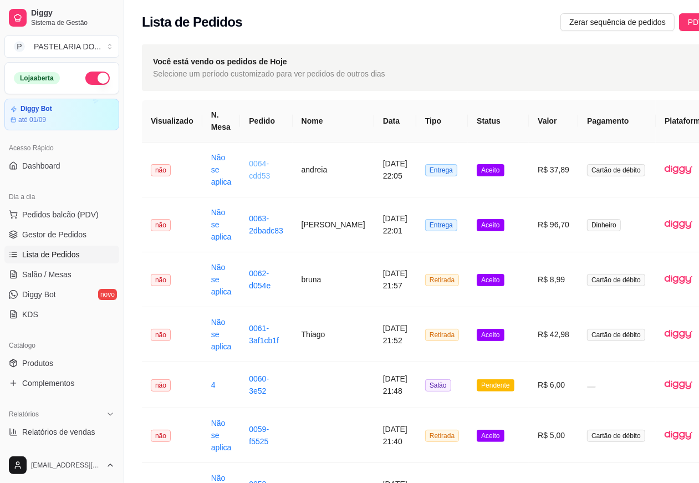
click at [258, 164] on link "0064-cdd53" at bounding box center [259, 169] width 21 height 21
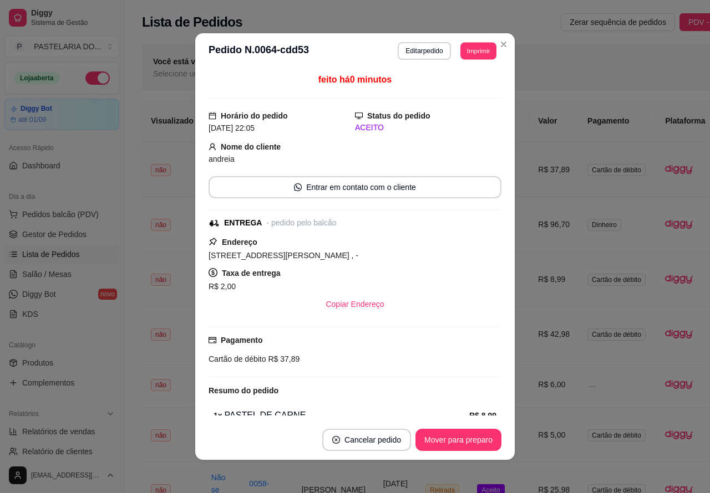
click at [470, 52] on button "Imprimir" at bounding box center [478, 50] width 36 height 17
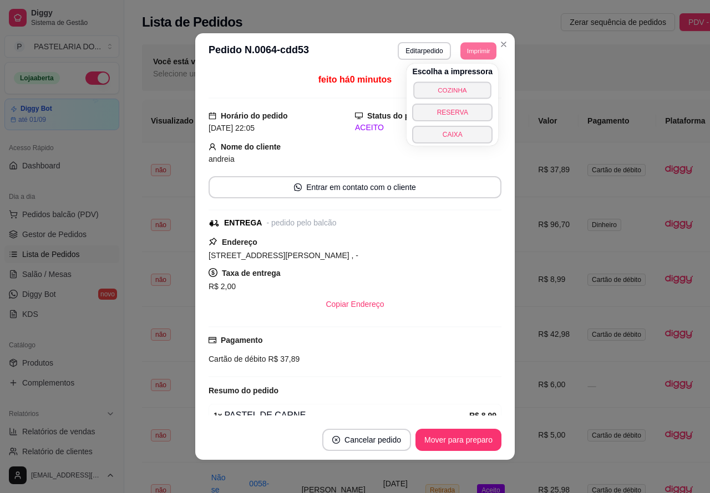
click at [467, 89] on button "COZINHA" at bounding box center [453, 90] width 78 height 17
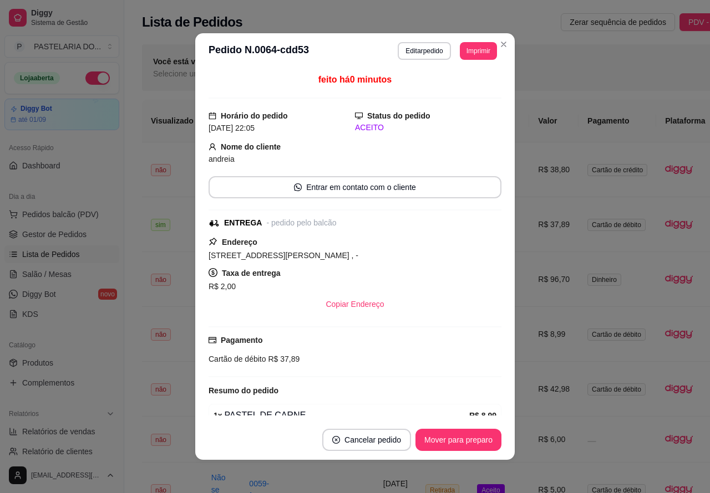
click at [498, 44] on div "Você está vendo os pedidos de Hoje Selecione um período customizado para ver pe…" at bounding box center [455, 67] width 627 height 47
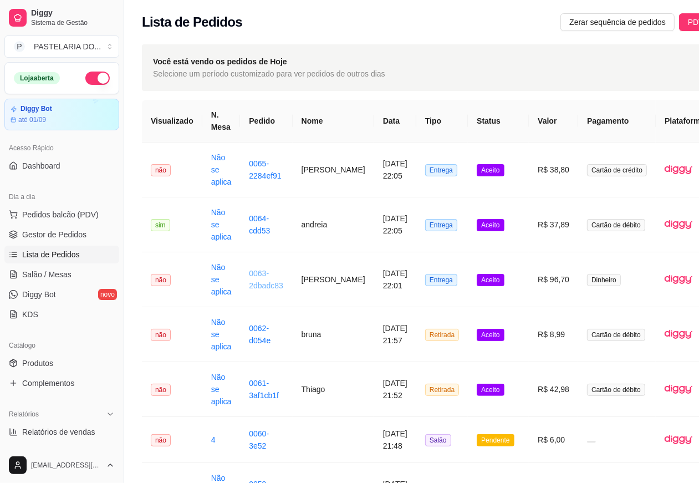
click at [262, 275] on link "0063-2dbadc83" at bounding box center [266, 279] width 34 height 21
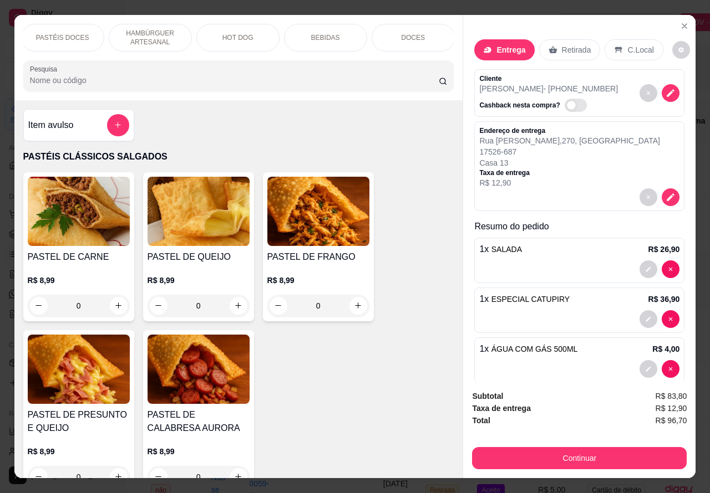
scroll to position [0, 178]
click at [323, 33] on p "BEBIDAS" at bounding box center [325, 37] width 29 height 9
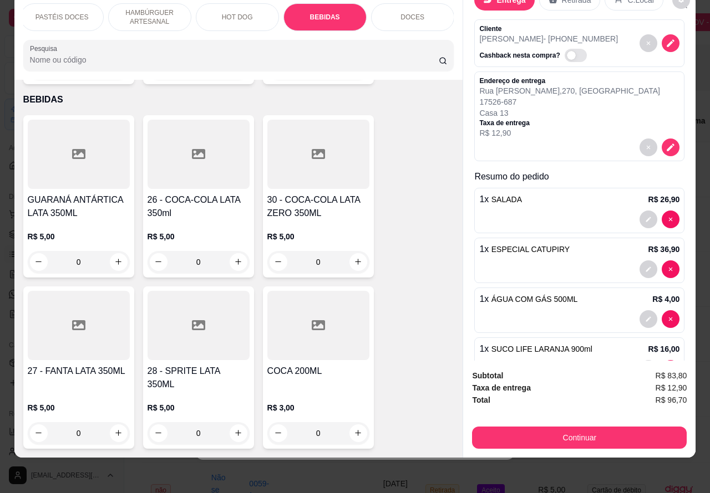
scroll to position [55, 0]
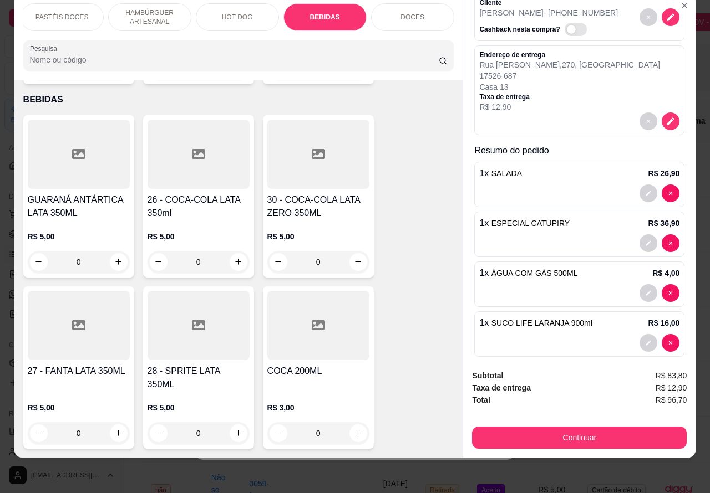
click at [655, 257] on div "1 x ESPECIAL CATUPIRY R$ 36,90" at bounding box center [579, 234] width 210 height 45
type input "0"
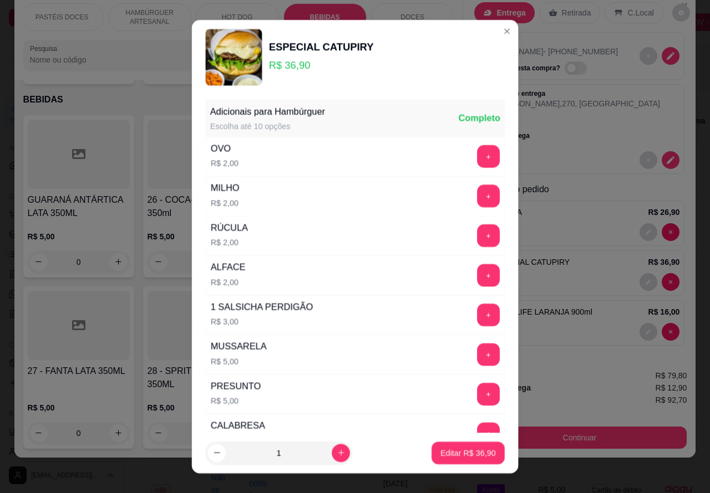
scroll to position [18, 0]
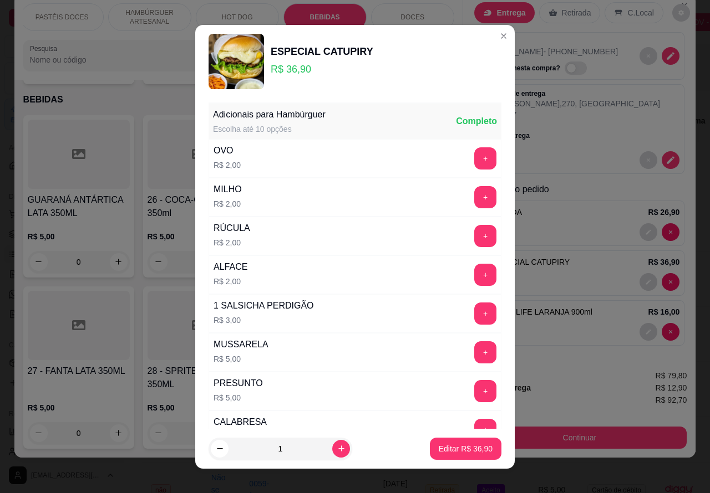
click at [488, 46] on p "[PERSON_NAME] - [PHONE_NUMBER]" at bounding box center [548, 51] width 139 height 11
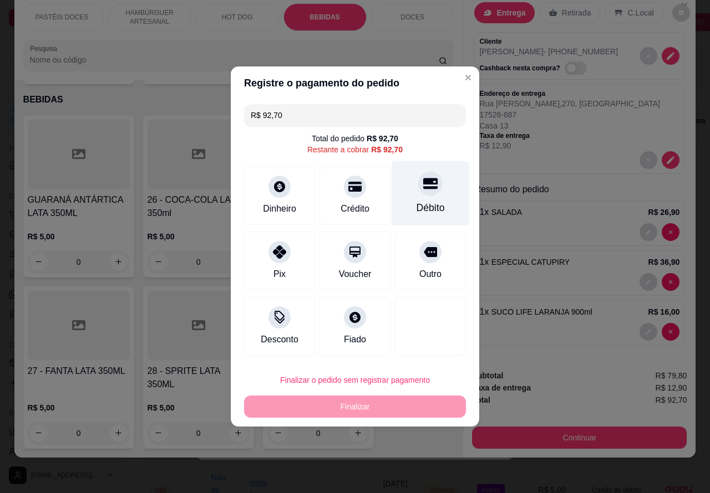
click at [423, 186] on icon at bounding box center [430, 184] width 14 height 11
type input "R$ 0,00"
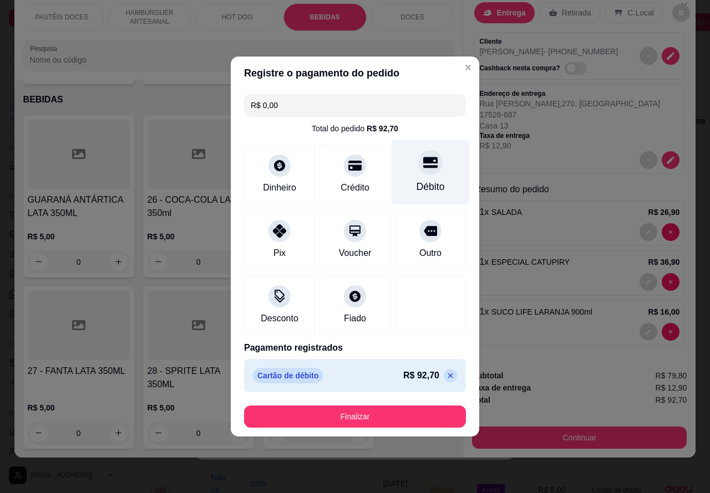
click at [400, 410] on button "Finalizar" at bounding box center [355, 417] width 222 height 22
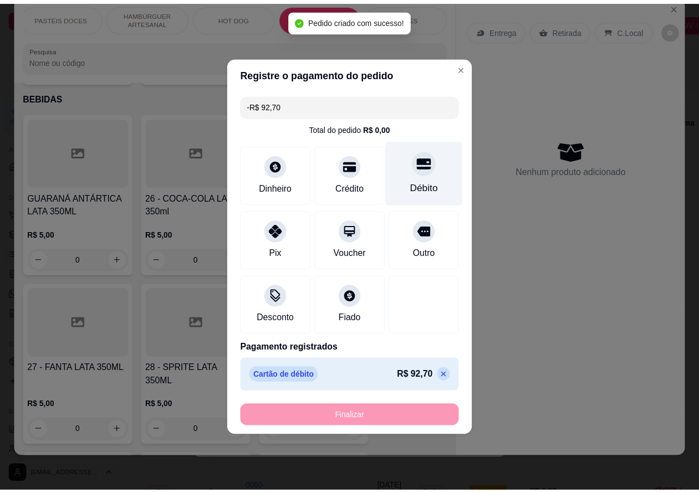
scroll to position [0, 0]
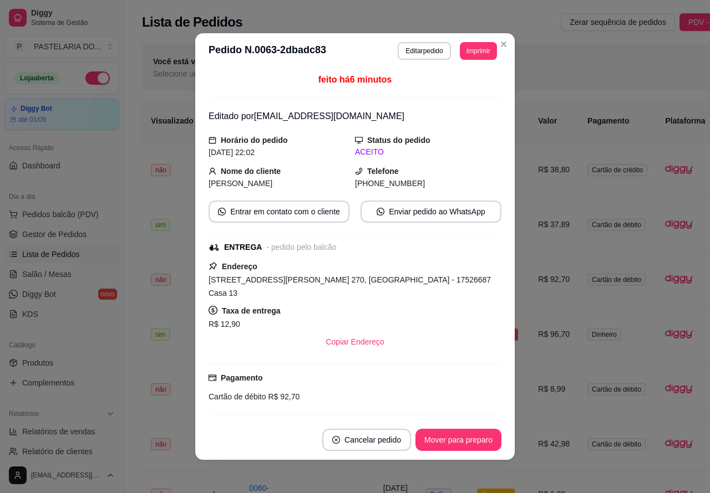
click at [498, 44] on div "Você está vendo os pedidos de Hoje Selecione um período customizado para ver pe…" at bounding box center [455, 67] width 627 height 47
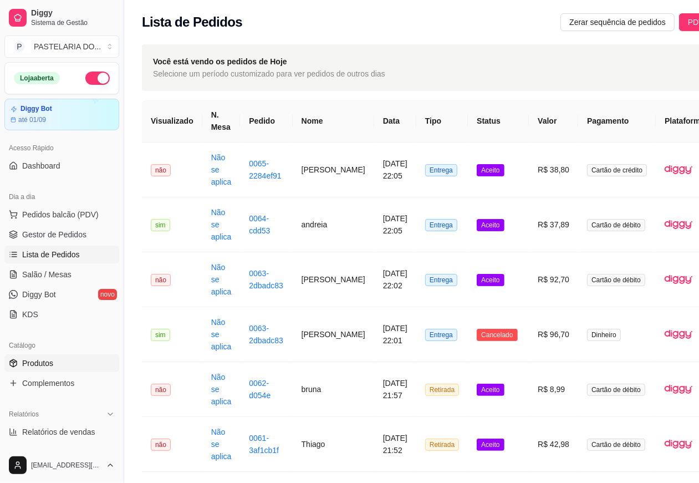
click at [46, 359] on span "Produtos" at bounding box center [37, 363] width 31 height 11
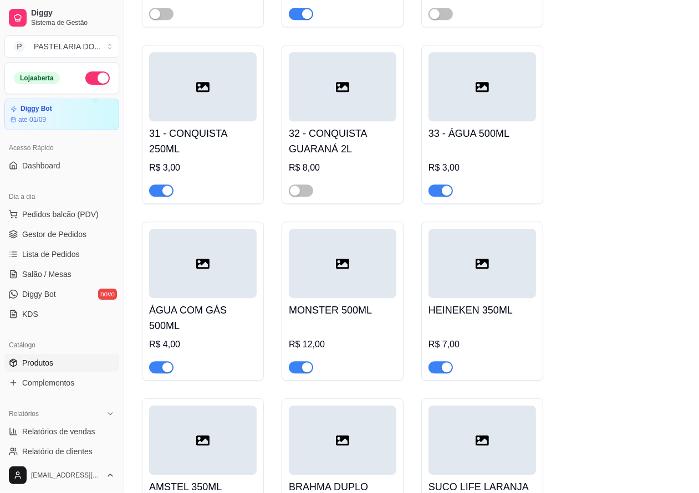
scroll to position [4692, 0]
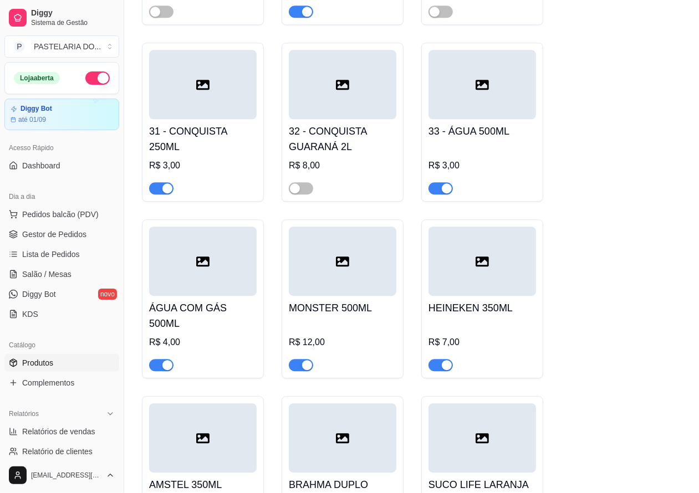
click at [152, 372] on span "button" at bounding box center [161, 365] width 24 height 12
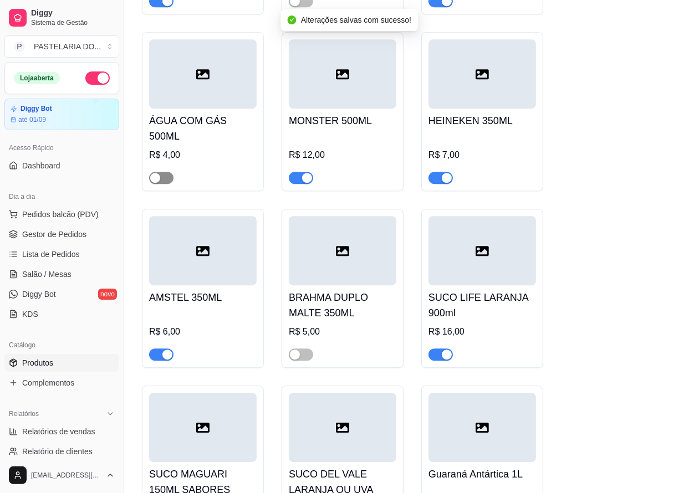
scroll to position [4883, 0]
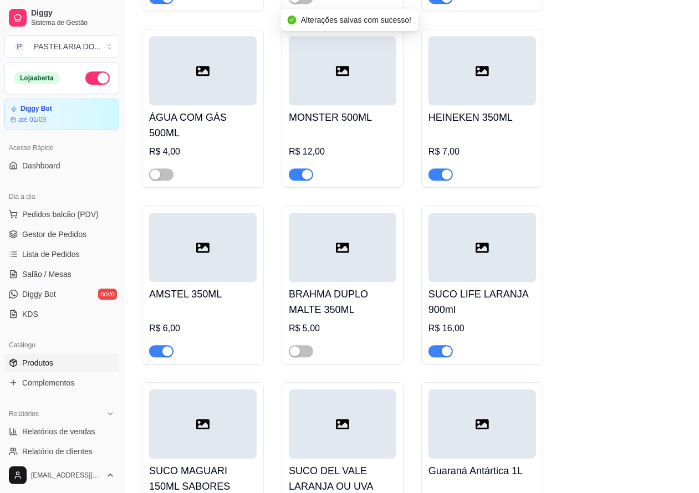
click at [429, 358] on div at bounding box center [441, 350] width 24 height 13
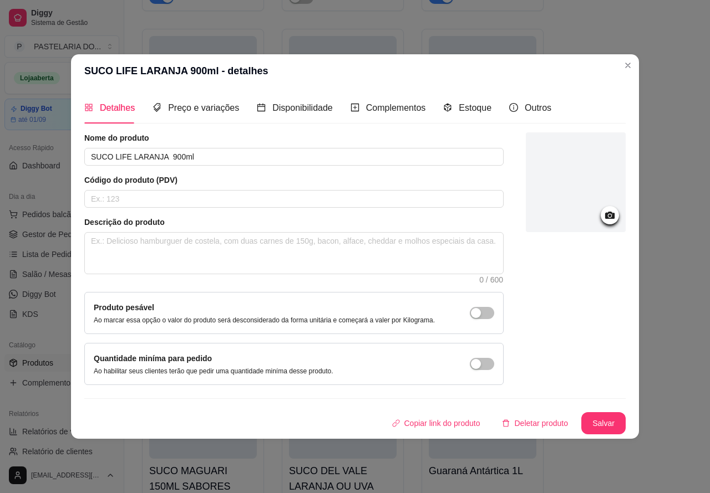
click at [677, 281] on div "GUARANÁ ANTÁRTICA LATA 350ML R$ 5,00 26 - COCA-COLA LATA 350ml R$ 5,00 30 - COC…" at bounding box center [412, 189] width 540 height 1736
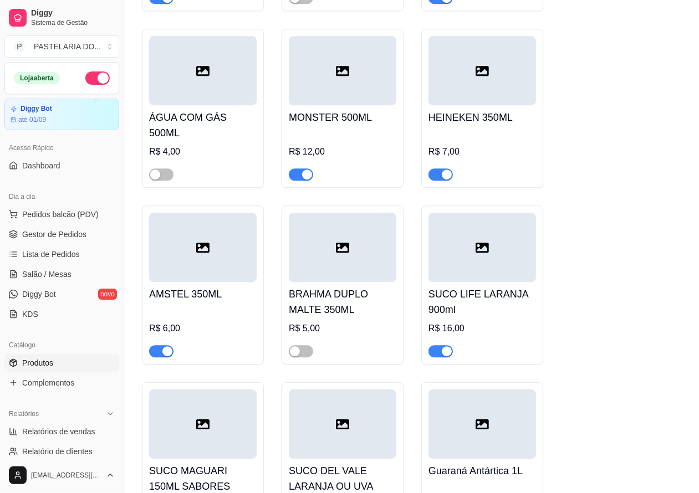
click at [437, 358] on span "button" at bounding box center [441, 351] width 24 height 12
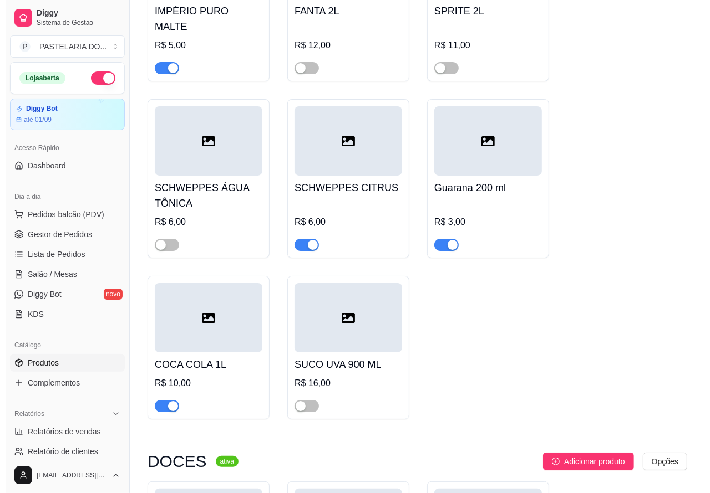
scroll to position [5520, 0]
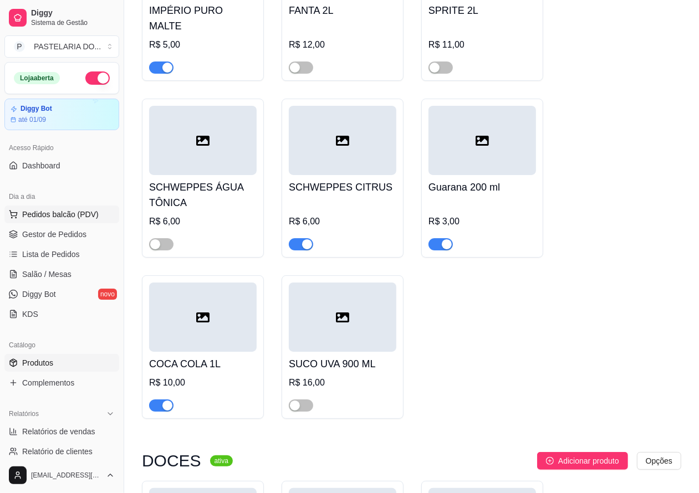
click at [72, 214] on span "Pedidos balcão (PDV)" at bounding box center [60, 214] width 77 height 11
click at [567, 44] on p "Retirada" at bounding box center [565, 49] width 29 height 11
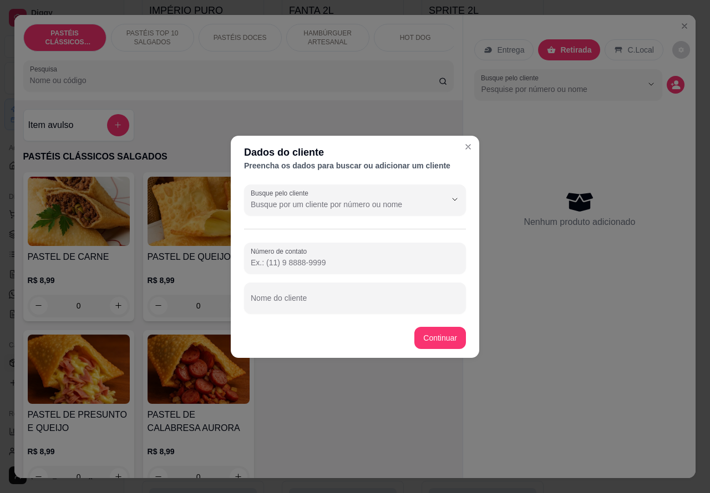
click at [330, 259] on input "Número de contato" at bounding box center [355, 262] width 208 height 11
paste input "[PHONE_NUMBER]"
click at [348, 300] on input "Nome do cliente" at bounding box center [355, 302] width 208 height 11
click at [440, 334] on div "Item avulso PASTÉIS CLÁSSICOS SALGADOS PASTEL DE CARNE R$ 8,99 0 PASTEL DE QUEI…" at bounding box center [238, 289] width 449 height 379
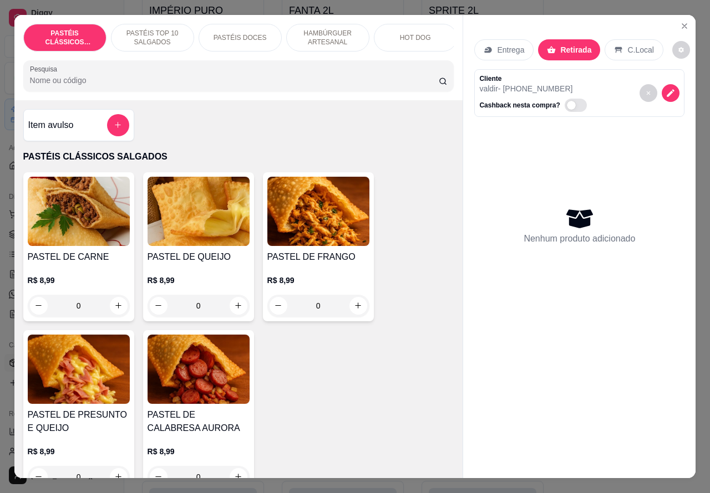
click at [153, 29] on p "PASTÉIS TOP 10 SALGADOS" at bounding box center [152, 38] width 64 height 18
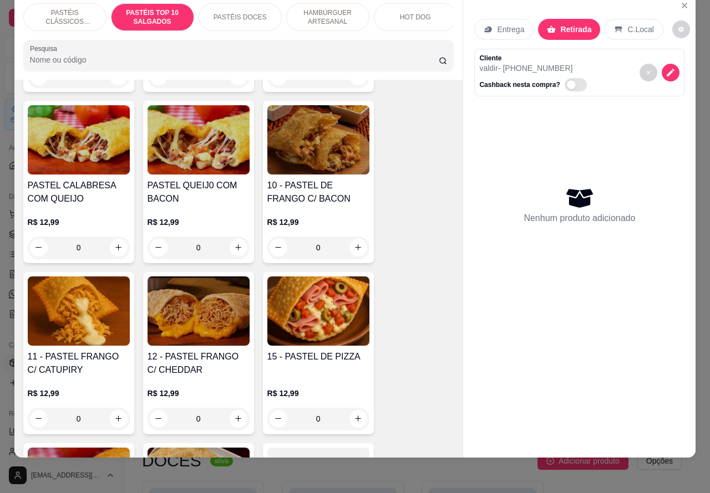
scroll to position [955, 0]
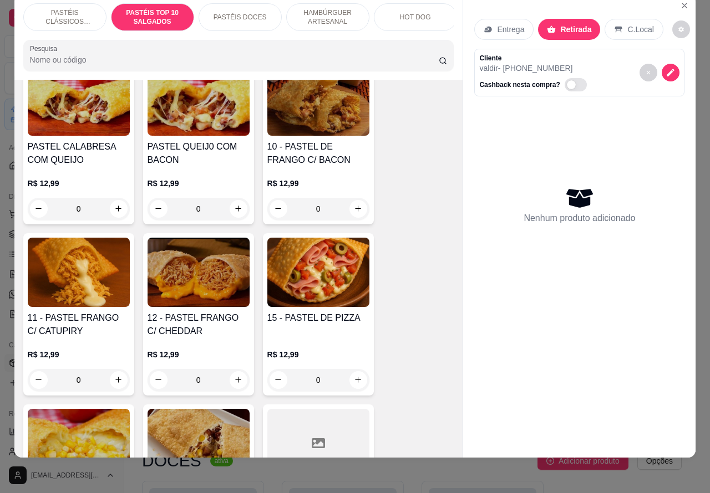
click at [349, 380] on div "0" at bounding box center [318, 380] width 102 height 22
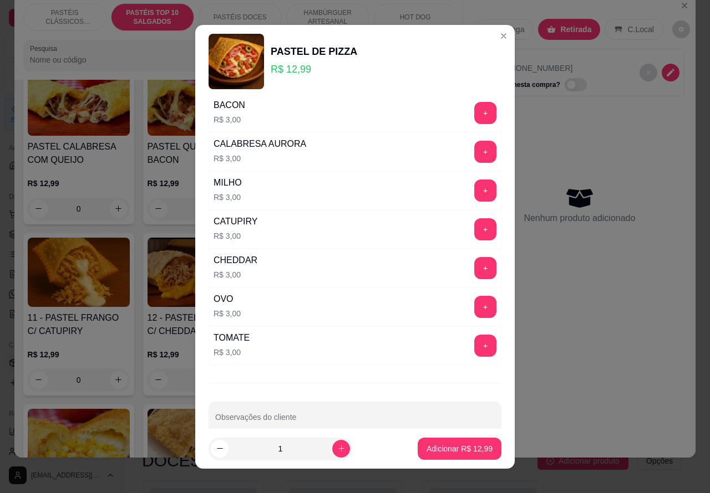
scroll to position [145, 0]
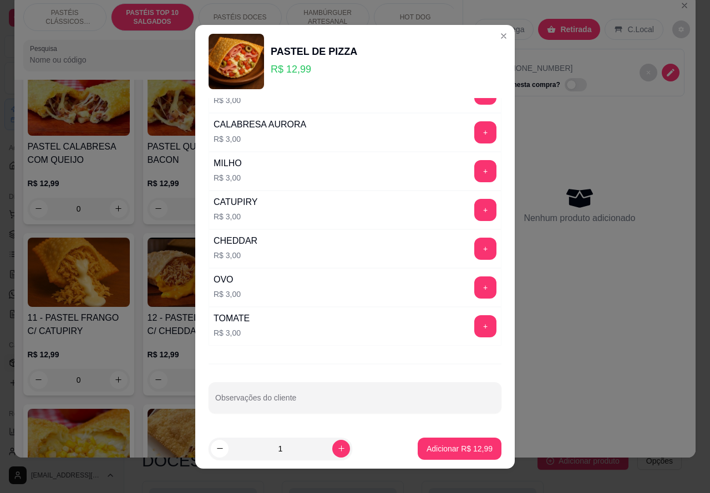
click at [325, 401] on input "Observações do cliente" at bounding box center [354, 402] width 279 height 11
click at [452, 449] on p "Adicionar R$ 12,99" at bounding box center [460, 449] width 64 height 11
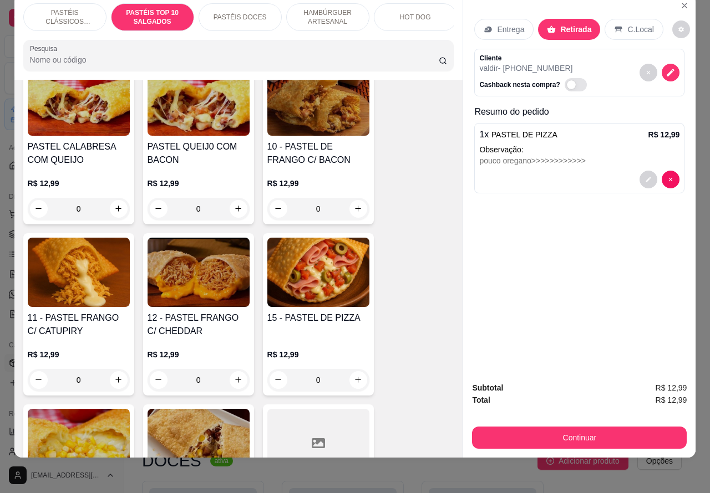
click at [62, 8] on p "PASTÉIS CLÁSSICOS SALGADOS" at bounding box center [65, 17] width 64 height 18
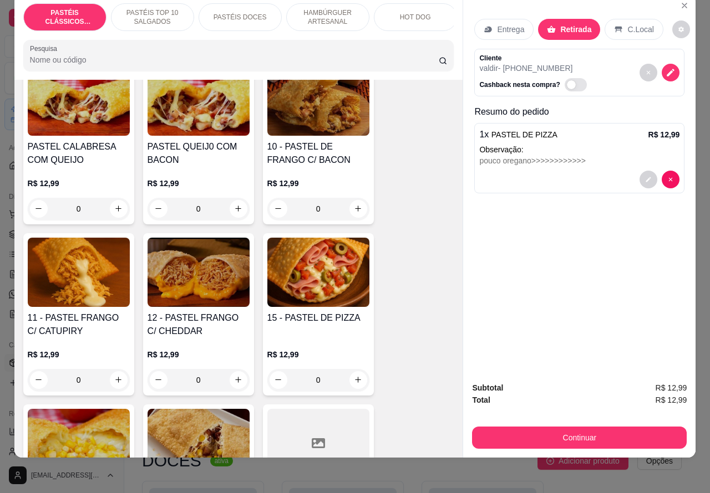
scroll to position [50, 0]
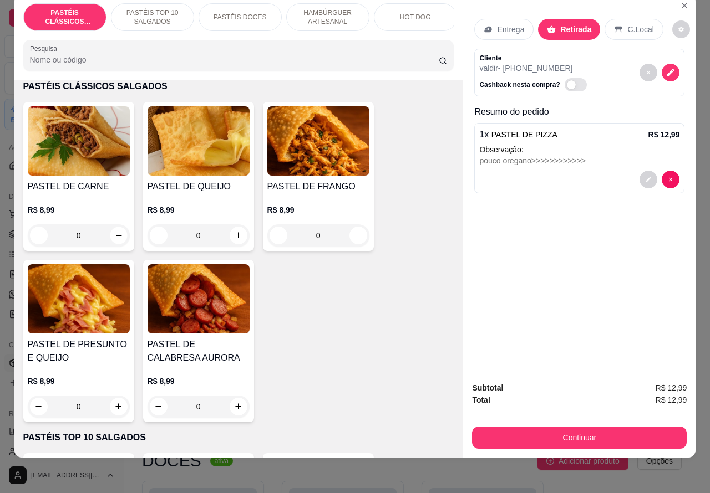
click at [114, 237] on icon "increase-product-quantity" at bounding box center [118, 235] width 8 height 8
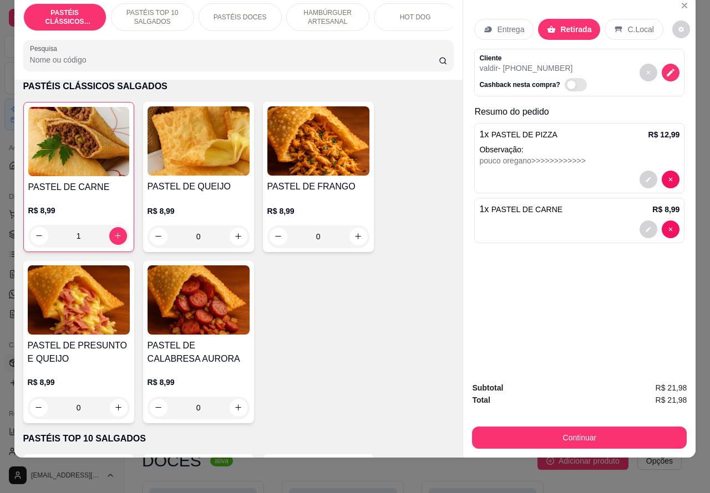
click at [146, 8] on p "PASTÉIS TOP 10 SALGADOS" at bounding box center [152, 17] width 64 height 18
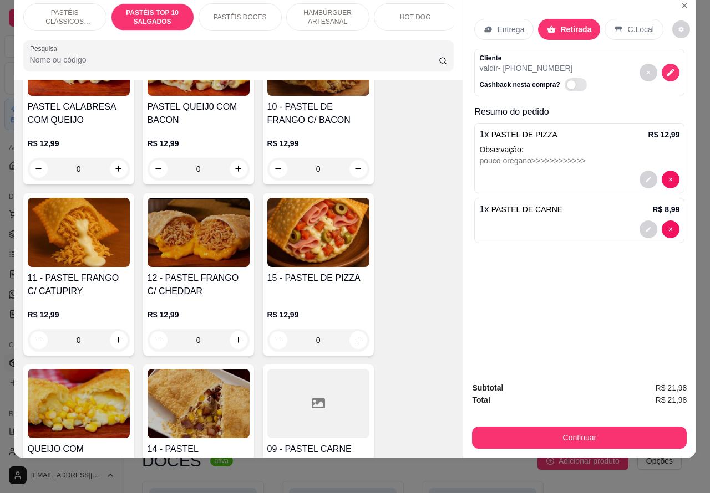
scroll to position [996, 0]
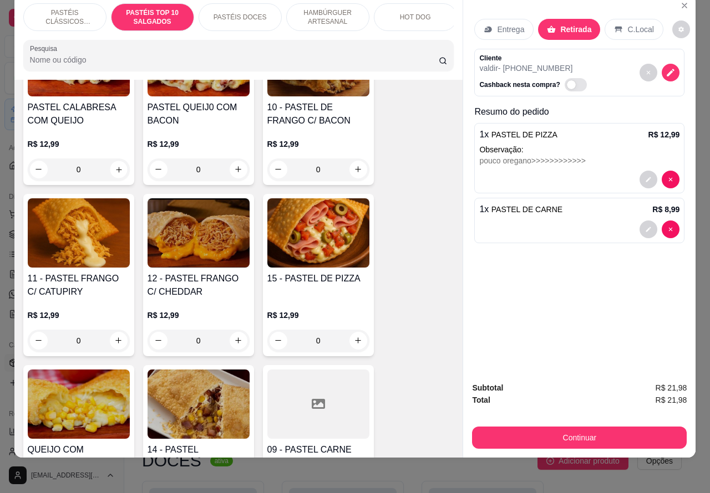
click at [115, 167] on icon "increase-product-quantity" at bounding box center [118, 169] width 8 height 8
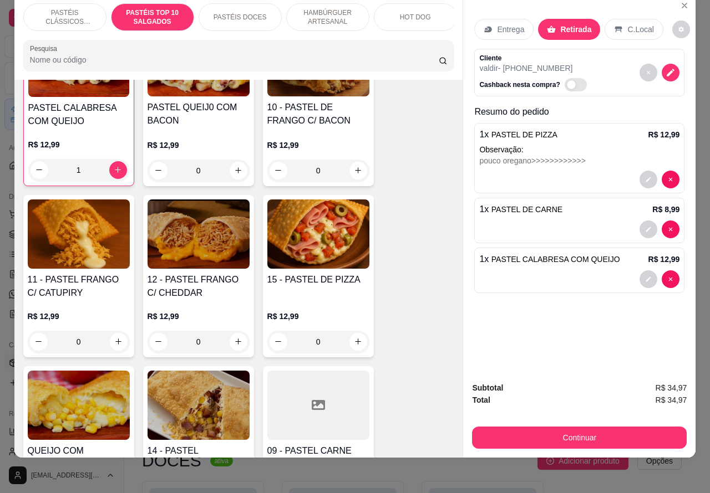
scroll to position [996, 0]
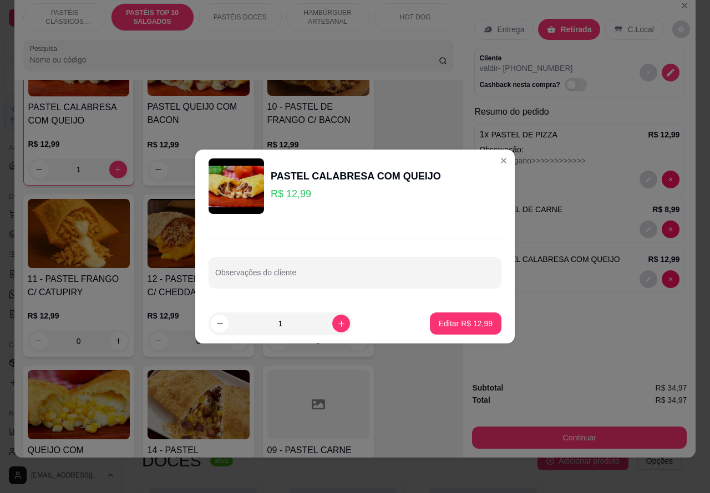
click at [408, 276] on input "Observações do cliente" at bounding box center [354, 277] width 279 height 11
click at [455, 322] on p "Editar R$ 12,99" at bounding box center [465, 323] width 52 height 11
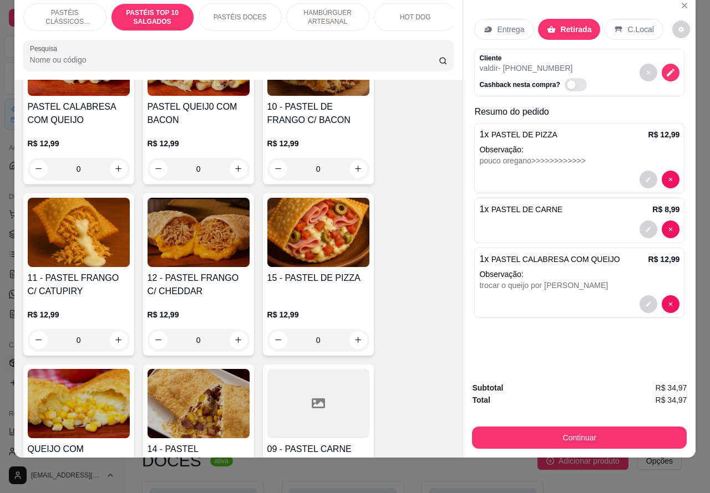
scroll to position [996, 0]
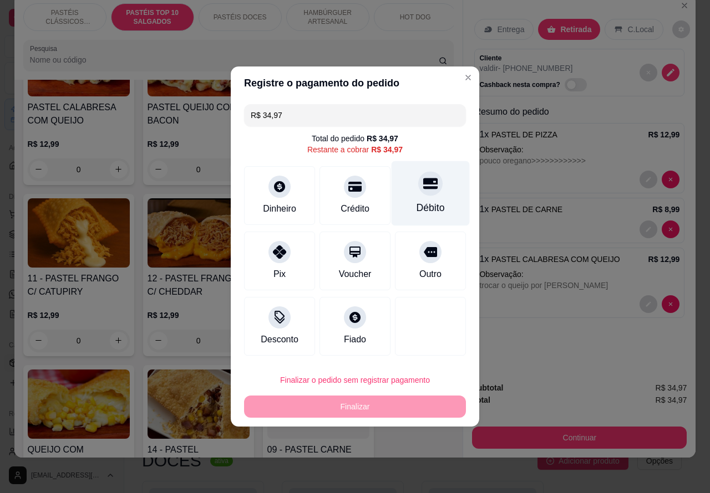
click at [425, 190] on icon at bounding box center [430, 184] width 14 height 11
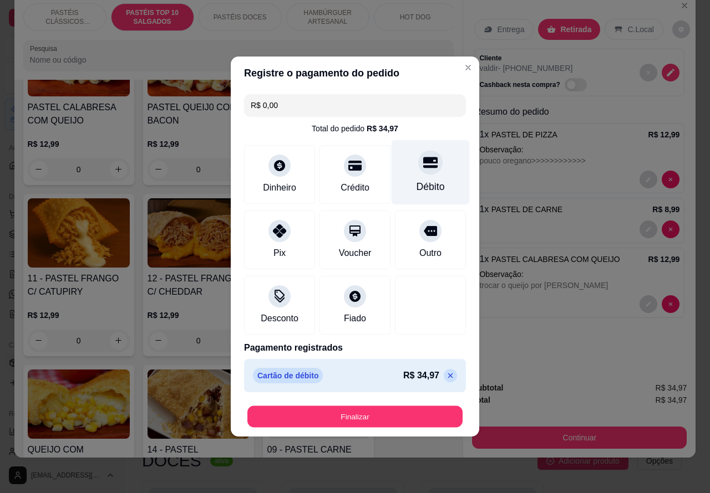
click at [434, 416] on button "Finalizar" at bounding box center [354, 417] width 215 height 22
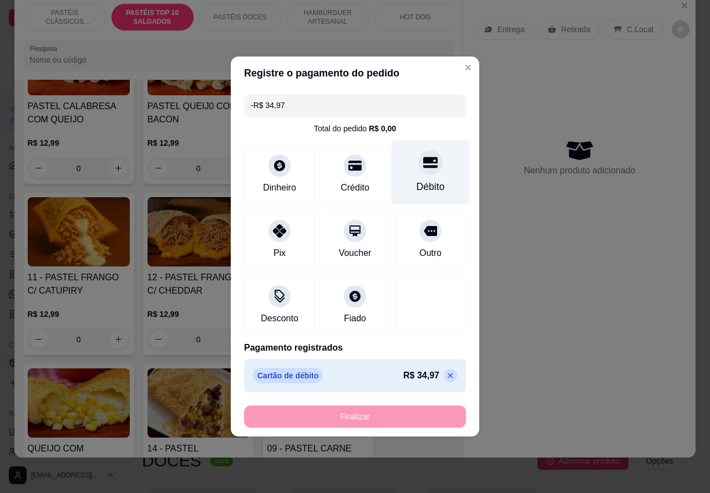
scroll to position [994, 0]
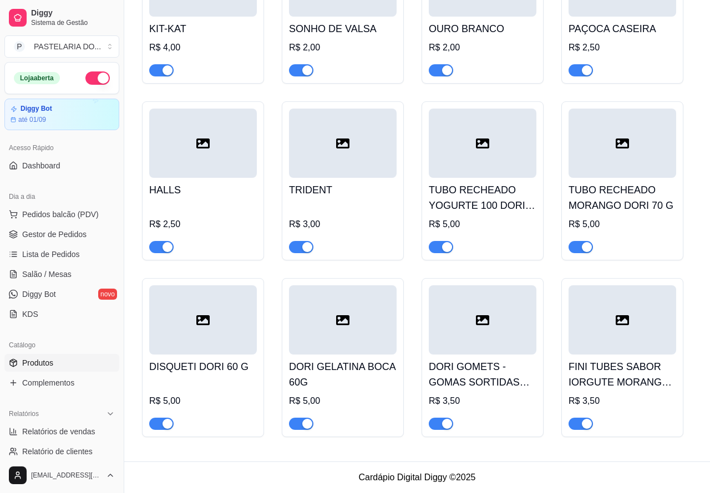
scroll to position [4889, 0]
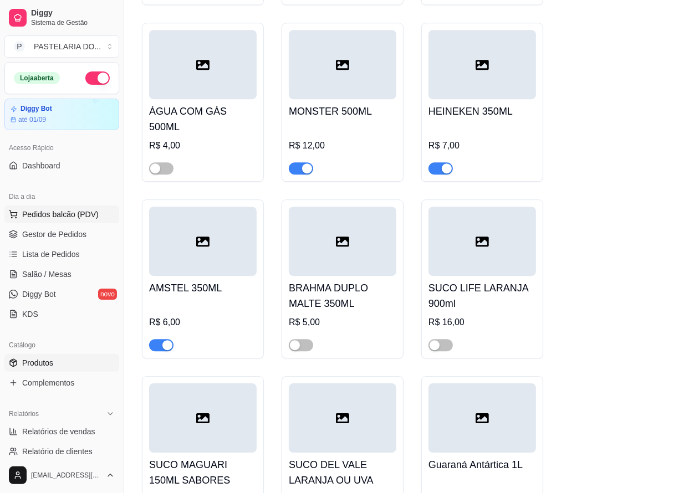
click at [88, 222] on button "Pedidos balcão (PDV)" at bounding box center [61, 215] width 115 height 18
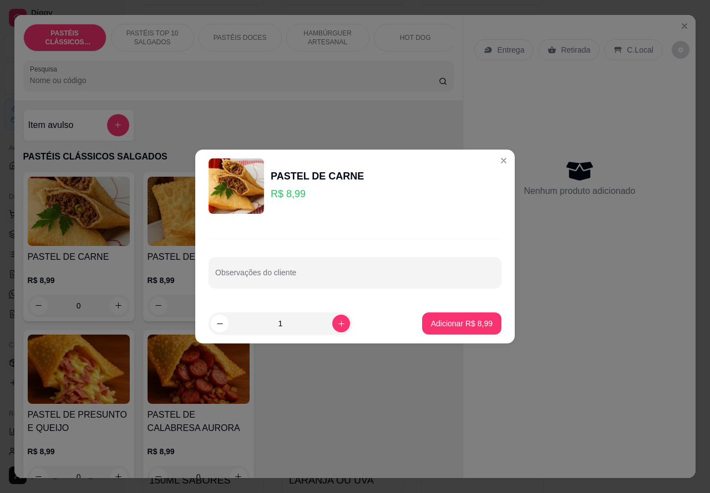
click at [394, 31] on div "HOT DOG" at bounding box center [415, 38] width 83 height 28
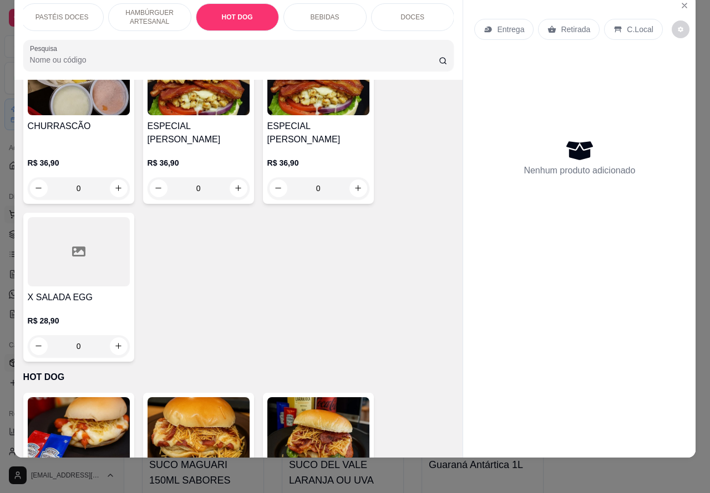
scroll to position [2869, 0]
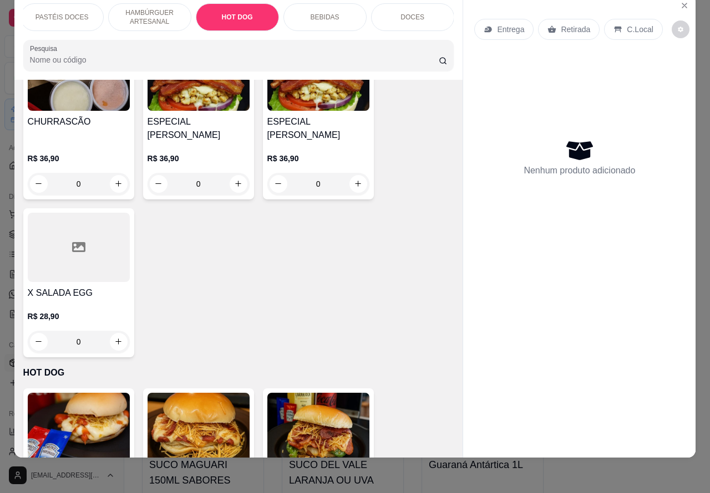
click at [109, 331] on div "0" at bounding box center [79, 342] width 102 height 22
click at [488, 32] on div "Entrega Retirada C.Local" at bounding box center [579, 29] width 210 height 39
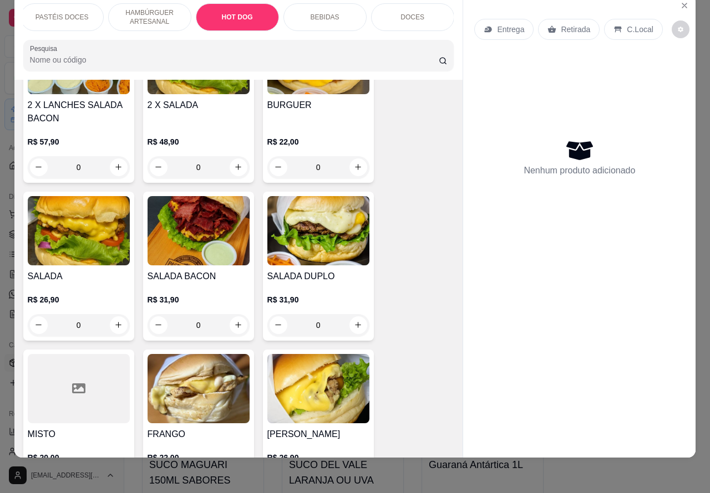
scroll to position [2224, 0]
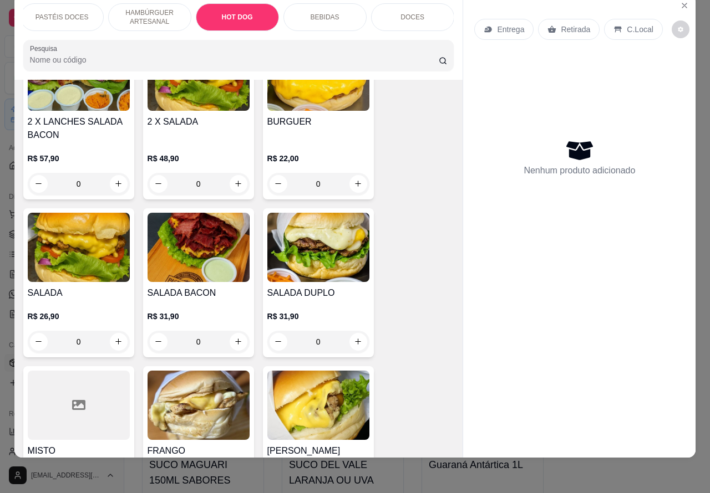
click at [123, 331] on div "0" at bounding box center [79, 342] width 102 height 22
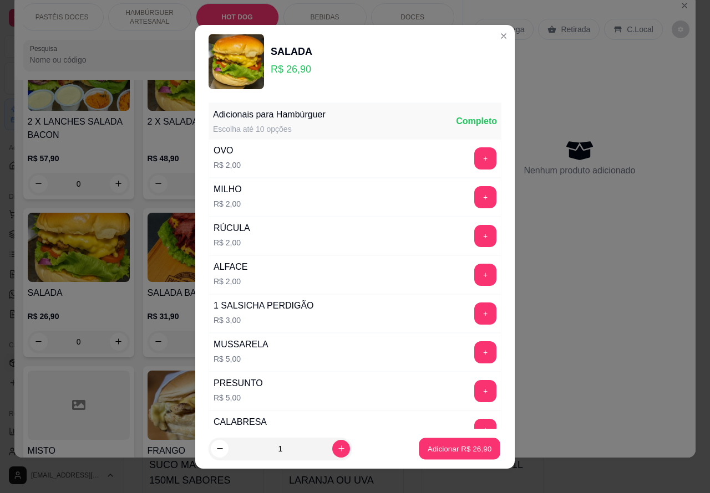
click at [433, 450] on p "Adicionar R$ 26,90" at bounding box center [460, 449] width 64 height 11
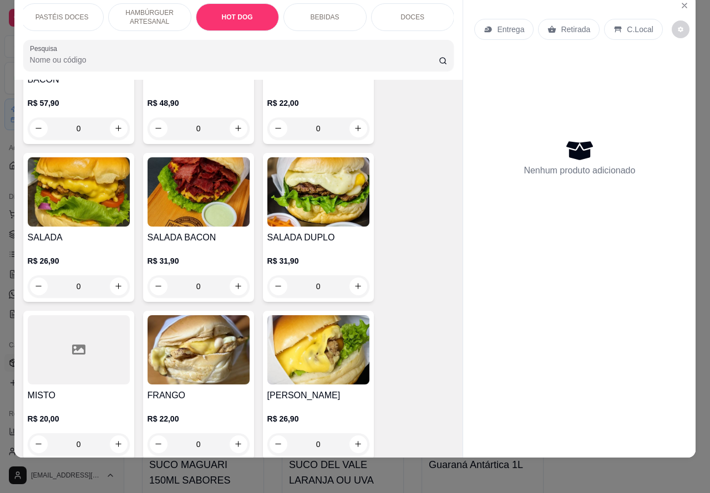
scroll to position [2276, 0]
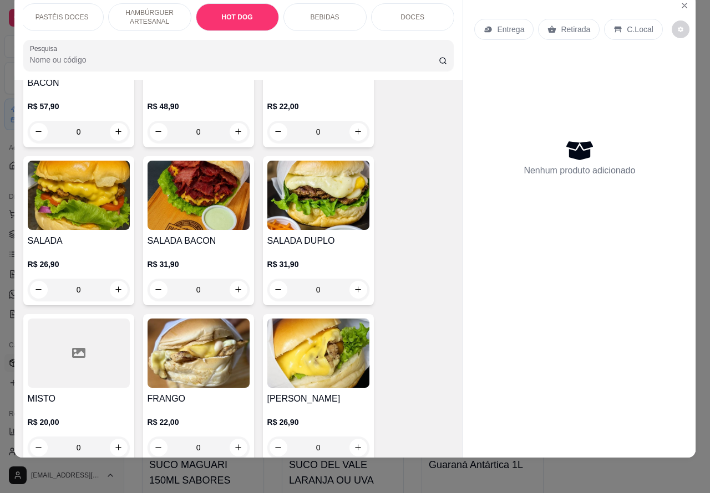
click at [114, 279] on div "0" at bounding box center [79, 290] width 102 height 22
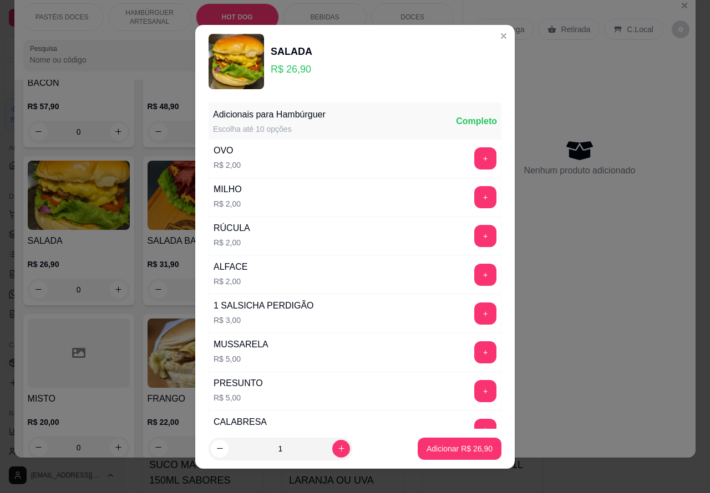
click at [488, 35] on div "Entrega Retirada C.Local" at bounding box center [579, 29] width 210 height 39
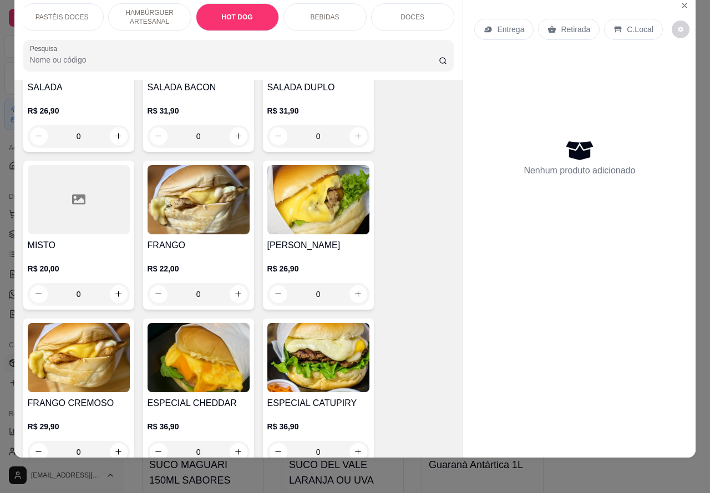
scroll to position [2433, 0]
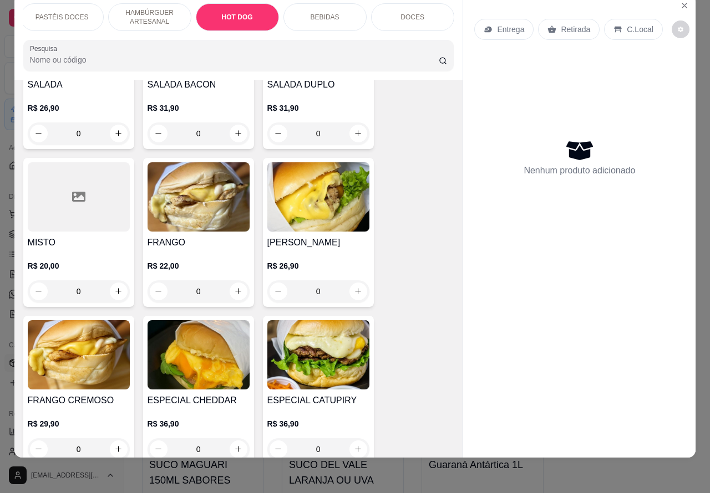
click at [353, 281] on div "0" at bounding box center [318, 292] width 102 height 22
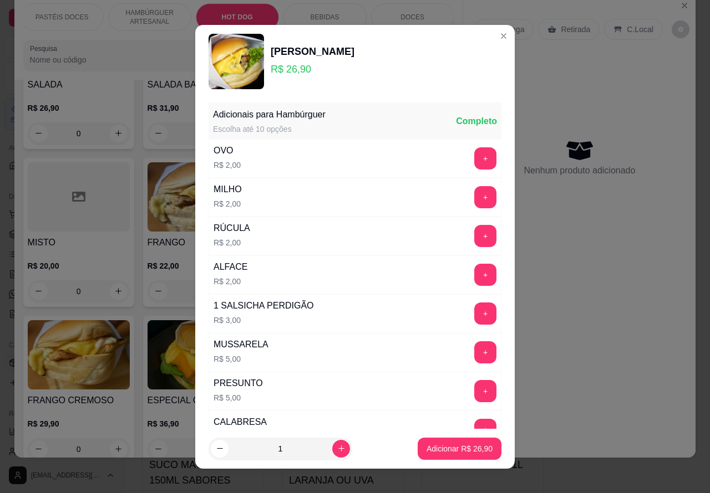
click at [458, 448] on p "Adicionar R$ 26,90" at bounding box center [459, 449] width 66 height 11
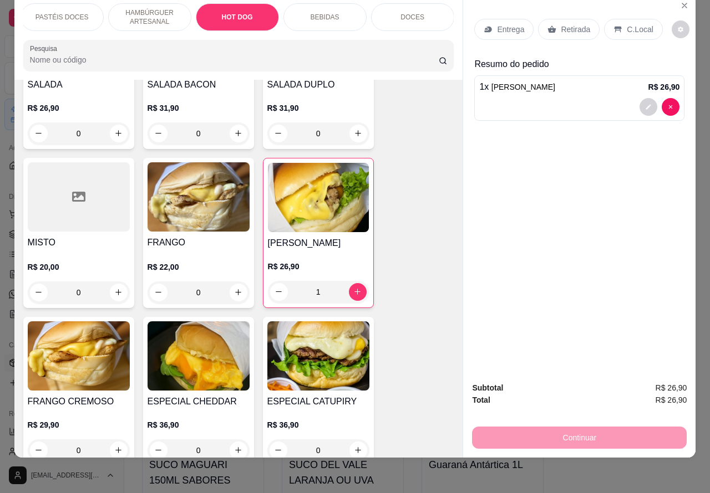
click at [563, 24] on p "Retirada" at bounding box center [575, 29] width 29 height 11
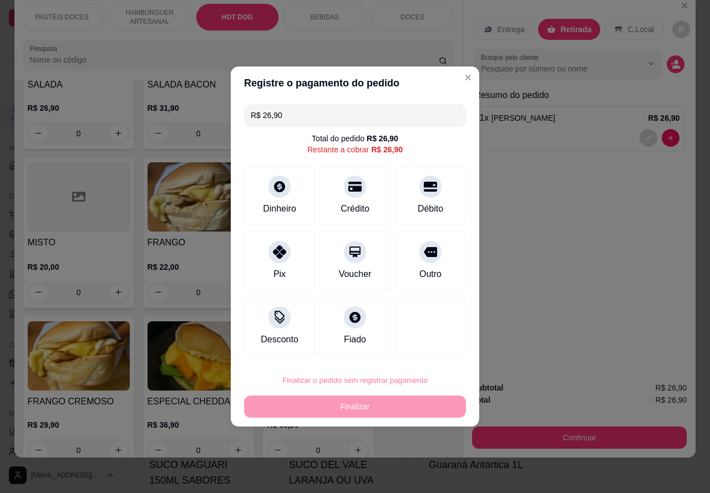
click at [421, 355] on button "Confirmar" at bounding box center [421, 349] width 41 height 17
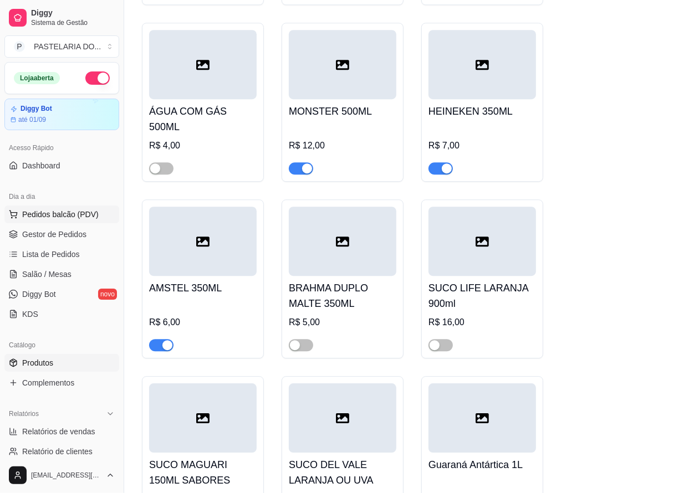
click at [58, 209] on span "Pedidos balcão (PDV)" at bounding box center [60, 214] width 77 height 11
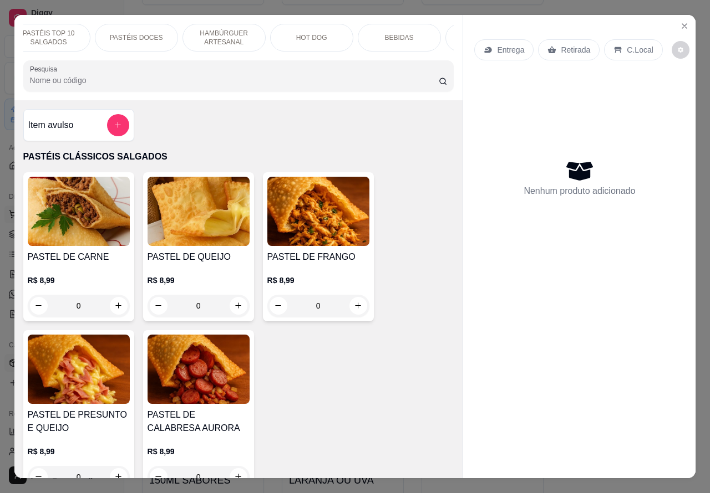
scroll to position [0, 178]
click at [325, 34] on p "BEBIDAS" at bounding box center [325, 37] width 29 height 9
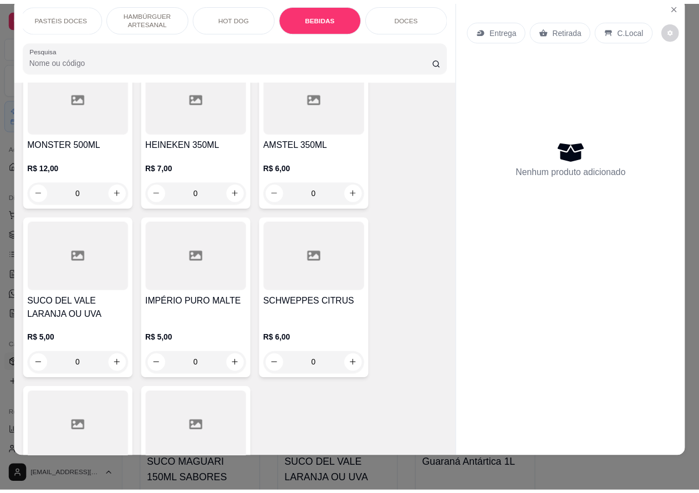
scroll to position [3916, 0]
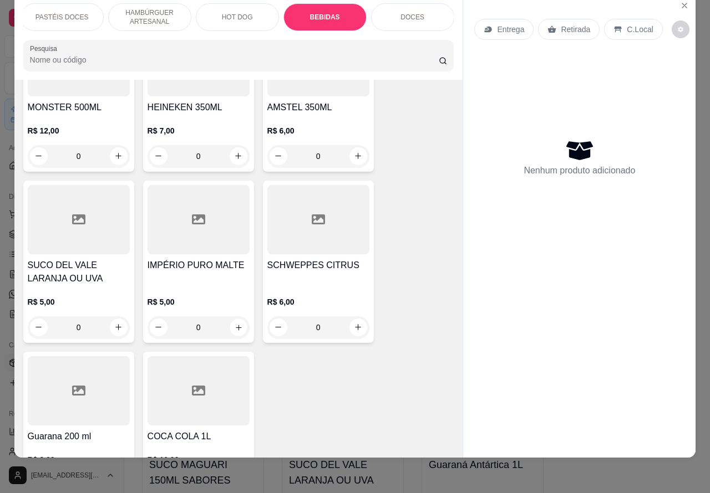
click at [234, 323] on icon "increase-product-quantity" at bounding box center [238, 327] width 8 height 8
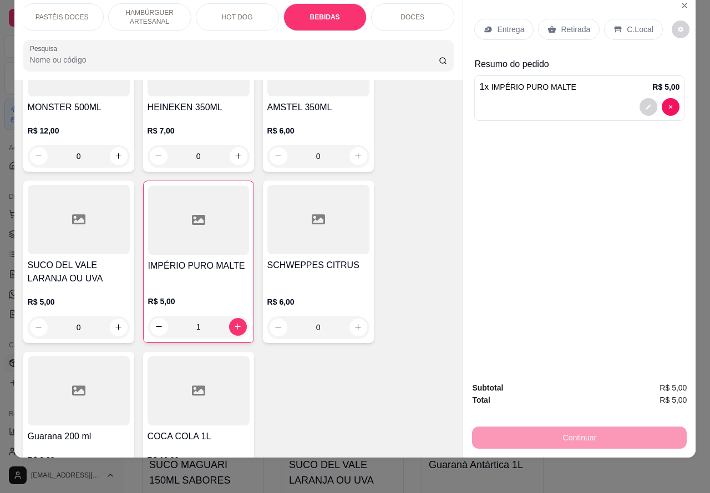
click at [563, 24] on p "Retirada" at bounding box center [575, 29] width 29 height 11
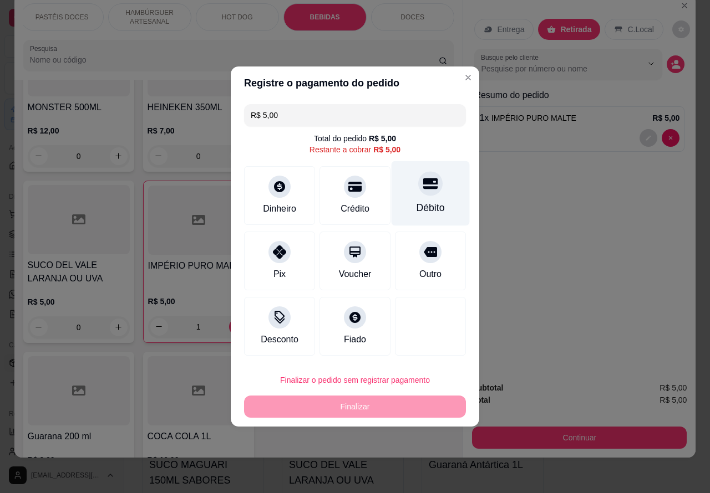
click at [423, 185] on icon at bounding box center [430, 183] width 14 height 14
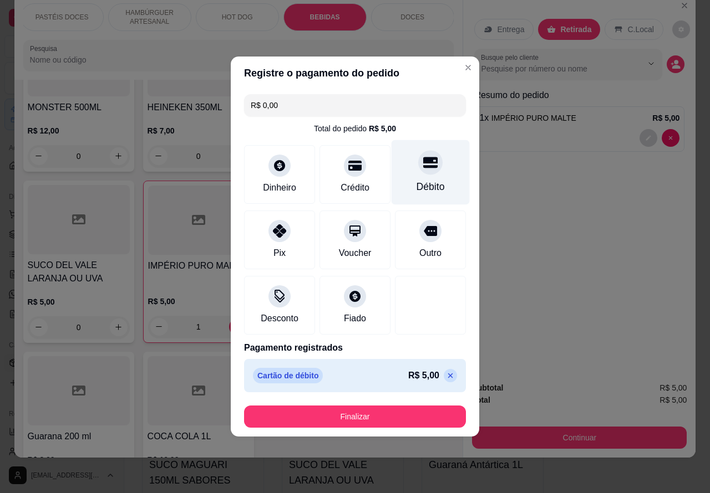
click at [391, 413] on button "Finalizar" at bounding box center [355, 417] width 222 height 22
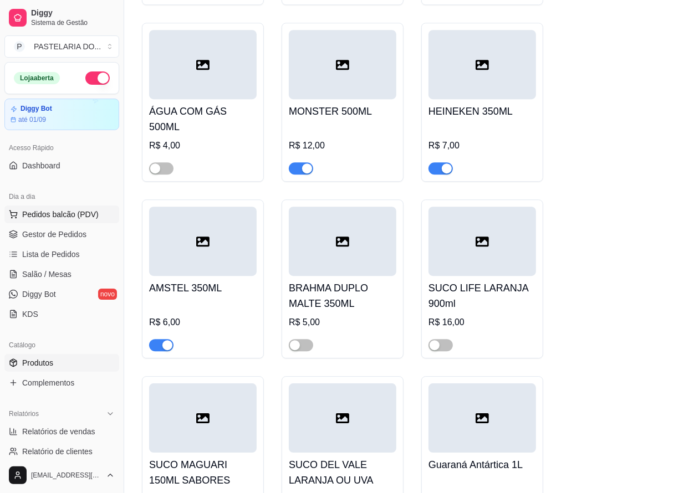
click at [64, 214] on span "Pedidos balcão (PDV)" at bounding box center [60, 214] width 77 height 11
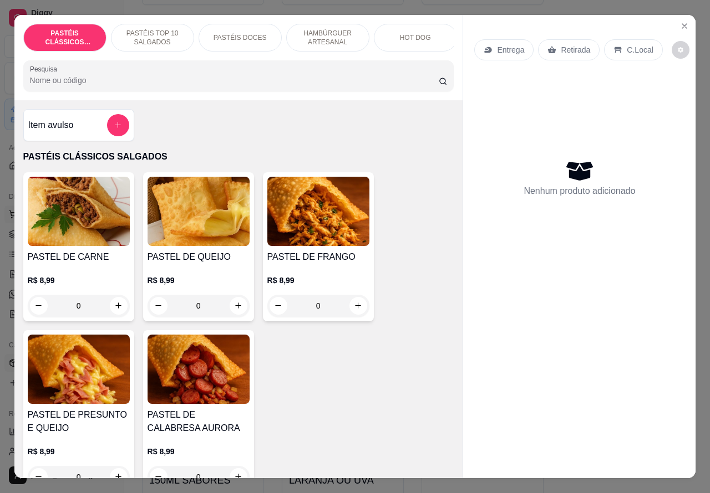
click at [235, 310] on icon "increase-product-quantity" at bounding box center [238, 306] width 8 height 8
click at [234, 310] on icon "increase-product-quantity" at bounding box center [238, 306] width 8 height 8
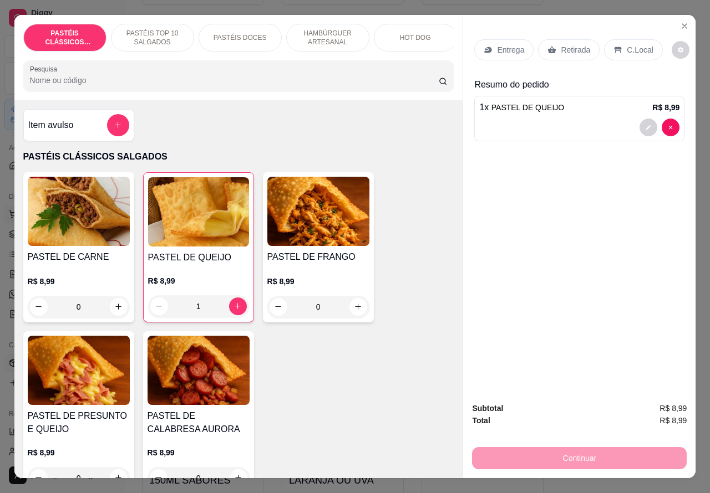
click at [680, 24] on icon "Close" at bounding box center [684, 26] width 9 height 9
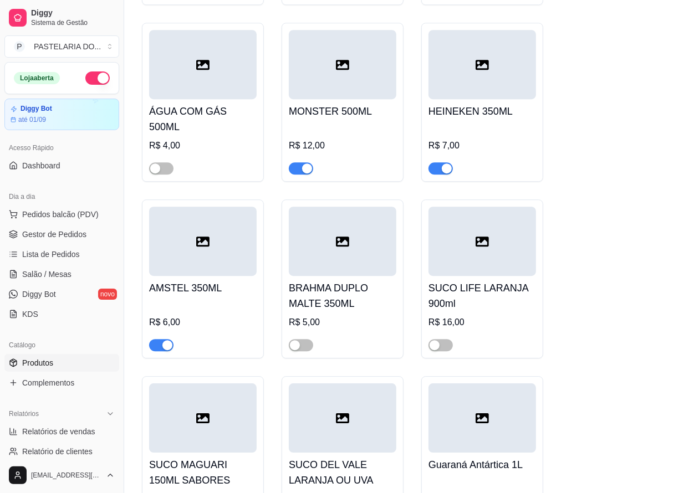
click at [40, 362] on span "Produtos" at bounding box center [37, 363] width 31 height 11
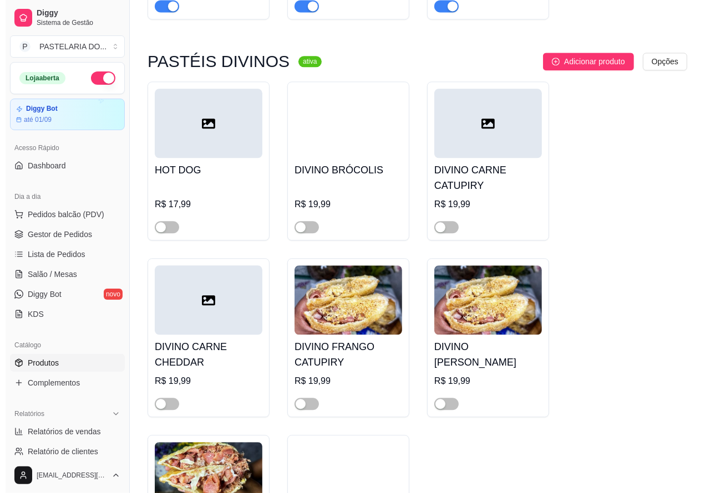
scroll to position [1727, 0]
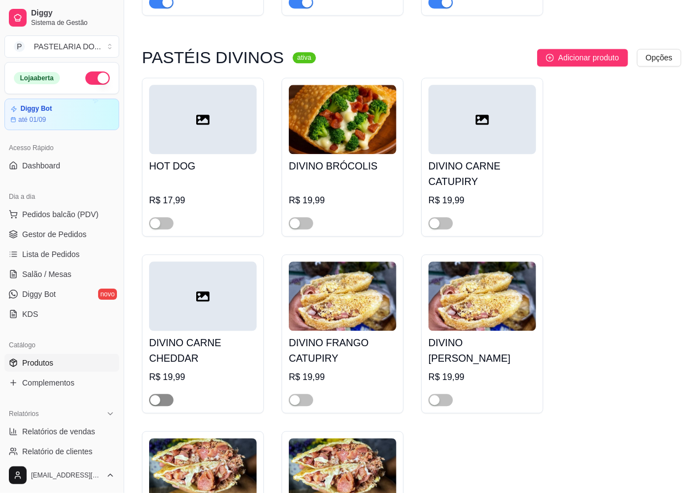
click at [157, 405] on div "button" at bounding box center [155, 400] width 10 height 10
click at [70, 215] on span "Pedidos balcão (PDV)" at bounding box center [60, 214] width 77 height 11
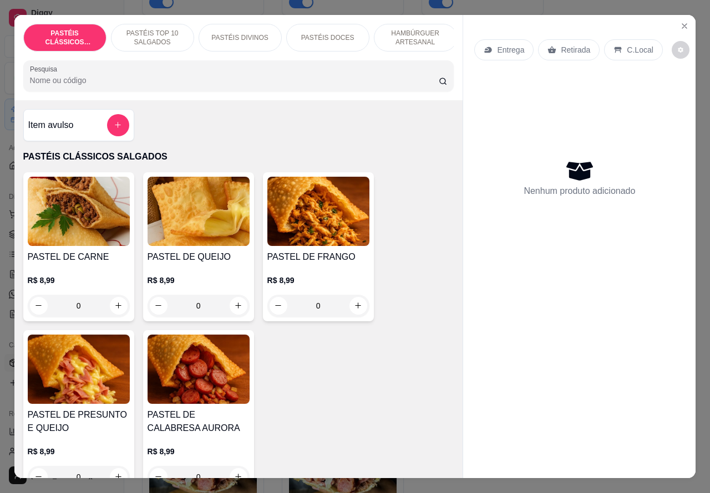
click at [247, 36] on p "PASTÉIS DIVINOS" at bounding box center [239, 37] width 57 height 9
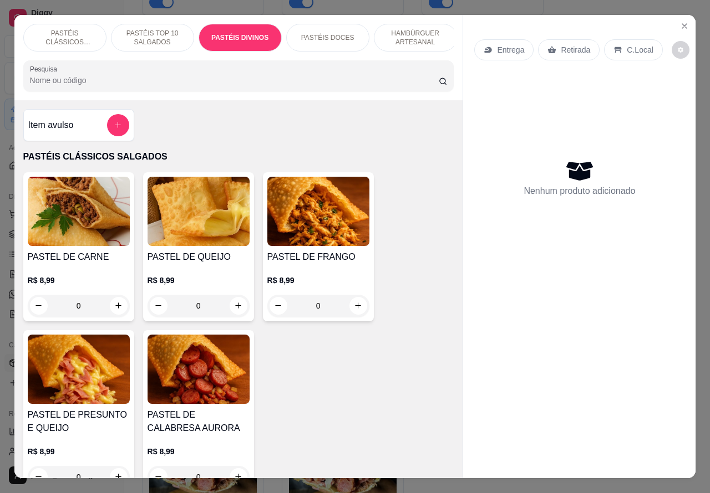
scroll to position [26, 0]
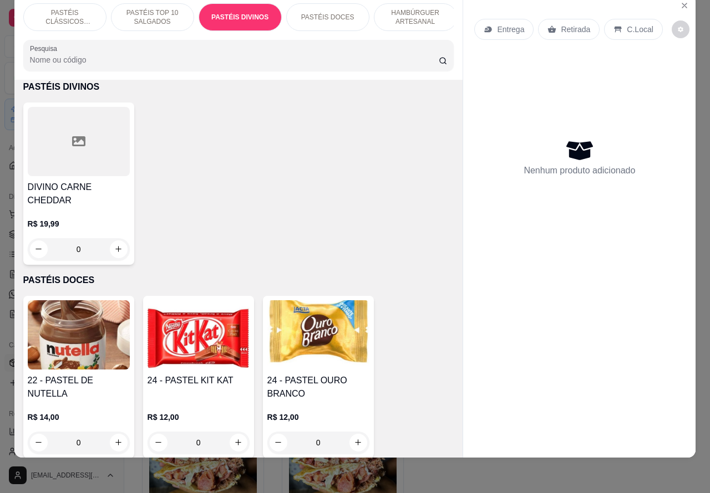
click at [112, 238] on div "0" at bounding box center [79, 249] width 102 height 22
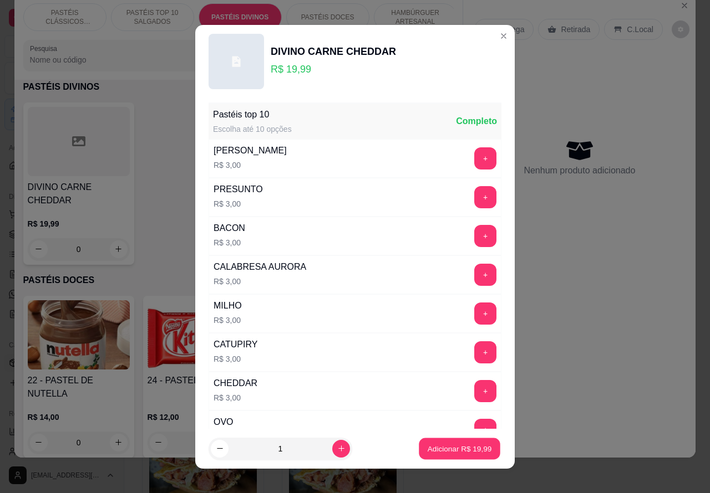
click at [461, 444] on p "Adicionar R$ 19,99" at bounding box center [460, 449] width 64 height 11
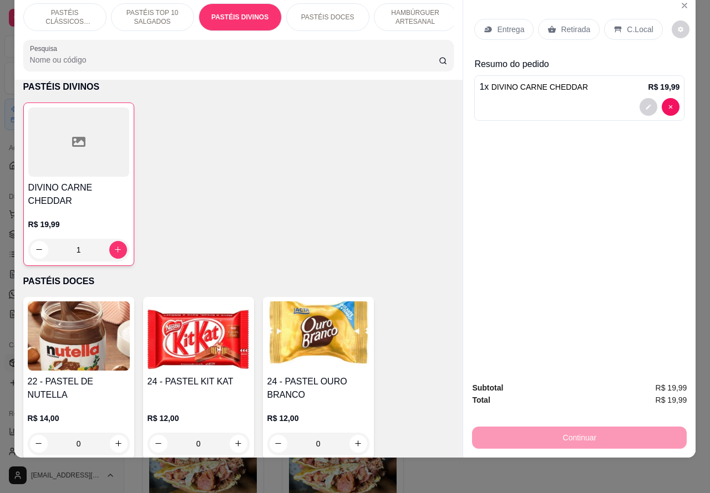
click at [73, 8] on p "PASTÉIS CLÁSSICOS SALGADOS" at bounding box center [65, 17] width 64 height 18
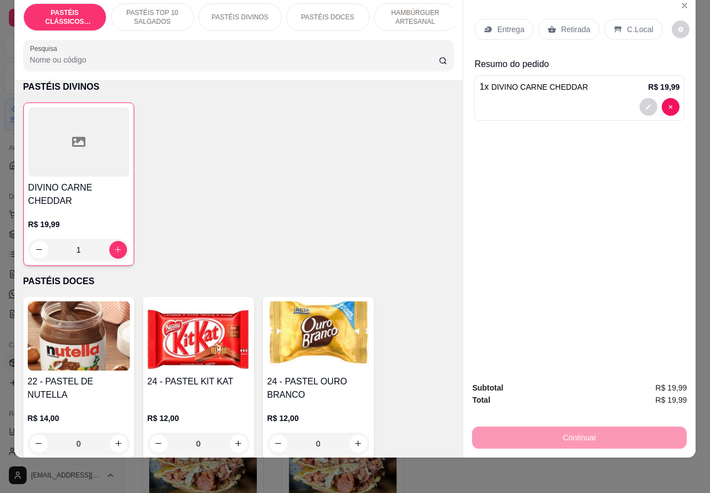
scroll to position [50, 0]
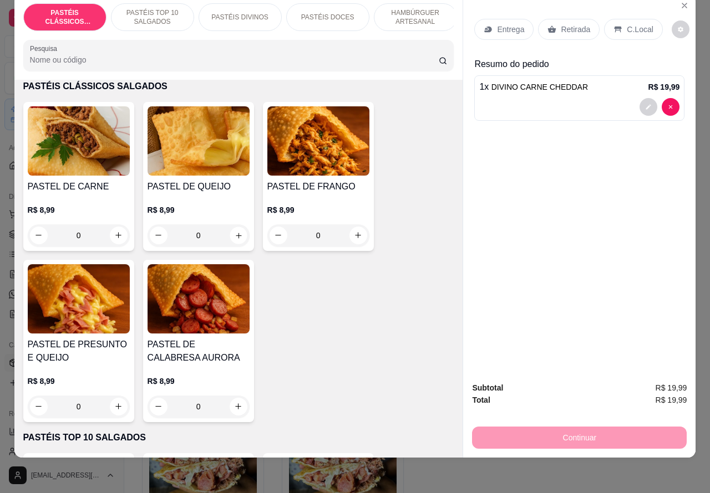
click at [234, 236] on icon "increase-product-quantity" at bounding box center [238, 235] width 8 height 8
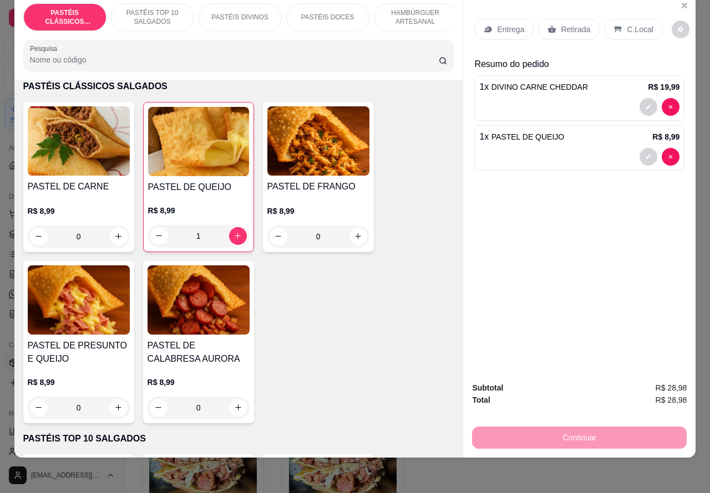
click at [561, 24] on p "Retirada" at bounding box center [575, 29] width 29 height 11
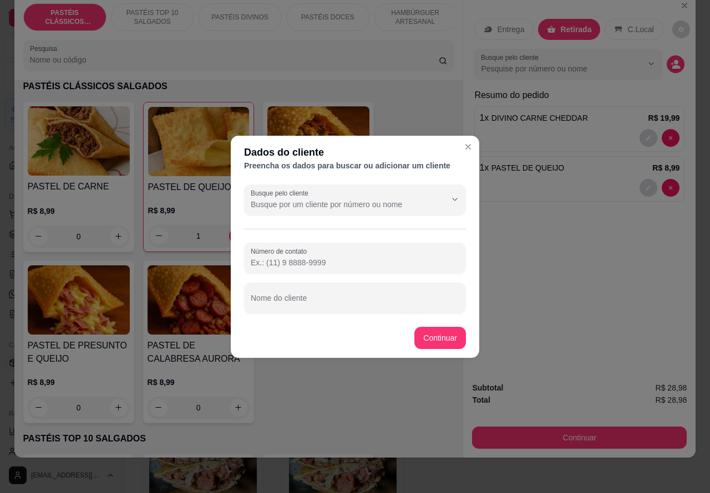
click at [333, 300] on input "Nome do cliente" at bounding box center [355, 302] width 208 height 11
click at [438, 335] on div "PASTEL DE CARNE R$ 8,99 0 PASTEL DE QUEIJO R$ 8,99 1 PASTEL DE FRANGO R$ 8,99 0…" at bounding box center [238, 263] width 431 height 322
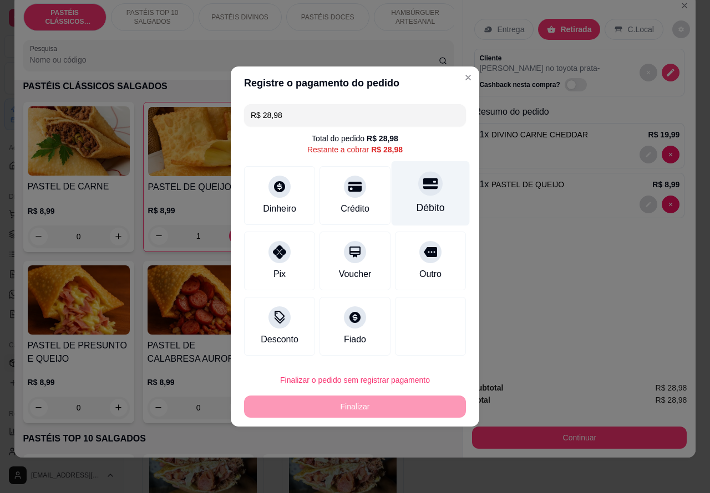
click at [423, 187] on icon at bounding box center [430, 183] width 14 height 14
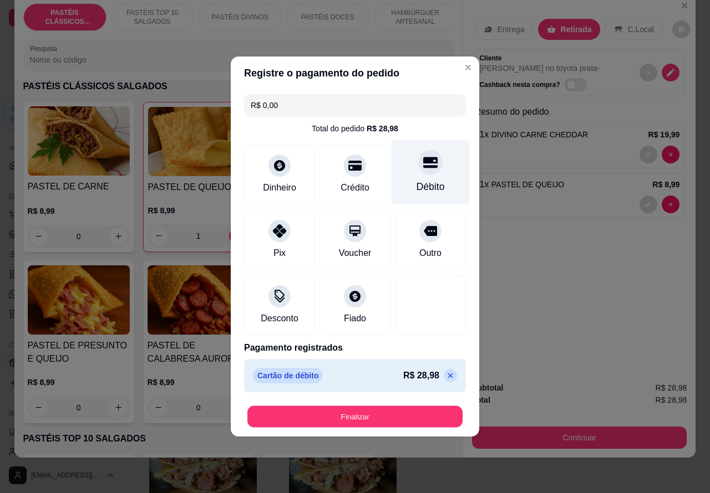
click at [401, 409] on button "Finalizar" at bounding box center [354, 417] width 215 height 22
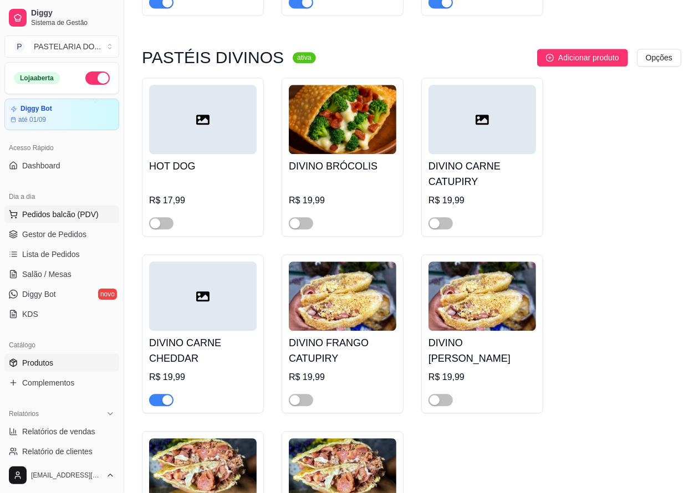
click at [80, 214] on span "Pedidos balcão (PDV)" at bounding box center [60, 214] width 77 height 11
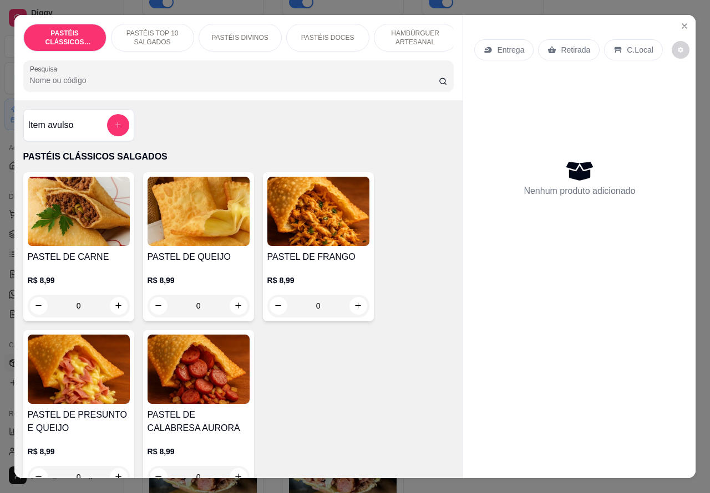
click at [566, 44] on p "Retirada" at bounding box center [575, 49] width 29 height 11
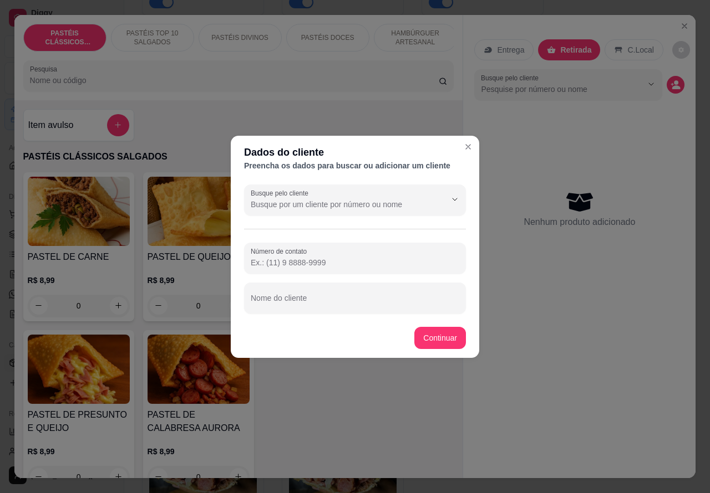
click at [355, 298] on input "Nome do cliente" at bounding box center [355, 302] width 208 height 11
click at [438, 332] on div "PASTEL DE CARNE R$ 8,99 0 PASTEL DE QUEIJO R$ 8,99 0 PASTEL DE FRANGO R$ 8,99 0…" at bounding box center [238, 332] width 431 height 320
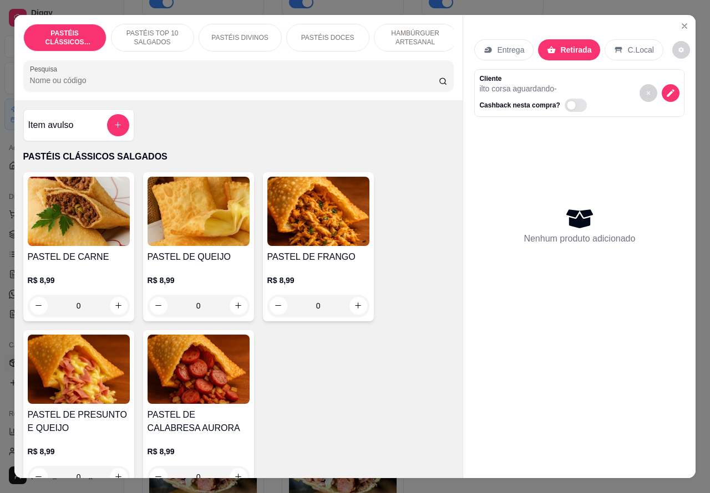
click at [399, 33] on p "HAMBÚRGUER ARTESANAL" at bounding box center [415, 38] width 64 height 18
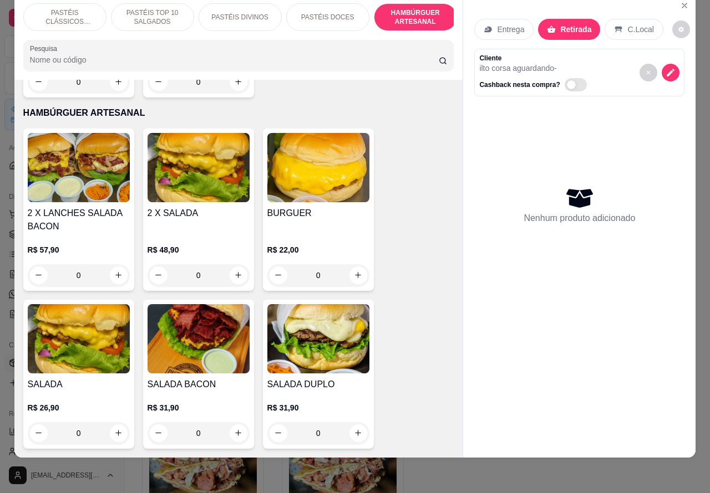
scroll to position [2442, 0]
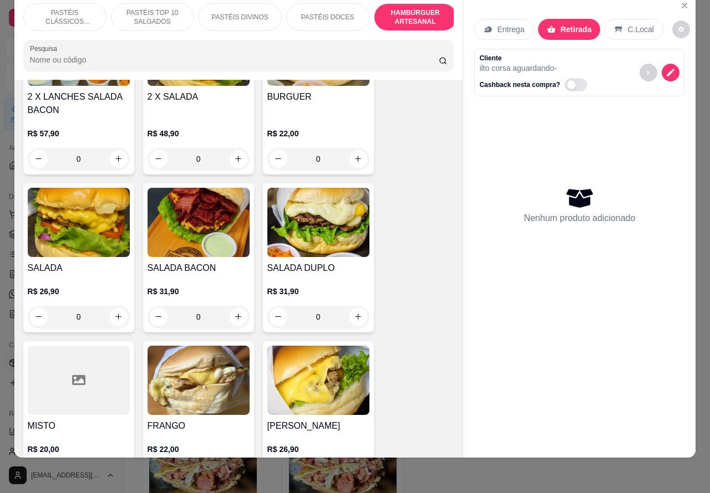
click at [111, 306] on div "0" at bounding box center [79, 317] width 102 height 22
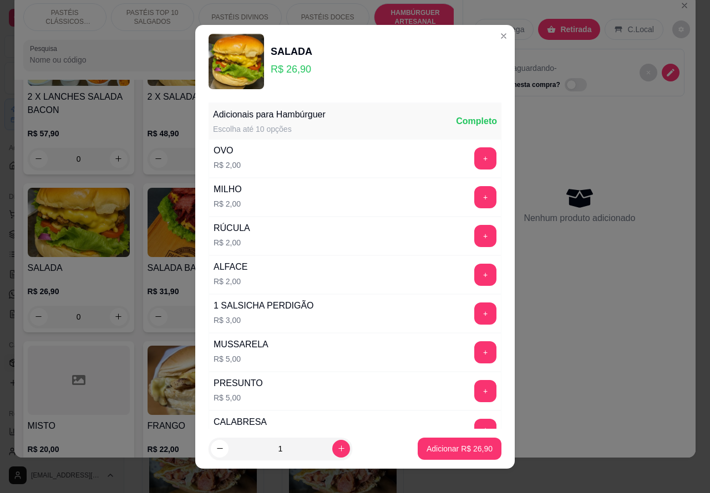
scroll to position [301, 0]
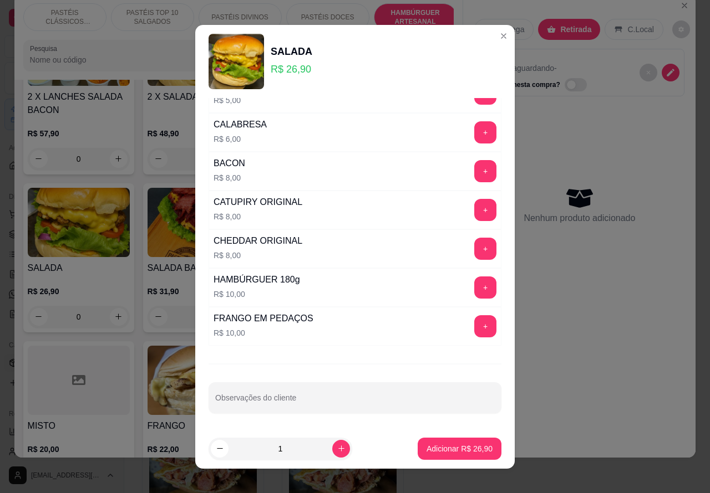
click at [334, 402] on input "Observações do cliente" at bounding box center [354, 402] width 279 height 11
click at [462, 451] on p "Adicionar R$ 26,90" at bounding box center [460, 449] width 64 height 11
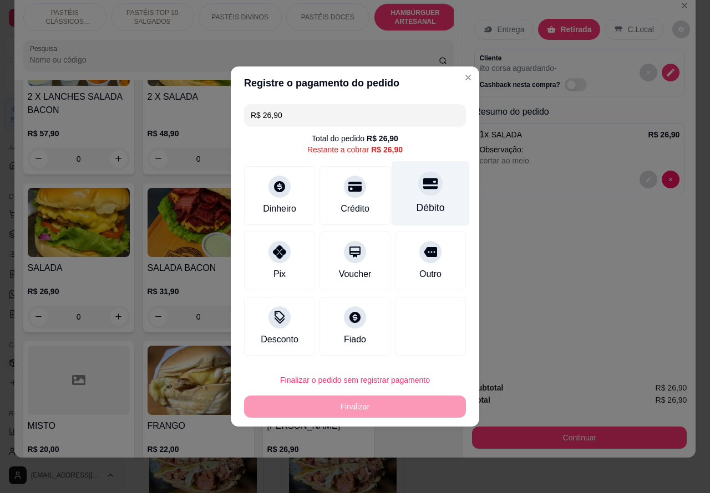
click at [419, 195] on div at bounding box center [430, 183] width 24 height 24
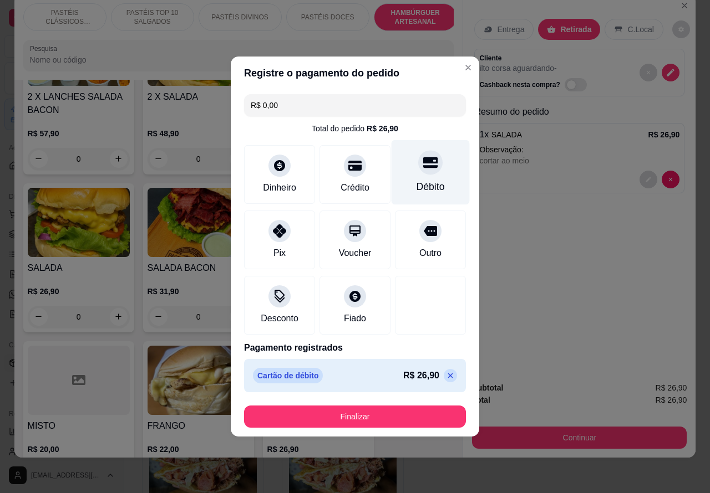
click at [400, 419] on button "Finalizar" at bounding box center [355, 417] width 222 height 22
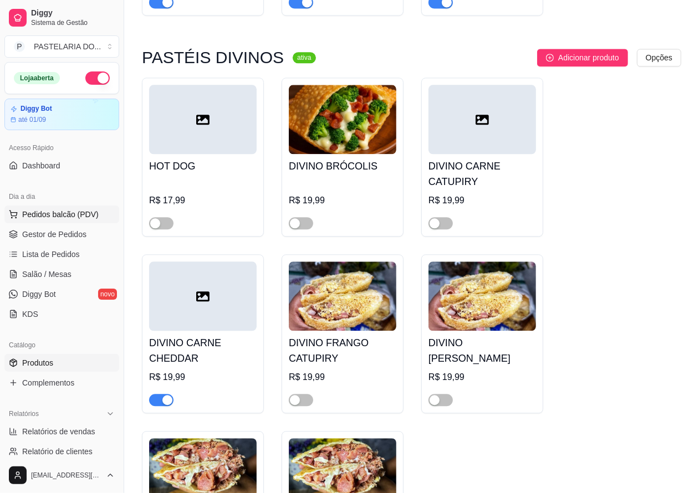
click at [71, 210] on span "Pedidos balcão (PDV)" at bounding box center [60, 214] width 77 height 11
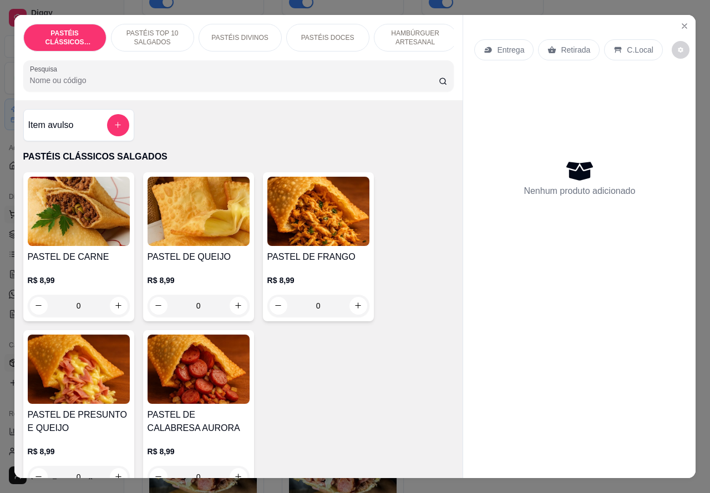
scroll to position [0, 266]
click at [341, 33] on div "BEBIDAS" at bounding box center [324, 38] width 83 height 28
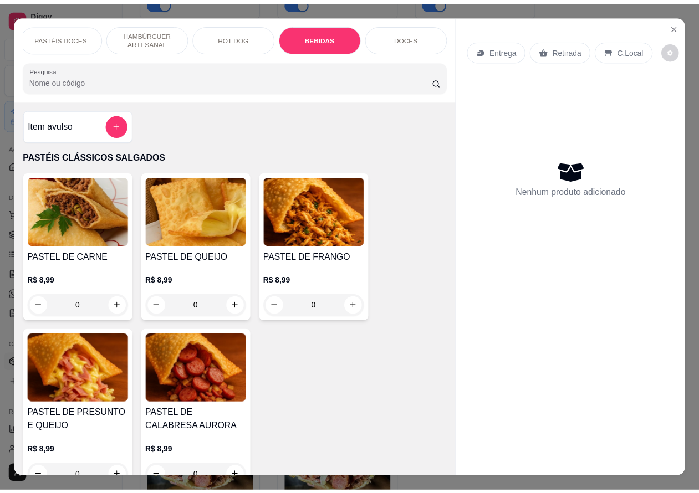
scroll to position [26, 0]
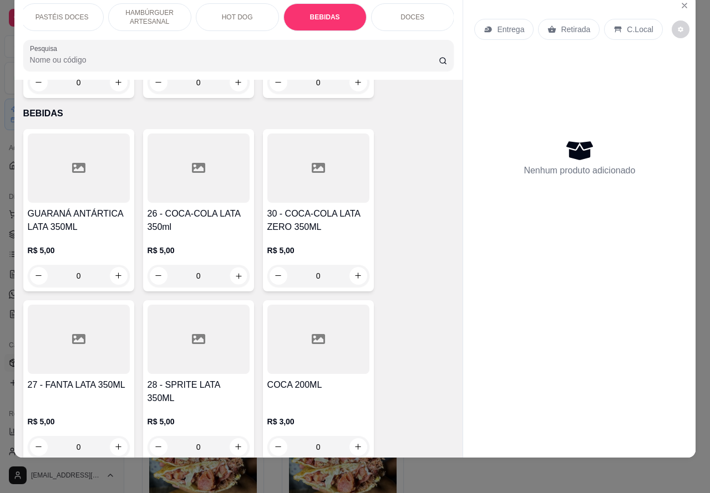
click at [234, 272] on icon "increase-product-quantity" at bounding box center [238, 276] width 8 height 8
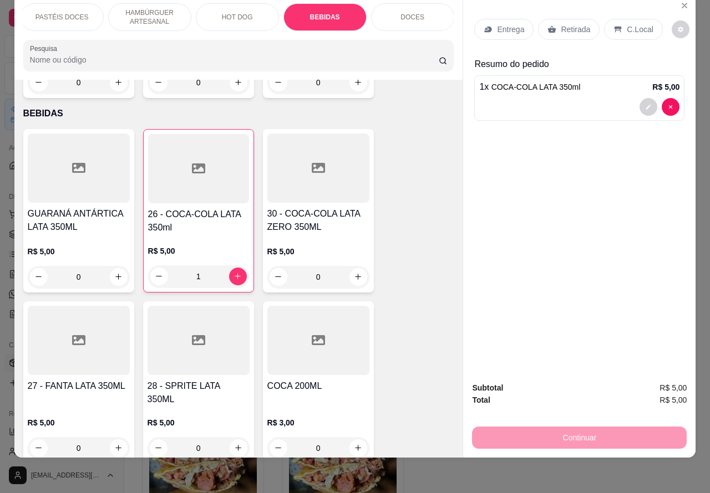
click at [580, 19] on div "Retirada" at bounding box center [569, 29] width 62 height 21
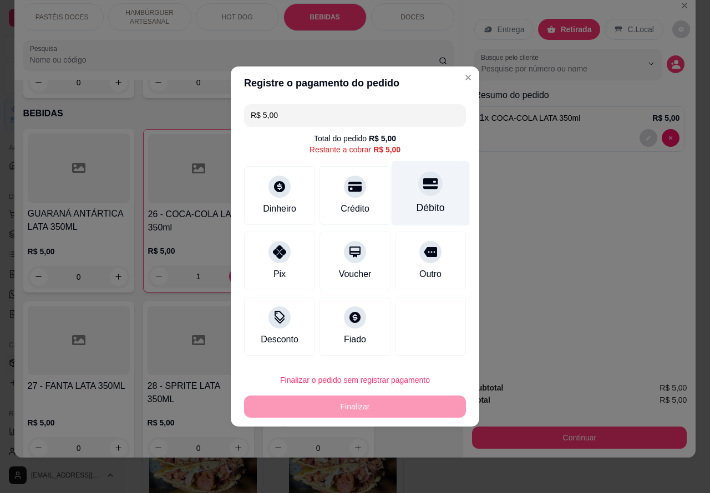
click at [426, 181] on icon at bounding box center [430, 184] width 14 height 11
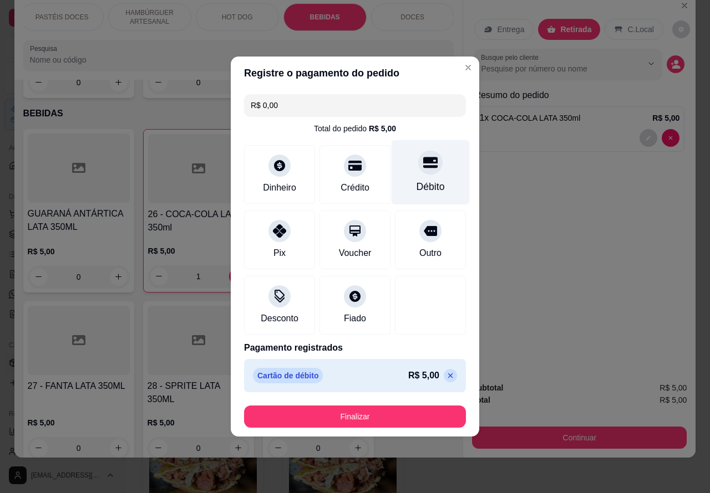
click at [417, 416] on button "Finalizar" at bounding box center [355, 417] width 222 height 22
